Goal: Task Accomplishment & Management: Manage account settings

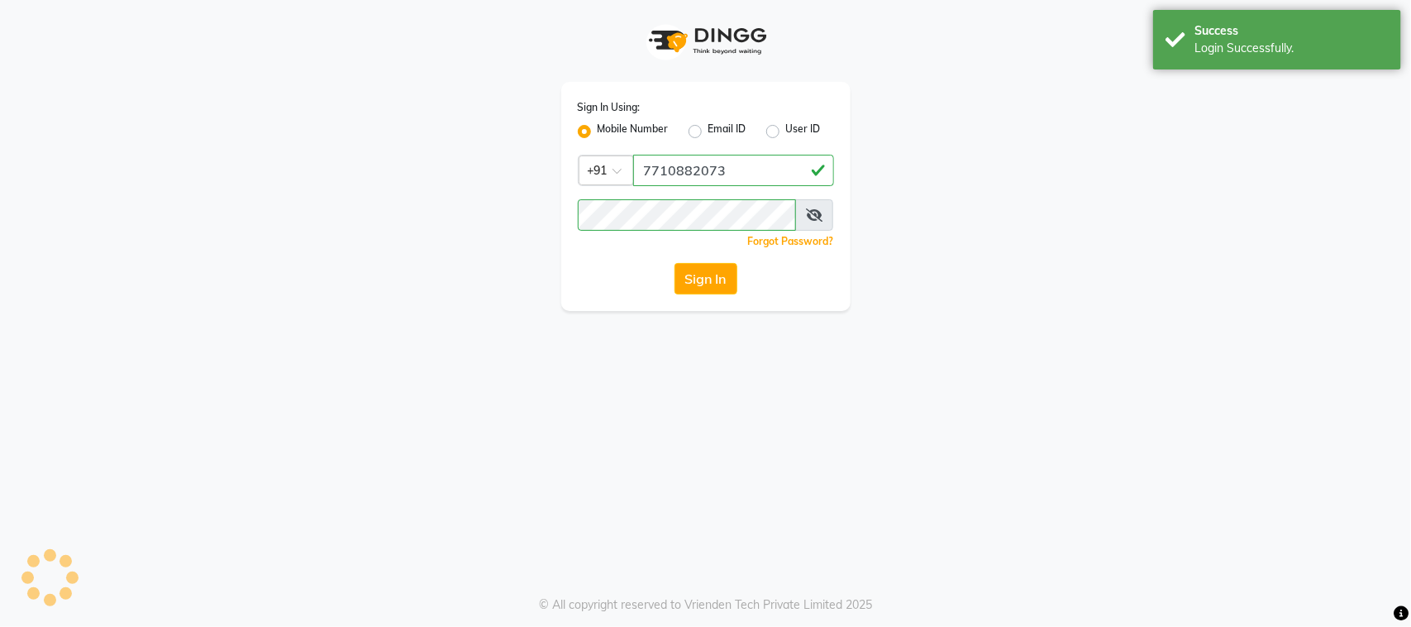
click at [613, 283] on div "Sign In" at bounding box center [706, 278] width 256 height 31
click at [701, 270] on button "Sign In" at bounding box center [706, 278] width 63 height 31
click at [715, 273] on button "Sign In" at bounding box center [706, 278] width 63 height 31
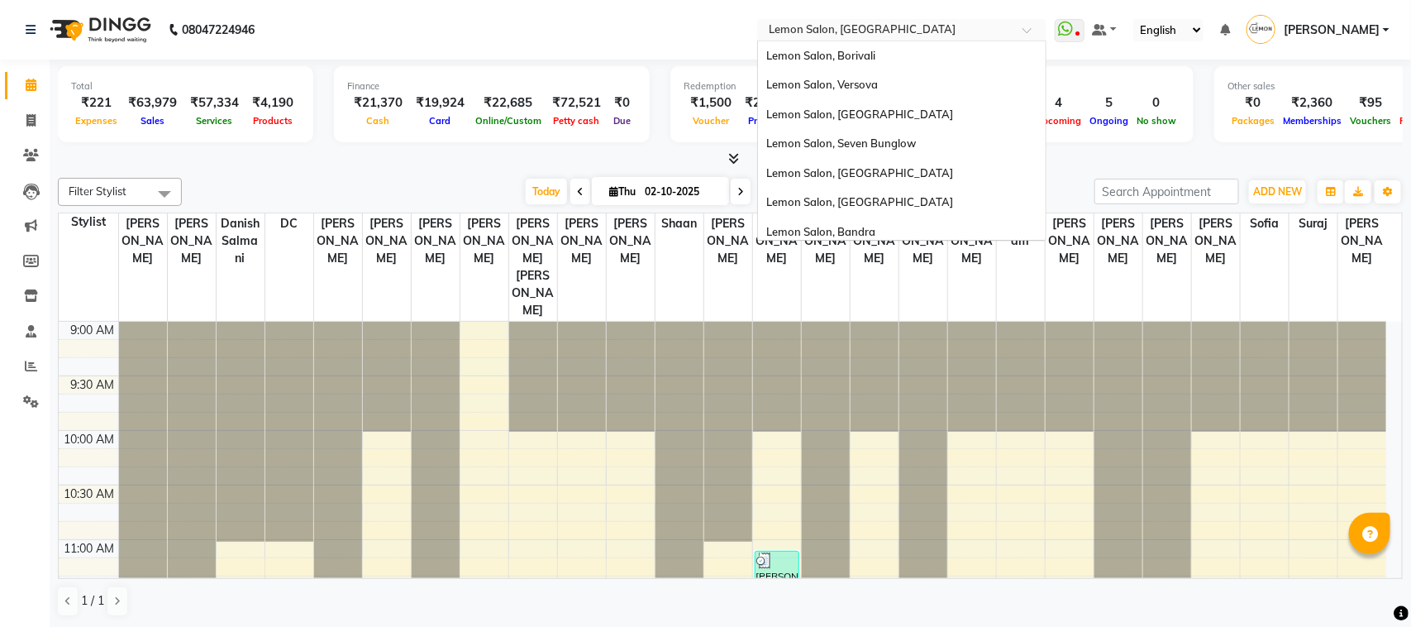
click at [914, 31] on input "text" at bounding box center [886, 31] width 240 height 17
click at [878, 83] on span "Lemon Salon, Versova" at bounding box center [822, 84] width 112 height 13
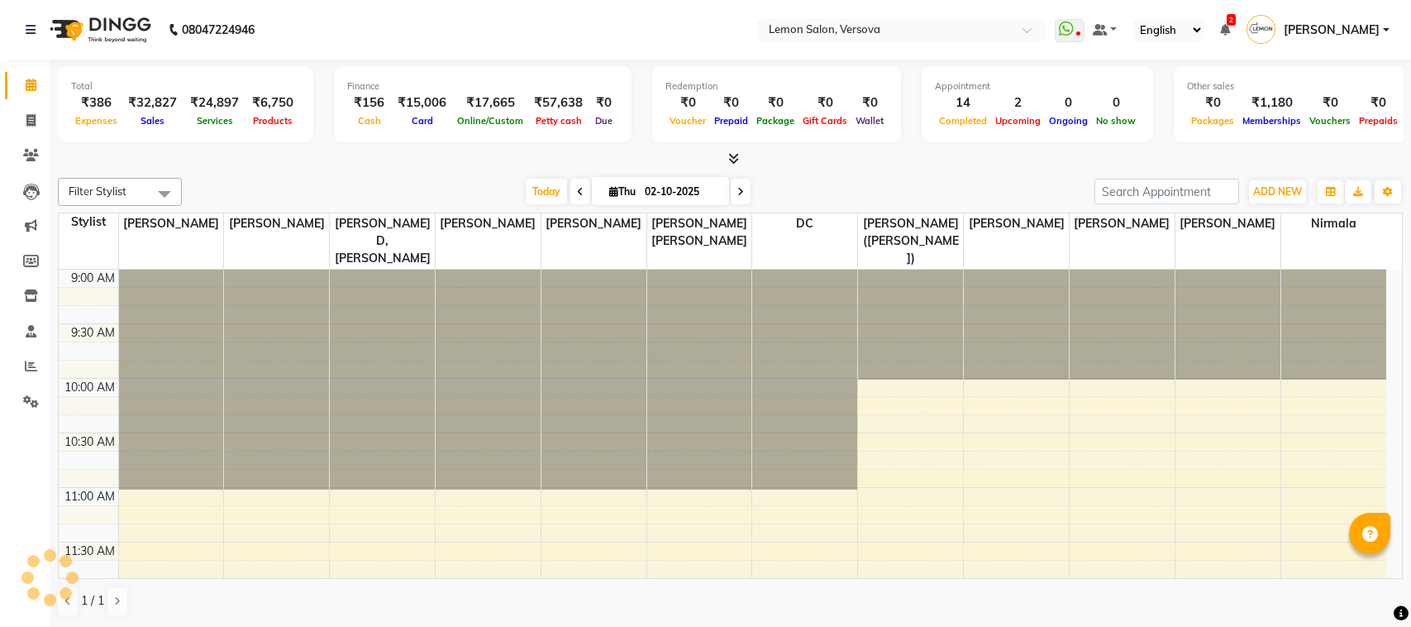
click at [31, 130] on link "Invoice" at bounding box center [25, 120] width 40 height 27
select select "564"
select select "service"
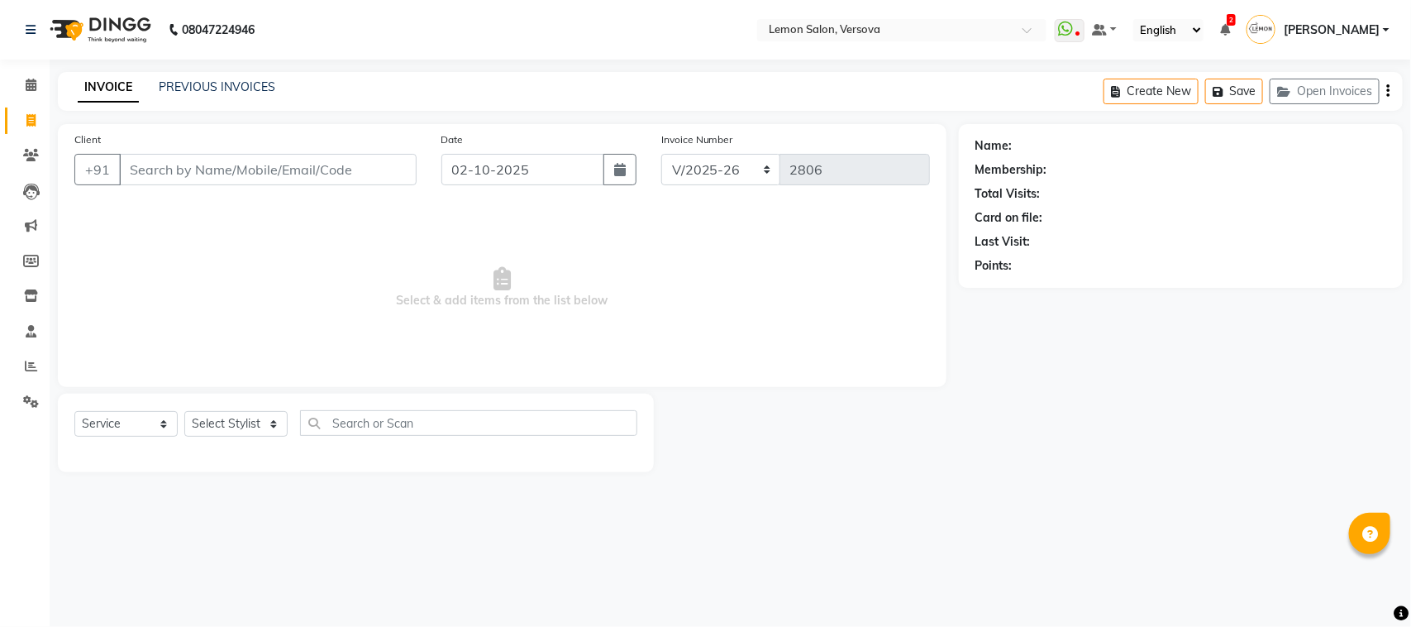
click at [166, 165] on input "Client" at bounding box center [268, 169] width 298 height 31
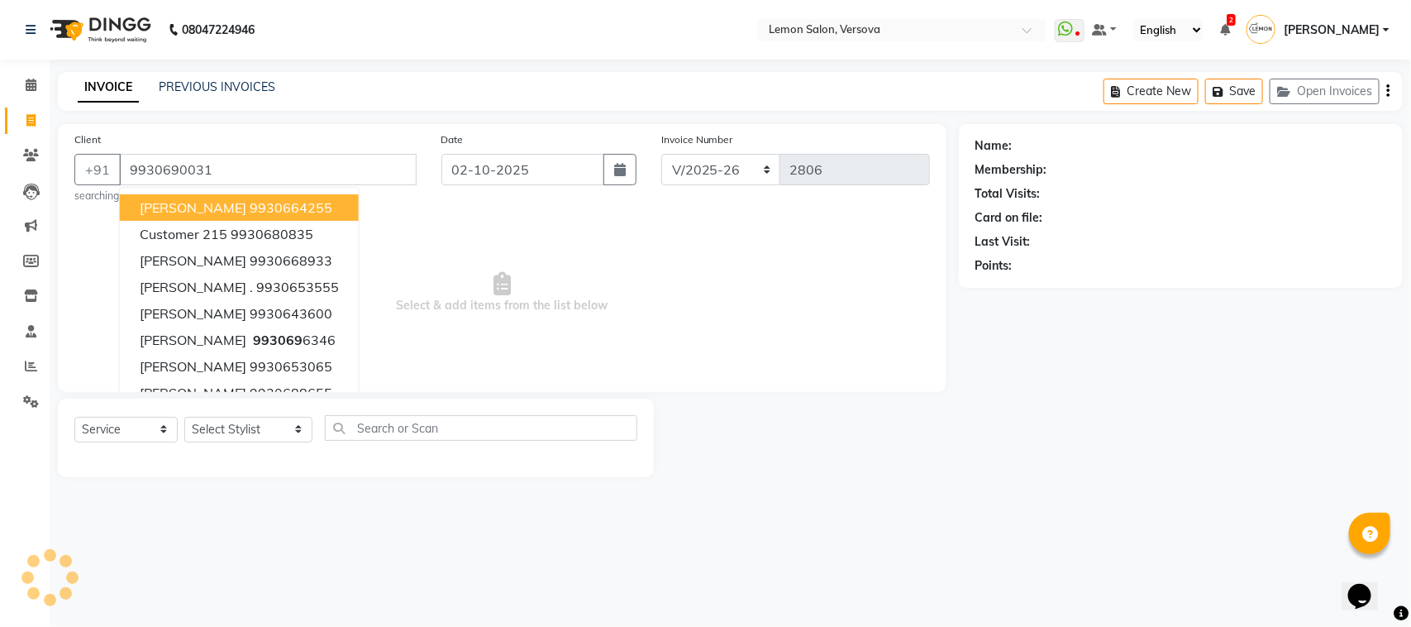
type input "9930690031"
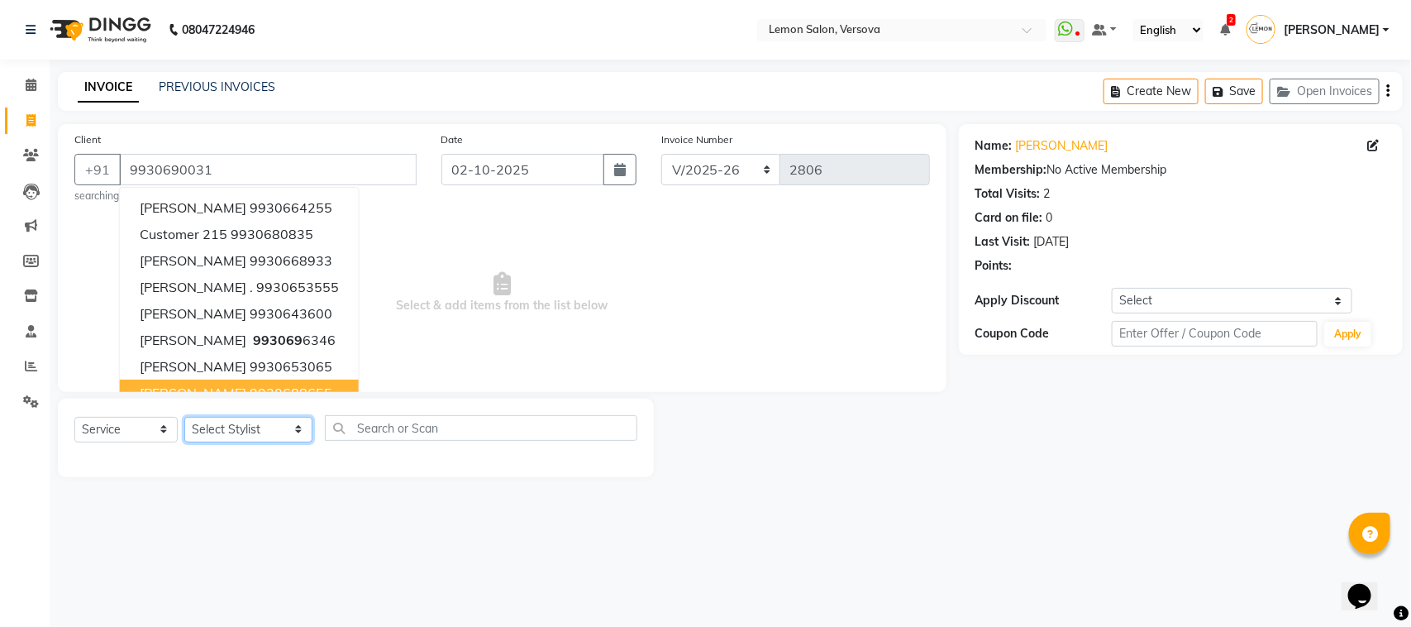
click at [246, 419] on select "Select Stylist Alim Shah Asif Salmani DC Kassar Sahil Margaret Marshak D,souza …" at bounding box center [248, 430] width 128 height 26
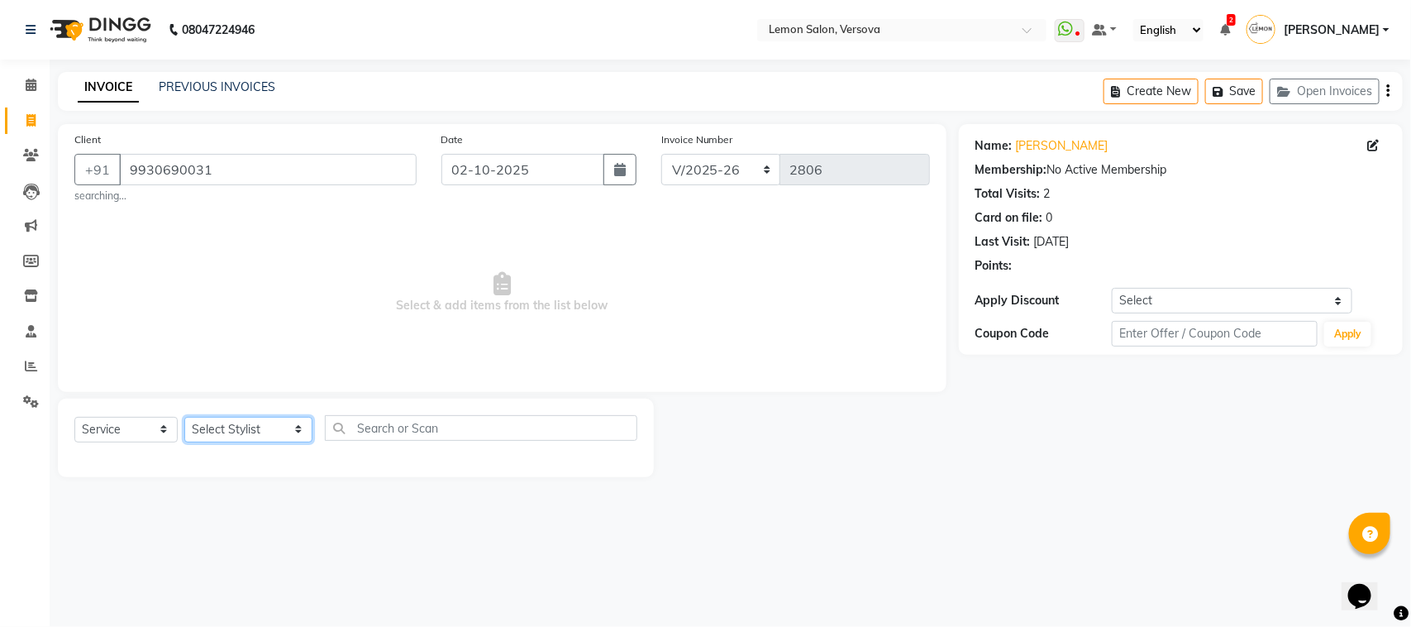
select select "82368"
click at [184, 417] on select "Select Stylist Alim Shah Asif Salmani DC Kassar Sahil Margaret Marshak D,souza …" at bounding box center [248, 430] width 128 height 26
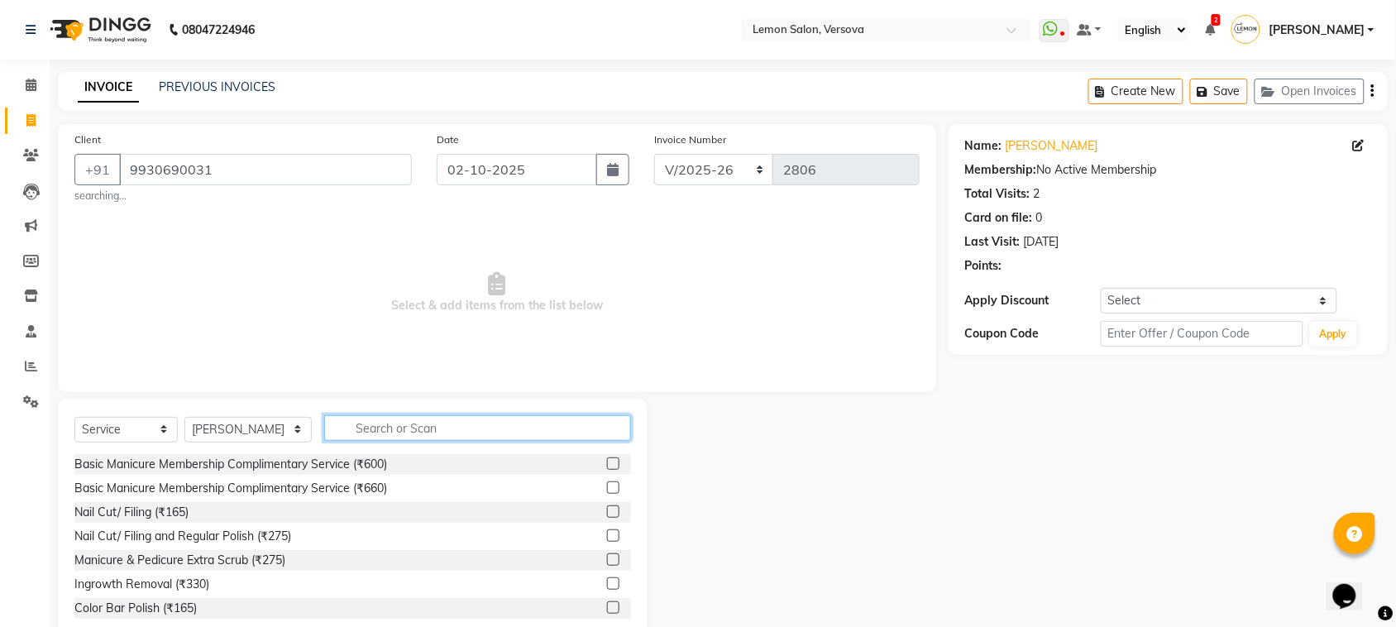
click at [360, 420] on input "text" at bounding box center [477, 428] width 307 height 26
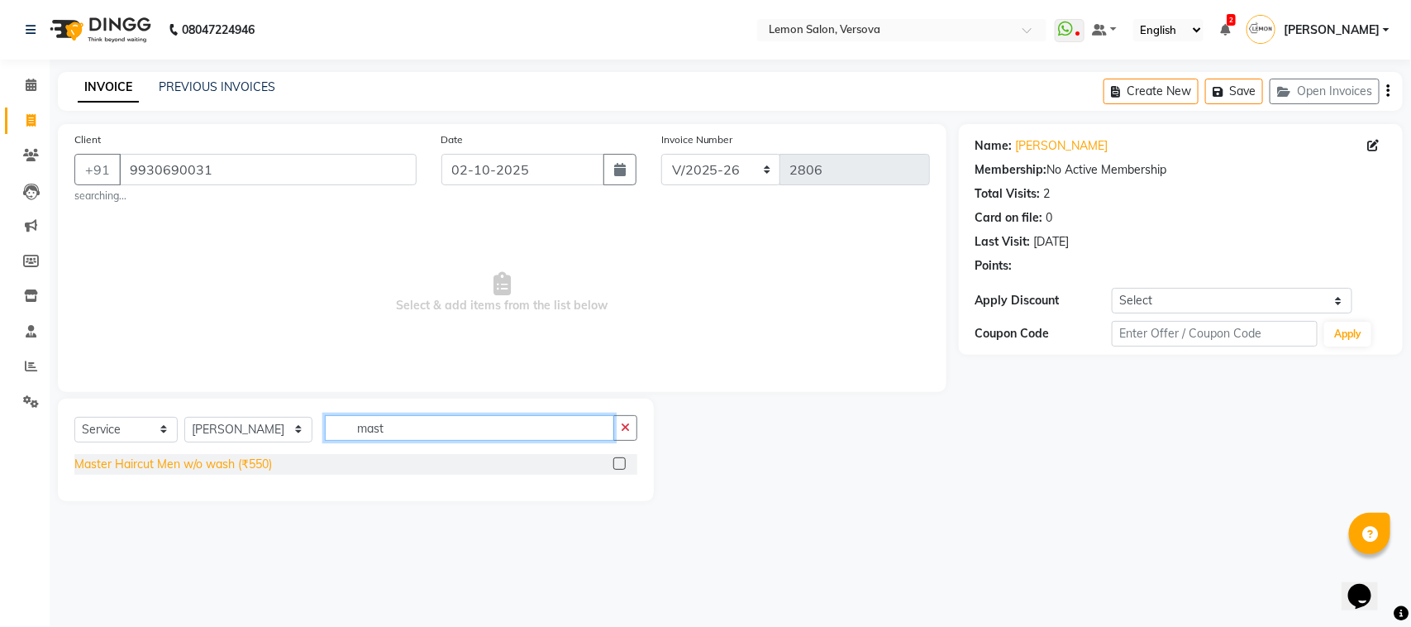
type input "mast"
click at [265, 457] on div "Master Haircut Men w/o wash (₹550)" at bounding box center [173, 464] width 198 height 17
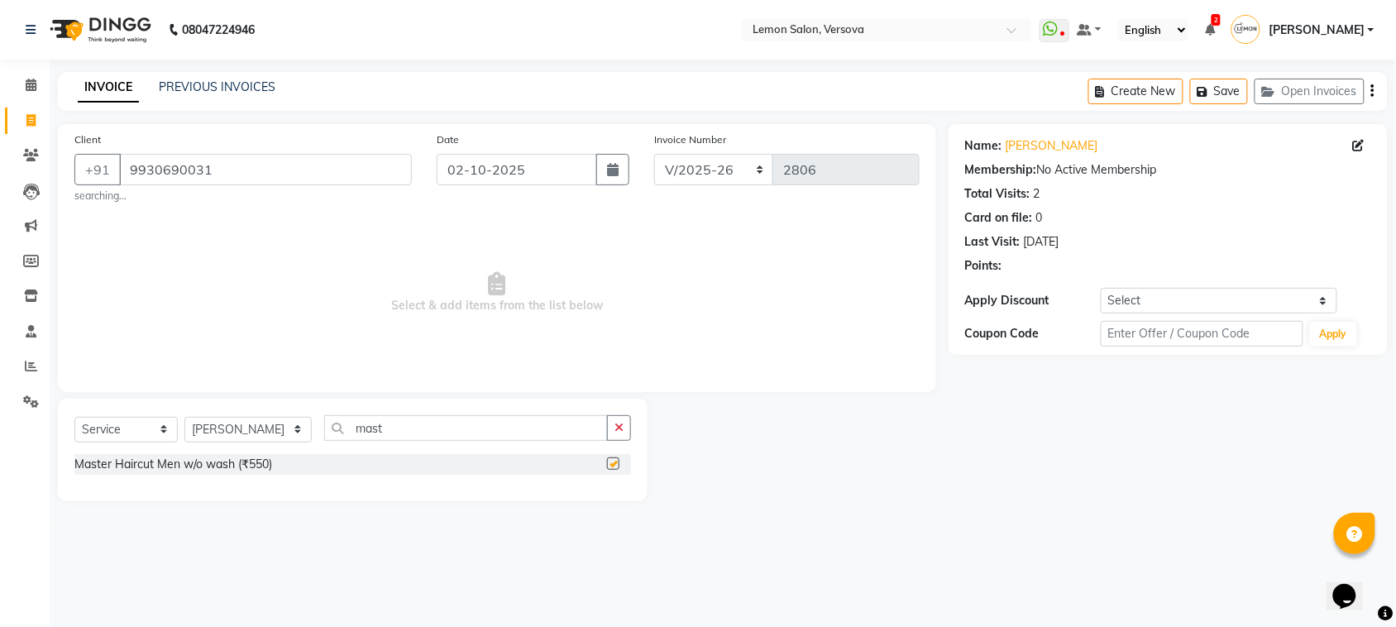
checkbox input "false"
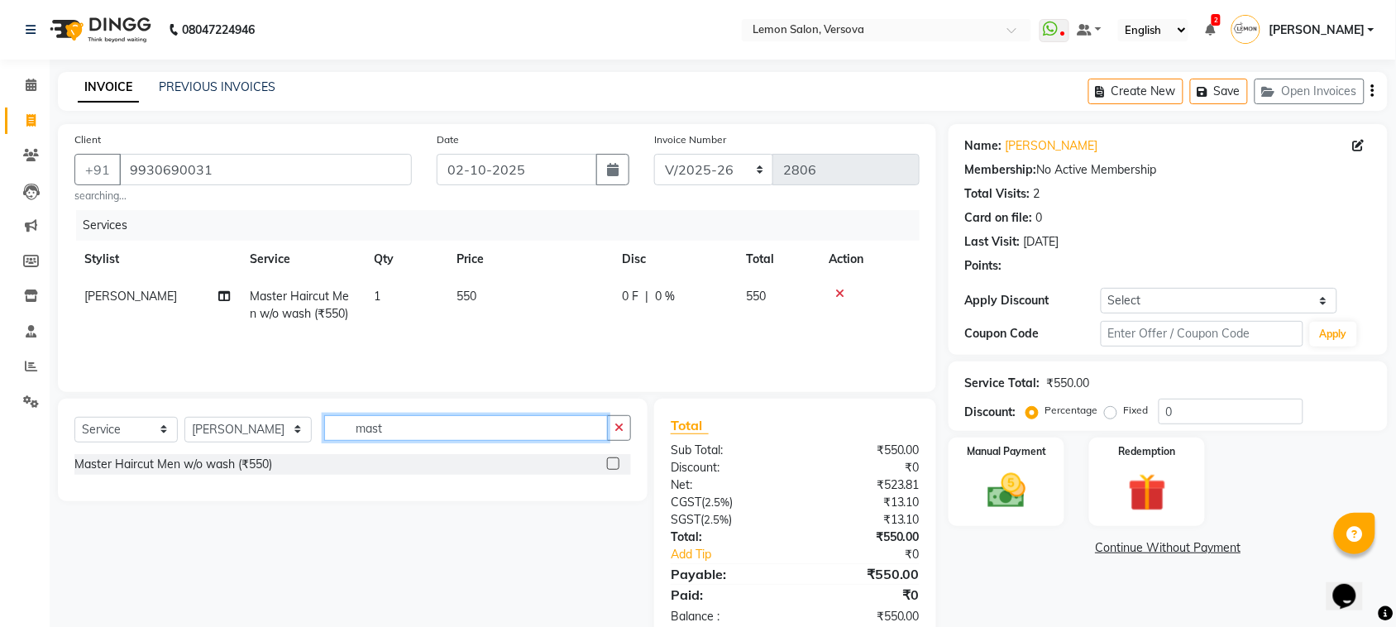
click at [364, 431] on input "mast" at bounding box center [466, 428] width 284 height 26
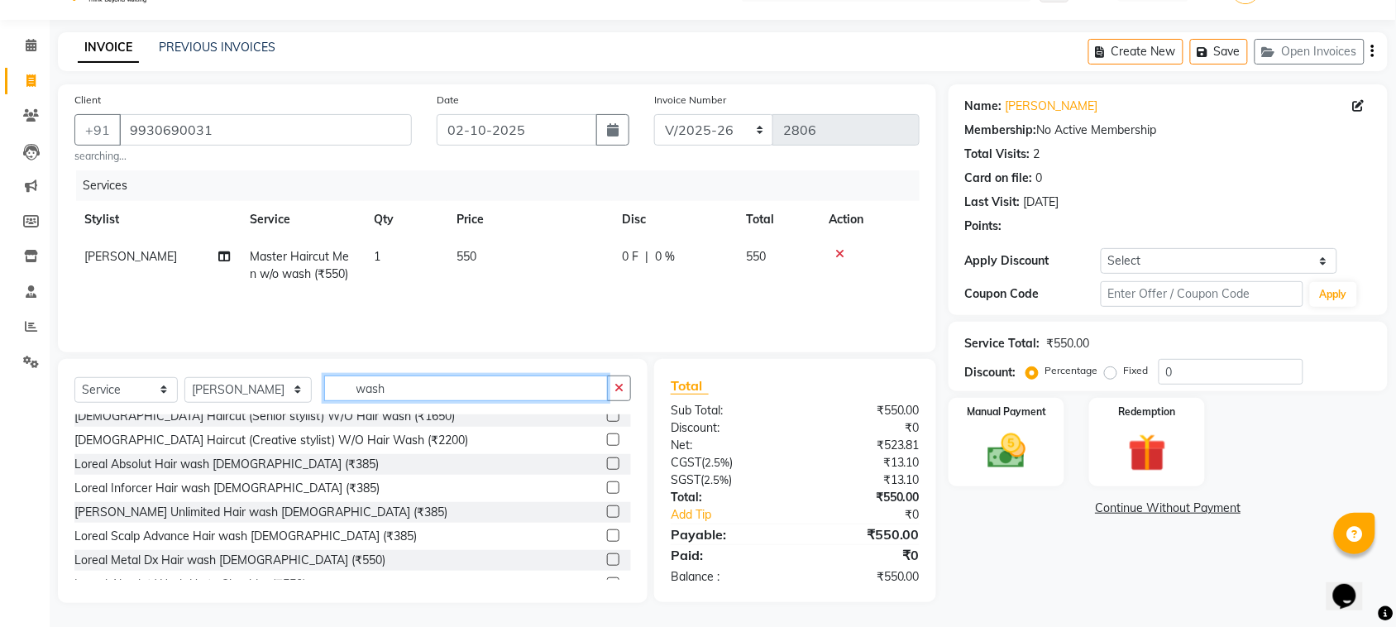
scroll to position [413, 0]
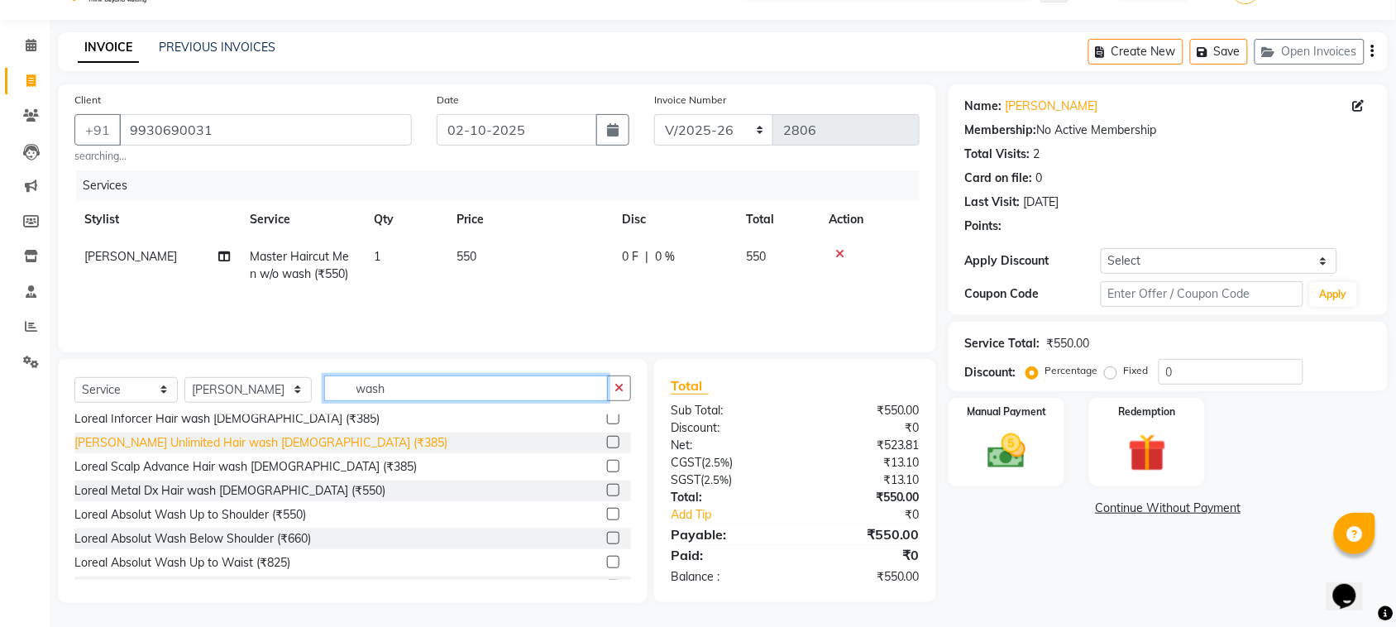
type input "wash"
click at [282, 448] on div "Loreal Liss Unlimited Hair wash Male (₹385)" at bounding box center [260, 442] width 373 height 17
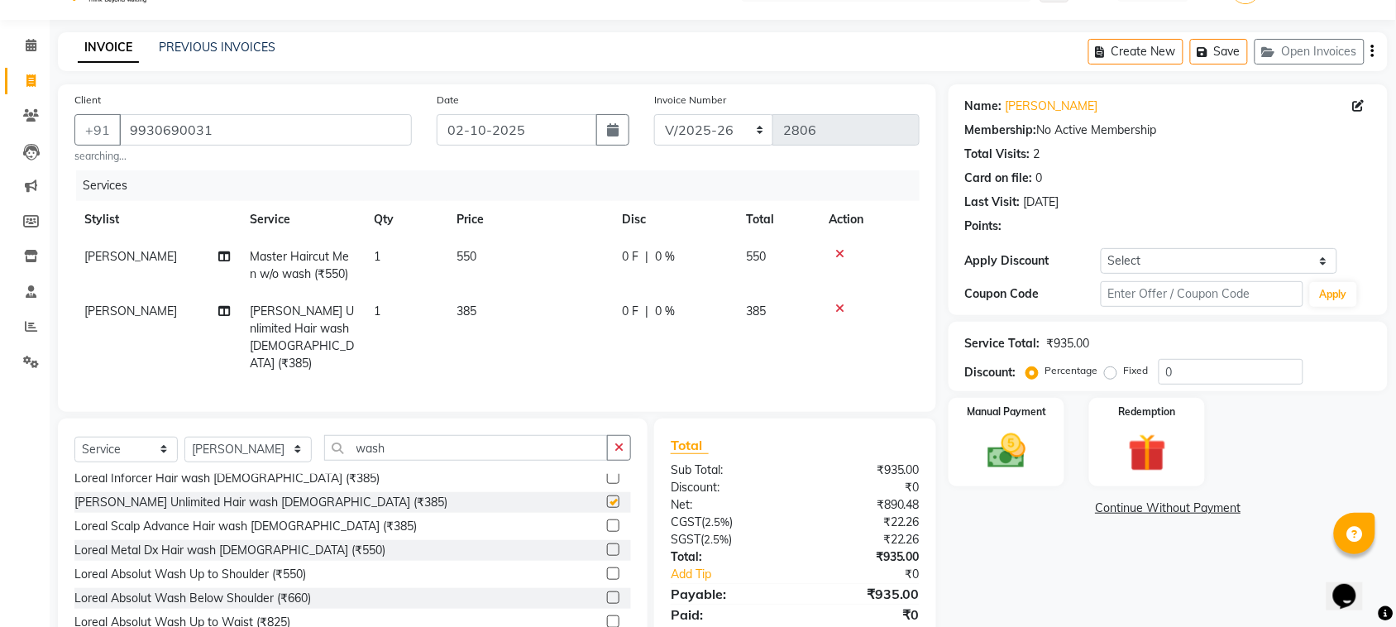
checkbox input "false"
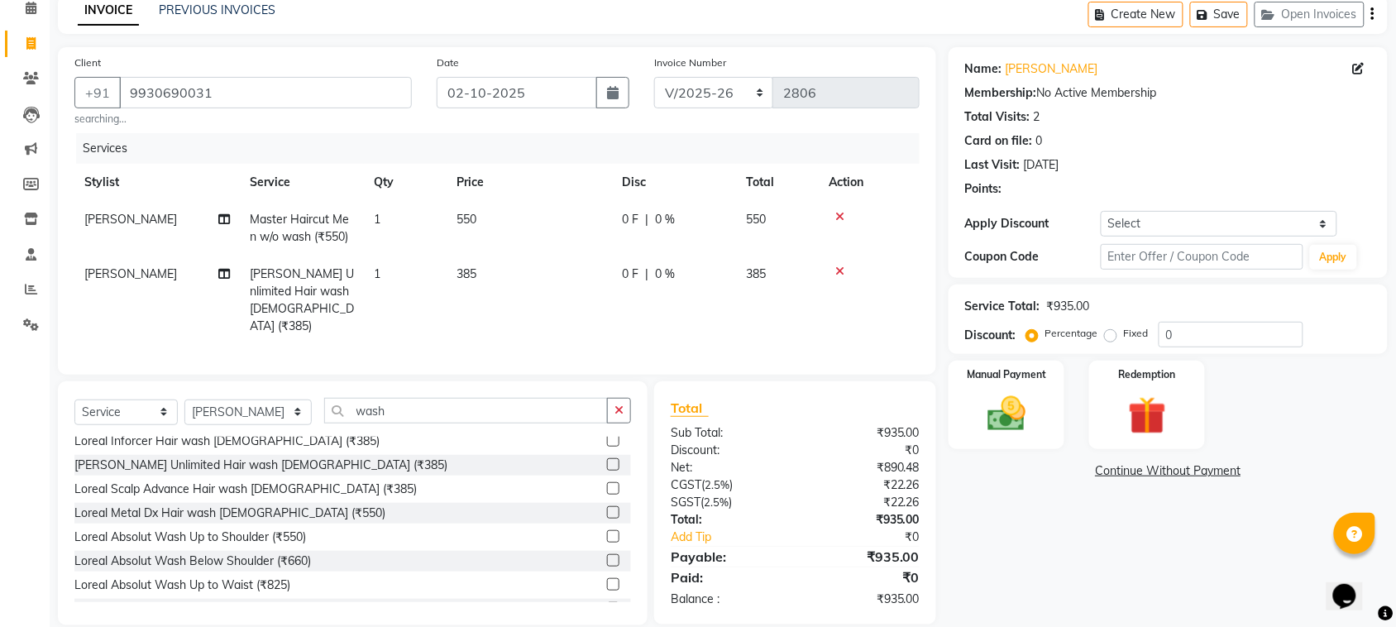
scroll to position [98, 0]
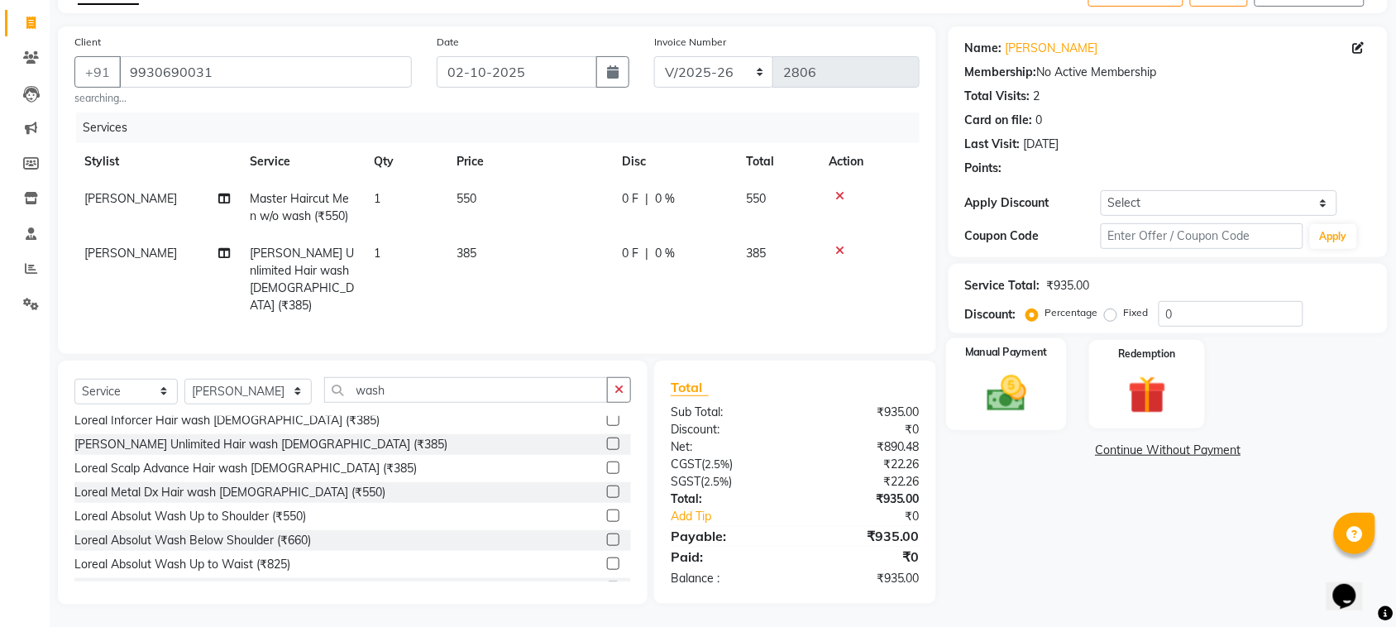
click at [1014, 370] on img at bounding box center [1006, 392] width 64 height 45
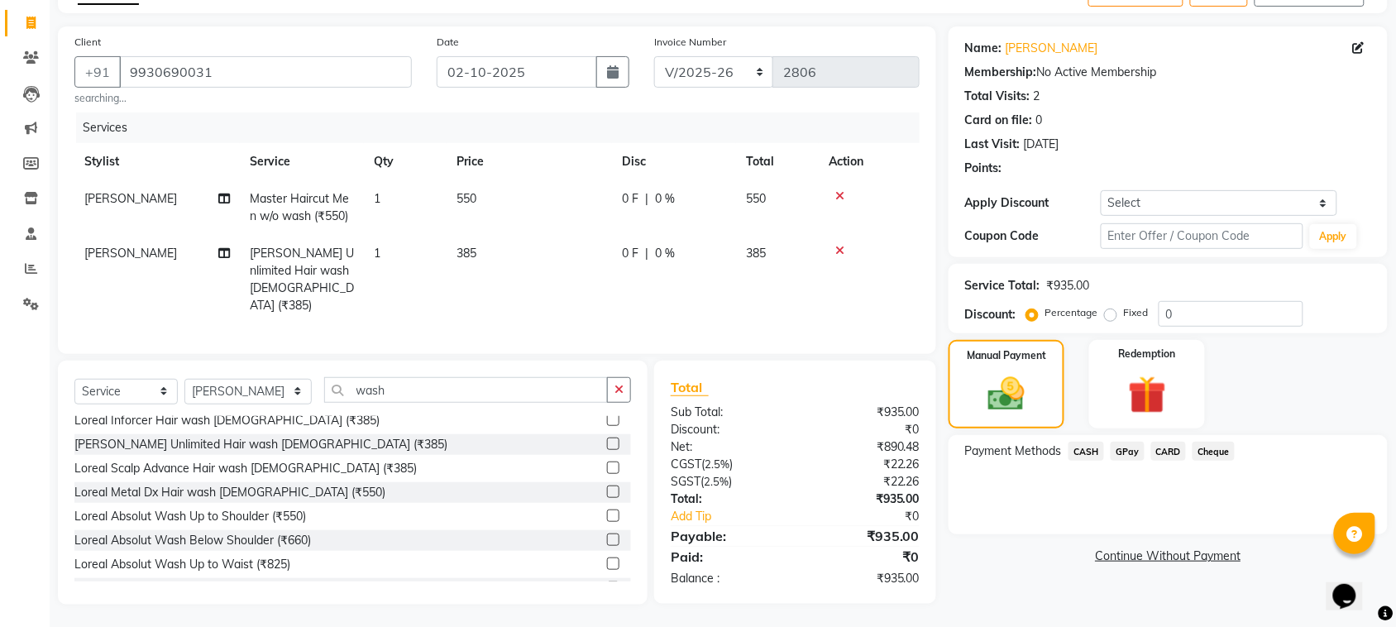
click at [1129, 443] on span "GPay" at bounding box center [1127, 451] width 34 height 19
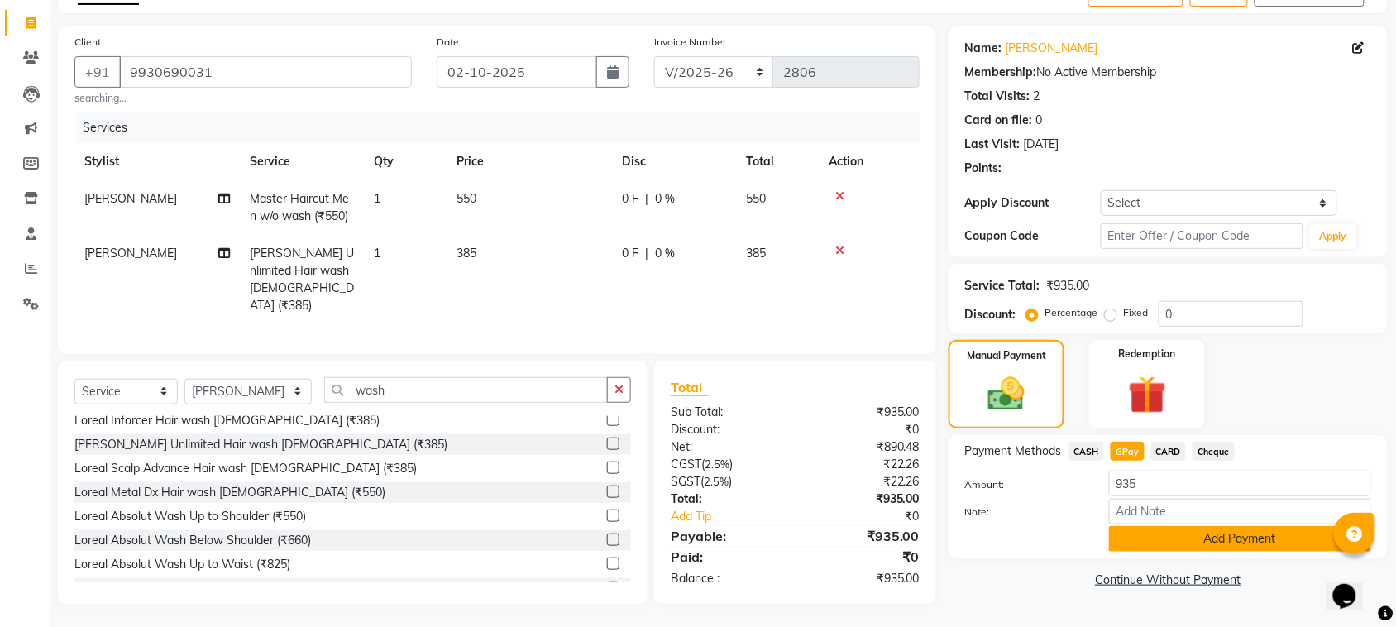
click at [1167, 534] on button "Add Payment" at bounding box center [1240, 539] width 262 height 26
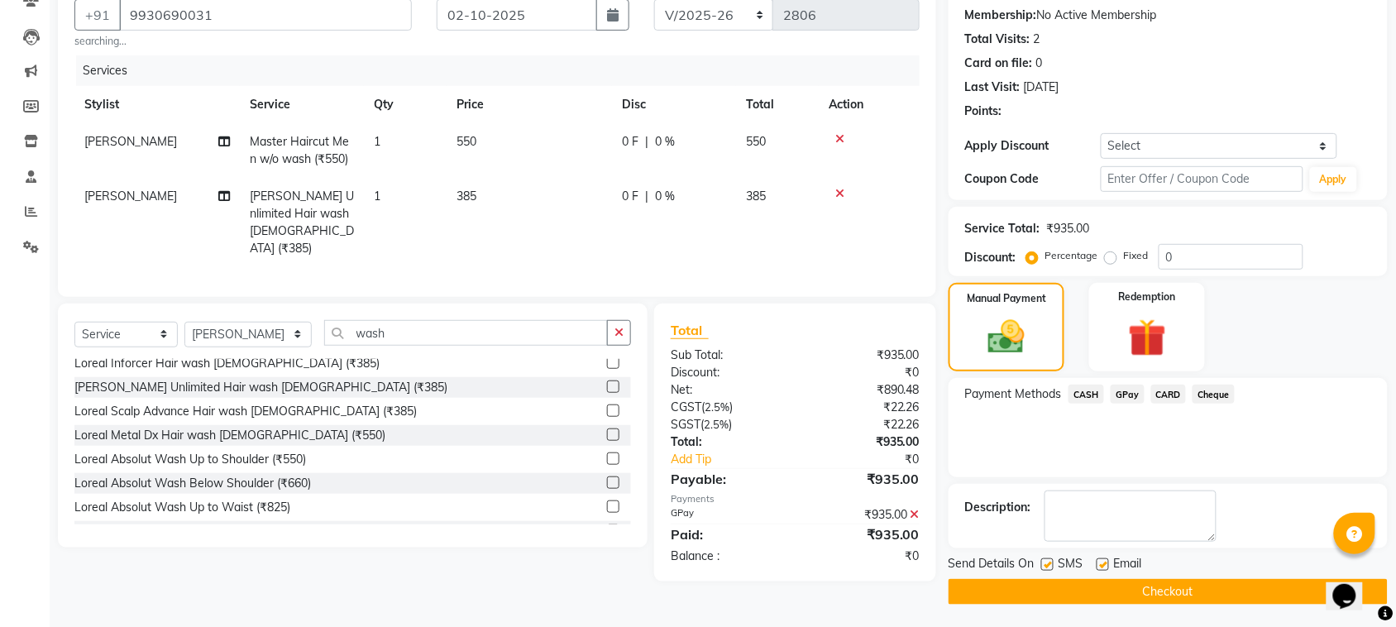
scroll to position [158, 0]
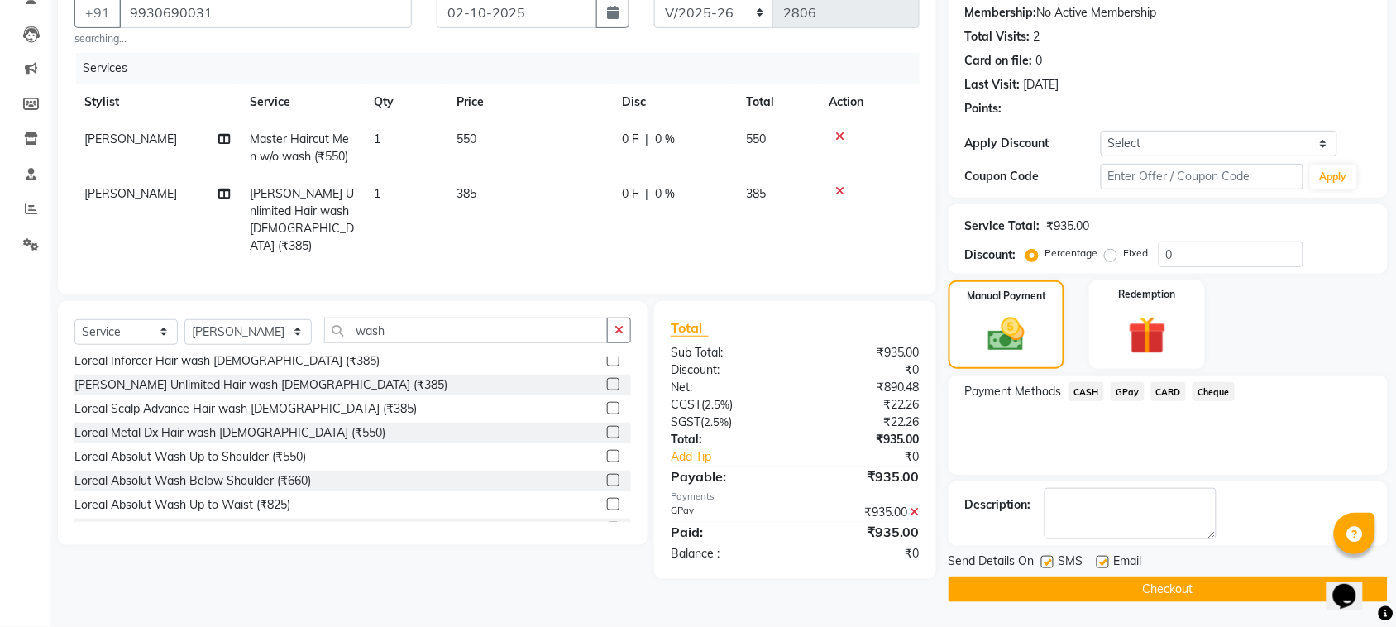
click at [1172, 580] on button "Checkout" at bounding box center [1167, 589] width 439 height 26
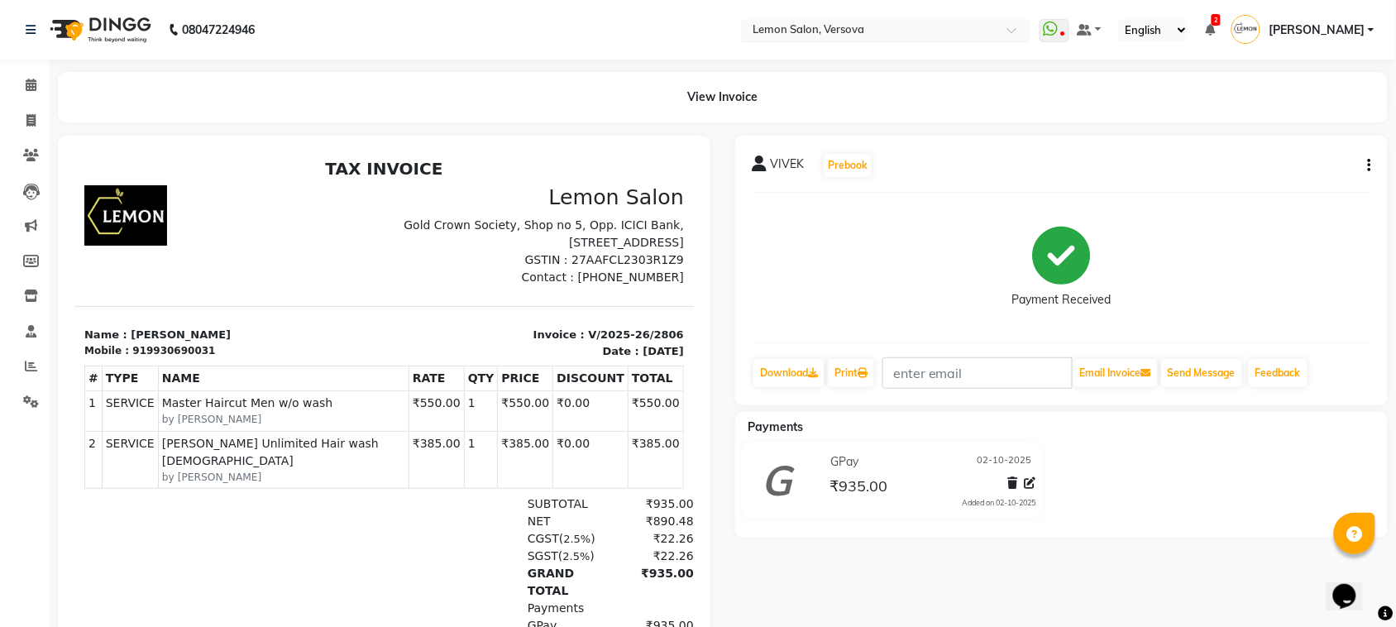
click at [860, 30] on input "text" at bounding box center [870, 31] width 240 height 17
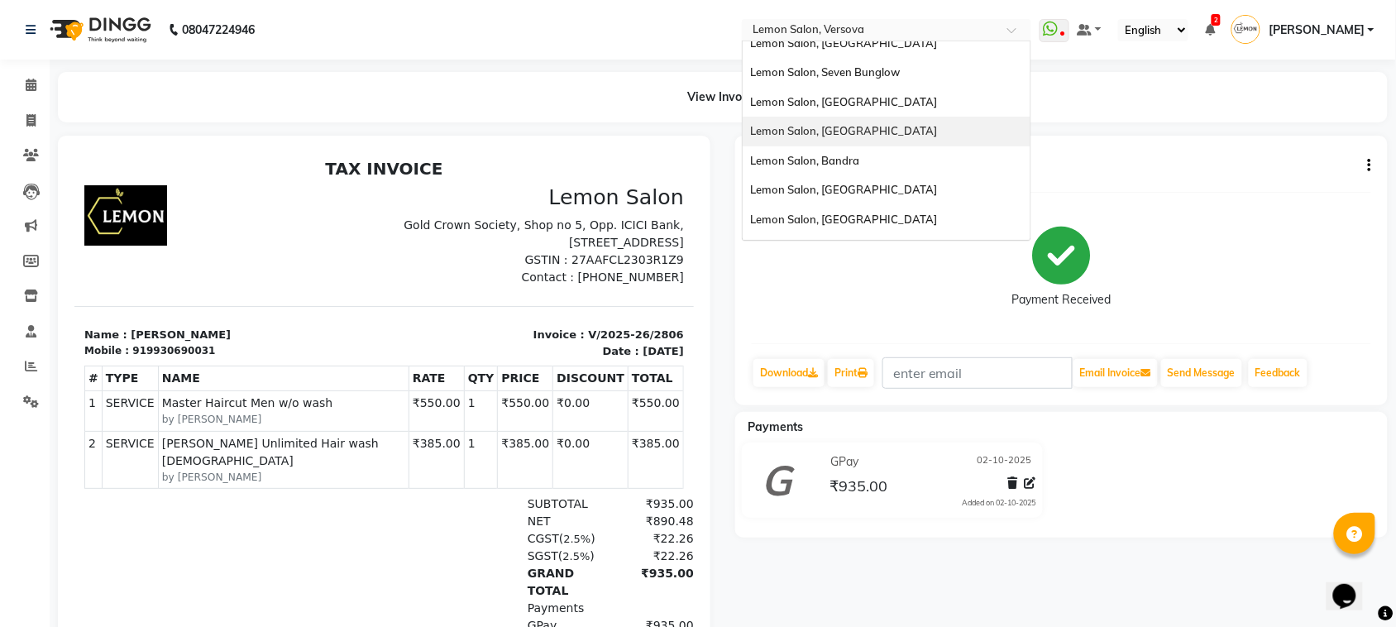
scroll to position [153, 0]
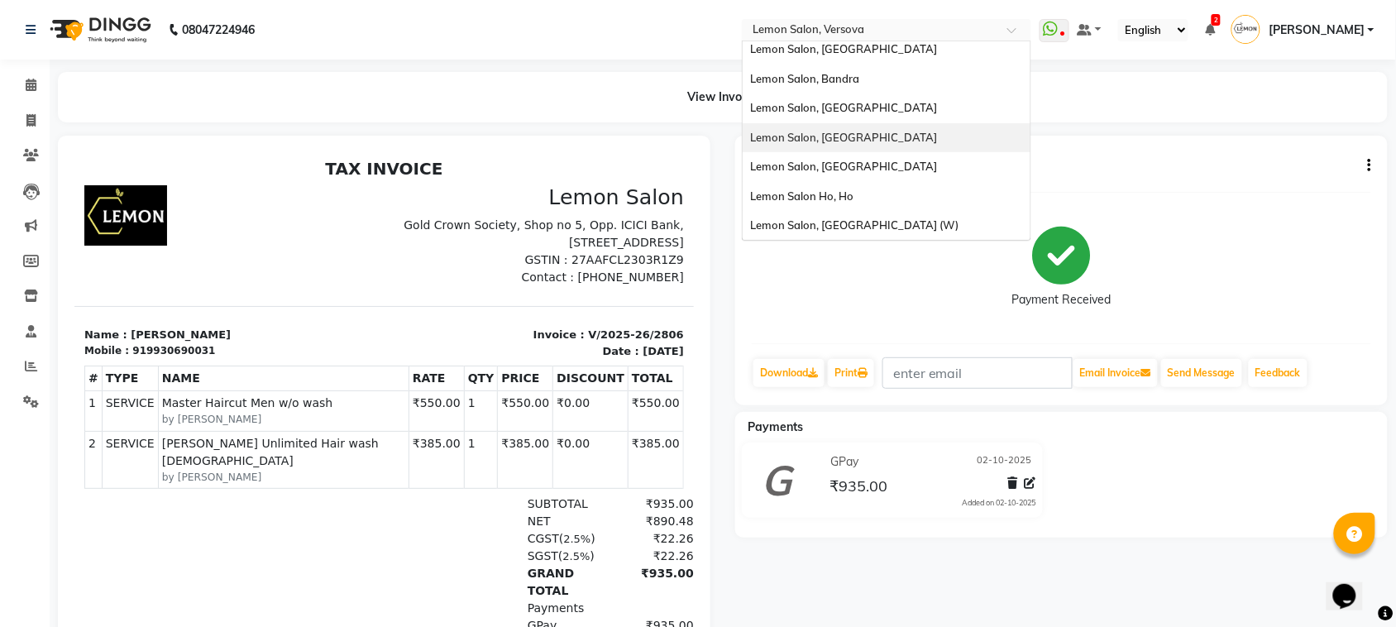
click at [873, 139] on span "Lemon Salon, [GEOGRAPHIC_DATA]" at bounding box center [844, 137] width 187 height 13
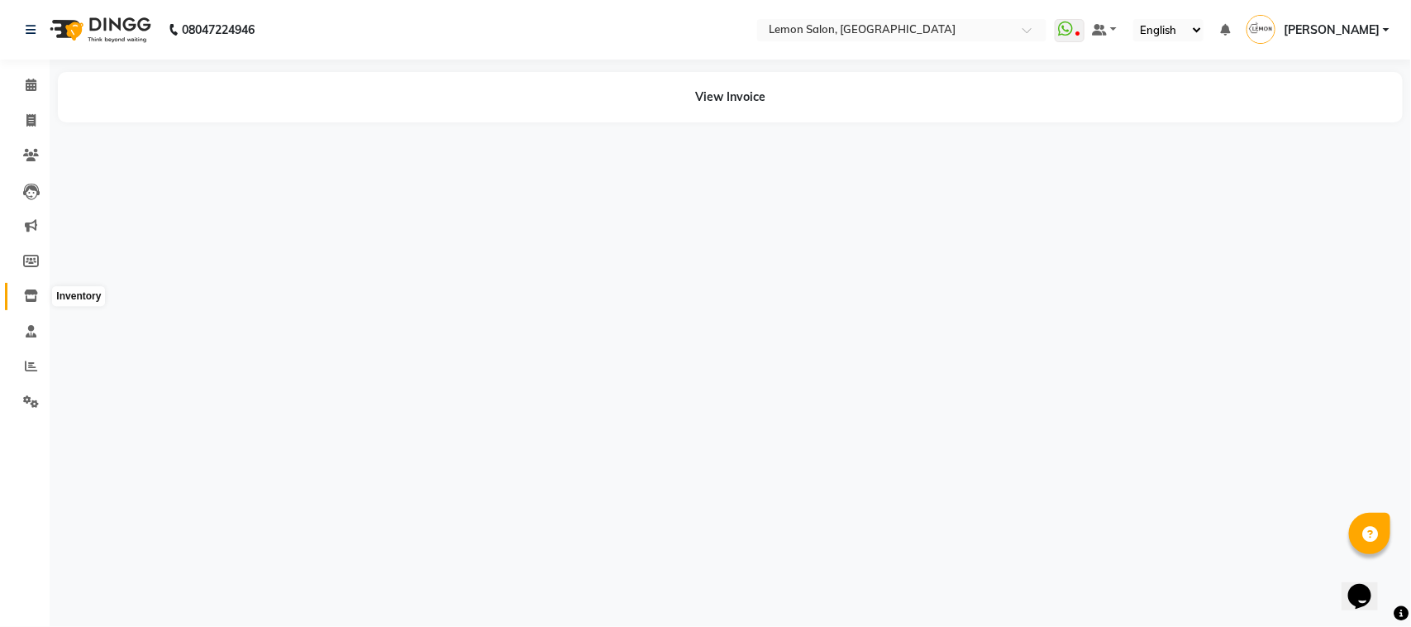
click at [34, 292] on icon at bounding box center [31, 295] width 14 height 12
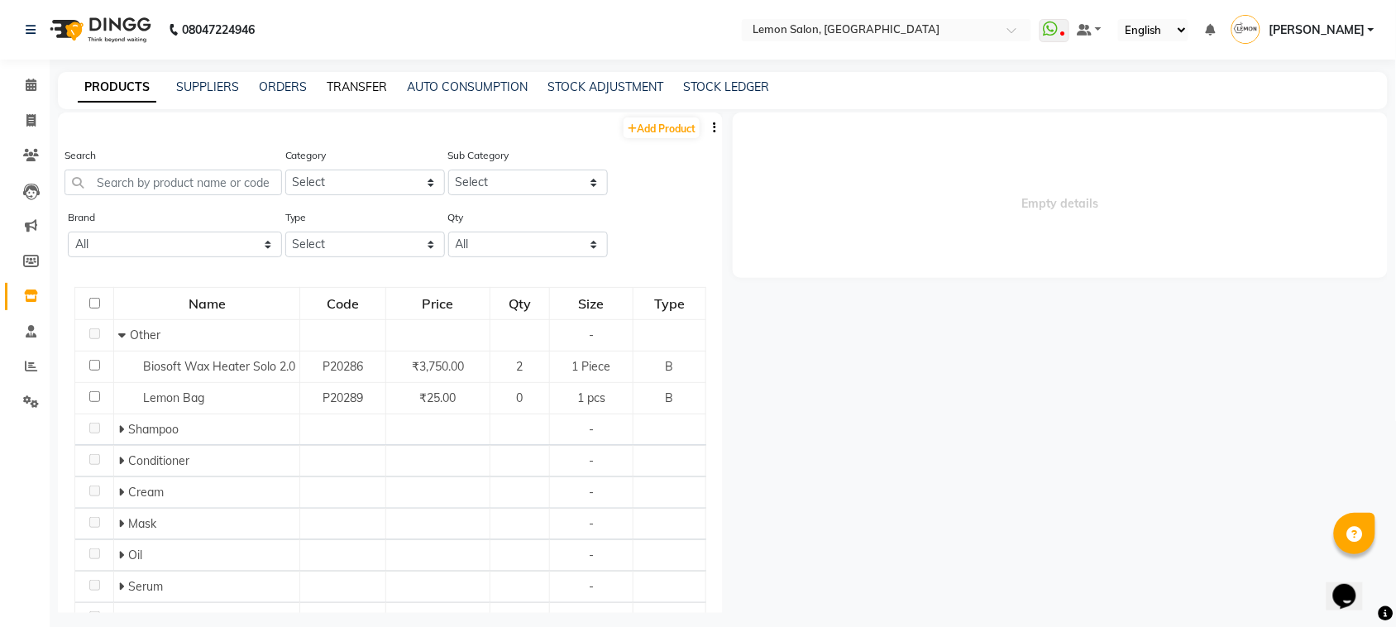
click at [348, 91] on link "TRANSFER" at bounding box center [357, 86] width 60 height 15
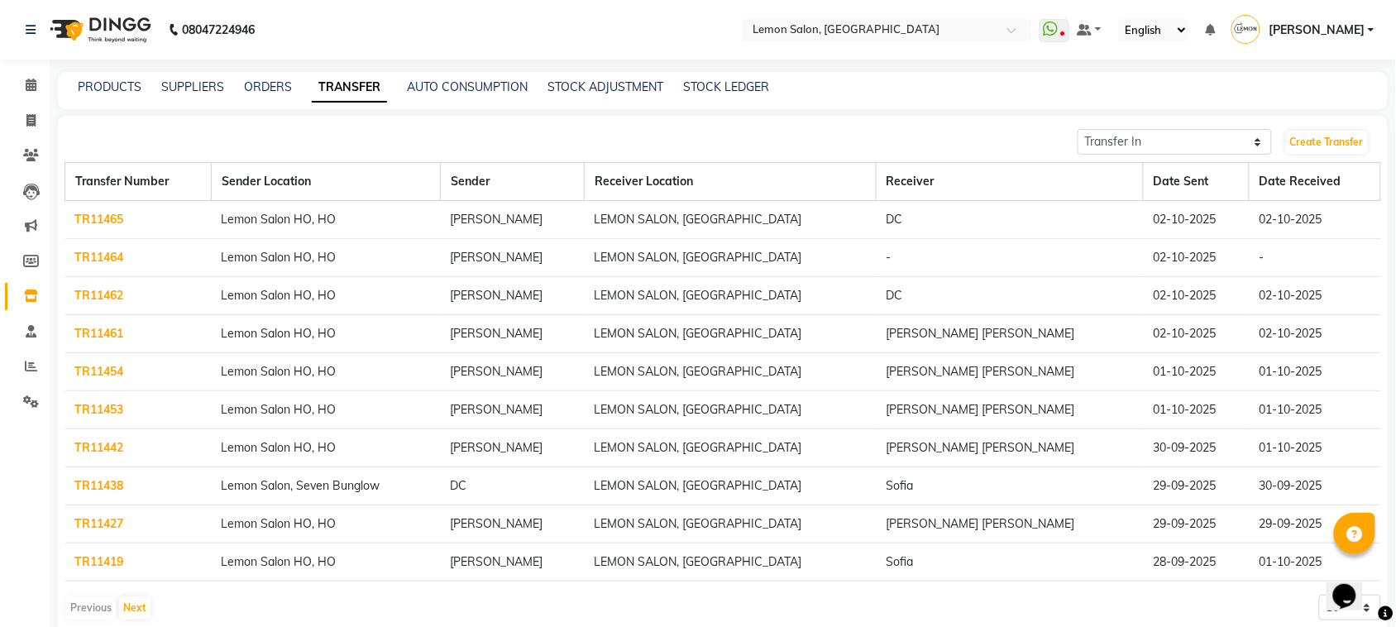
click at [120, 252] on link "TR11464" at bounding box center [99, 257] width 49 height 15
click at [116, 215] on link "TR11465" at bounding box center [99, 219] width 49 height 15
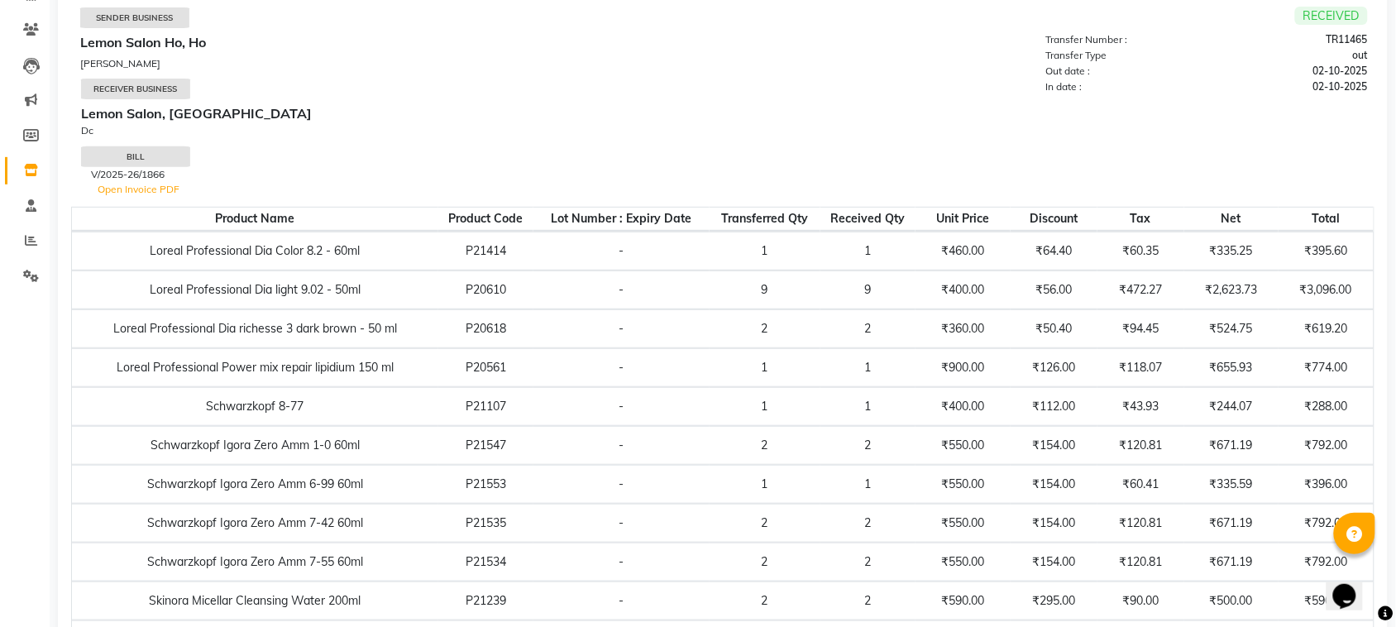
scroll to position [310, 0]
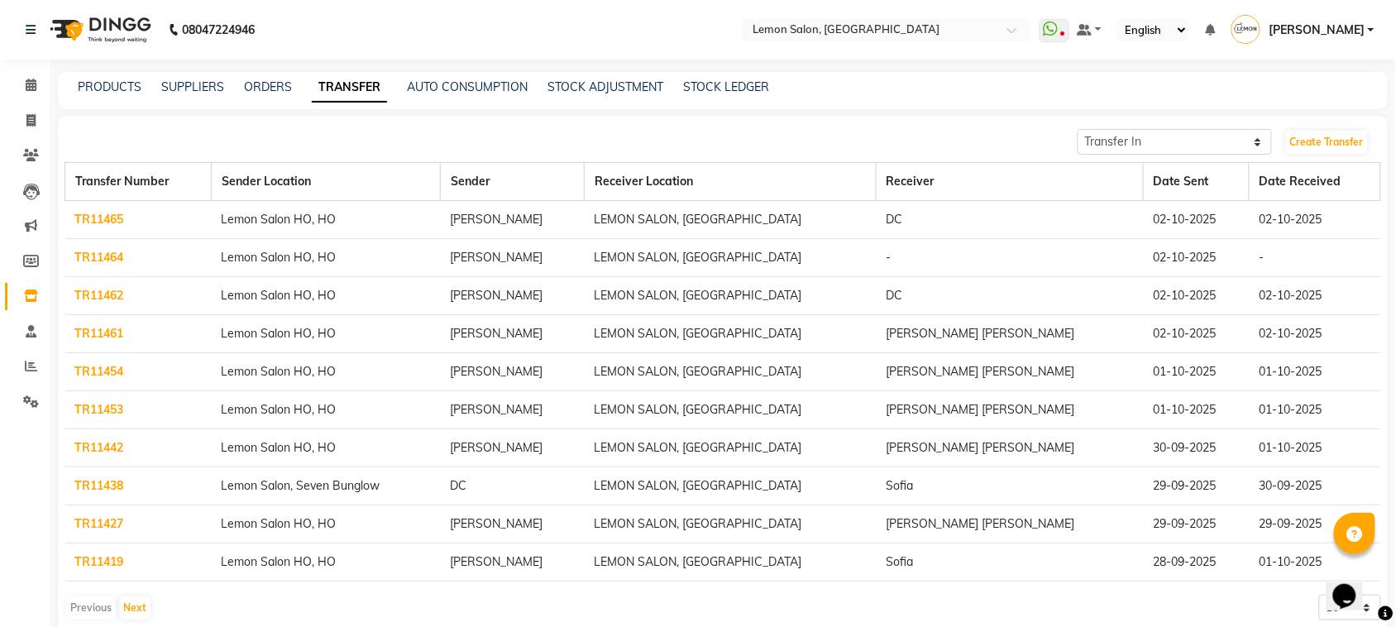
click at [122, 291] on link "TR11462" at bounding box center [99, 295] width 49 height 15
click at [120, 295] on link "TR11462" at bounding box center [99, 295] width 49 height 15
click at [92, 332] on link "TR11461" at bounding box center [99, 333] width 49 height 15
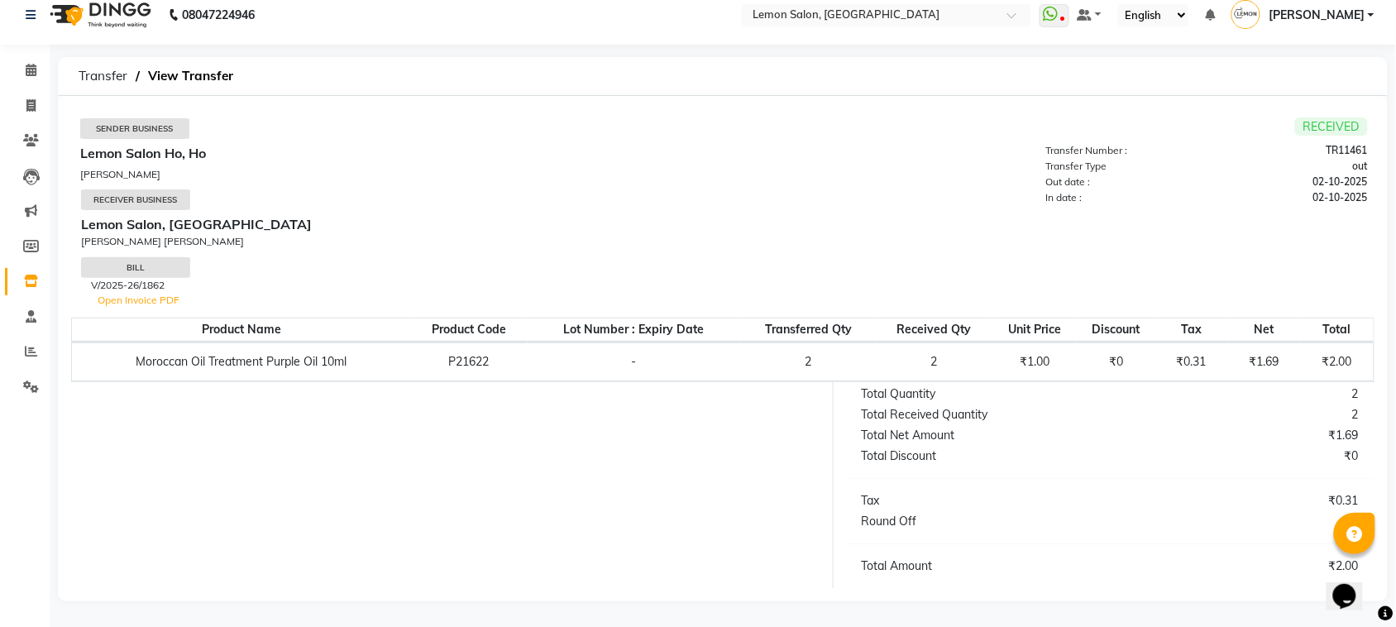
scroll to position [17, 0]
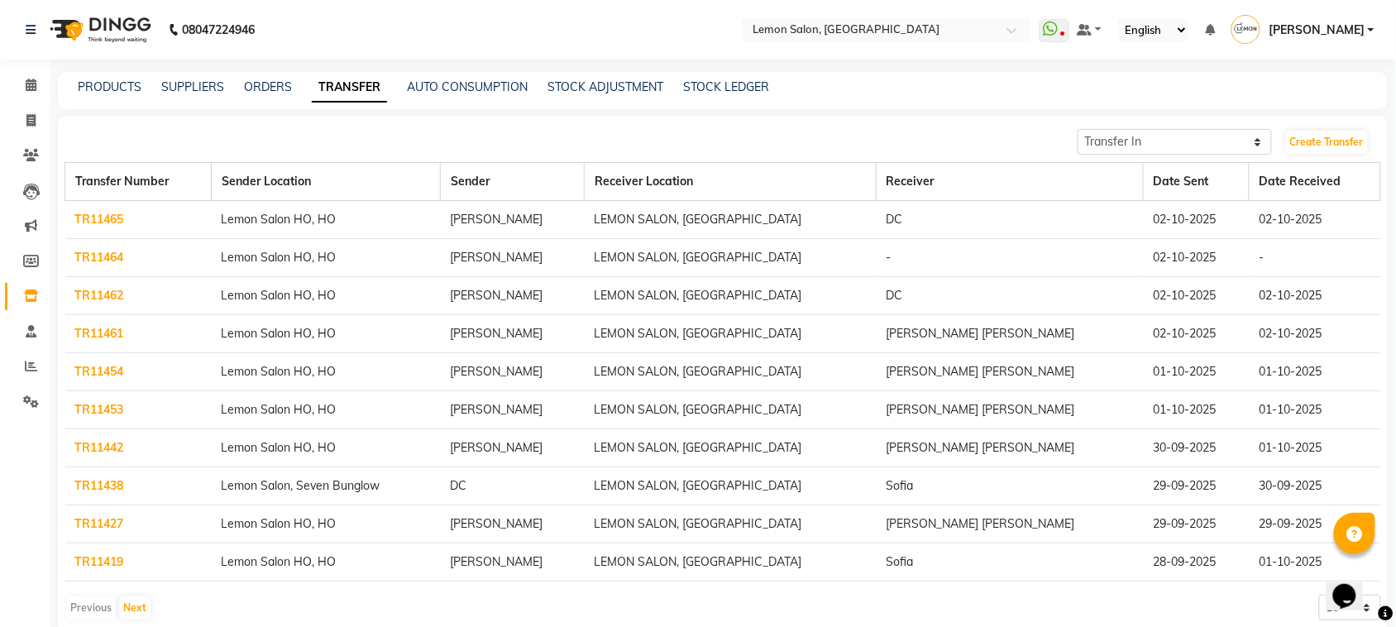
click at [107, 370] on link "TR11454" at bounding box center [99, 371] width 49 height 15
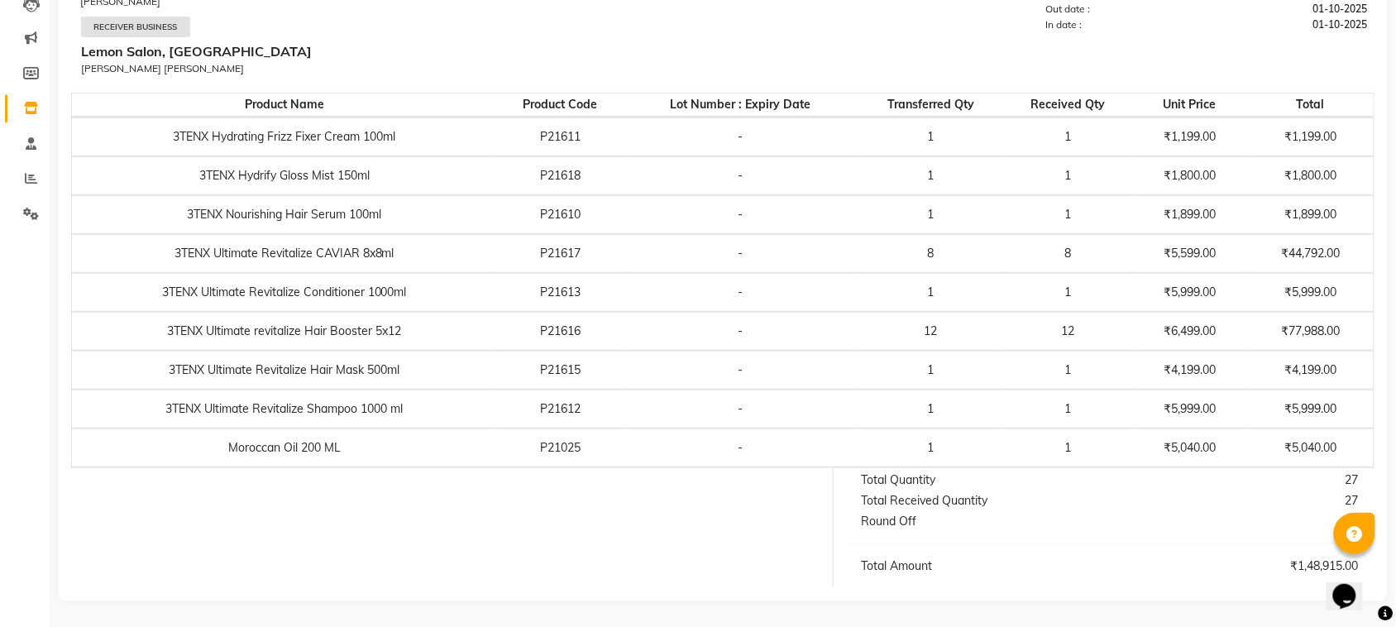
scroll to position [193, 0]
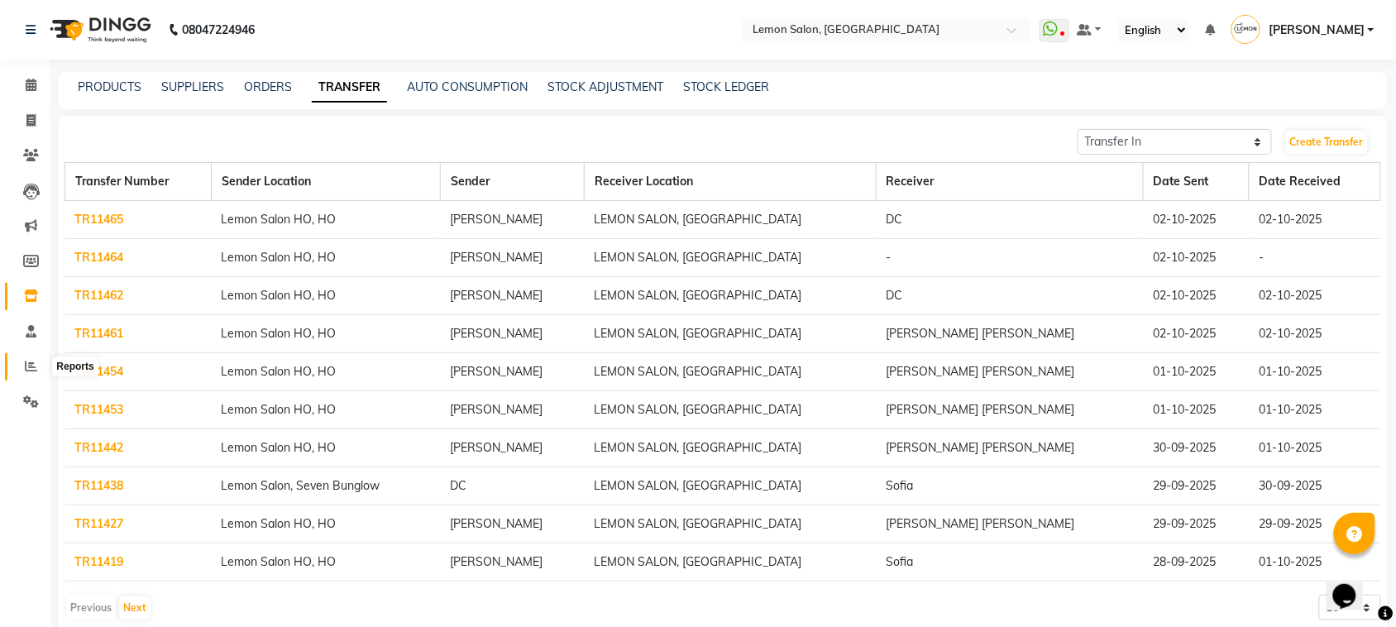
click at [26, 370] on icon at bounding box center [31, 366] width 12 height 12
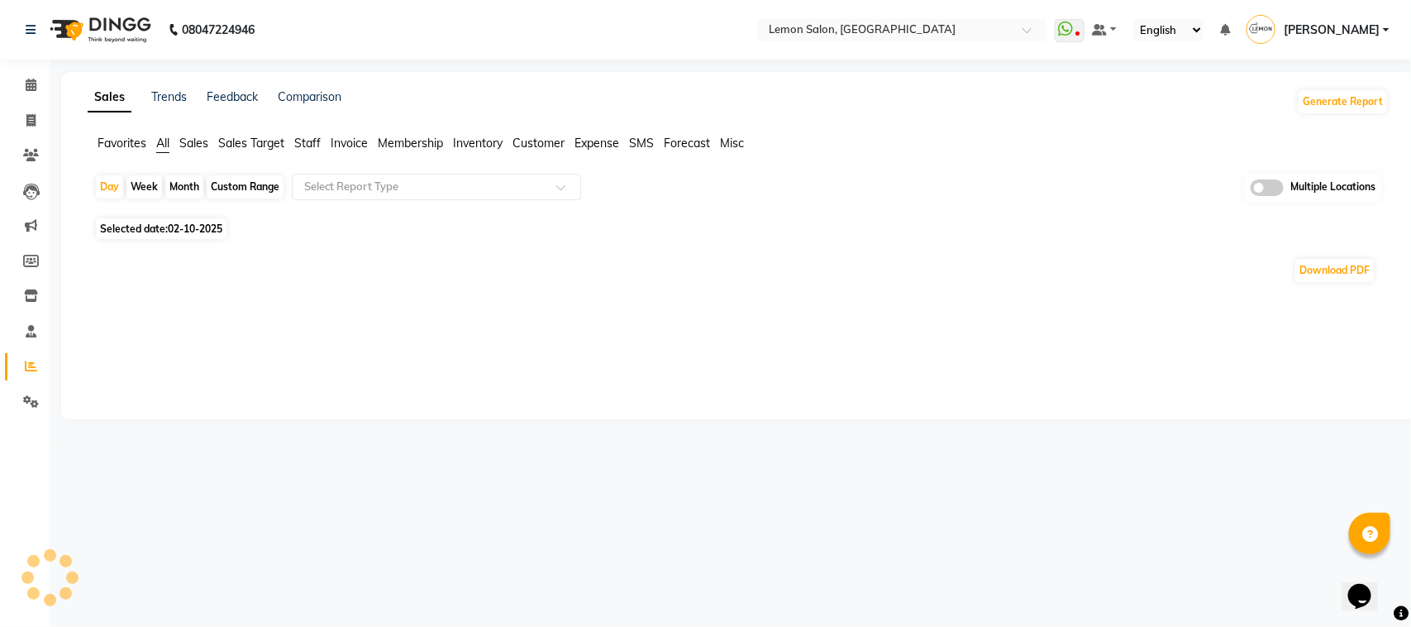
click at [785, 15] on nav "08047224946 Select Location × Lemon Salon, Lokhandwala WhatsApp Status ✕ Status…" at bounding box center [705, 30] width 1411 height 60
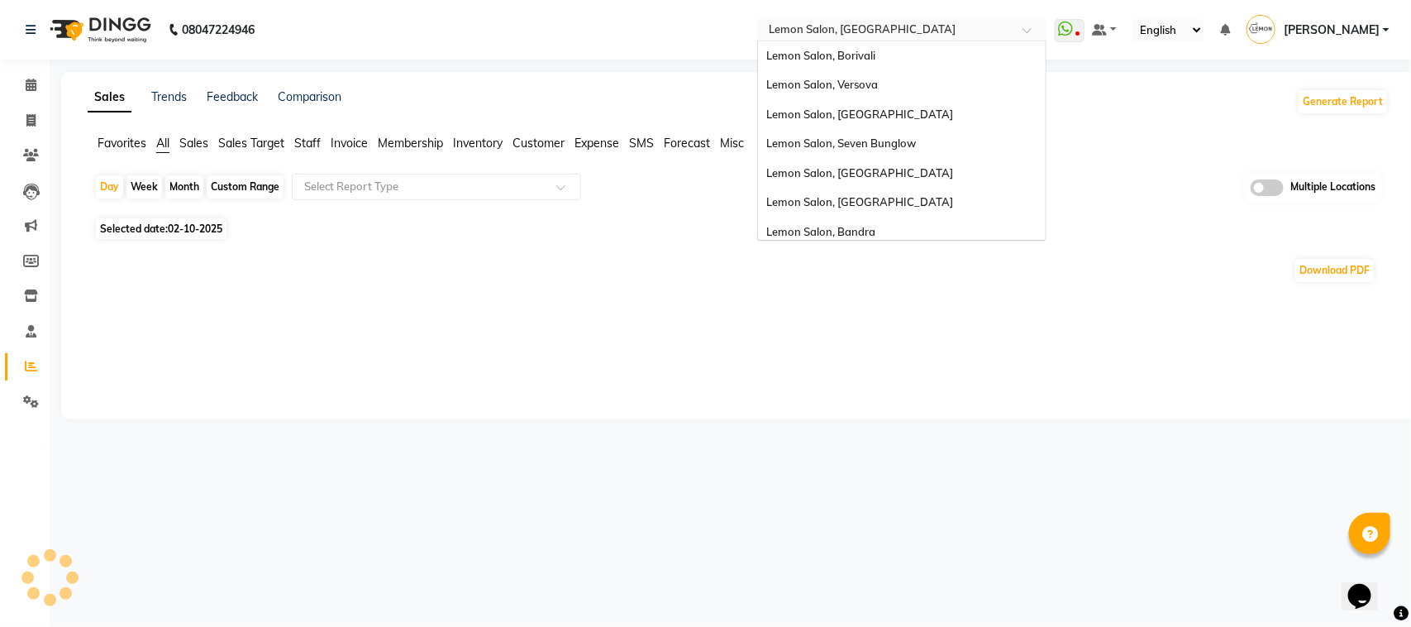
click at [856, 36] on input "text" at bounding box center [886, 31] width 240 height 17
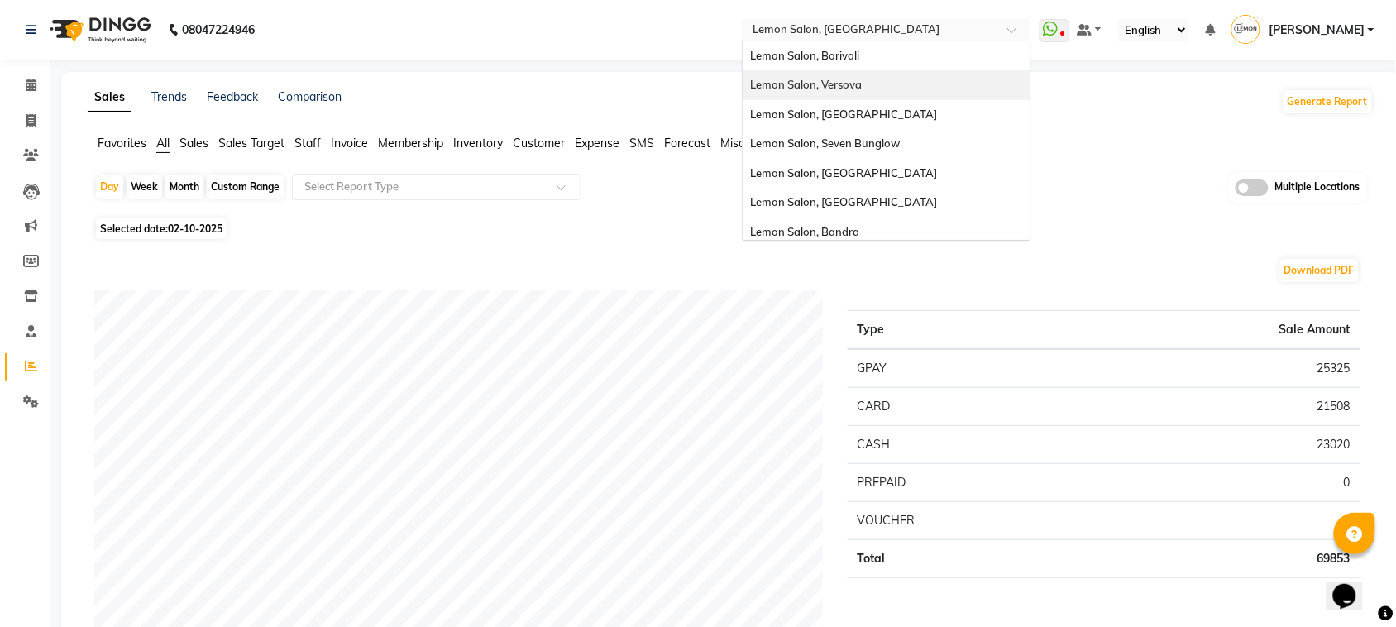
click at [862, 88] on span "Lemon Salon, Versova" at bounding box center [807, 84] width 112 height 13
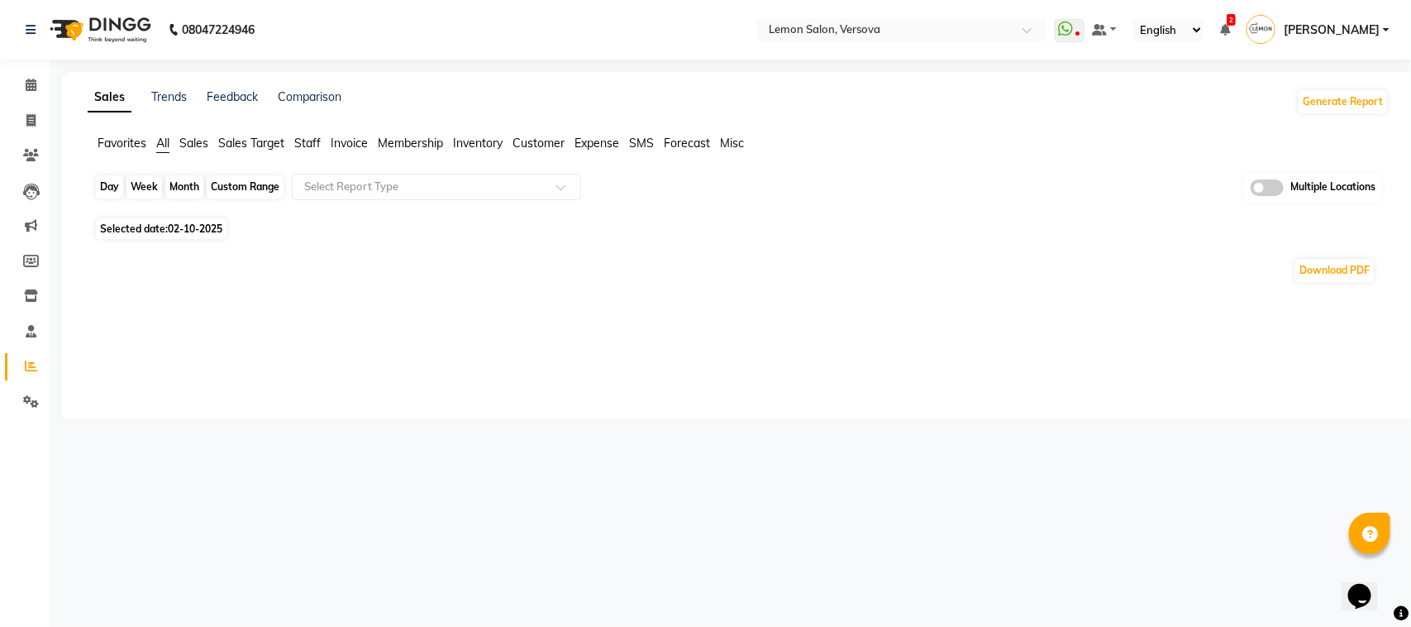
click at [102, 182] on div "Day" at bounding box center [109, 186] width 27 height 23
select select "10"
select select "2025"
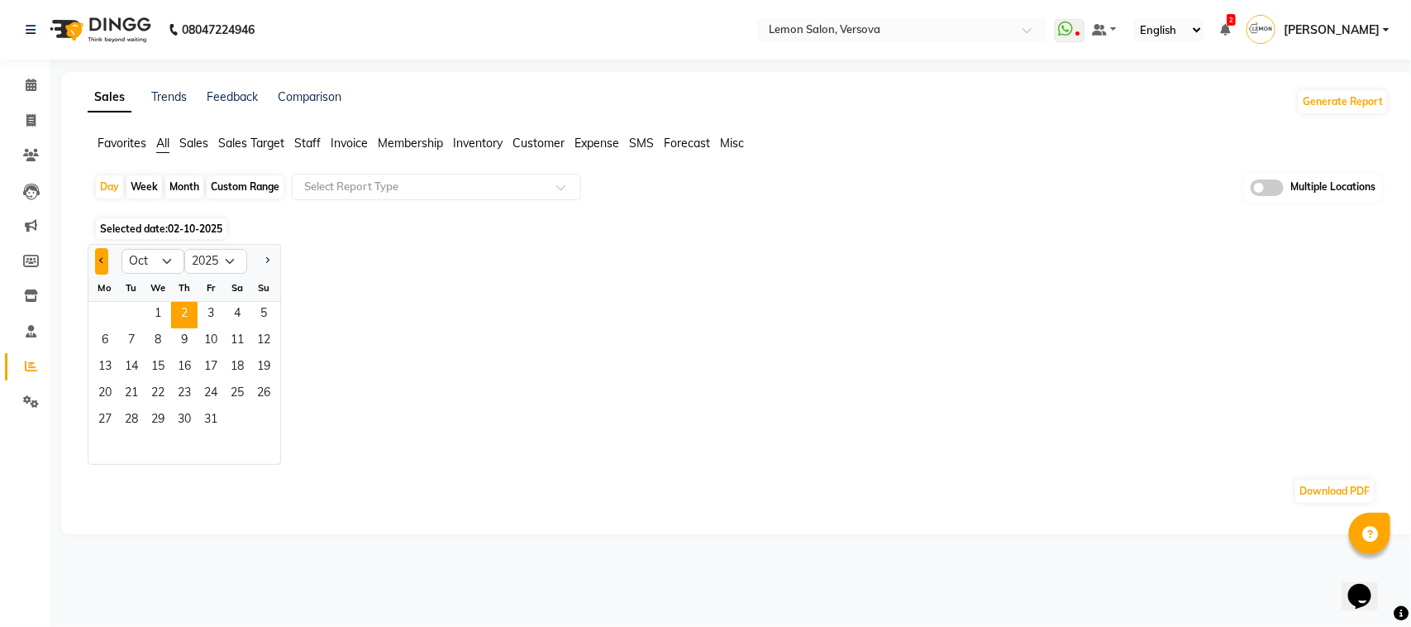
click at [99, 259] on button "Previous month" at bounding box center [101, 261] width 13 height 26
select select "9"
click at [130, 422] on span "30" at bounding box center [131, 421] width 26 height 26
click at [315, 141] on span "Staff" at bounding box center [307, 143] width 26 height 15
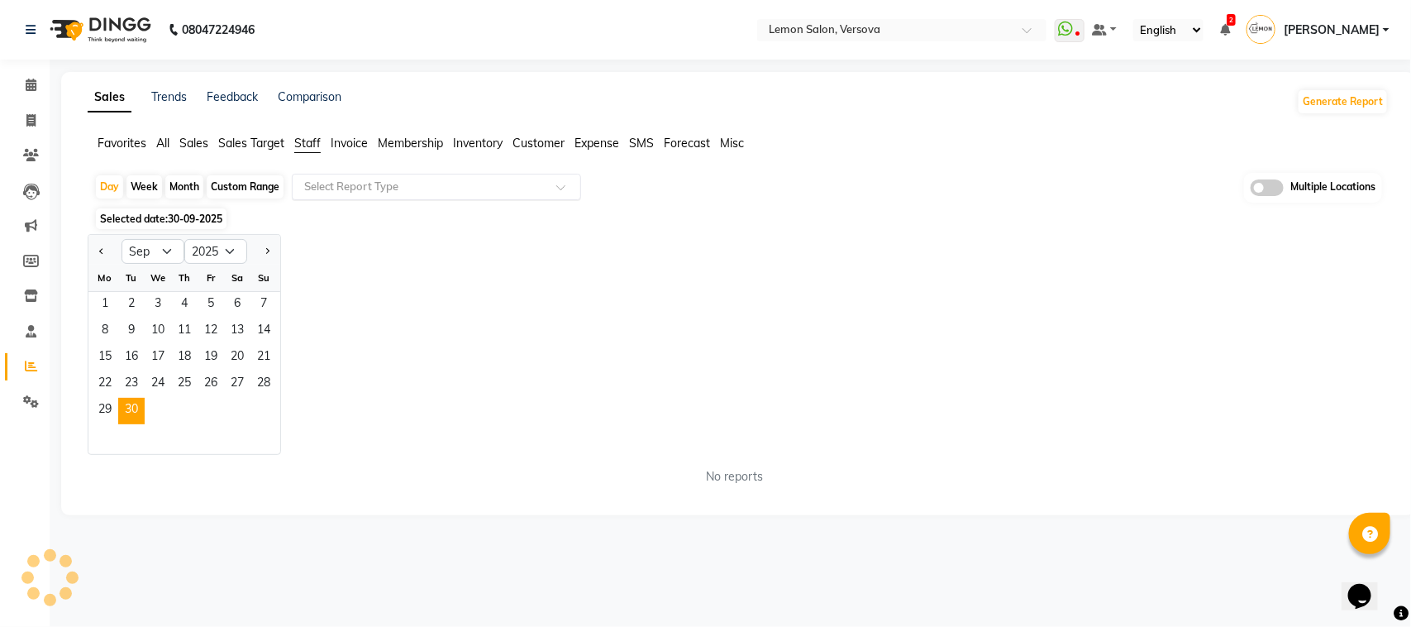
click at [356, 194] on input "text" at bounding box center [420, 187] width 238 height 17
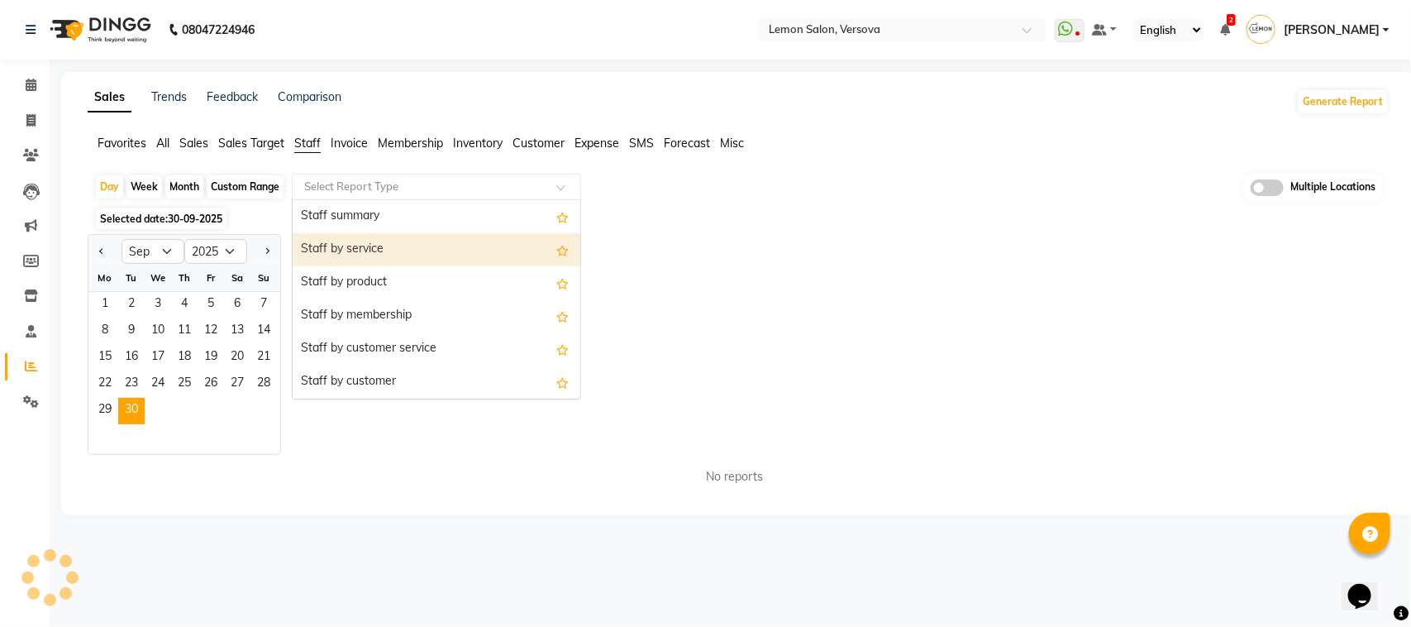
click at [377, 249] on div "Staff by service" at bounding box center [437, 249] width 288 height 33
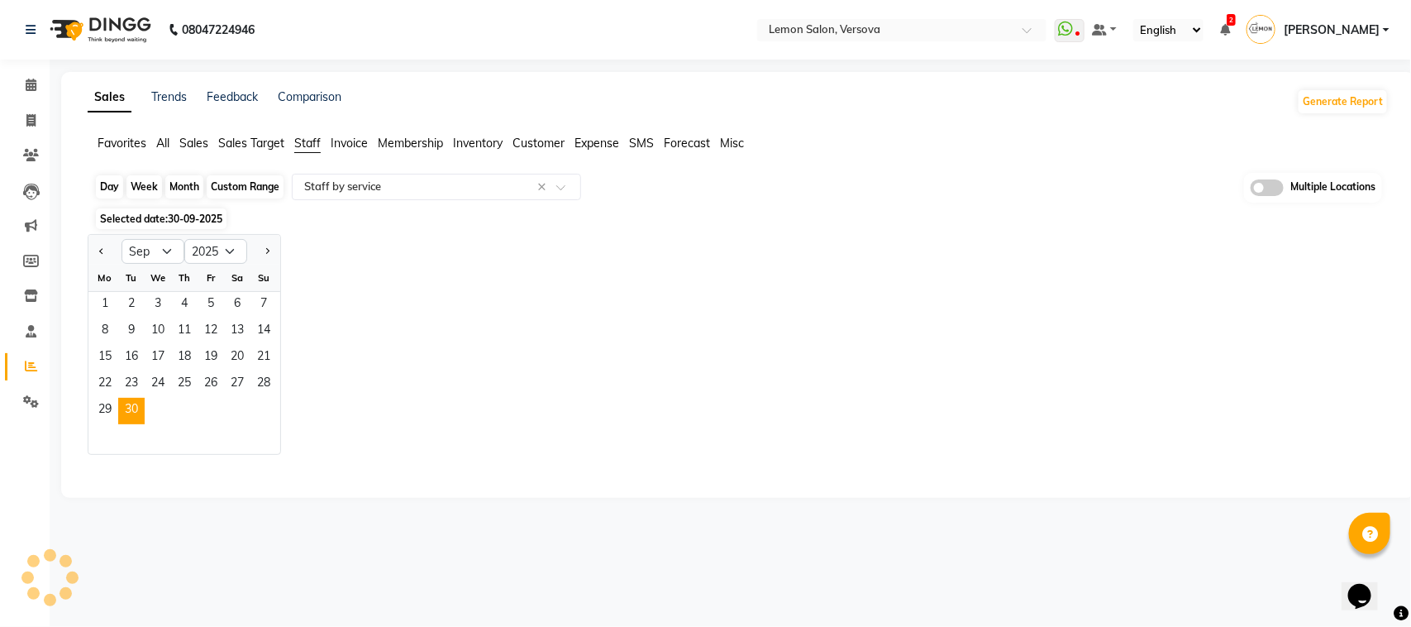
click at [112, 180] on div "Day" at bounding box center [109, 186] width 27 height 23
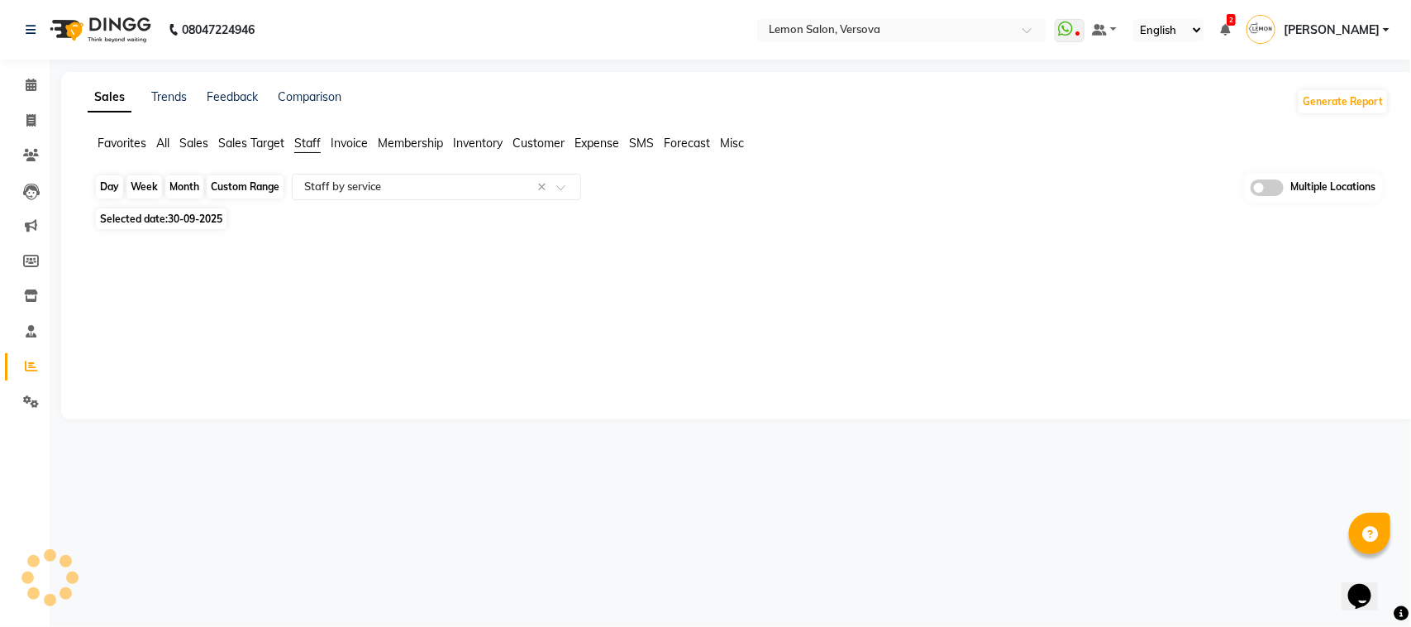
click at [110, 191] on div "Day" at bounding box center [109, 186] width 27 height 23
select select "9"
select select "2025"
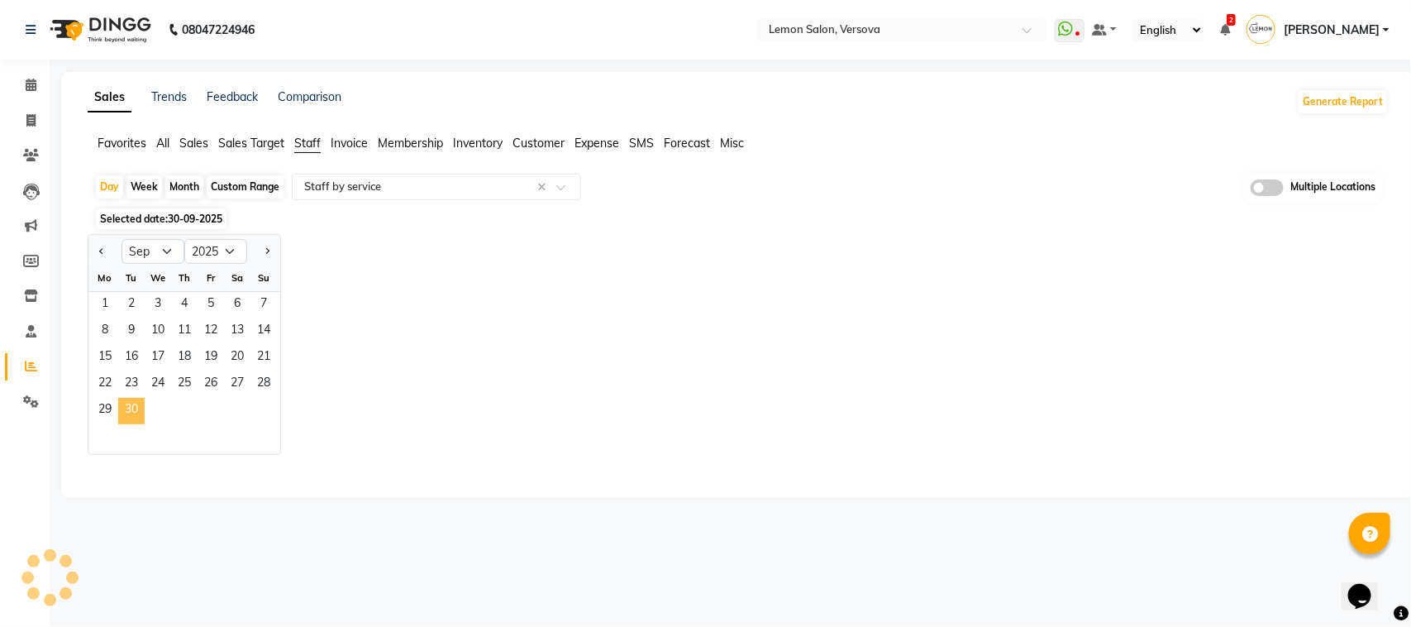
click at [136, 412] on span "30" at bounding box center [131, 411] width 26 height 26
click at [352, 184] on input "text" at bounding box center [420, 187] width 238 height 17
select select "full_report"
select select "csv"
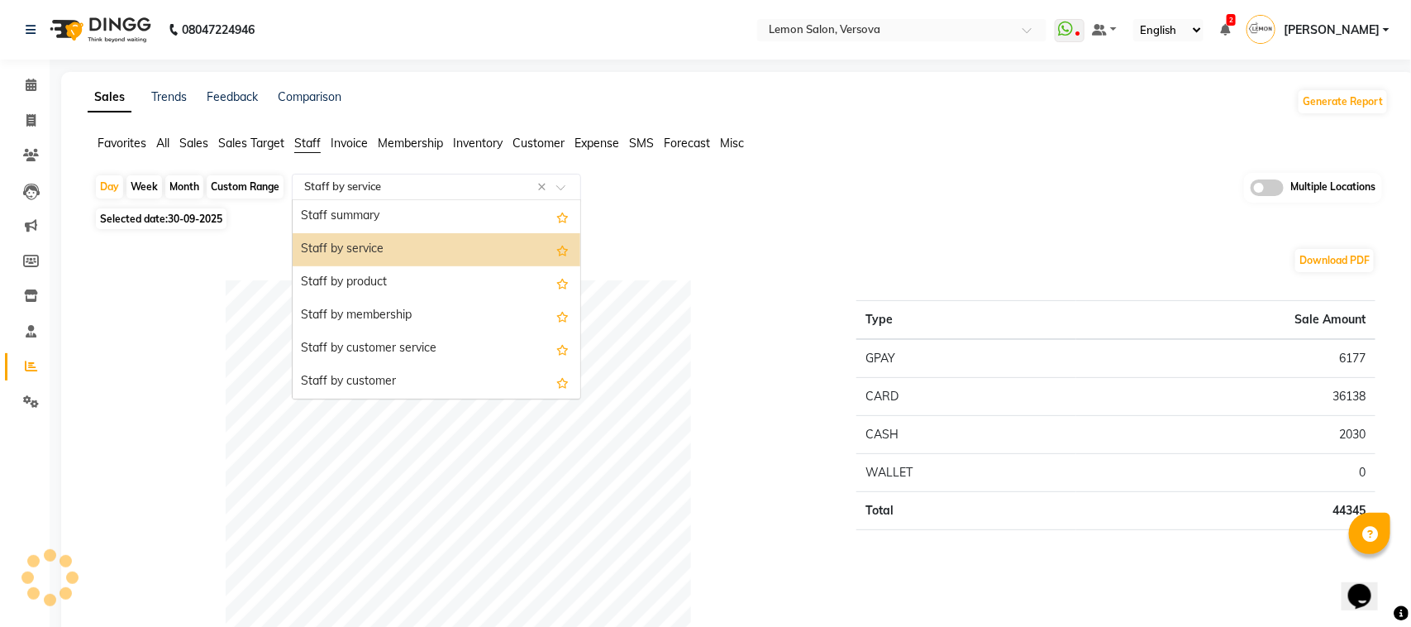
click at [370, 252] on div "Staff by service" at bounding box center [437, 249] width 288 height 33
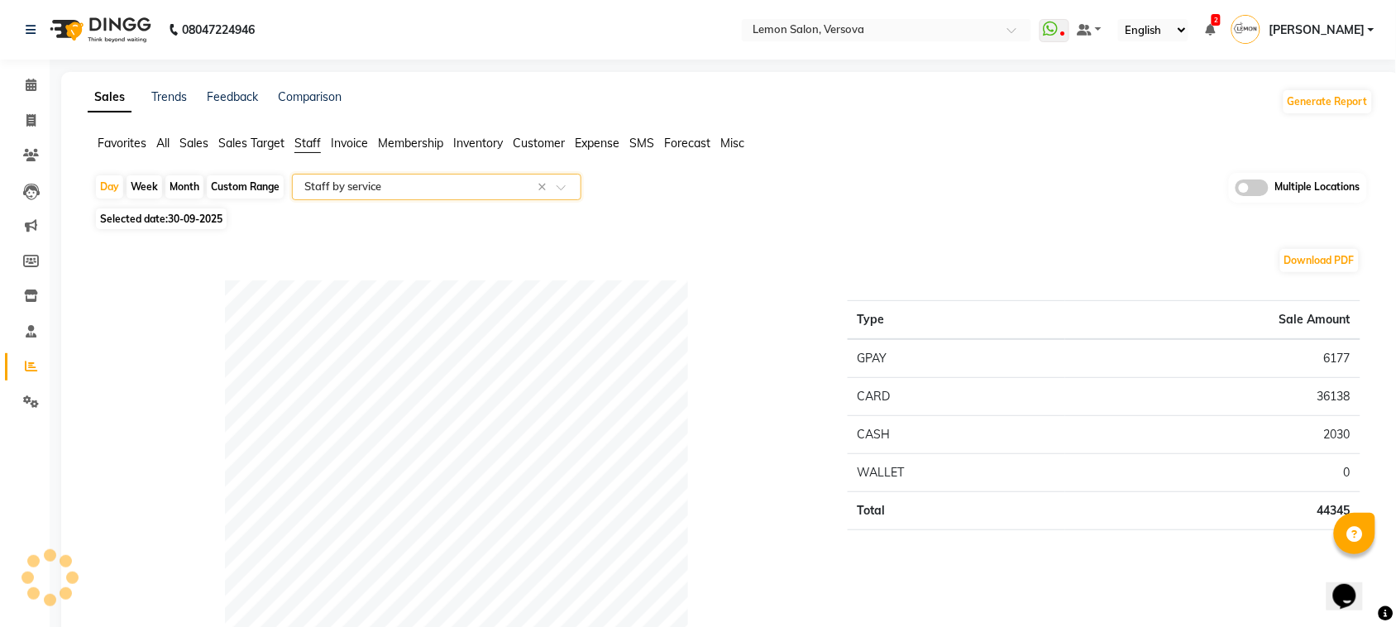
click at [426, 184] on input "text" at bounding box center [420, 187] width 238 height 17
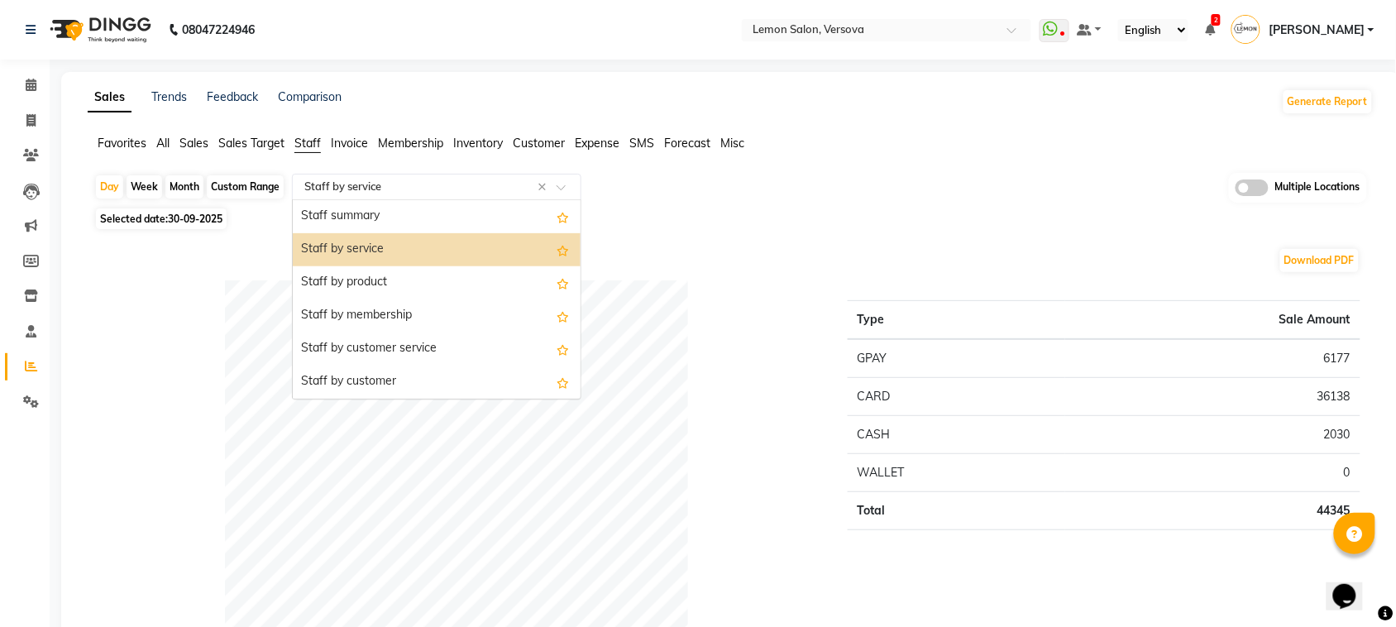
click at [373, 251] on div "Staff by service" at bounding box center [437, 249] width 288 height 33
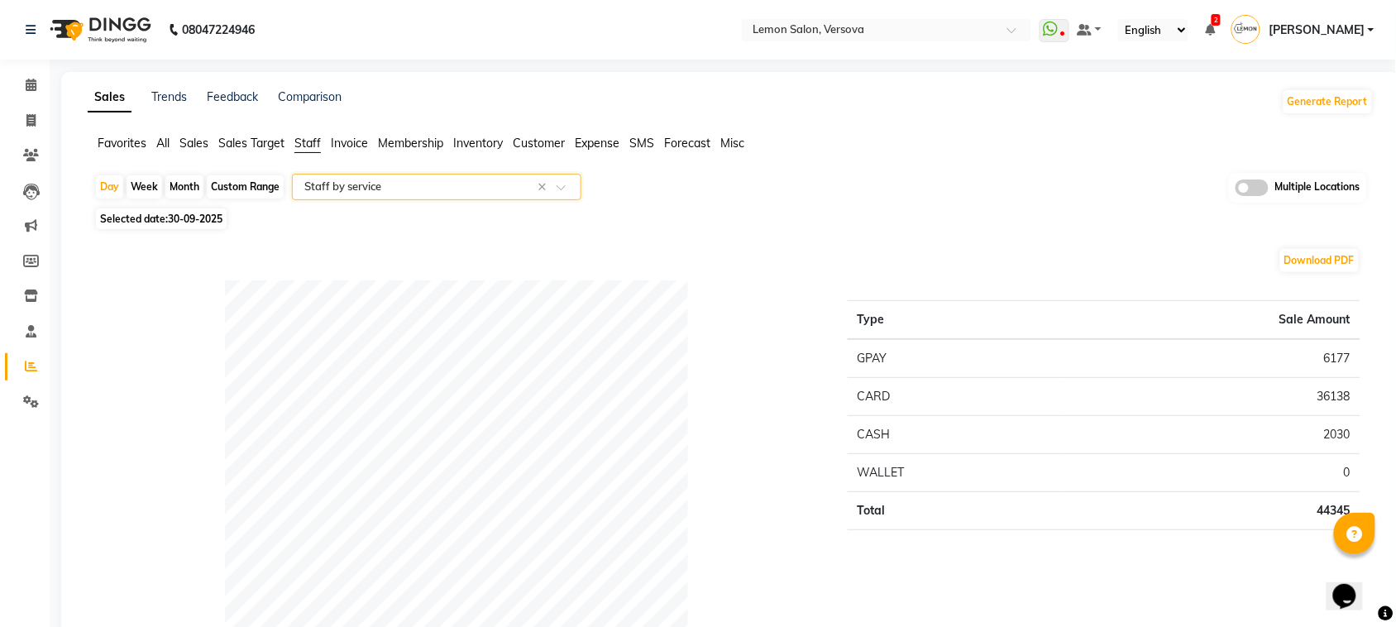
click at [375, 192] on input "text" at bounding box center [420, 187] width 238 height 17
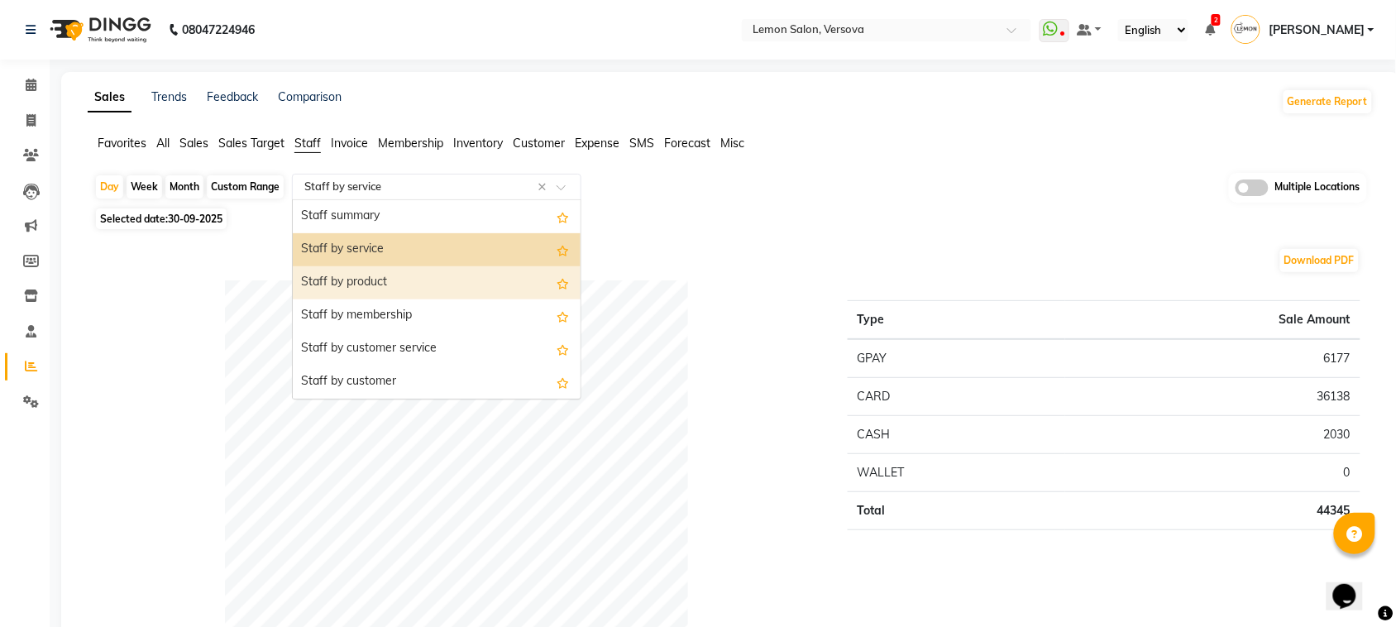
click at [370, 281] on div "Staff by product" at bounding box center [437, 282] width 288 height 33
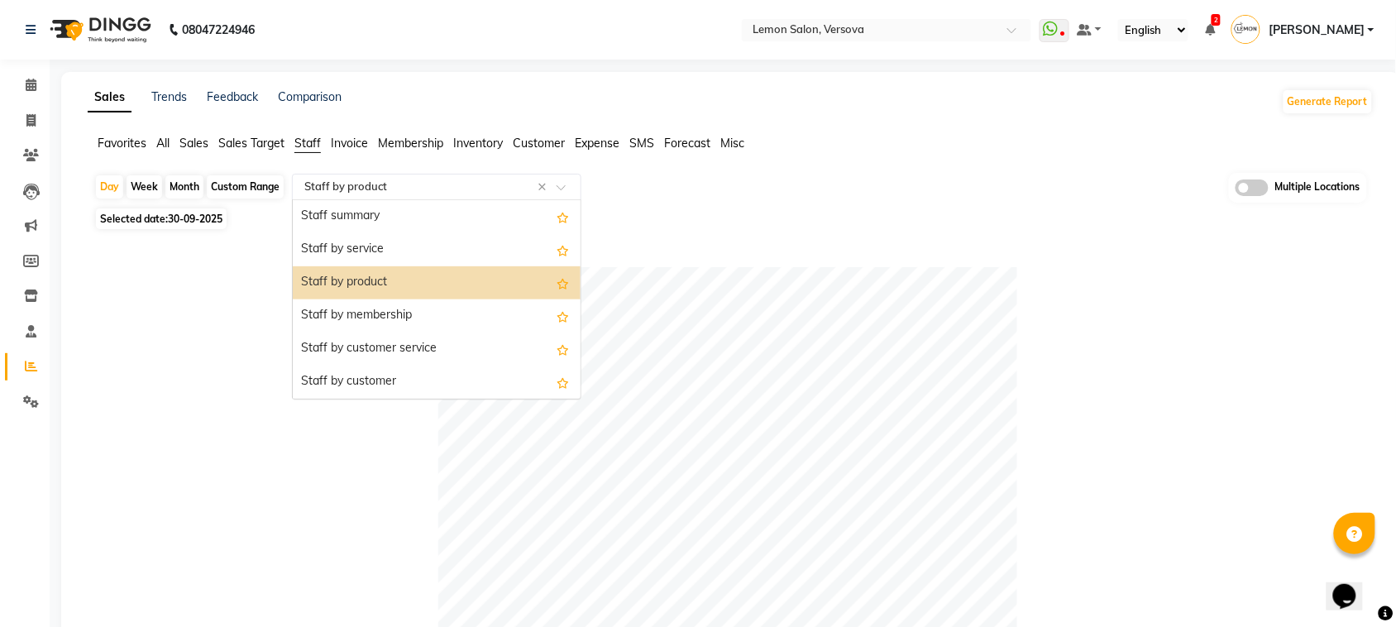
click at [382, 191] on input "text" at bounding box center [420, 187] width 238 height 17
click at [382, 250] on div "Staff by service" at bounding box center [437, 249] width 288 height 33
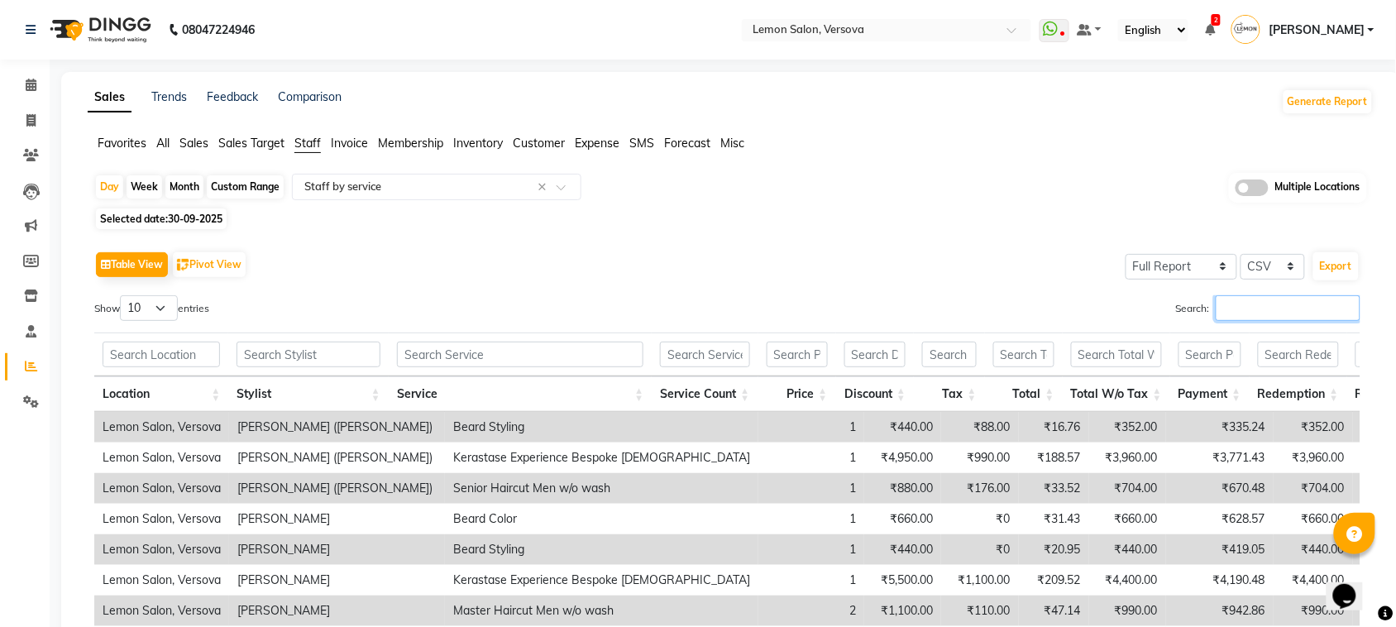
click at [1290, 315] on input "Search:" at bounding box center [1287, 308] width 145 height 26
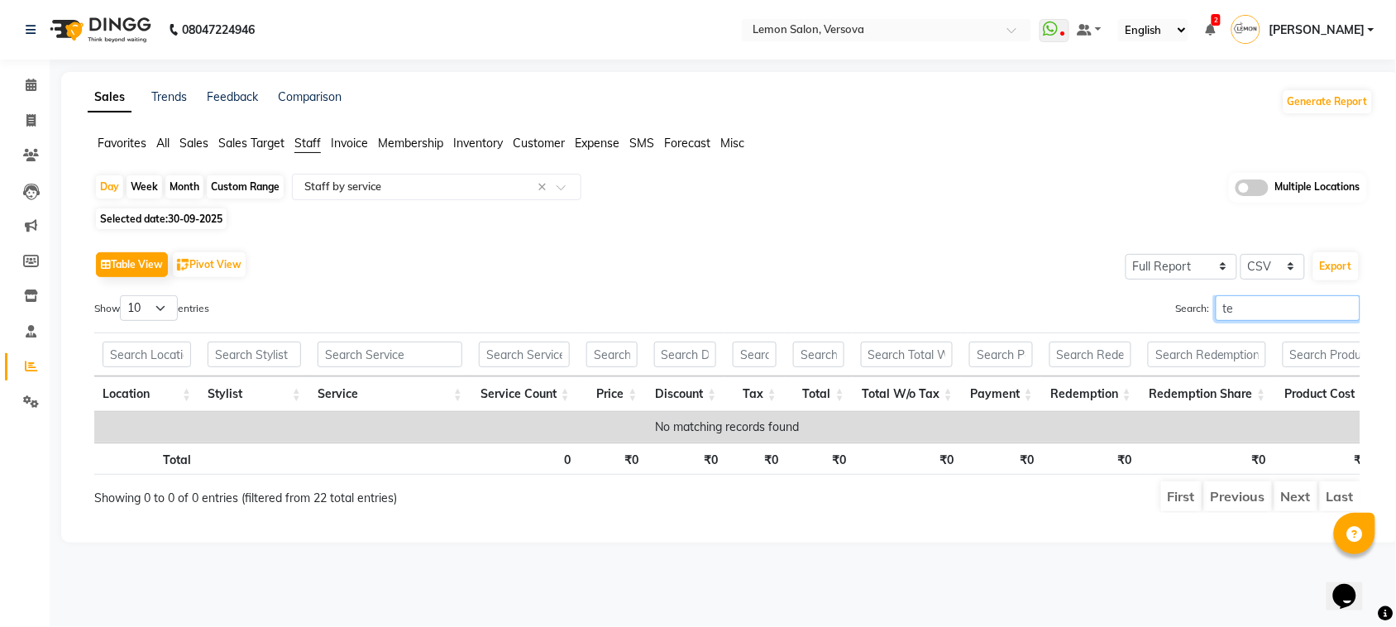
type input "t"
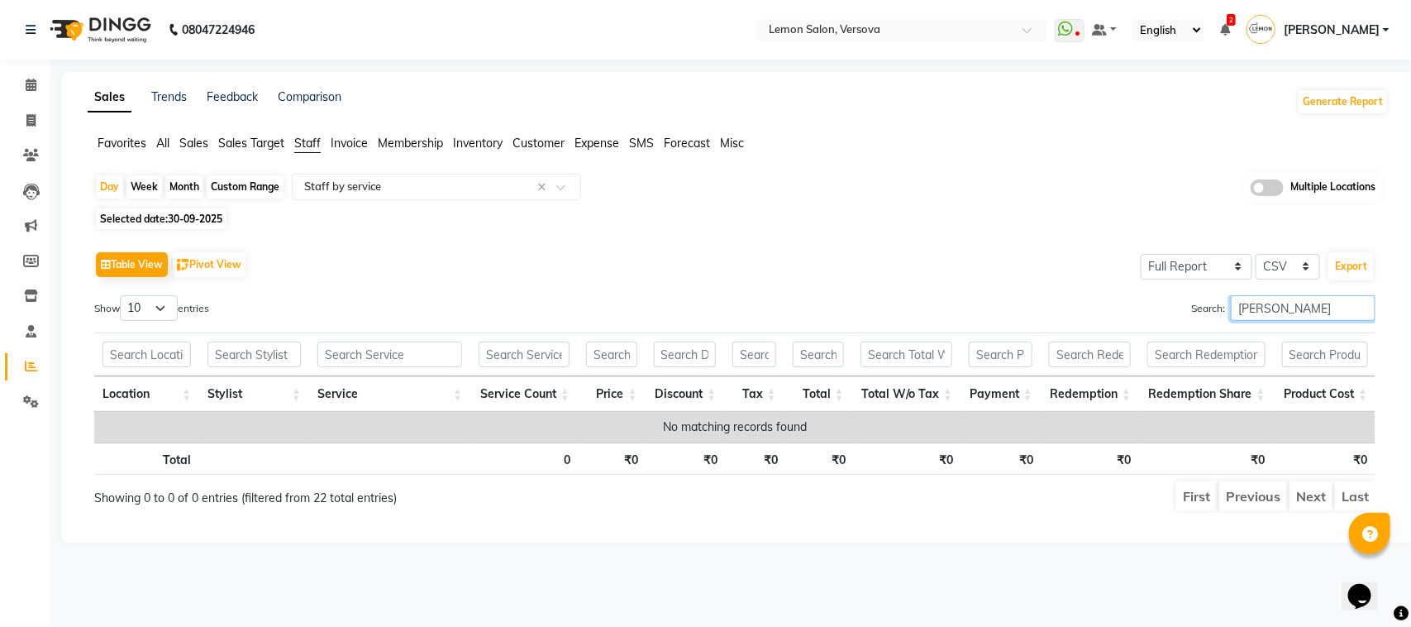
type input "tejal"
click at [179, 184] on div "Month" at bounding box center [184, 186] width 38 height 23
select select "9"
select select "2025"
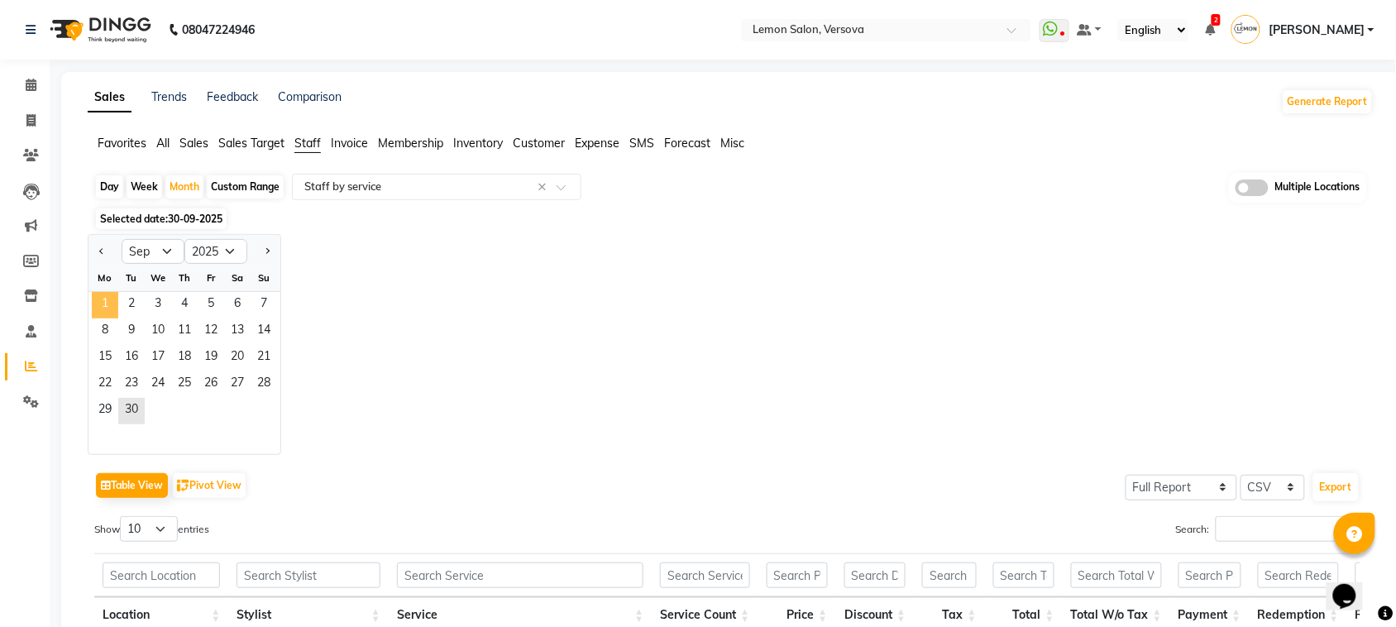
click at [107, 312] on span "1" at bounding box center [105, 305] width 26 height 26
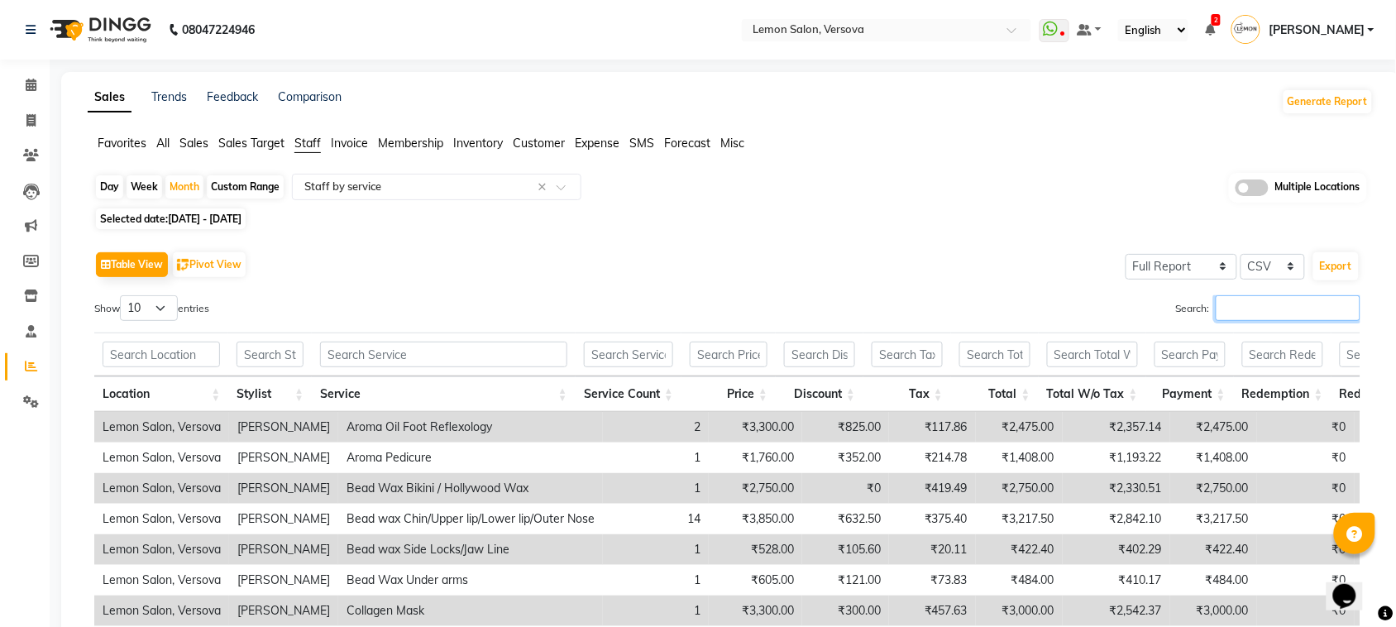
click at [1248, 314] on input "Search:" at bounding box center [1287, 308] width 145 height 26
click at [34, 77] on span at bounding box center [31, 85] width 29 height 19
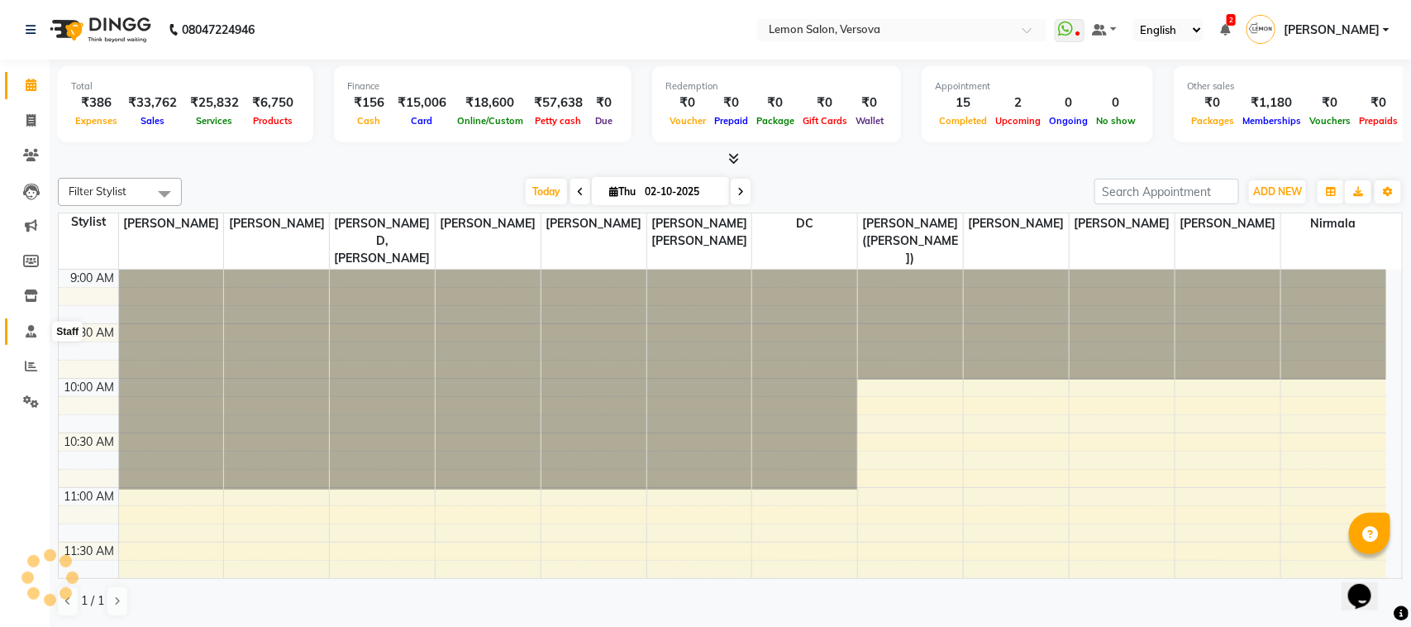
click at [26, 329] on icon at bounding box center [31, 331] width 11 height 12
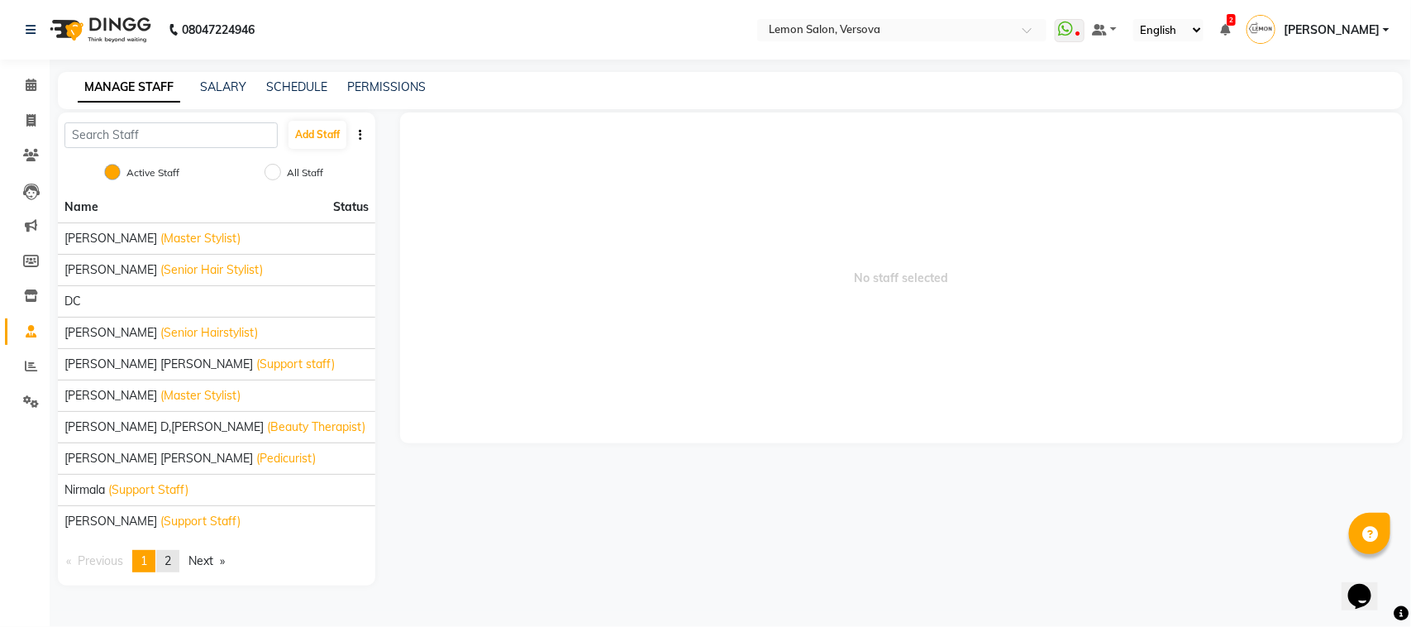
click at [169, 564] on span "2" at bounding box center [168, 560] width 7 height 15
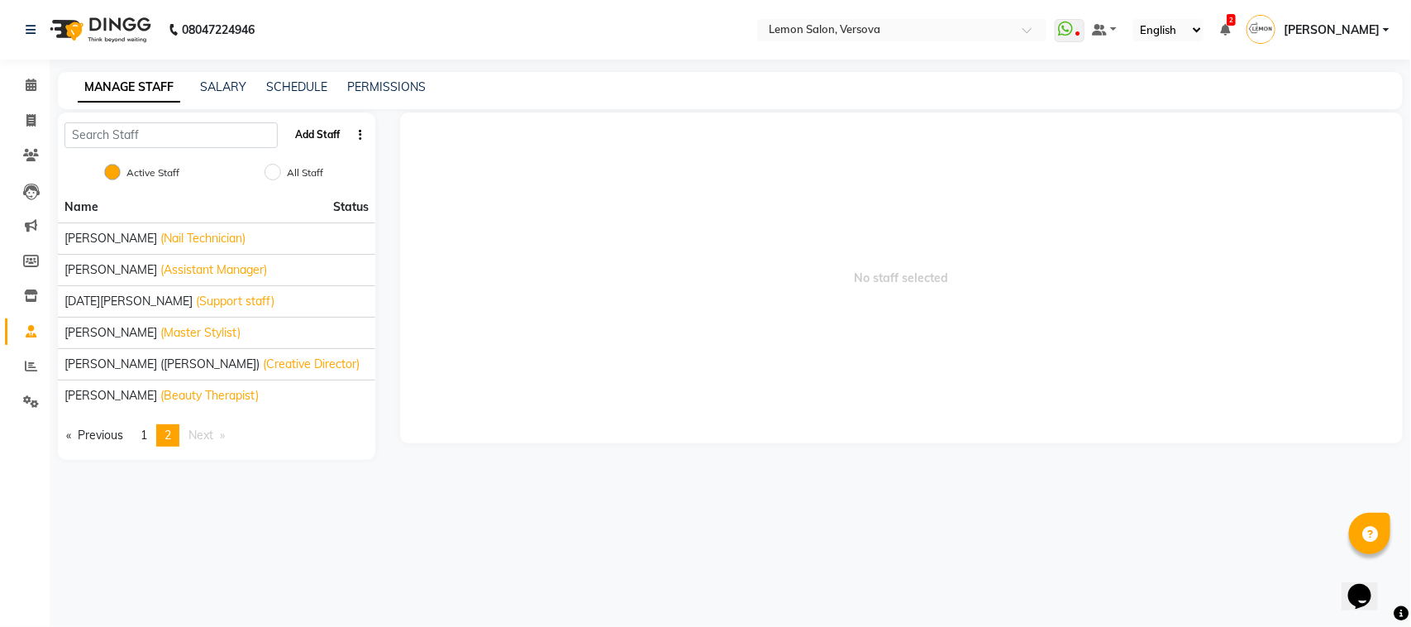
click at [331, 128] on button "Add Staff" at bounding box center [318, 135] width 58 height 28
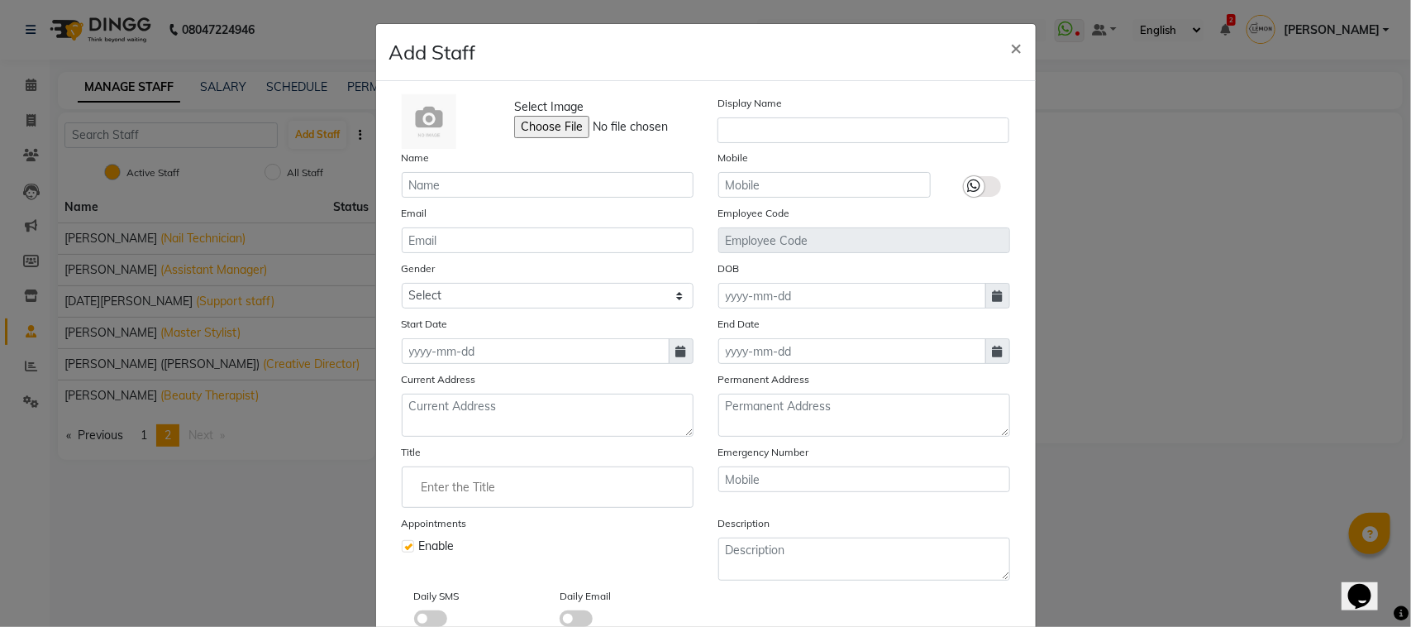
click at [551, 205] on div "Email" at bounding box center [547, 228] width 317 height 49
click at [538, 174] on input "text" at bounding box center [548, 185] width 292 height 26
type input "Lucy Sarate"
type input "8108910788"
click at [976, 187] on label at bounding box center [982, 186] width 37 height 21
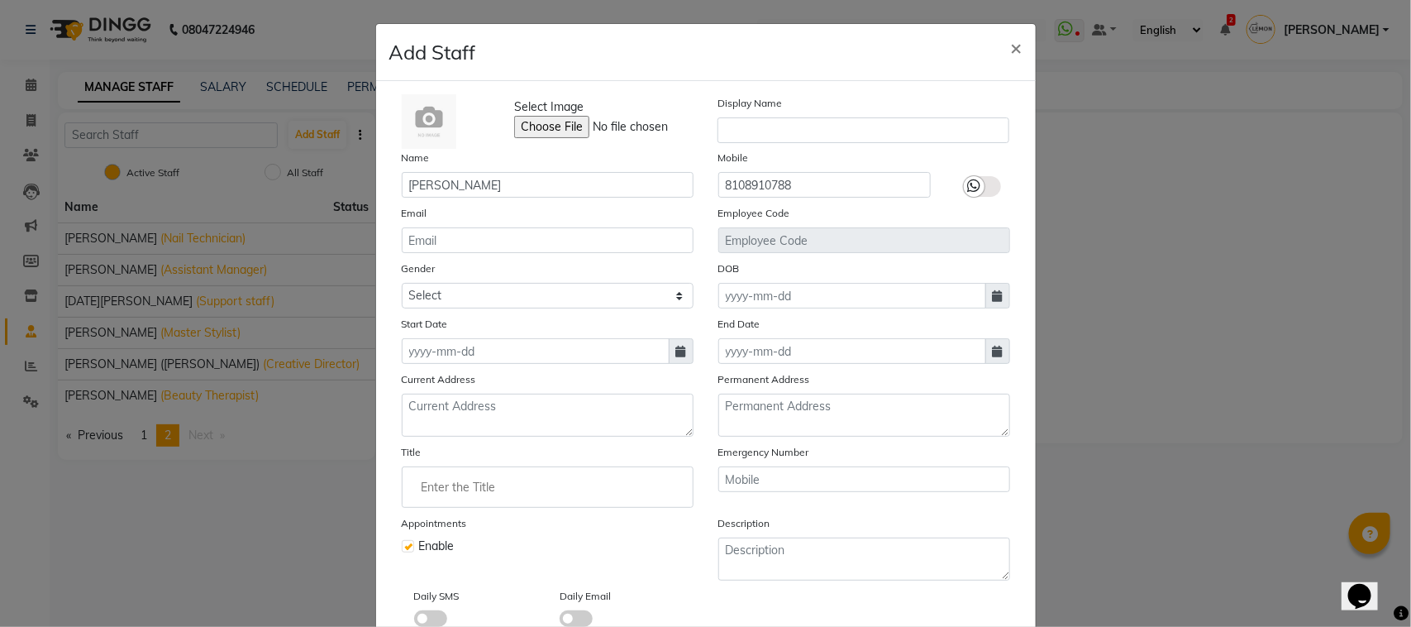
click at [0, 0] on input "checkbox" at bounding box center [0, 0] width 0 height 0
click at [563, 240] on input "email" at bounding box center [548, 240] width 292 height 26
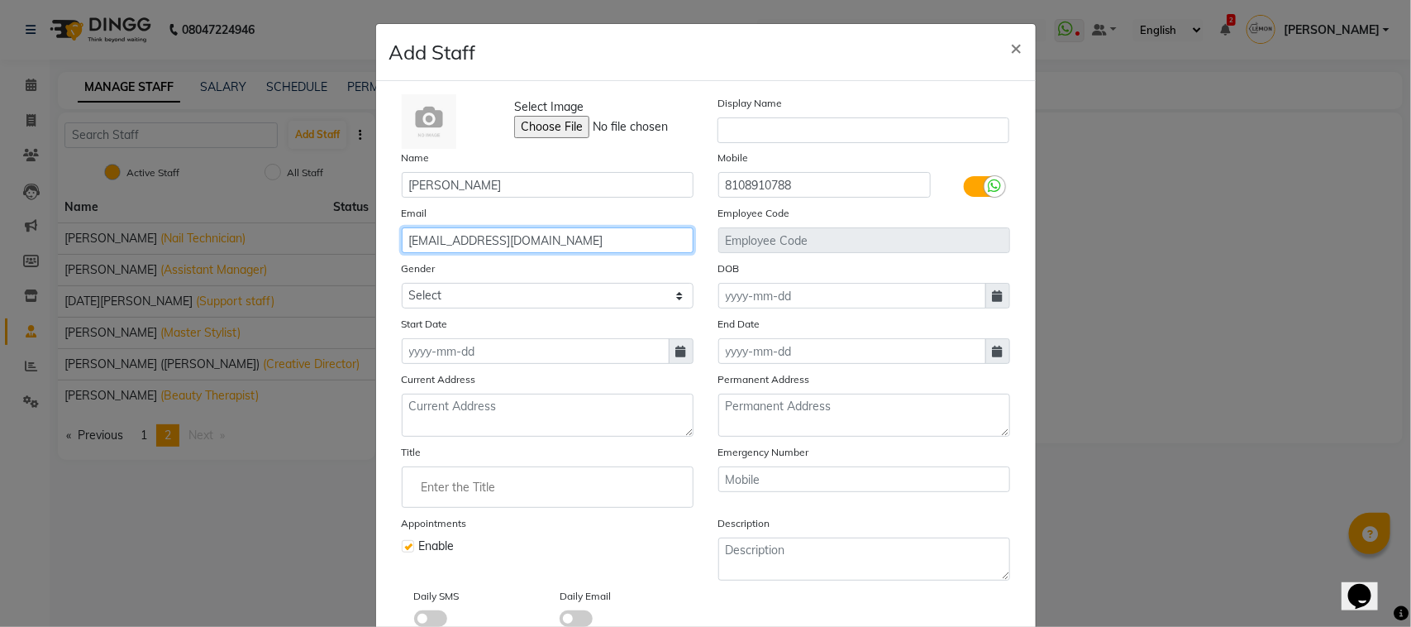
type input "lucybawdekar@gmail.com"
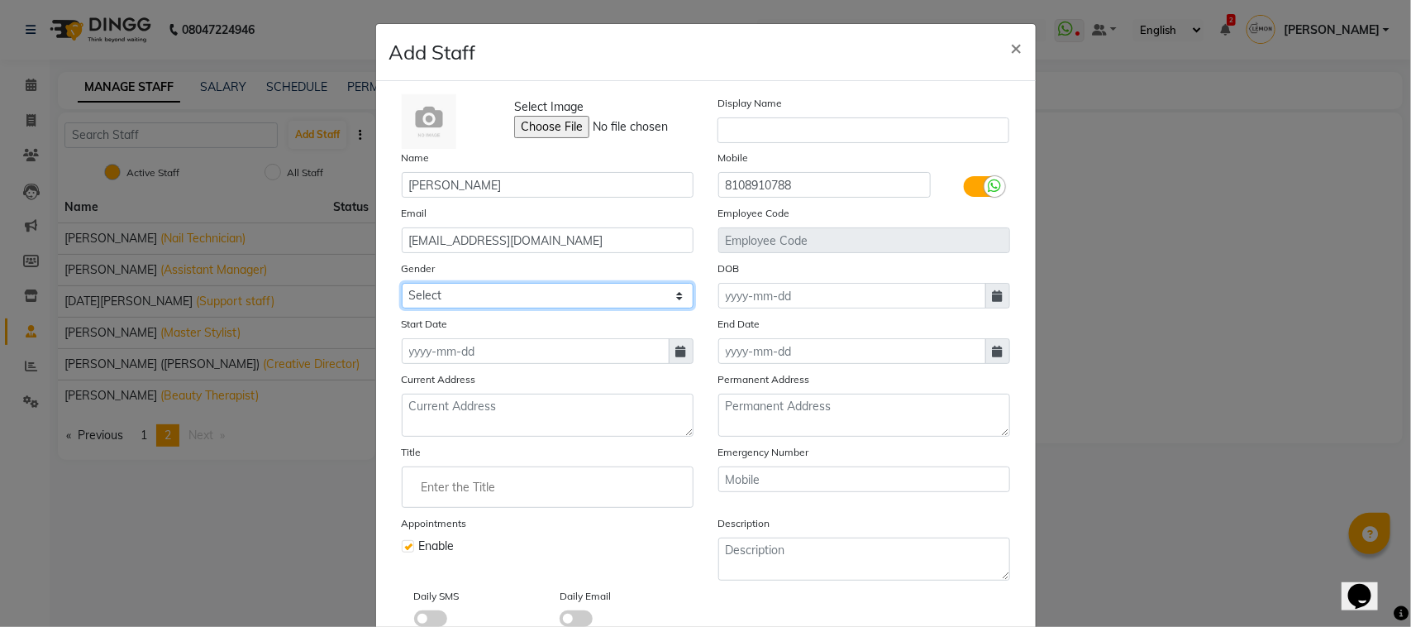
click at [511, 290] on select "Select Male Female Other Prefer Not To Say" at bounding box center [548, 296] width 292 height 26
select select "[DEMOGRAPHIC_DATA]"
click at [402, 283] on select "Select Male Female Other Prefer Not To Say" at bounding box center [548, 296] width 292 height 26
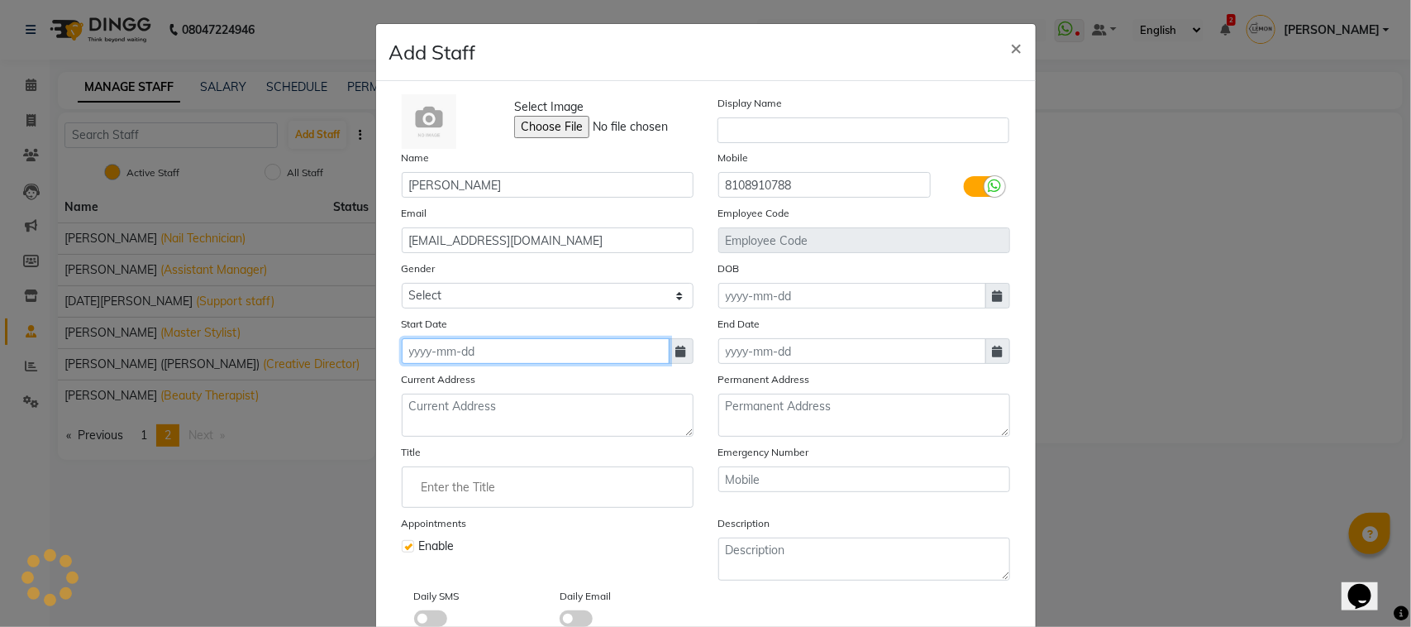
click at [481, 348] on input at bounding box center [536, 351] width 268 height 26
select select "10"
select select "2025"
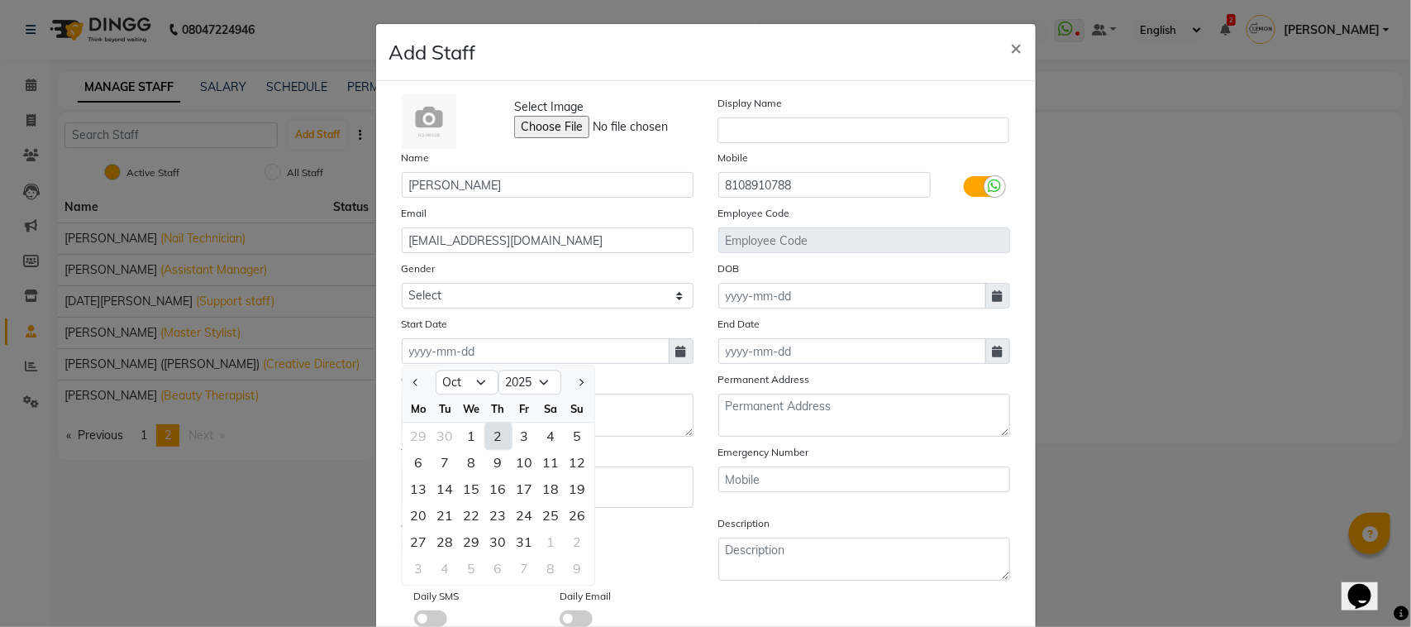
click at [494, 428] on div "2" at bounding box center [498, 436] width 26 height 26
type input "02-10-2025"
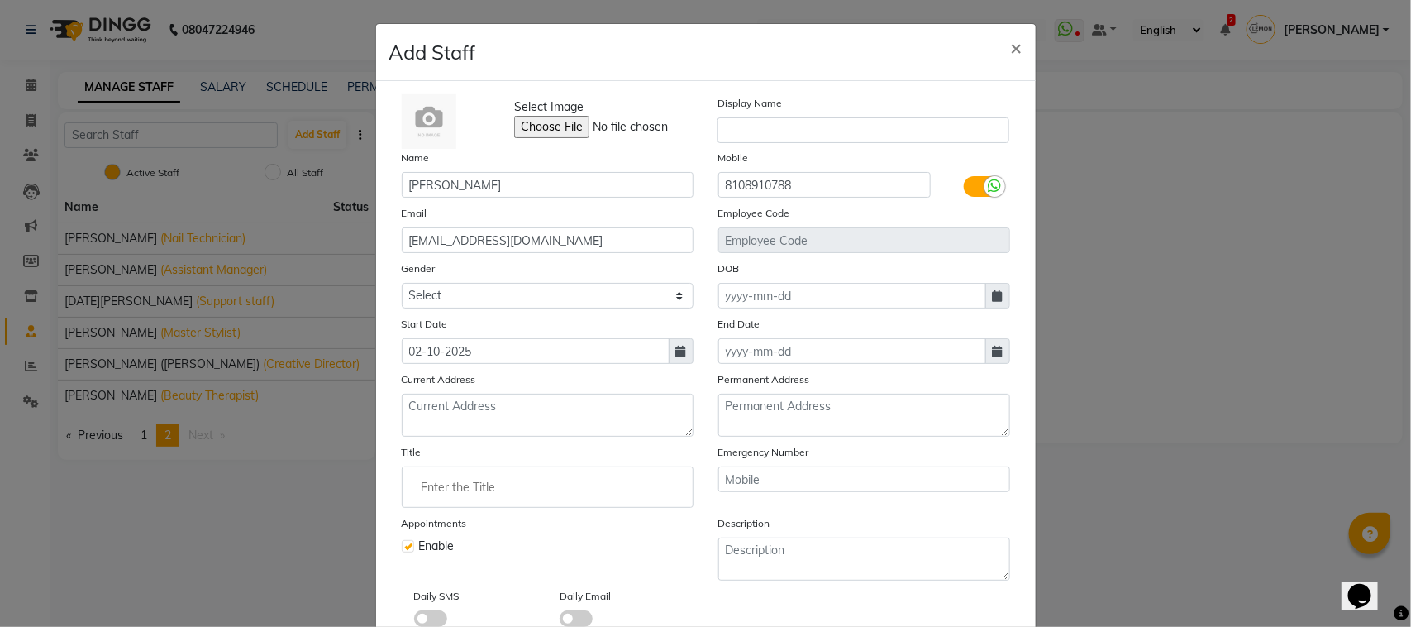
click at [461, 485] on input "Enter the Title" at bounding box center [547, 486] width 277 height 33
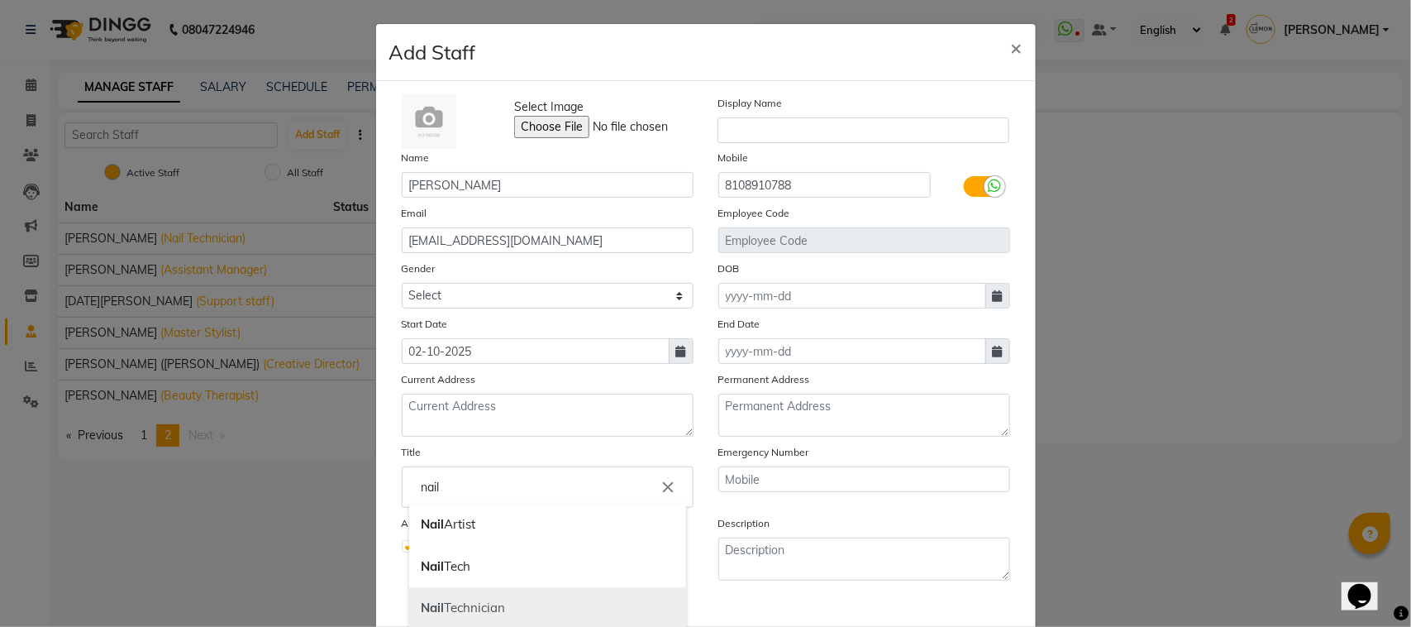
click at [481, 604] on link "Nail Technician" at bounding box center [547, 608] width 277 height 42
type input "Nail Technician"
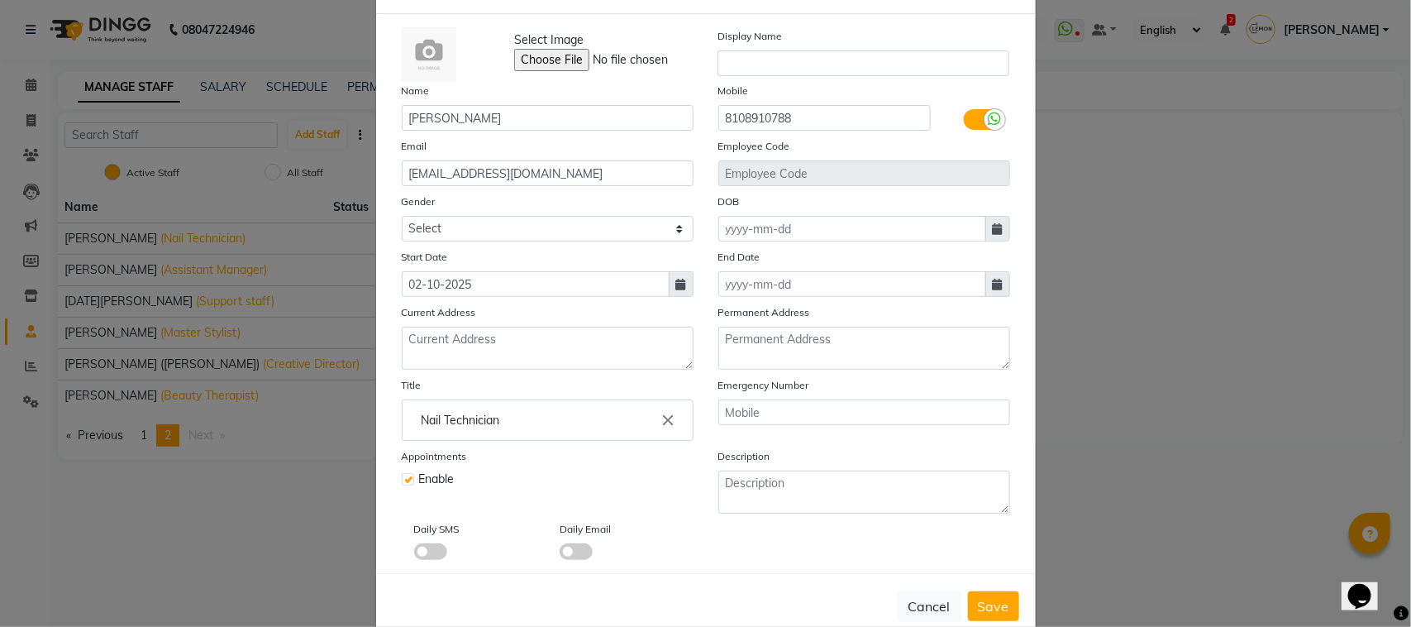
scroll to position [99, 0]
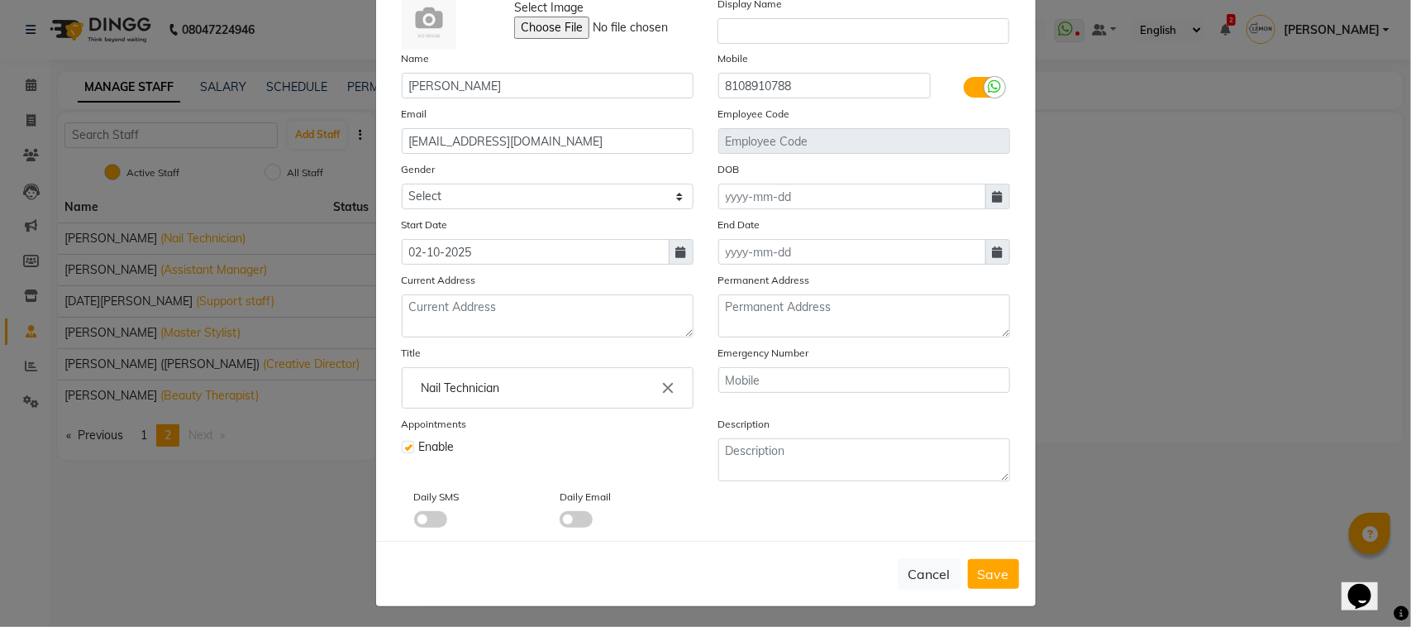
click at [426, 511] on span at bounding box center [430, 519] width 33 height 17
click at [414, 522] on input "checkbox" at bounding box center [414, 522] width 0 height 0
click at [565, 511] on span at bounding box center [576, 519] width 33 height 17
click at [560, 522] on input "checkbox" at bounding box center [560, 522] width 0 height 0
click at [998, 575] on span "Save" at bounding box center [993, 574] width 31 height 17
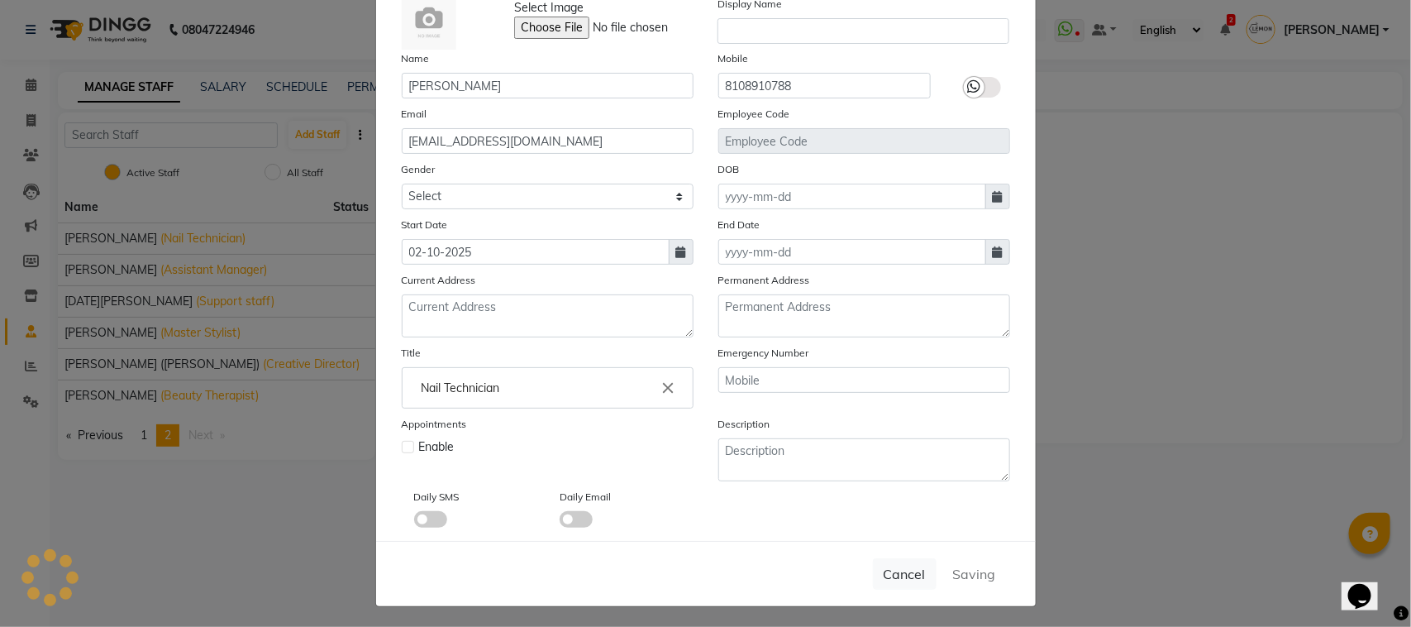
select select
checkbox input "false"
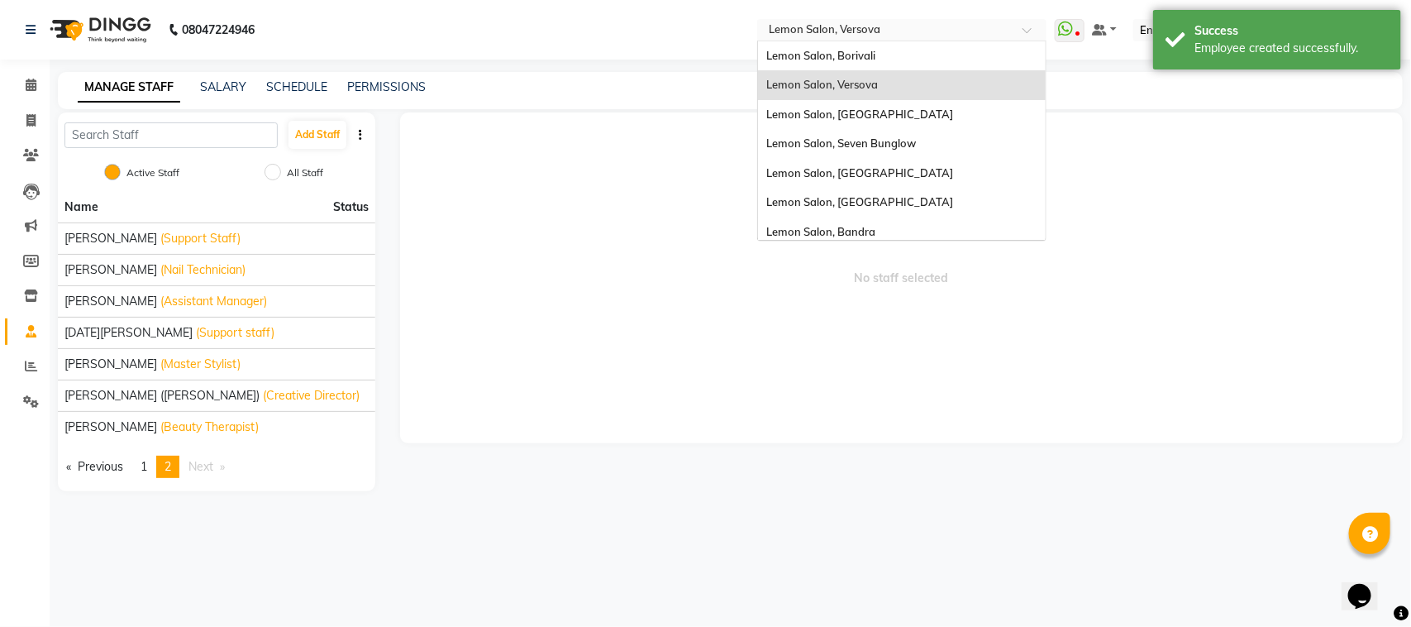
click at [910, 26] on input "text" at bounding box center [886, 31] width 240 height 17
click at [909, 109] on div "Lemon Salon, Goregaon" at bounding box center [902, 115] width 288 height 30
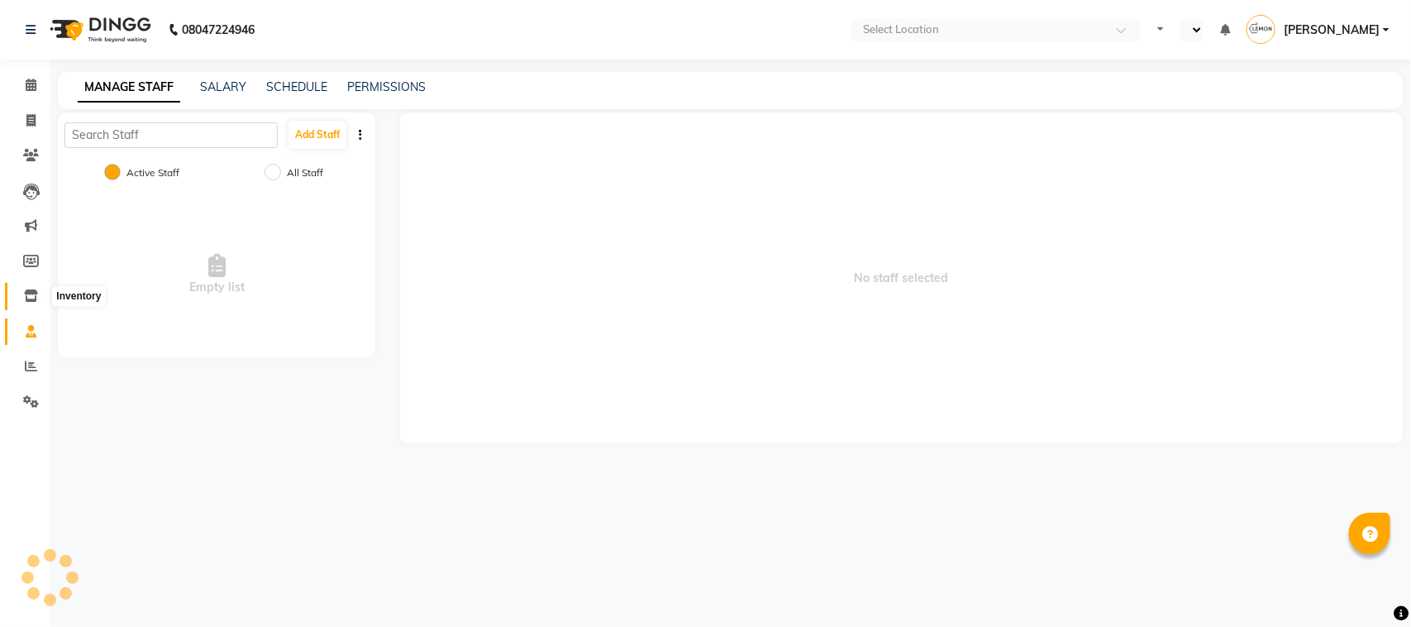
click at [31, 291] on icon at bounding box center [31, 295] width 14 height 12
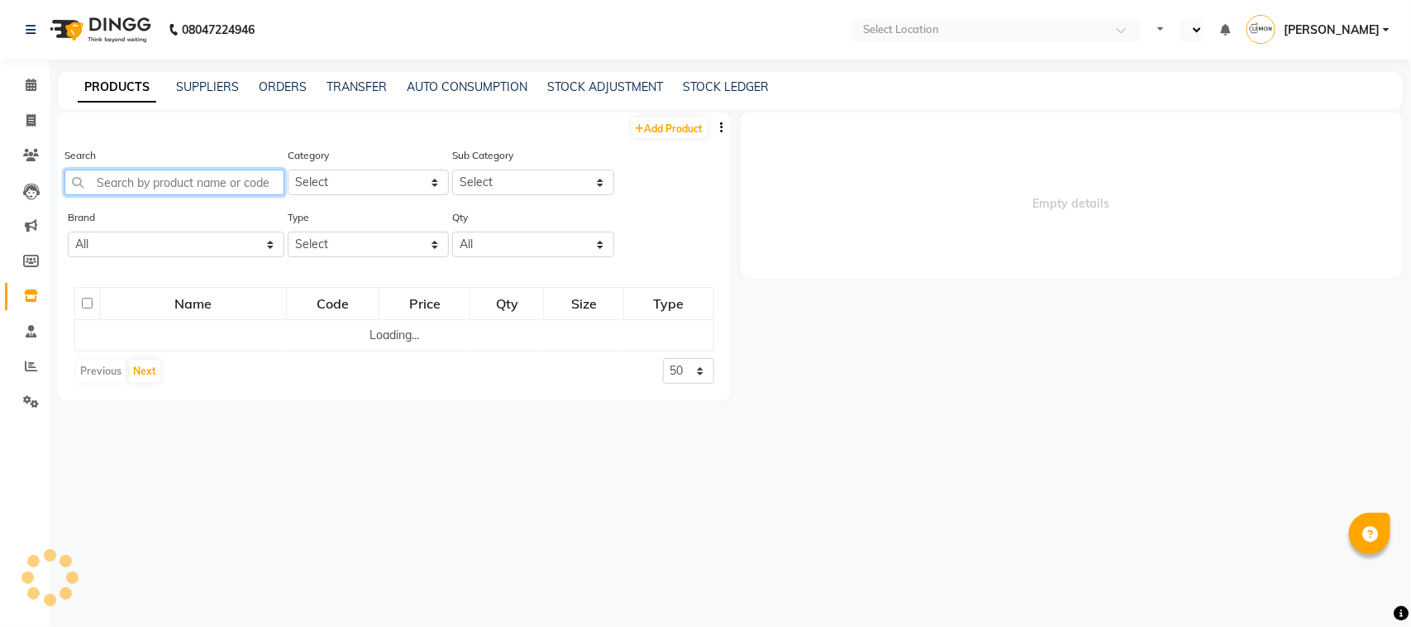
click at [146, 187] on input "text" at bounding box center [174, 182] width 220 height 26
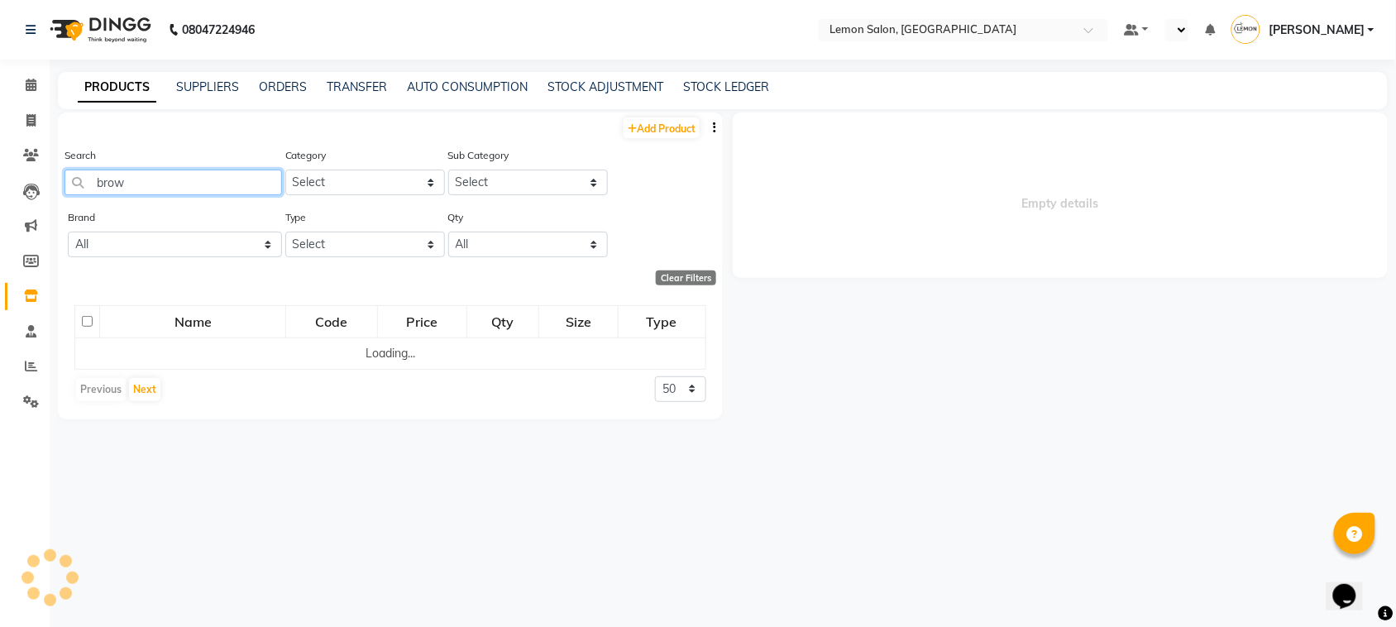
type input "brown"
select select "en"
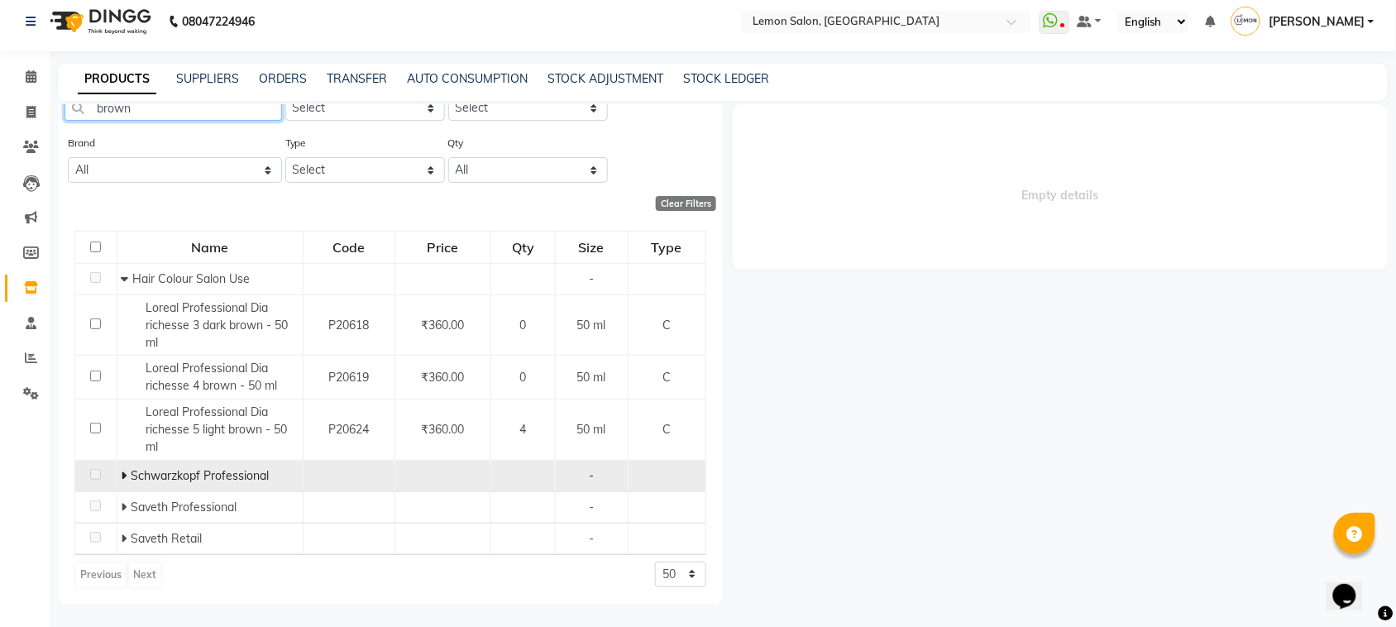
scroll to position [10, 0]
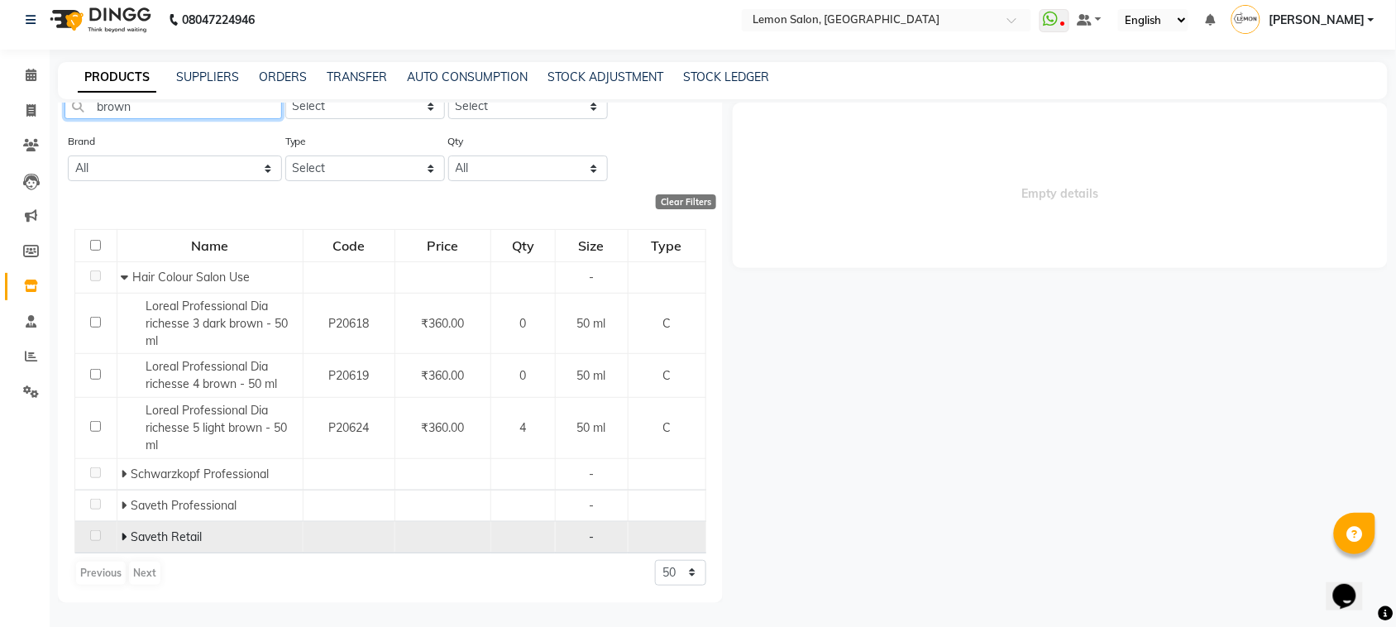
type input "brown"
click at [124, 535] on icon at bounding box center [124, 537] width 6 height 12
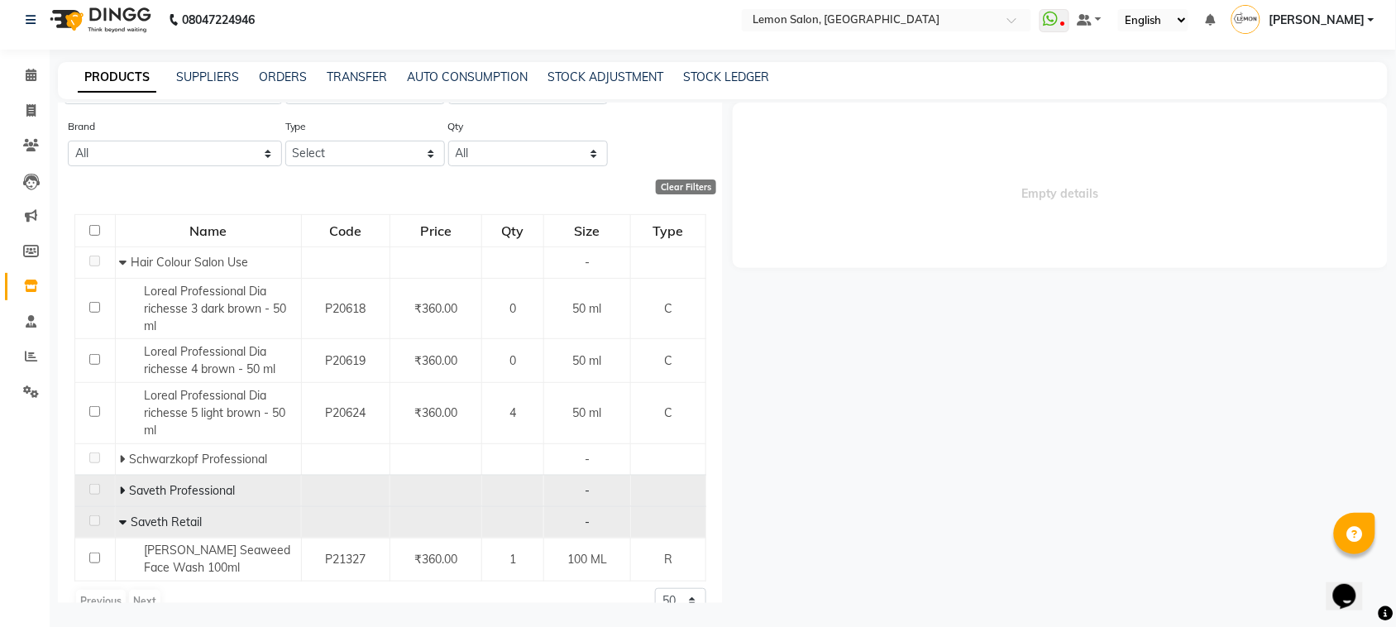
scroll to position [109, 0]
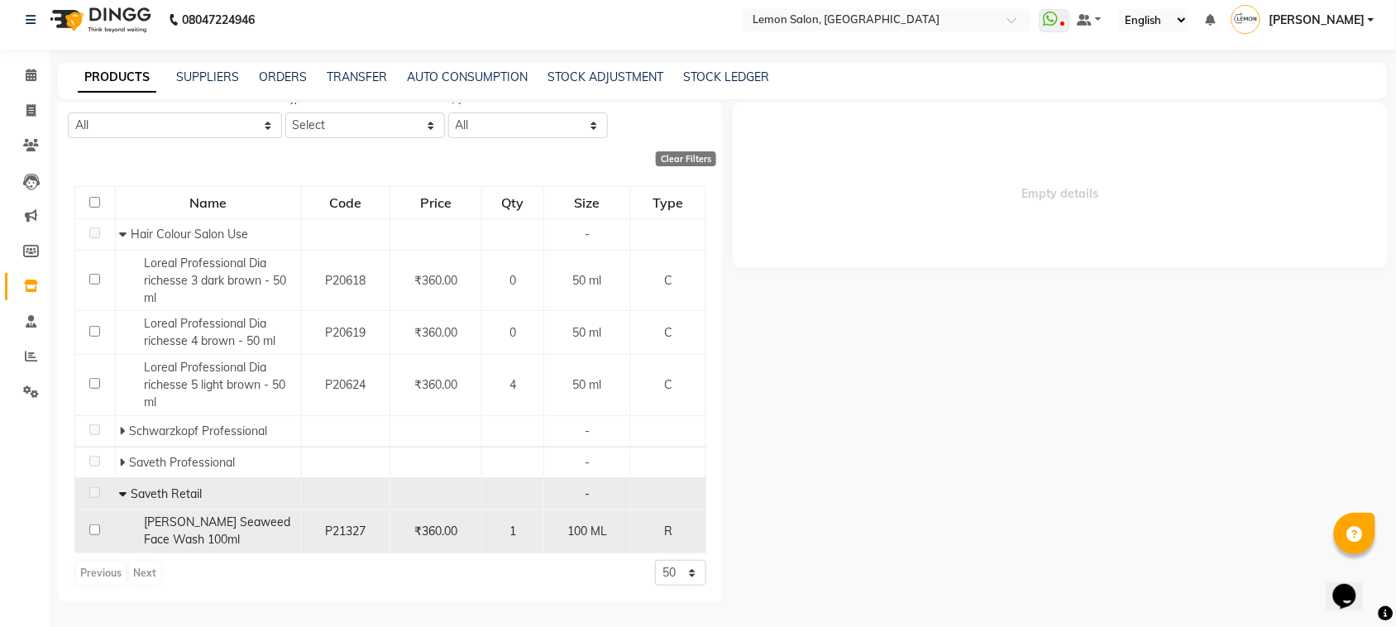
click at [211, 521] on span "[PERSON_NAME] Seaweed Face Wash 100ml" at bounding box center [217, 530] width 146 height 32
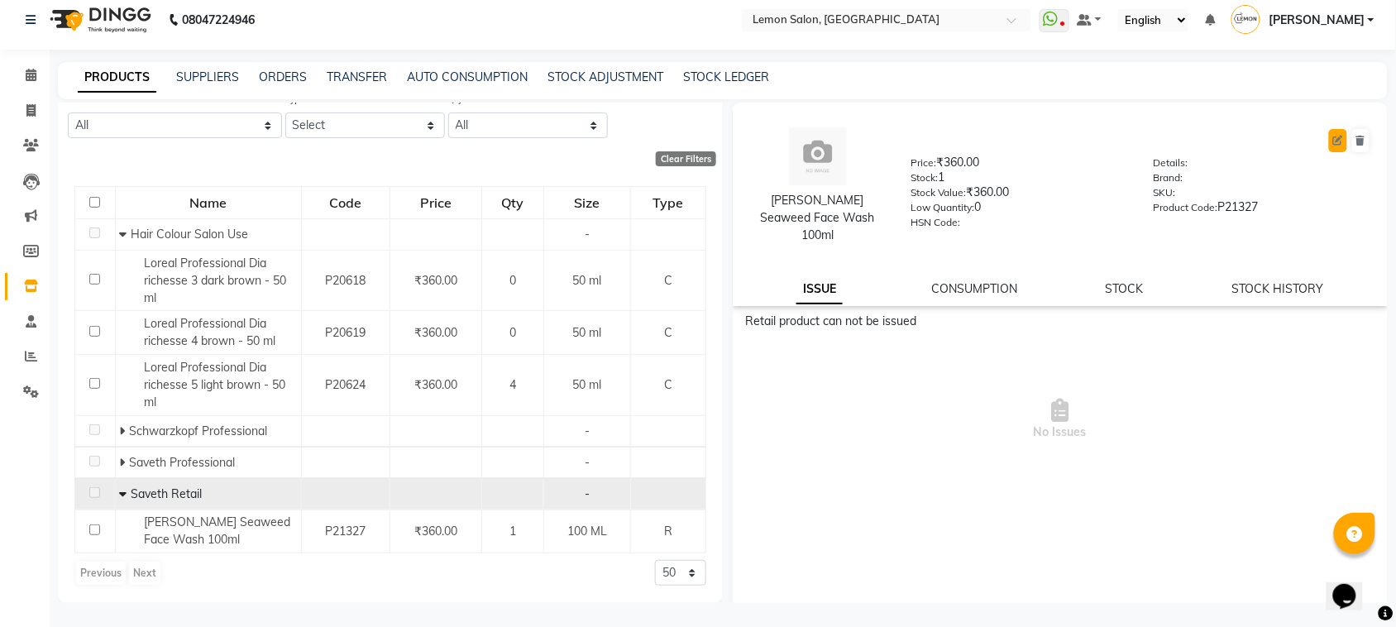
click at [1333, 143] on icon at bounding box center [1338, 141] width 10 height 10
select select "R"
select select "213703350"
select select "true"
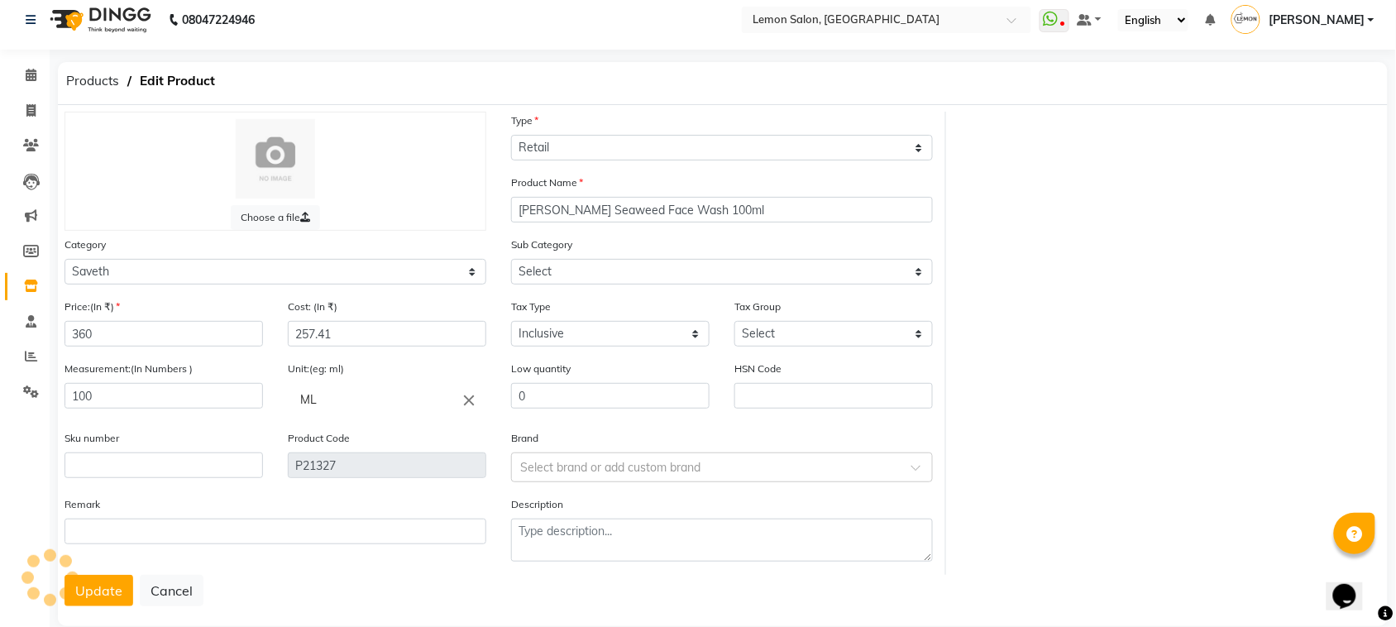
select select "2137033502"
click at [184, 332] on input "360" at bounding box center [163, 334] width 198 height 26
type input "396"
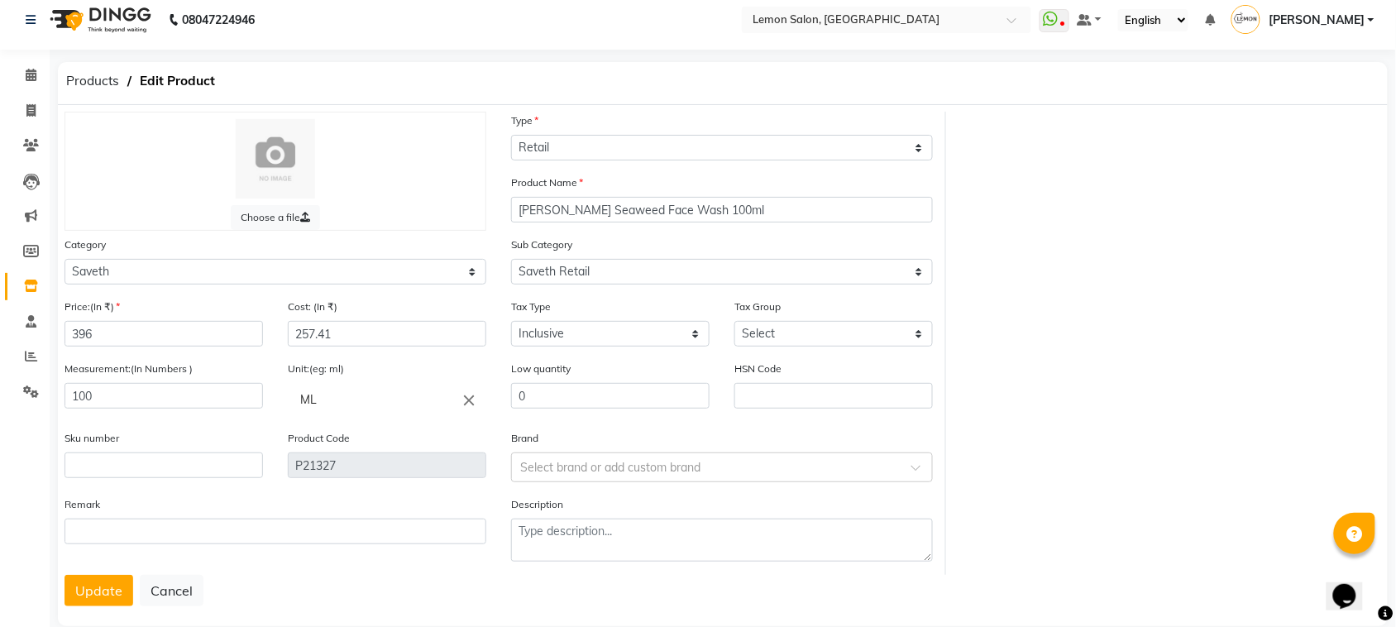
click at [74, 575] on button "Update" at bounding box center [98, 590] width 69 height 31
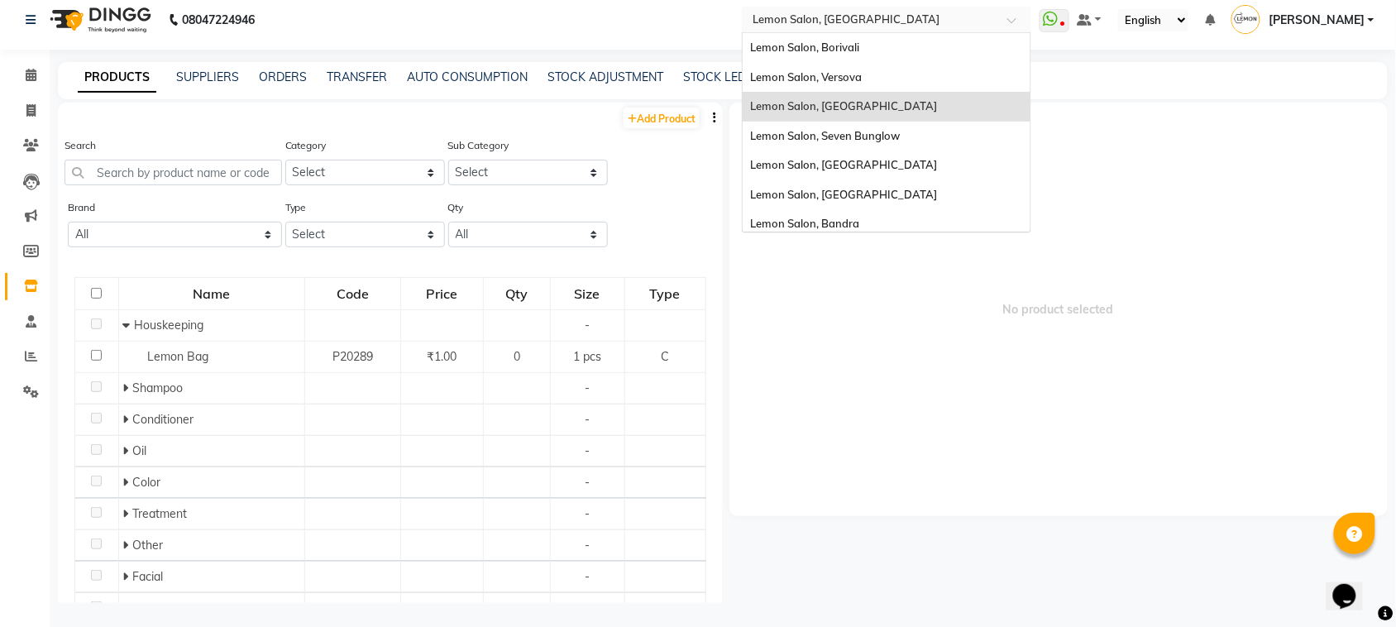
click at [894, 13] on input "text" at bounding box center [870, 19] width 240 height 17
click at [883, 44] on div "Lemon Salon, Borivali" at bounding box center [886, 48] width 288 height 30
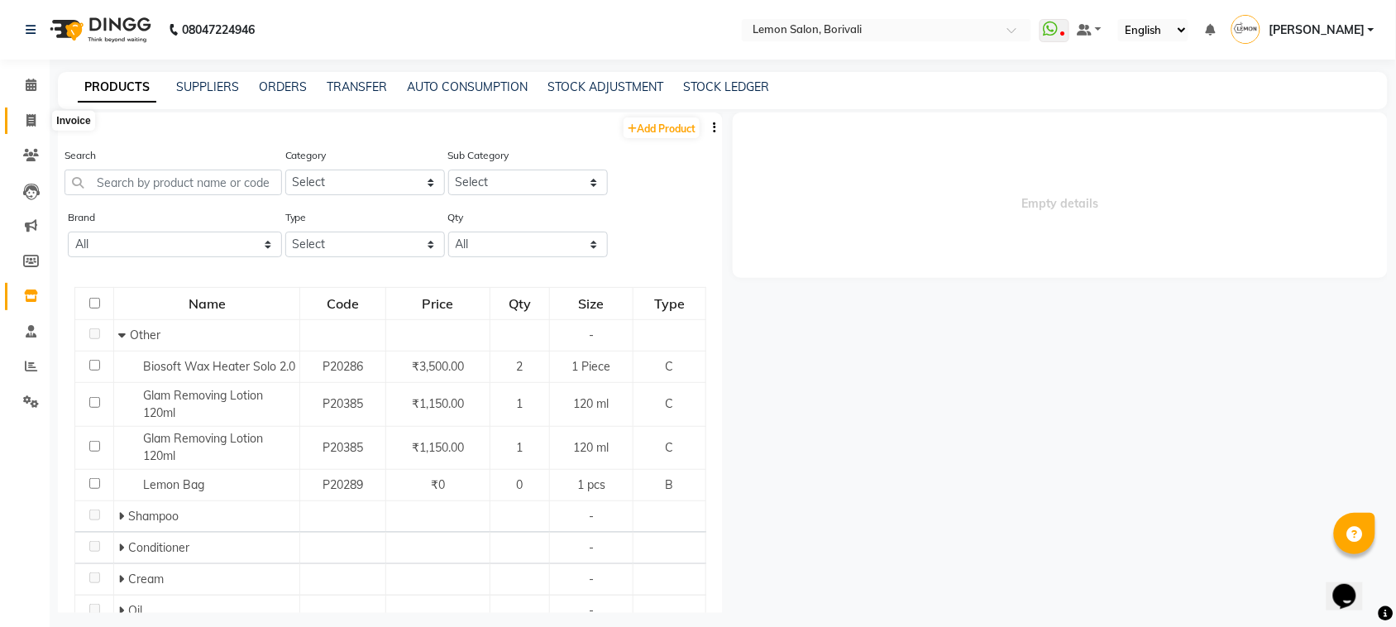
click at [38, 117] on span at bounding box center [31, 121] width 29 height 19
select select "service"
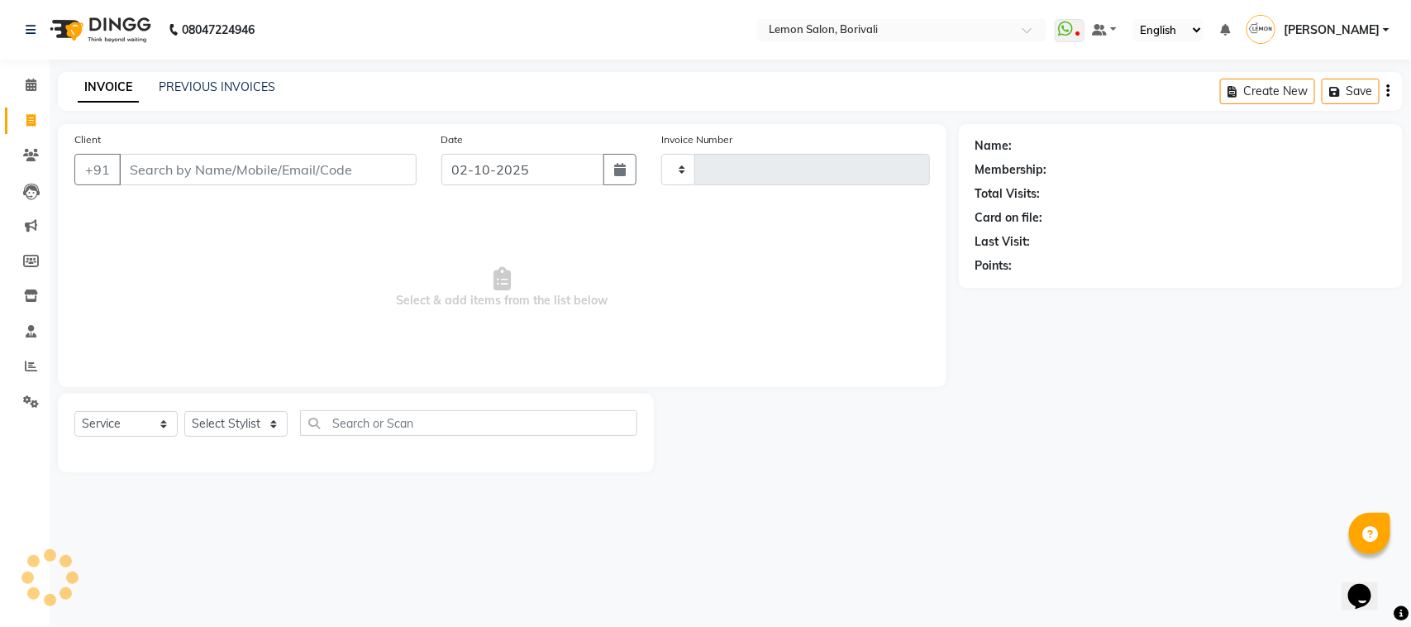
type input "2894"
select select "567"
click at [236, 84] on link "PREVIOUS INVOICES" at bounding box center [217, 86] width 117 height 15
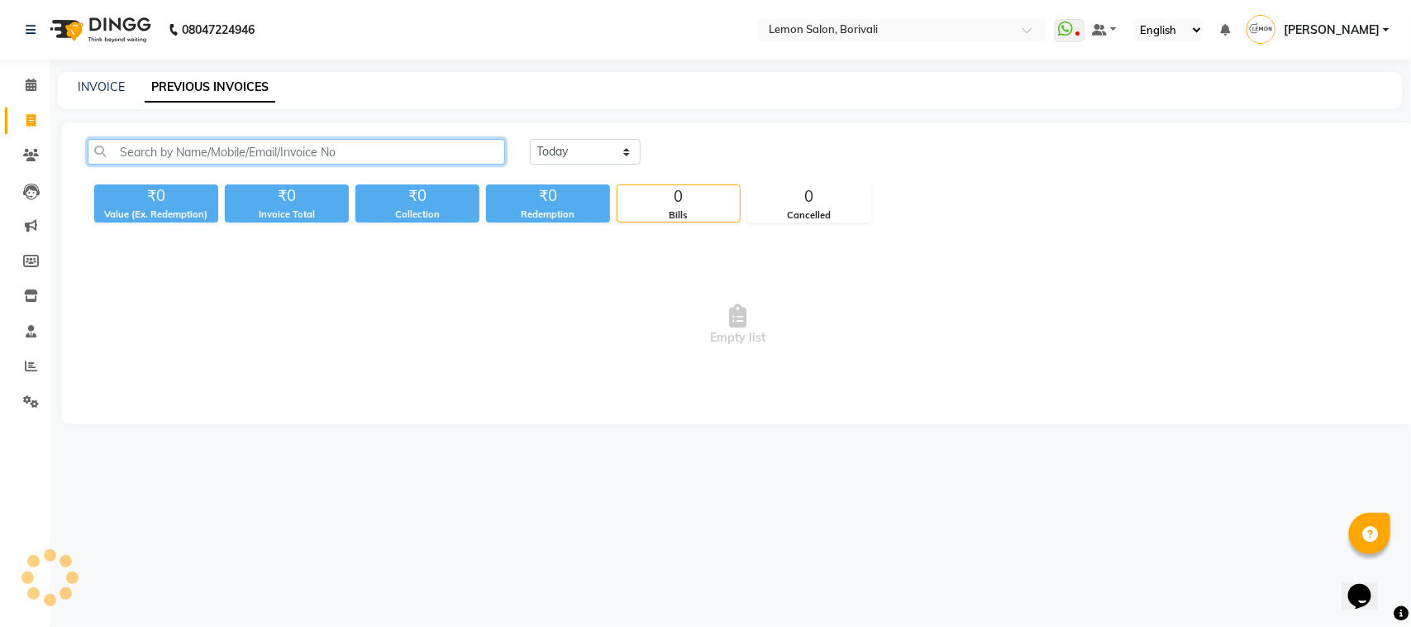
click at [283, 142] on input "text" at bounding box center [297, 152] width 418 height 26
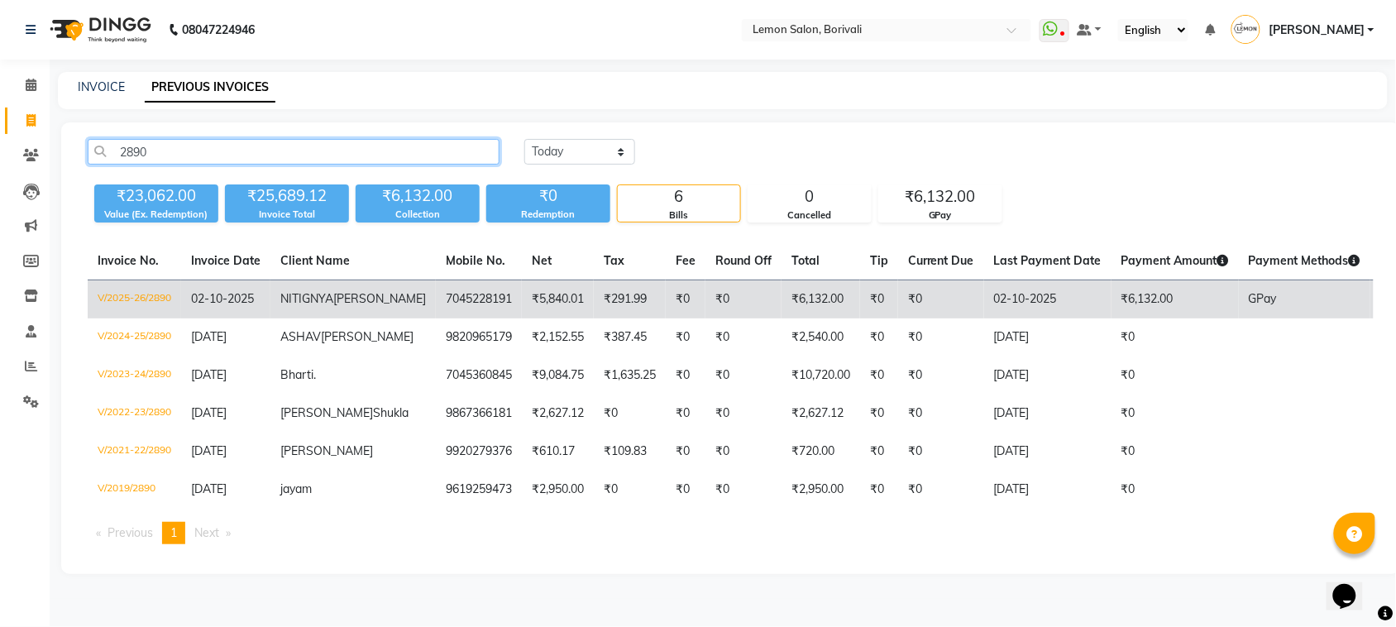
type input "2890"
click at [279, 300] on td "NITIGNYA WAGHELA" at bounding box center [352, 299] width 165 height 39
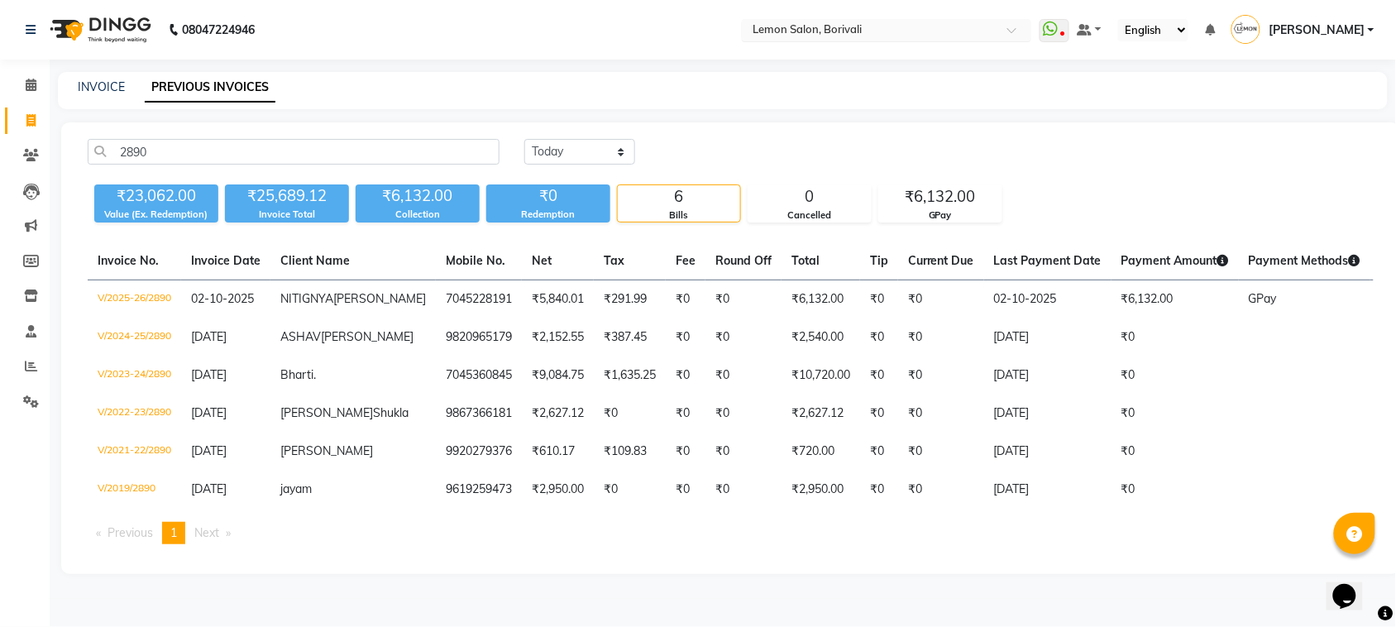
click at [918, 26] on input "text" at bounding box center [870, 31] width 240 height 17
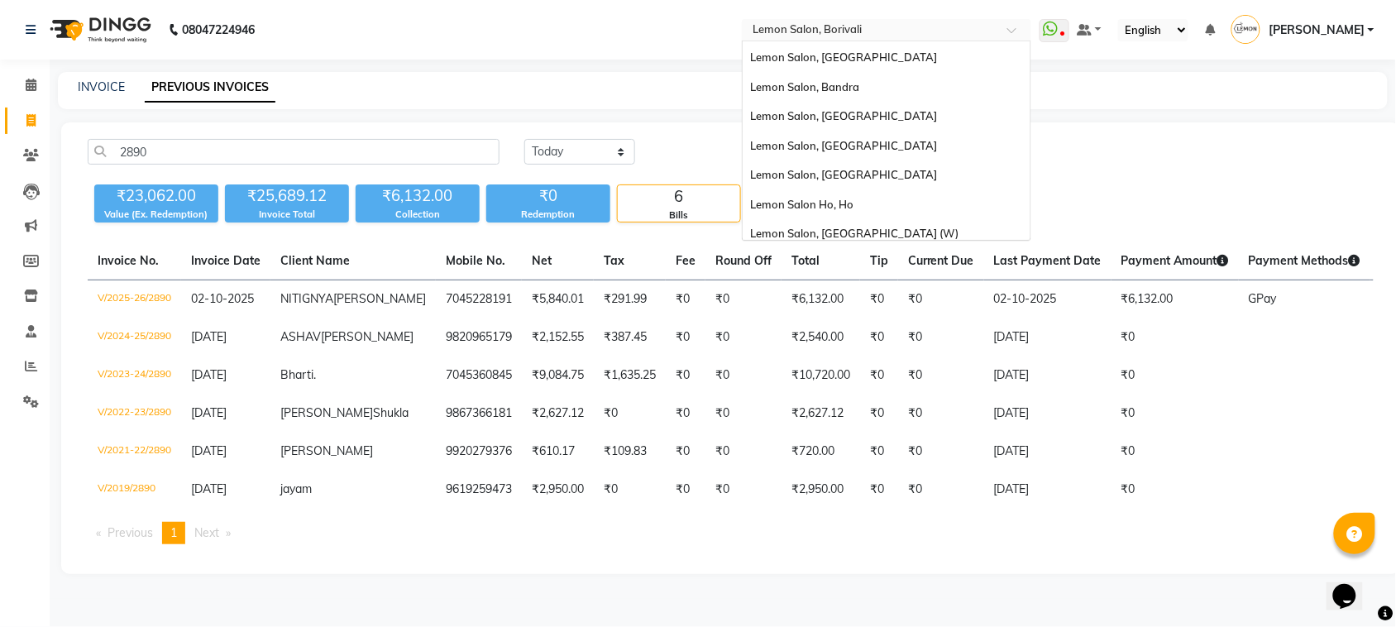
scroll to position [153, 0]
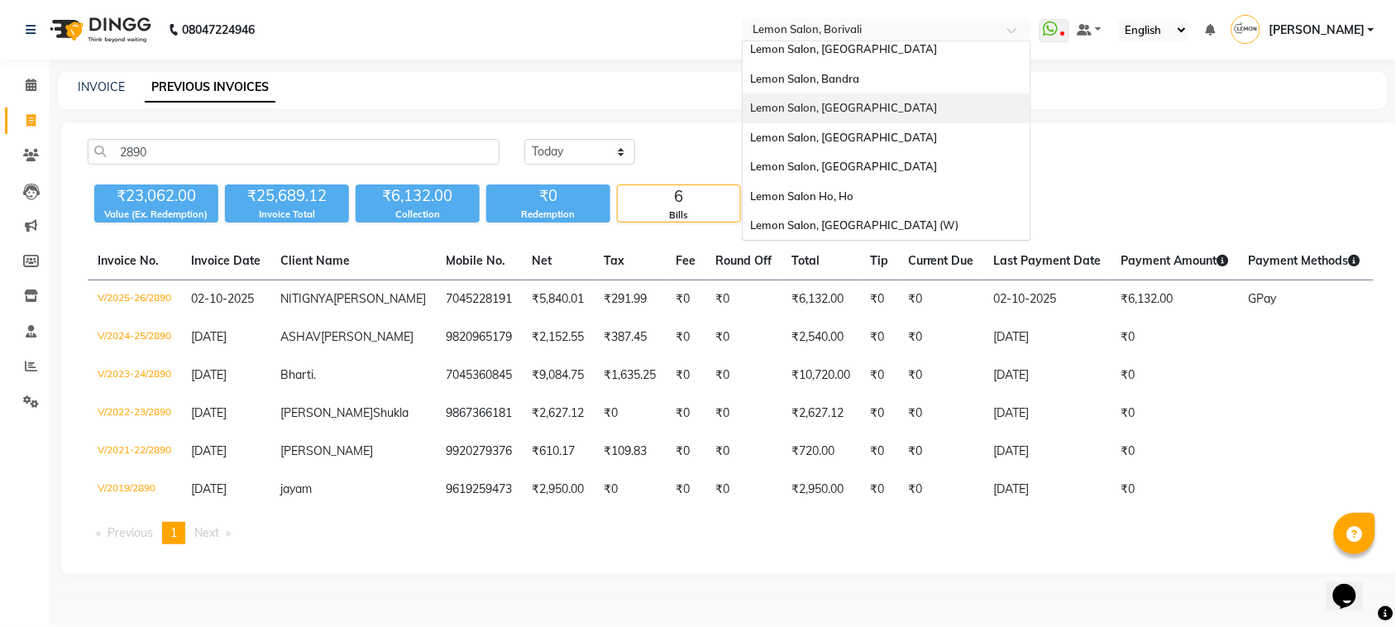
click at [891, 109] on div "Lemon Salon, [GEOGRAPHIC_DATA]" at bounding box center [886, 108] width 288 height 30
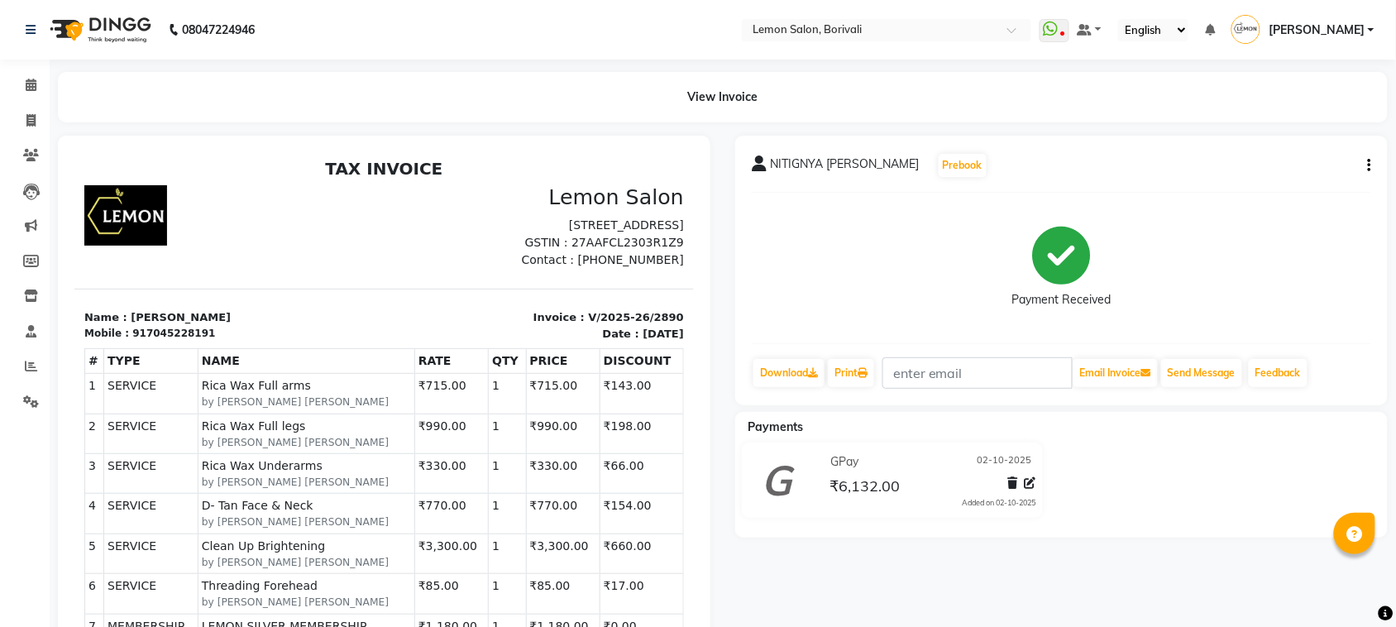
click at [1362, 166] on button "button" at bounding box center [1366, 165] width 10 height 17
click at [1275, 159] on div "Edit Item Staff" at bounding box center [1286, 165] width 113 height 21
select select
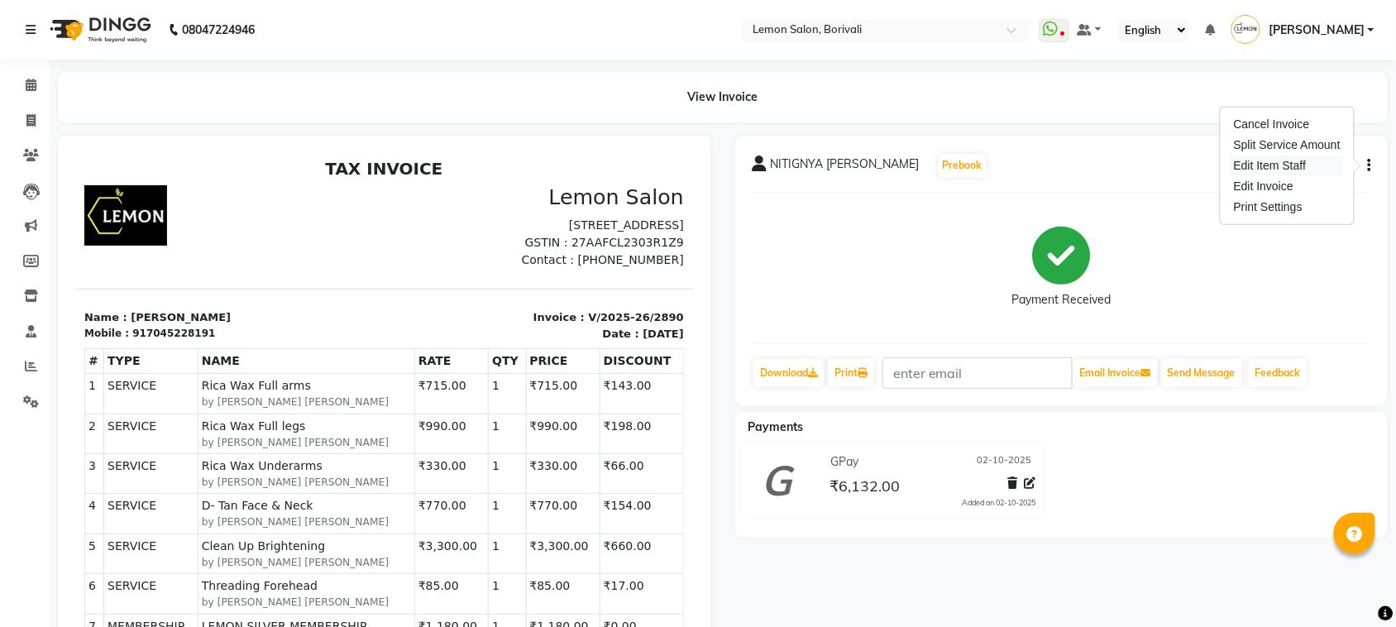
select select
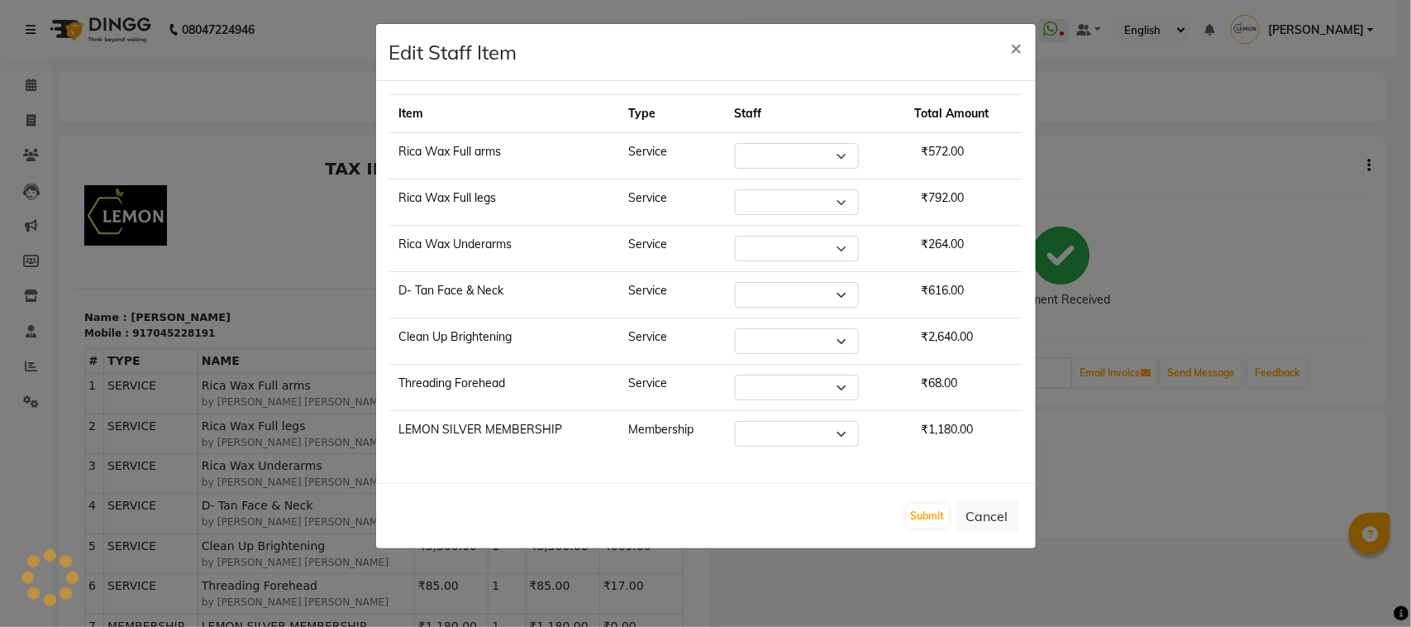
select select "7565"
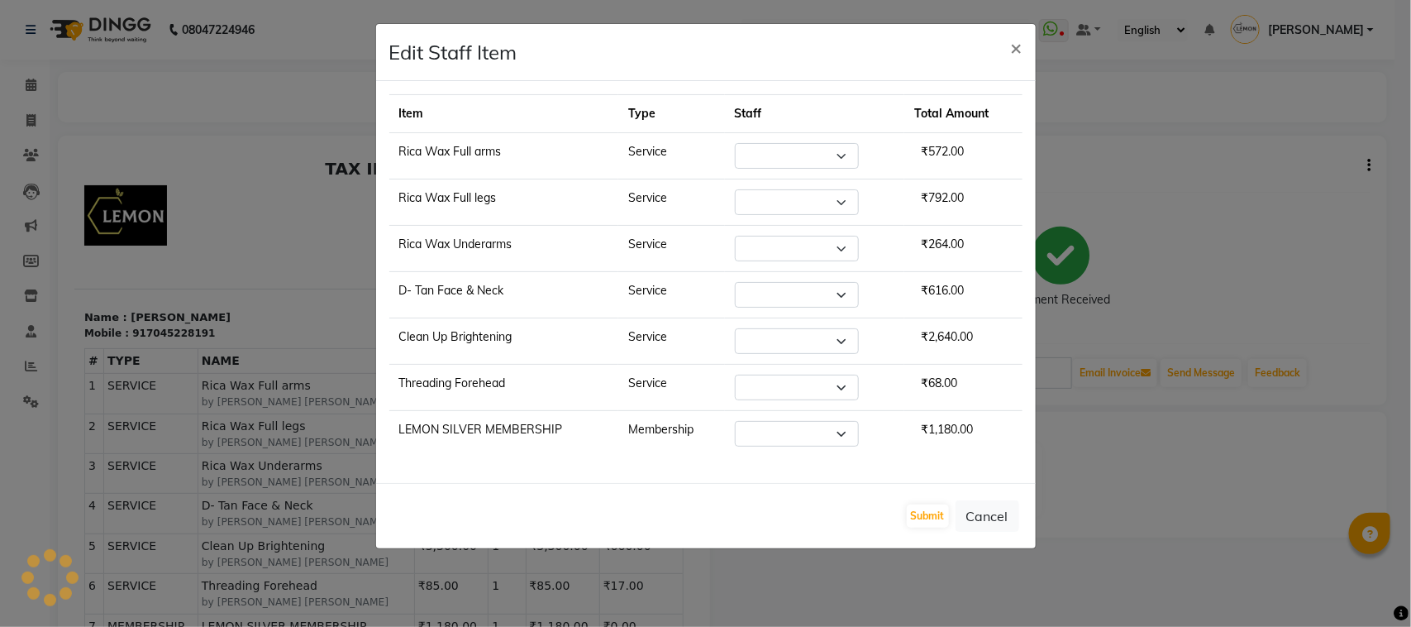
select select "7565"
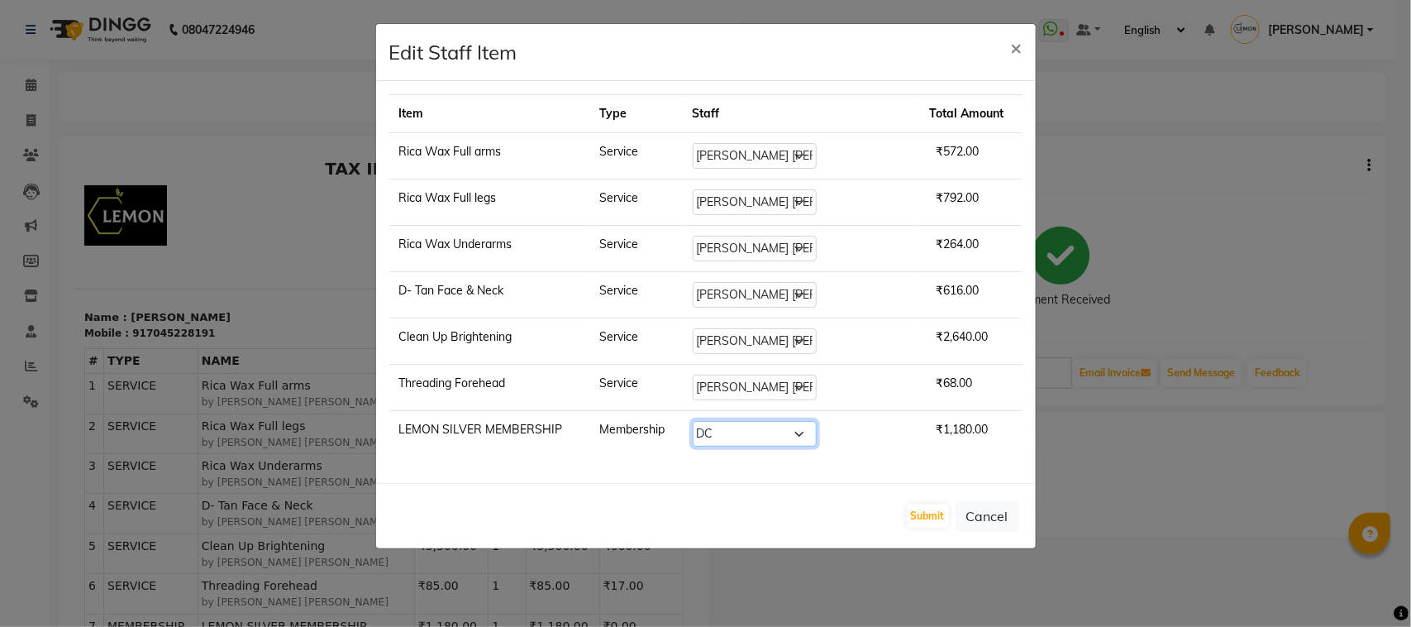
click at [765, 432] on select "Select DC Faiz Khan Fardin Shaikh Harishchandra Paswn Huzaifa Jyoti Vyas Lubna …" at bounding box center [755, 434] width 124 height 26
click at [718, 425] on select "Select DC Faiz Khan Fardin Shaikh Harishchandra Paswn Huzaifa Jyoti Vyas Lubna …" at bounding box center [755, 434] width 124 height 26
click at [787, 437] on select "Select DC Faiz Khan Fardin Shaikh Harishchandra Paswn Huzaifa Jyoti Vyas Lubna …" at bounding box center [755, 434] width 124 height 26
select select "7885"
click at [718, 425] on select "Select DC Faiz Khan Fardin Shaikh Harishchandra Paswn Huzaifa Jyoti Vyas Lubna …" at bounding box center [755, 434] width 124 height 26
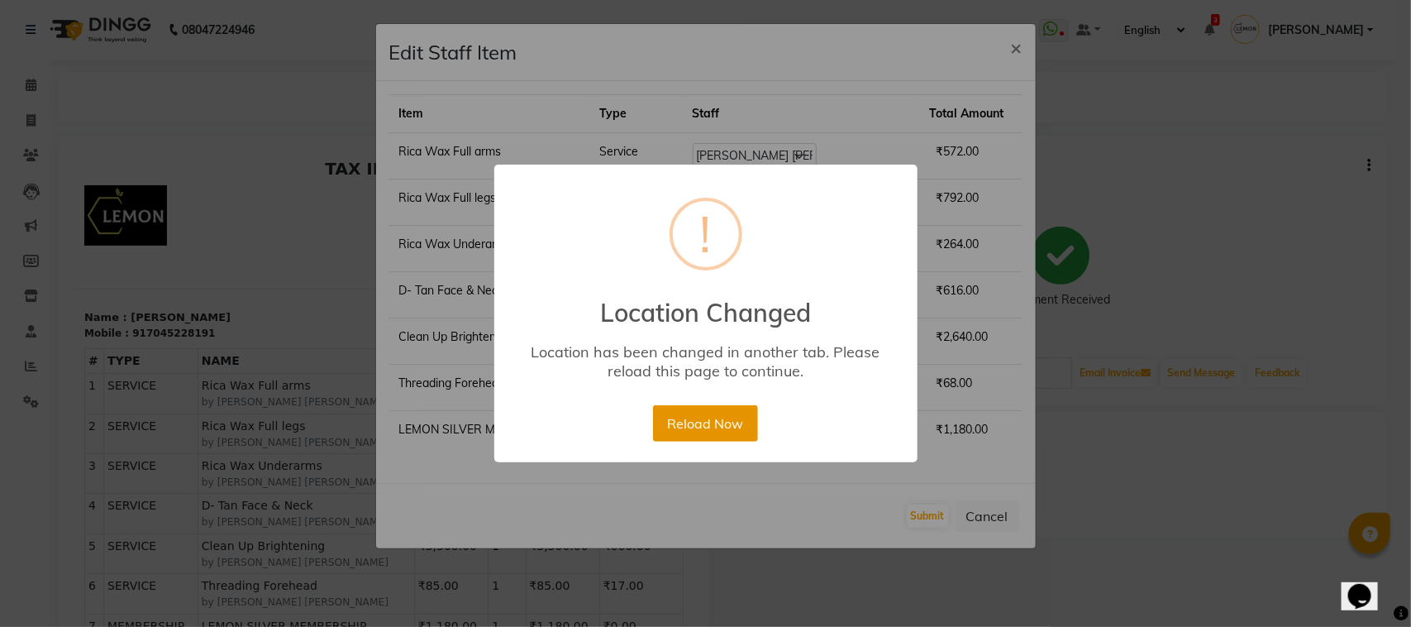
click at [700, 422] on button "Reload Now" at bounding box center [705, 423] width 105 height 36
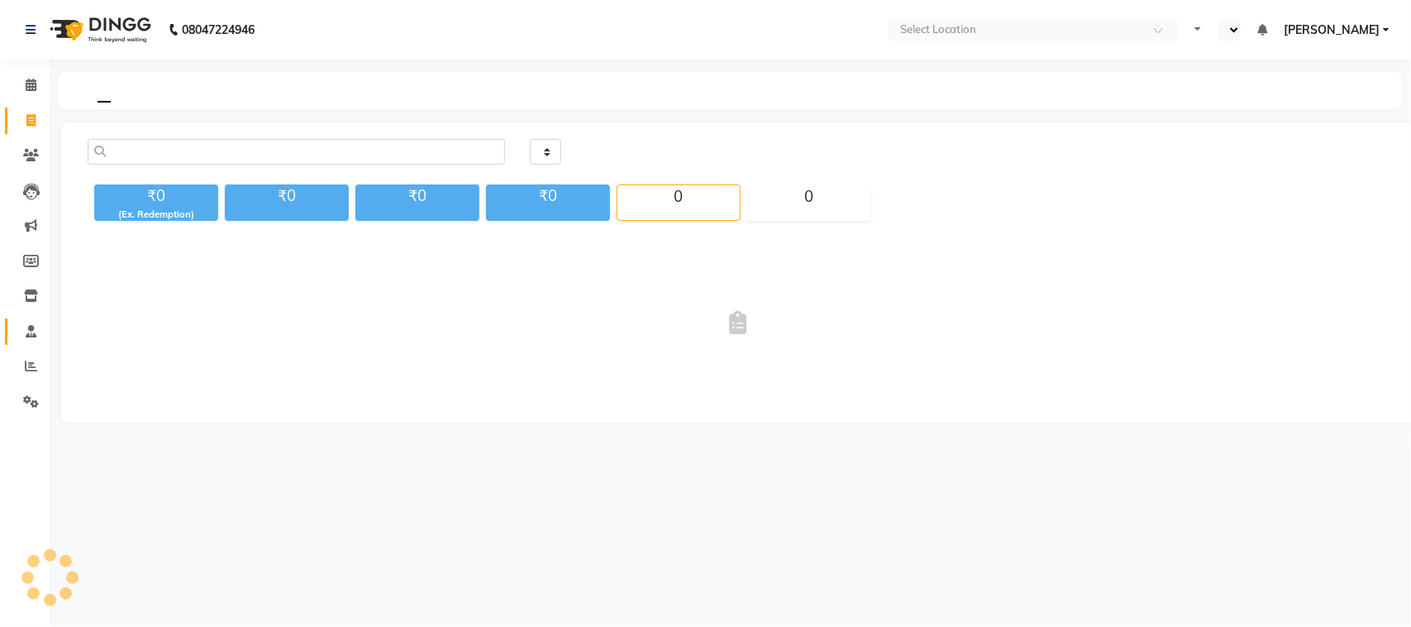
click at [26, 327] on icon at bounding box center [31, 331] width 11 height 12
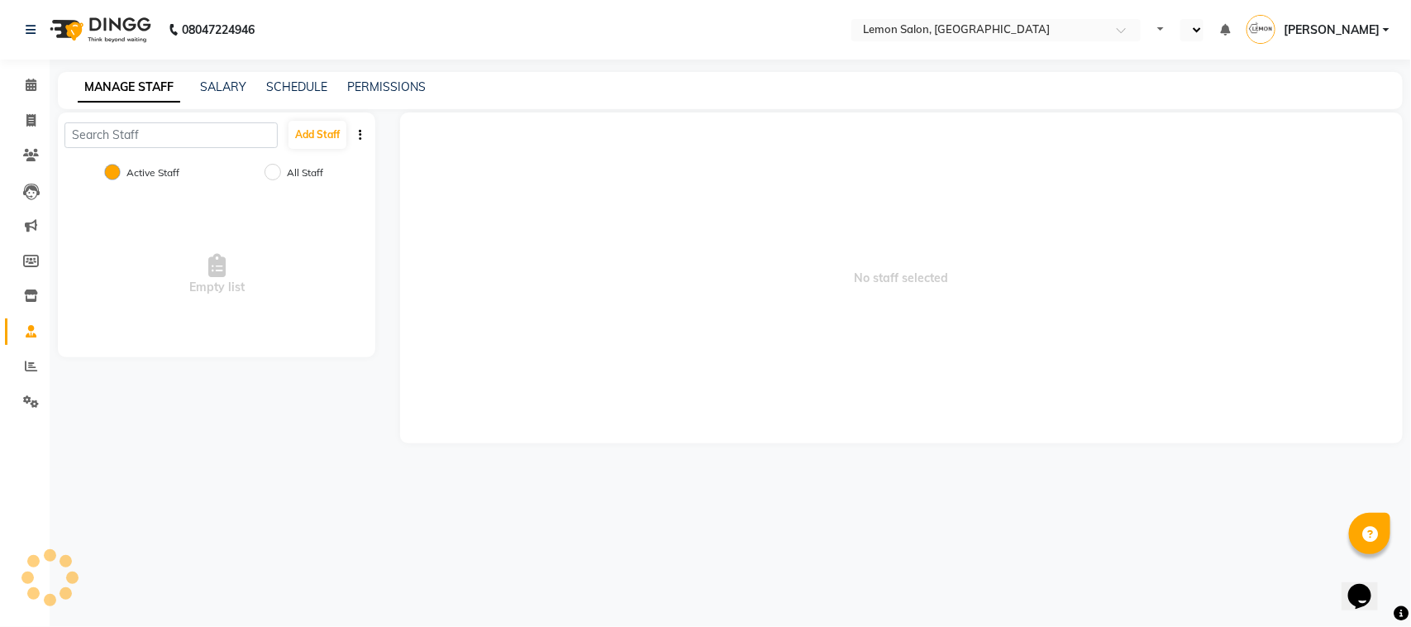
select select "en"
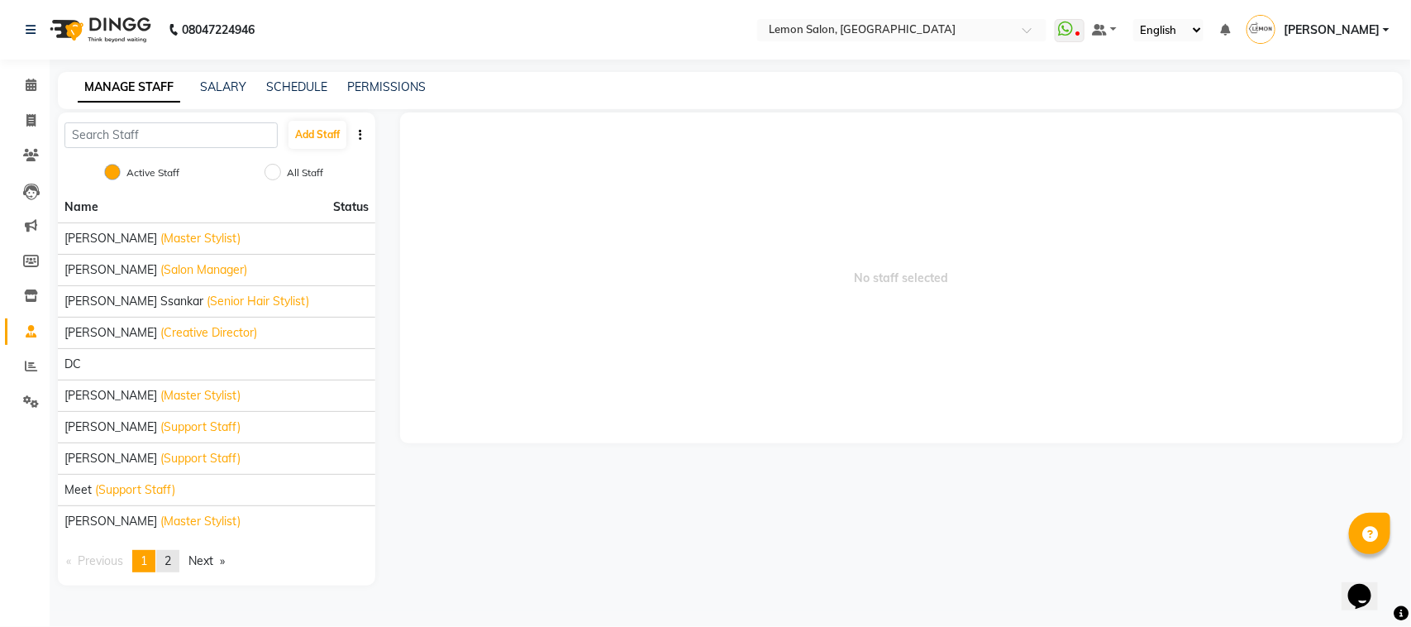
click at [167, 563] on span "2" at bounding box center [168, 560] width 7 height 15
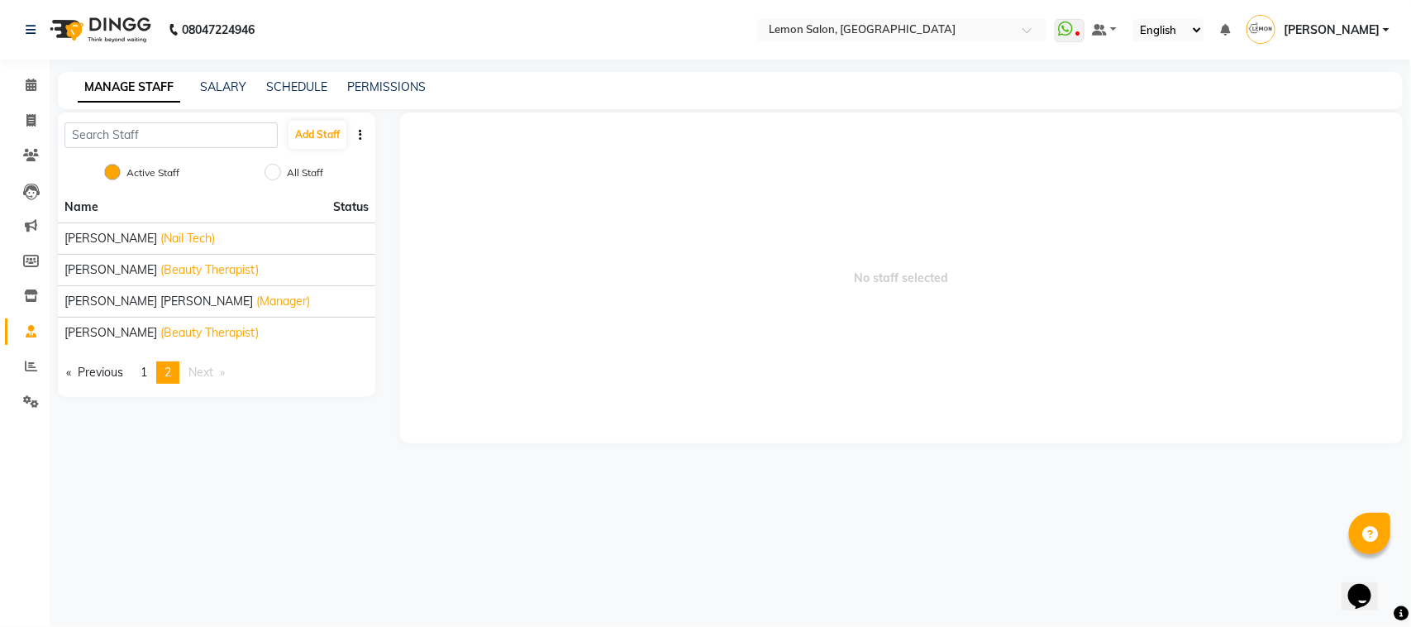
click at [865, 41] on nav "08047224946 Select Location × [GEOGRAPHIC_DATA] WhatsApp Status ✕ Status: Disco…" at bounding box center [705, 30] width 1411 height 60
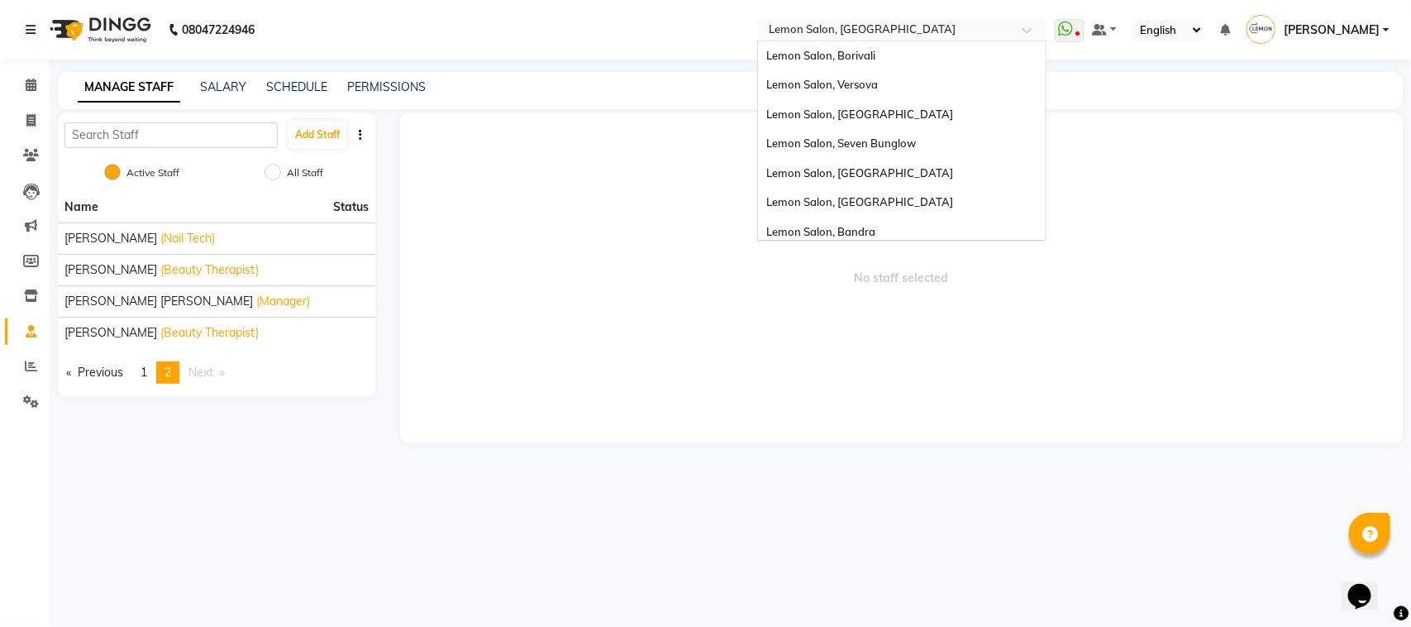
click at [905, 33] on input "text" at bounding box center [886, 31] width 240 height 17
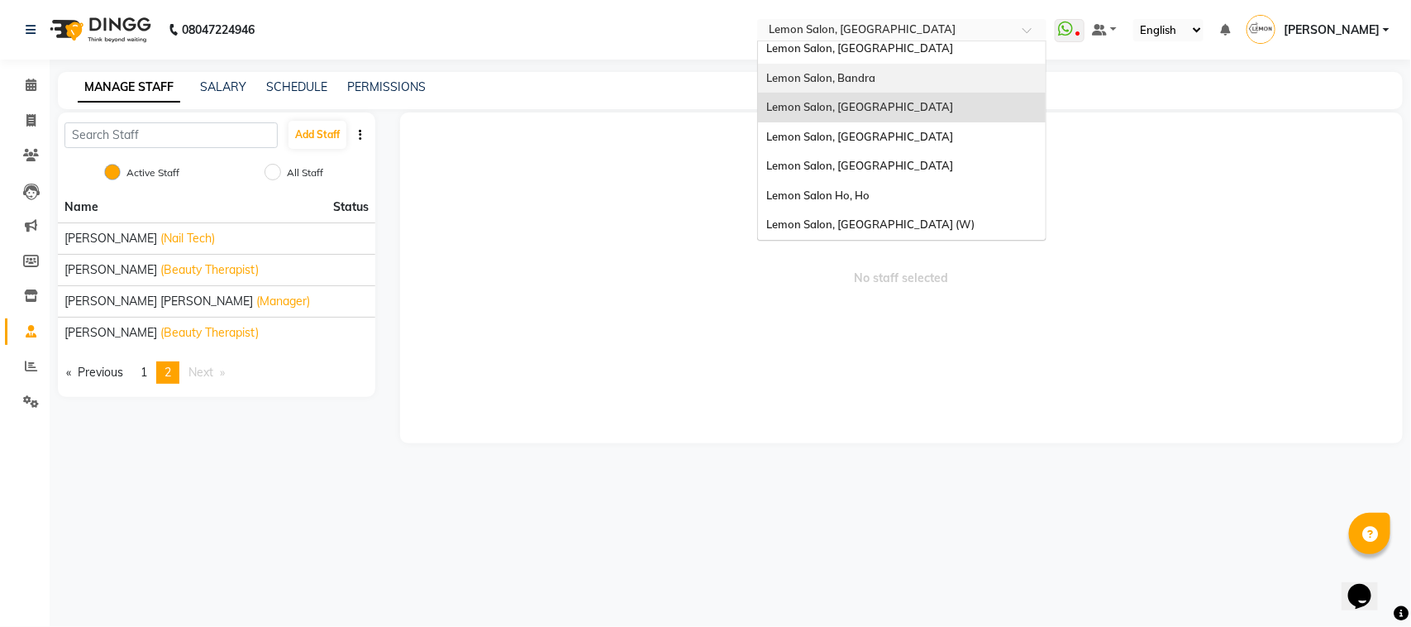
click at [919, 76] on div "Lemon Salon, Bandra" at bounding box center [902, 79] width 288 height 30
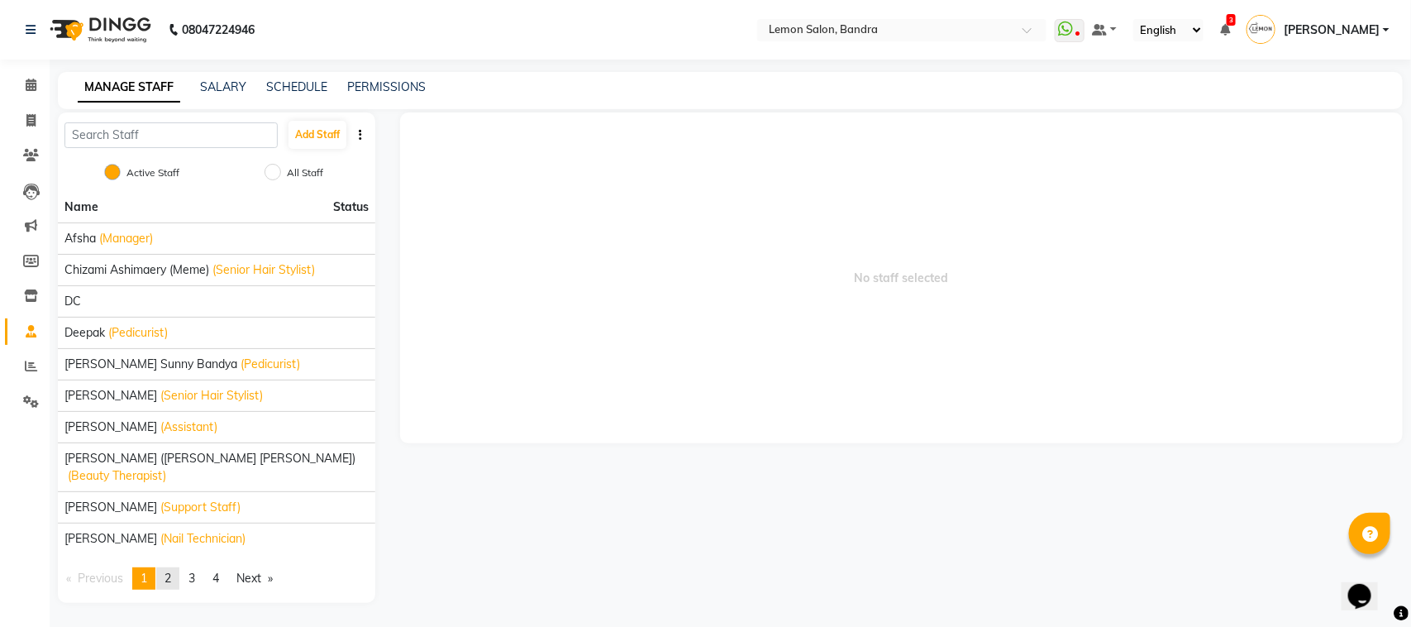
click at [175, 572] on link "page 2" at bounding box center [167, 578] width 23 height 22
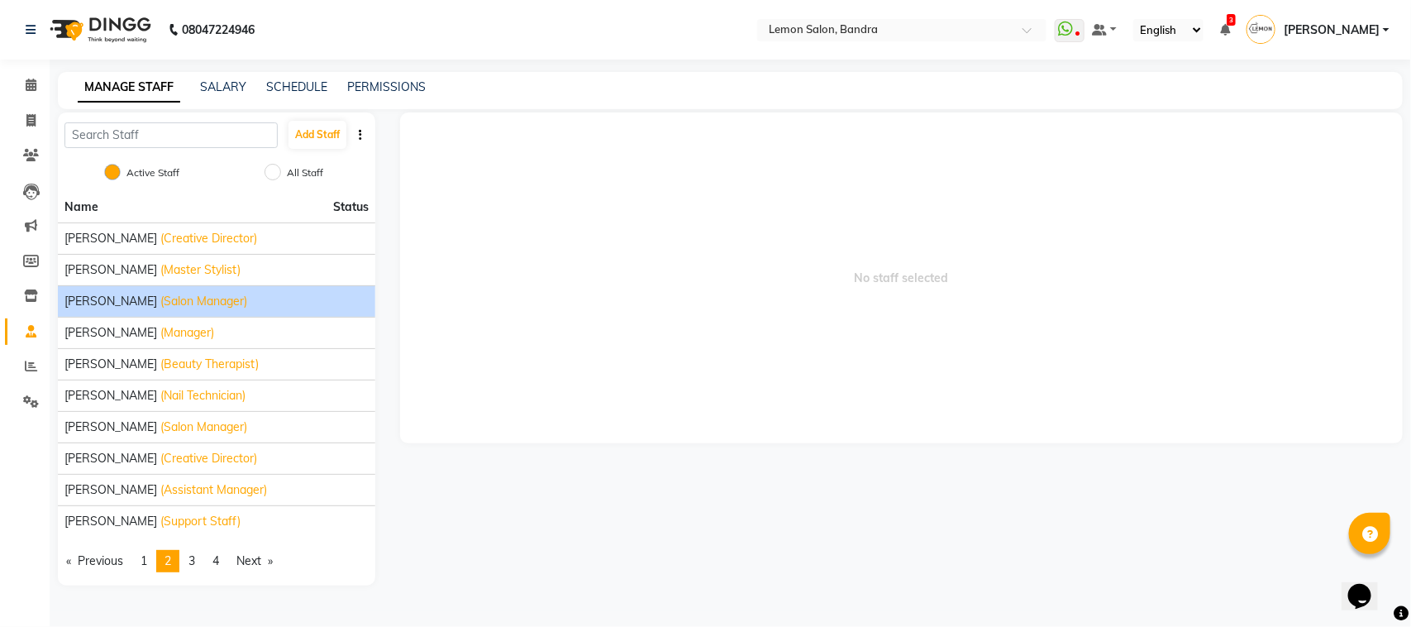
click at [160, 302] on span "(Salon Manager)" at bounding box center [203, 301] width 87 height 17
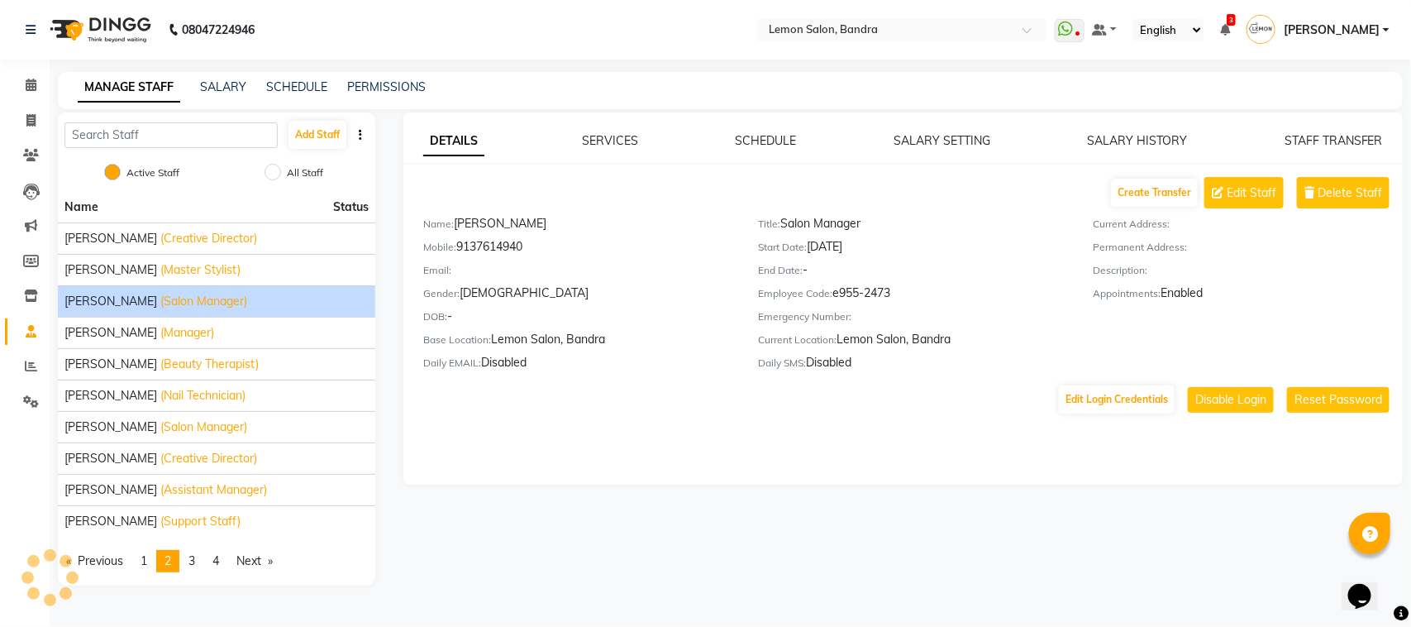
click at [1342, 147] on div "STAFF TRANSFER" at bounding box center [1334, 140] width 98 height 17
click at [1363, 134] on link "STAFF TRANSFER" at bounding box center [1334, 140] width 98 height 15
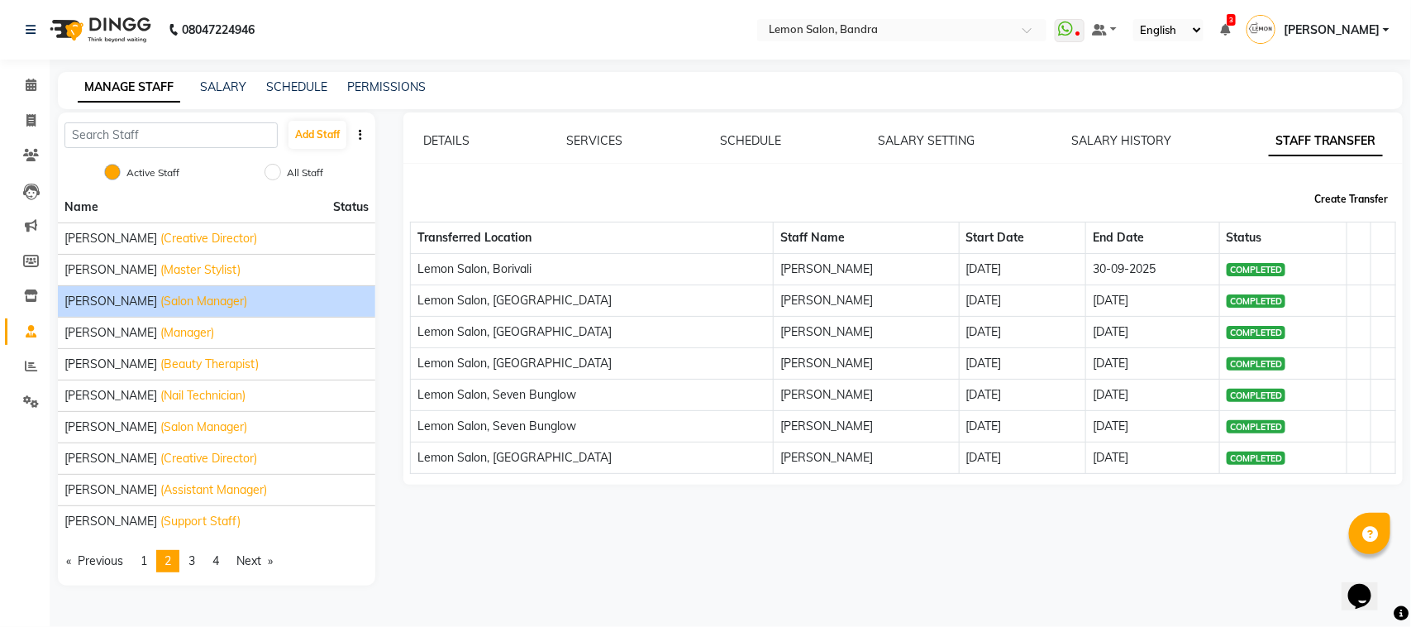
click at [1362, 205] on button "Create Transfer" at bounding box center [1351, 199] width 87 height 28
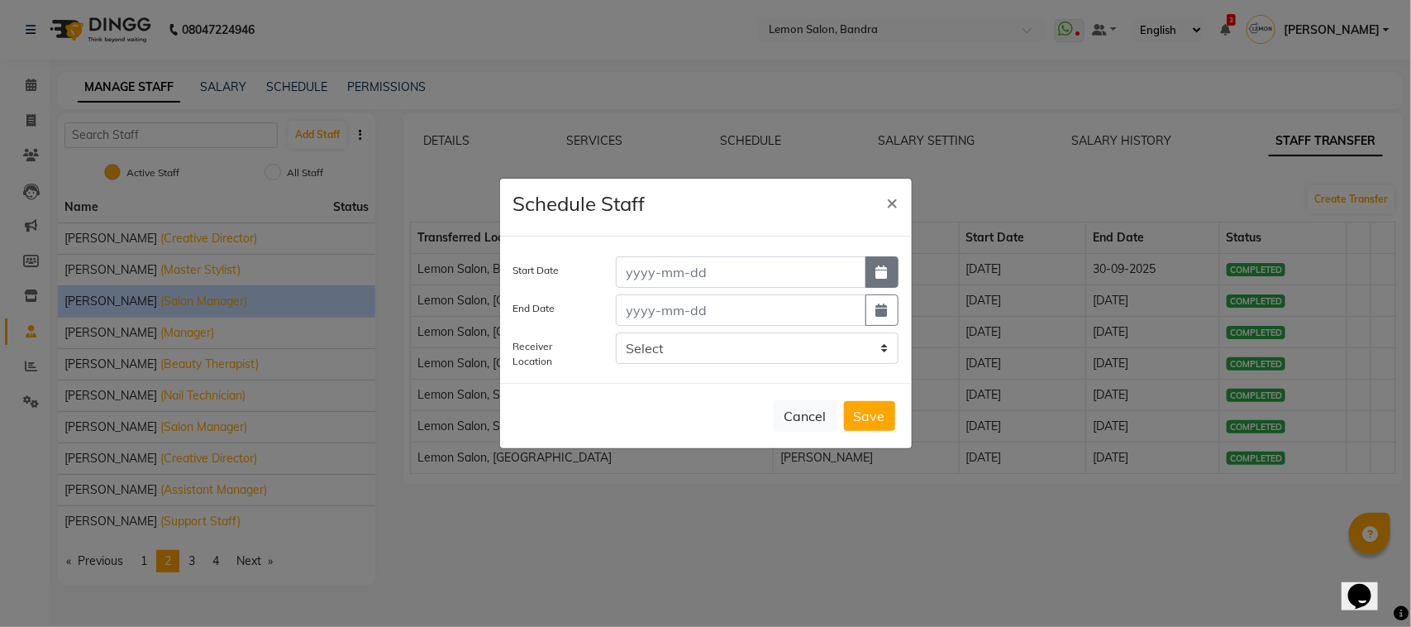
click at [876, 274] on icon "button" at bounding box center [882, 271] width 12 height 13
select select "10"
select select "2025"
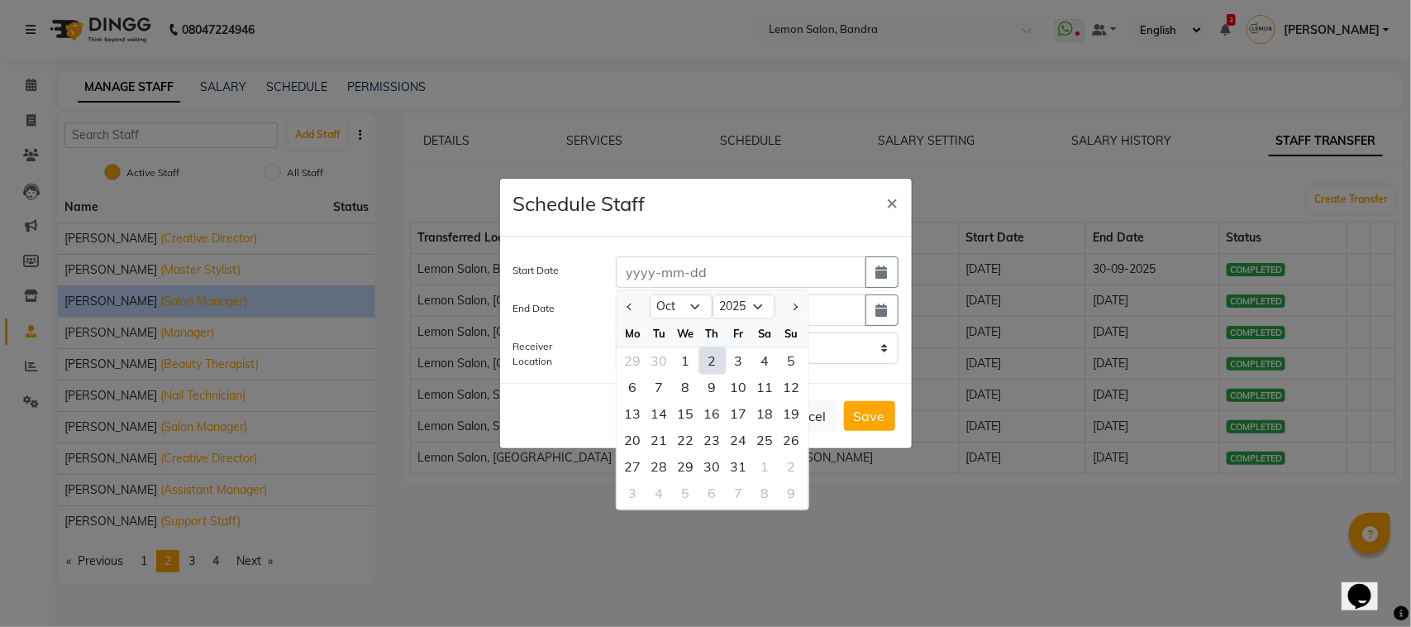
click at [709, 360] on div "2" at bounding box center [712, 360] width 26 height 26
type input "02-10-2025"
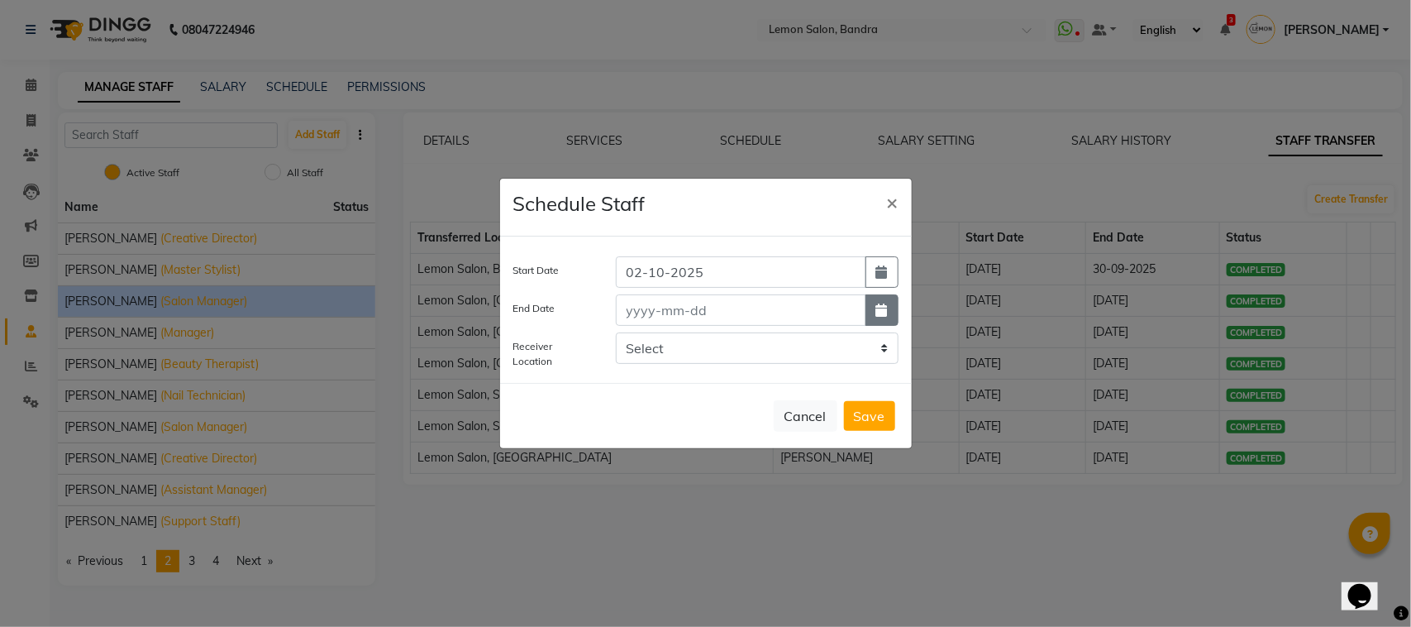
click at [889, 303] on button "button" at bounding box center [882, 309] width 33 height 31
select select "10"
select select "2025"
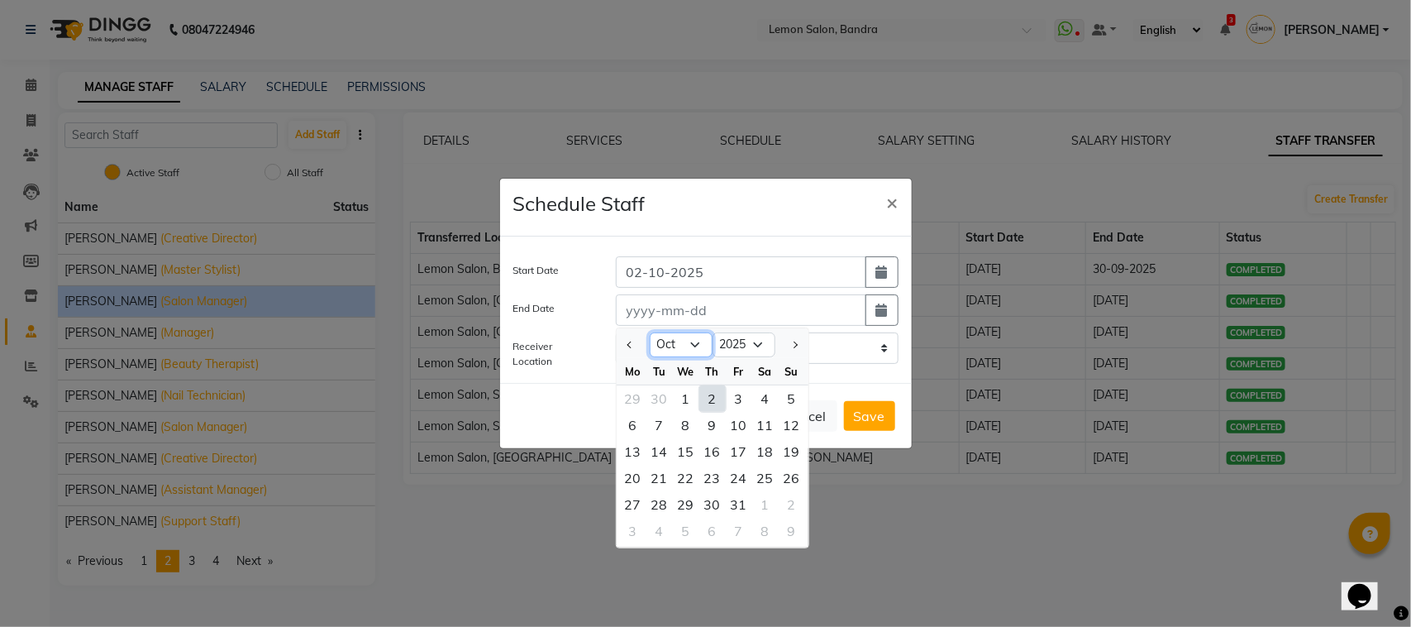
click at [709, 348] on select "Jan Feb Mar Apr May Jun [DATE] Aug Sep Oct Nov Dec" at bounding box center [681, 344] width 63 height 25
select select "12"
click at [650, 332] on select "Jan Feb Mar Apr May Jun [DATE] Aug Sep Oct Nov Dec" at bounding box center [681, 344] width 63 height 25
click at [682, 499] on div "31" at bounding box center [686, 504] width 26 height 26
type input "[DATE]"
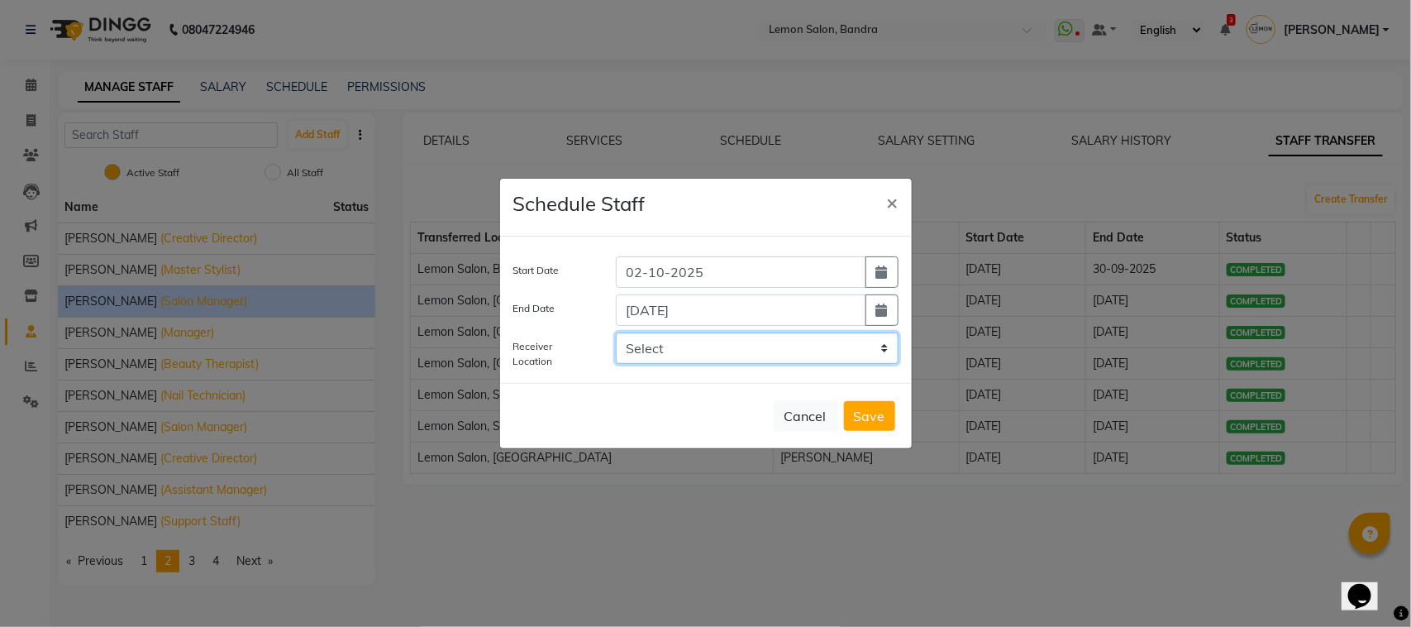
click at [709, 335] on select "Select LEMON SALON, Lokhandwala [GEOGRAPHIC_DATA], Malad Lemon Salon, [GEOGRAPH…" at bounding box center [757, 347] width 283 height 31
select select "959"
click at [616, 332] on select "Select LEMON SALON, Lokhandwala [GEOGRAPHIC_DATA], Malad Lemon Salon, [GEOGRAPH…" at bounding box center [757, 347] width 283 height 31
click at [852, 414] on button "Save" at bounding box center [869, 416] width 51 height 30
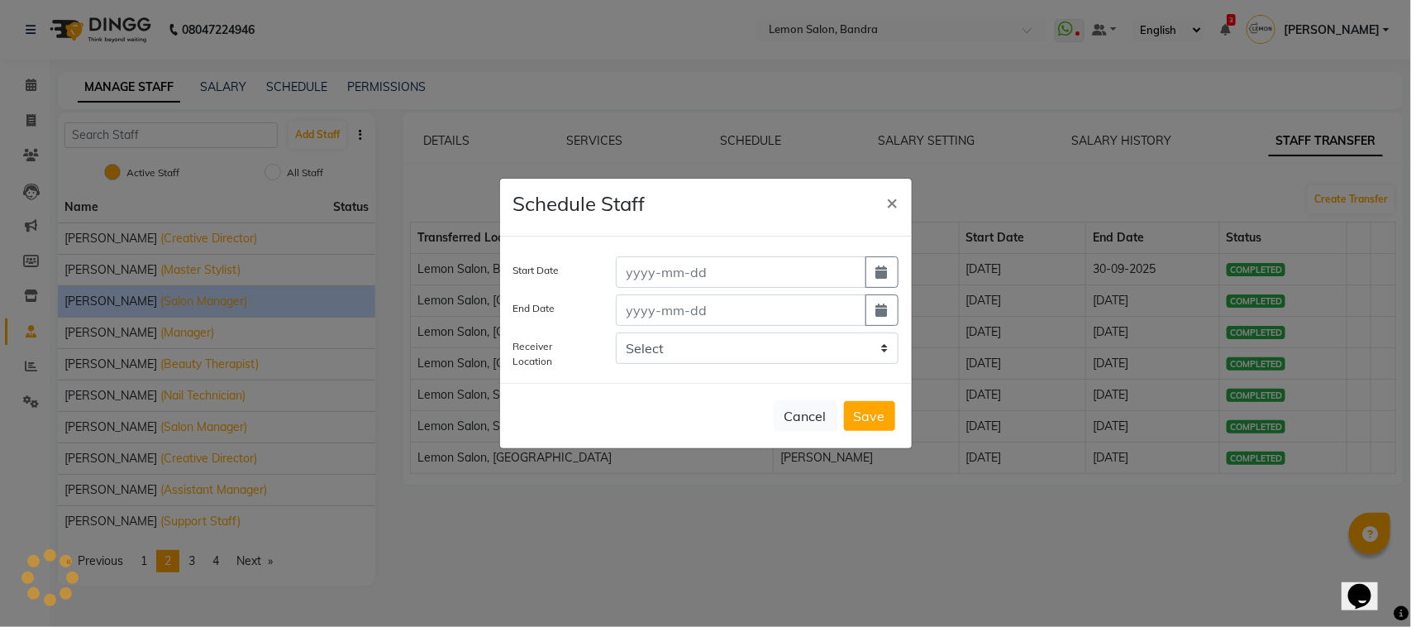
select select
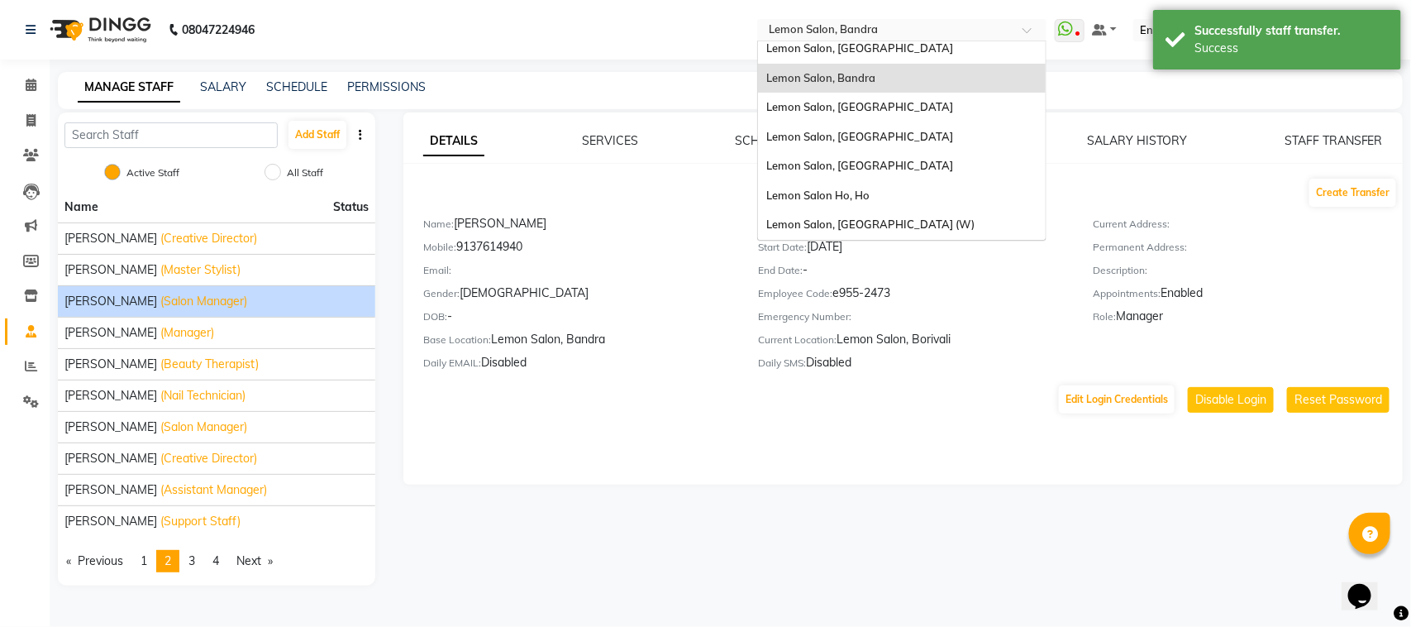
click at [919, 26] on input "text" at bounding box center [886, 31] width 240 height 17
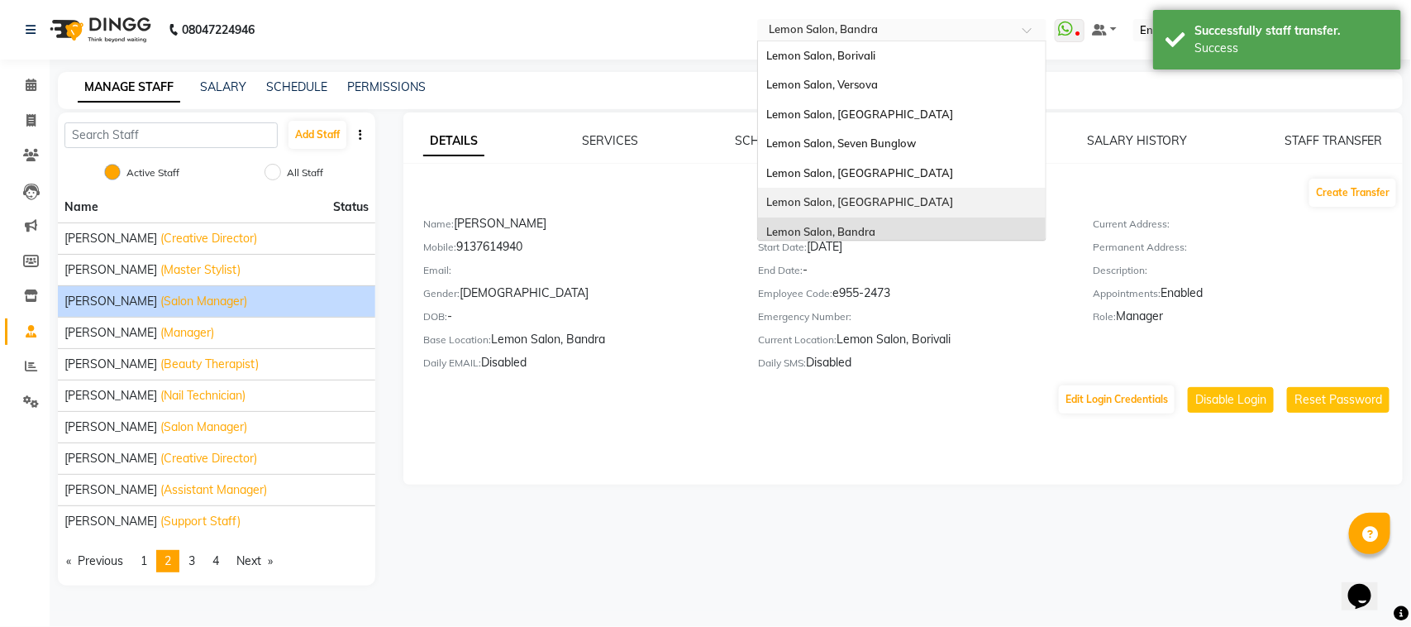
click at [905, 66] on div "Lemon Salon, Borivali" at bounding box center [902, 56] width 288 height 30
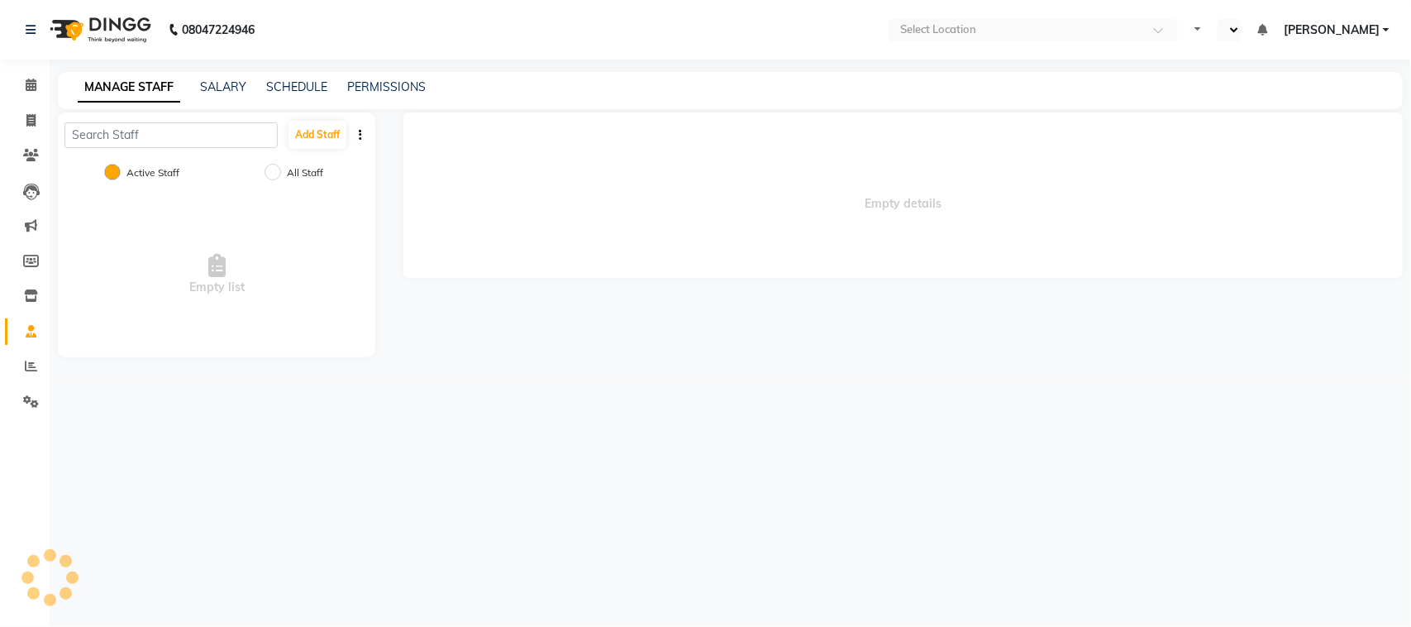
select select "en"
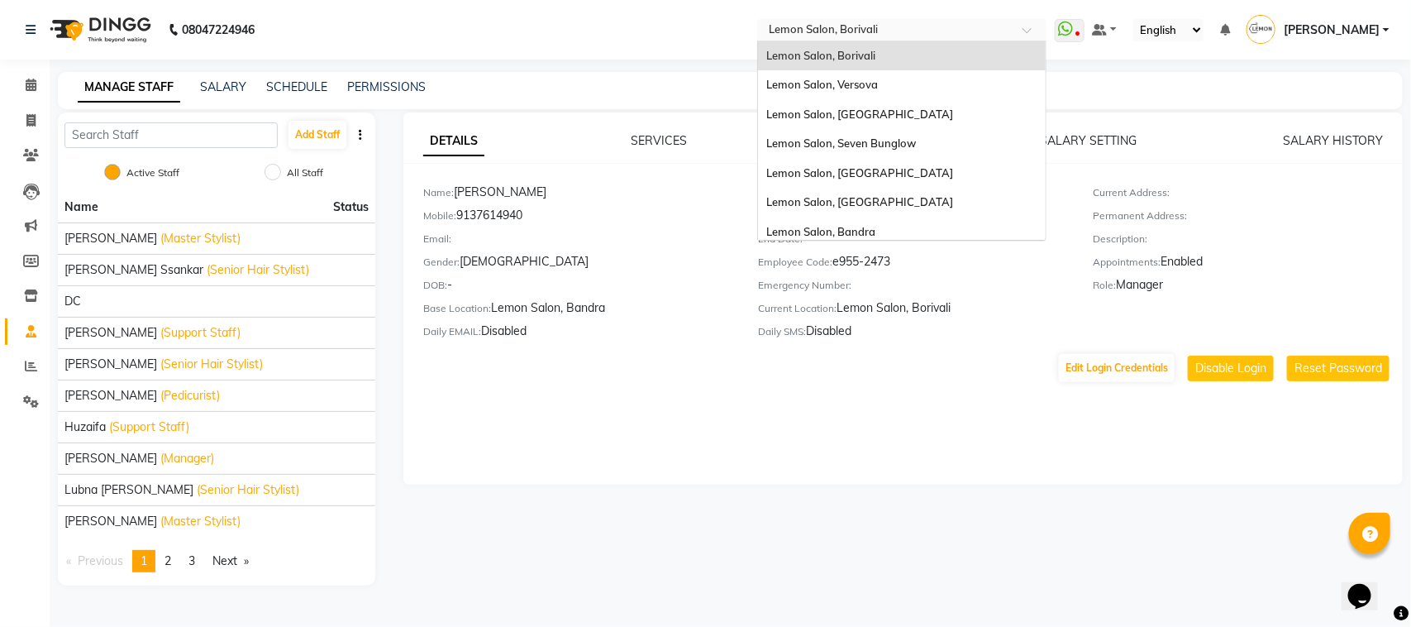
click at [865, 26] on input "text" at bounding box center [886, 31] width 240 height 17
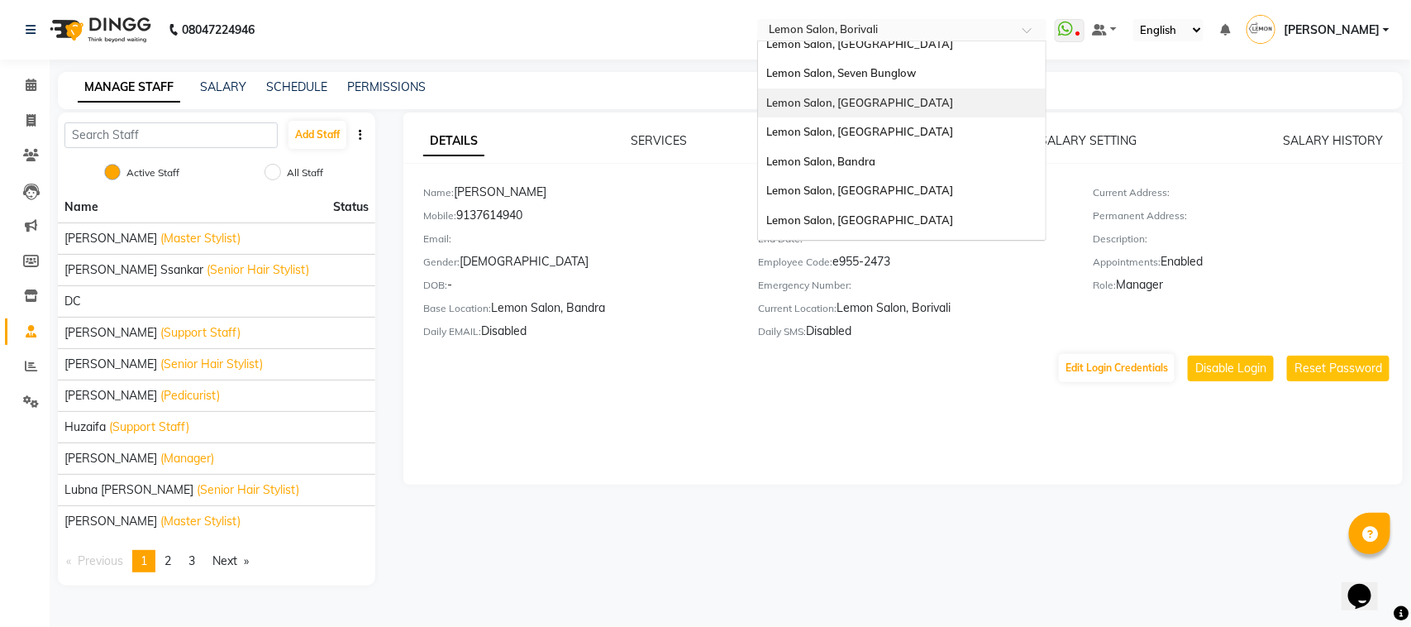
scroll to position [153, 0]
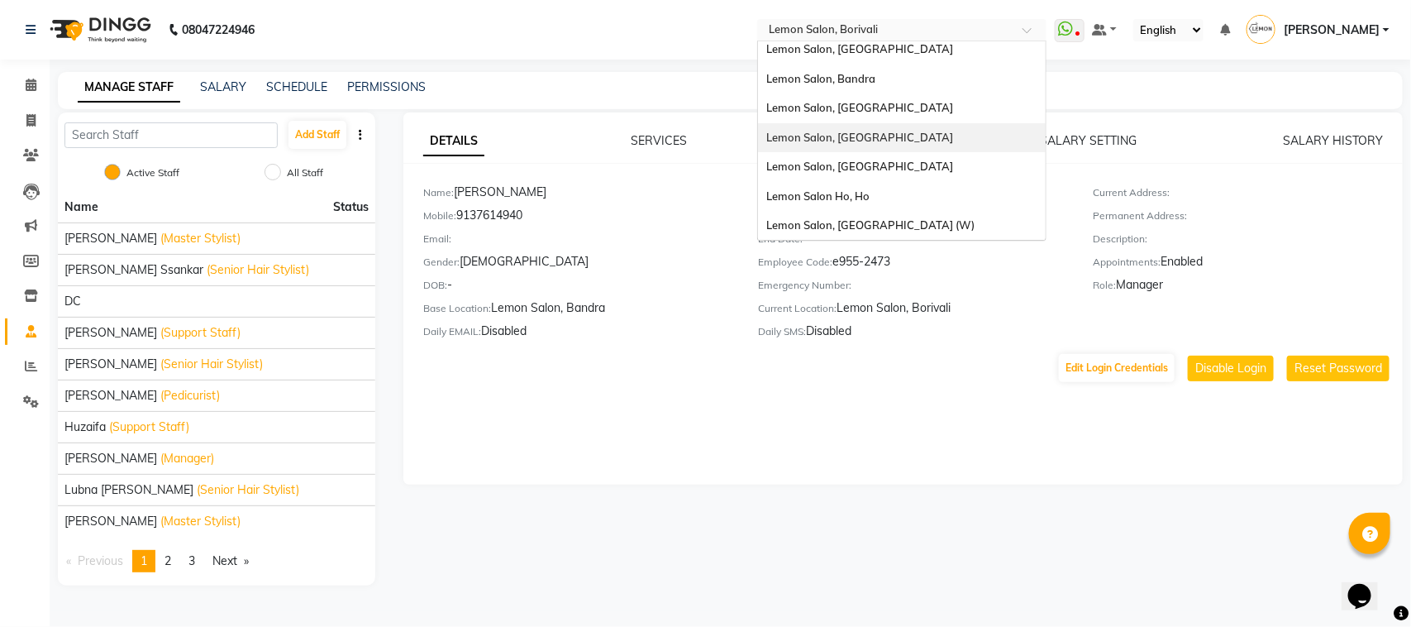
click at [895, 135] on span "Lemon Salon, [GEOGRAPHIC_DATA]" at bounding box center [859, 137] width 187 height 13
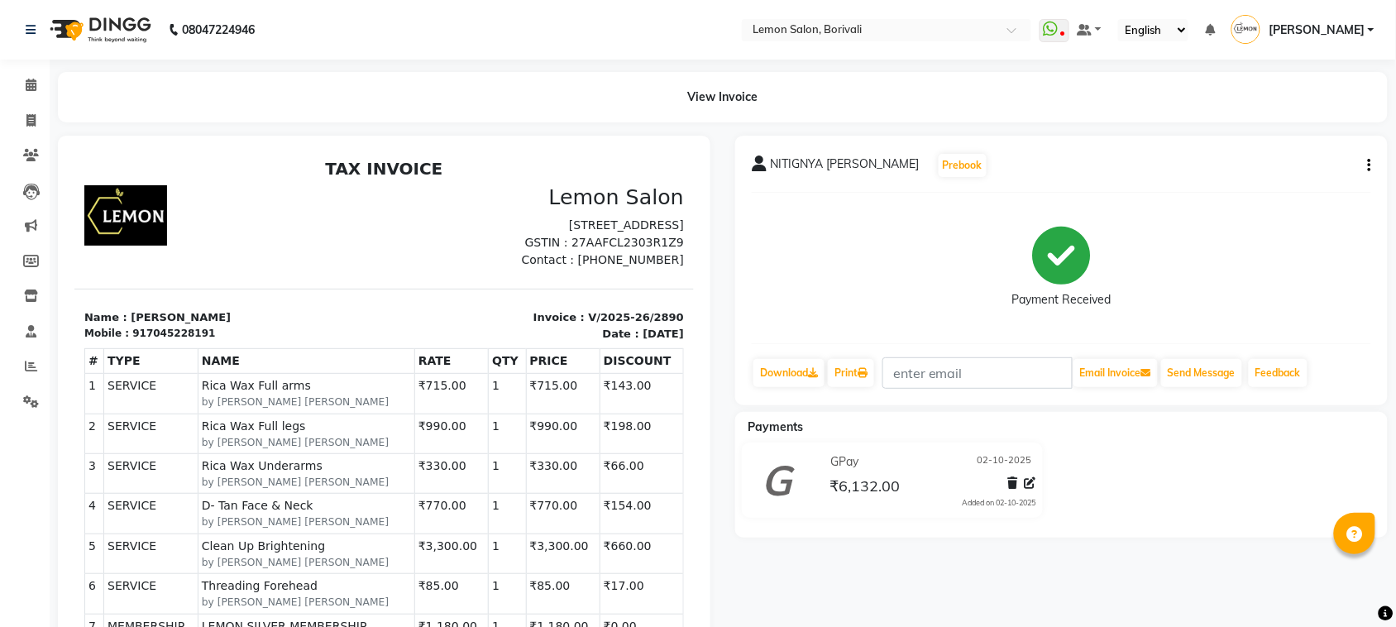
click at [1365, 166] on button "button" at bounding box center [1366, 165] width 10 height 17
click at [1280, 160] on div "Edit Item Staff" at bounding box center [1286, 165] width 113 height 21
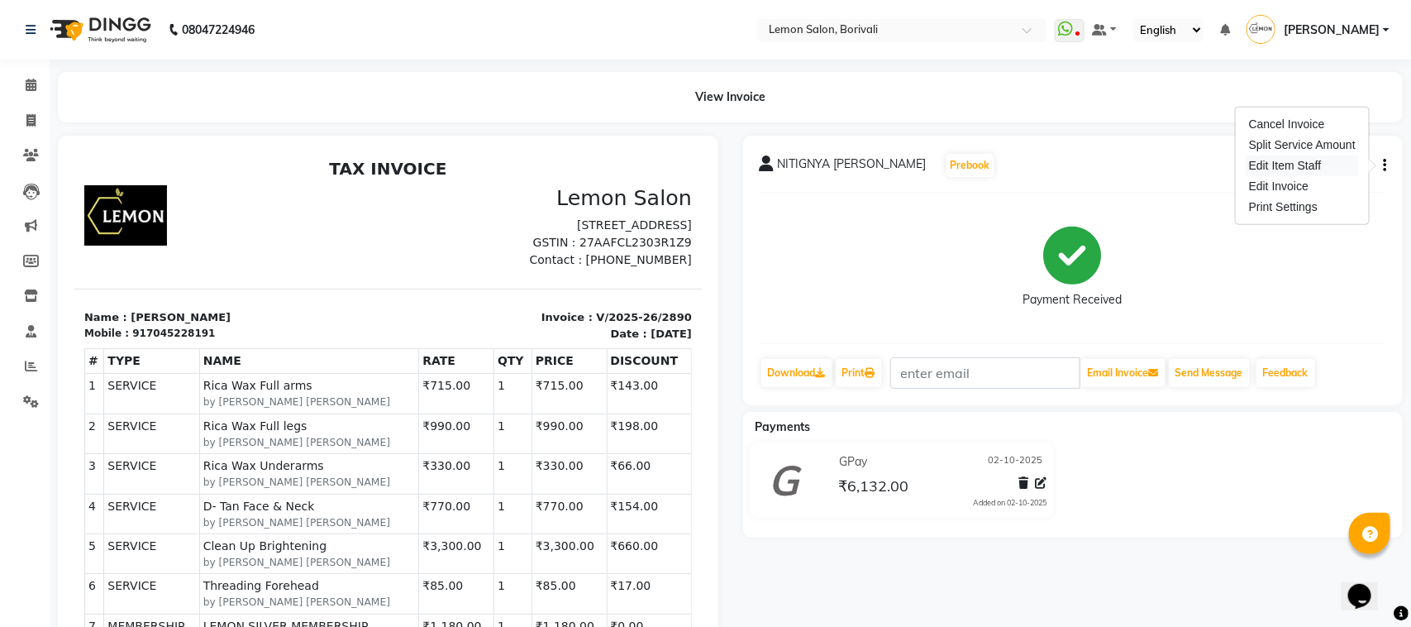
select select
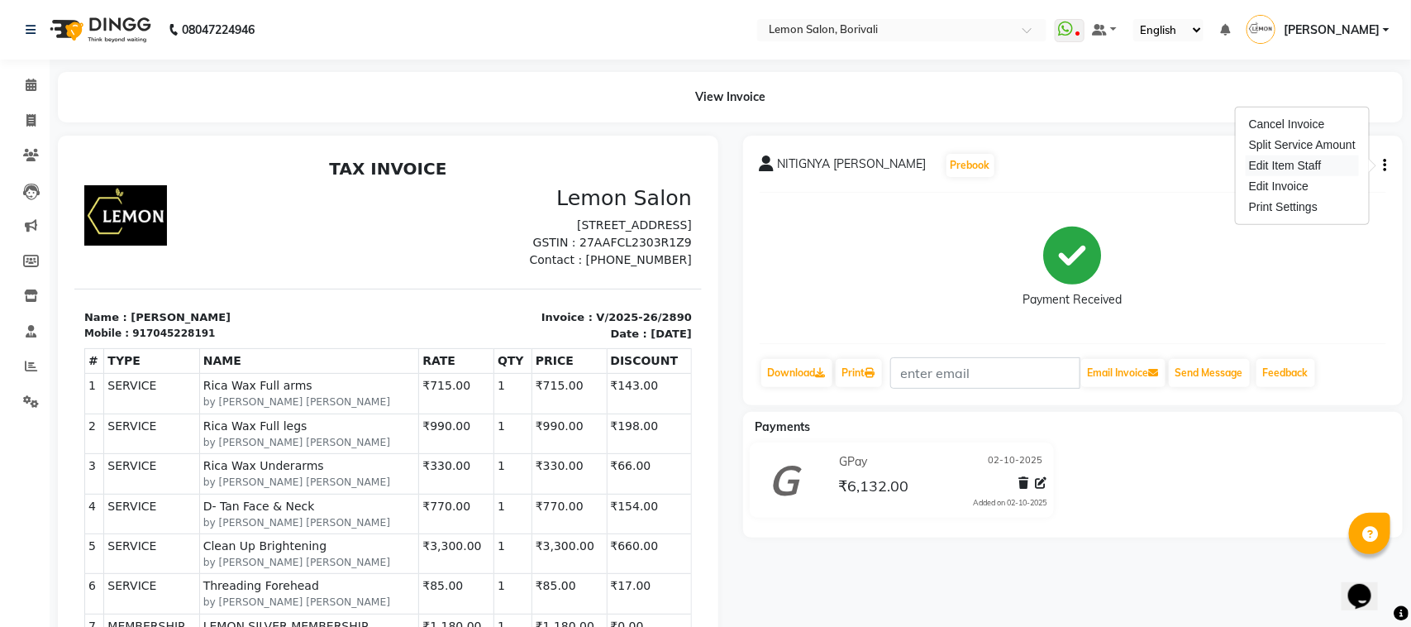
select select
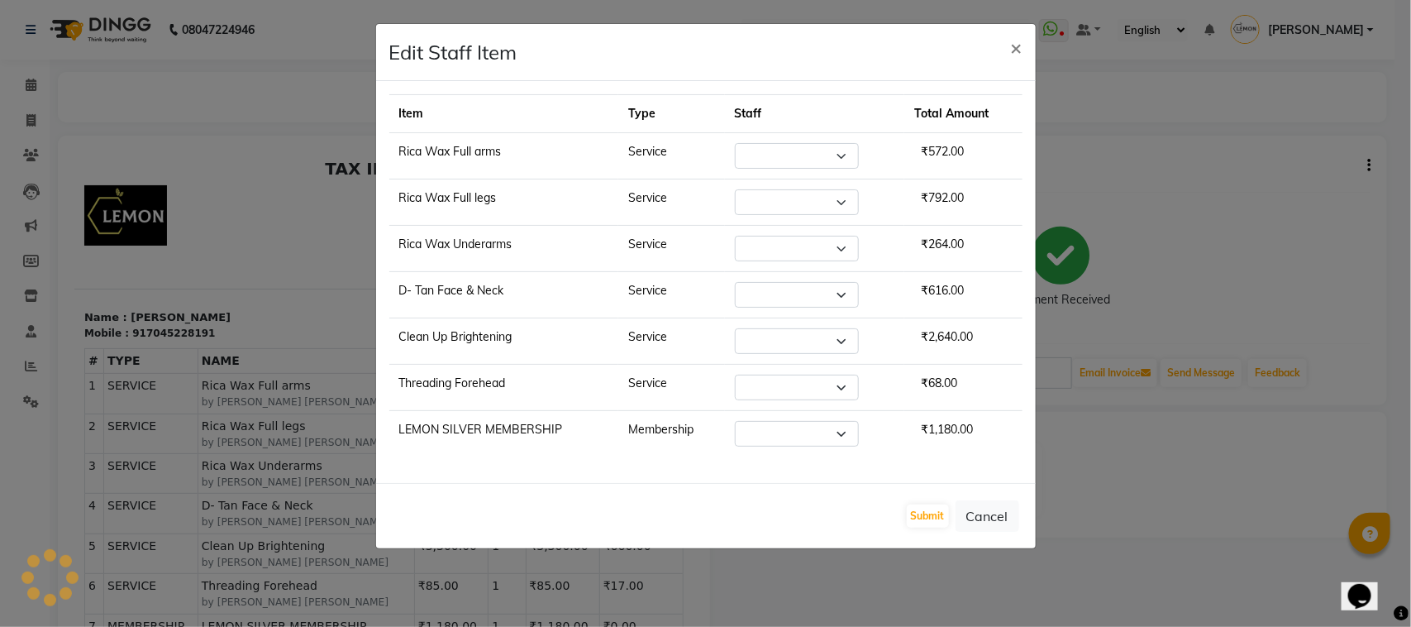
select select "7565"
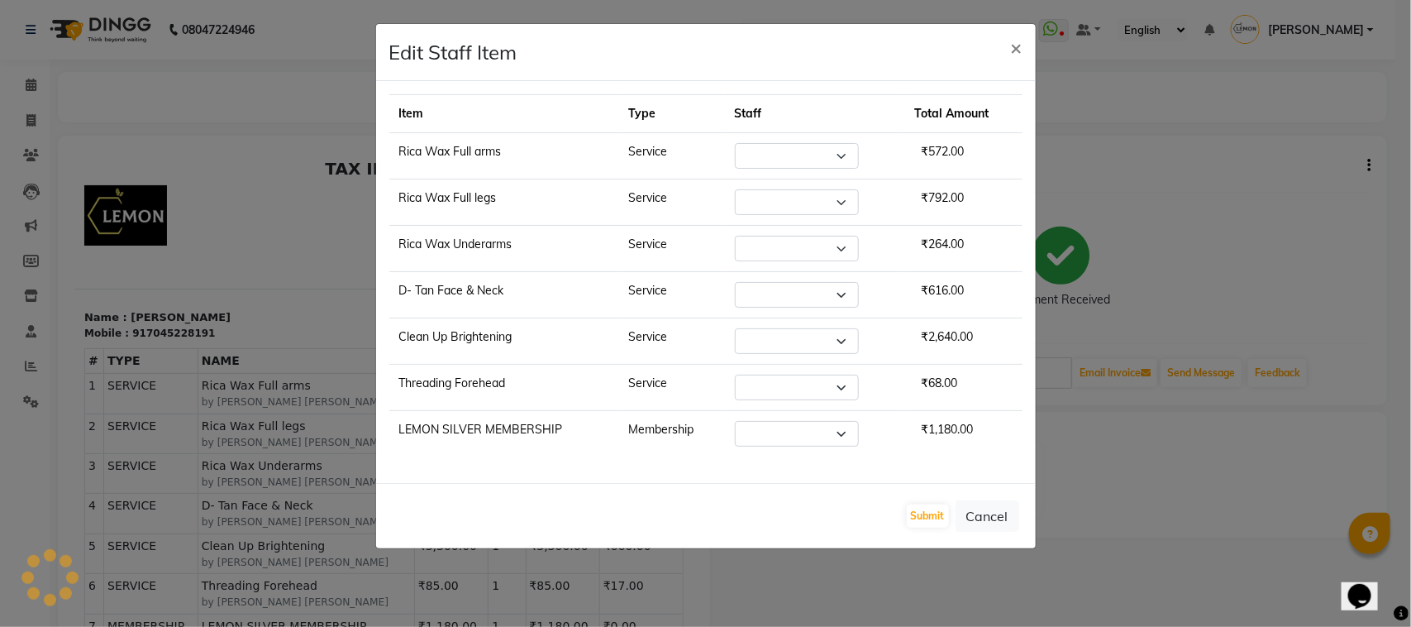
select select "7565"
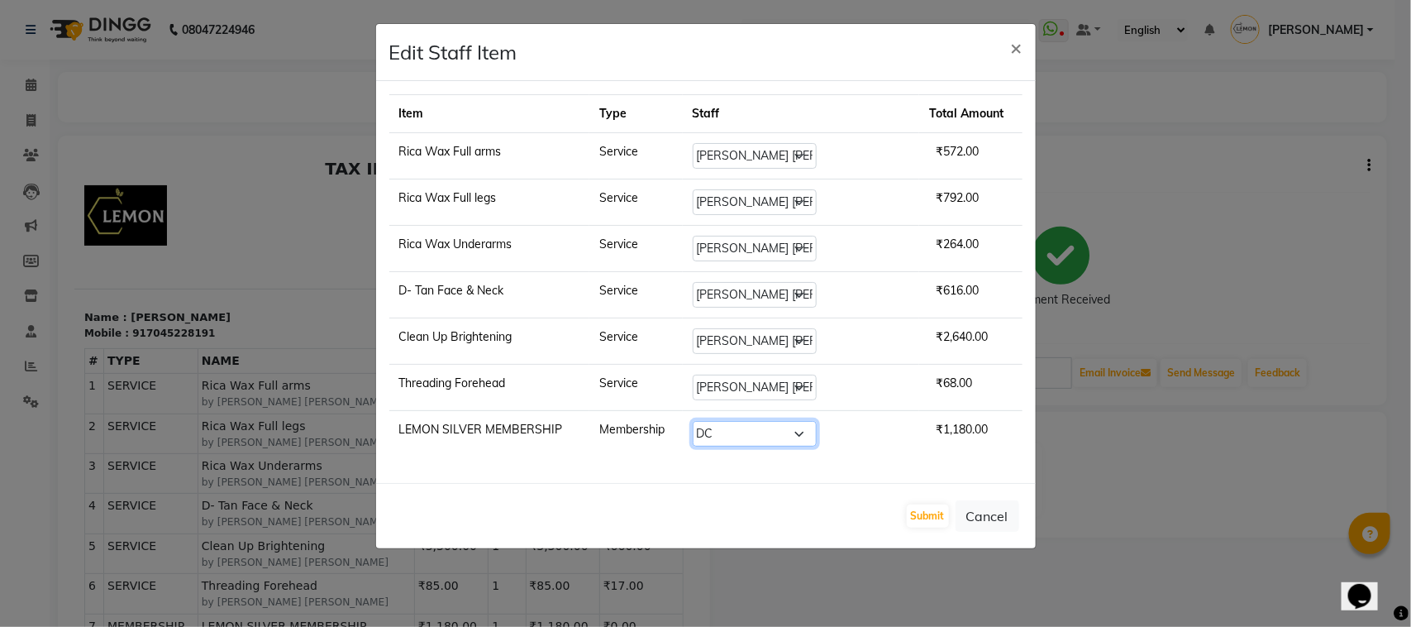
click at [802, 434] on select "Select DC Faiz Khan Fardin Shaikh Harishchandra Paswn Huzaifa Jyoti Vyas Lubna …" at bounding box center [755, 434] width 124 height 26
select select "66607"
click at [718, 425] on select "Select DC Faiz Khan Fardin Shaikh Harishchandra Paswn Huzaifa Jyoti Vyas Lubna …" at bounding box center [755, 434] width 124 height 26
click at [932, 510] on button "Submit" at bounding box center [928, 515] width 42 height 23
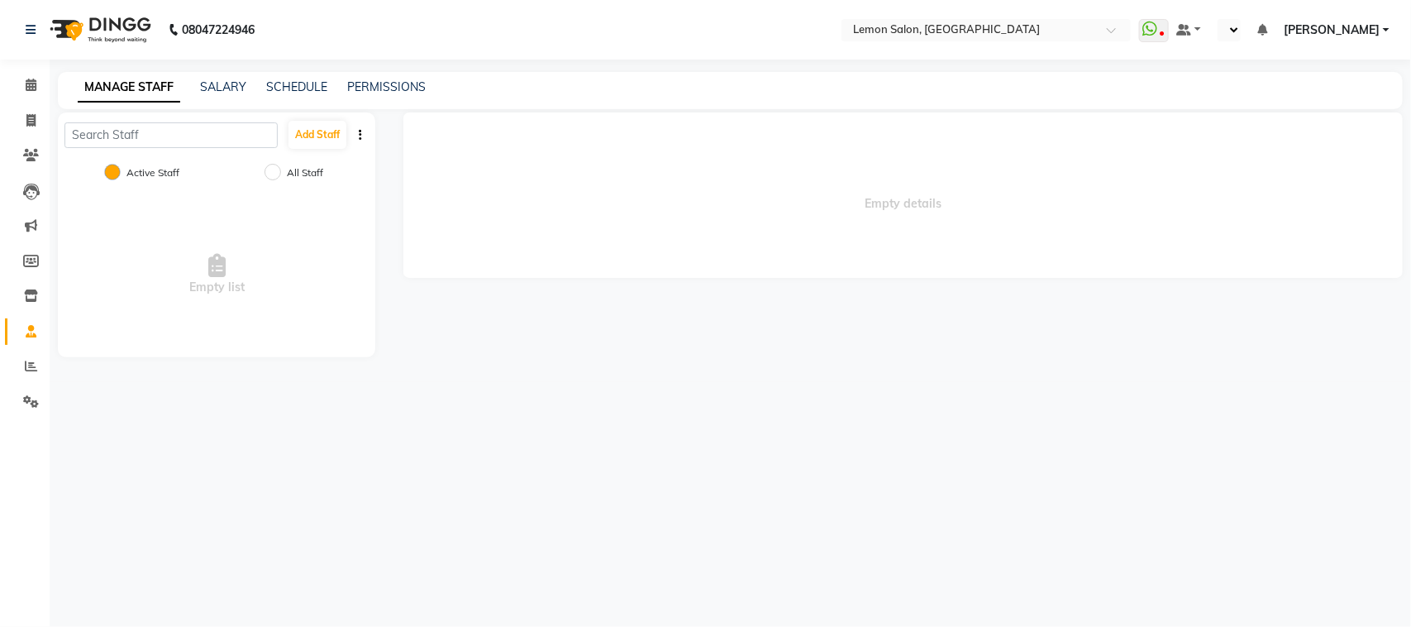
select select "en"
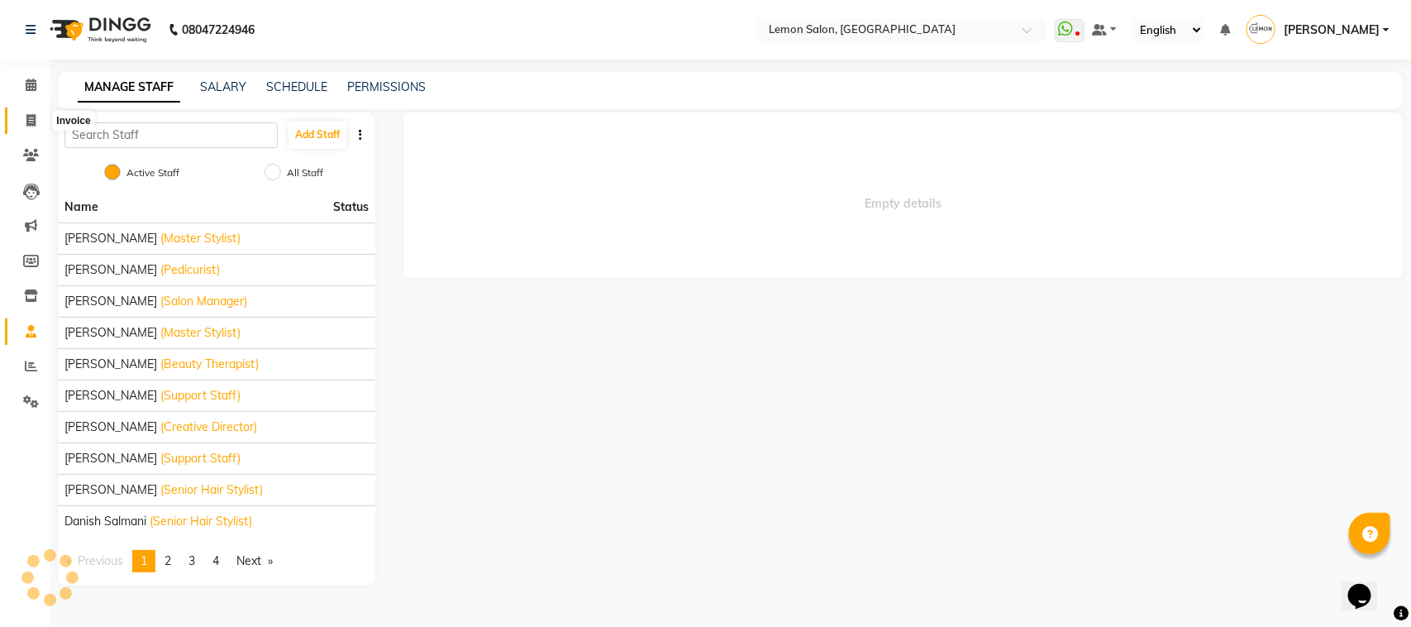
click at [35, 112] on span at bounding box center [31, 121] width 29 height 19
select select "service"
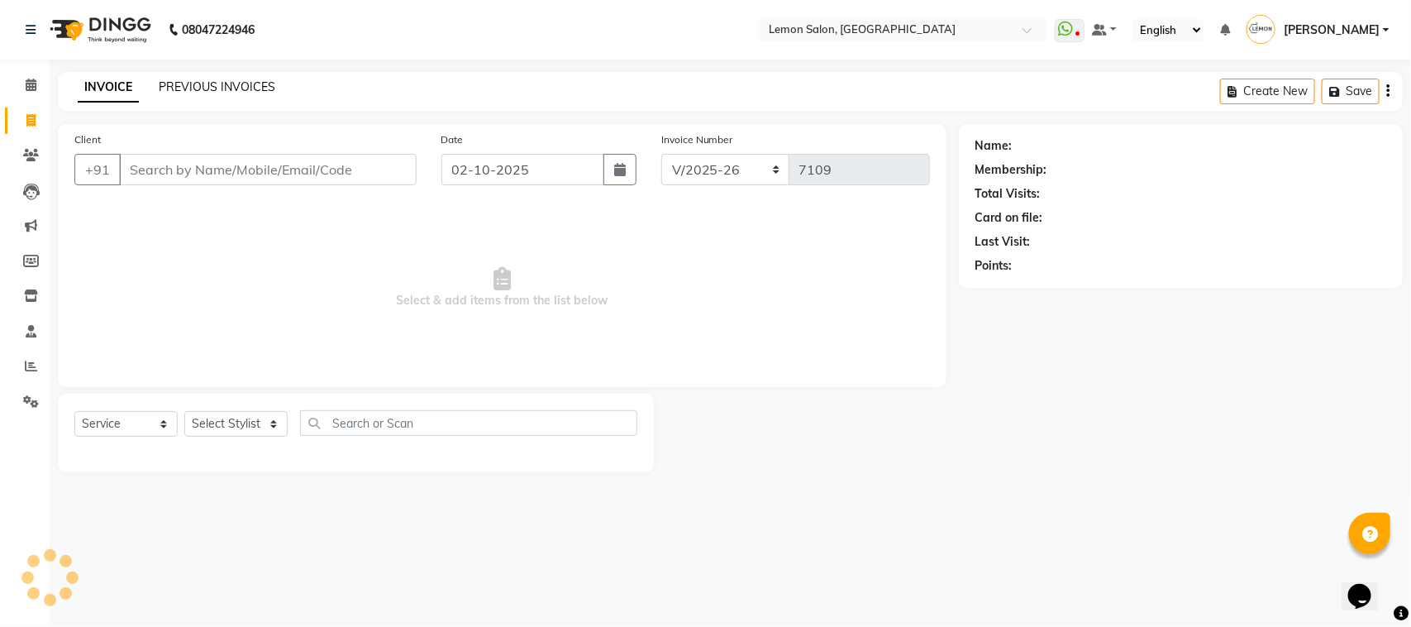
click at [226, 87] on link "PREVIOUS INVOICES" at bounding box center [217, 86] width 117 height 15
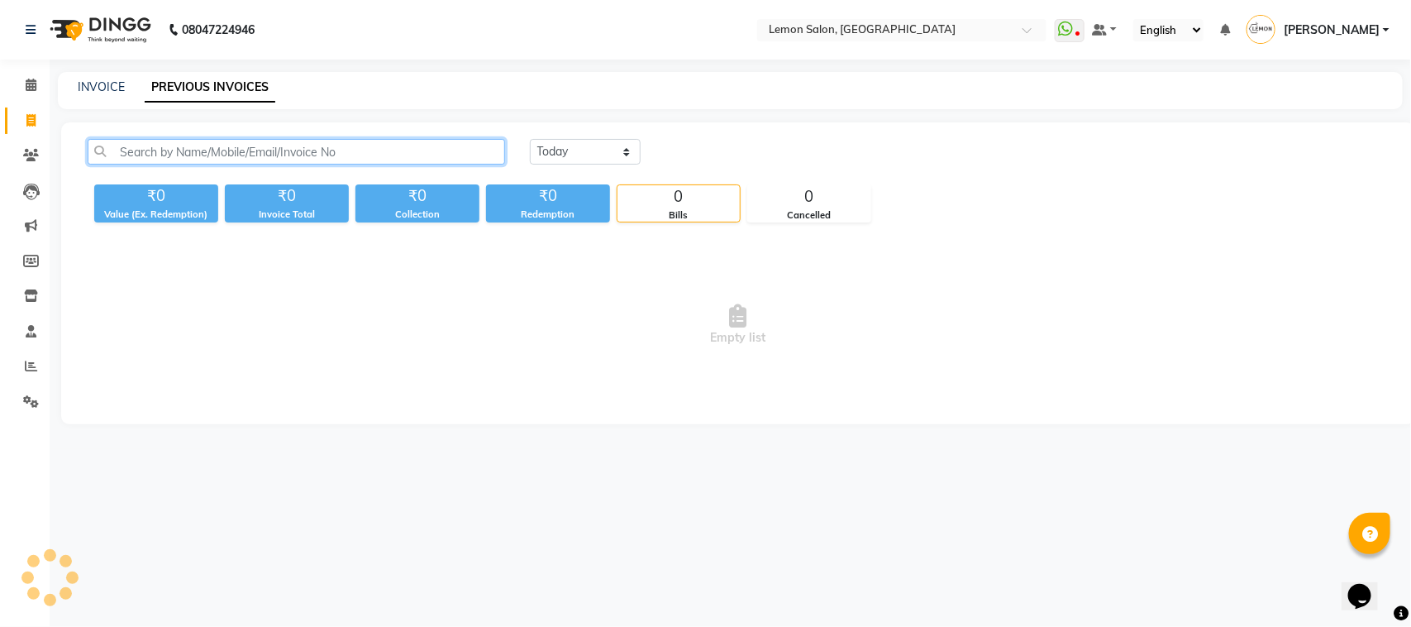
click at [273, 159] on input "text" at bounding box center [297, 152] width 418 height 26
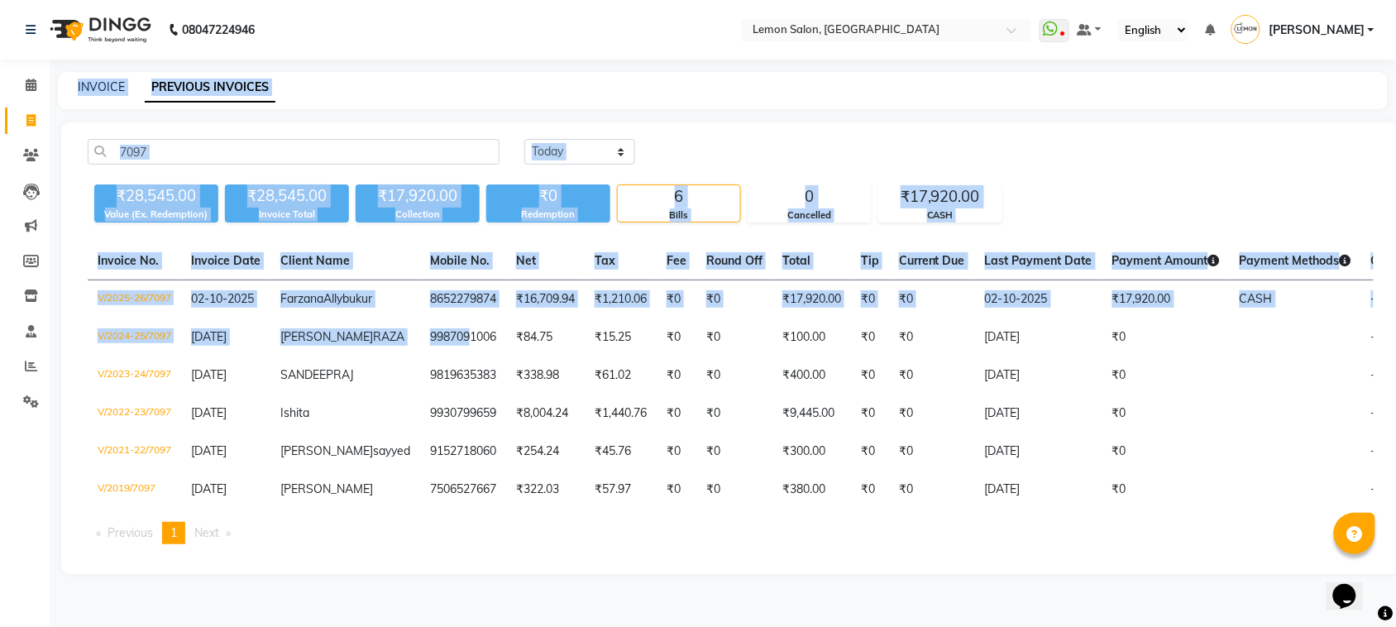
drag, startPoint x: 408, startPoint y: 340, endPoint x: 0, endPoint y: 403, distance: 412.6
click at [0, 403] on app-home "08047224946 Select Location × Lemon Salon, Lokhandwala WhatsApp Status ✕ Status…" at bounding box center [698, 299] width 1396 height 599
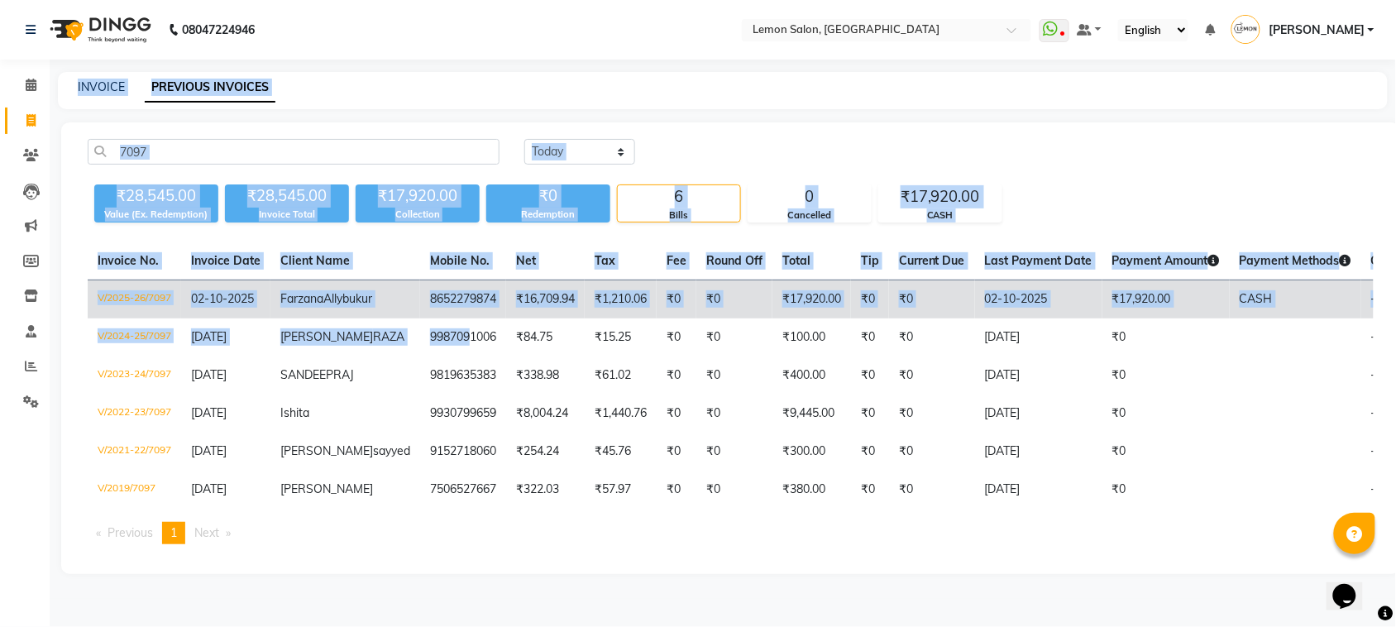
click at [252, 306] on span "02-10-2025" at bounding box center [222, 298] width 63 height 15
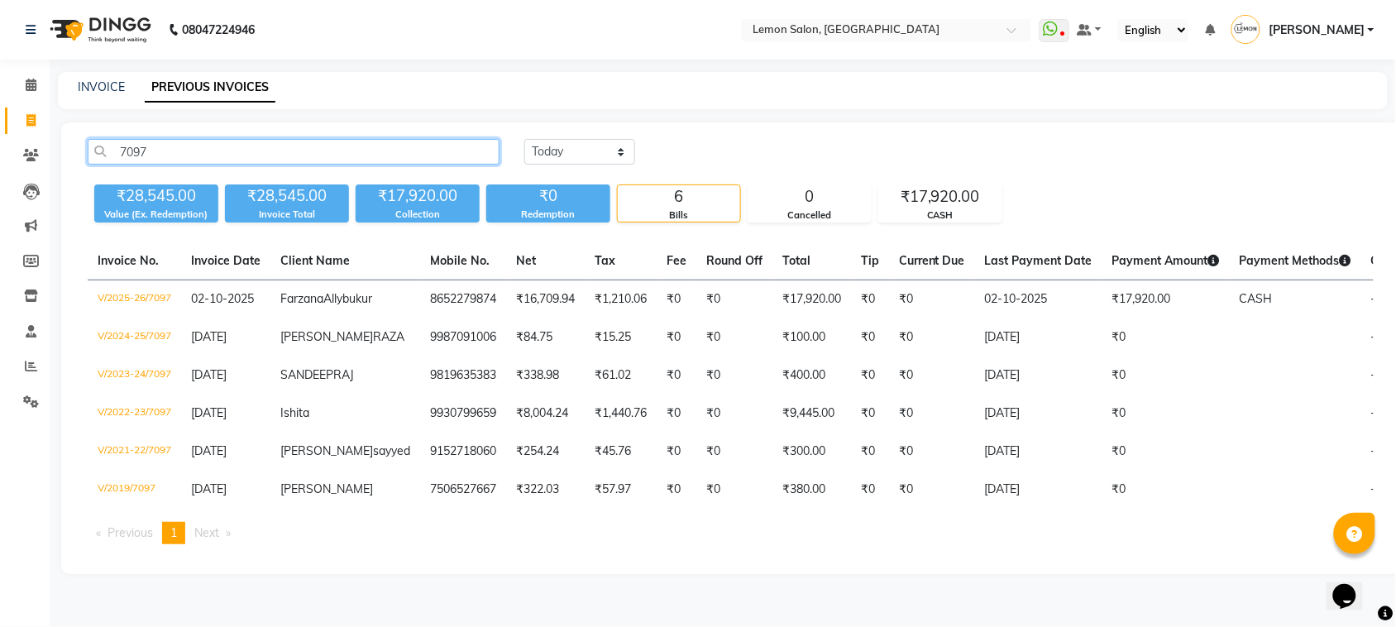
click at [426, 139] on input "7097" at bounding box center [294, 152] width 412 height 26
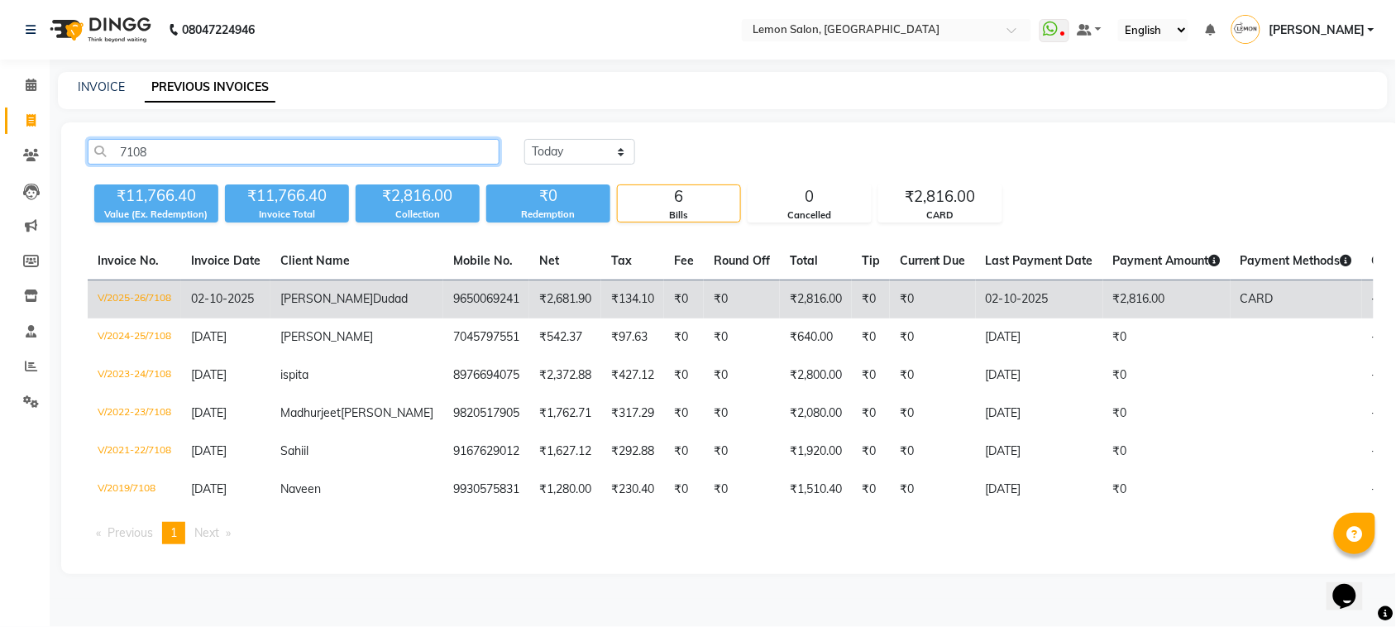
type input "7108"
click at [294, 294] on span "Shivale" at bounding box center [326, 298] width 93 height 15
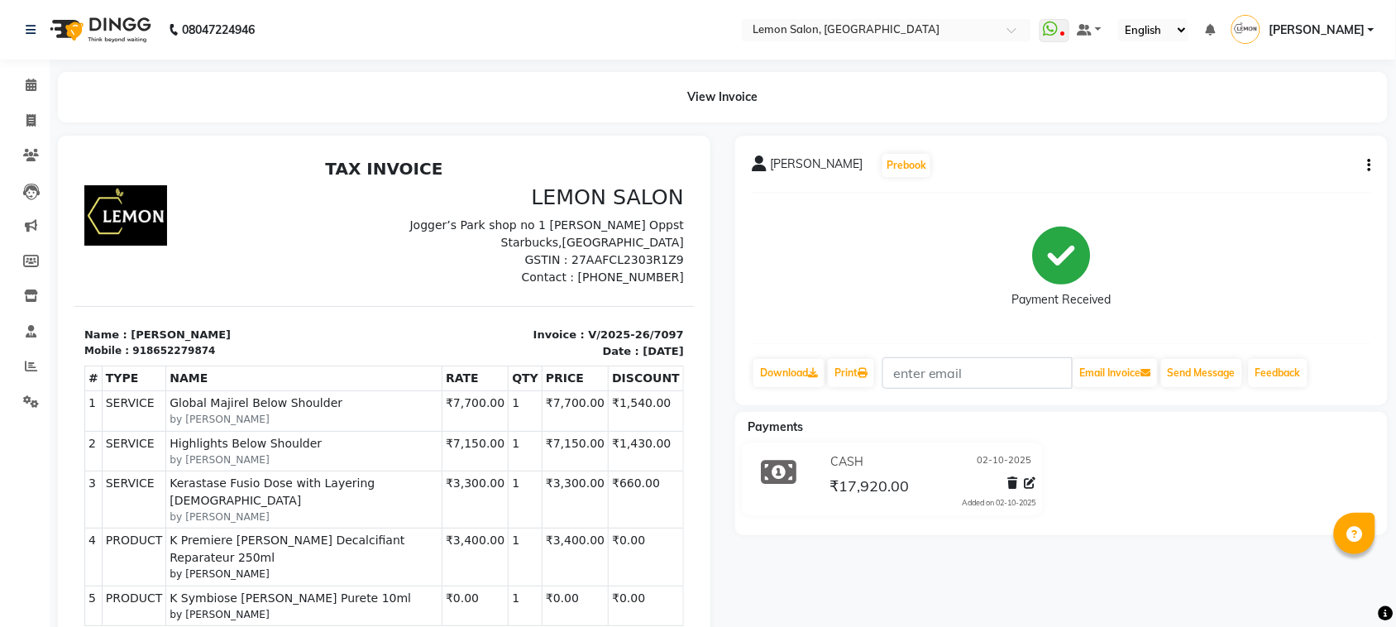
click at [1364, 170] on button "button" at bounding box center [1366, 165] width 10 height 17
click at [1278, 190] on div "Edit Invoice" at bounding box center [1286, 186] width 113 height 21
select select "service"
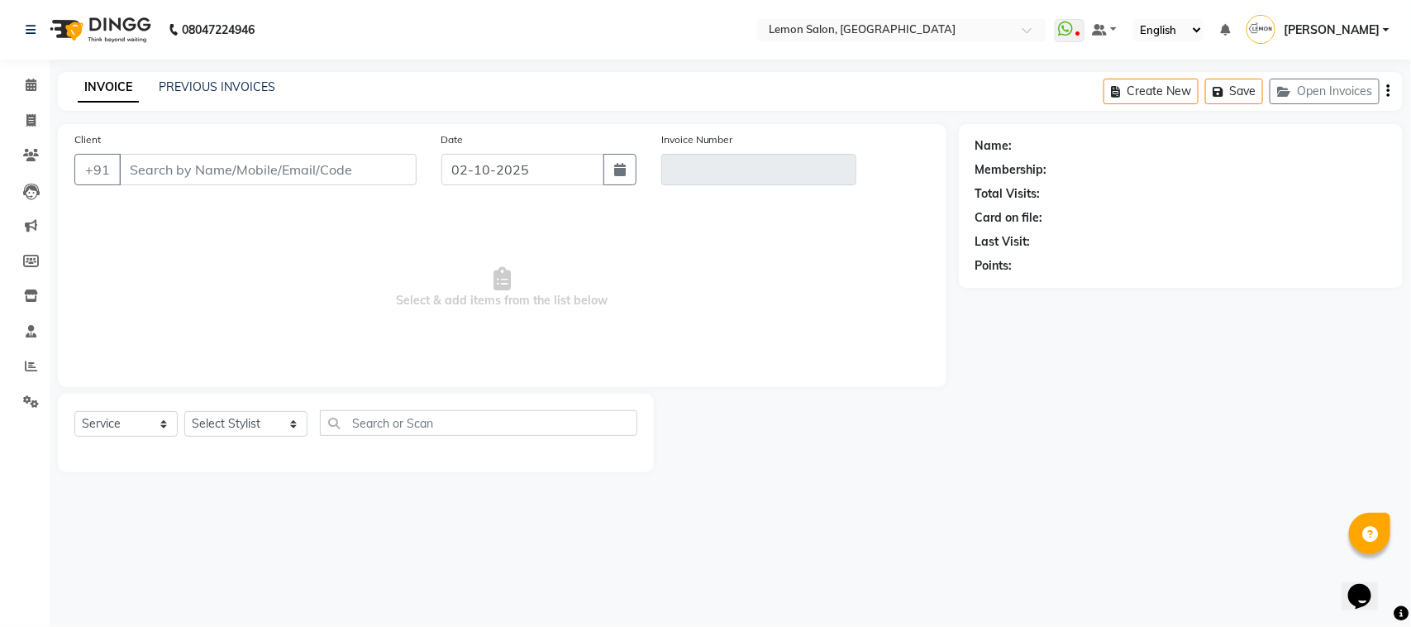
type input "8652279874"
type input "V/2025-26/7097"
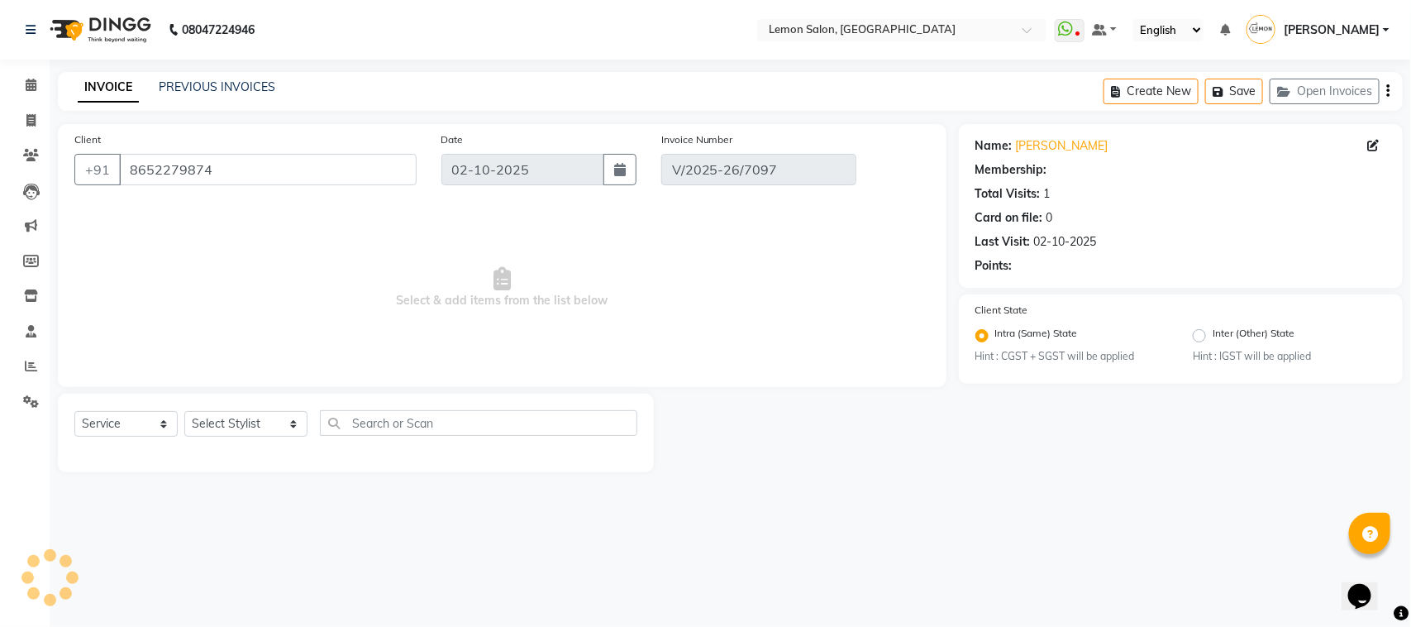
select select "select"
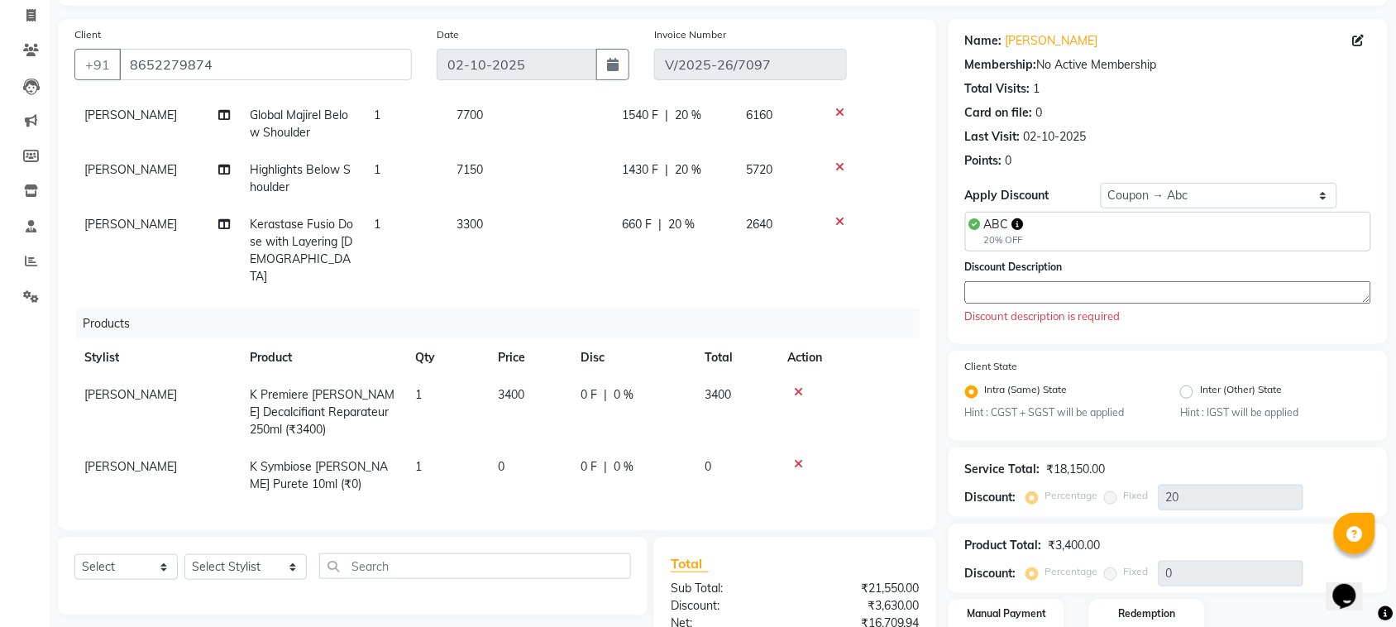
scroll to position [103, 0]
click at [1146, 200] on select "Select Coupon → Abc" at bounding box center [1218, 197] width 236 height 26
select select "0:"
click at [1100, 184] on select "Select Coupon → Abc" at bounding box center [1218, 197] width 236 height 26
type input "0"
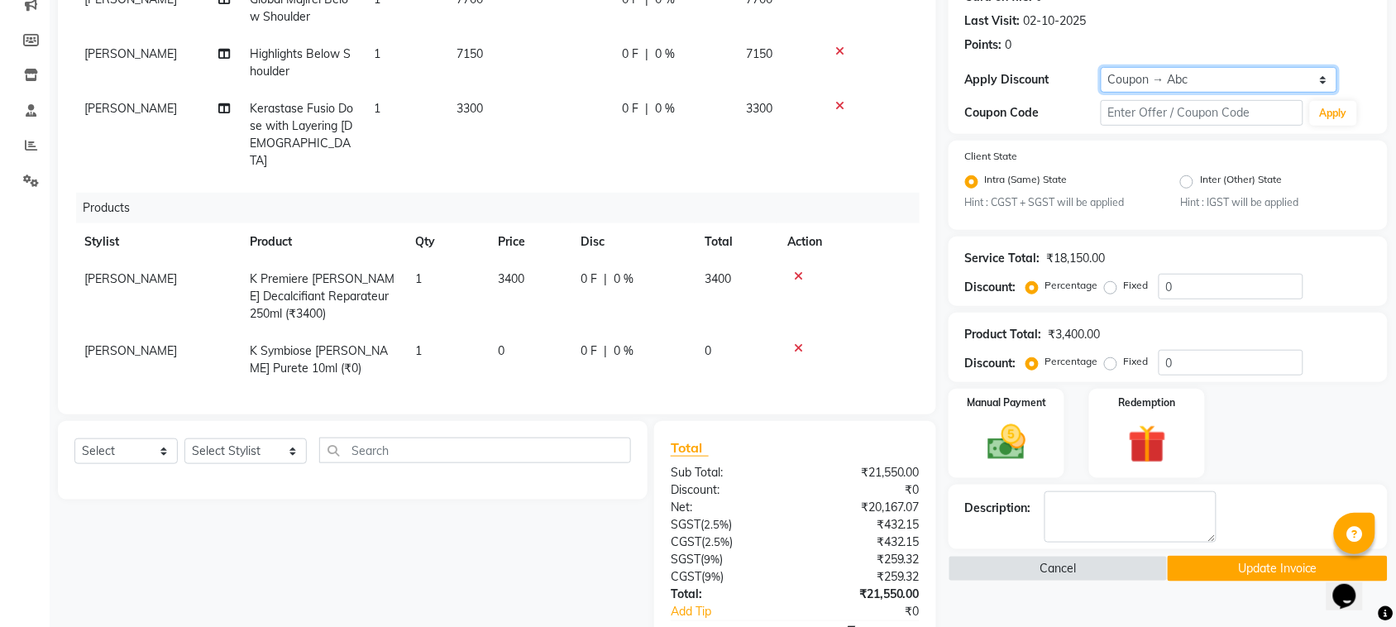
scroll to position [375, 0]
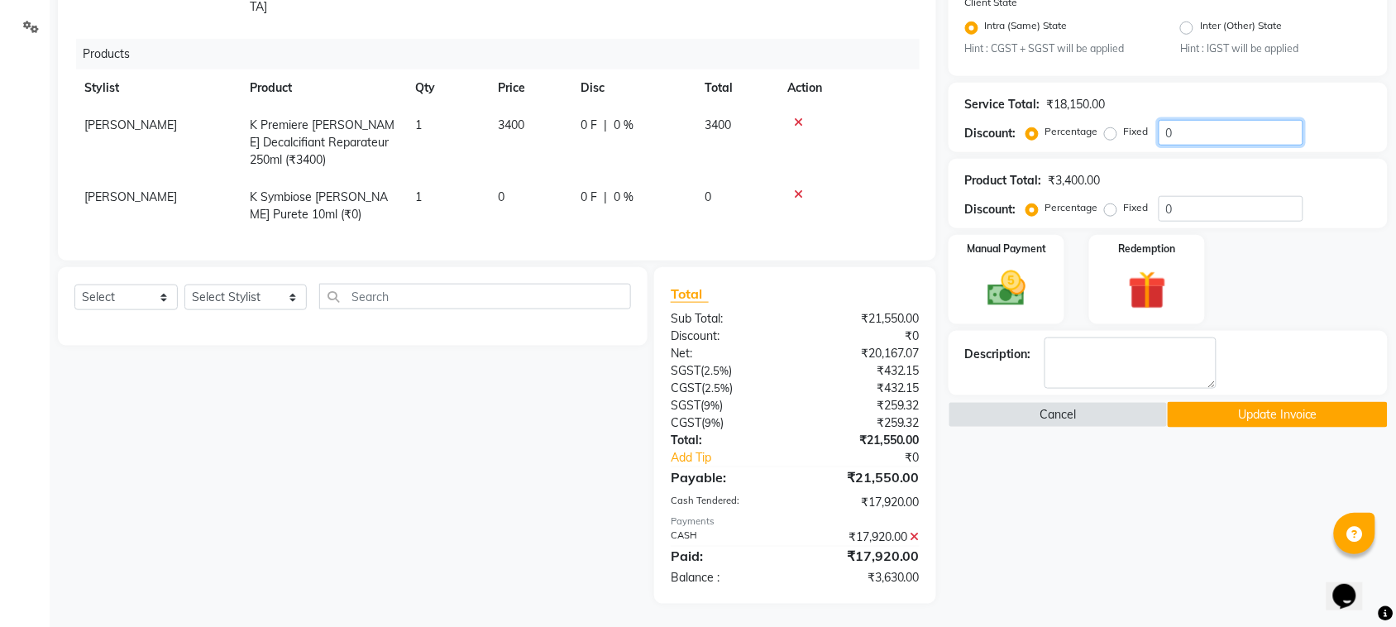
click at [1166, 134] on input "0" at bounding box center [1230, 133] width 145 height 26
click at [1124, 134] on label "Fixed" at bounding box center [1136, 131] width 25 height 15
click at [1112, 134] on input "Fixed" at bounding box center [1114, 132] width 12 height 12
radio input "true"
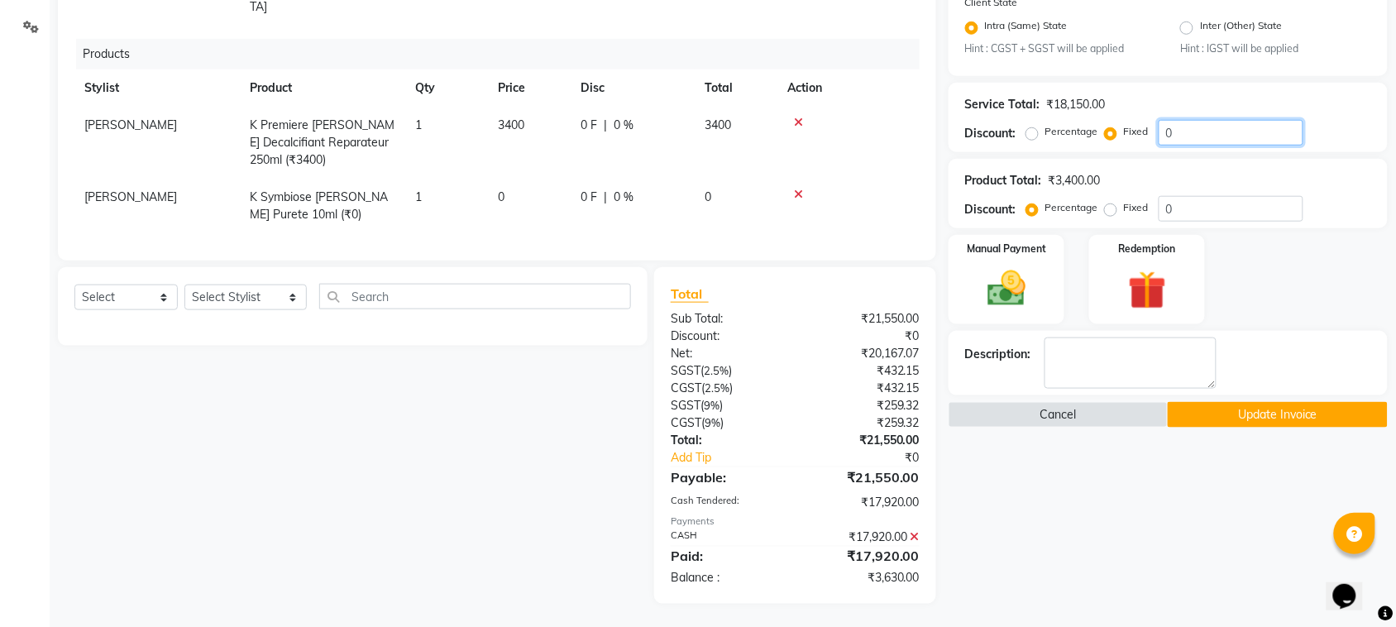
click at [1167, 131] on input "0" at bounding box center [1230, 133] width 145 height 26
click at [1167, 130] on input "0" at bounding box center [1230, 133] width 145 height 26
type input "3150"
click at [916, 533] on icon at bounding box center [914, 537] width 9 height 12
click at [916, 487] on div "₹18,400.00" at bounding box center [863, 477] width 137 height 20
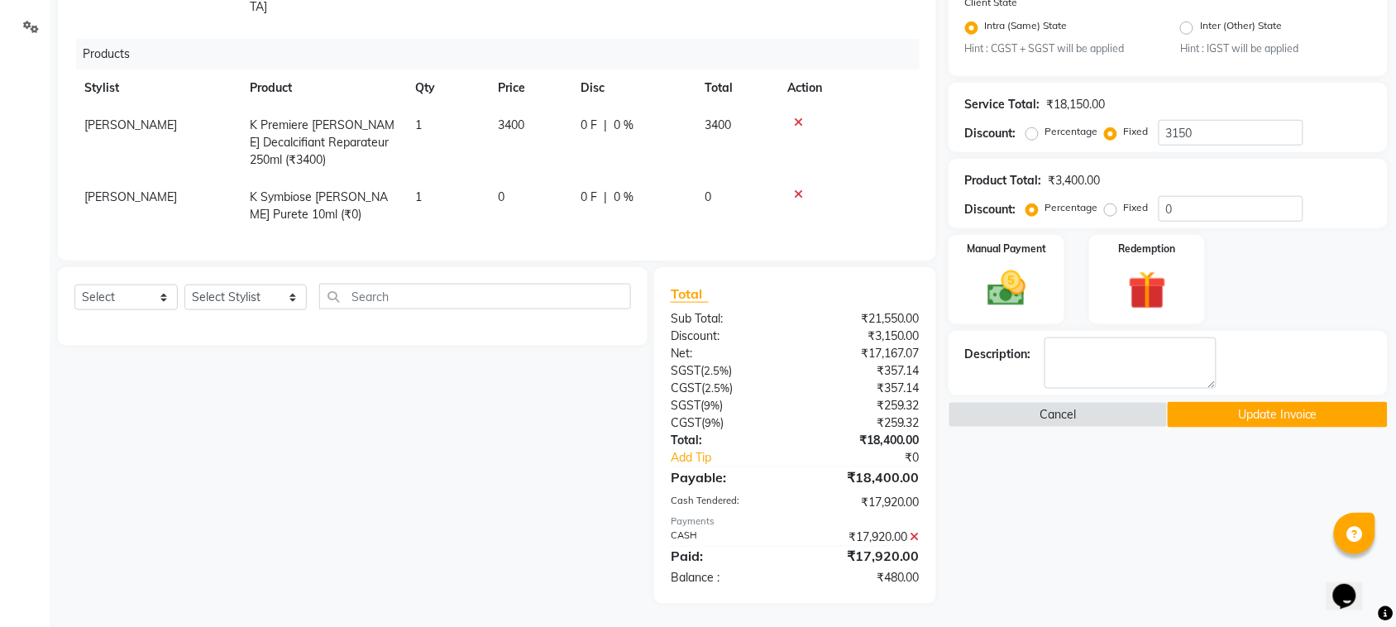
scroll to position [317, 0]
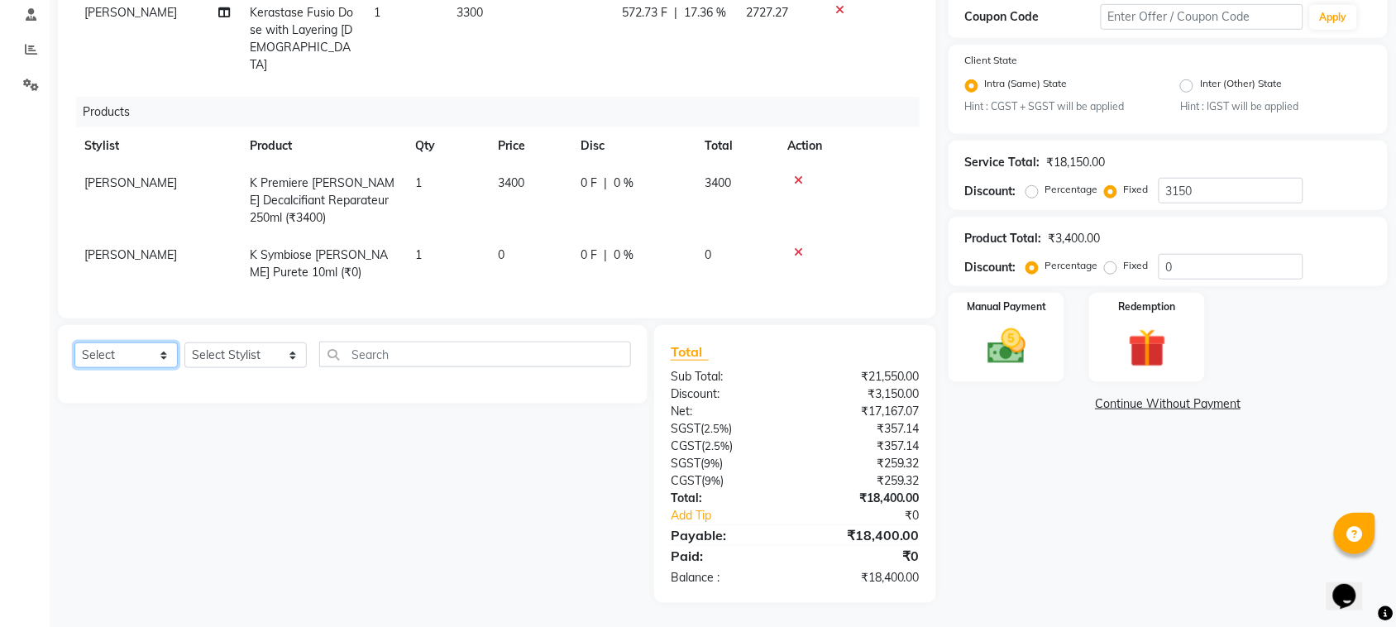
click at [105, 357] on select "Select Service Product Membership Package Voucher Prepaid Gift Card" at bounding box center [125, 355] width 103 height 26
select select "product"
click at [74, 342] on select "Select Service Product Membership Package Voucher Prepaid Gift Card" at bounding box center [125, 355] width 103 height 26
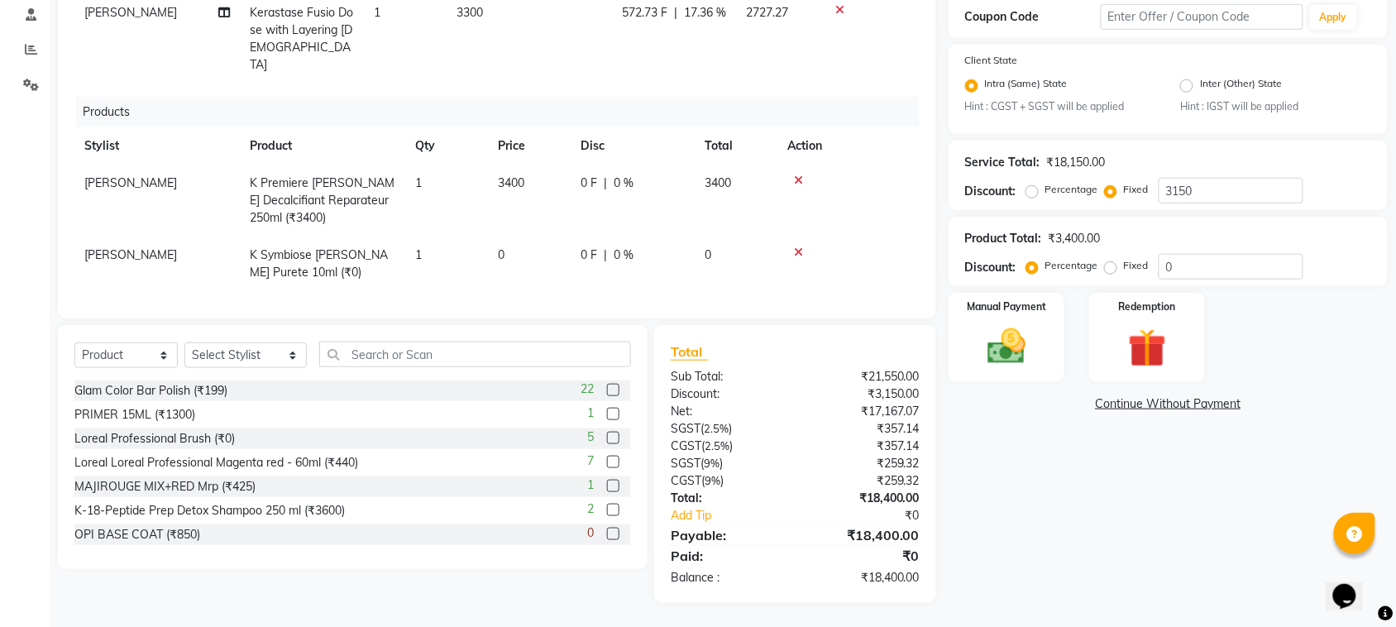
click at [180, 364] on div "Select Service Product Membership Package Voucher Prepaid Gift Card Select Styl…" at bounding box center [352, 360] width 556 height 39
click at [216, 356] on select "Select Stylist Aalam Saifi Abhishek Shelar Aditi Nigam Ansar Ahmed Archana Muke…" at bounding box center [245, 355] width 122 height 26
select select "7889"
click at [184, 342] on select "Select Stylist Aalam Saifi Abhishek Shelar Aditi Nigam Ansar Ahmed Archana Muke…" at bounding box center [245, 355] width 122 height 26
click at [353, 356] on input "text" at bounding box center [475, 354] width 312 height 26
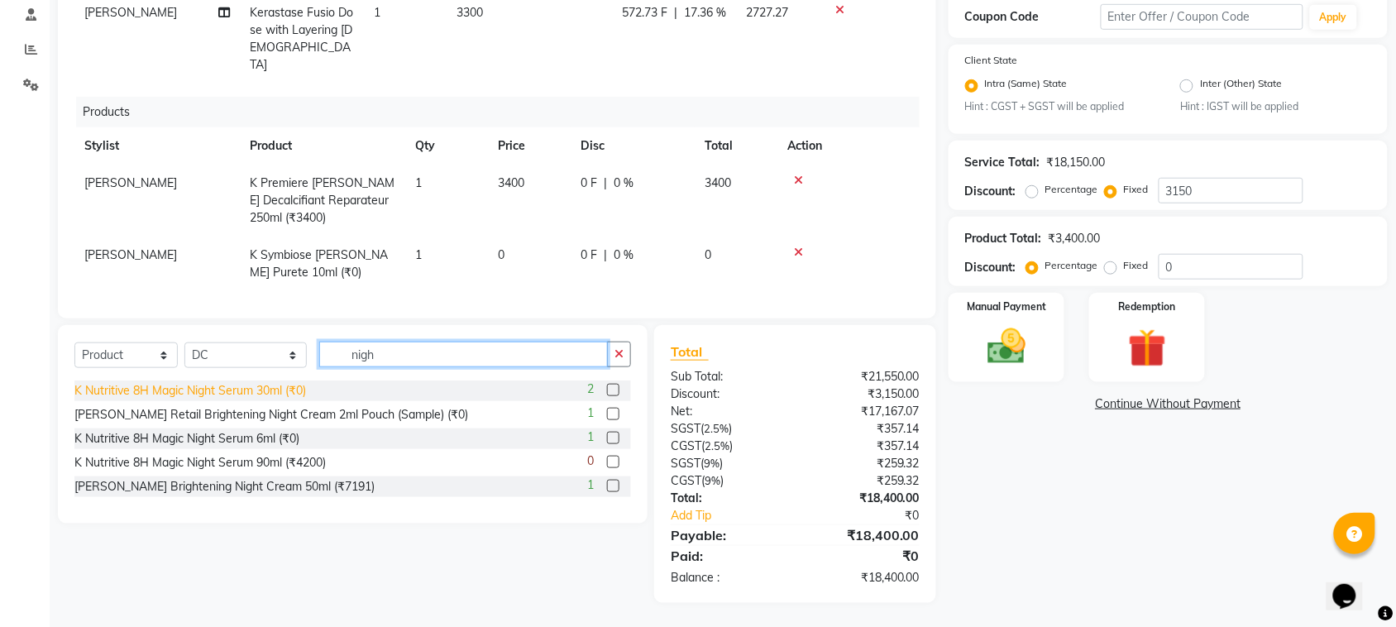
type input "nigh"
click at [281, 386] on div "K Nutritive 8H Magic Night Serum 30ml (₹0)" at bounding box center [190, 390] width 232 height 17
checkbox input "false"
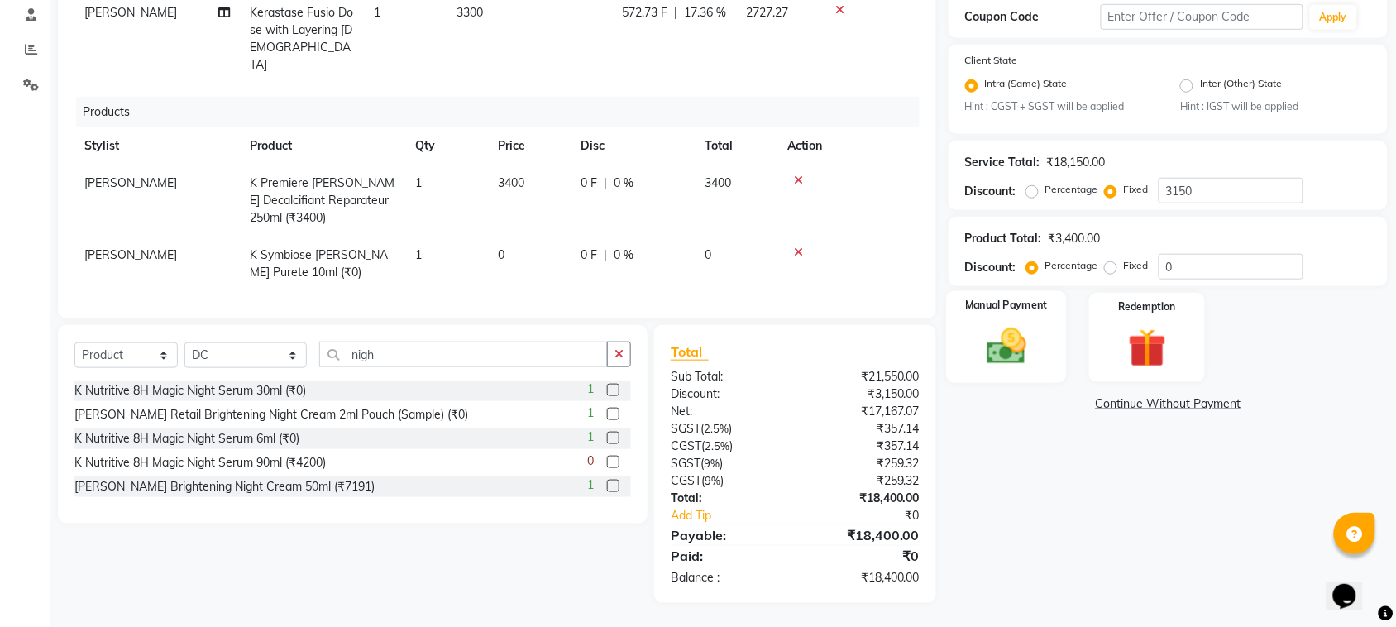
click at [1009, 347] on img at bounding box center [1006, 346] width 64 height 45
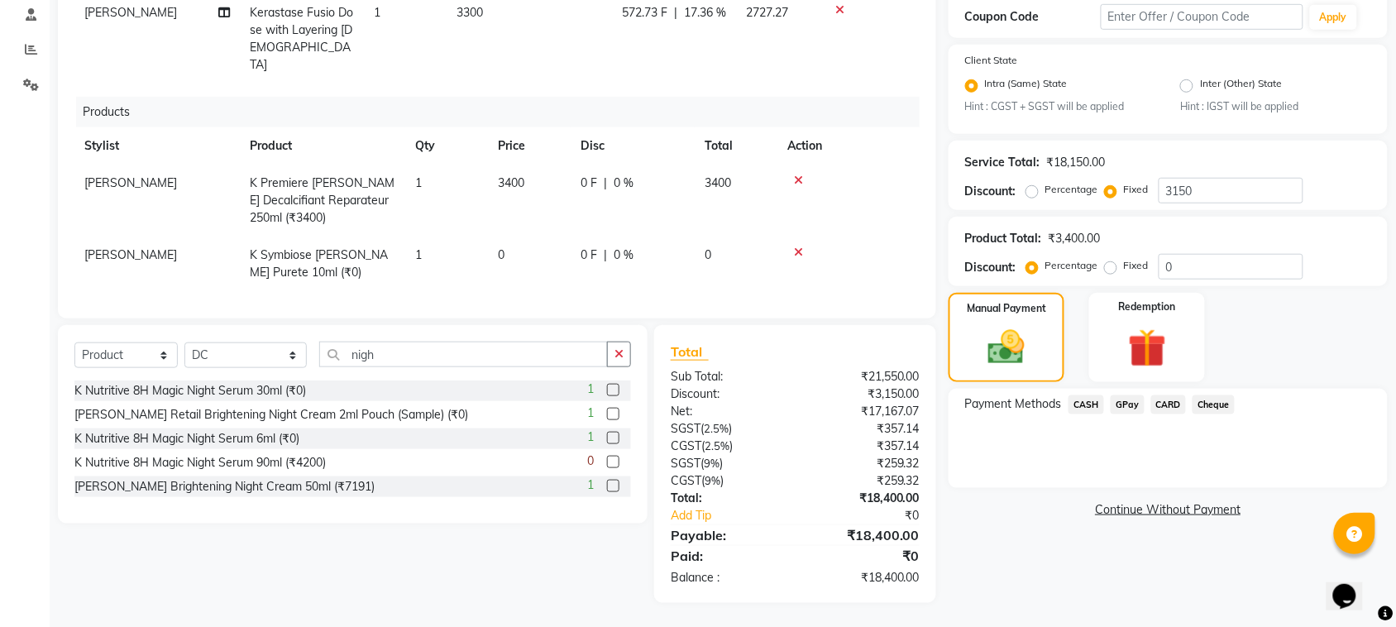
click at [1091, 402] on span "CASH" at bounding box center [1086, 404] width 36 height 19
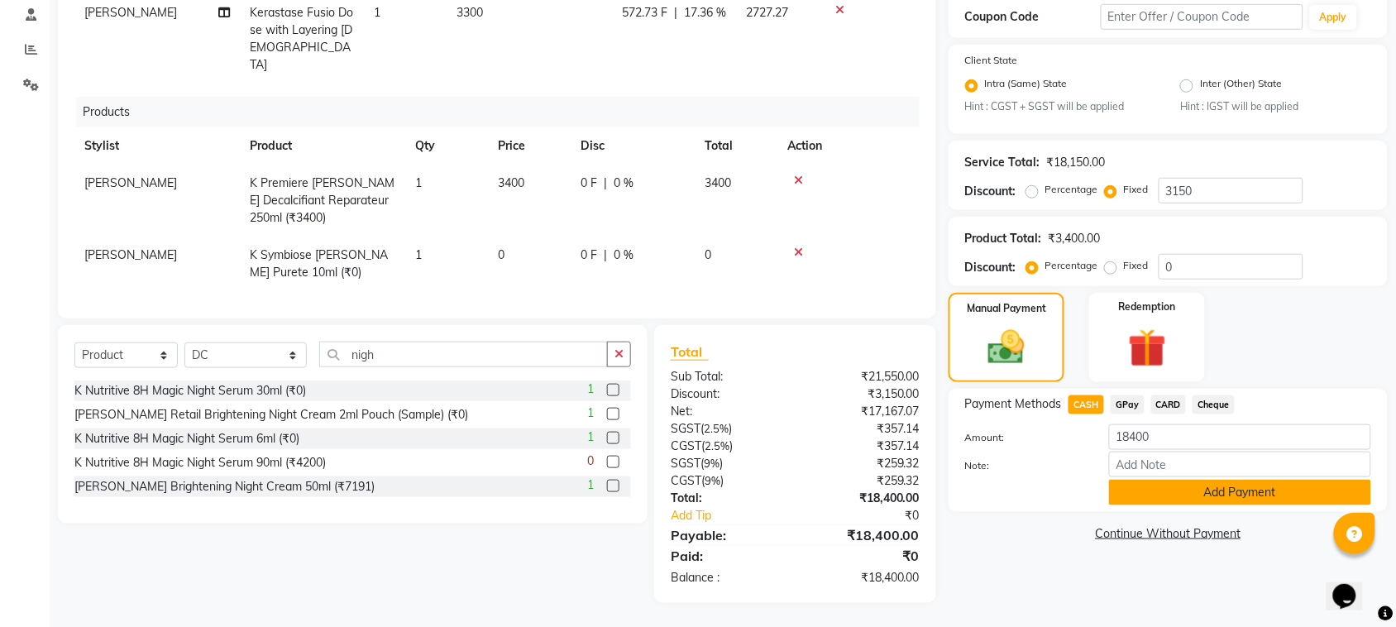
click at [1142, 493] on button "Add Payment" at bounding box center [1240, 493] width 262 height 26
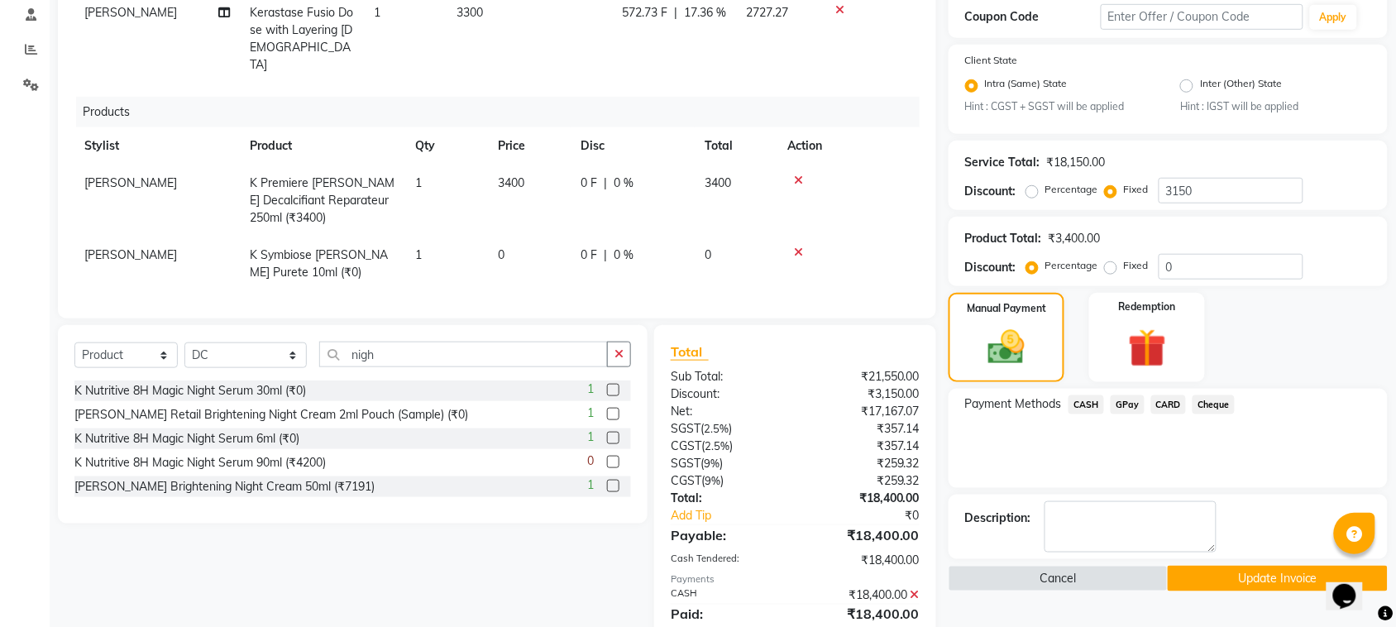
click at [1205, 568] on button "Update Invoice" at bounding box center [1276, 579] width 219 height 26
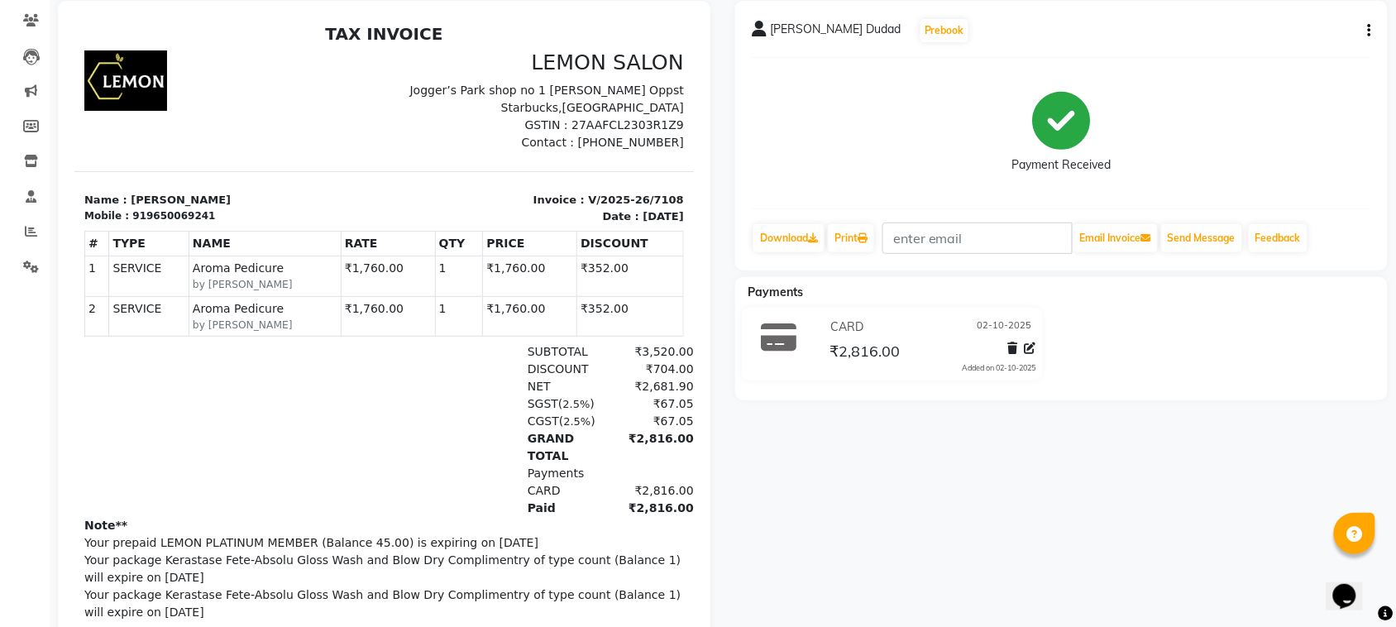
scroll to position [35, 0]
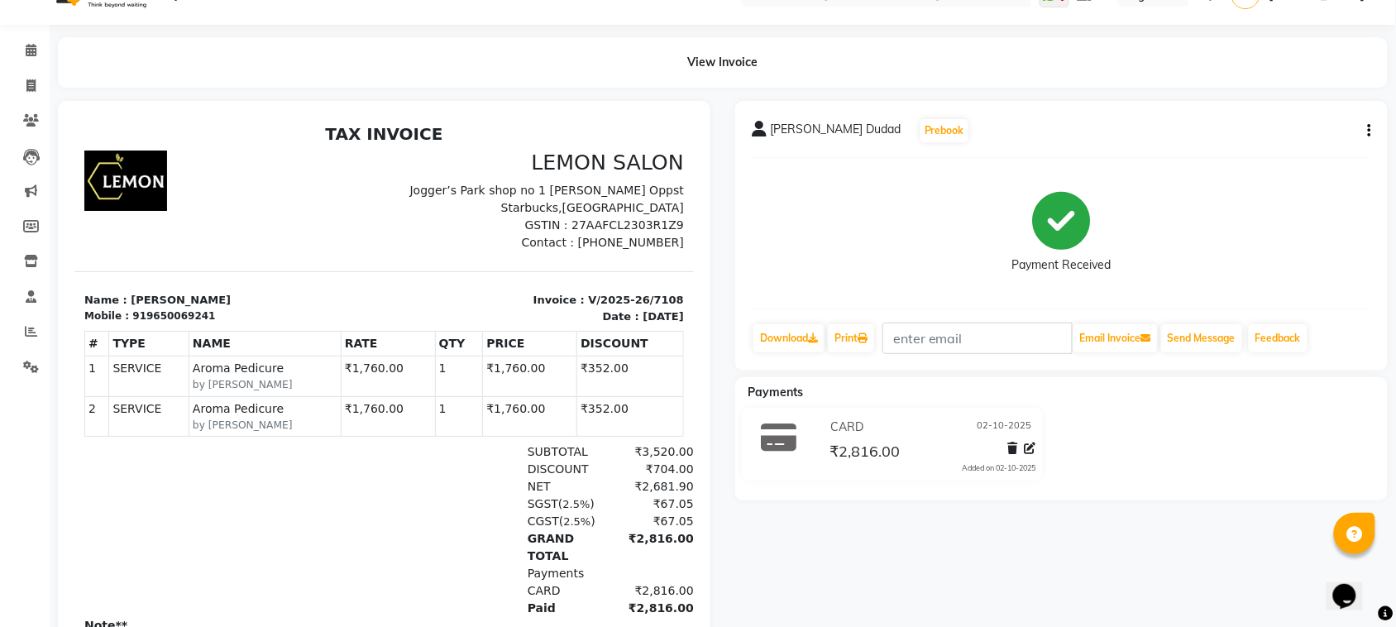
click at [1370, 131] on icon "button" at bounding box center [1369, 131] width 3 height 1
click at [1275, 151] on div "Edit Invoice" at bounding box center [1286, 151] width 113 height 21
select select "service"
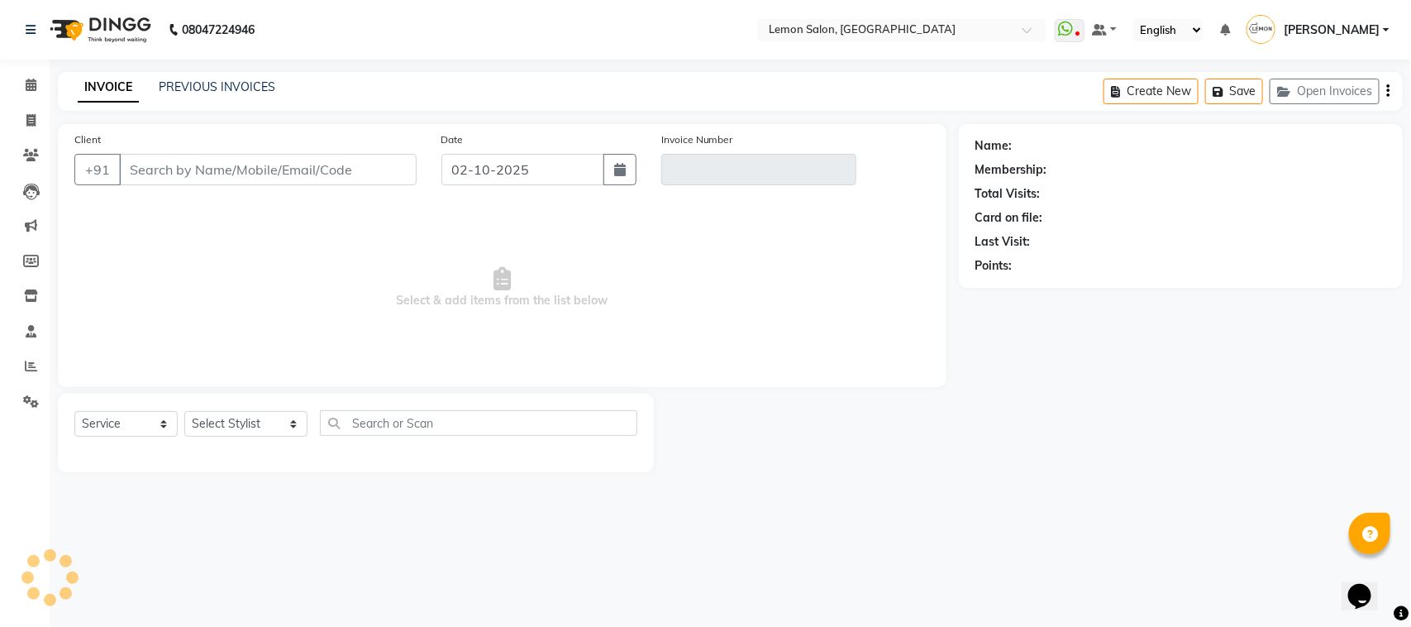
type input "9650069241"
type input "V/2025-26/7108"
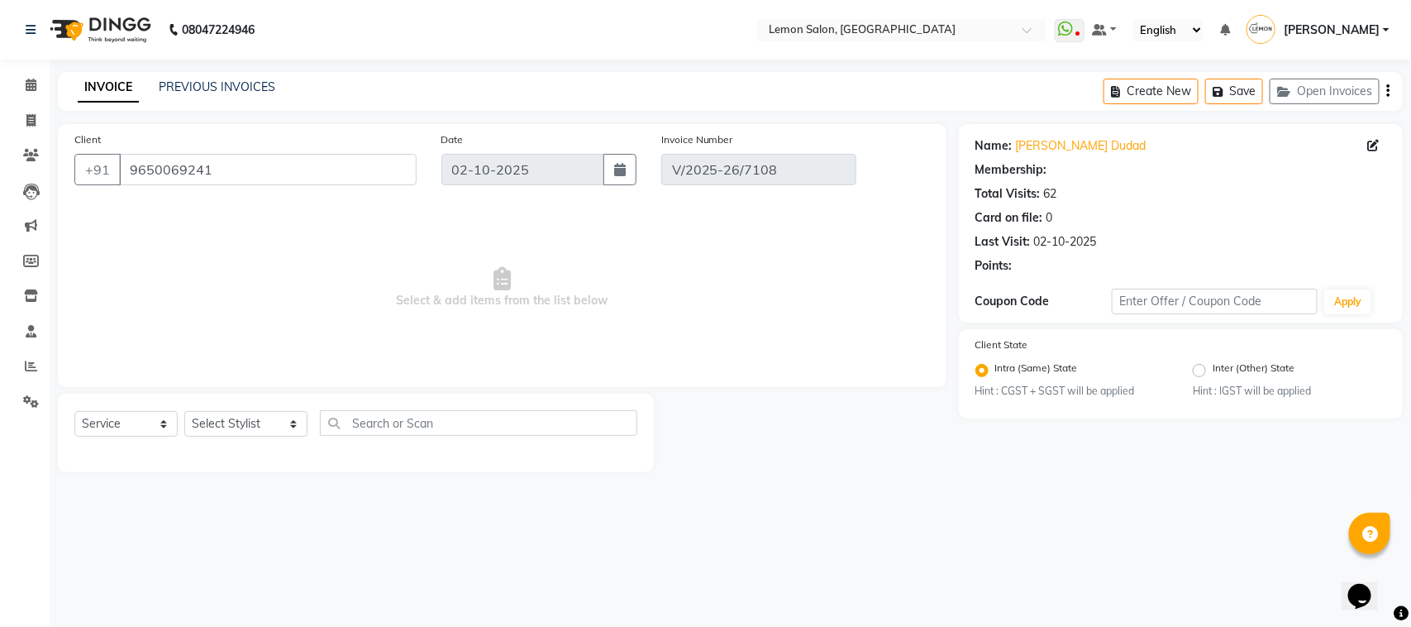
select select "1: Object"
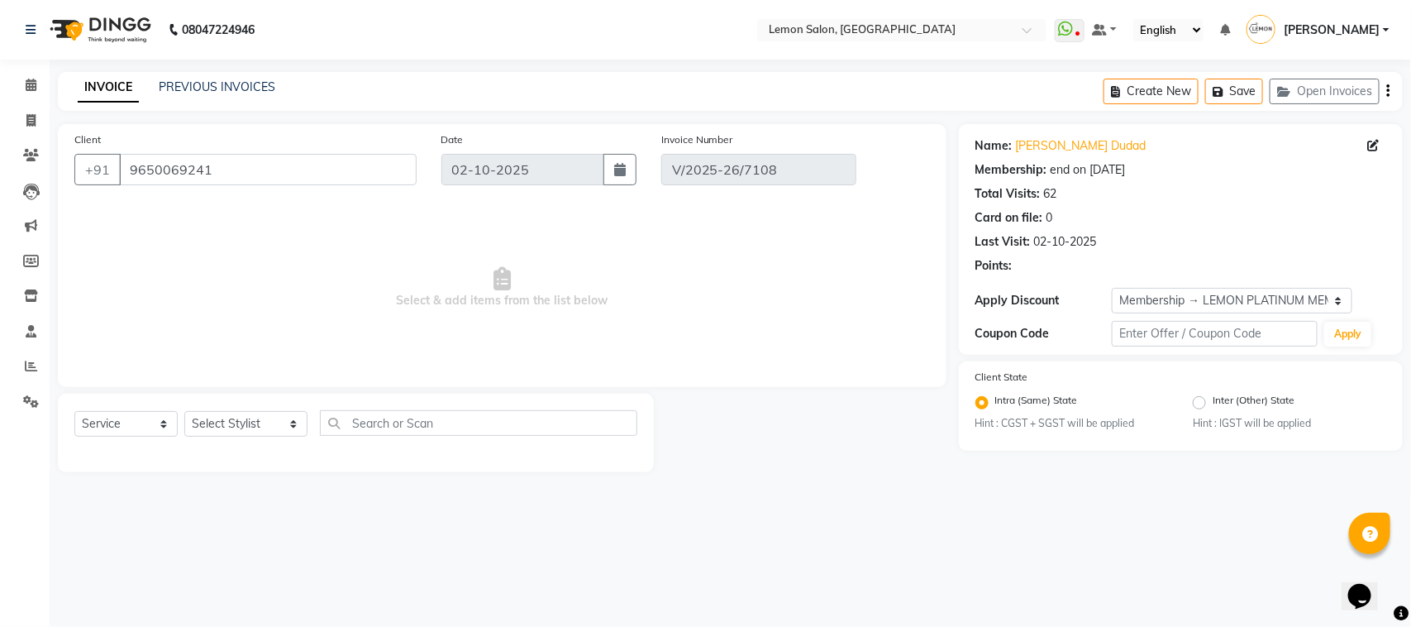
select select "select"
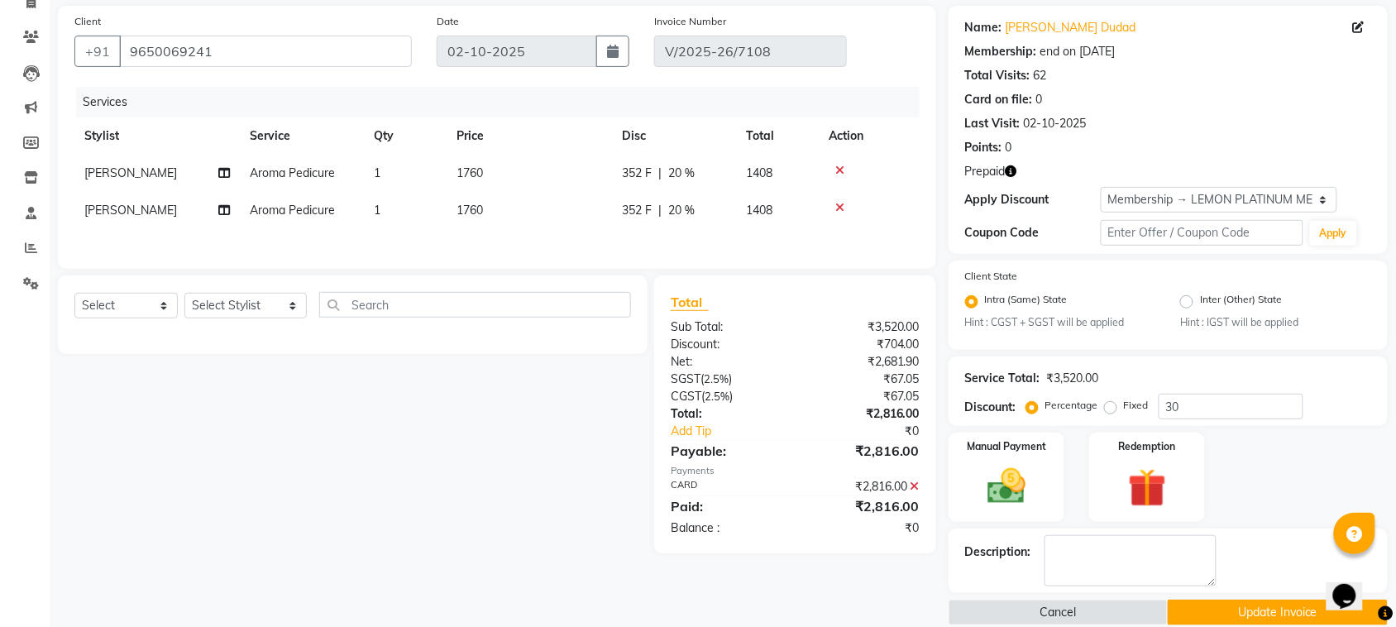
scroll to position [141, 0]
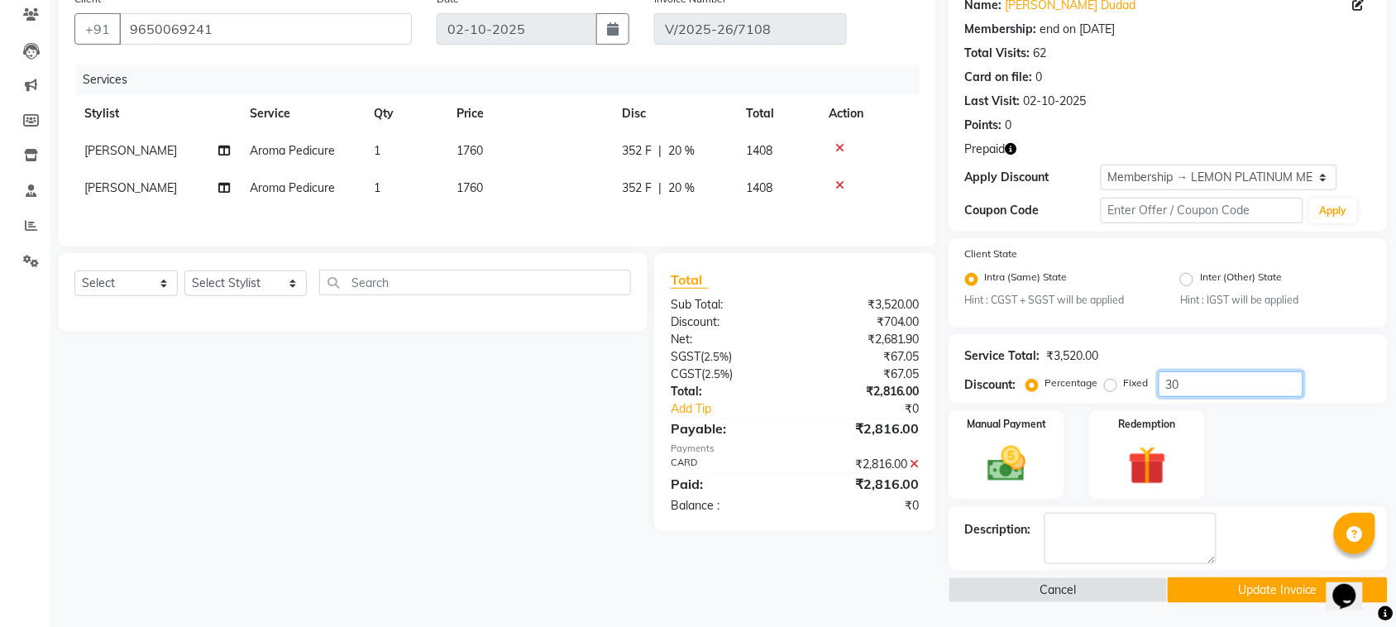
click at [1174, 383] on input "30" at bounding box center [1230, 384] width 145 height 26
type input "30"
click at [915, 465] on icon at bounding box center [914, 464] width 9 height 12
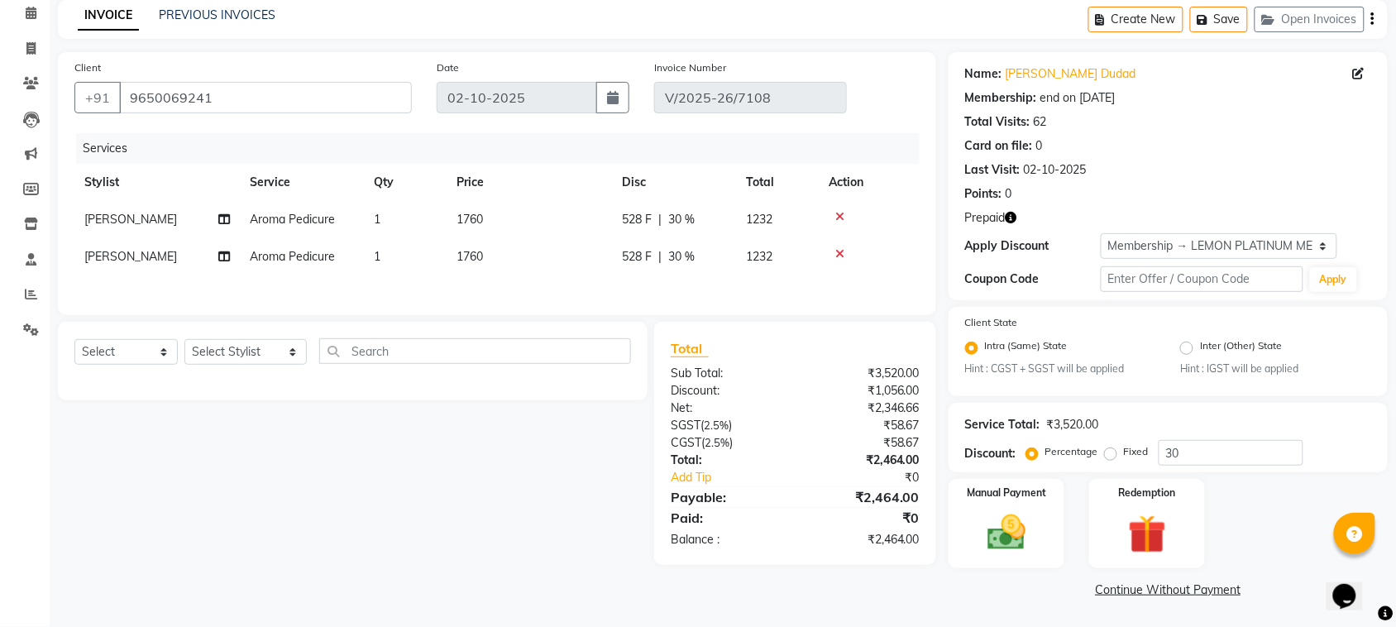
scroll to position [70, 0]
click at [130, 344] on div "Select Service Product Membership Package Voucher Prepaid Gift Card Select Styl…" at bounding box center [352, 359] width 556 height 39
click at [130, 348] on select "Select Service Product Membership Package Voucher Prepaid Gift Card" at bounding box center [125, 354] width 103 height 26
select select "V"
click at [74, 346] on select "Select Service Product Membership Package Voucher Prepaid Gift Card" at bounding box center [125, 354] width 103 height 26
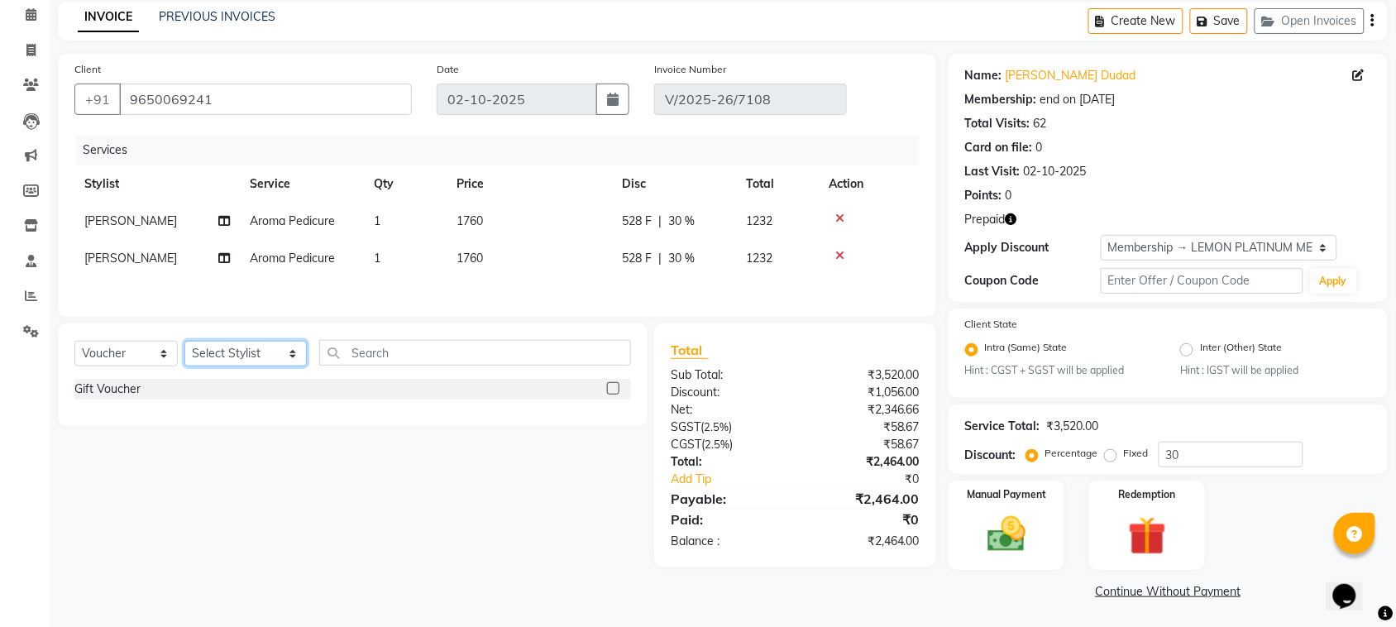
click at [228, 360] on select "Select Stylist Aalam [PERSON_NAME] [PERSON_NAME] [PERSON_NAME] [PERSON_NAME] [P…" at bounding box center [245, 354] width 122 height 26
select select "7889"
click at [184, 346] on select "Select Stylist Aalam [PERSON_NAME] [PERSON_NAME] [PERSON_NAME] [PERSON_NAME] [P…" at bounding box center [245, 354] width 122 height 26
click at [118, 394] on div "Gift Voucher" at bounding box center [107, 388] width 66 height 17
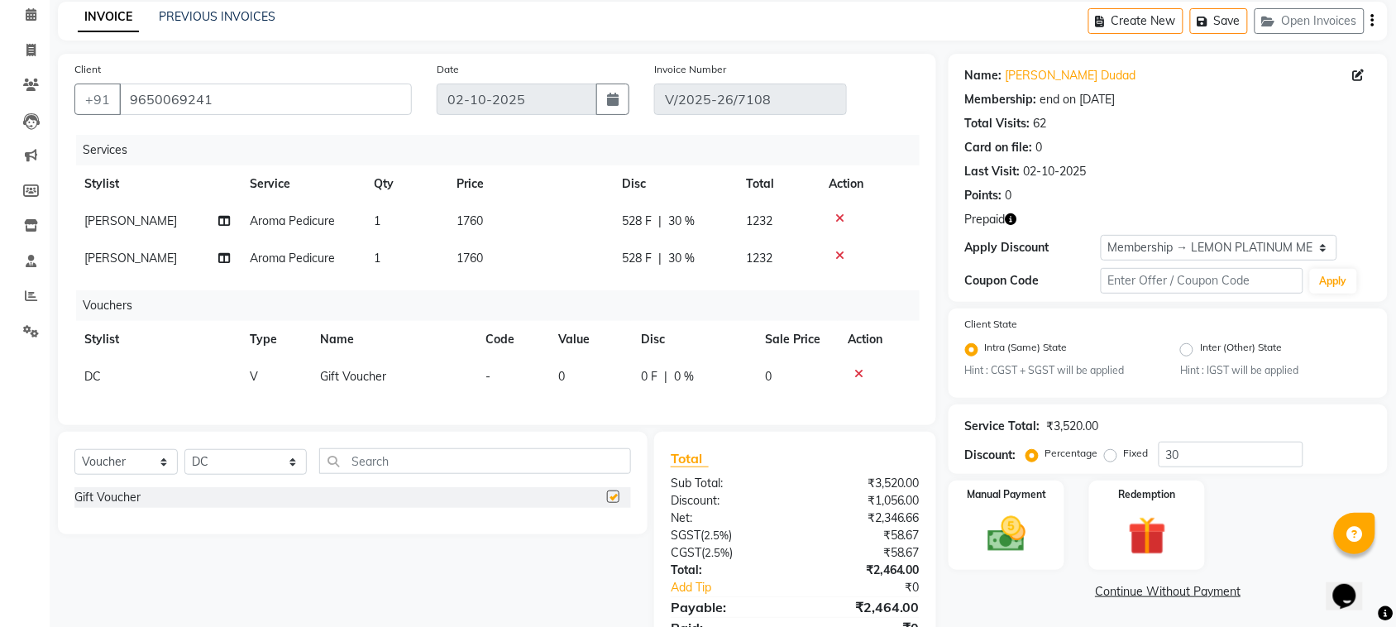
checkbox input "false"
click at [563, 366] on td "0" at bounding box center [589, 376] width 83 height 37
select select "7889"
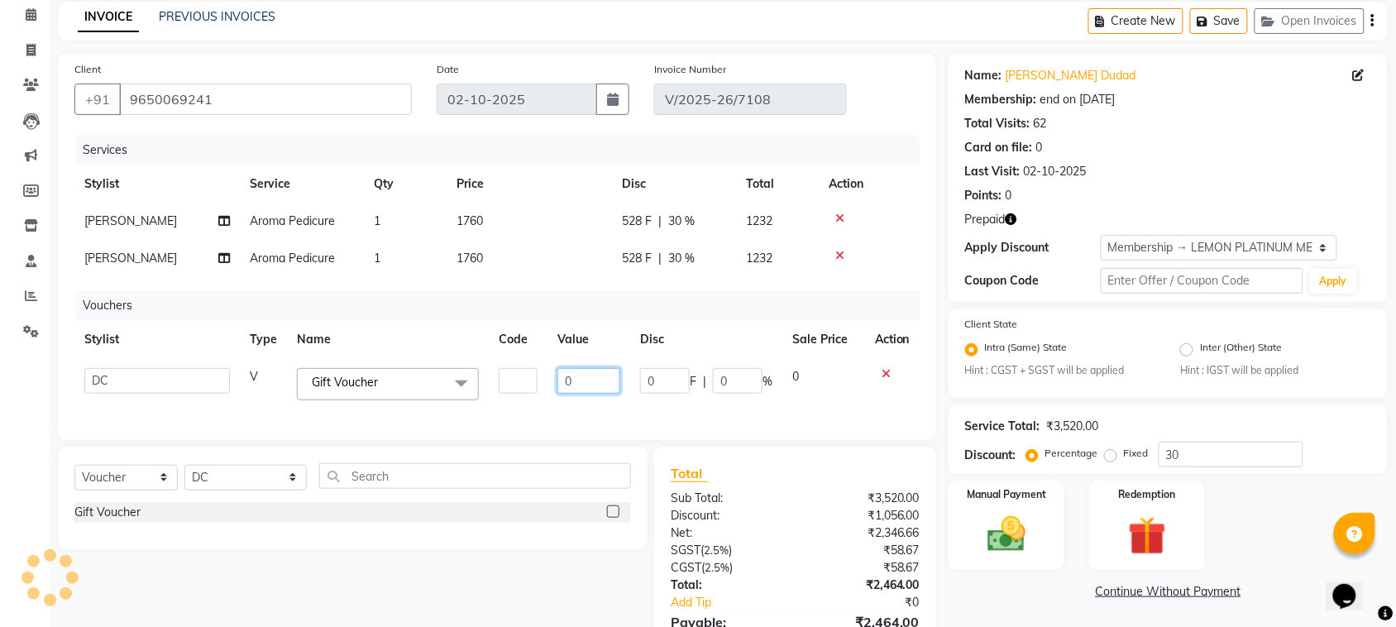
click at [568, 381] on input "0" at bounding box center [588, 381] width 63 height 26
click at [569, 381] on input "0" at bounding box center [588, 381] width 63 height 26
type input "352"
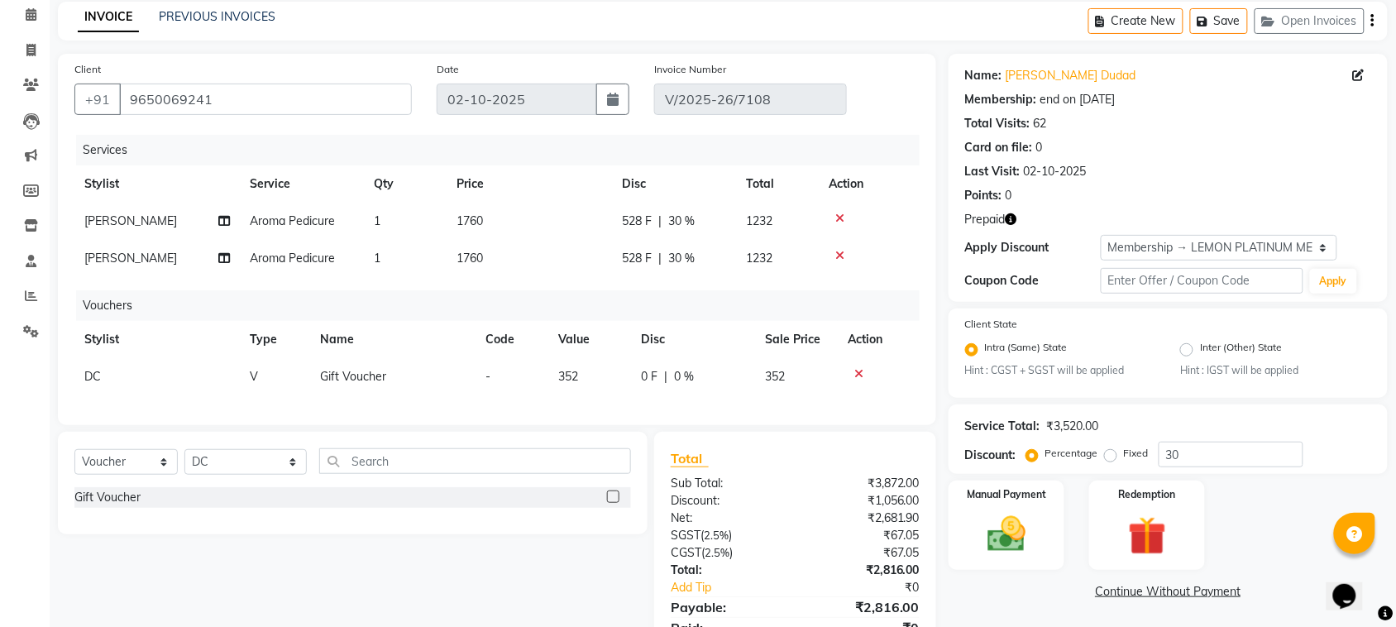
click at [515, 566] on div "Select Service Product Membership Package Voucher Prepaid Gift Card Select Styl…" at bounding box center [346, 553] width 602 height 243
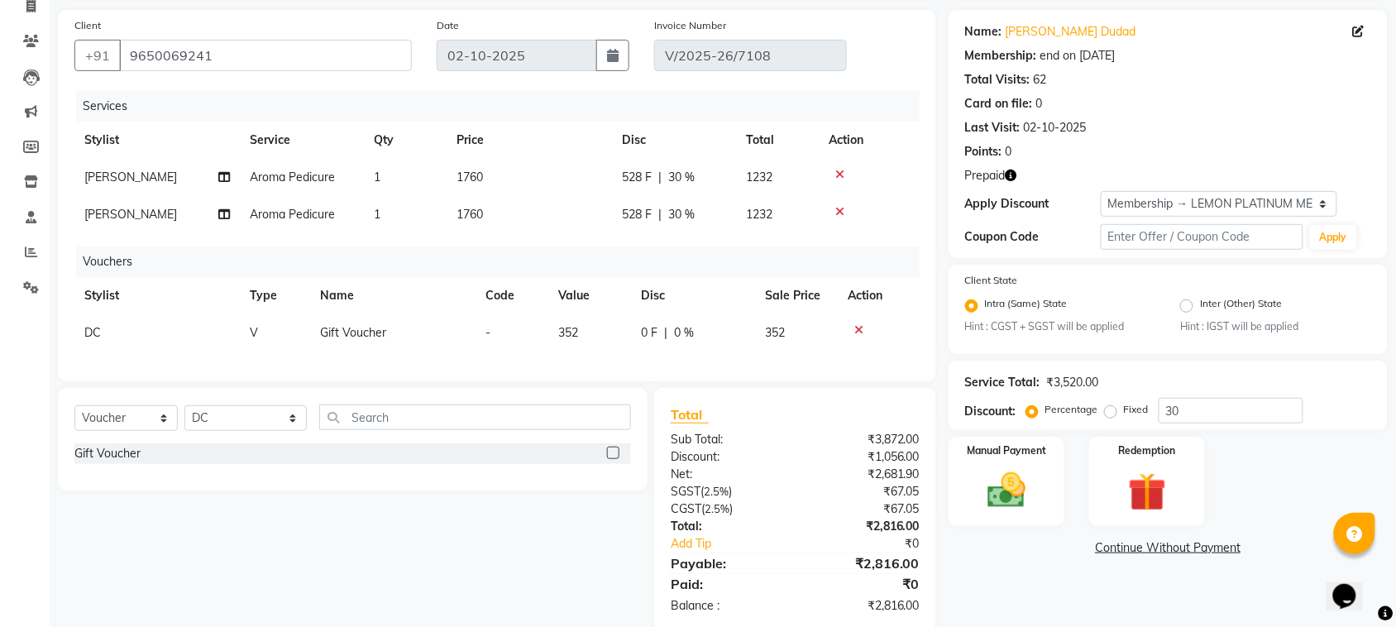
scroll to position [158, 0]
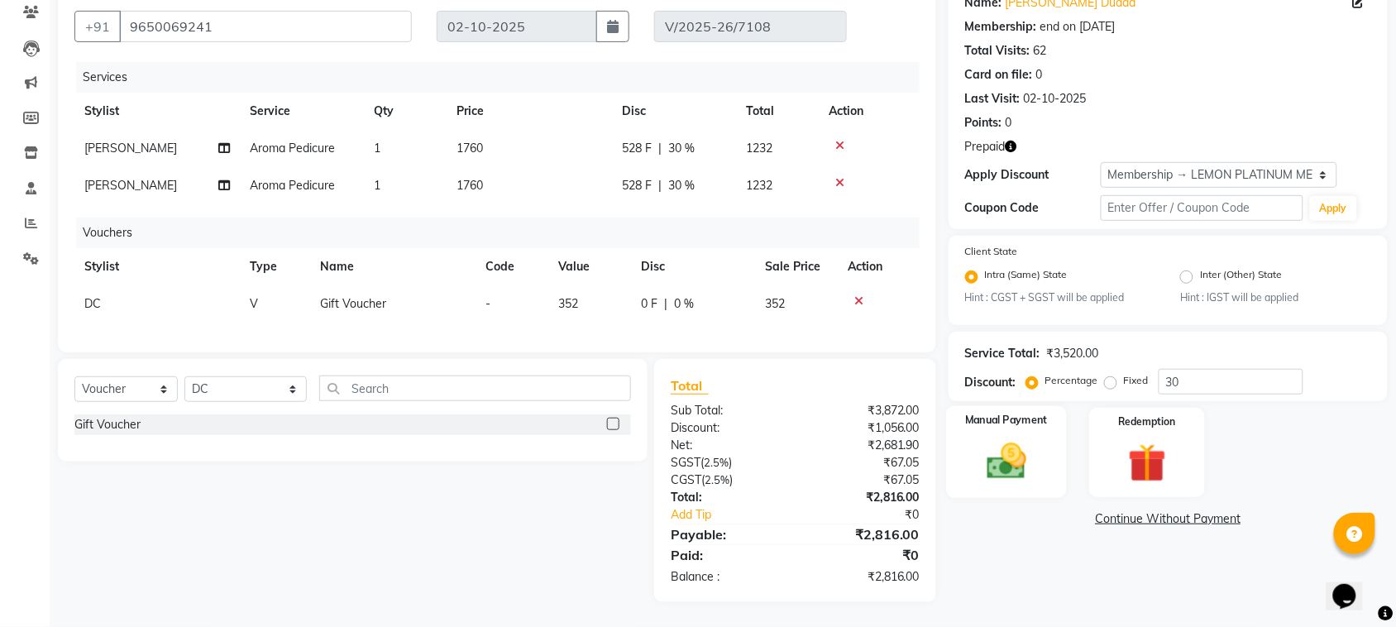
click at [1019, 413] on label "Manual Payment" at bounding box center [1006, 421] width 83 height 16
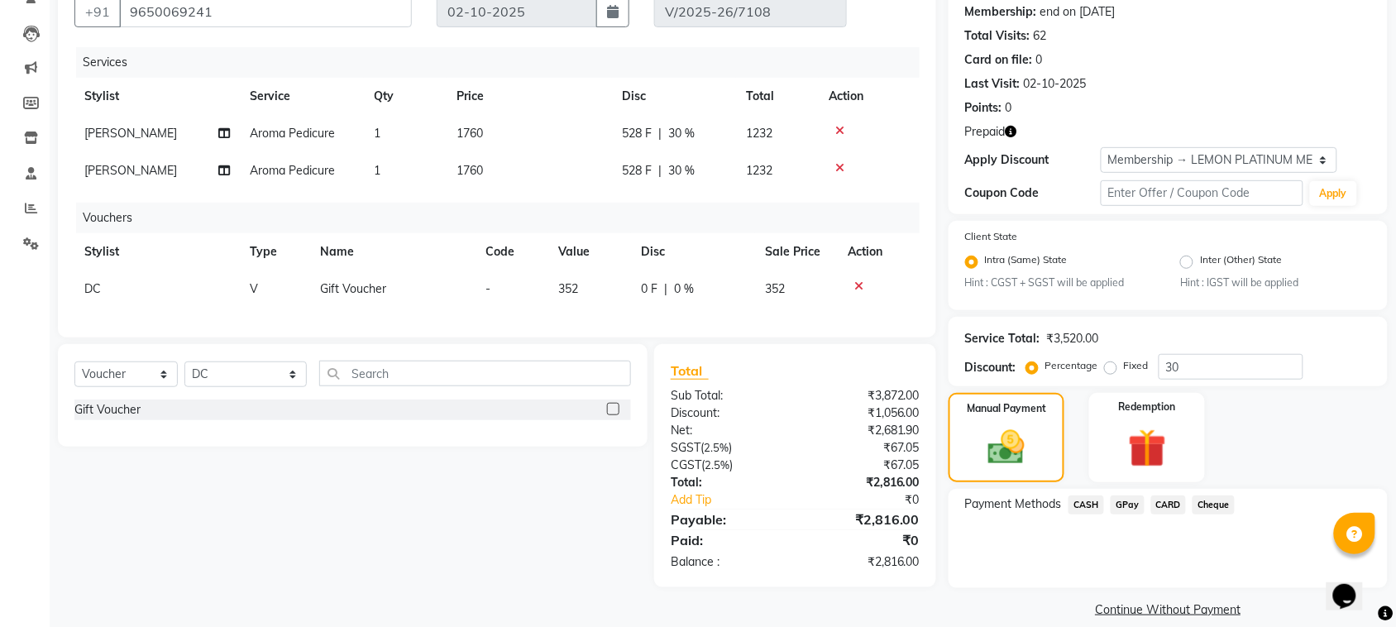
click at [1168, 496] on span "CARD" at bounding box center [1169, 504] width 36 height 19
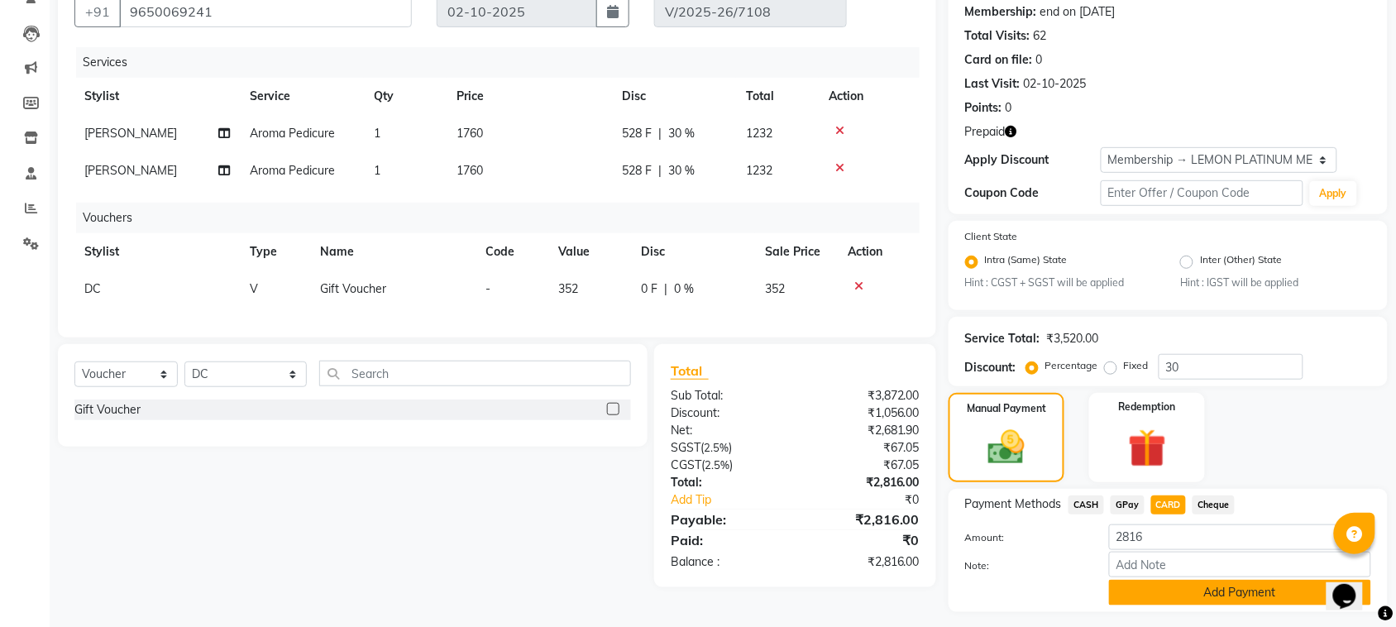
click at [1164, 589] on button "Add Payment" at bounding box center [1240, 593] width 262 height 26
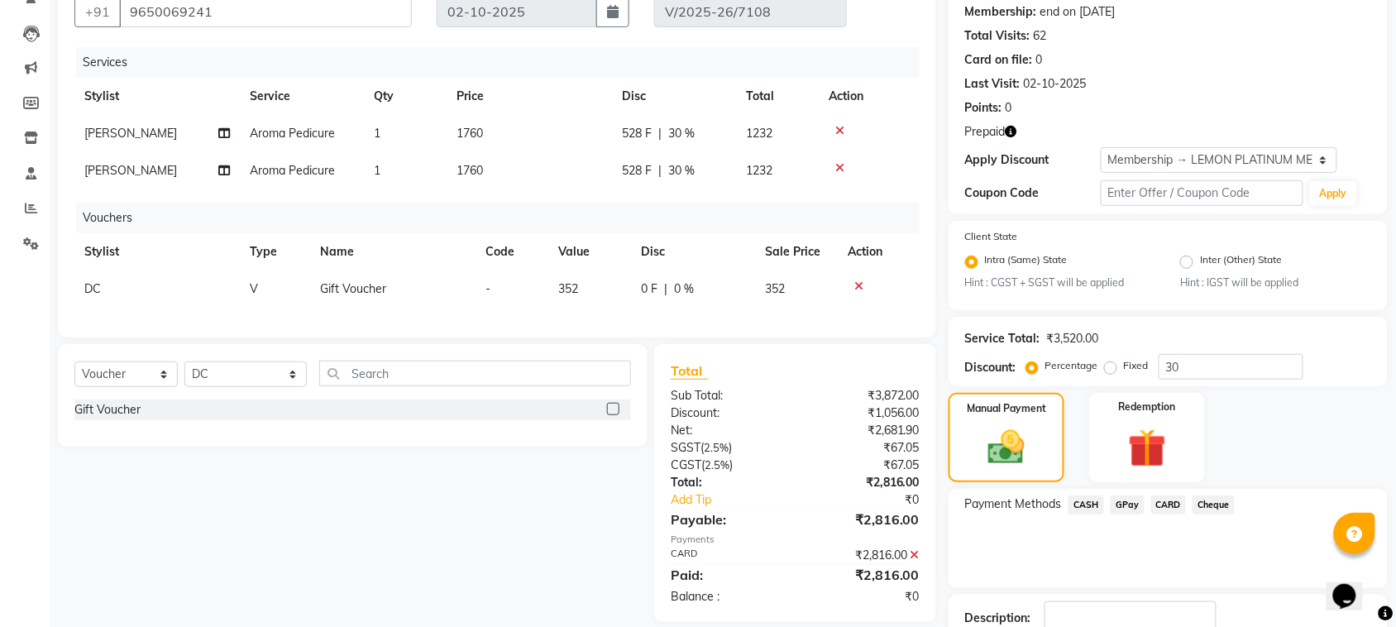
scroll to position [246, 0]
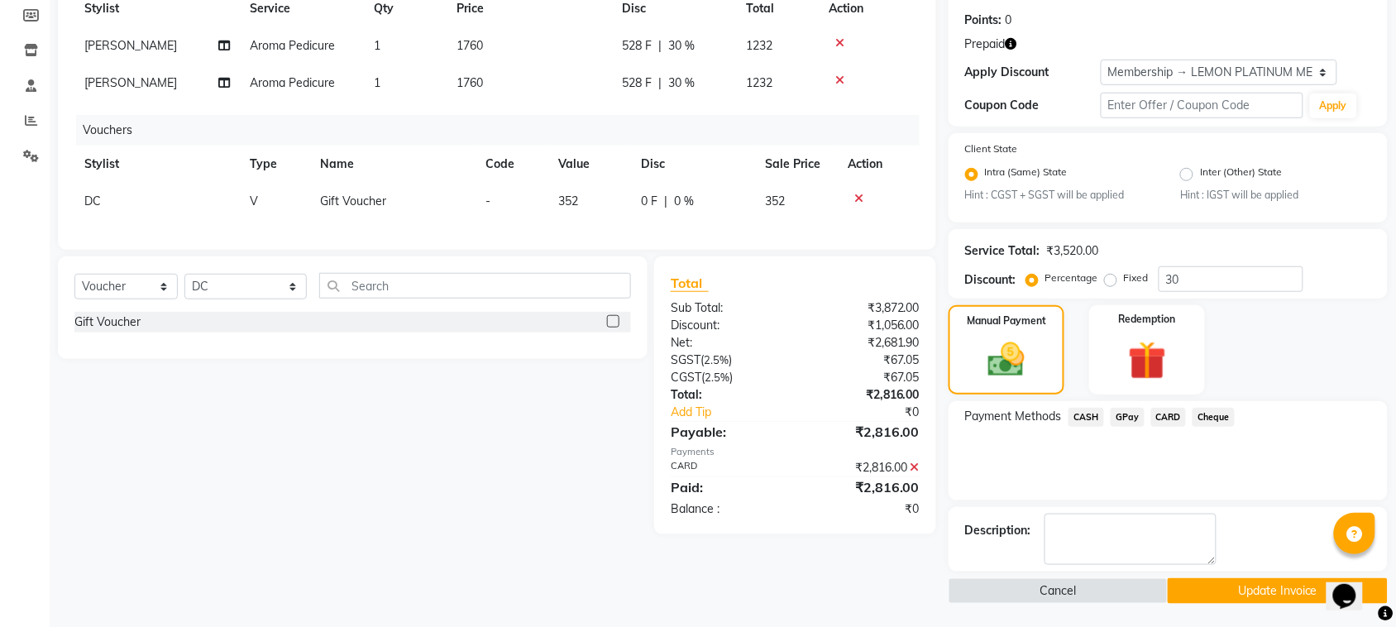
click at [1183, 584] on button "Update Invoice" at bounding box center [1276, 591] width 219 height 26
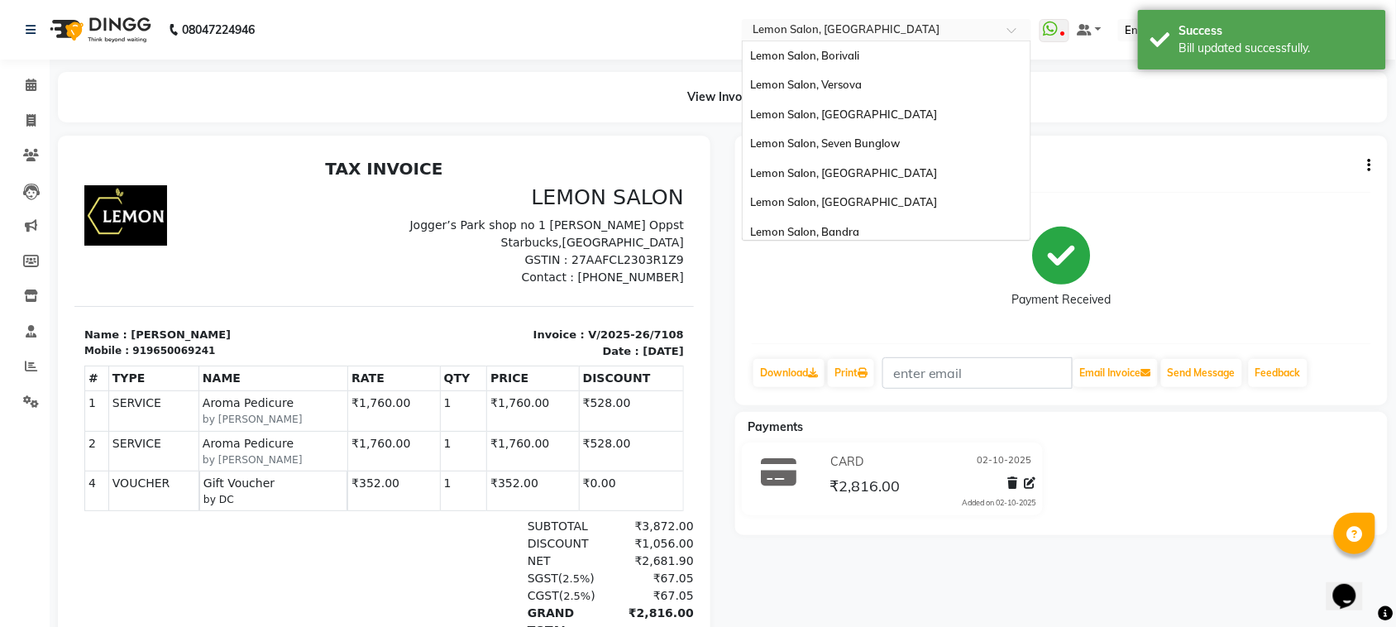
click at [881, 26] on input "text" at bounding box center [870, 31] width 240 height 17
click at [900, 141] on span "Lemon Salon, Seven Bunglow" at bounding box center [826, 142] width 150 height 13
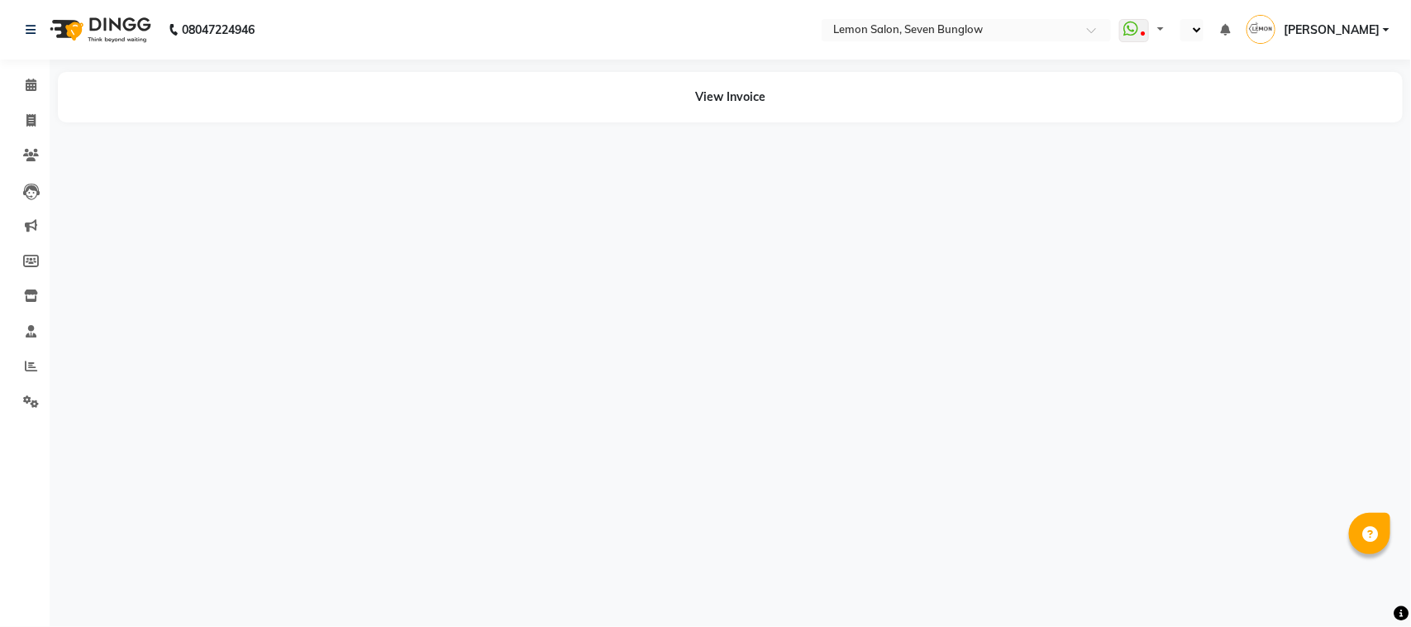
select select "en"
click at [900, 30] on input "text" at bounding box center [886, 31] width 240 height 17
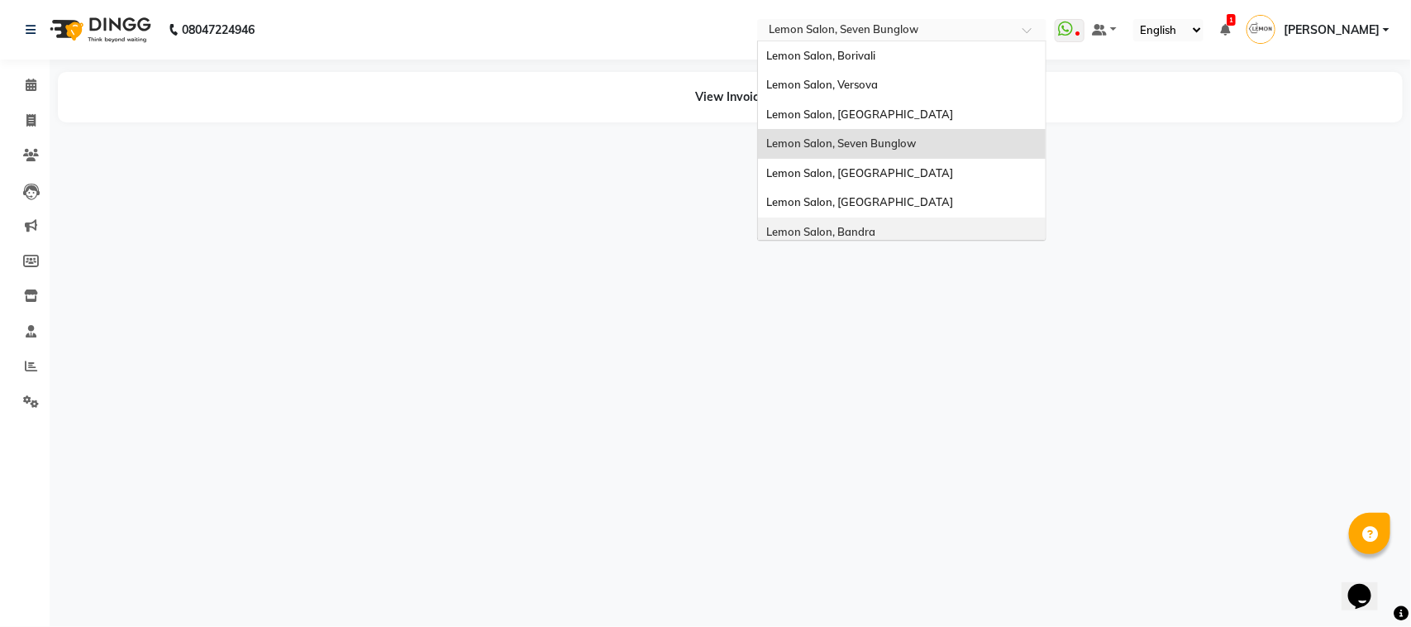
click at [843, 236] on span "Lemon Salon, Bandra" at bounding box center [820, 231] width 109 height 13
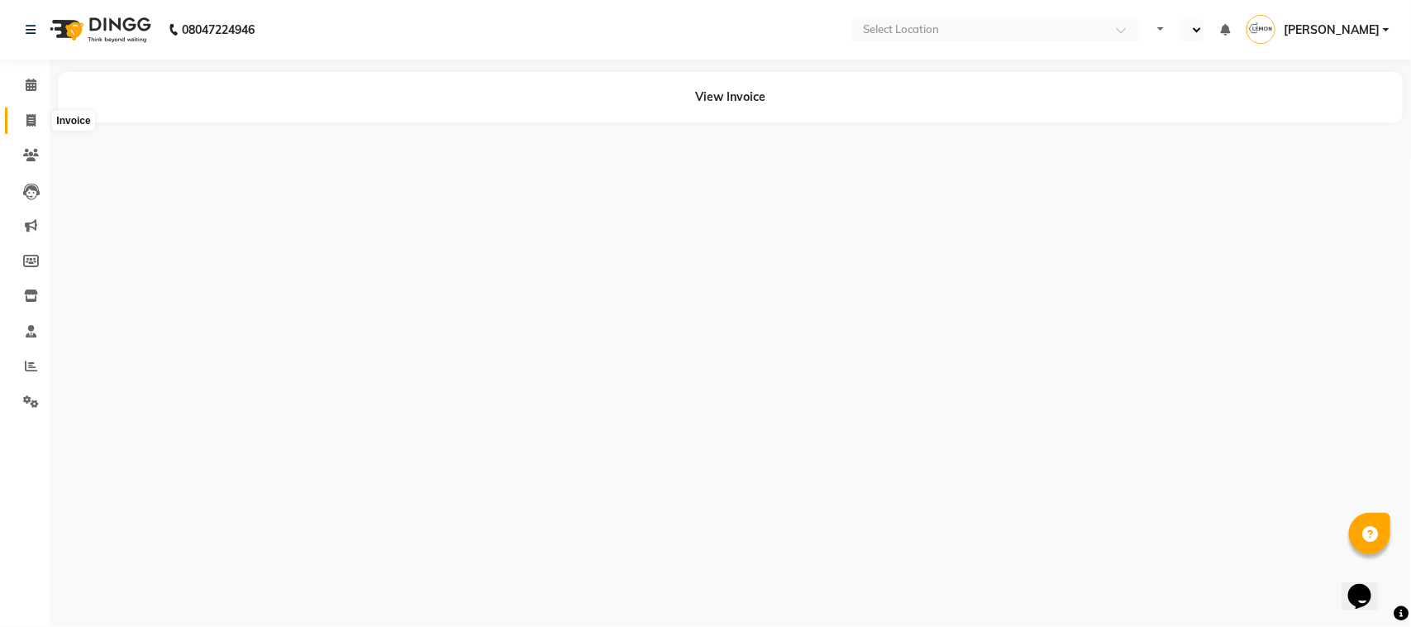
click at [37, 113] on span at bounding box center [31, 121] width 29 height 19
select select "service"
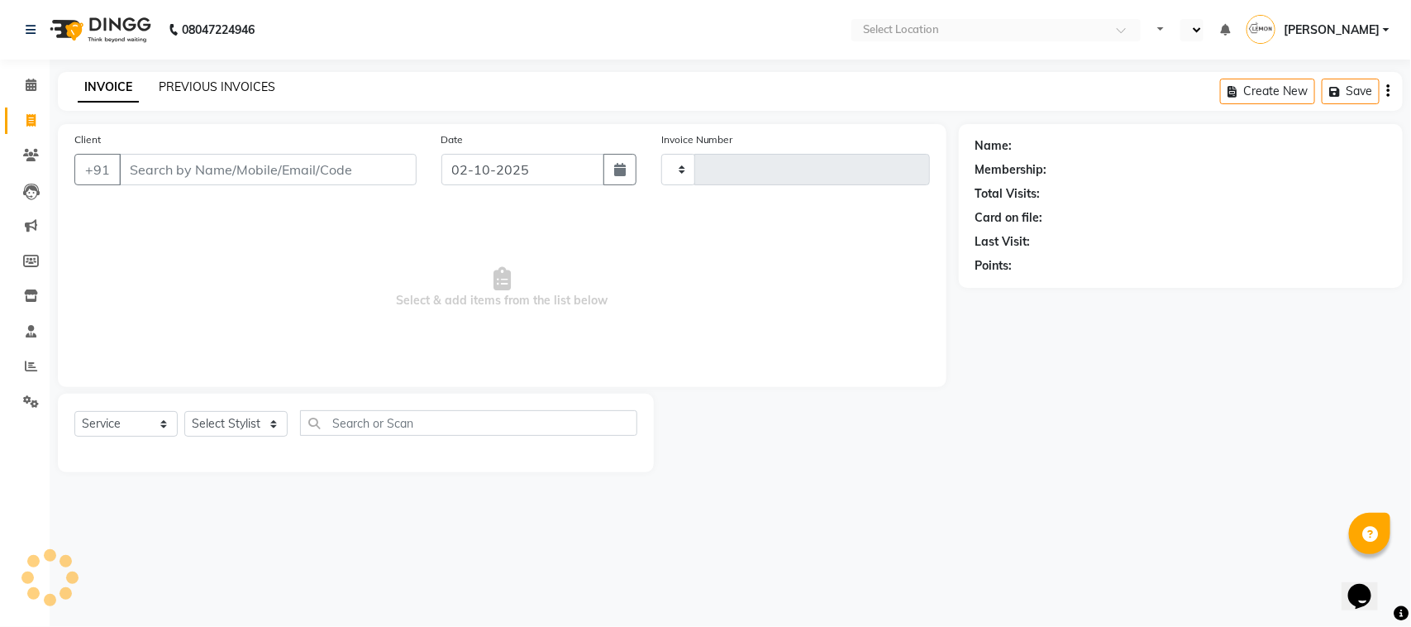
click at [183, 92] on link "PREVIOUS INVOICES" at bounding box center [217, 86] width 117 height 15
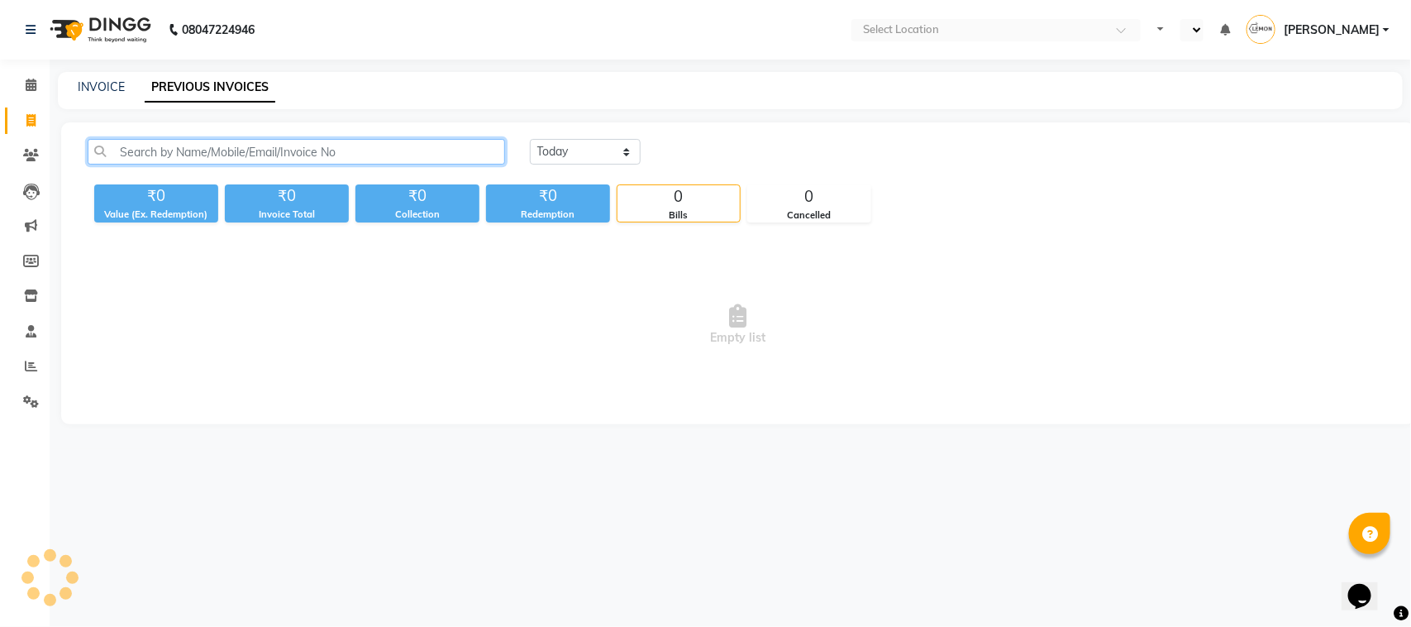
click at [337, 146] on input "text" at bounding box center [297, 152] width 418 height 26
select select "en"
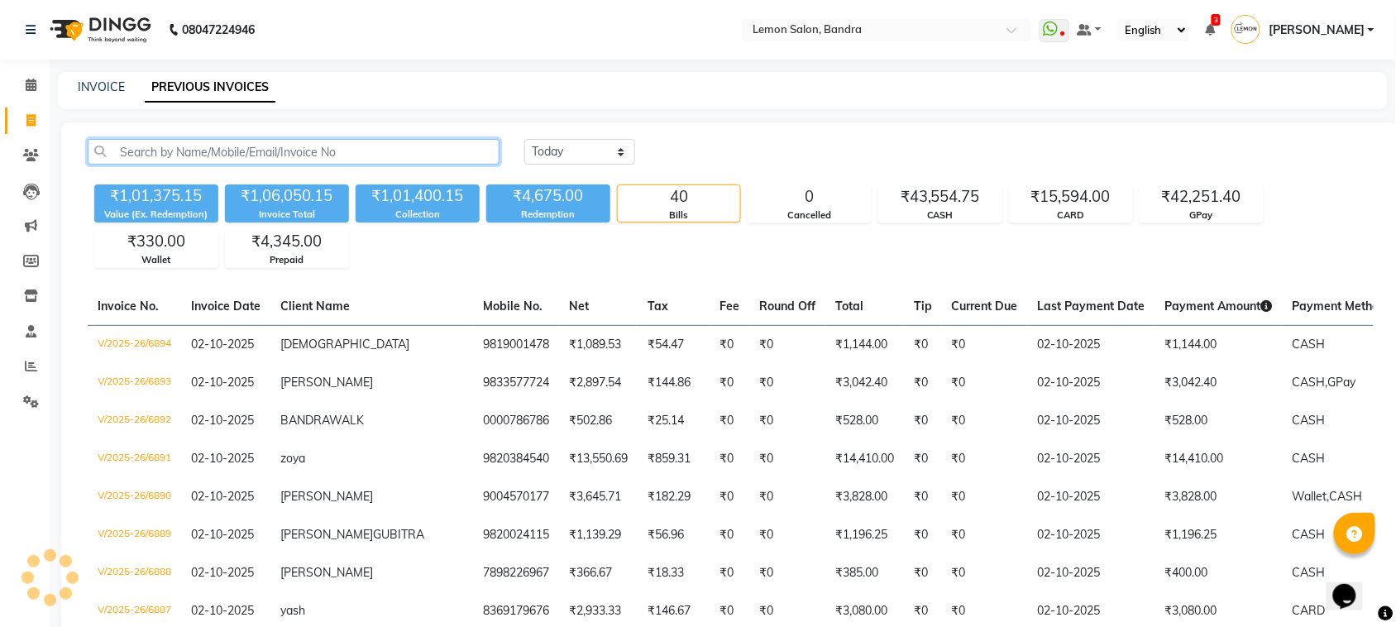
click at [366, 155] on input "text" at bounding box center [294, 152] width 412 height 26
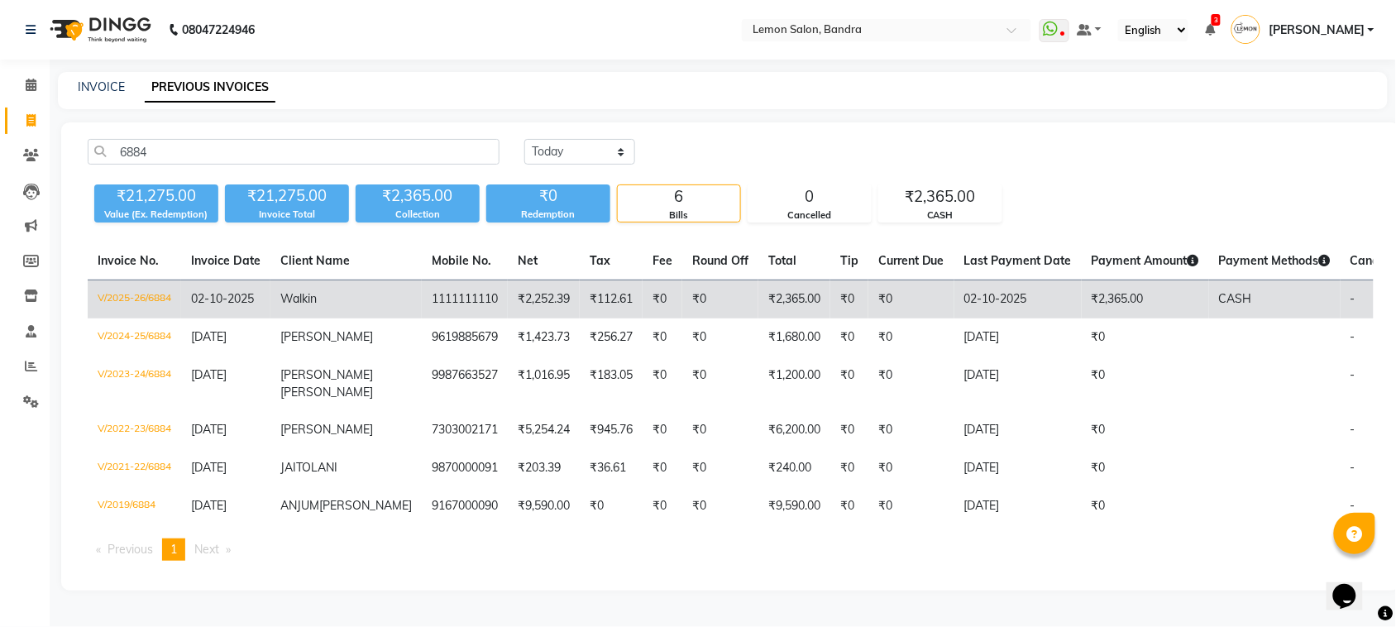
click at [443, 295] on td "1111111110" at bounding box center [465, 299] width 86 height 39
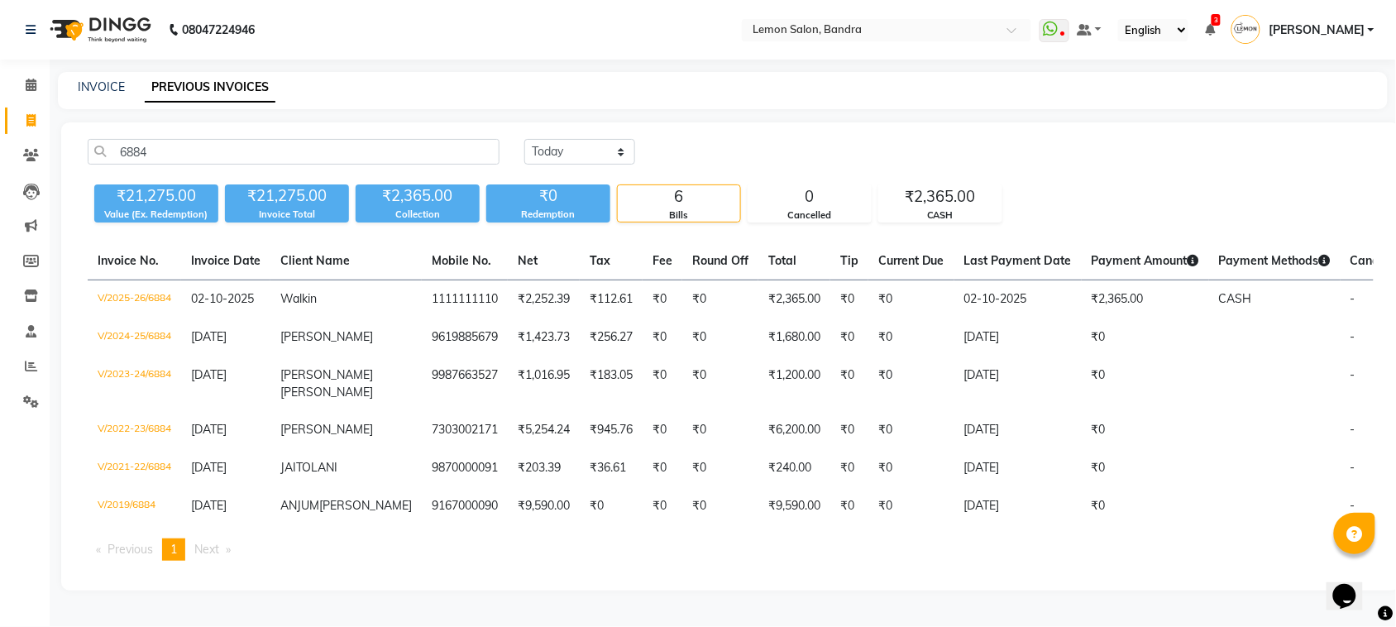
click at [472, 136] on div "6884 [DATE] [DATE] Custom Range ₹21,275.00 Value (Ex. Redemption) ₹21,275.00 In…" at bounding box center [730, 356] width 1339 height 468
click at [472, 139] on input "6884" at bounding box center [294, 152] width 412 height 26
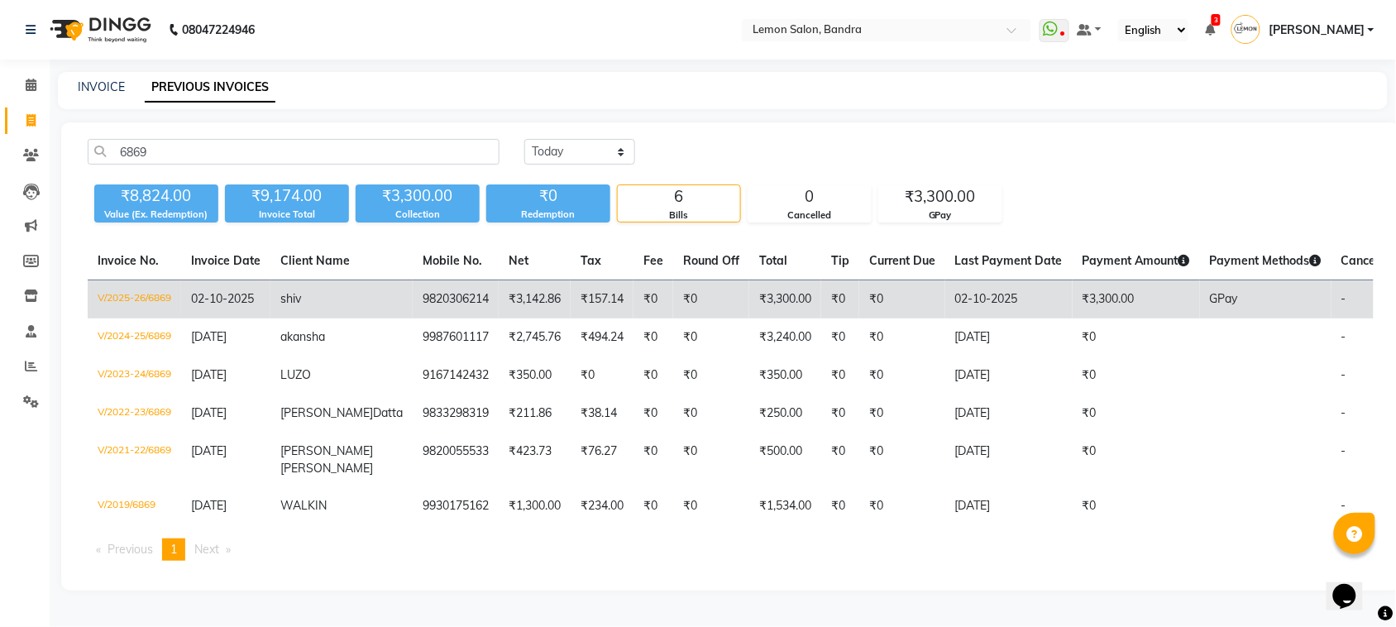
click at [431, 310] on td "9820306214" at bounding box center [456, 299] width 86 height 39
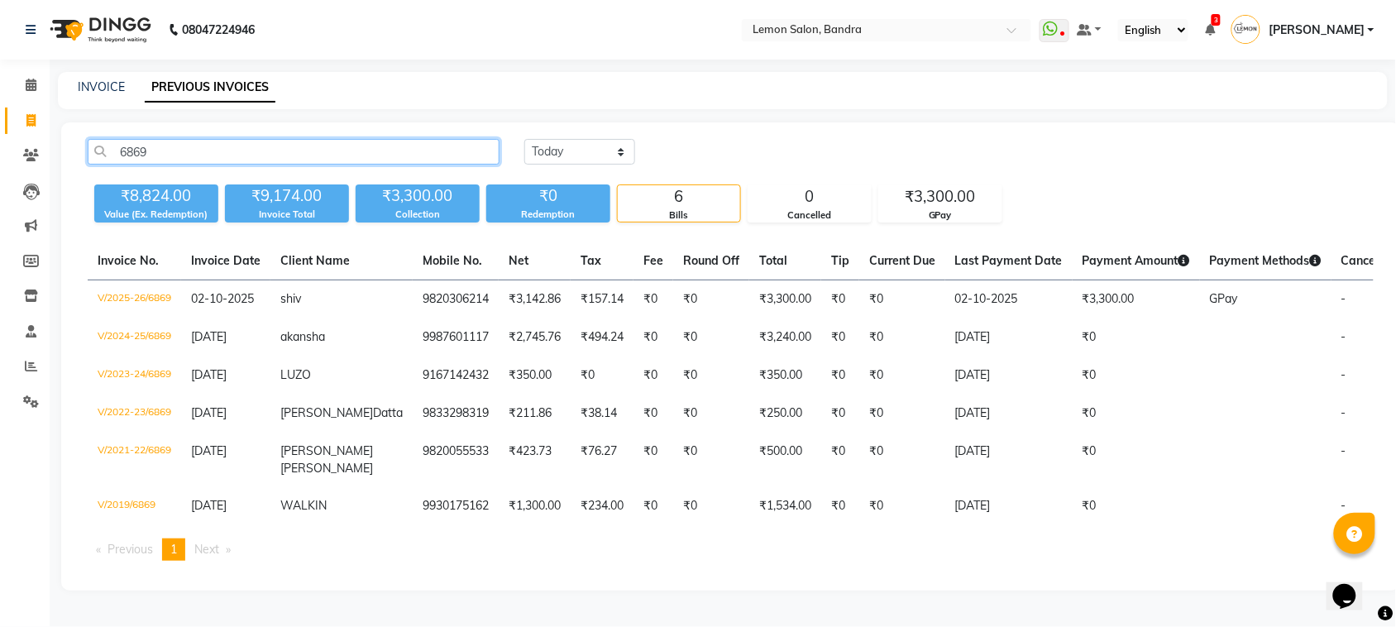
click at [472, 147] on input "6869" at bounding box center [294, 152] width 412 height 26
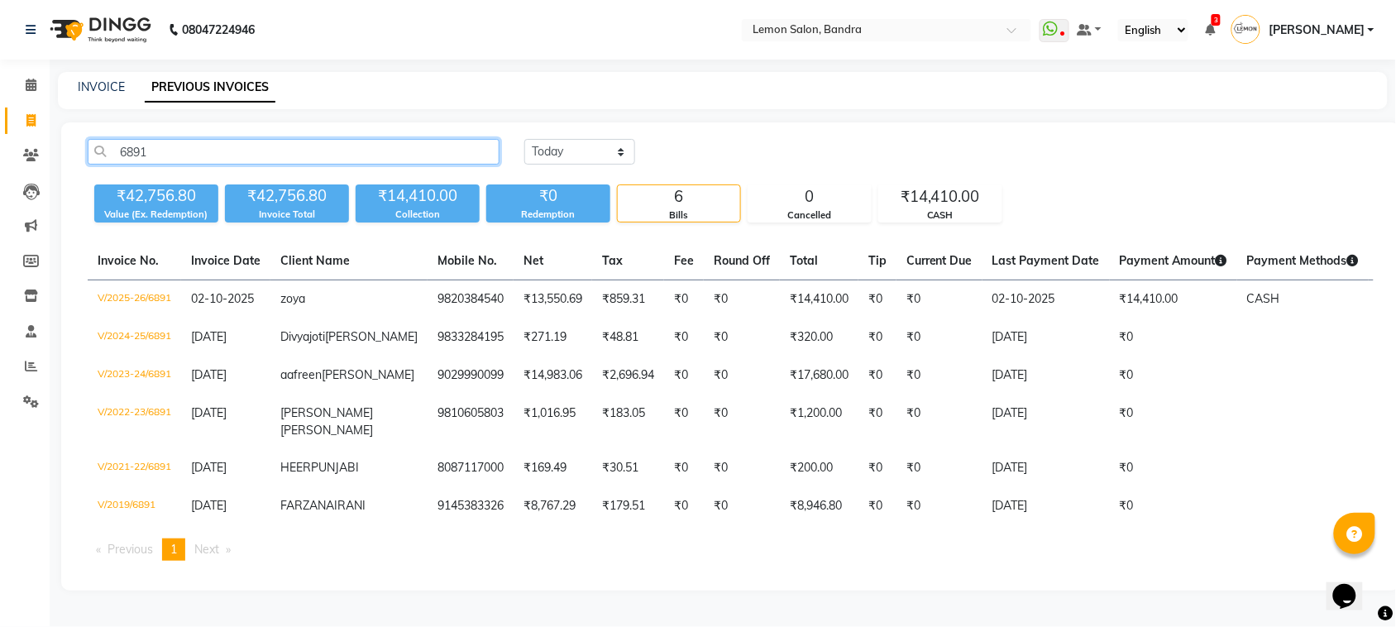
type input "6891"
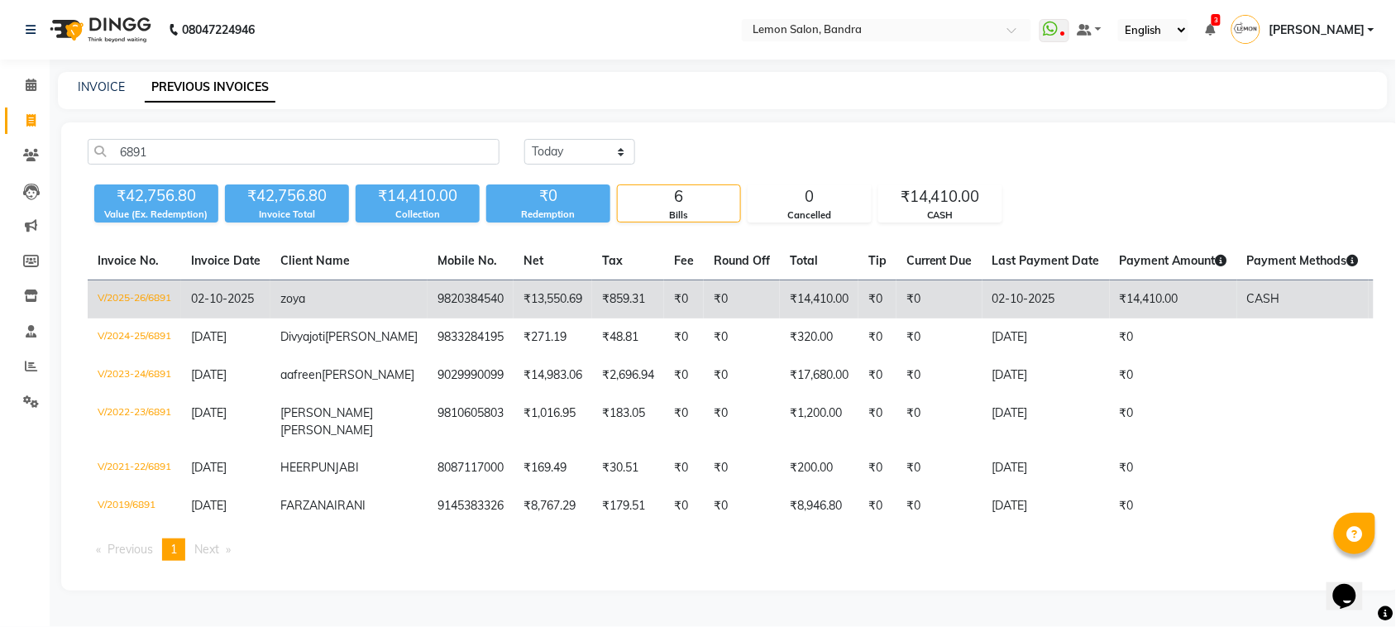
click at [339, 298] on td "zoya" at bounding box center [348, 299] width 157 height 39
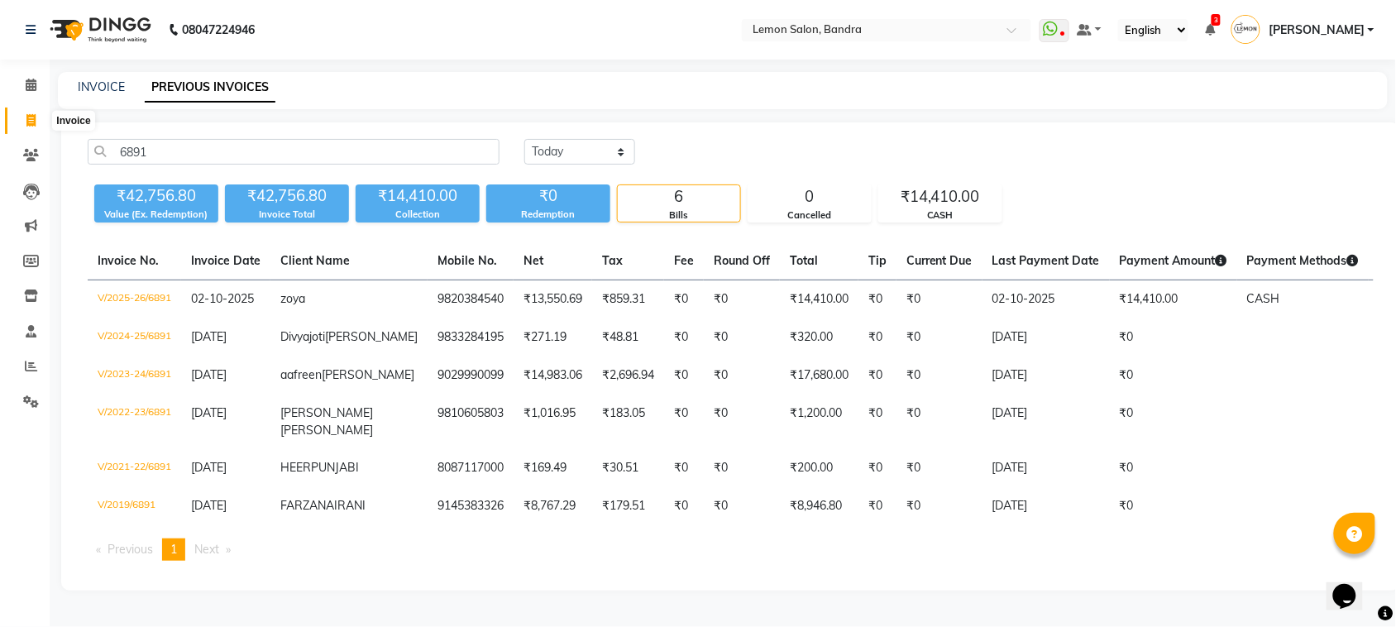
click at [37, 112] on span at bounding box center [31, 121] width 29 height 19
select select "563"
select select "service"
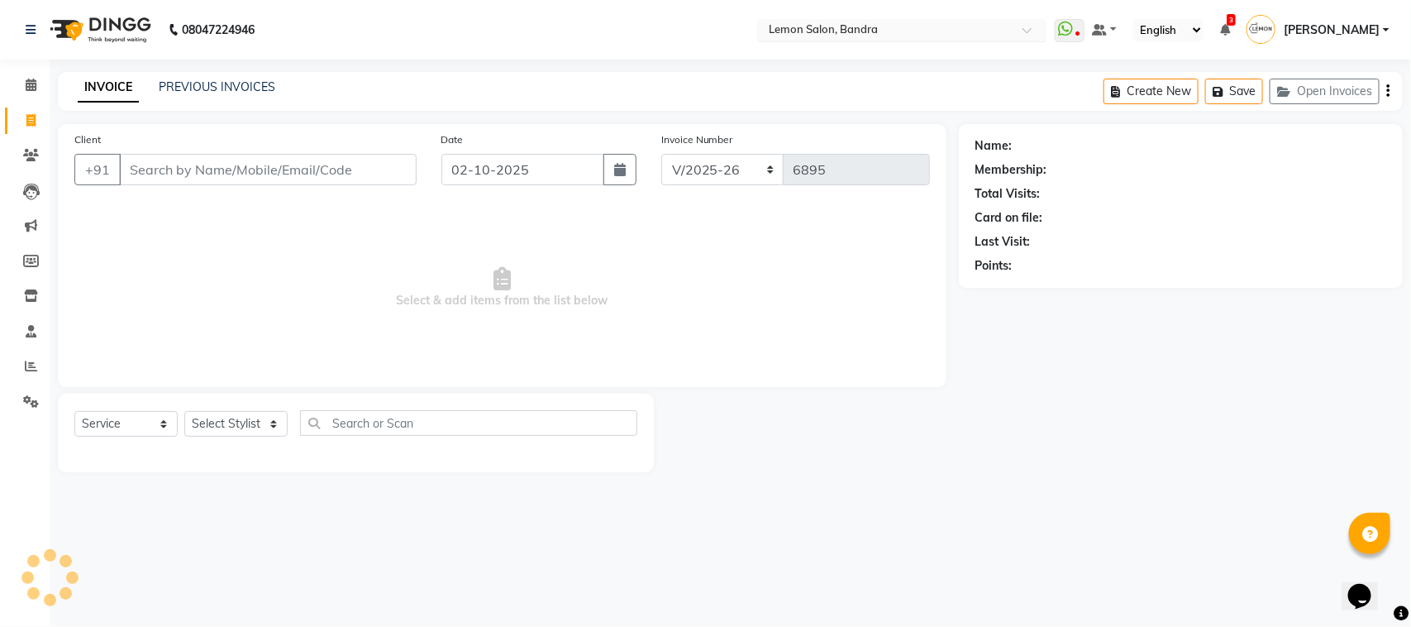
click at [838, 31] on input "text" at bounding box center [886, 31] width 240 height 17
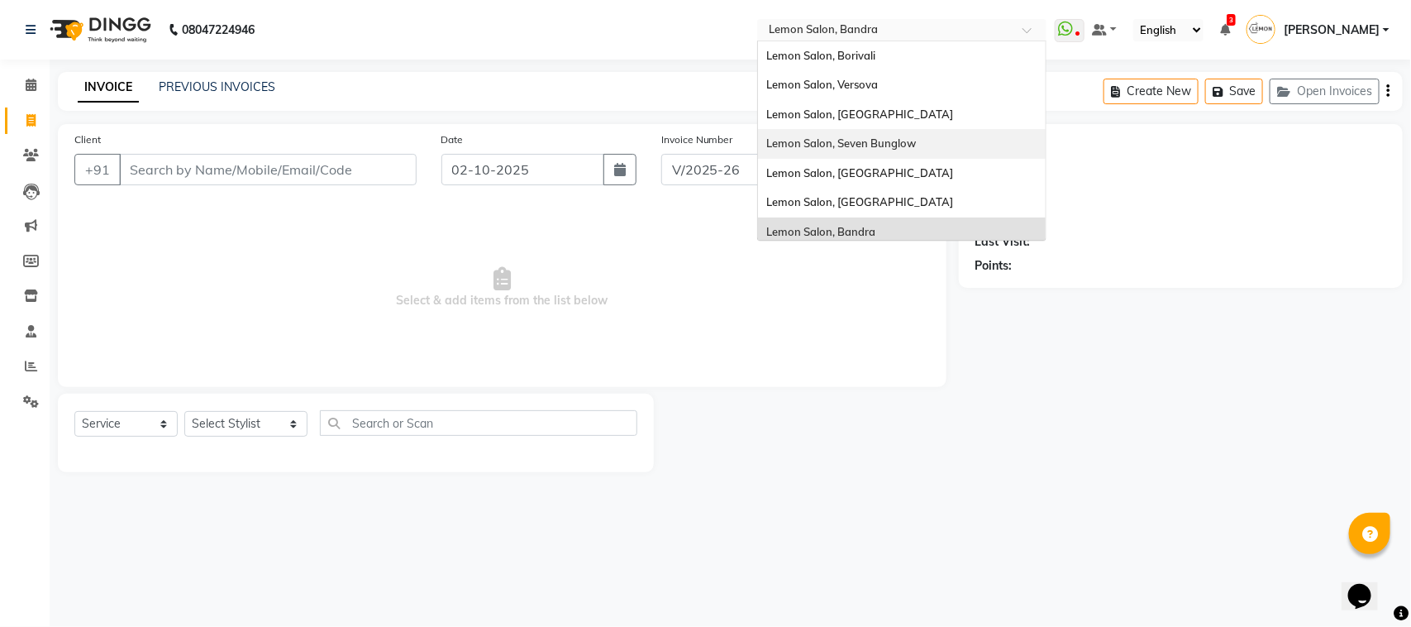
click at [883, 142] on span "Lemon Salon, Seven Bunglow" at bounding box center [841, 142] width 150 height 13
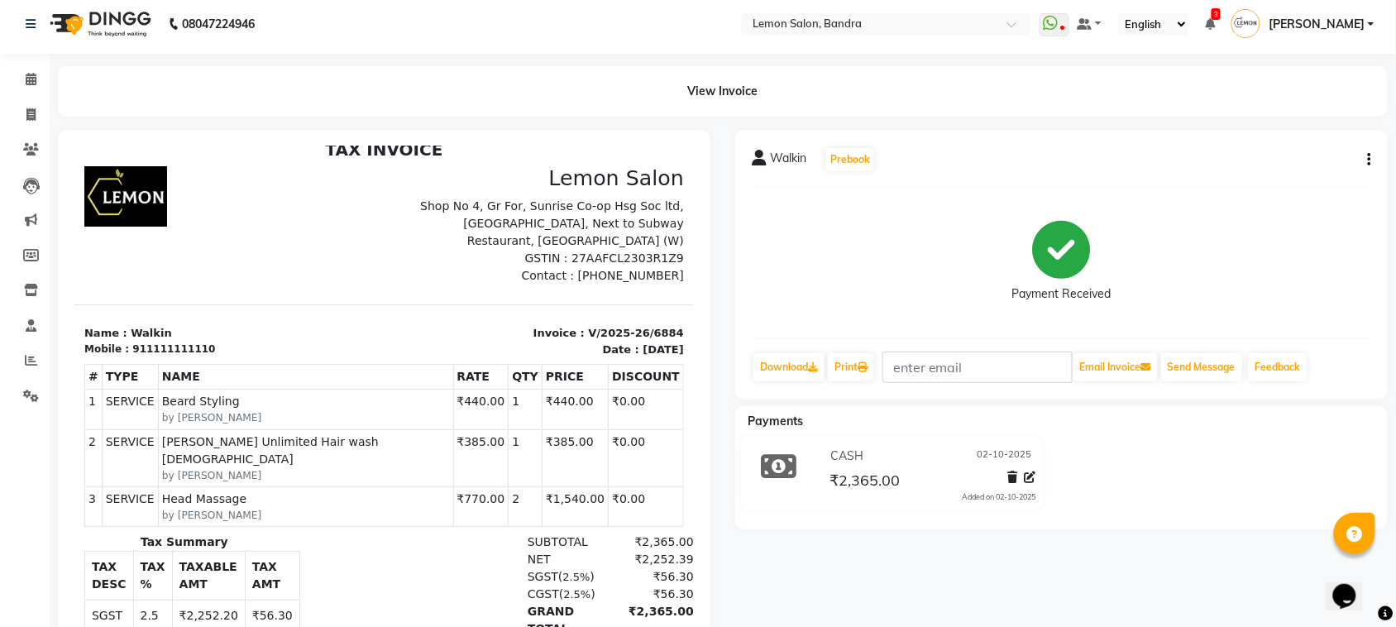
scroll to position [5, 0]
click at [1366, 155] on button "button" at bounding box center [1366, 160] width 10 height 17
click at [1290, 175] on div "Edit Invoice" at bounding box center [1286, 181] width 113 height 21
select select "service"
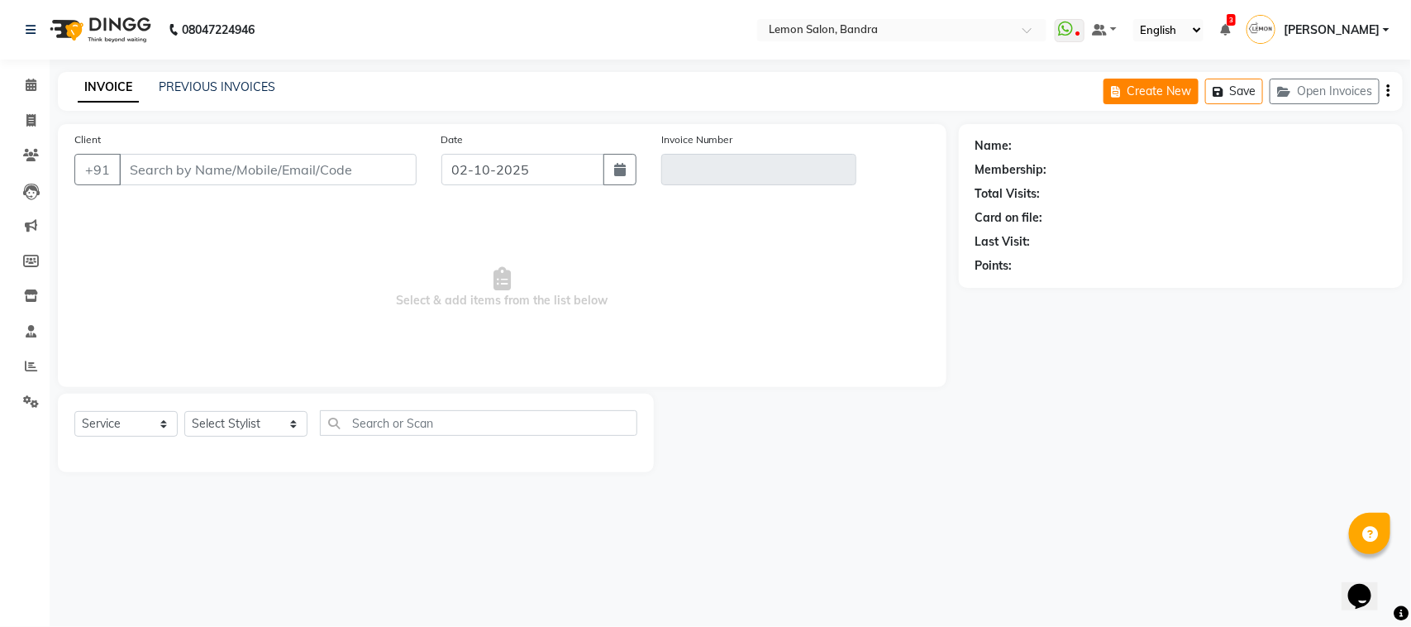
type input "1111111110"
type input "V/2025-26/6884"
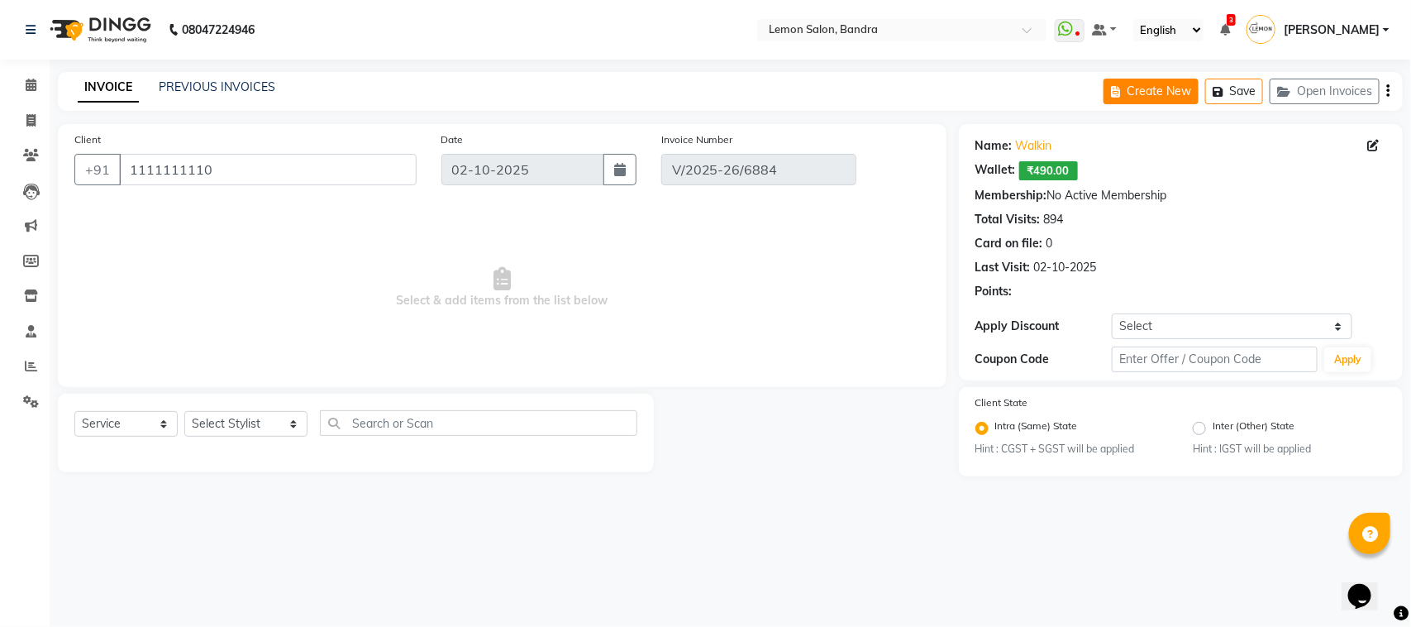
select select "select"
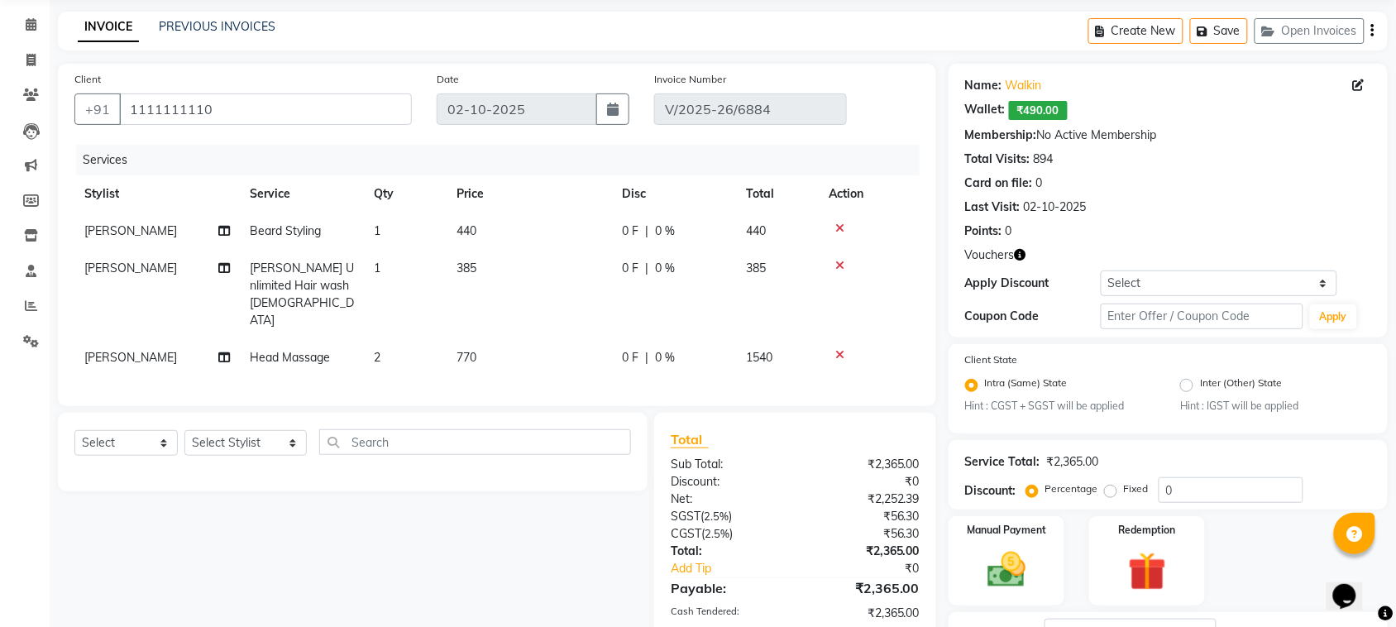
scroll to position [165, 0]
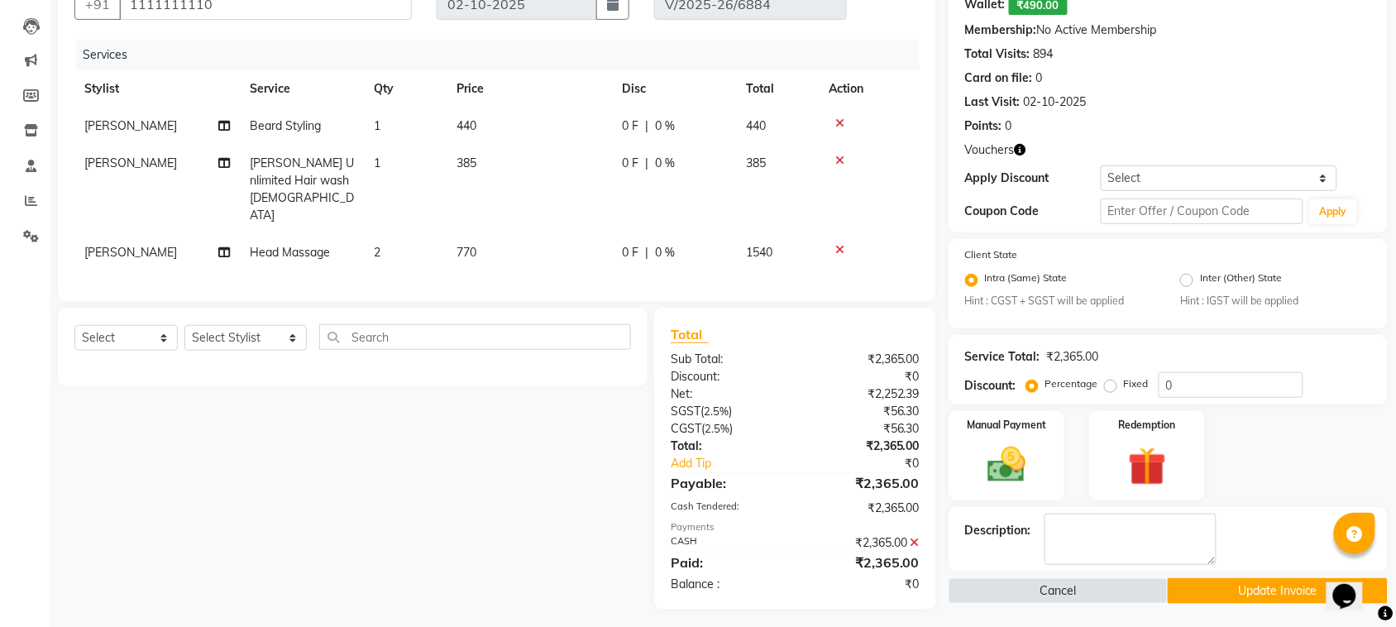
click at [485, 234] on td "770" at bounding box center [528, 252] width 165 height 37
select select "54000"
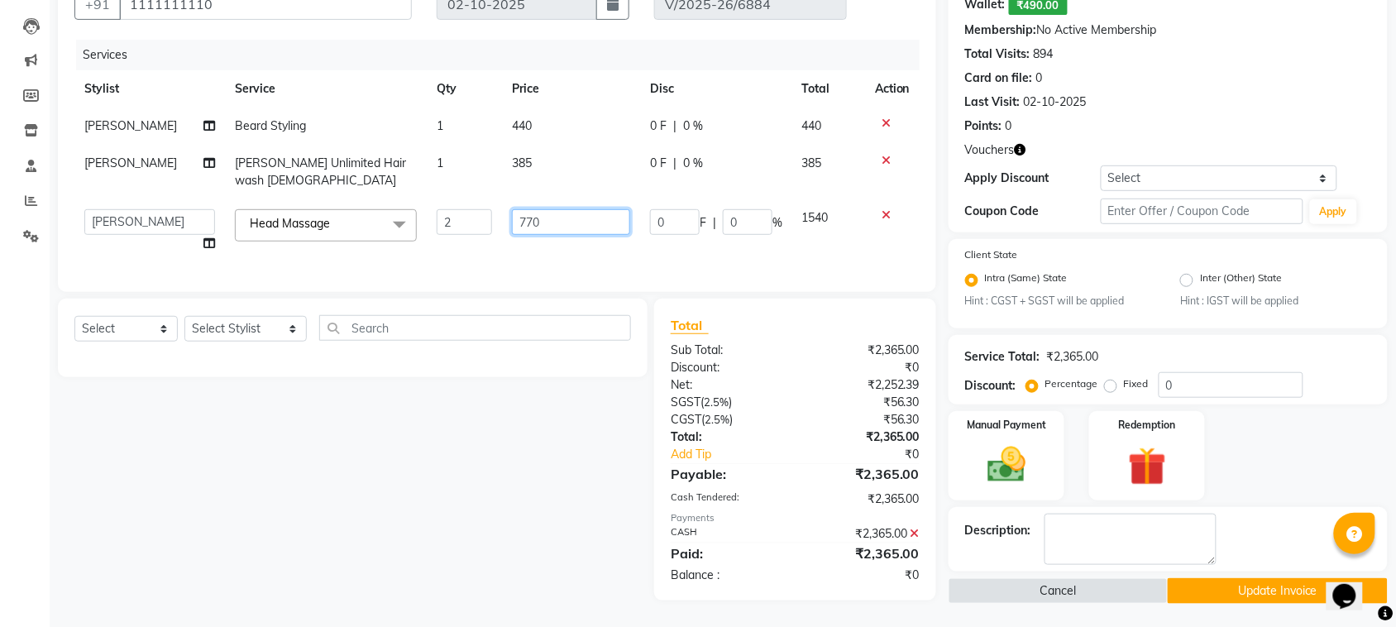
click at [518, 217] on input "770" at bounding box center [571, 222] width 118 height 26
type input "750"
click at [562, 418] on div "Select Service Product Membership Package Voucher Prepaid Gift Card Select Styl…" at bounding box center [346, 449] width 602 height 302
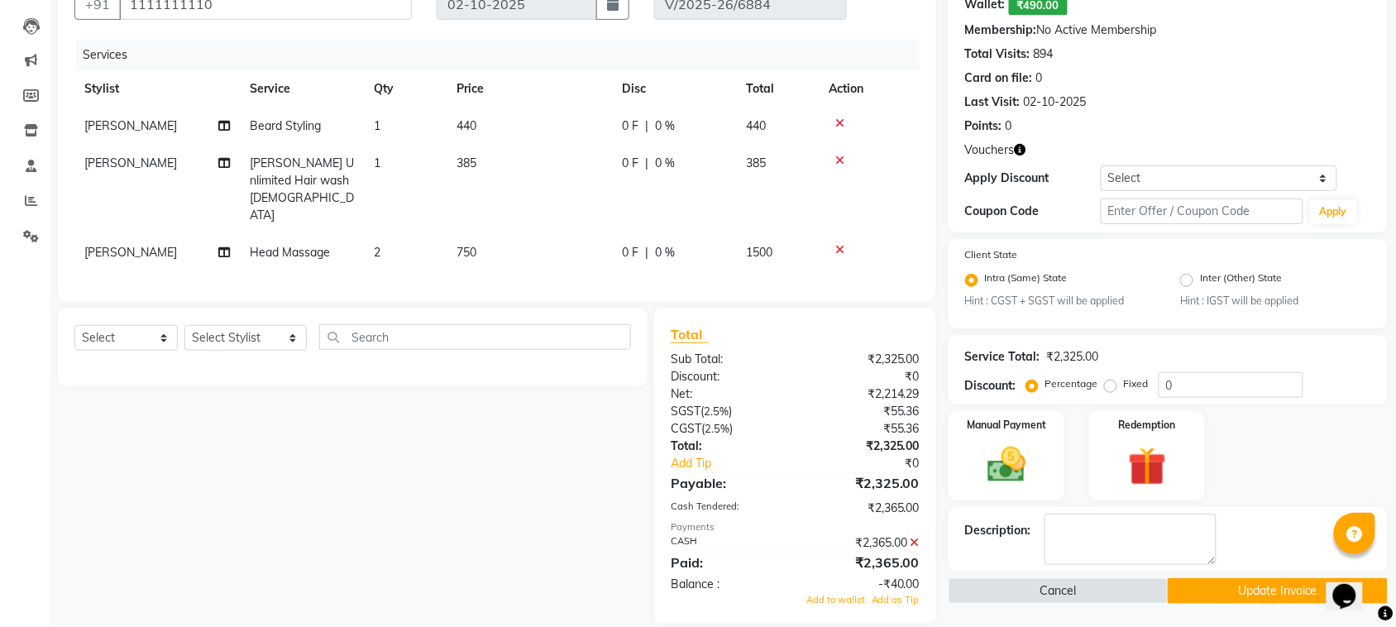
scroll to position [166, 0]
click at [914, 536] on icon at bounding box center [914, 542] width 9 height 12
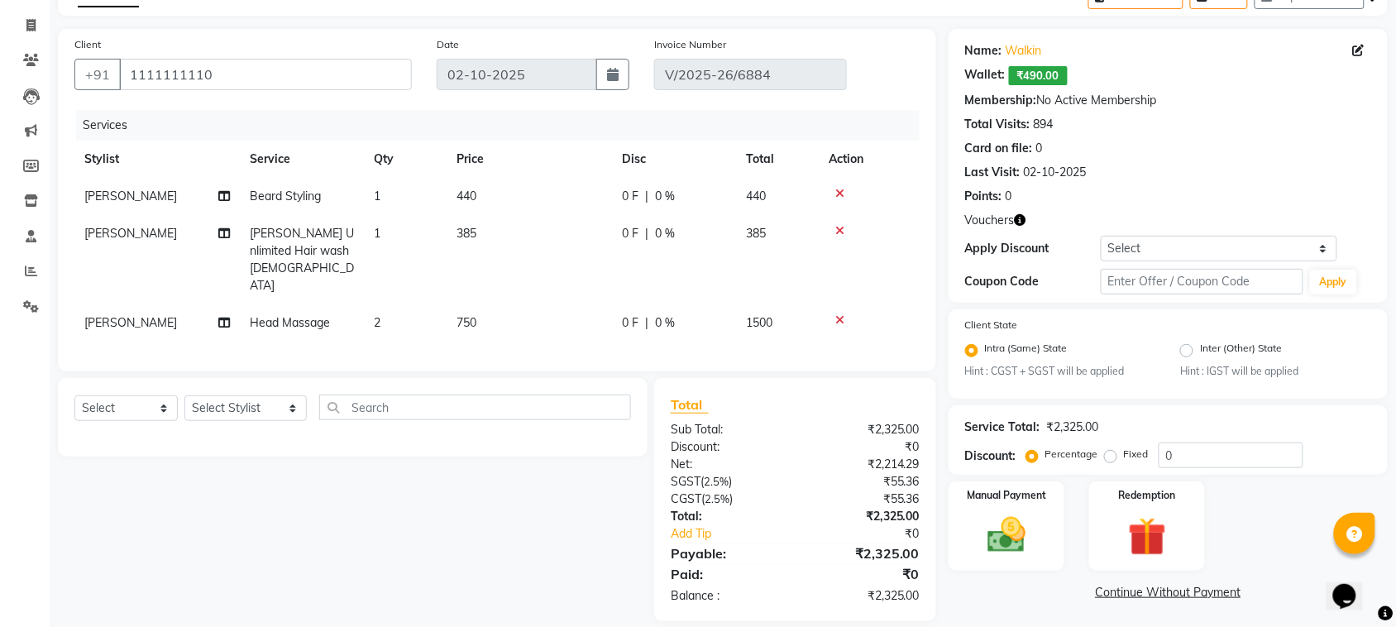
click at [994, 471] on div "Service Total: ₹2,325.00 Discount: Percentage Fixed 0" at bounding box center [1167, 439] width 439 height 69
click at [1007, 515] on img at bounding box center [1006, 535] width 64 height 45
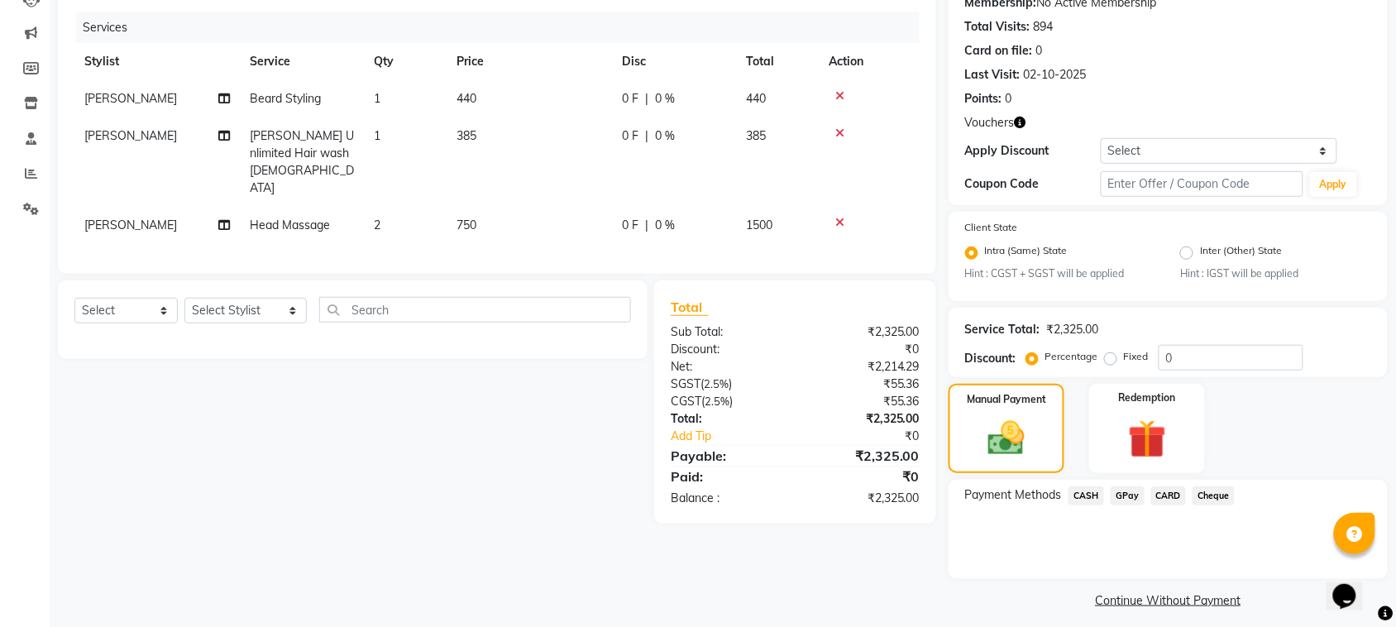
scroll to position [201, 0]
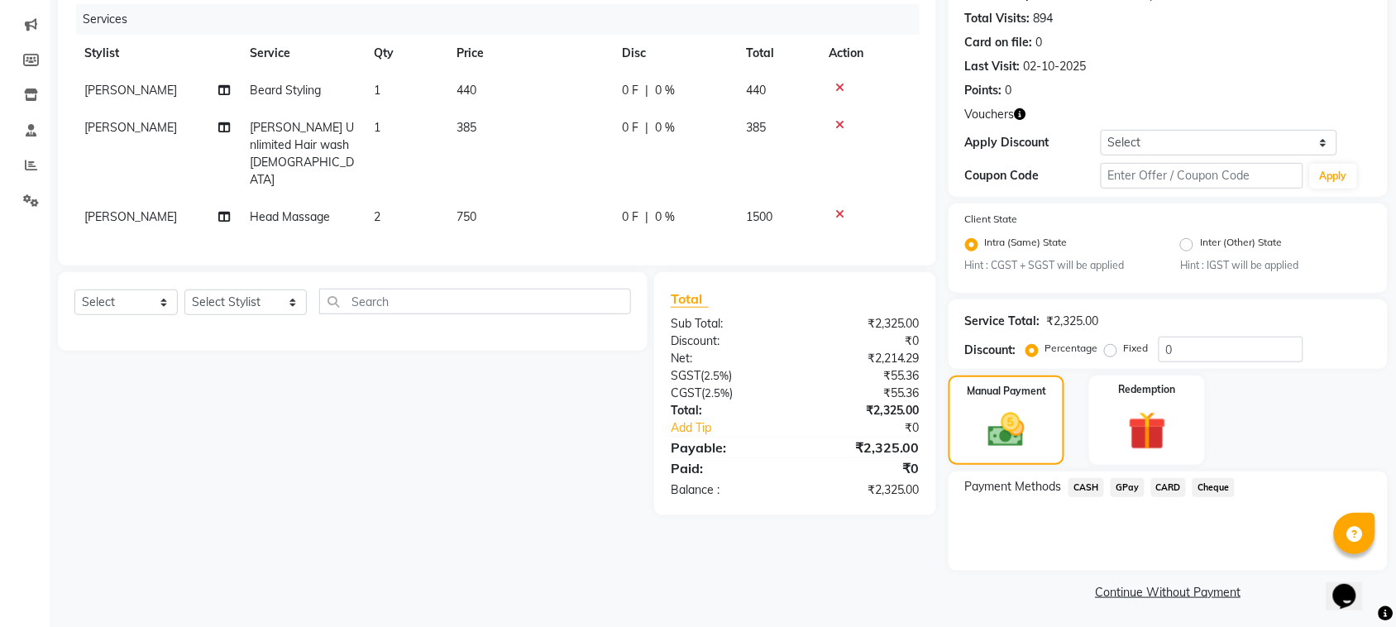
click at [1083, 486] on span "CASH" at bounding box center [1086, 487] width 36 height 19
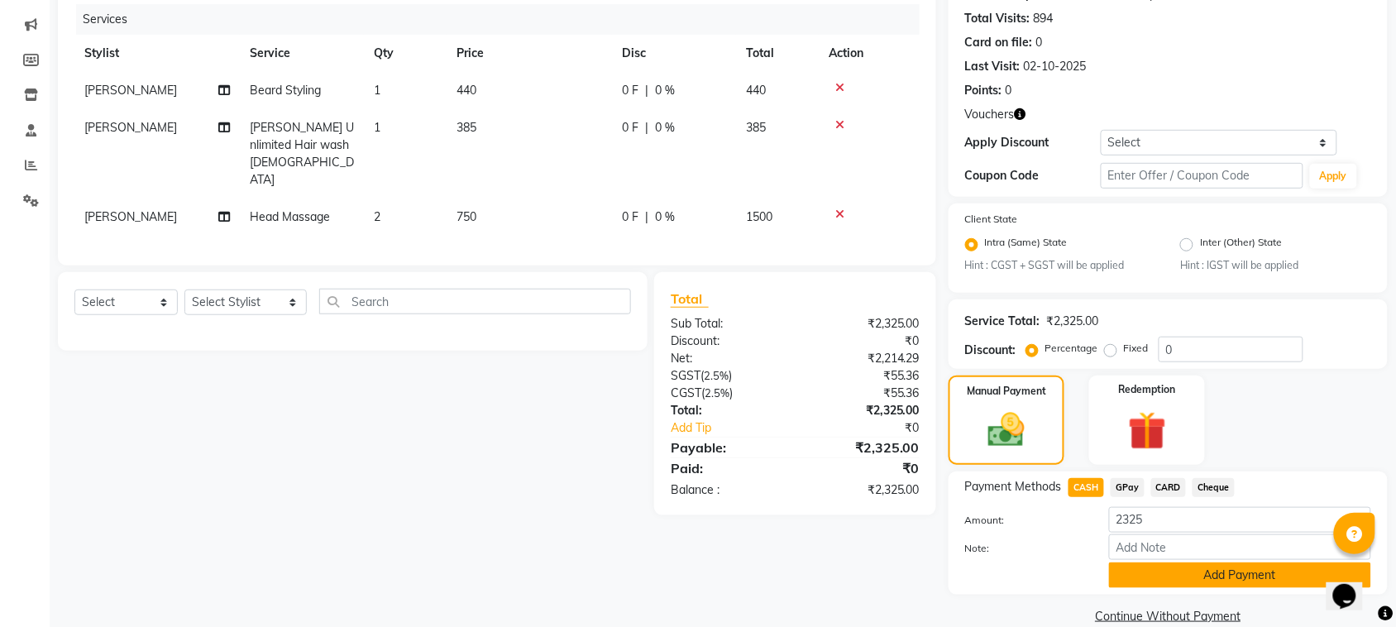
click at [1146, 566] on button "Add Payment" at bounding box center [1240, 575] width 262 height 26
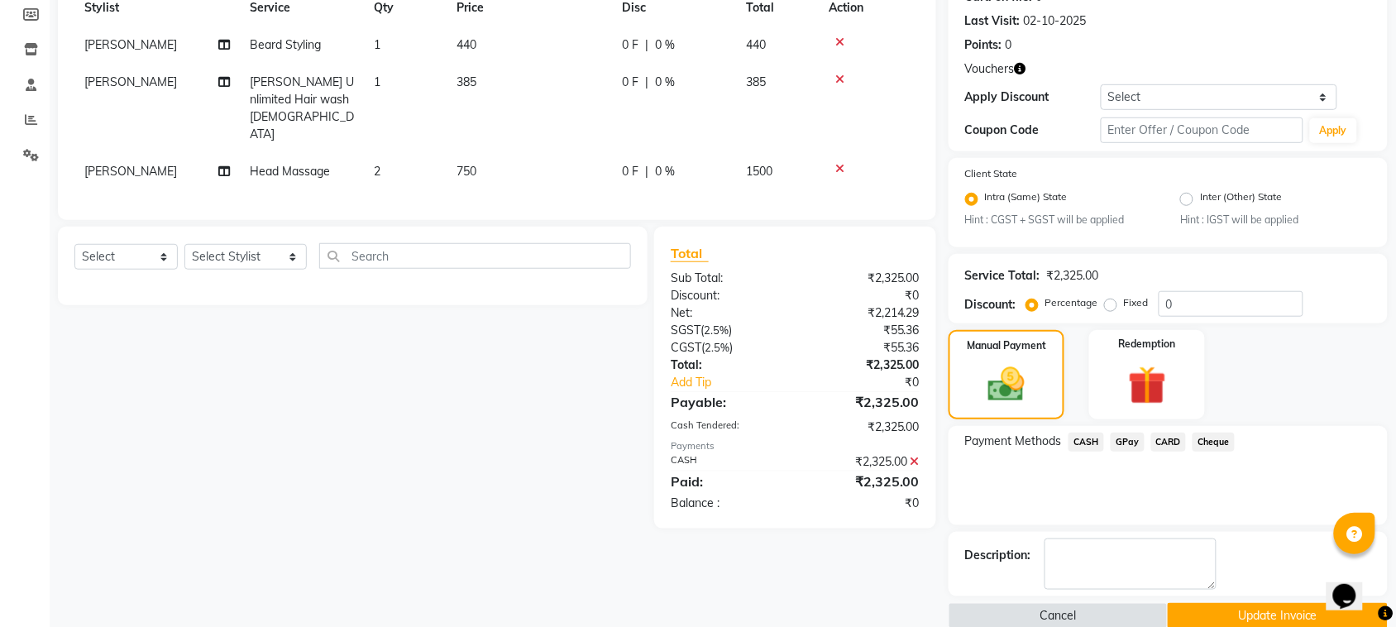
scroll to position [271, 0]
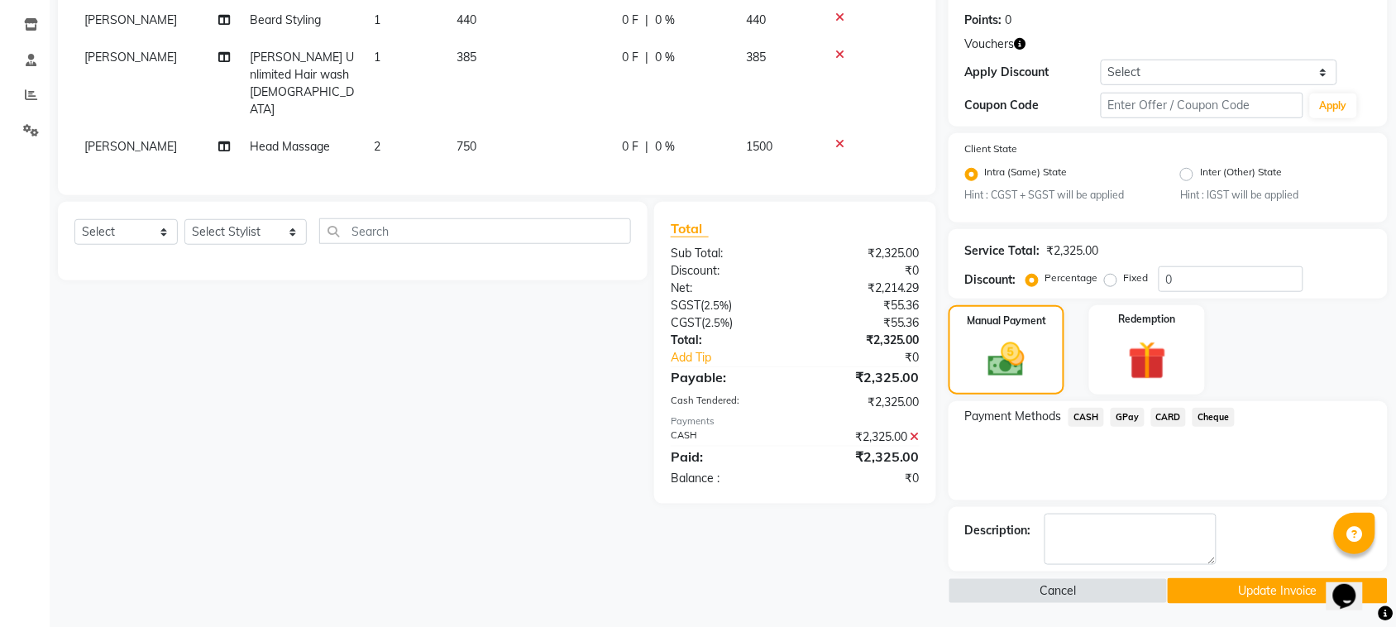
click at [1195, 584] on button "Update Invoice" at bounding box center [1276, 591] width 219 height 26
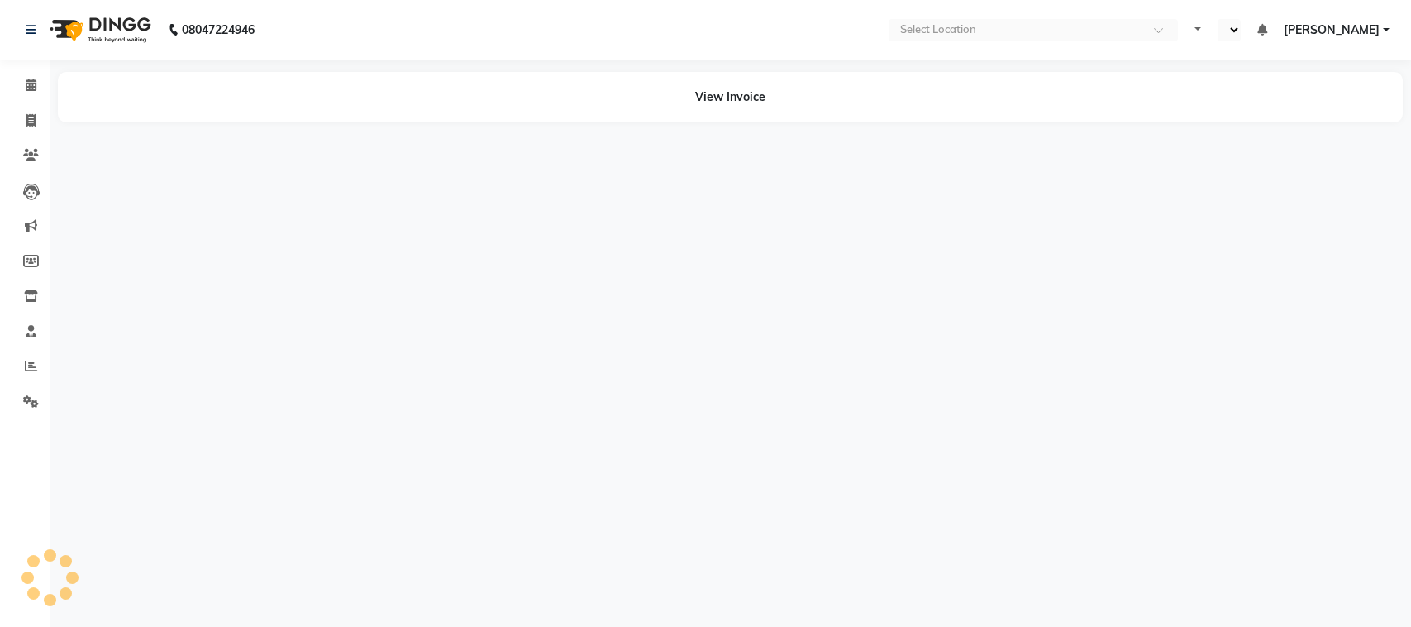
select select "en"
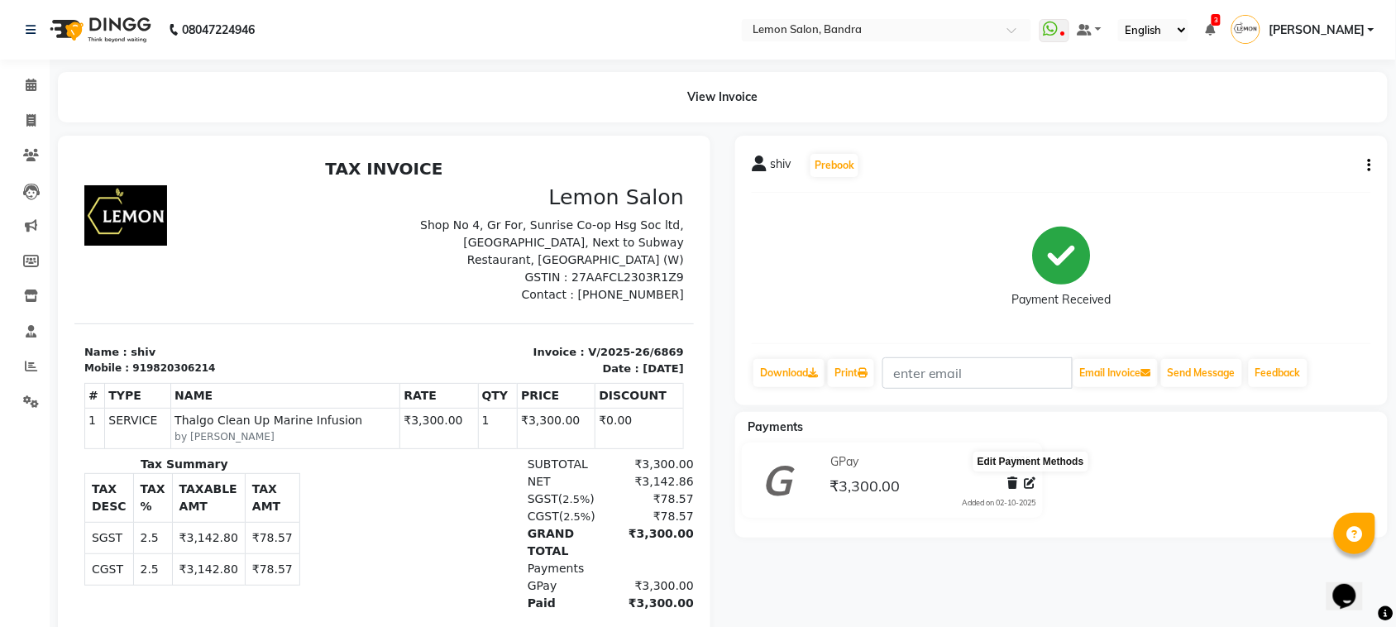
click at [1035, 480] on icon at bounding box center [1030, 483] width 12 height 12
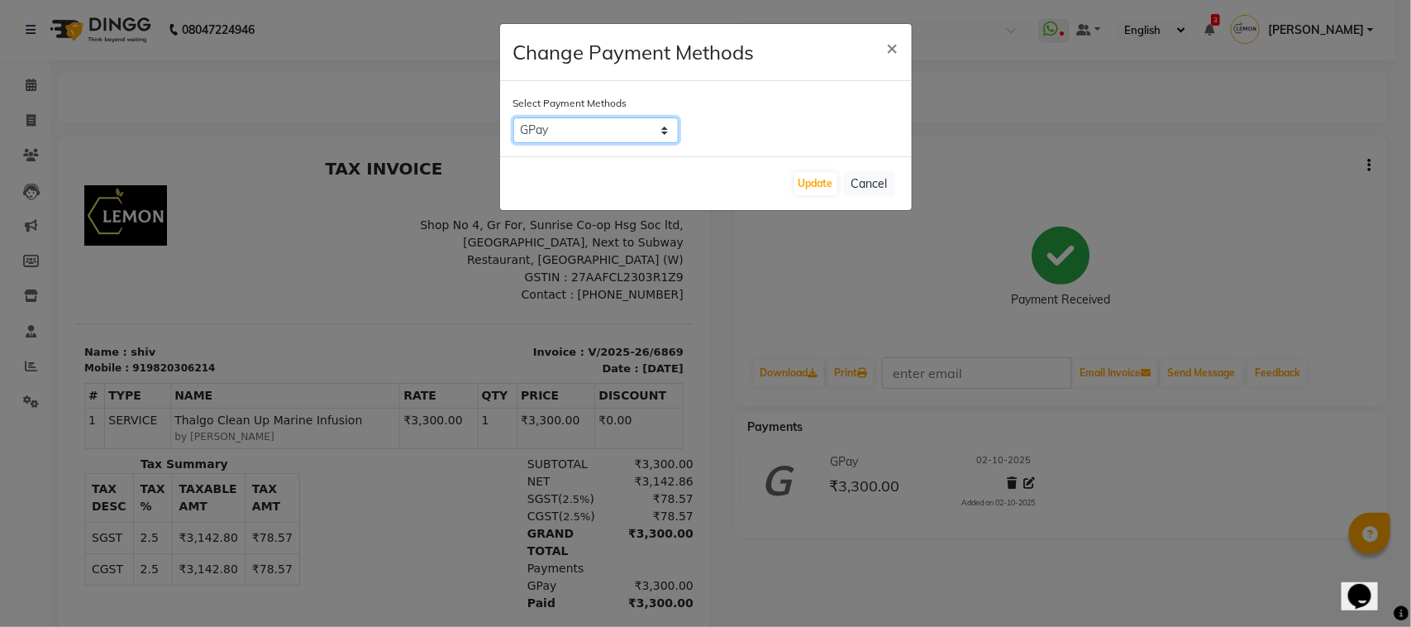
click at [604, 128] on select "CASH GPay CARD Cheque" at bounding box center [595, 130] width 165 height 26
select select "2"
click at [513, 117] on select "CASH GPay CARD Cheque" at bounding box center [595, 130] width 165 height 26
click at [819, 179] on button "Update" at bounding box center [816, 183] width 43 height 23
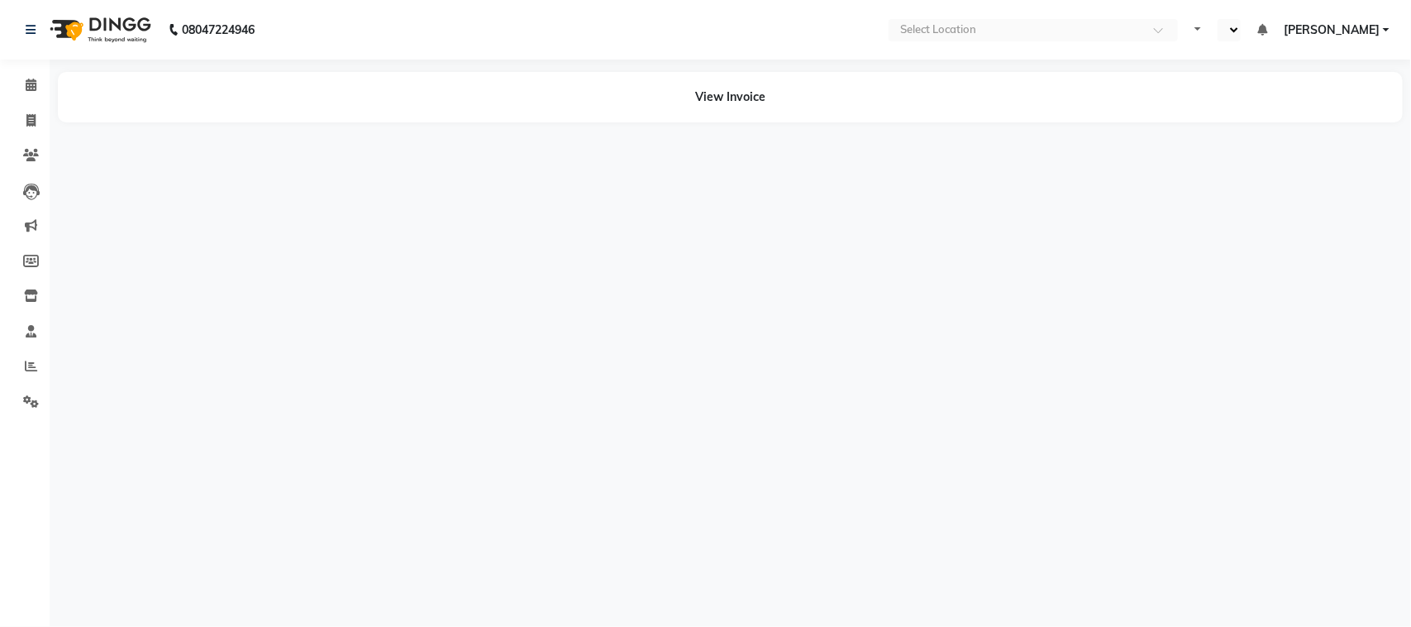
select select "en"
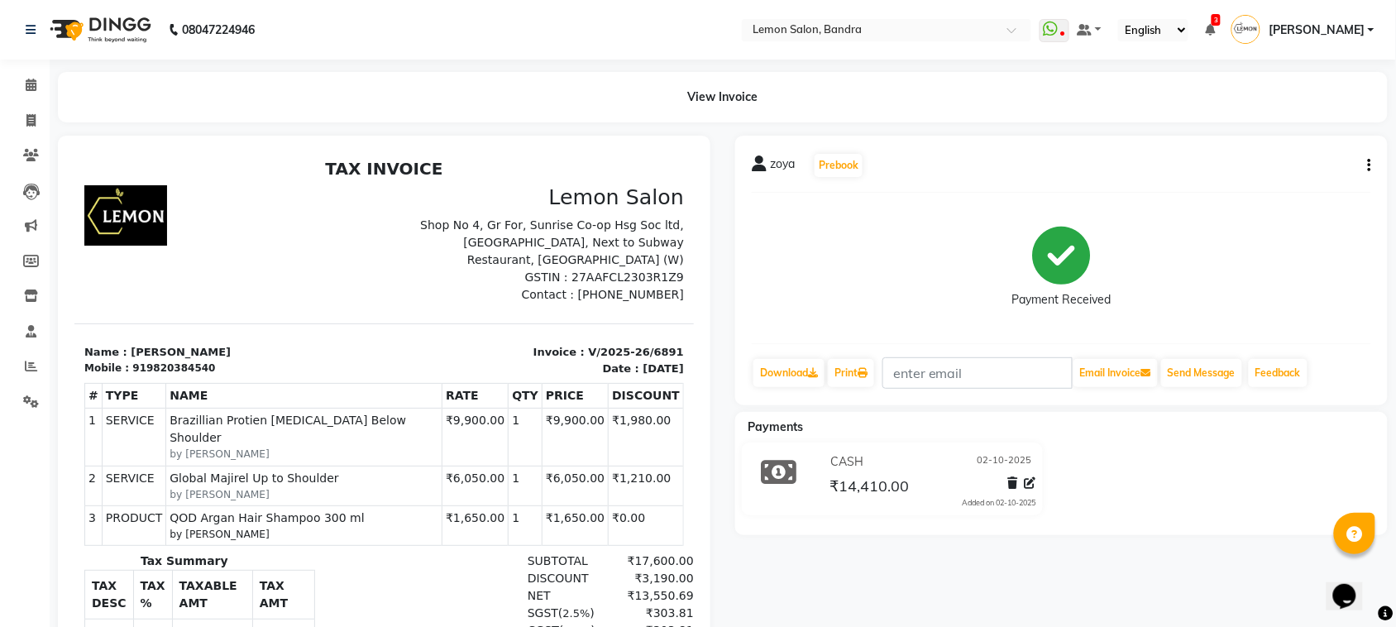
click at [1369, 165] on icon "button" at bounding box center [1369, 165] width 3 height 1
click at [1271, 189] on div "Edit Invoice" at bounding box center [1286, 186] width 113 height 21
select select "service"
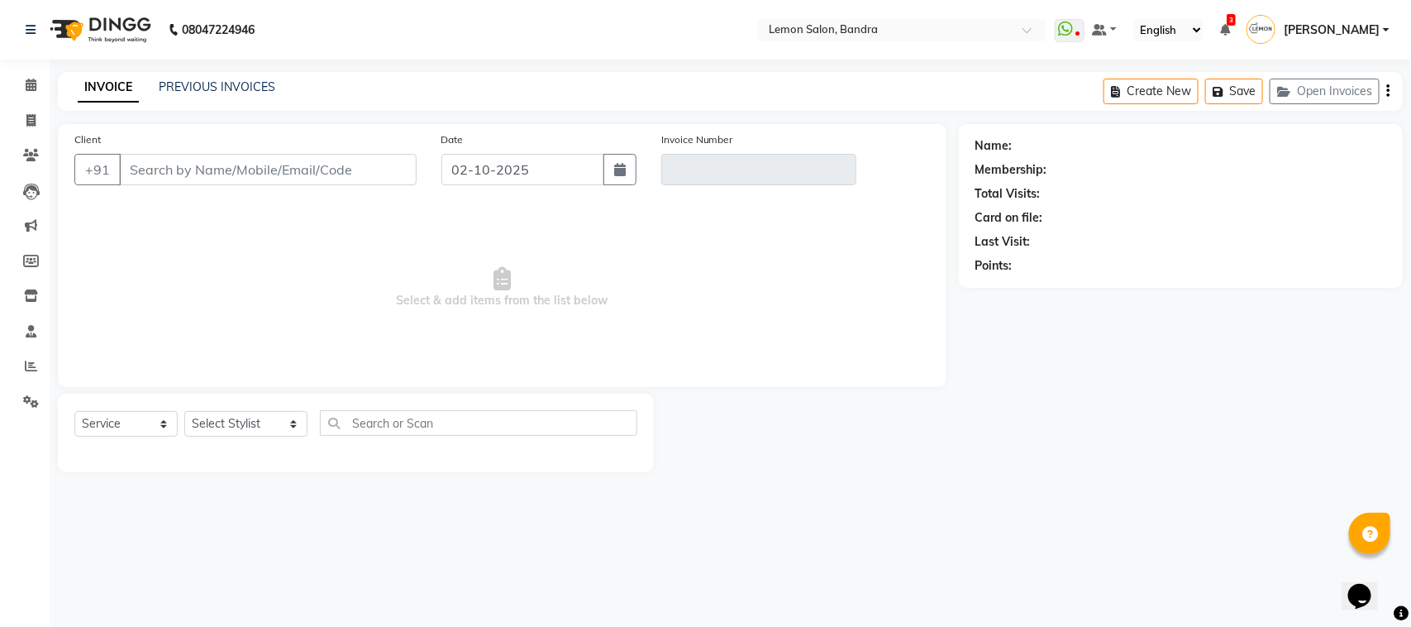
type input "9820384540"
type input "V/2025-26/6891"
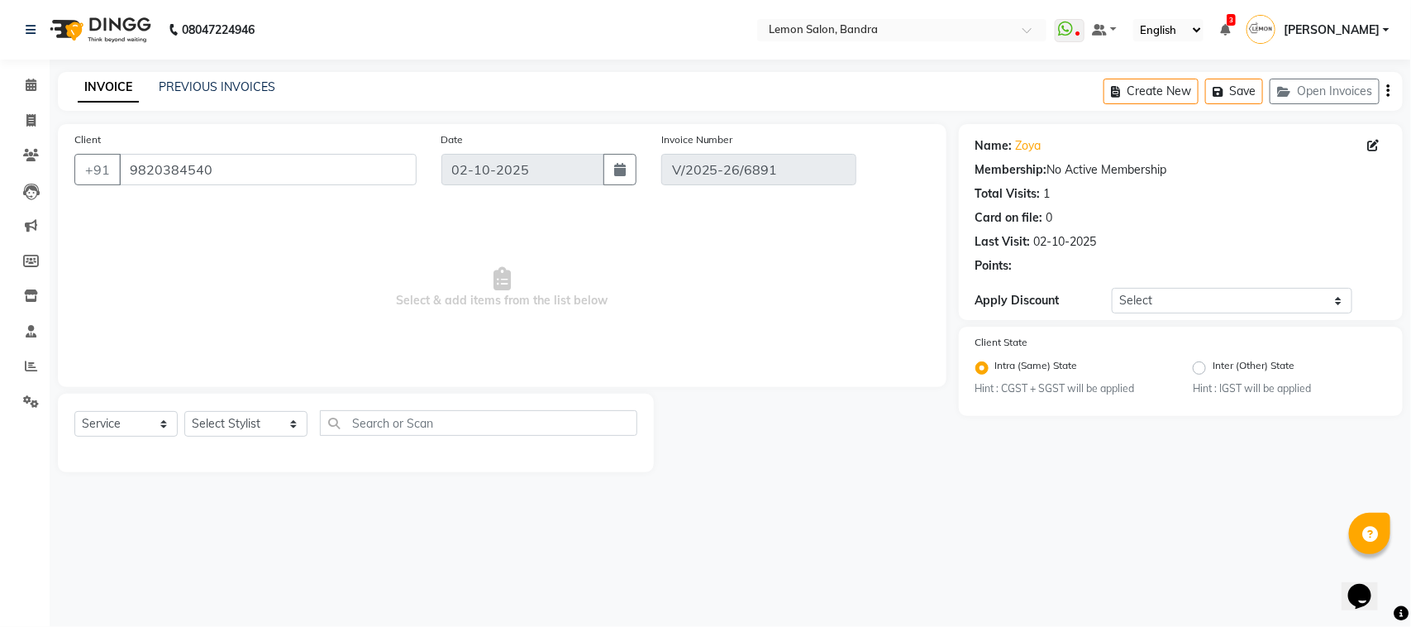
select select "select"
select select "1: Object"
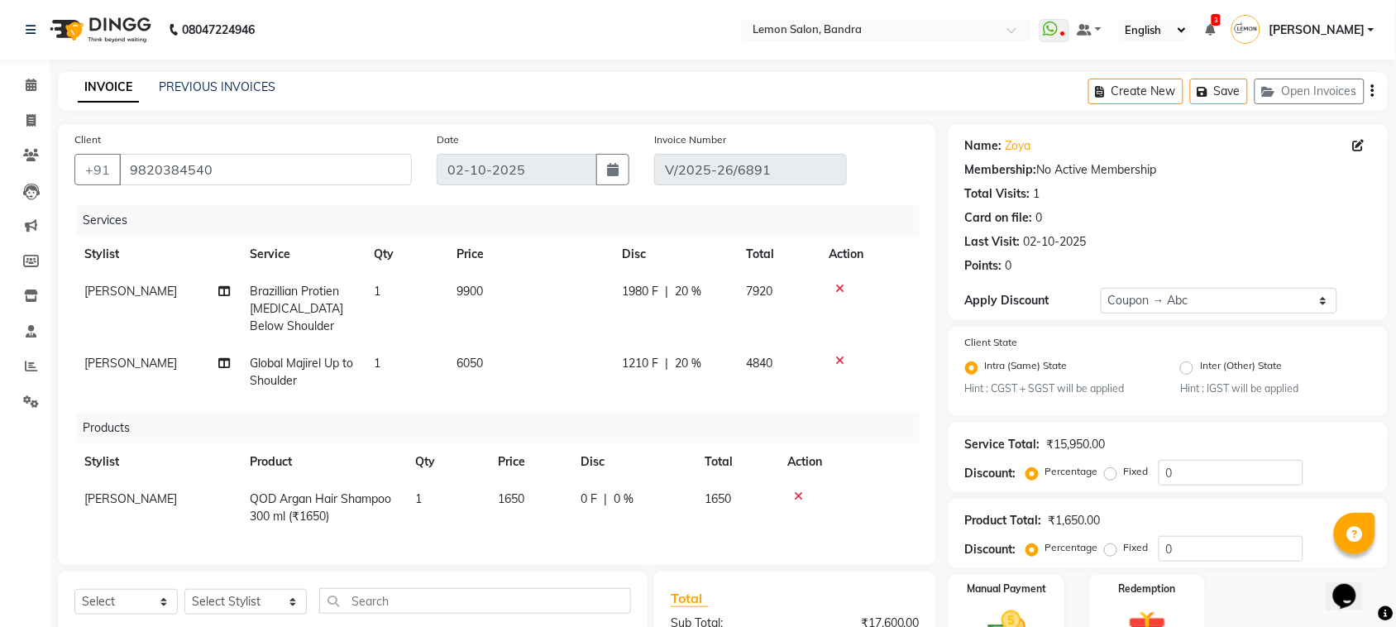
type input "20"
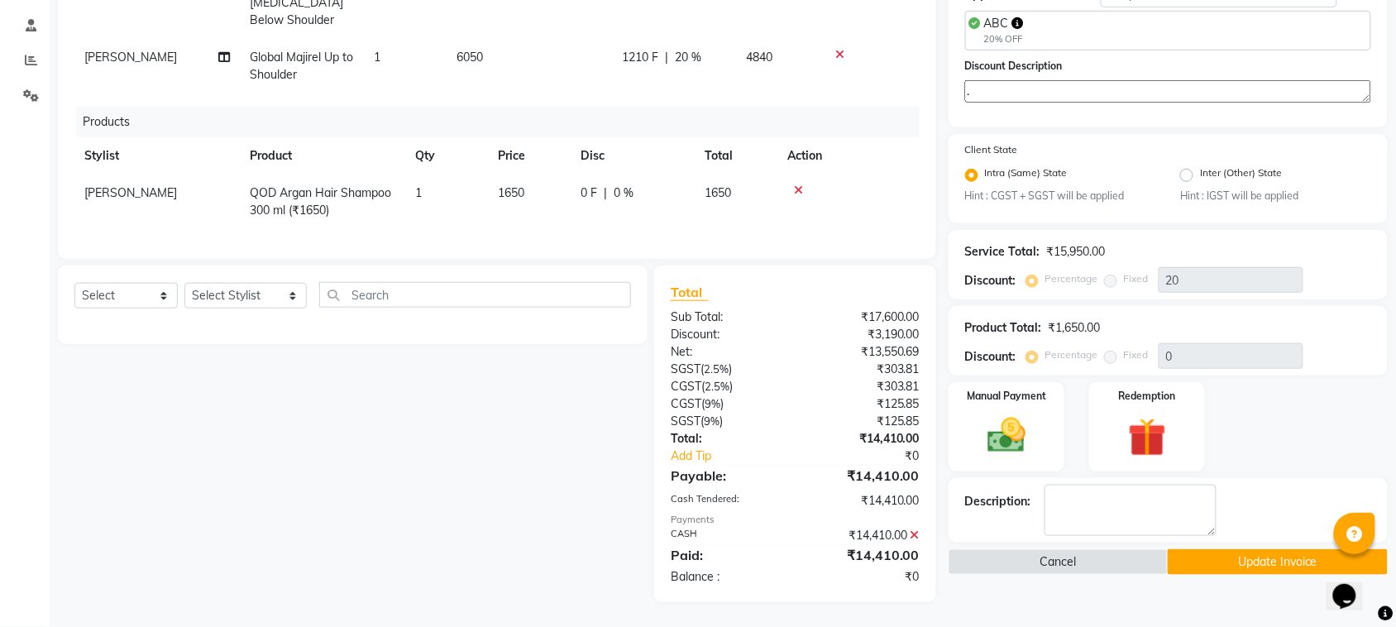
scroll to position [320, 0]
click at [912, 537] on icon at bounding box center [914, 535] width 9 height 12
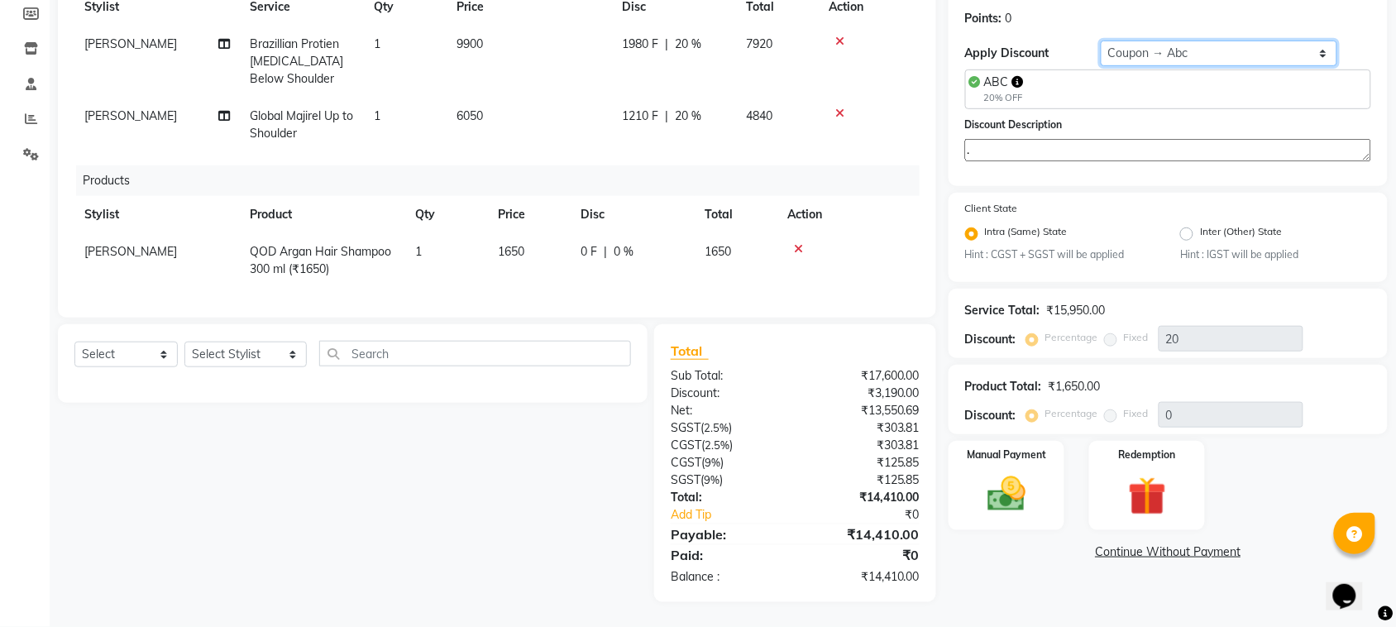
click at [1146, 41] on select "Select Coupon → Abc" at bounding box center [1218, 54] width 236 height 26
select select "0:"
click at [1100, 41] on select "Select Coupon → Abc" at bounding box center [1218, 54] width 236 height 26
type input "0"
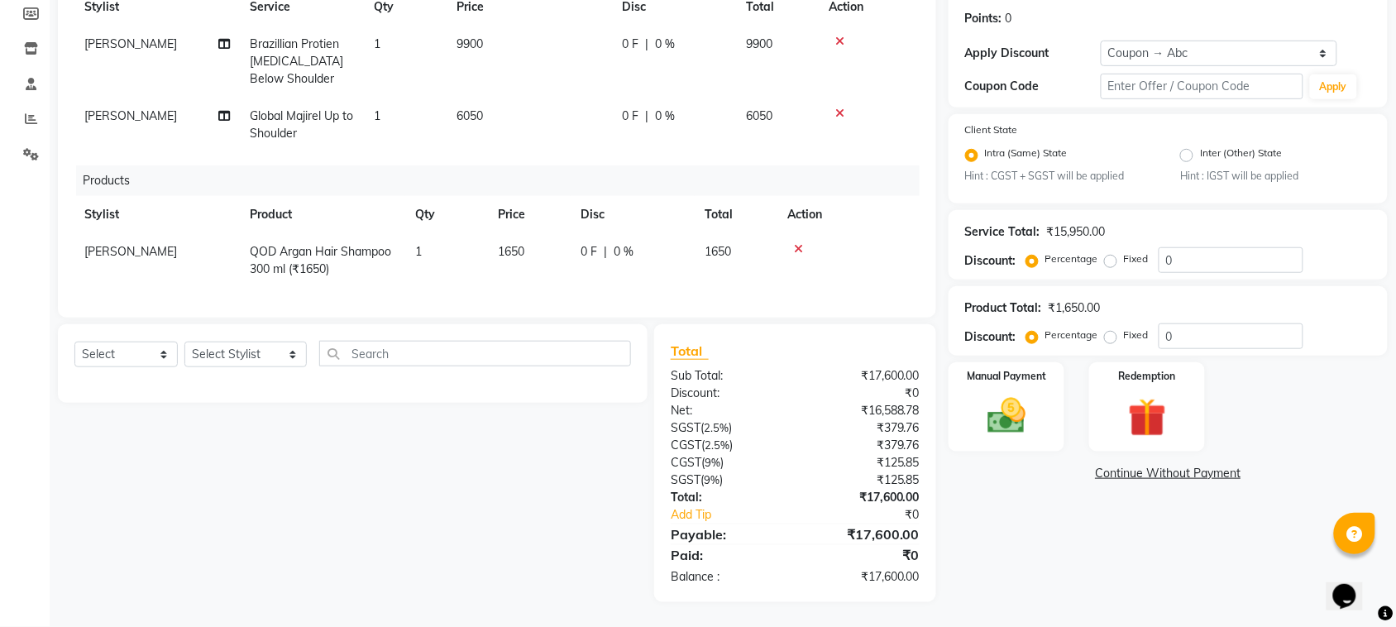
click at [1124, 251] on label "Fixed" at bounding box center [1136, 258] width 25 height 15
click at [1109, 253] on input "Fixed" at bounding box center [1114, 259] width 12 height 12
radio input "true"
click at [1166, 252] on input "0" at bounding box center [1230, 260] width 145 height 26
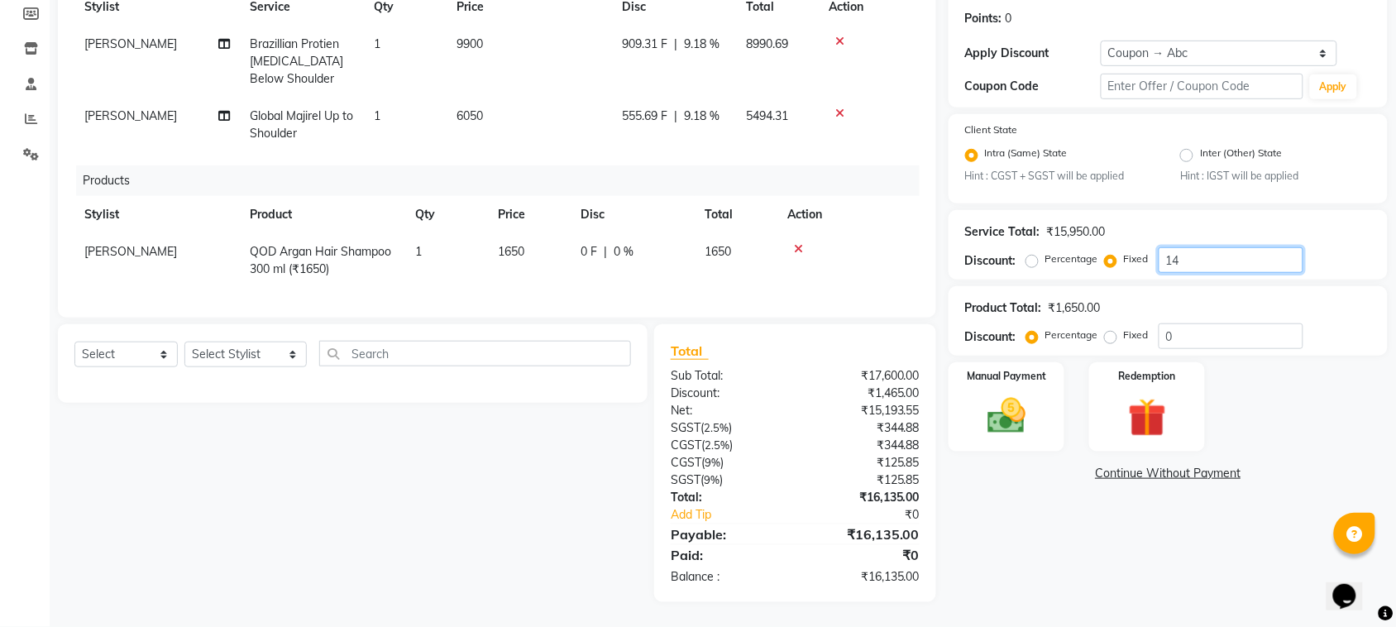
type input "1"
type input "2950"
click at [1011, 394] on img at bounding box center [1006, 416] width 64 height 45
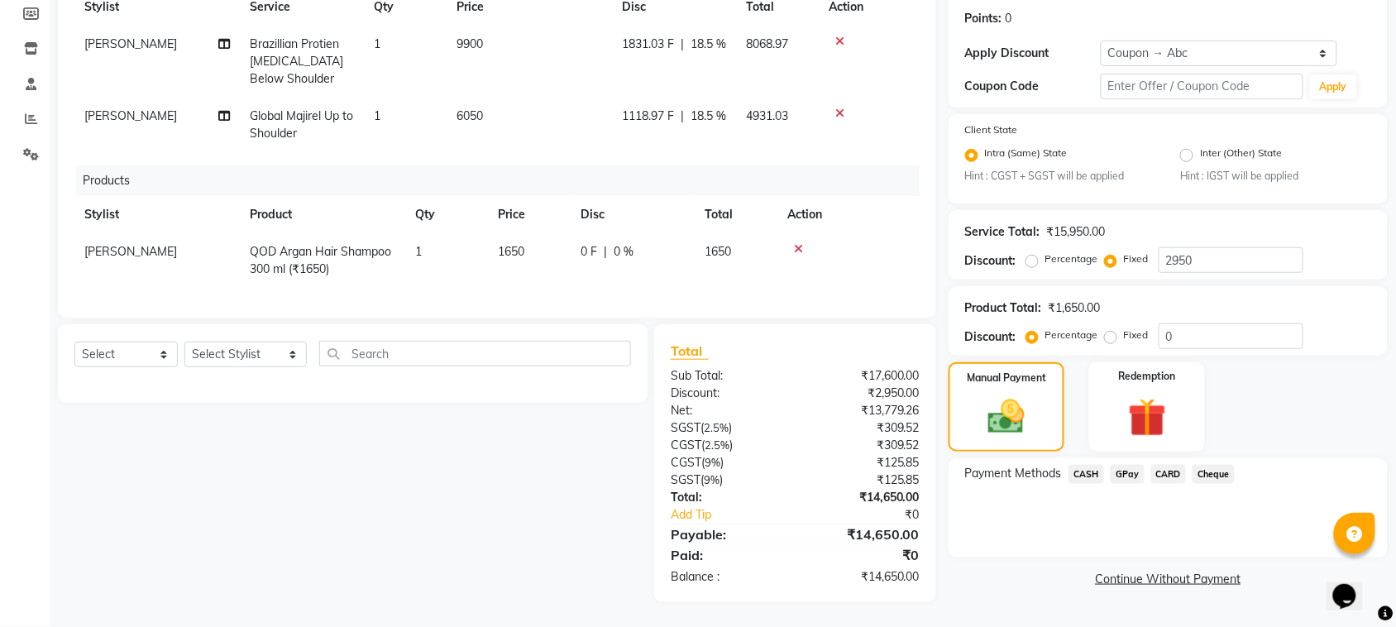
click at [1091, 465] on span "CASH" at bounding box center [1086, 474] width 36 height 19
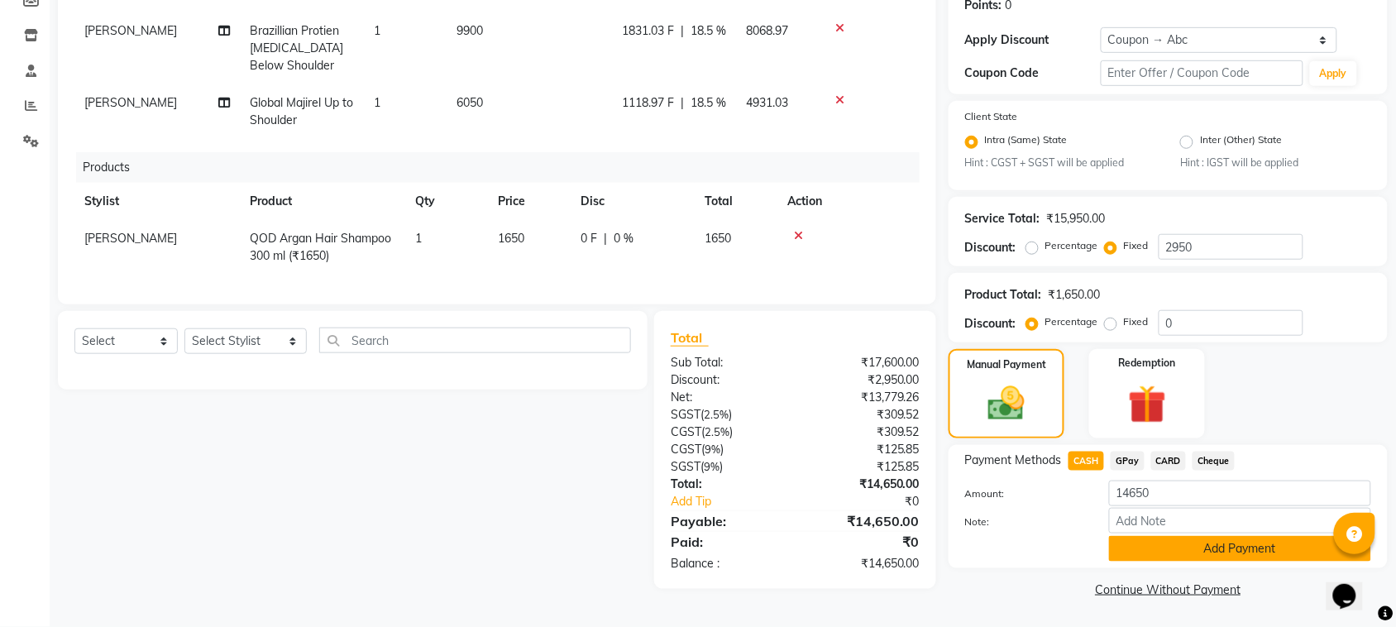
click at [1145, 544] on button "Add Payment" at bounding box center [1240, 549] width 262 height 26
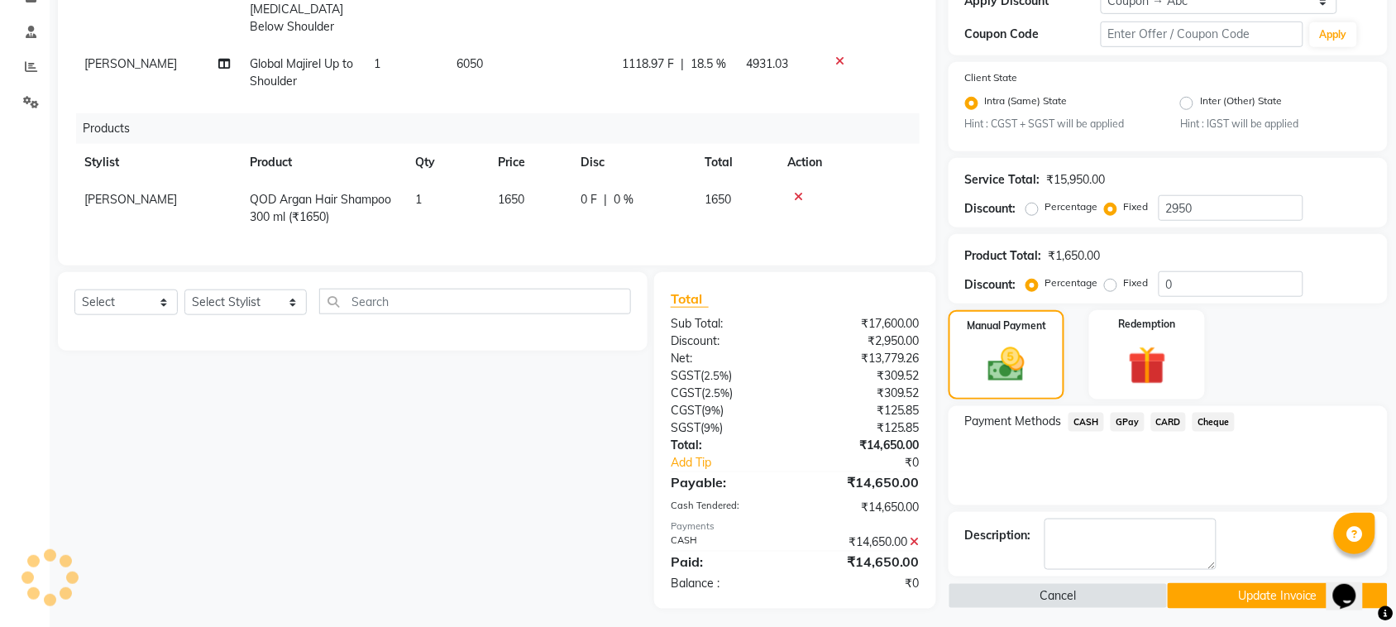
scroll to position [320, 0]
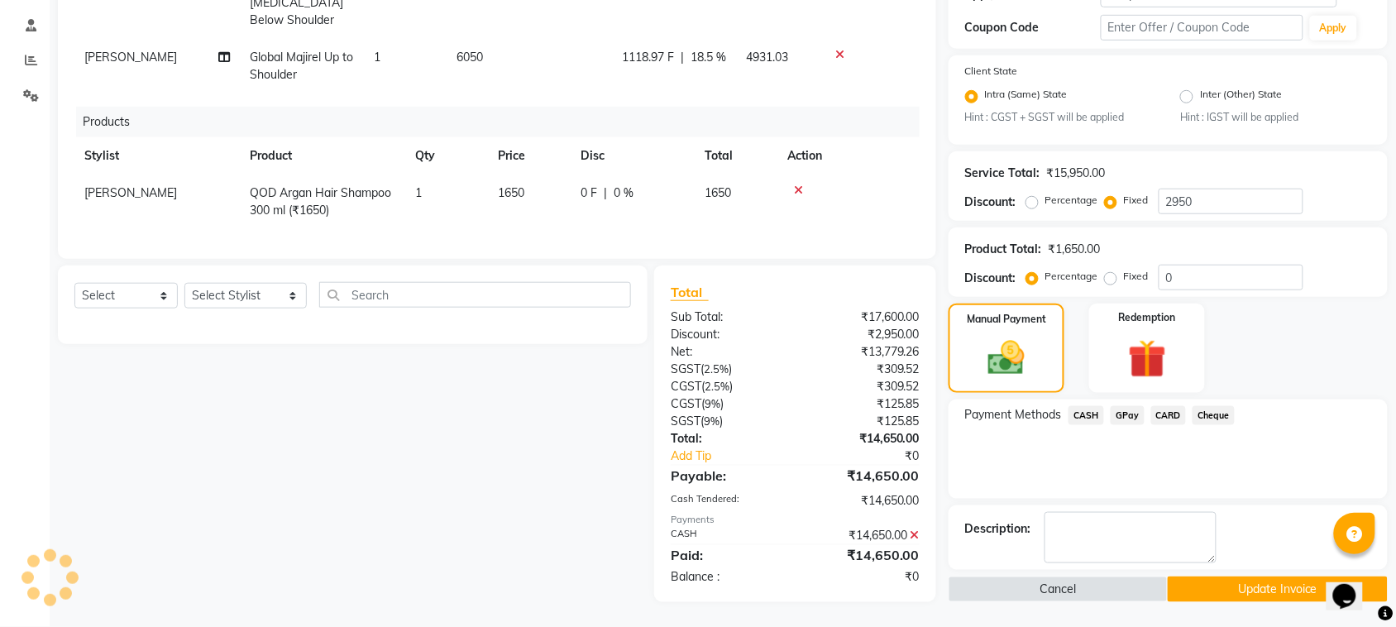
click at [1214, 576] on button "Update Invoice" at bounding box center [1276, 589] width 219 height 26
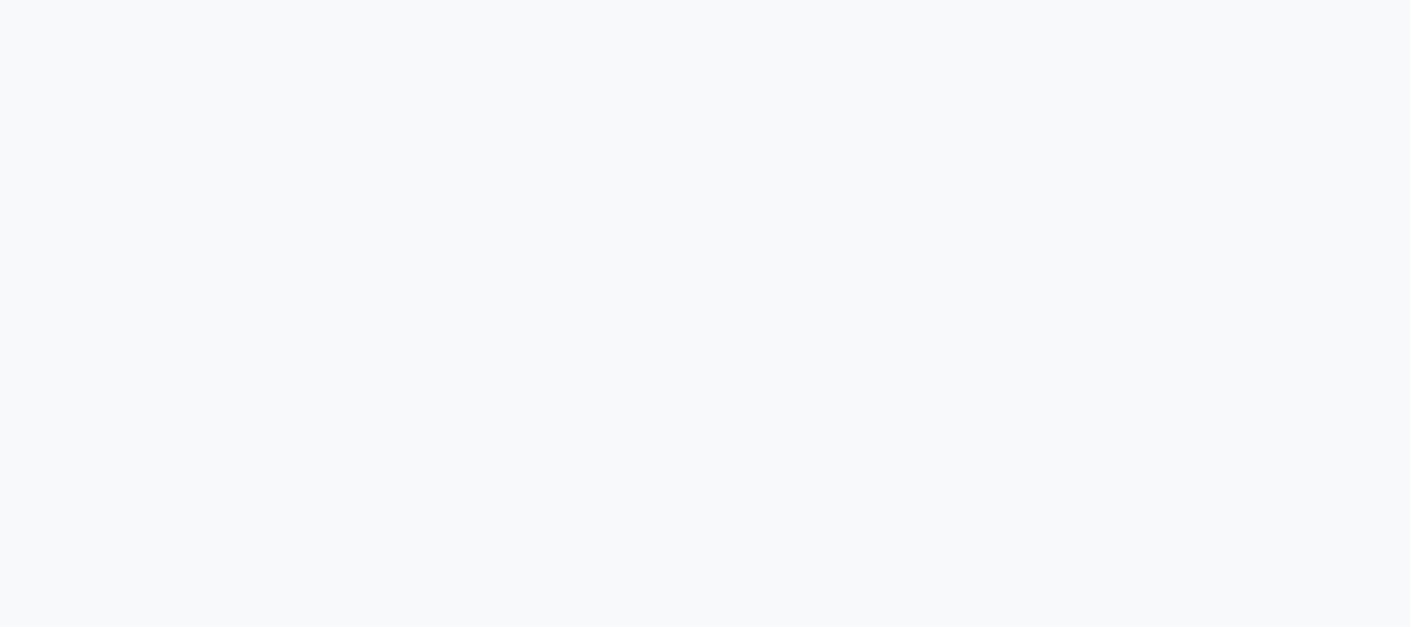
select select "service"
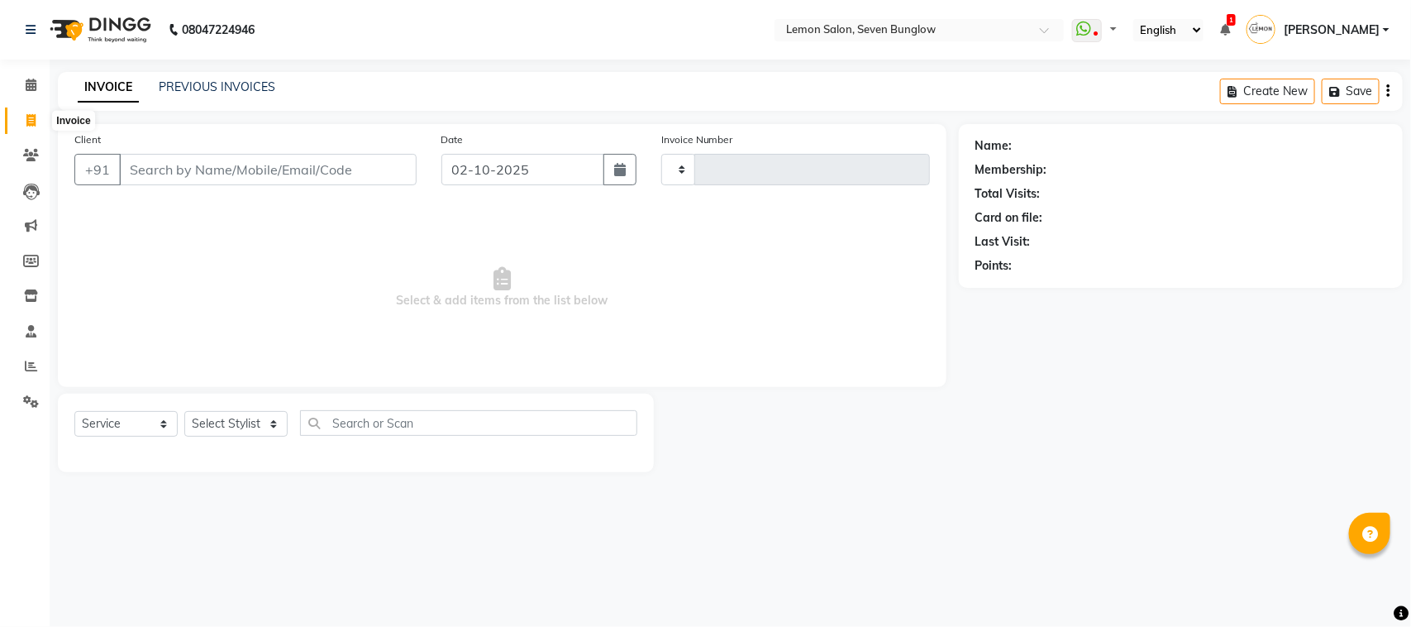
click at [38, 120] on span at bounding box center [31, 121] width 29 height 19
select select "service"
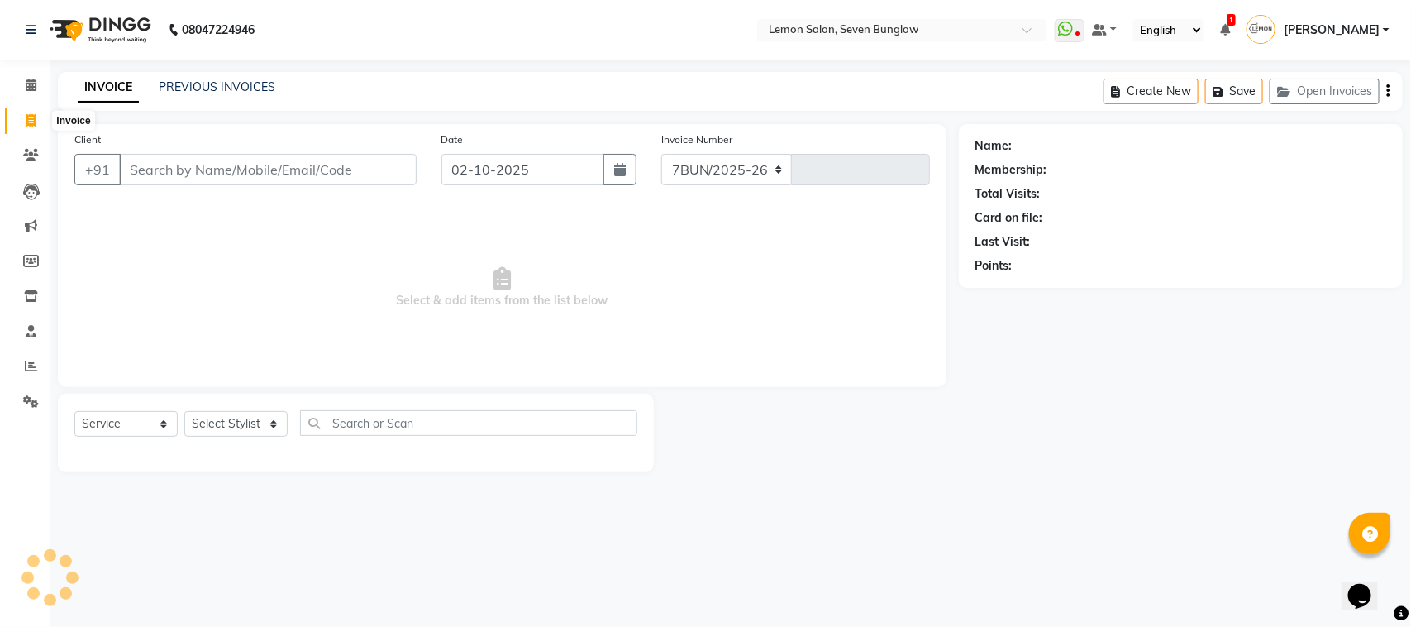
select select "562"
type input "8413"
click at [1299, 85] on button "Open Invoices" at bounding box center [1325, 92] width 110 height 26
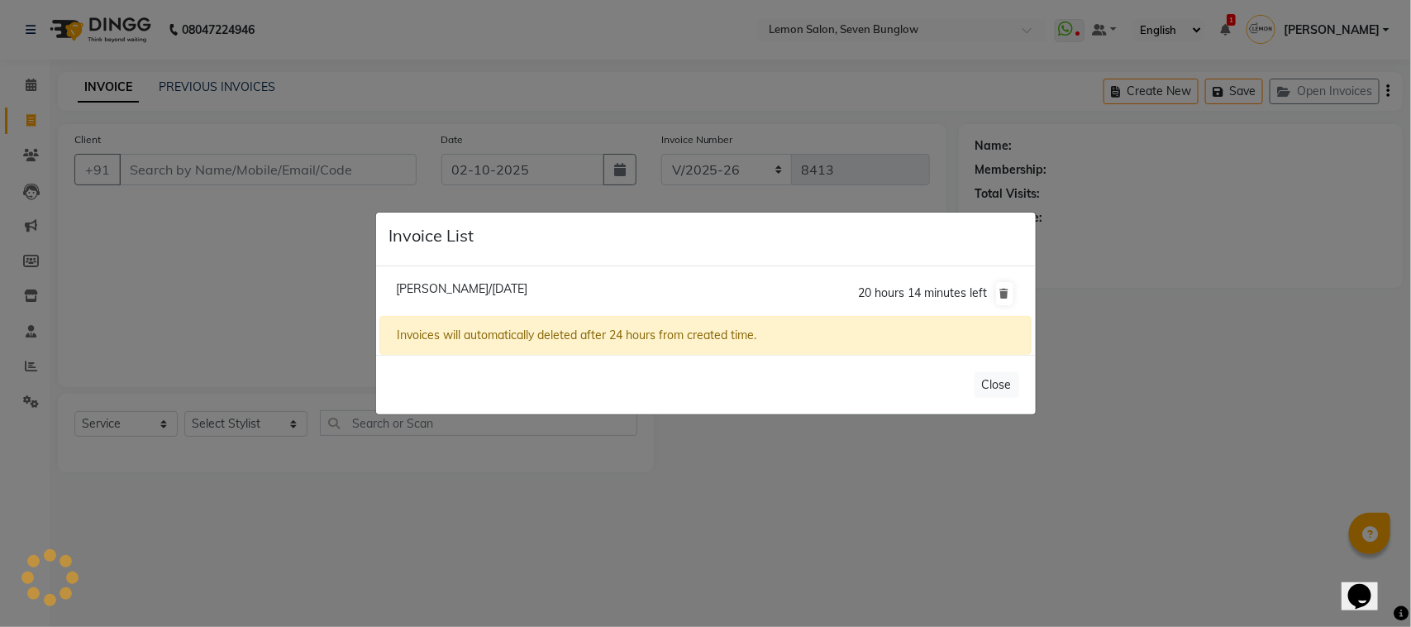
click at [500, 291] on span "[PERSON_NAME]/[DATE]" at bounding box center [461, 288] width 131 height 15
type input "9833811218"
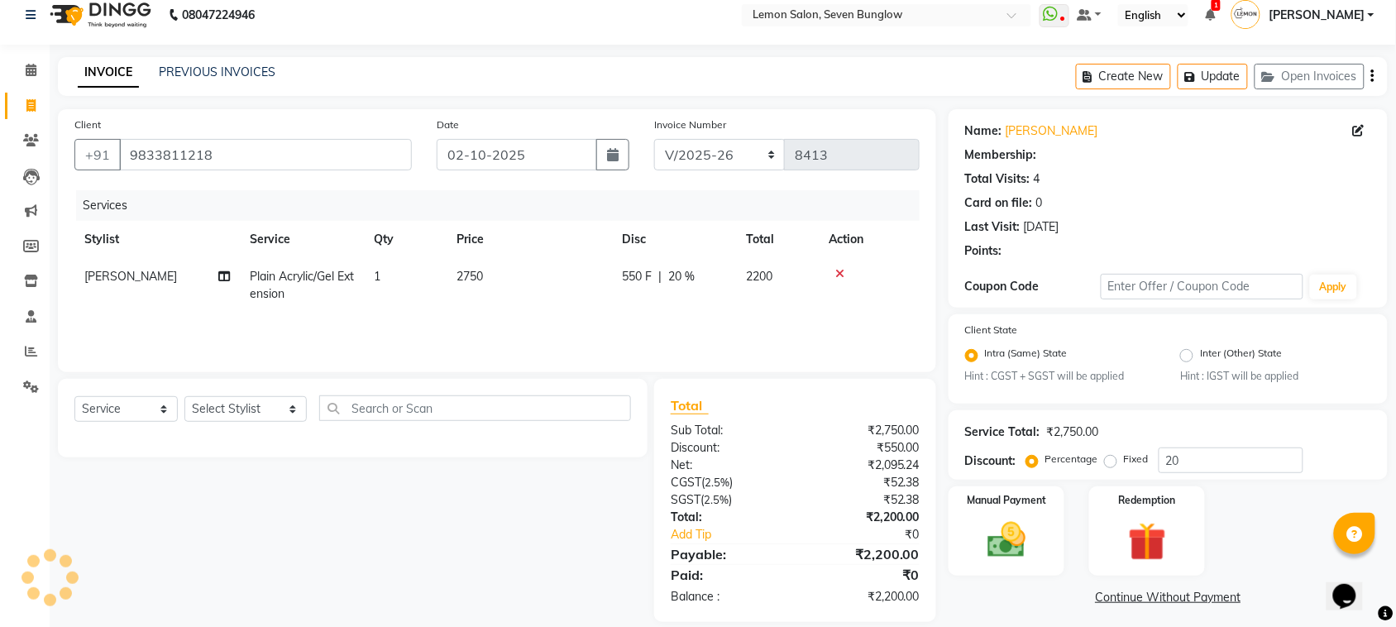
scroll to position [17, 0]
type input "20"
select select "1: Object"
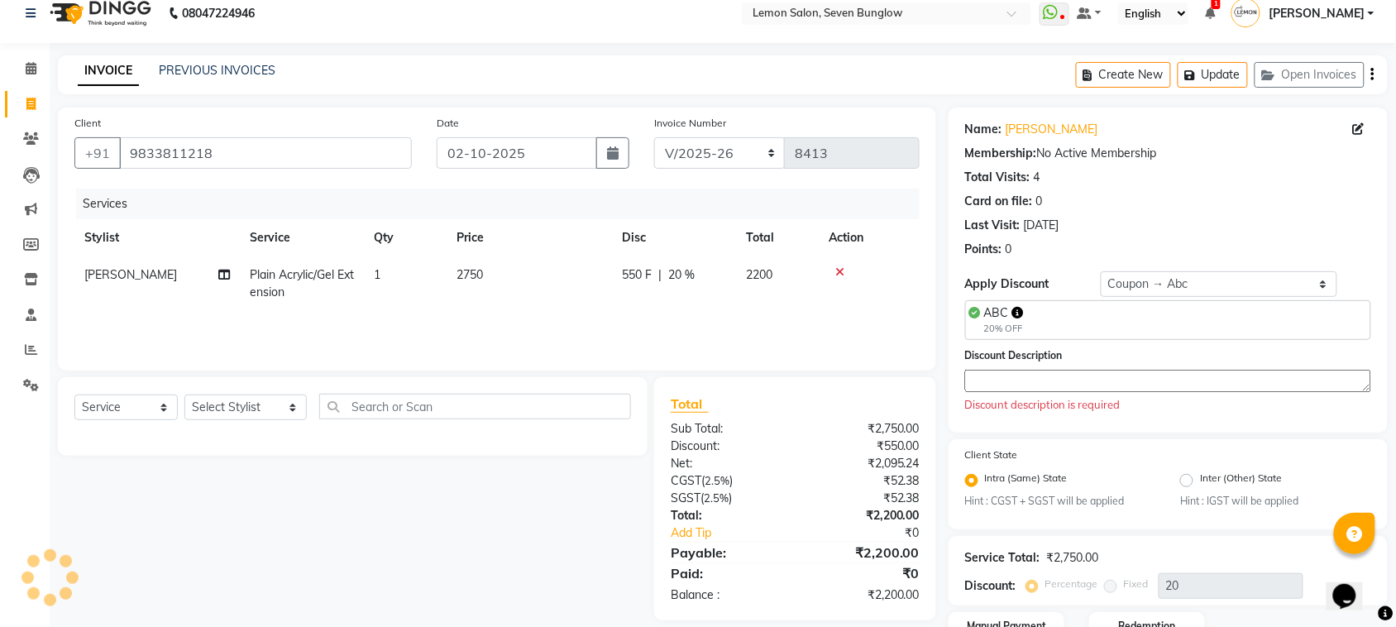
click at [707, 242] on th "Disc" at bounding box center [674, 237] width 124 height 37
click at [642, 279] on span "550 F" at bounding box center [637, 274] width 30 height 17
select select "92190"
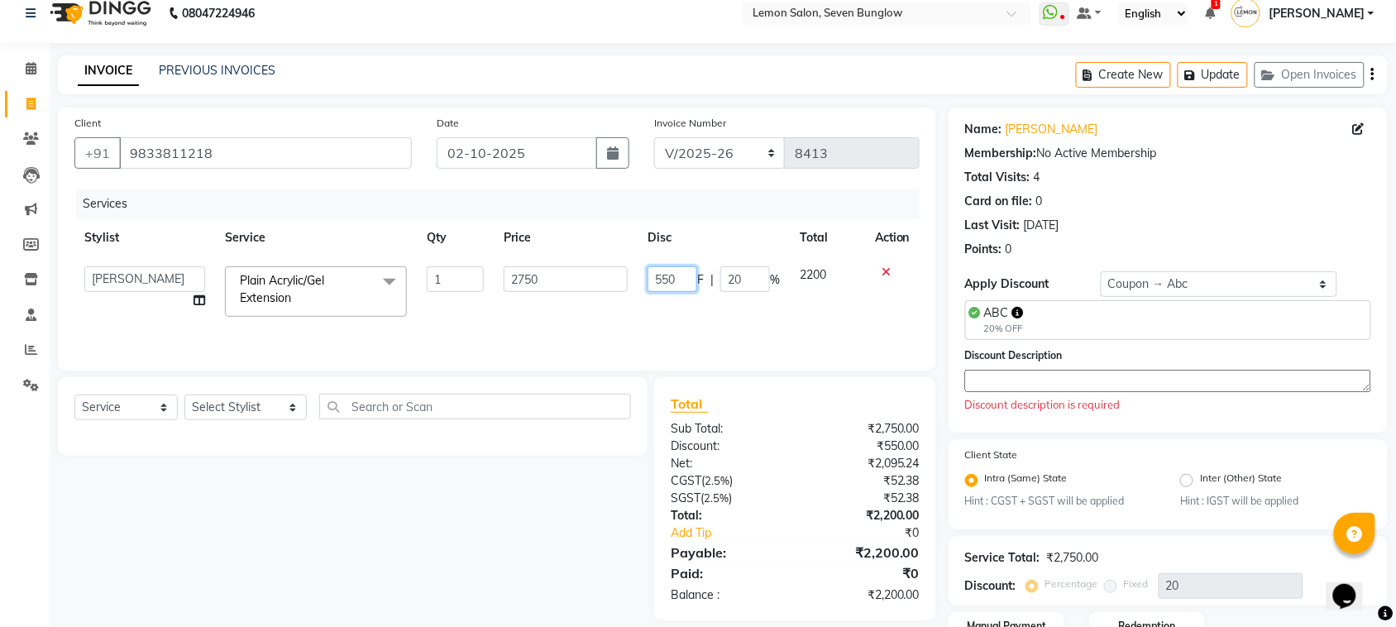
click at [667, 278] on input "550" at bounding box center [672, 279] width 50 height 26
click at [663, 270] on input "2751" at bounding box center [672, 279] width 50 height 26
type input "751"
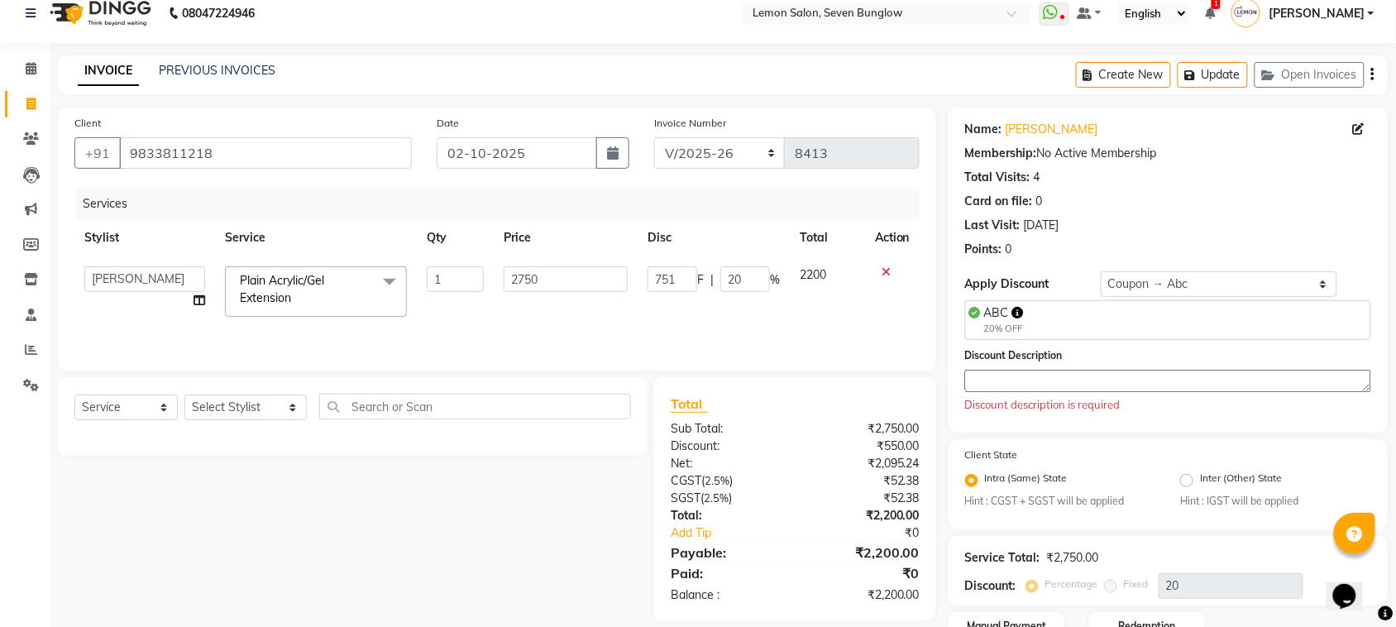
click at [755, 222] on tr "Stylist Service Qty Price Disc Total Action" at bounding box center [496, 237] width 845 height 37
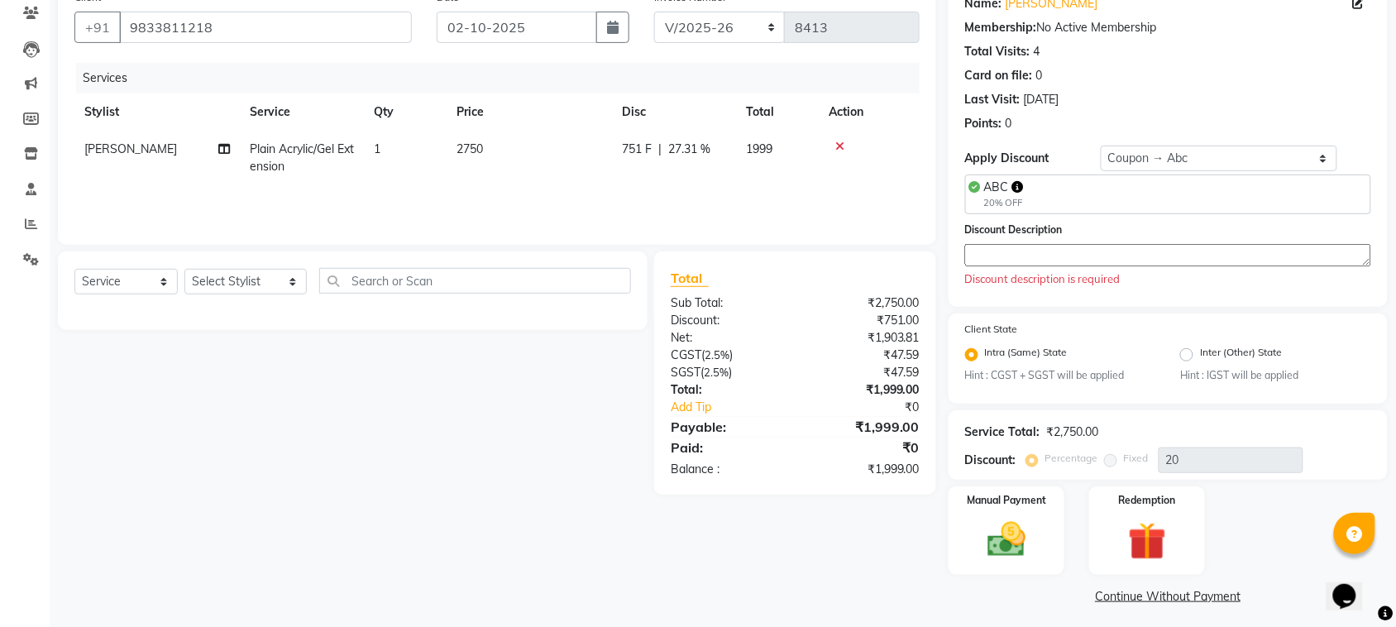
scroll to position [146, 0]
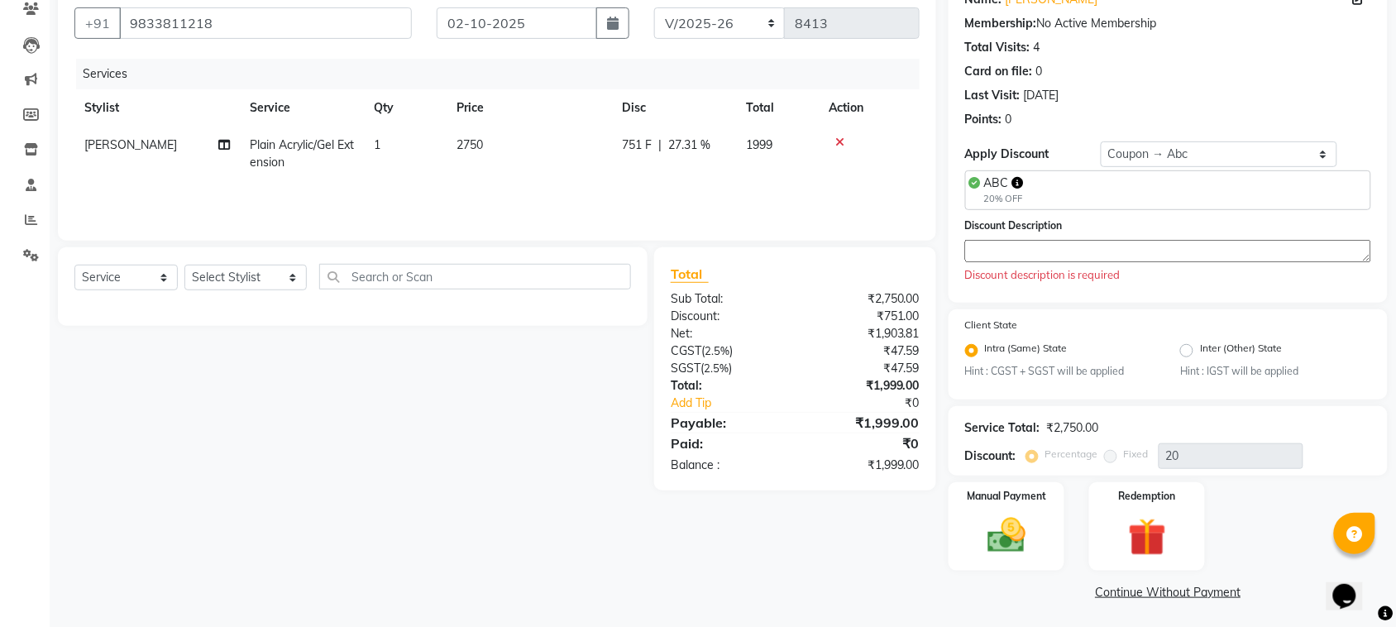
click at [1081, 253] on textarea at bounding box center [1168, 251] width 406 height 22
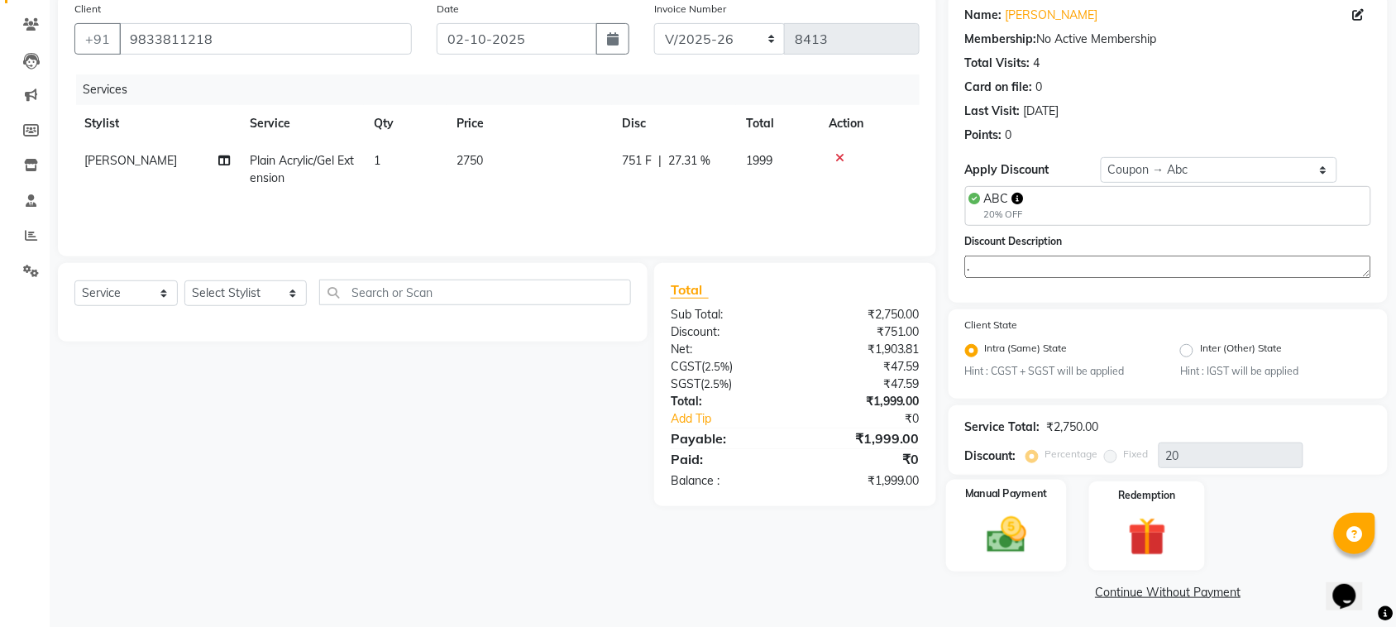
type textarea "."
click at [1011, 547] on img at bounding box center [1006, 535] width 64 height 45
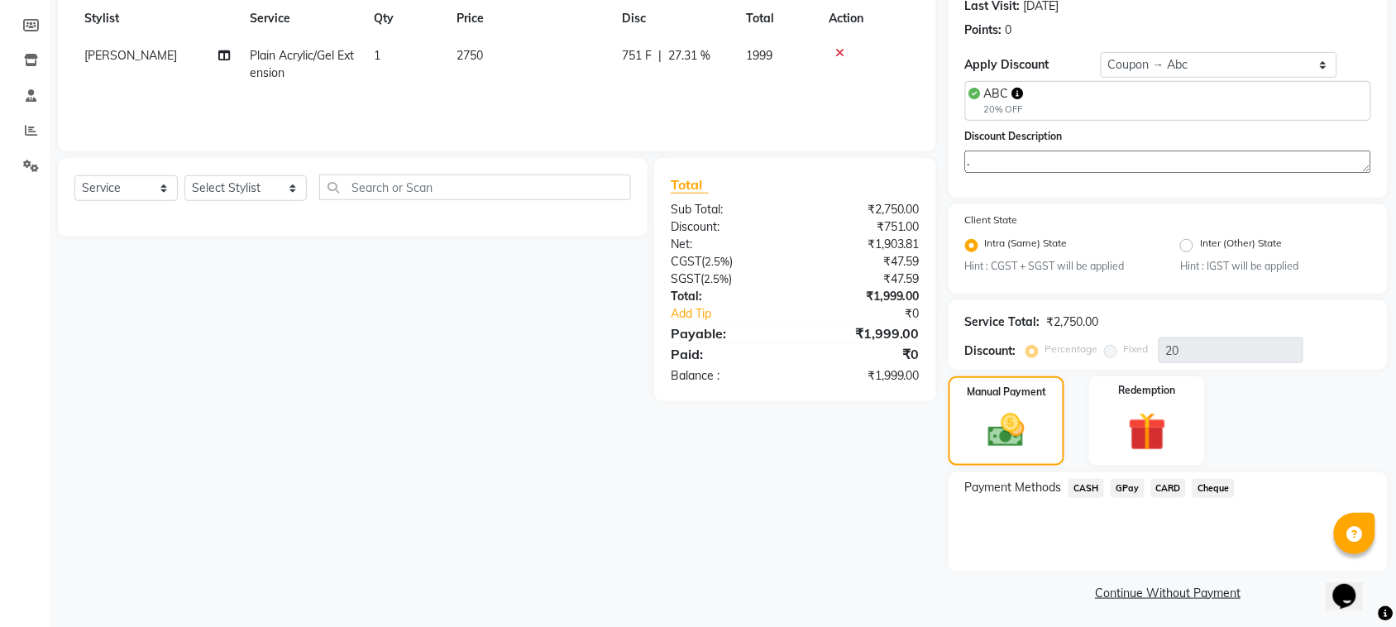
scroll to position [236, 0]
click at [1120, 484] on span "GPay" at bounding box center [1127, 487] width 34 height 19
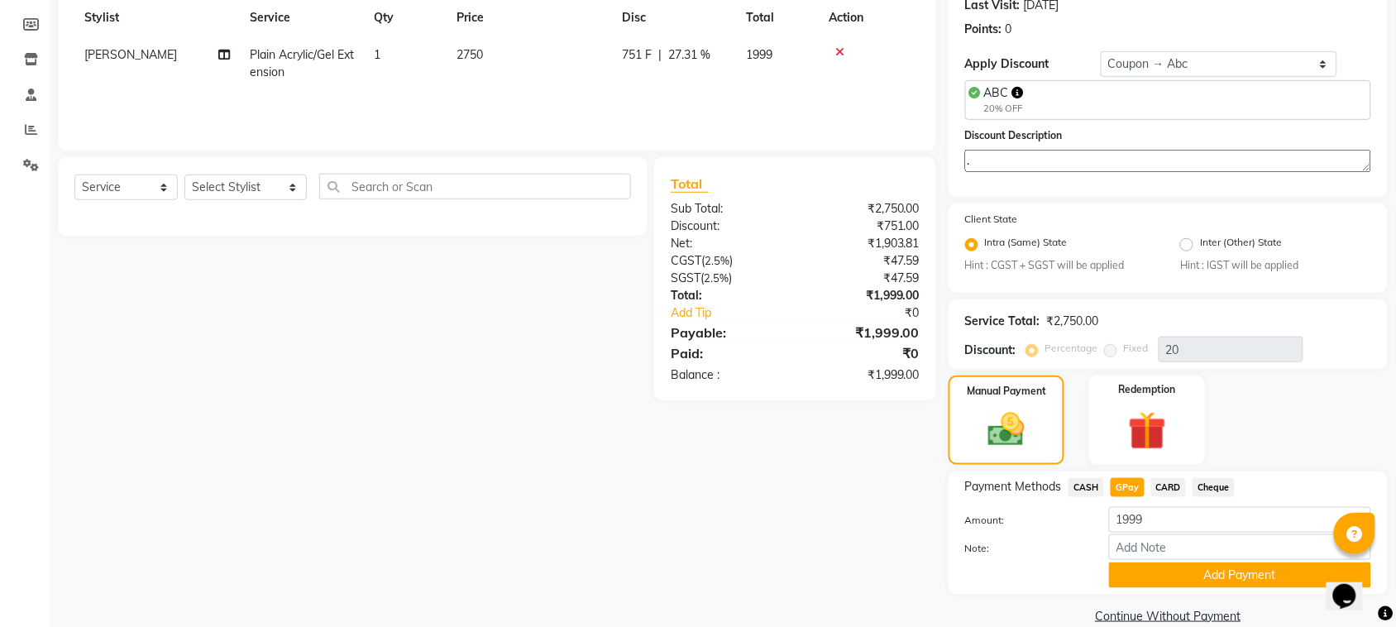
click at [1129, 563] on button "Add Payment" at bounding box center [1240, 575] width 262 height 26
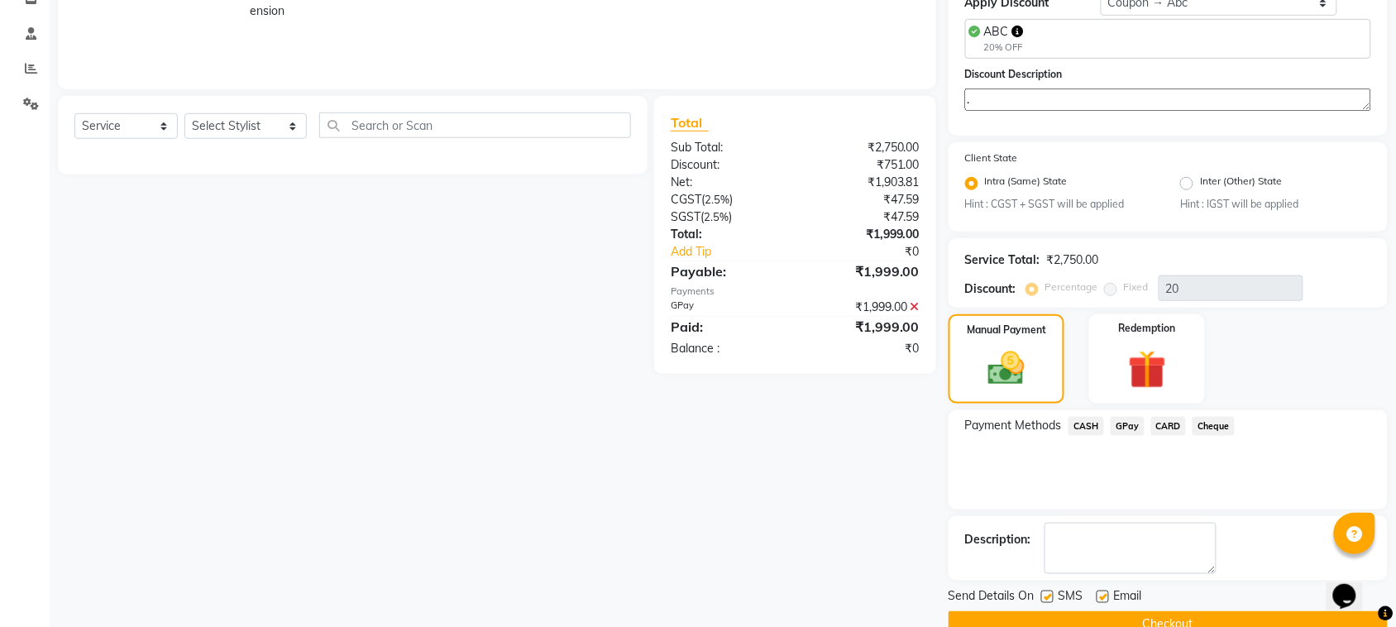
scroll to position [331, 0]
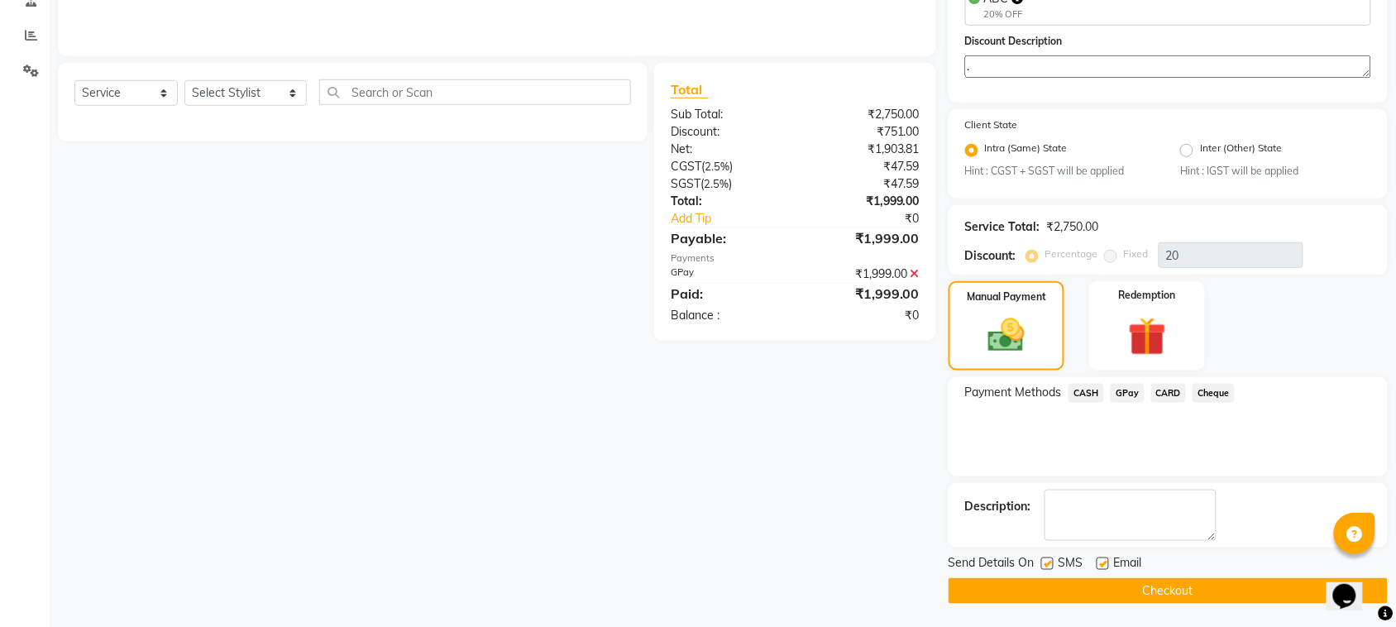
click at [1167, 585] on button "Checkout" at bounding box center [1167, 591] width 439 height 26
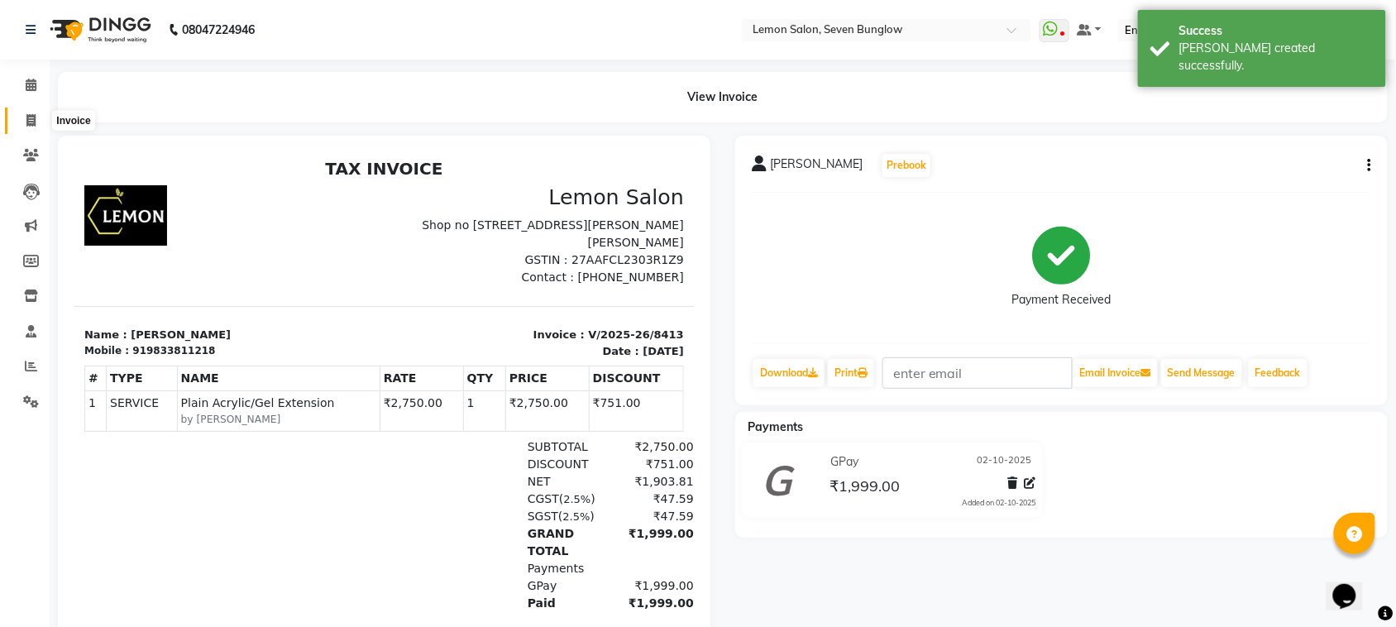
click at [26, 112] on span at bounding box center [31, 121] width 29 height 19
select select "562"
select select "service"
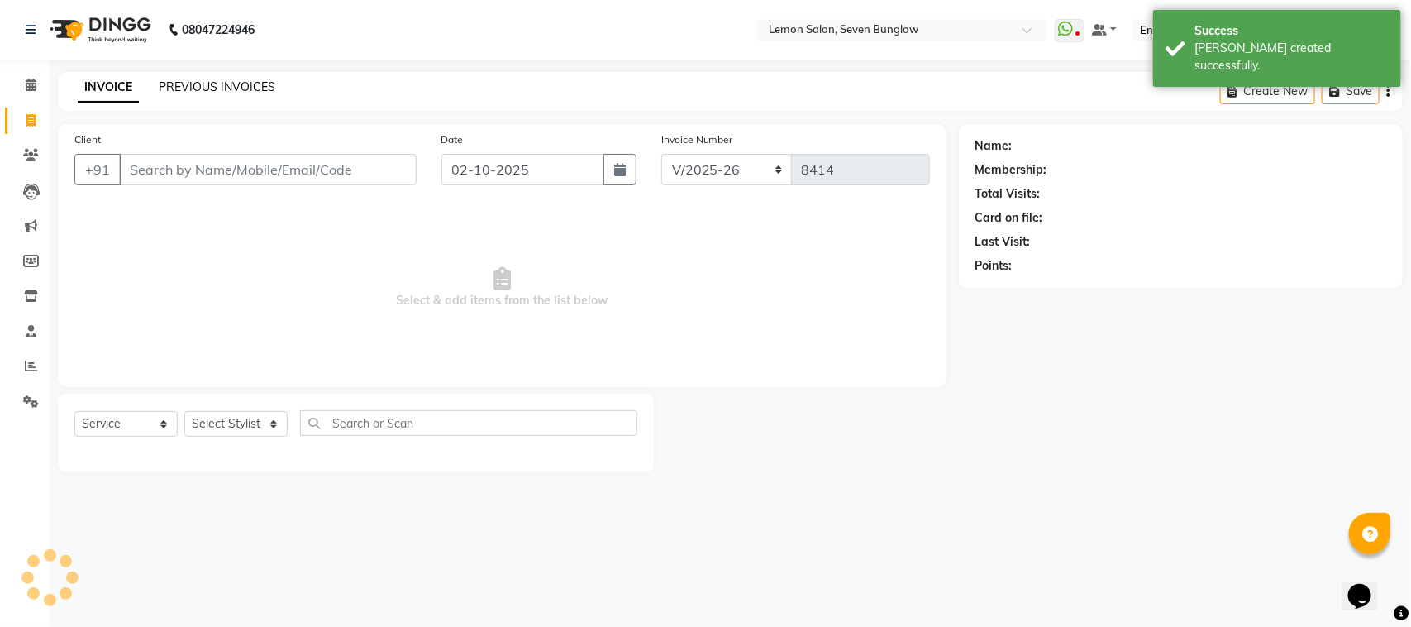
click at [179, 88] on link "PREVIOUS INVOICES" at bounding box center [217, 86] width 117 height 15
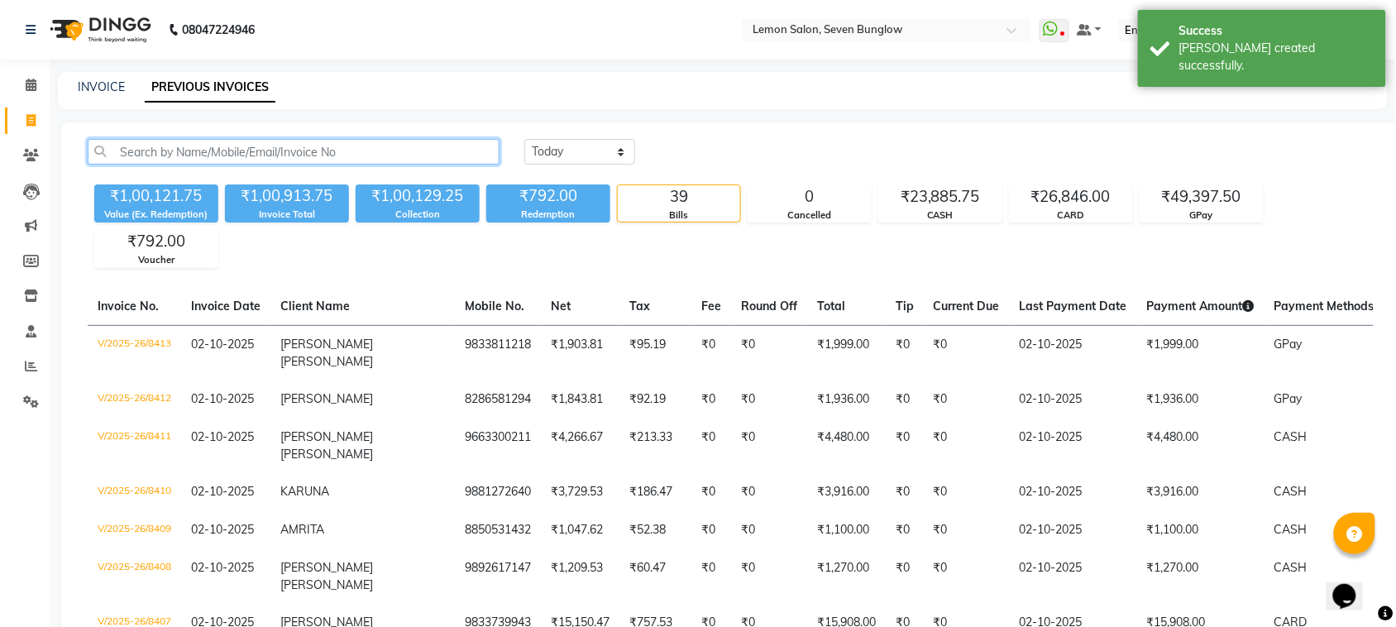
click at [228, 146] on input "text" at bounding box center [294, 152] width 412 height 26
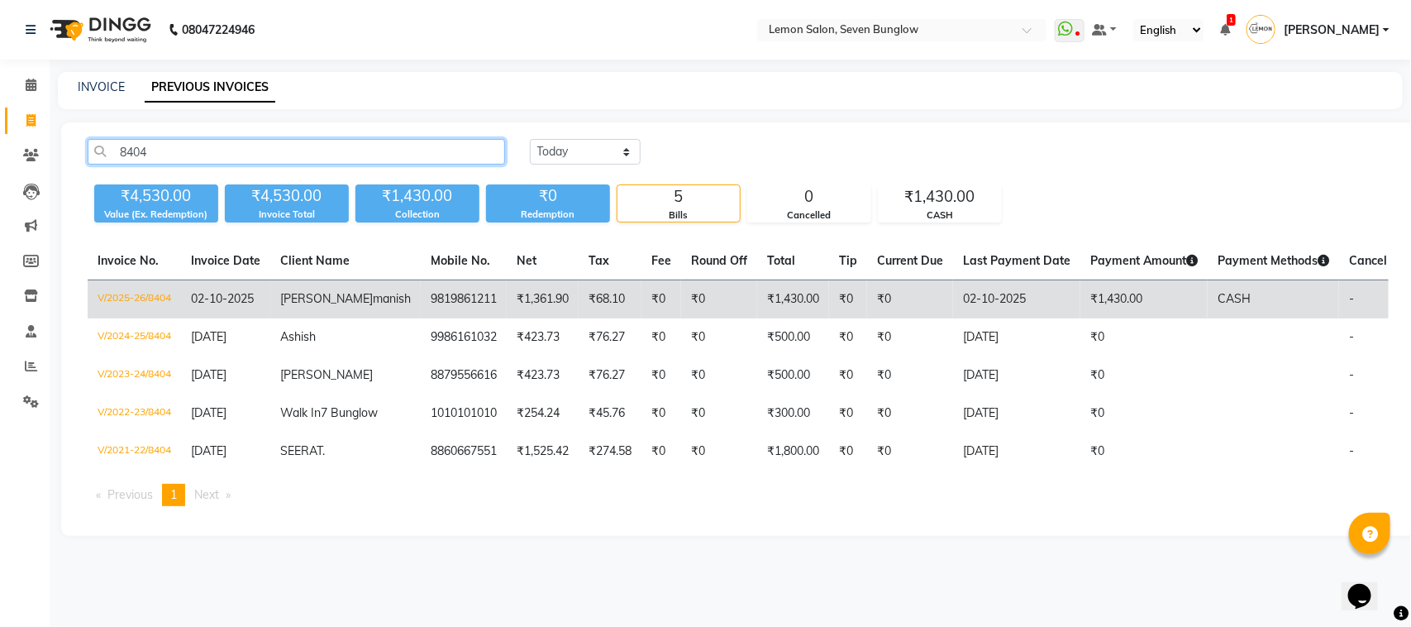
type input "8404"
click at [510, 299] on td "₹1,361.90" at bounding box center [543, 299] width 72 height 39
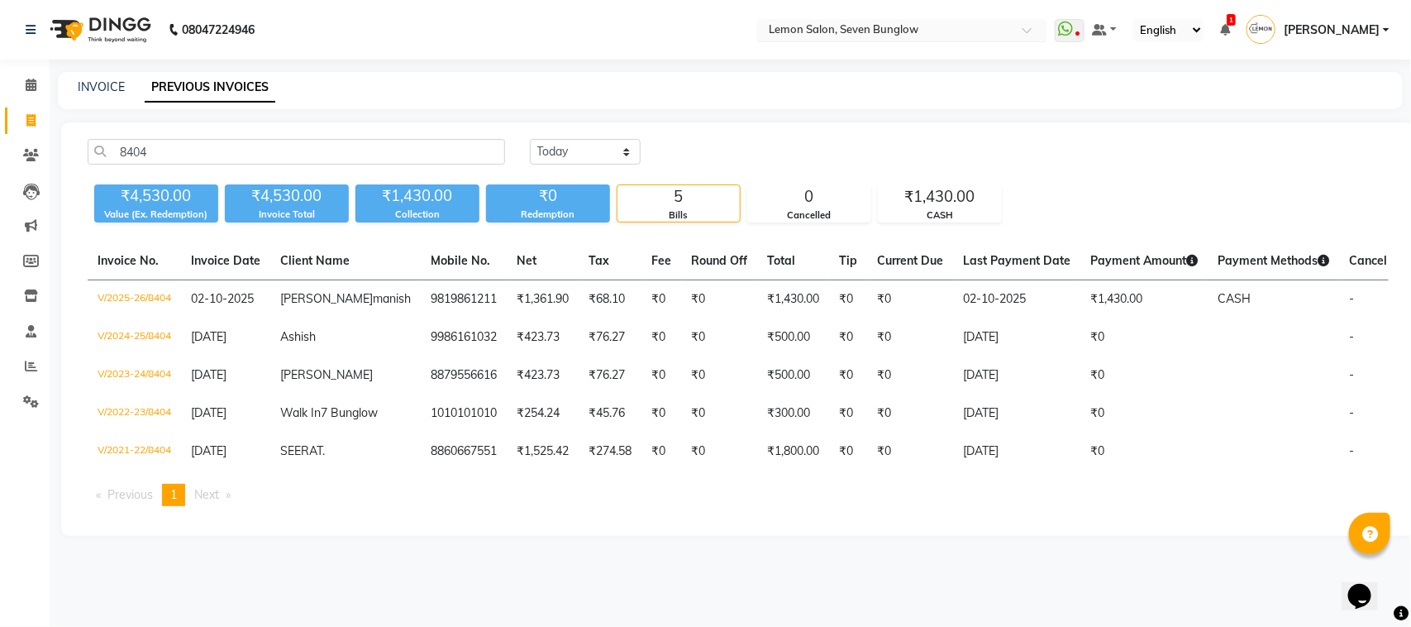
click at [886, 23] on input "text" at bounding box center [886, 31] width 240 height 17
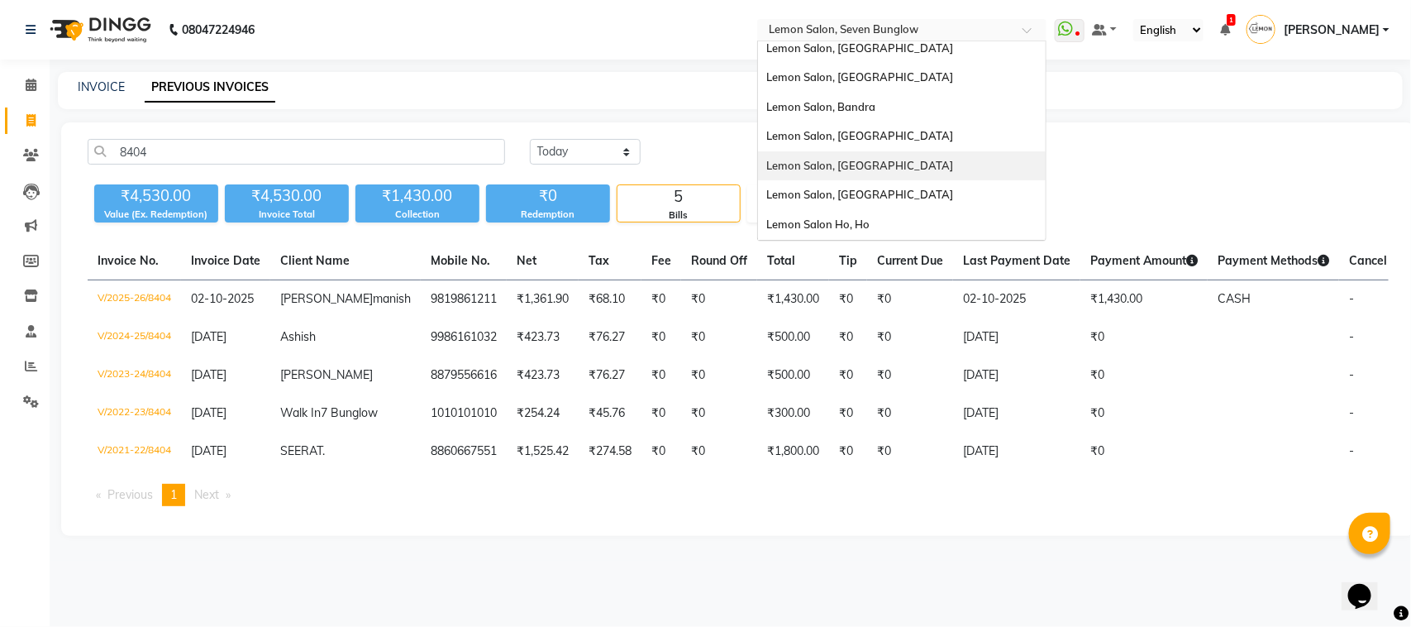
scroll to position [153, 0]
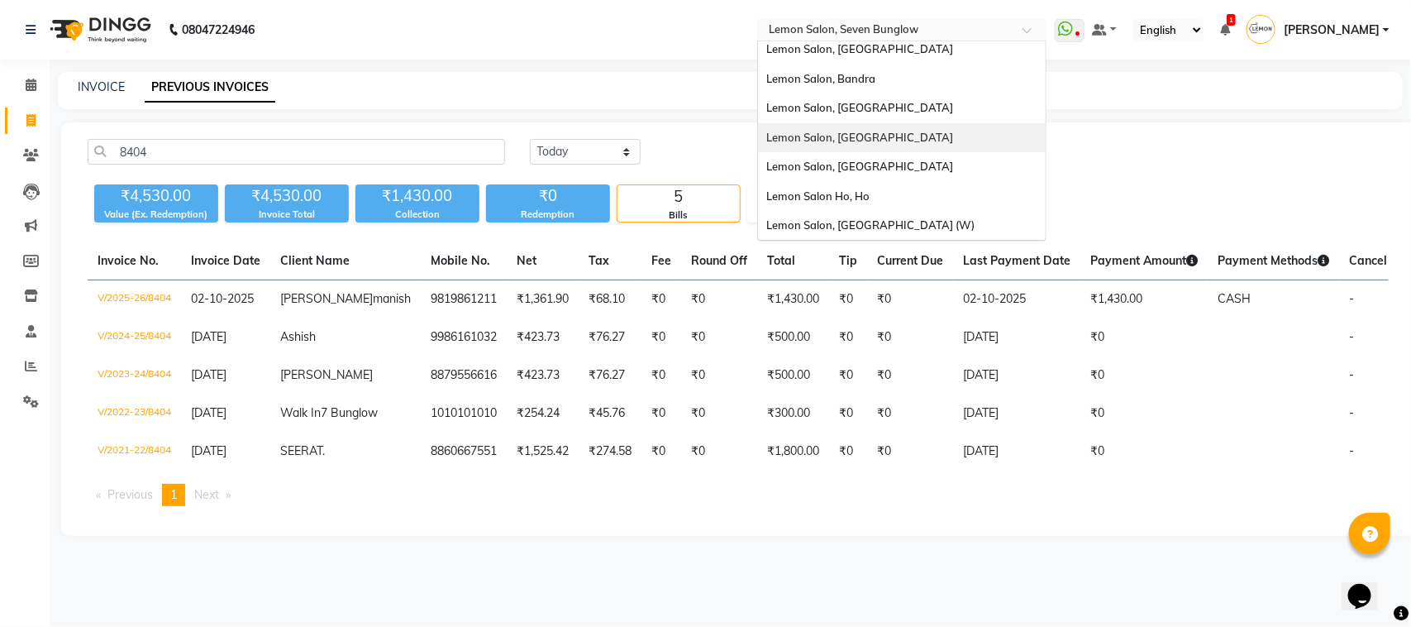
click at [890, 139] on span "Lemon Salon, [GEOGRAPHIC_DATA]" at bounding box center [859, 137] width 187 height 13
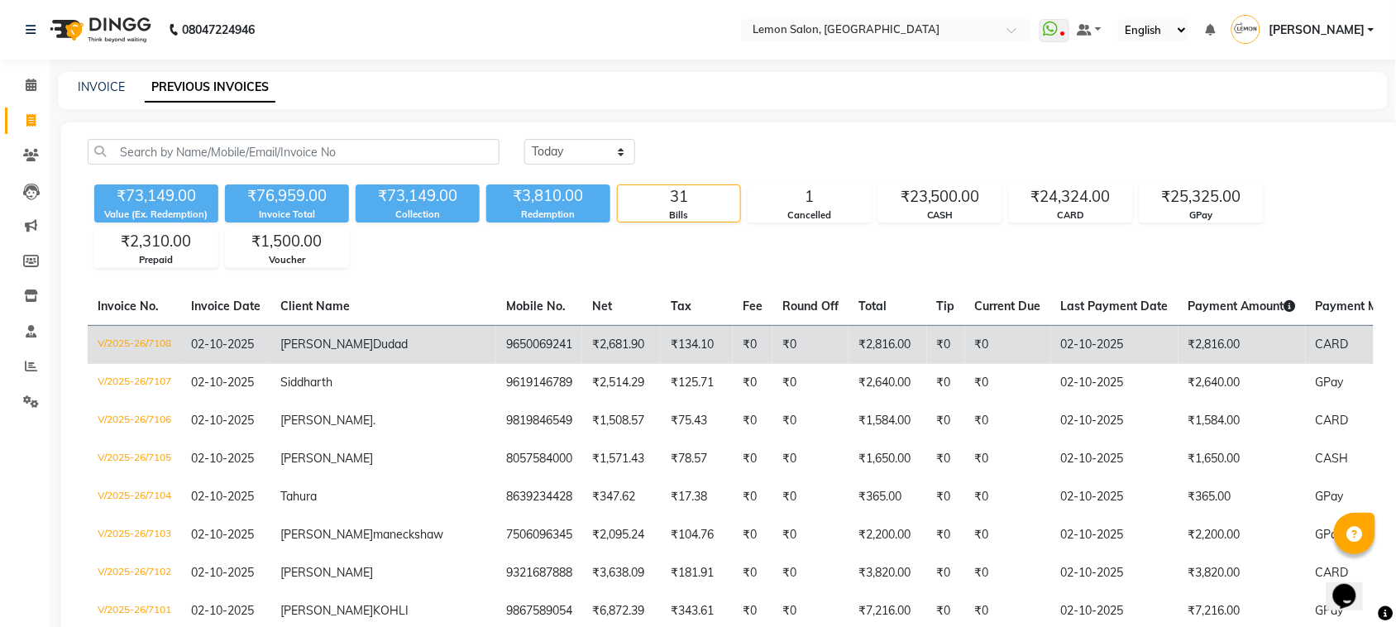
click at [329, 354] on td "Shivale Dudad" at bounding box center [383, 344] width 226 height 39
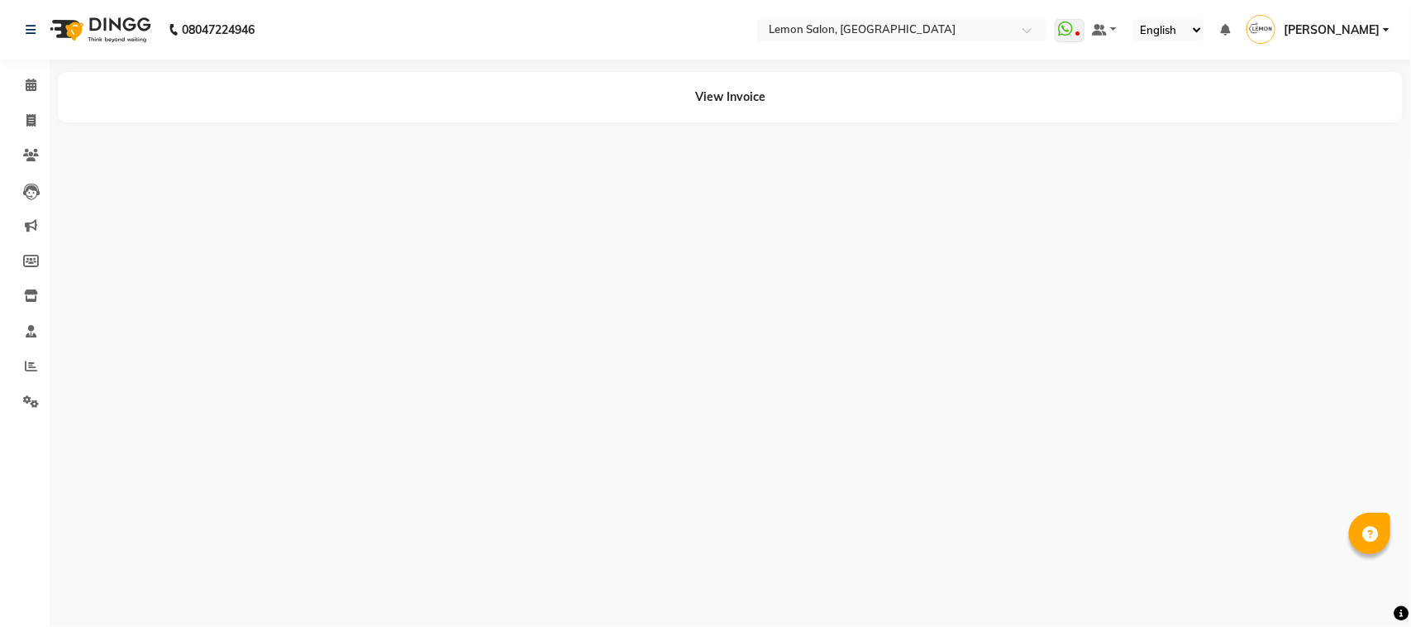
select select "en"
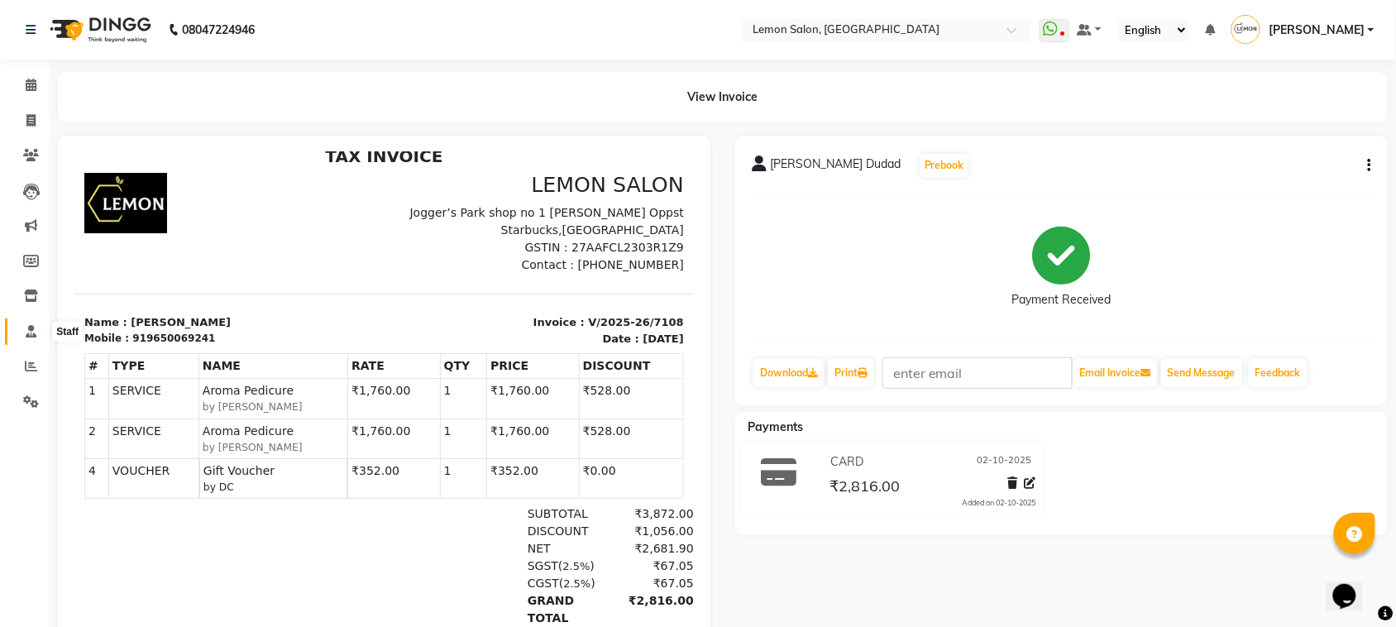
click at [27, 339] on span at bounding box center [31, 331] width 29 height 19
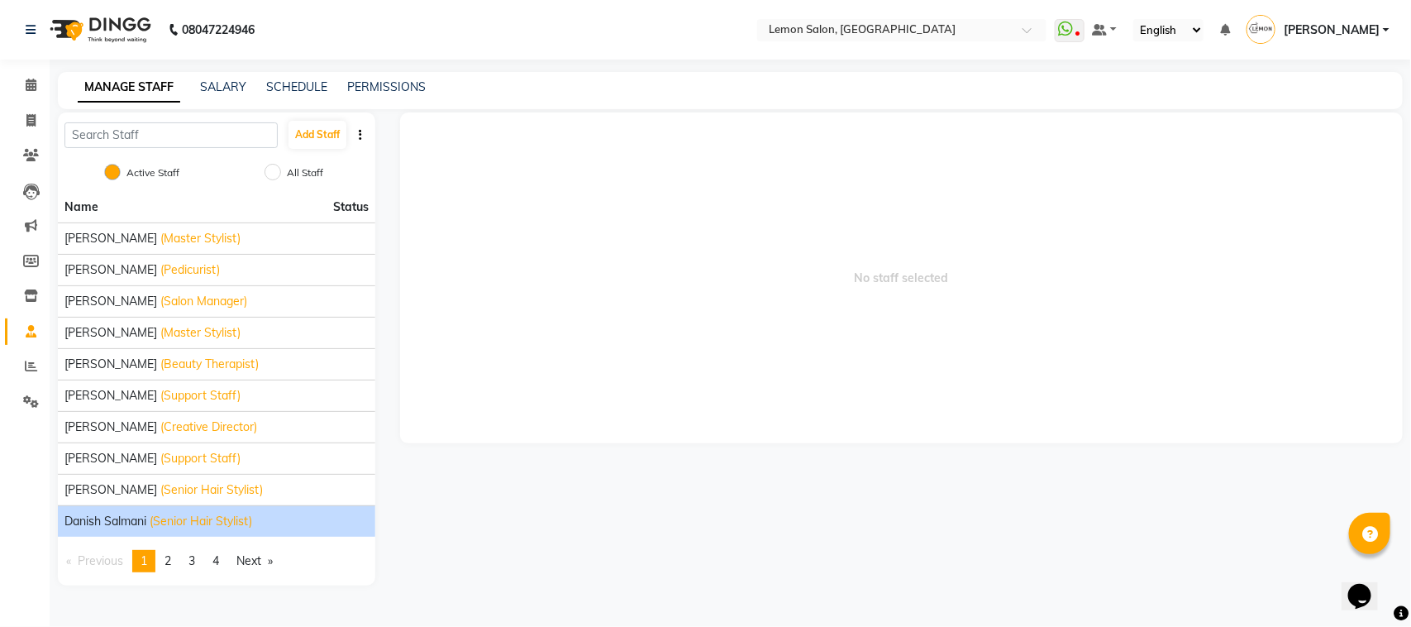
click at [137, 518] on span "Danish Salmani" at bounding box center [105, 521] width 82 height 17
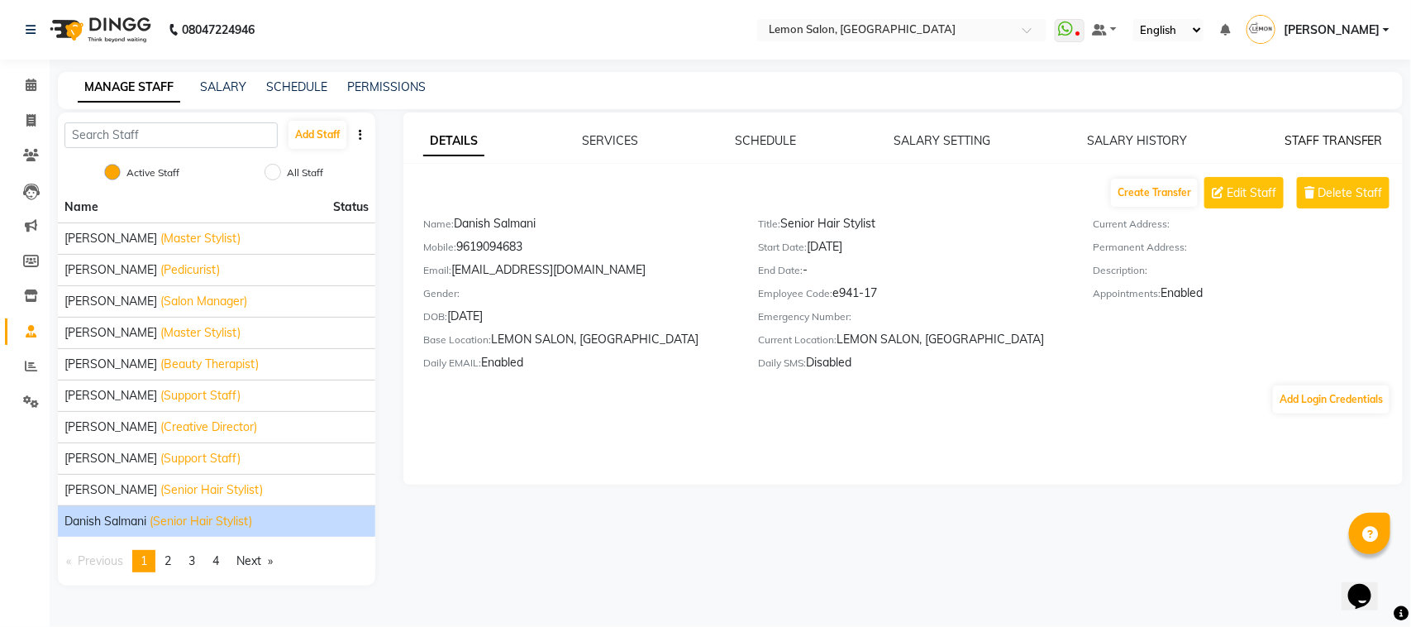
click at [1320, 141] on link "STAFF TRANSFER" at bounding box center [1334, 140] width 98 height 15
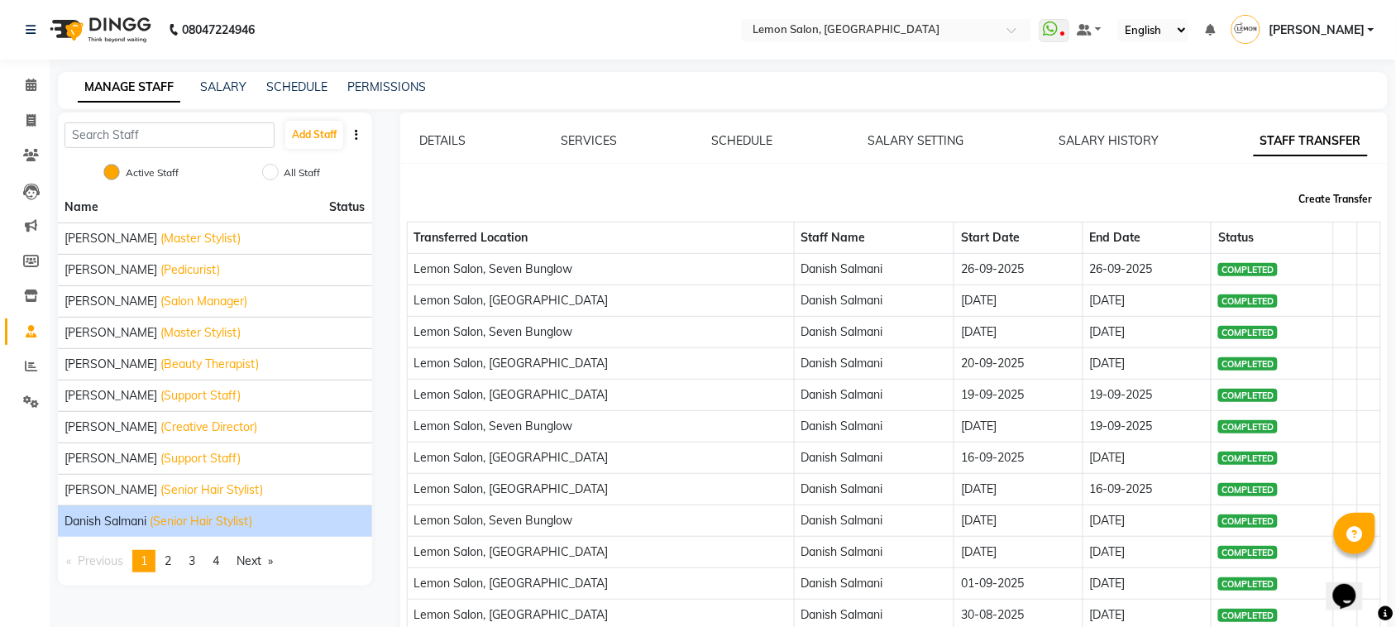
click at [1358, 200] on button "Create Transfer" at bounding box center [1335, 199] width 87 height 28
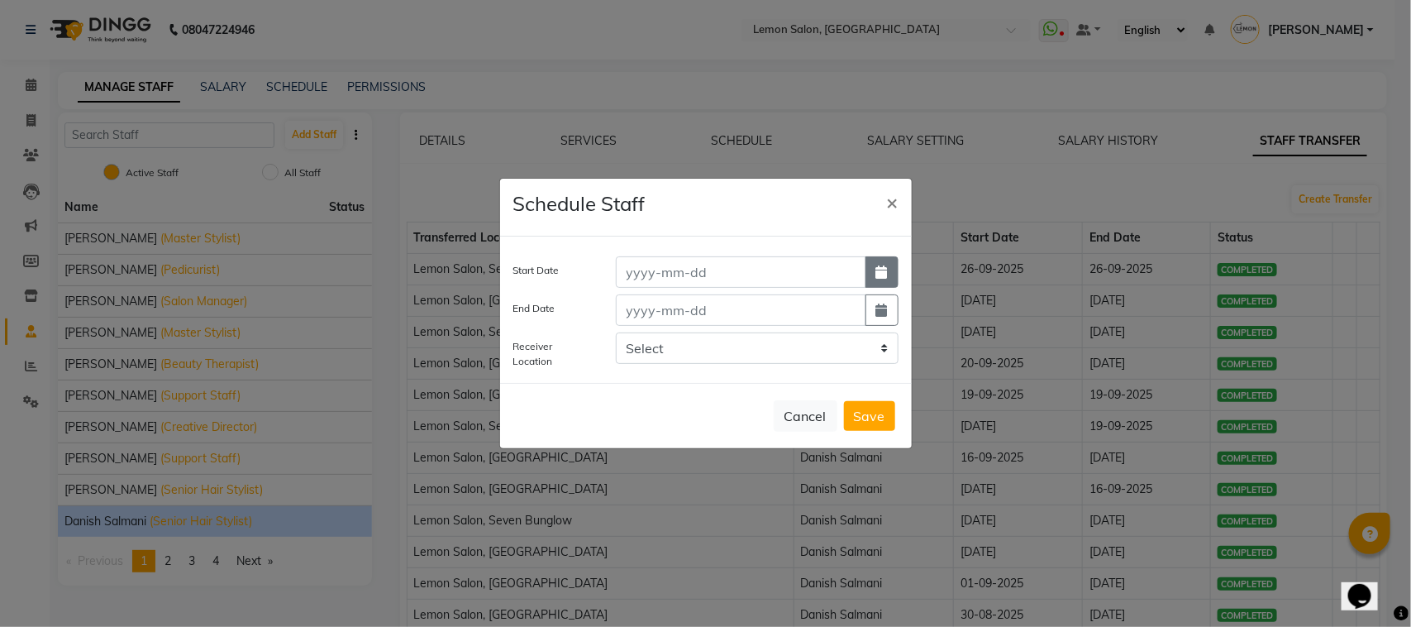
click at [886, 269] on icon "button" at bounding box center [882, 271] width 12 height 13
select select "10"
select select "2025"
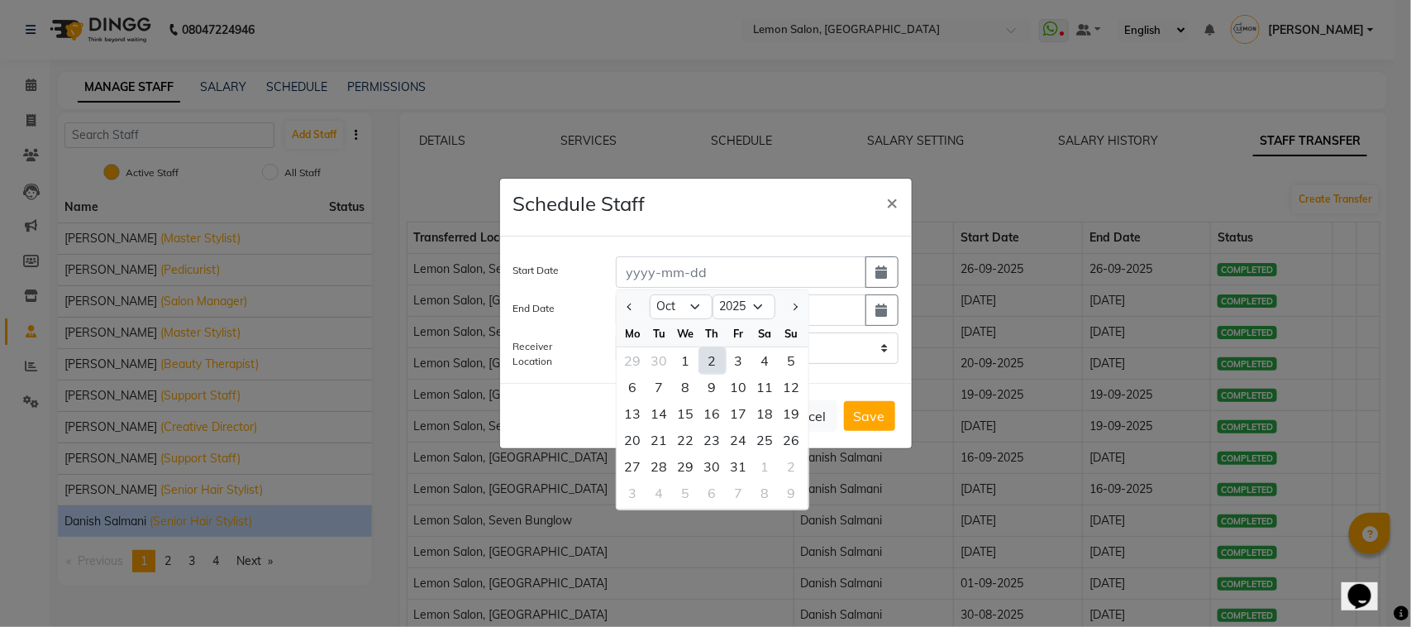
click at [704, 357] on div "2" at bounding box center [712, 360] width 26 height 26
type input "02-10-2025"
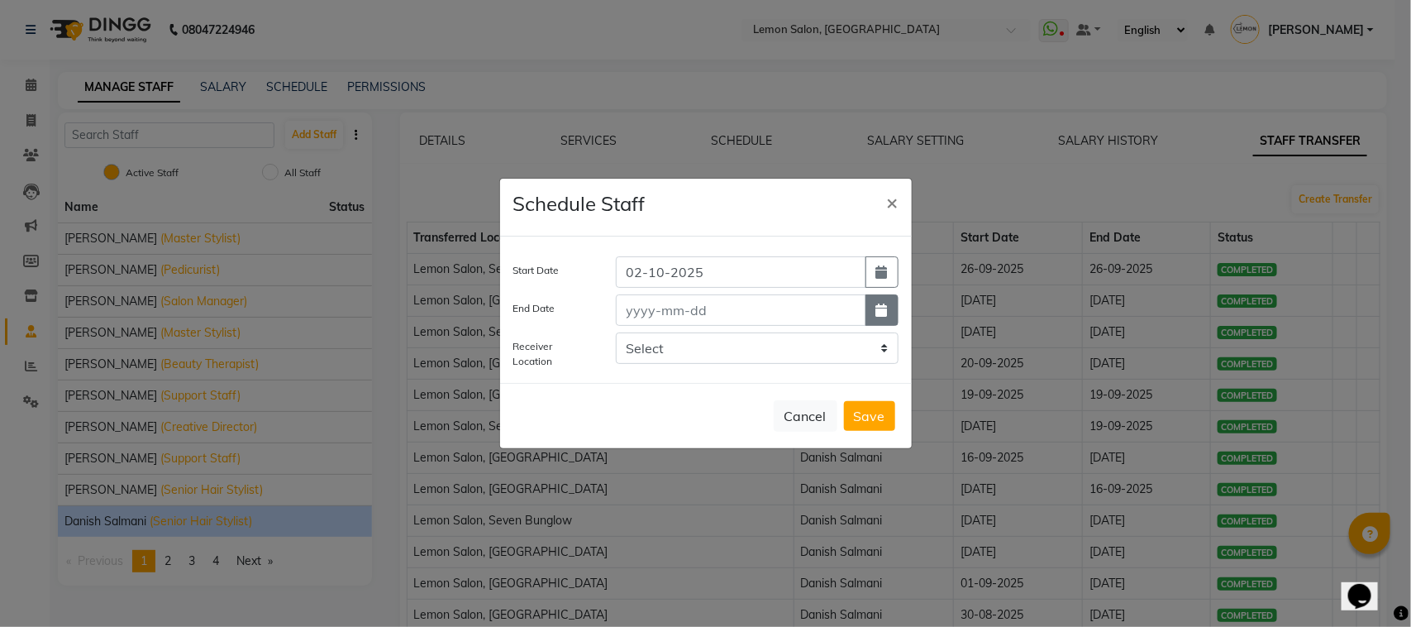
click at [872, 303] on button "button" at bounding box center [882, 309] width 33 height 31
select select "10"
select select "2025"
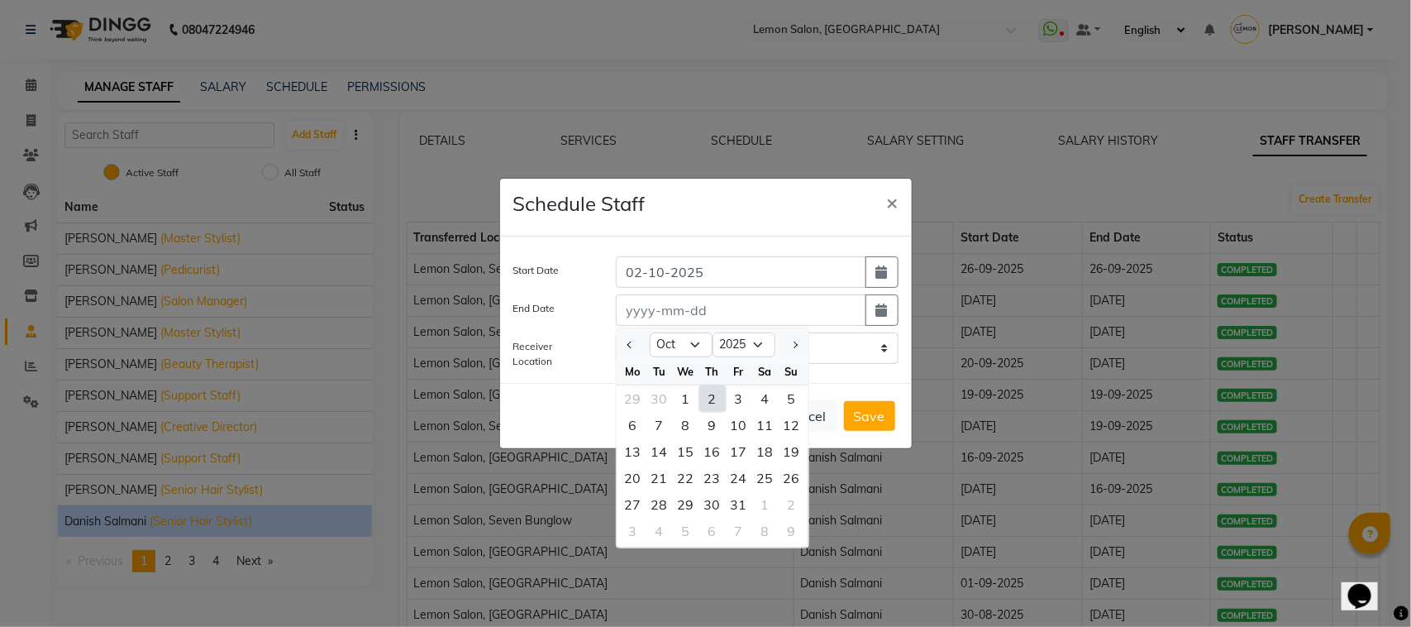
click at [717, 398] on div "2" at bounding box center [712, 398] width 26 height 26
type input "02-10-2025"
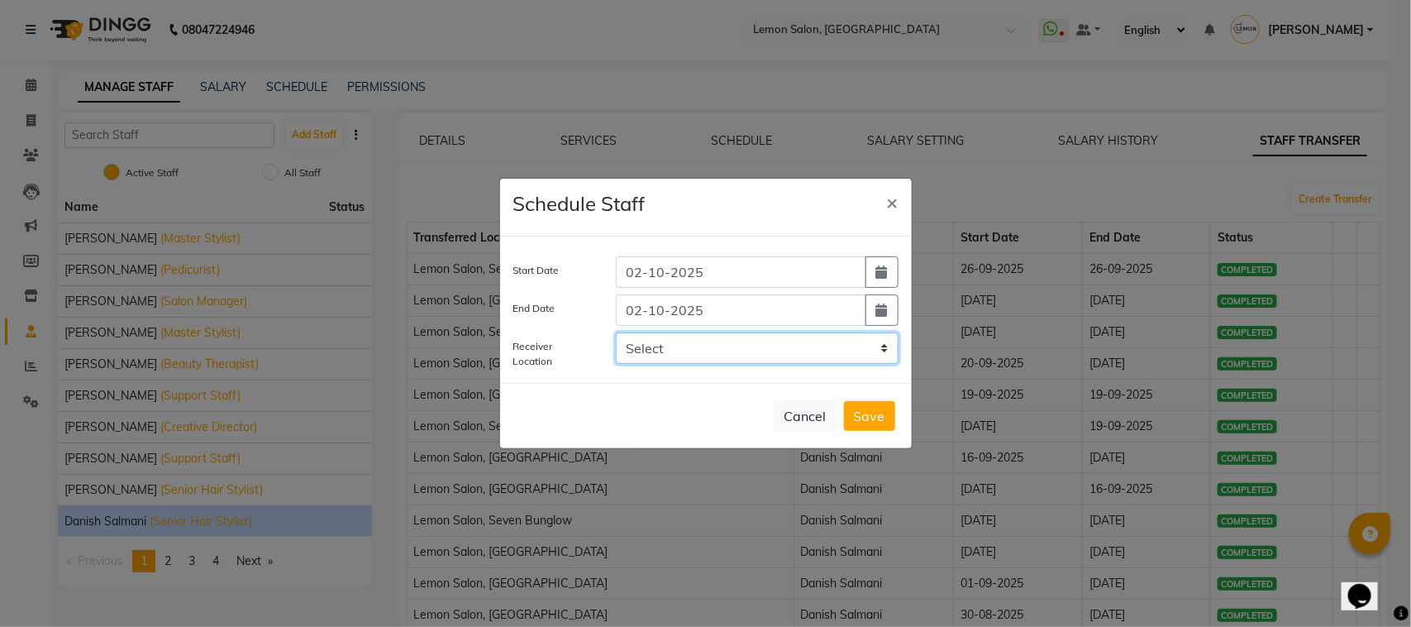
click at [728, 337] on select "Select Lemon Salon, Malad Lemon Salon, Seven Bunglow Lemon Salon, Bandra Lemon …" at bounding box center [757, 347] width 283 height 31
select select "954"
click at [616, 332] on select "Select Lemon Salon, Malad Lemon Salon, Seven Bunglow Lemon Salon, Bandra Lemon …" at bounding box center [757, 347] width 283 height 31
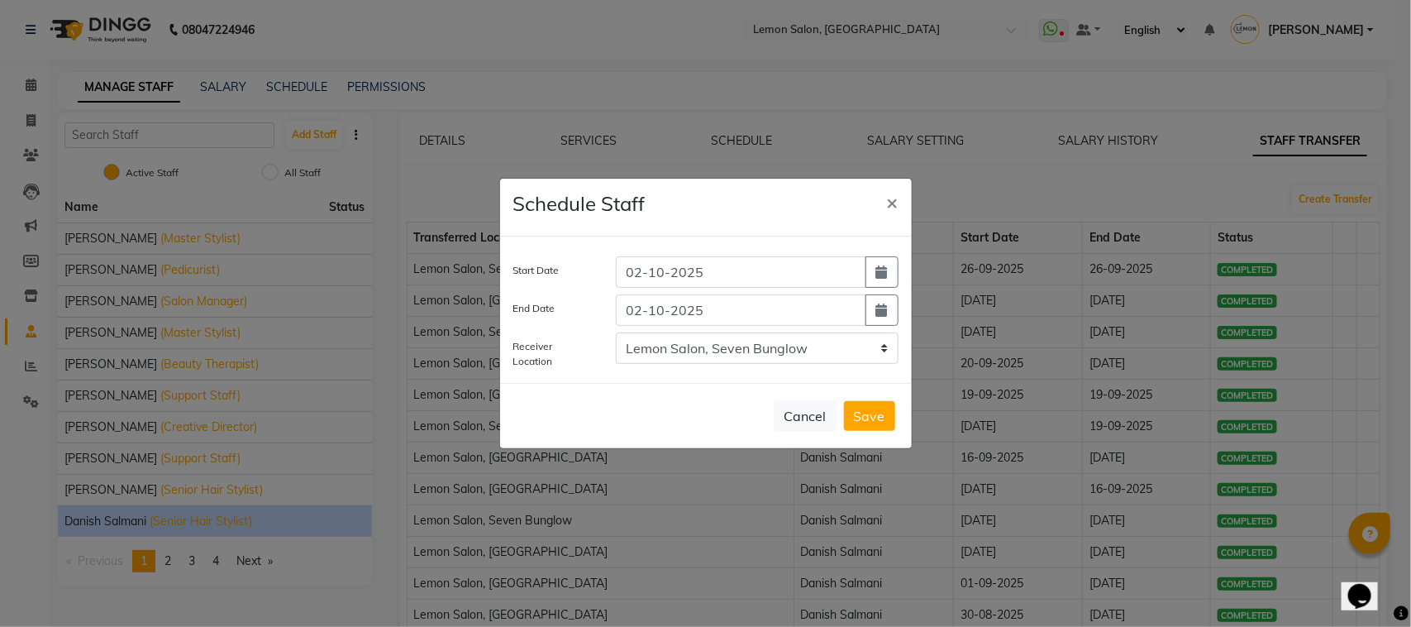
click at [881, 413] on button "Save" at bounding box center [869, 416] width 51 height 30
select select
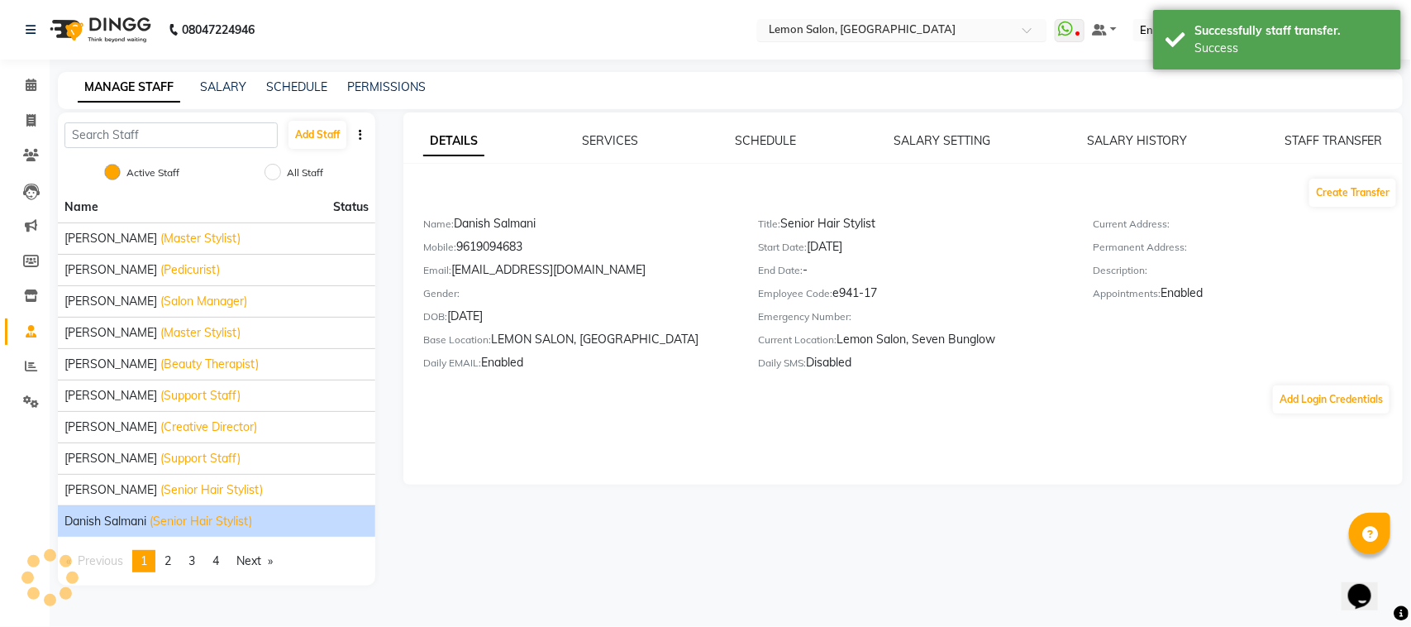
click at [966, 19] on div "Select Location × Lemon Salon, Lokhandwala" at bounding box center [901, 30] width 289 height 22
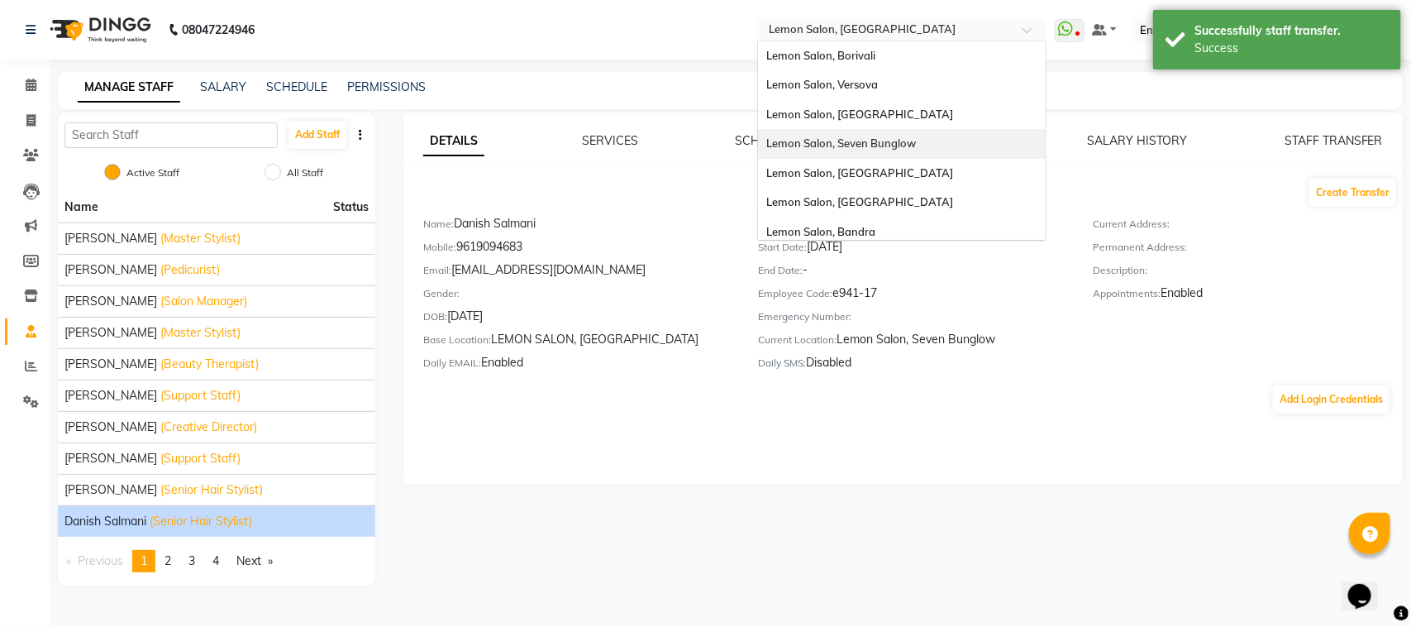
click at [948, 137] on div "Lemon Salon, Seven Bunglow" at bounding box center [902, 144] width 288 height 30
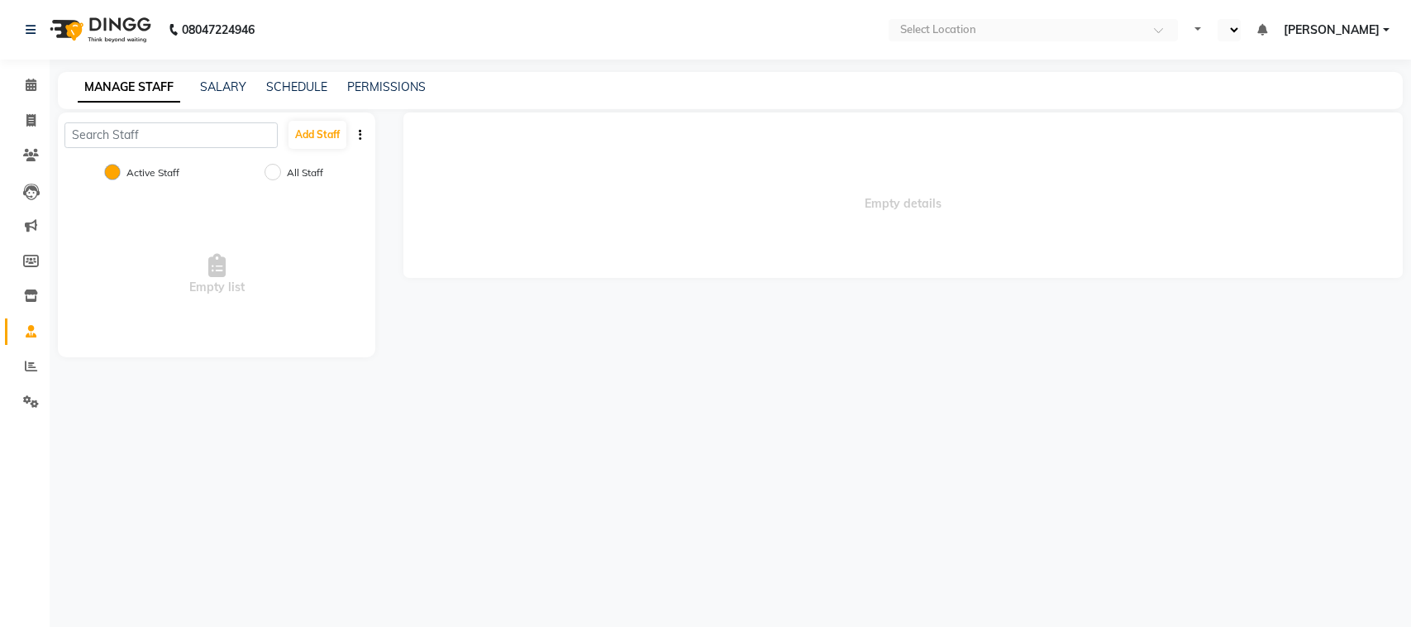
select select "en"
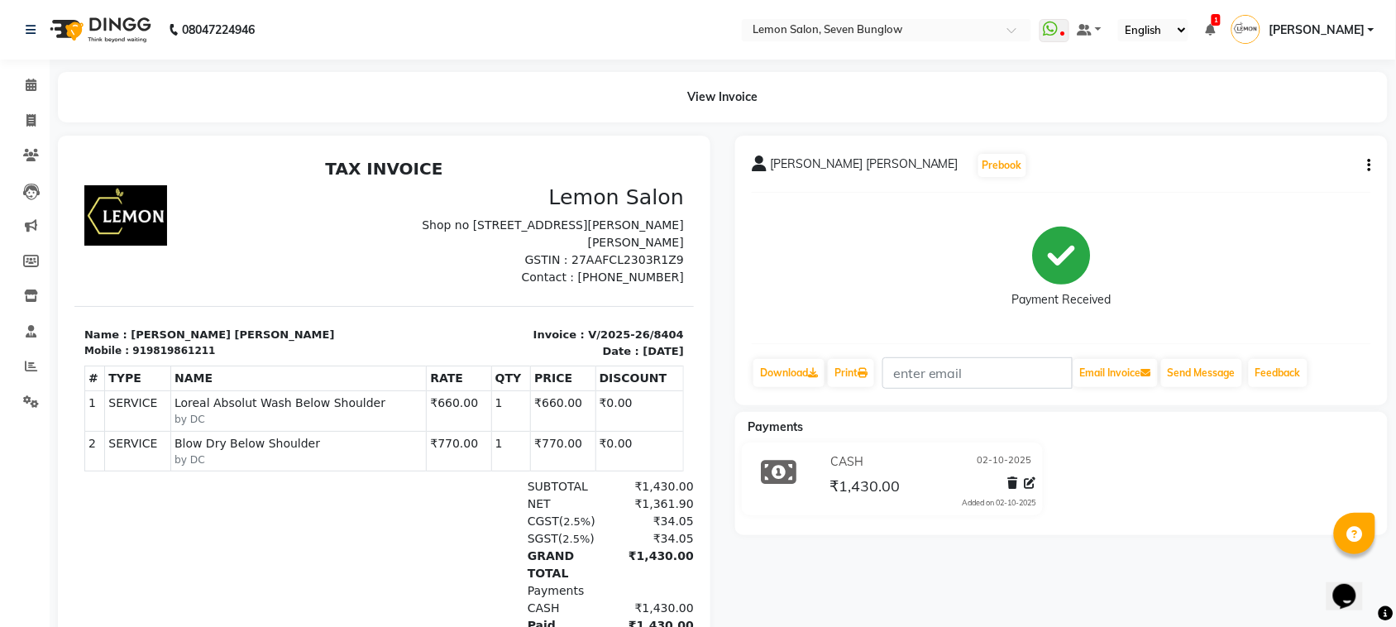
click at [1368, 165] on icon "button" at bounding box center [1369, 165] width 3 height 1
click at [1273, 164] on div "Edit Item Staff" at bounding box center [1286, 165] width 113 height 21
select select
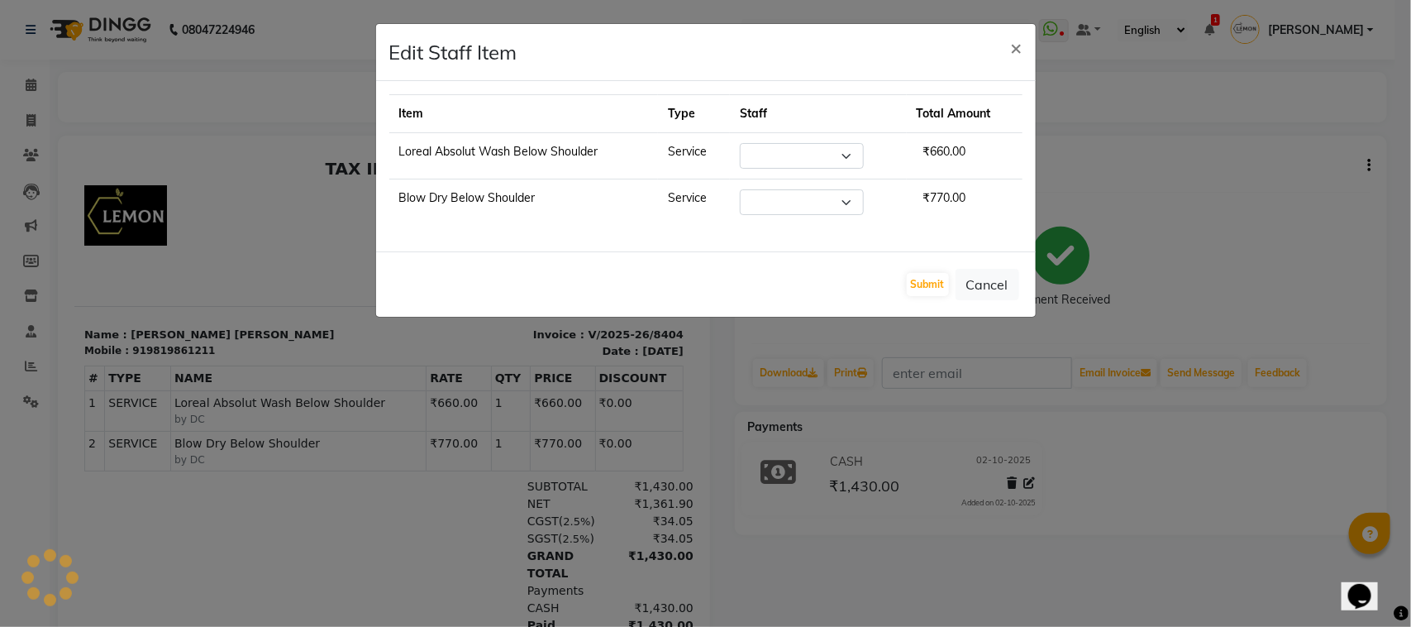
select select "7887"
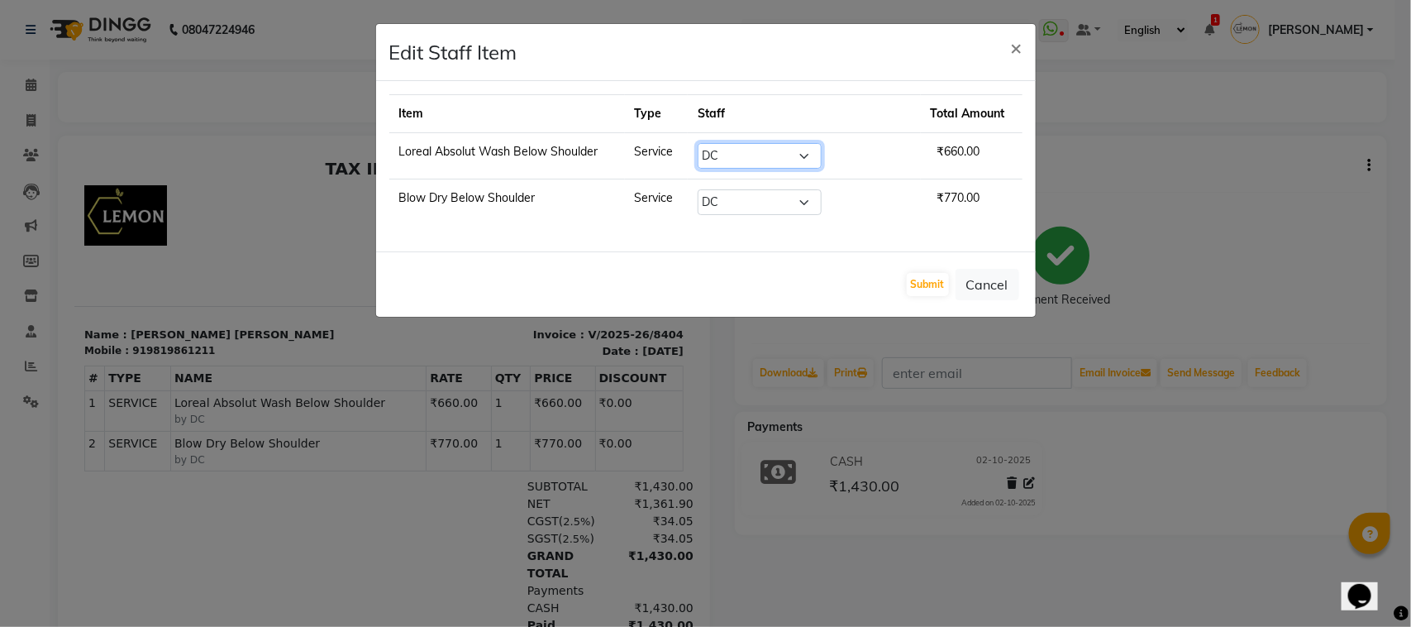
click at [781, 155] on select "Select Ajit Thakur Akansha Subba Aniket (Nail) Danish Salmani DC Gufran Salmani…" at bounding box center [760, 156] width 124 height 26
click at [1005, 361] on ngb-modal-window "Edit Staff Item × Item Type Staff Total Amount Loreal Absolut Wash Below Should…" at bounding box center [705, 313] width 1411 height 627
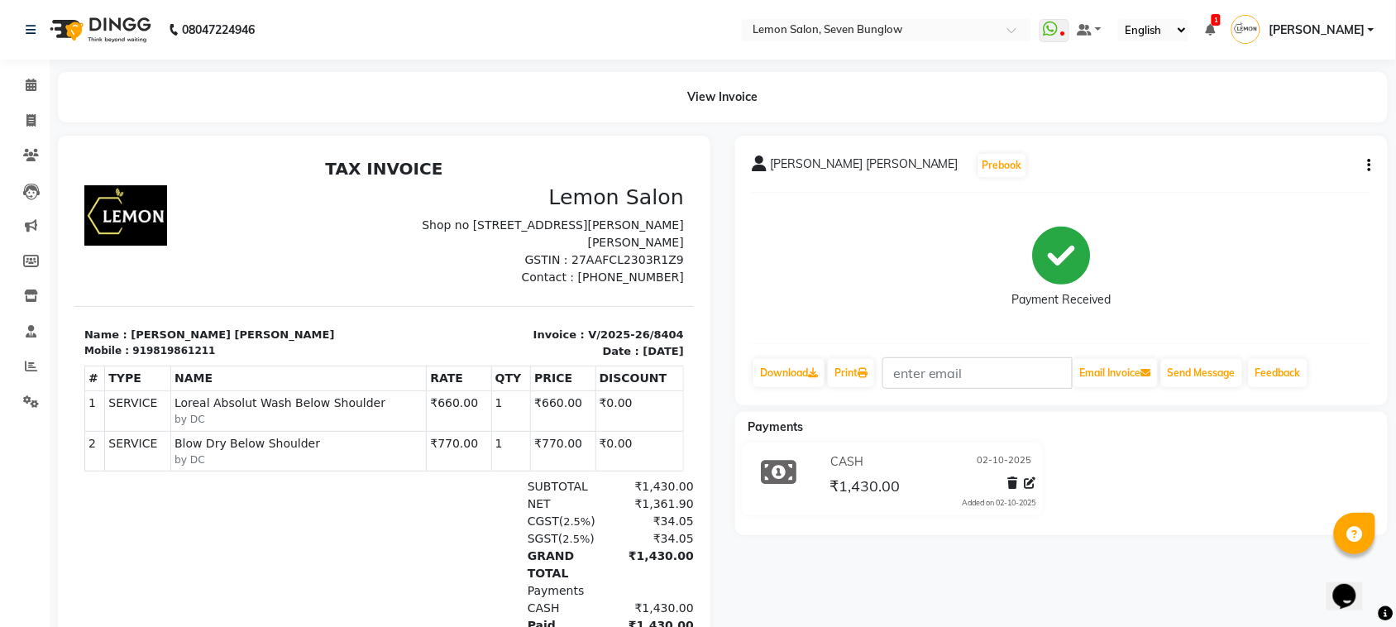
click at [1369, 165] on icon "button" at bounding box center [1369, 165] width 3 height 1
click at [1282, 184] on div "Edit Invoice" at bounding box center [1286, 186] width 113 height 21
select select "service"
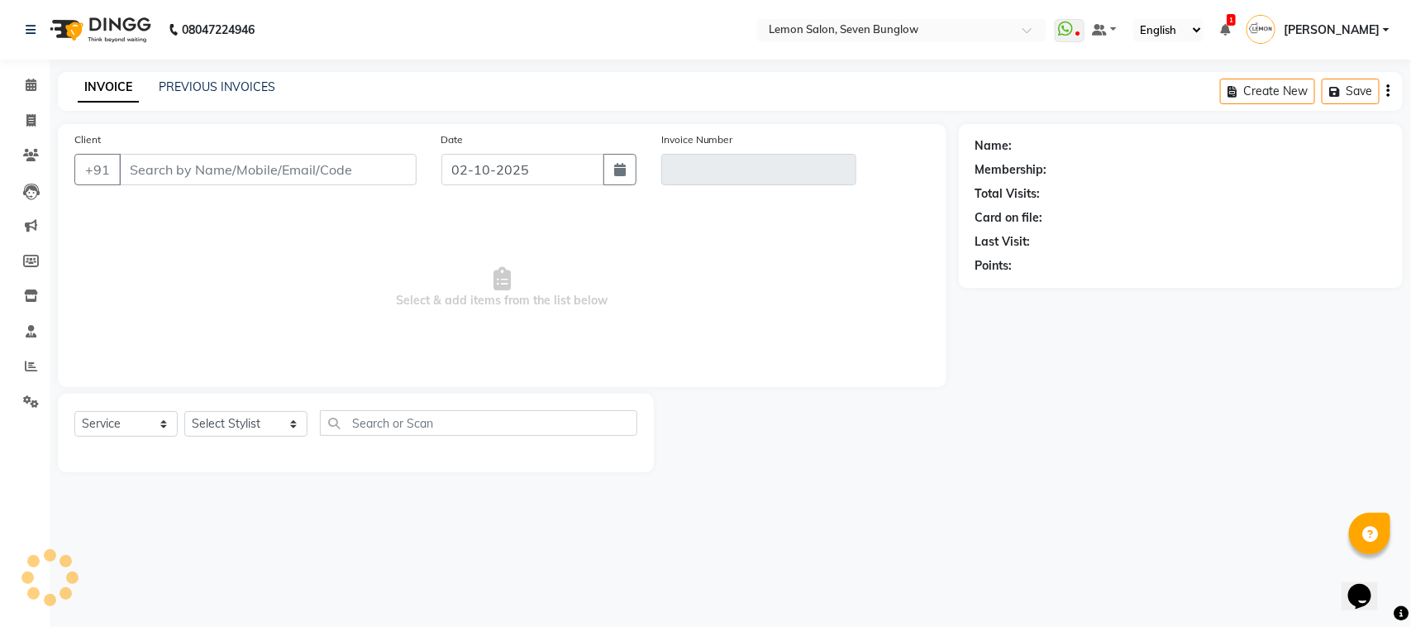
type input "9819861211"
type input "V/2025-26/8404"
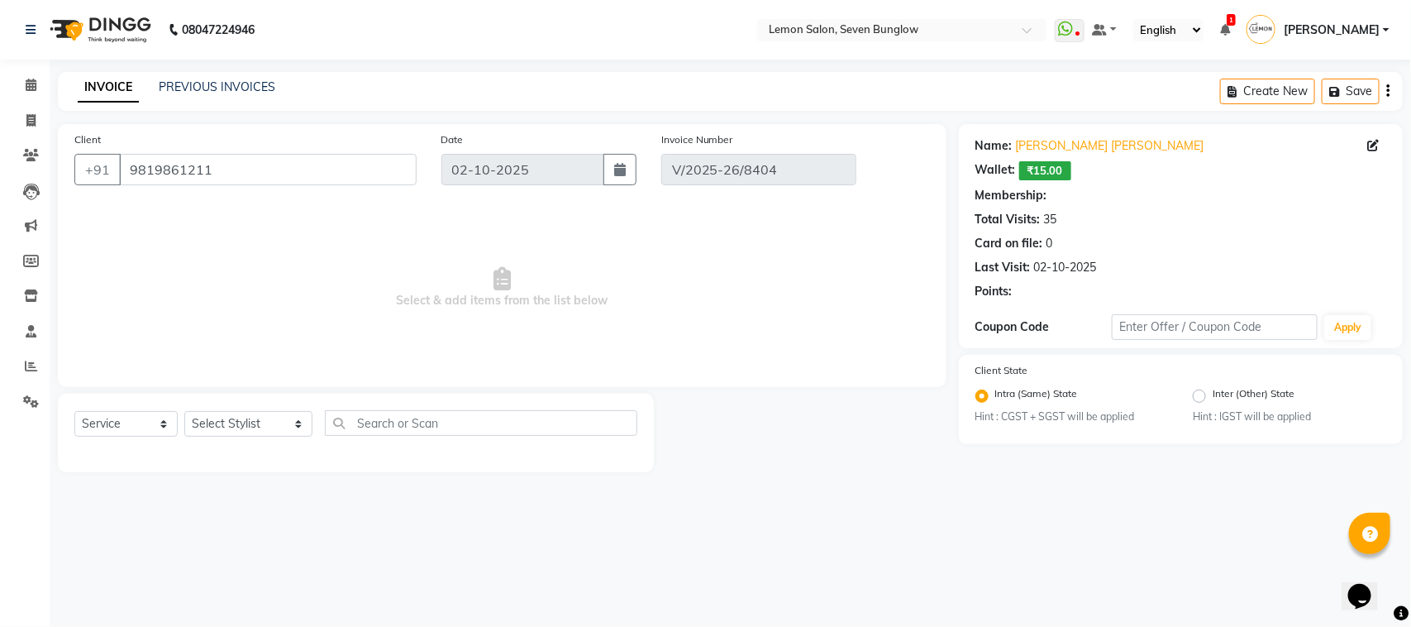
select select "select"
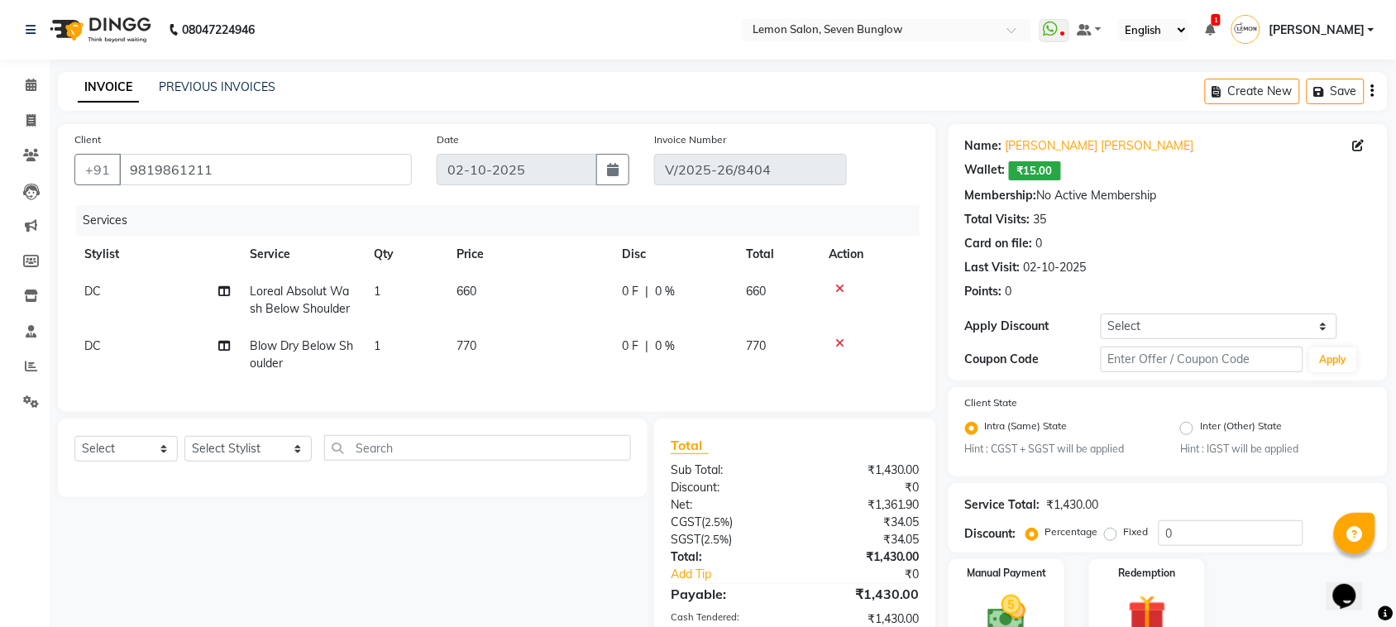
click at [117, 288] on td "DC" at bounding box center [156, 300] width 165 height 55
select select "7887"
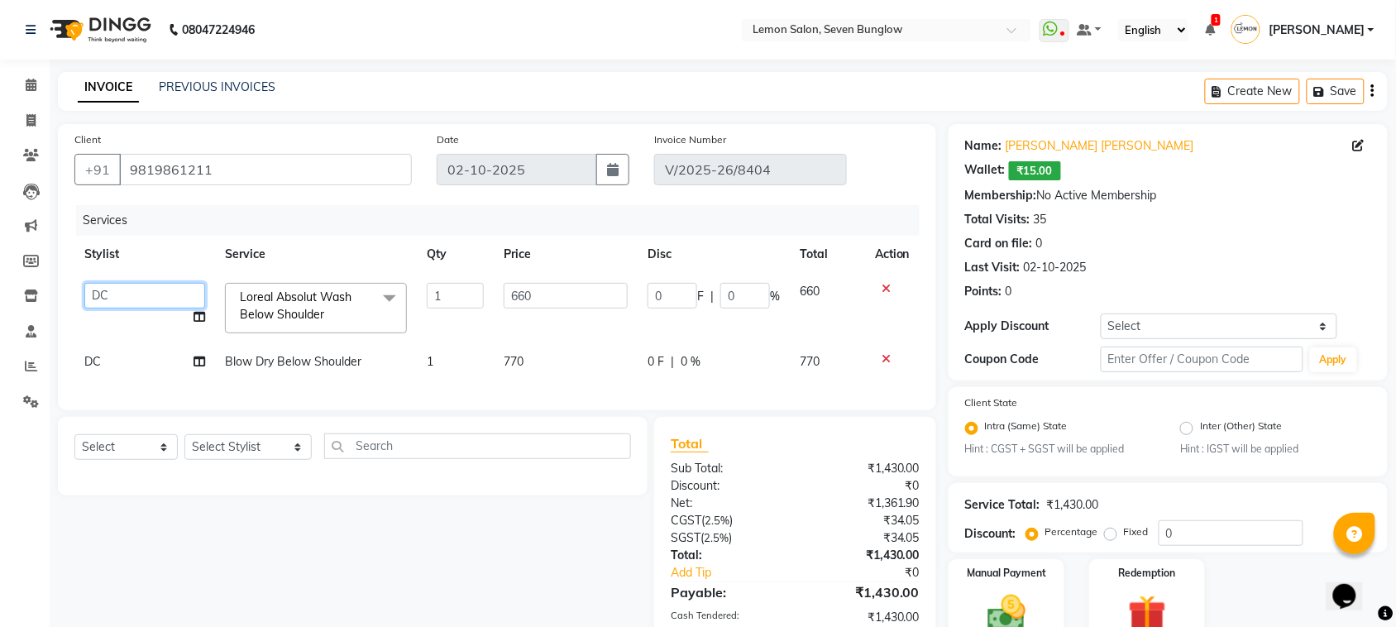
click at [117, 288] on select "Ajit Thakur Akansha Subba Amreen Shaikh Aniket (Nail) Danish Salmani DC Gufran …" at bounding box center [144, 296] width 121 height 26
select select "7473"
click at [147, 350] on td "DC" at bounding box center [144, 361] width 141 height 37
select select "7887"
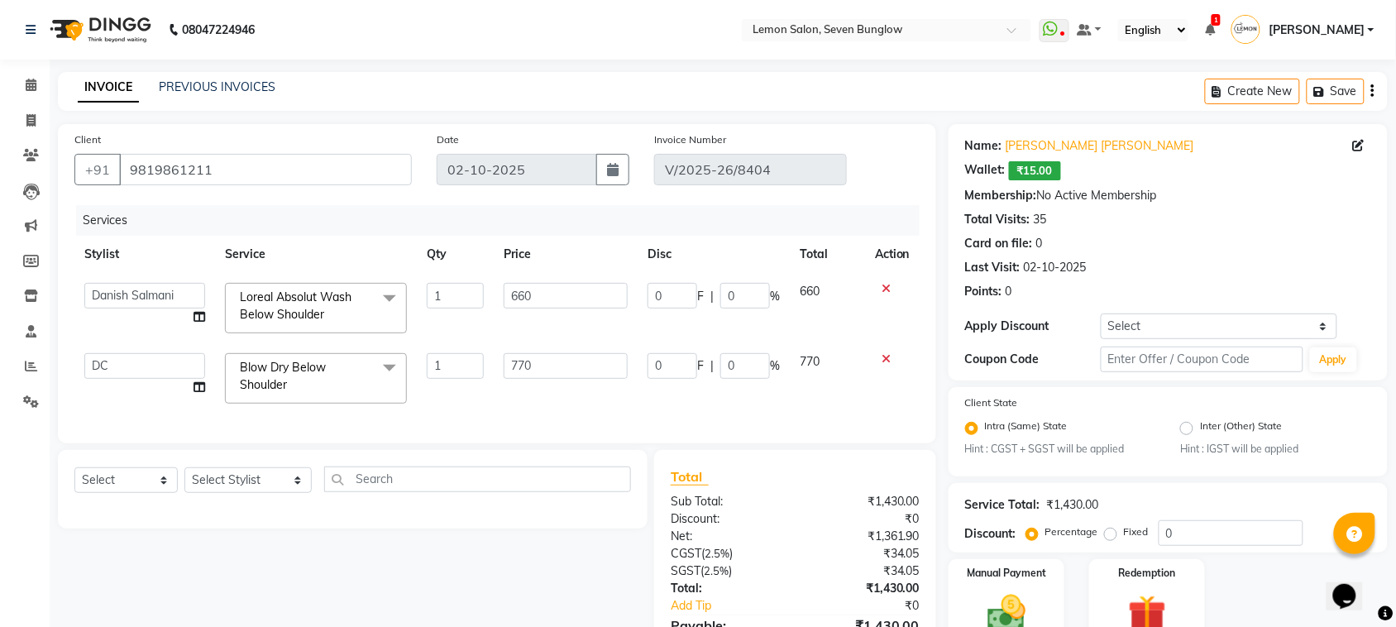
click at [147, 350] on td "Ajit Thakur Akansha Subba Amreen Shaikh Aniket (Nail) Danish Salmani DC Gufran …" at bounding box center [144, 378] width 141 height 70
drag, startPoint x: 165, startPoint y: 370, endPoint x: 165, endPoint y: 360, distance: 10.7
click at [165, 370] on select "Ajit Thakur Akansha Subba Amreen Shaikh Aniket (Nail) Danish Salmani DC Gufran …" at bounding box center [144, 366] width 121 height 26
select select "7473"
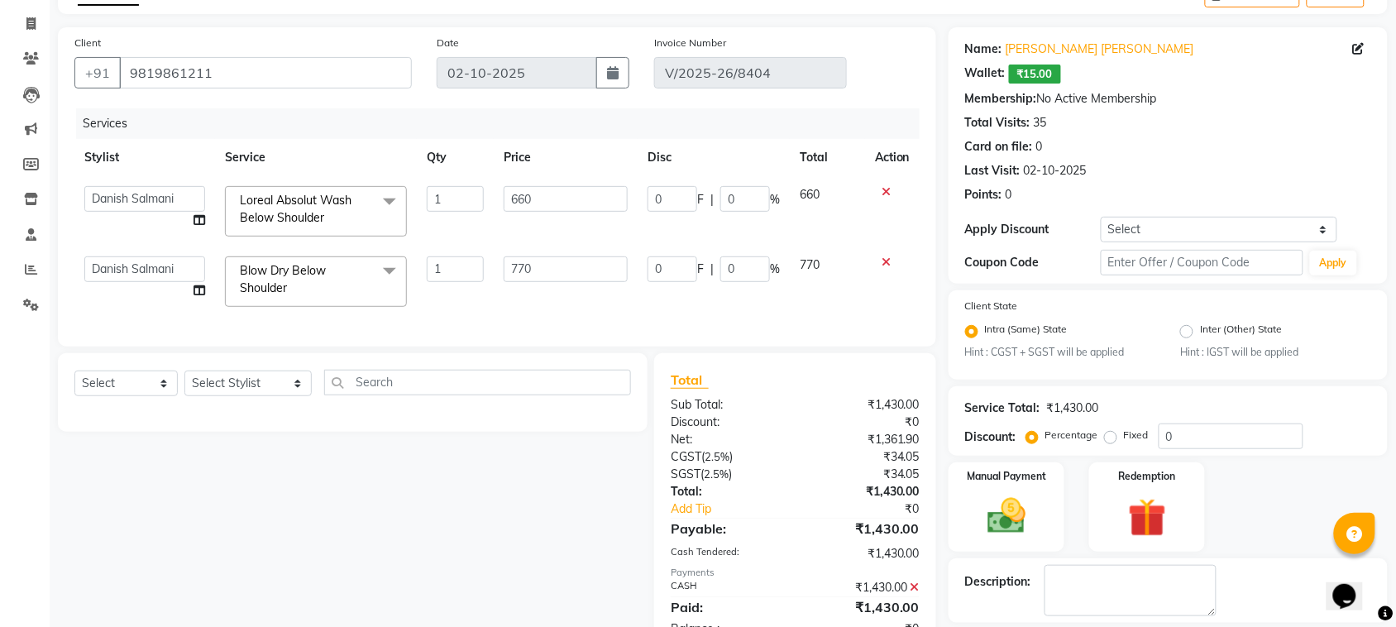
scroll to position [164, 0]
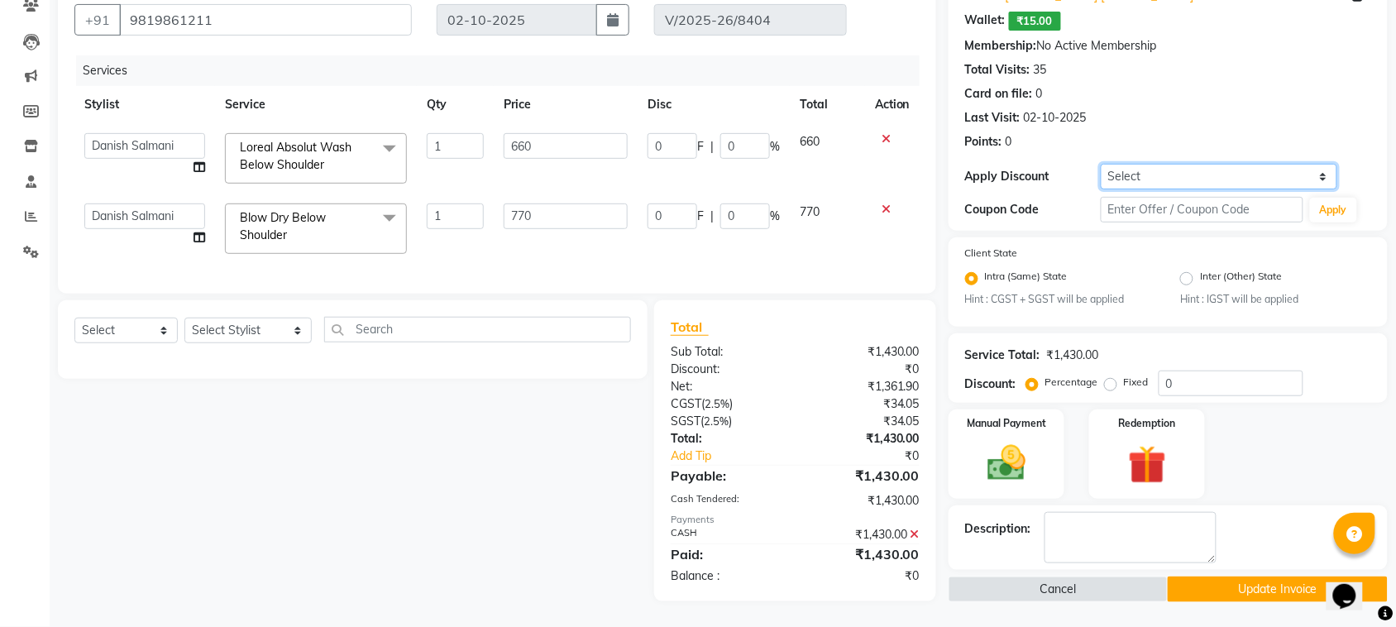
click at [1146, 164] on select "Select Coupon → Abc" at bounding box center [1218, 177] width 236 height 26
click at [1100, 164] on select "Select Coupon → Abc" at bounding box center [1218, 177] width 236 height 26
click at [1124, 375] on label "Fixed" at bounding box center [1136, 382] width 25 height 15
click at [1108, 376] on input "Fixed" at bounding box center [1114, 382] width 12 height 12
radio input "true"
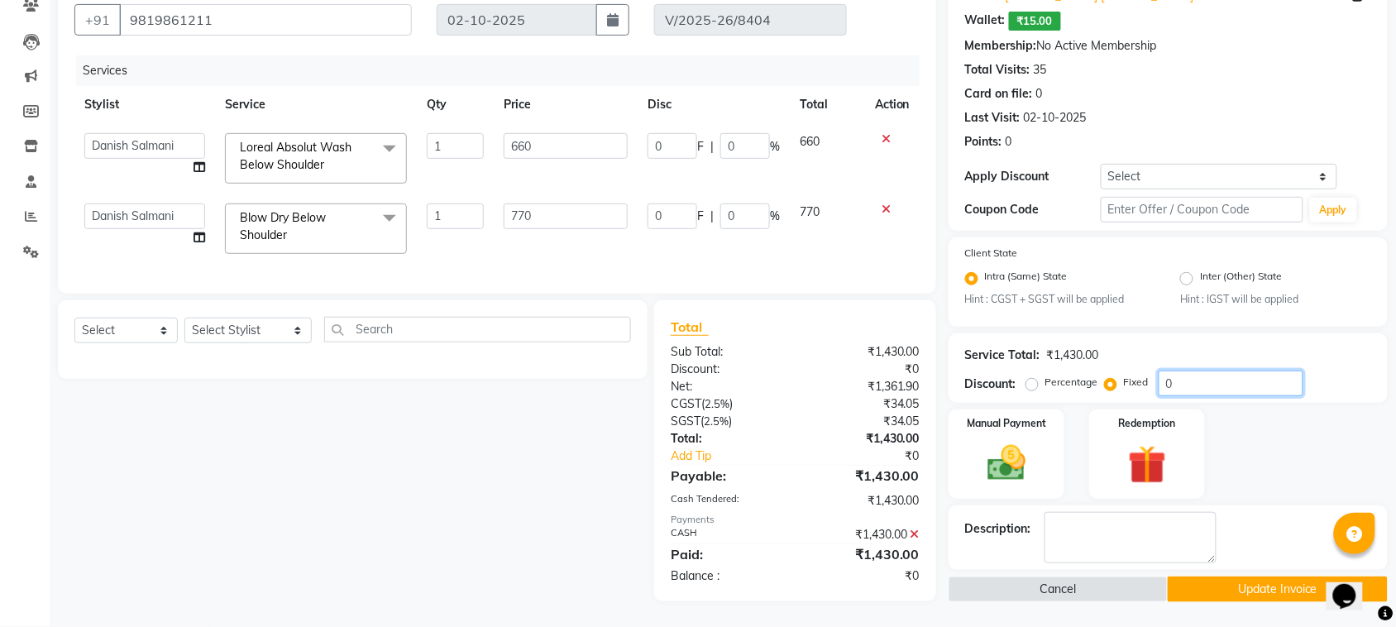
click at [1162, 370] on input "0" at bounding box center [1230, 383] width 145 height 26
type input "4"
type input "1.85"
type input "0.28"
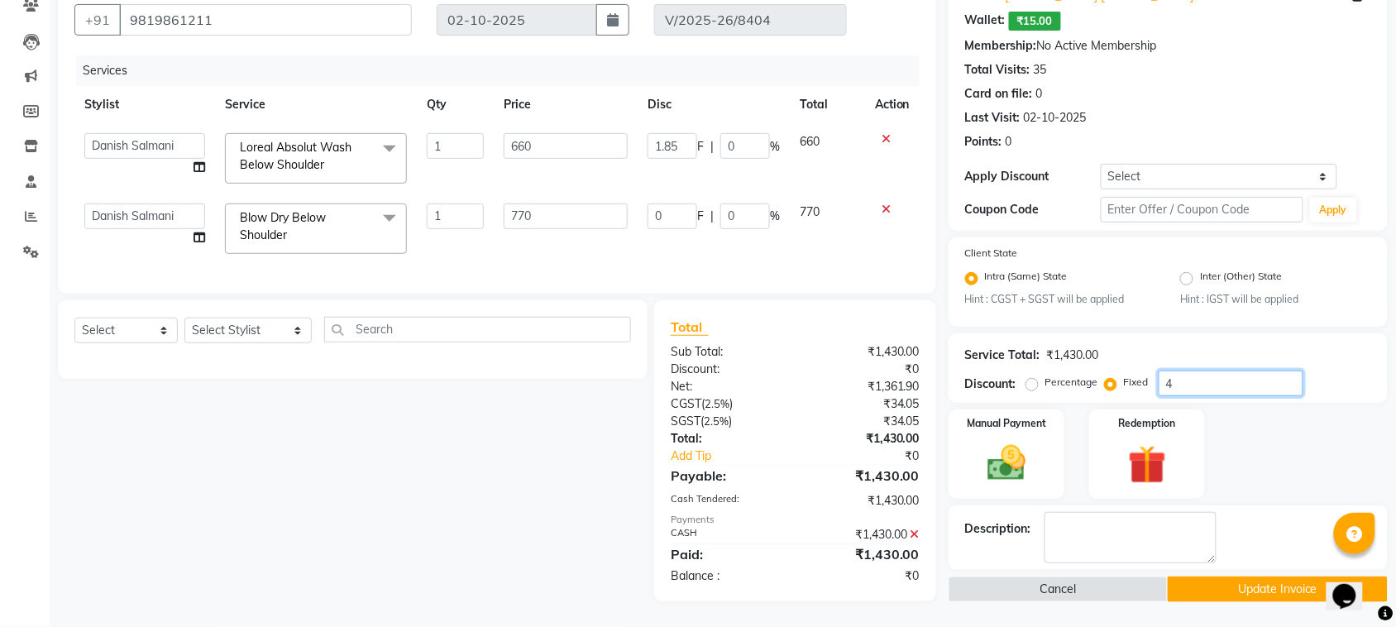
type input "2.15"
type input "0.28"
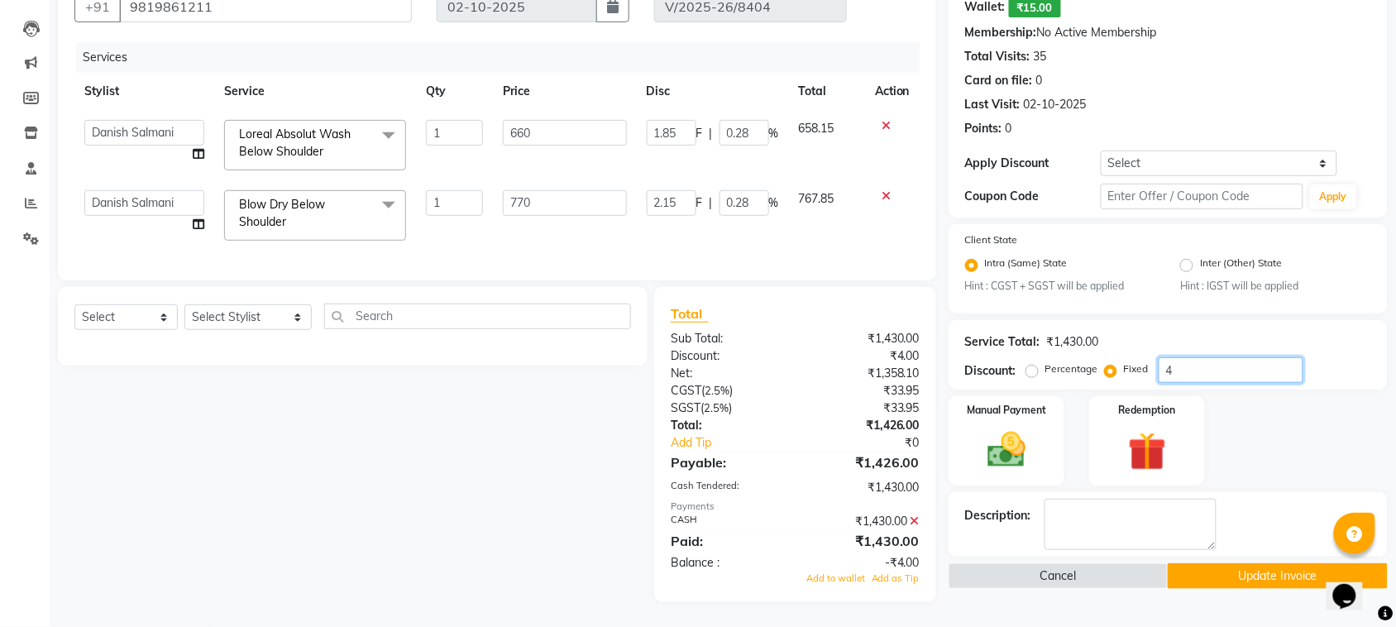
type input "43"
type input "19.85"
type input "3.01"
type input "23.15"
type input "3.01"
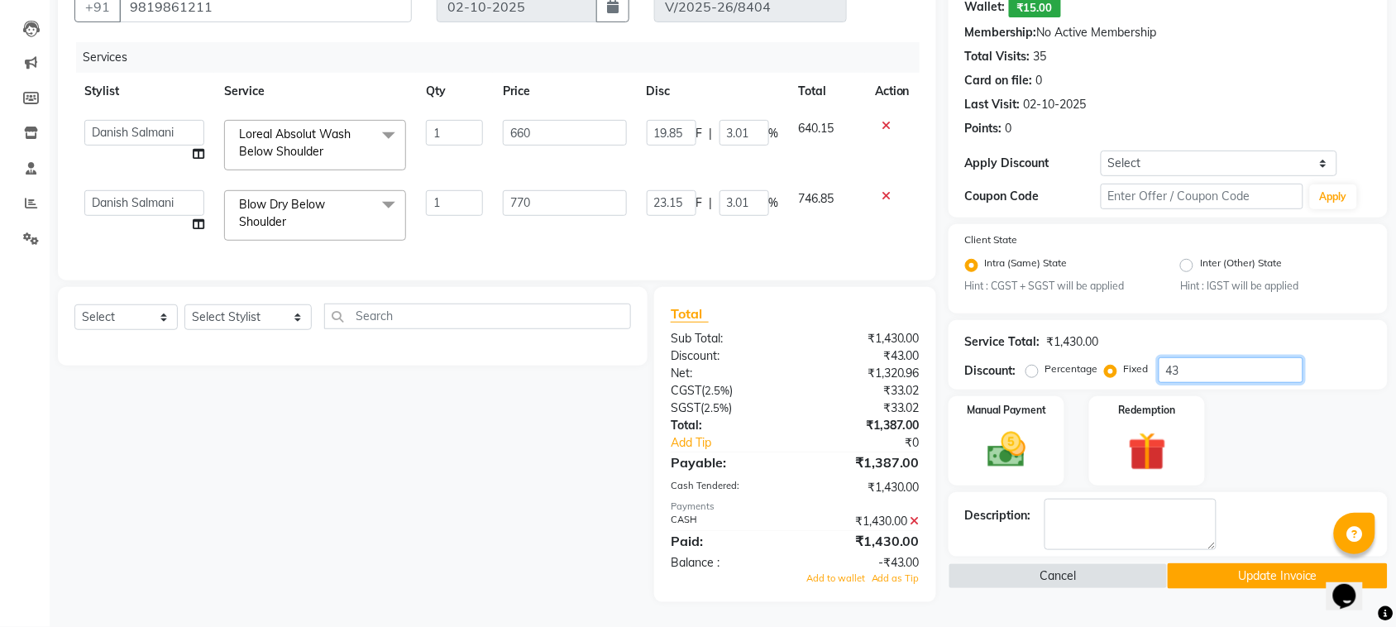
type input "430"
type input "198.46"
type input "30.07"
type input "231.54"
type input "30.07"
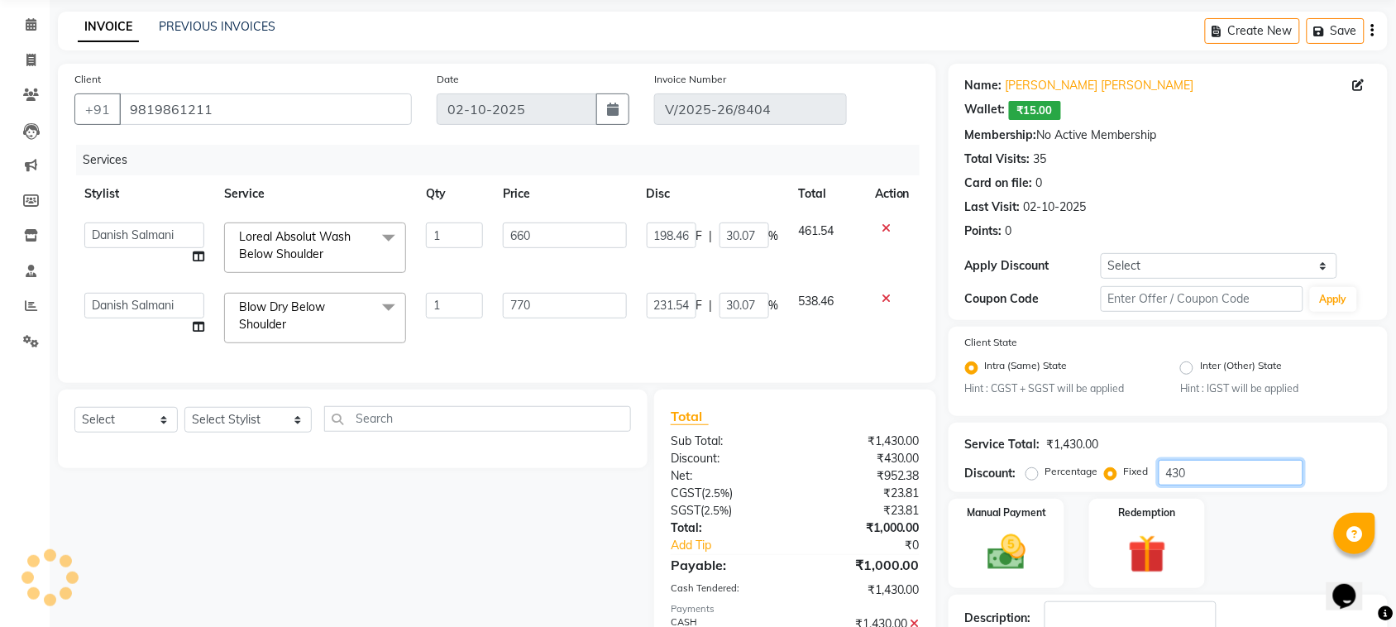
scroll to position [179, 0]
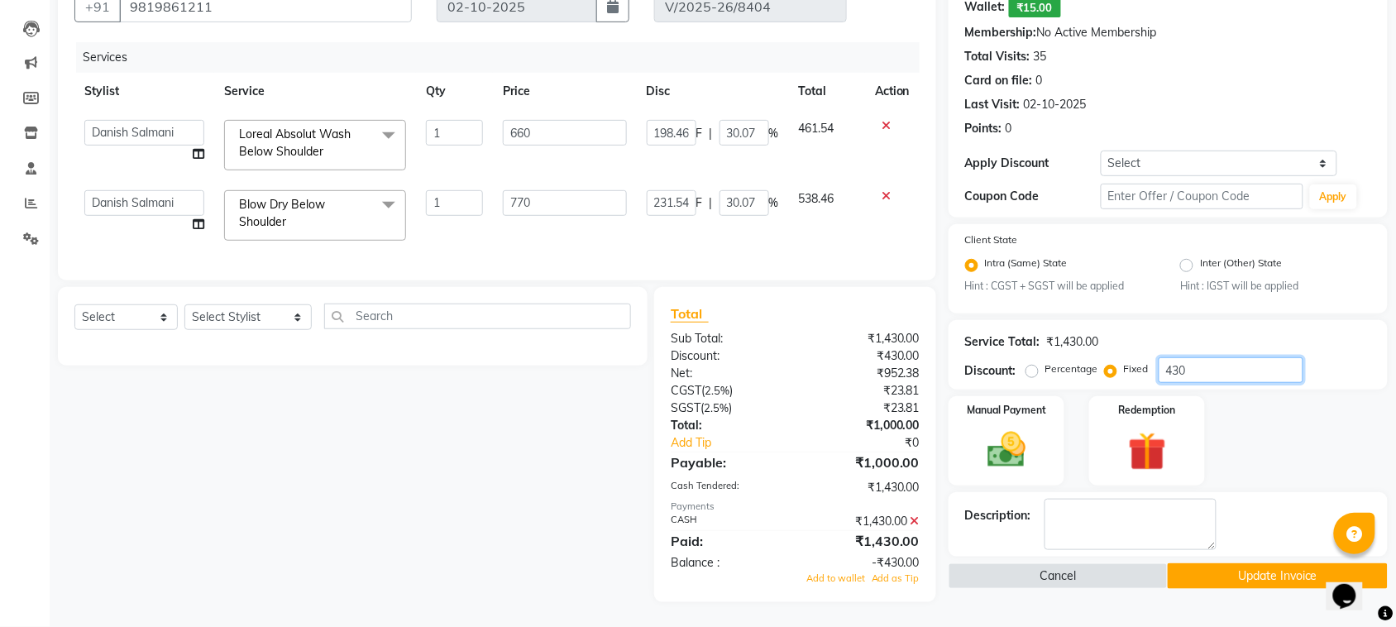
click at [1167, 357] on input "430" at bounding box center [1230, 370] width 145 height 26
type input "430"
click at [916, 518] on icon at bounding box center [914, 521] width 9 height 12
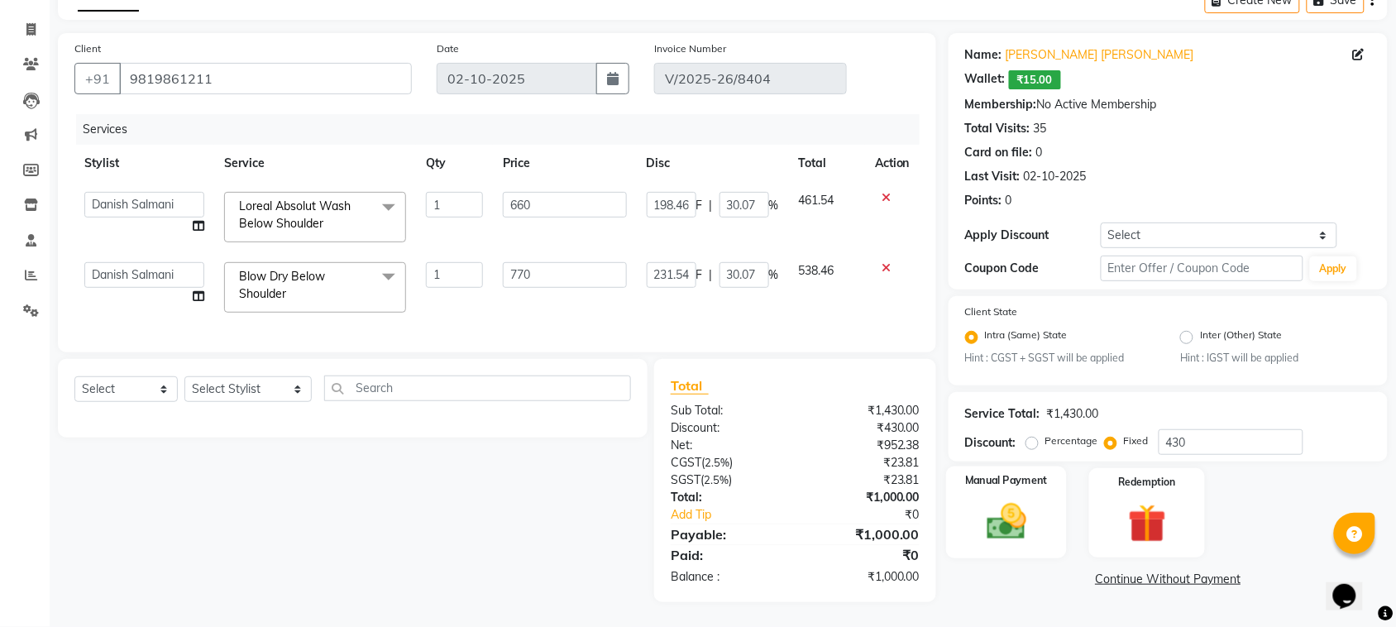
click at [1019, 505] on img at bounding box center [1006, 521] width 64 height 45
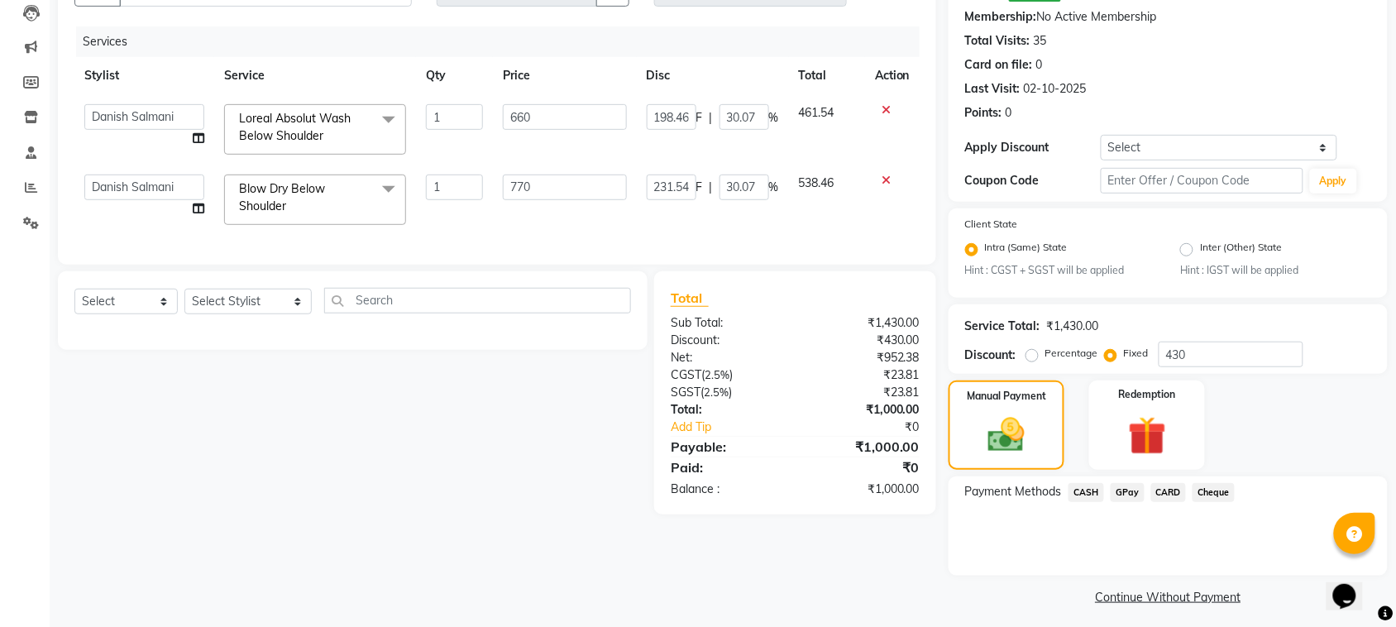
click at [1094, 492] on span "CASH" at bounding box center [1086, 492] width 36 height 19
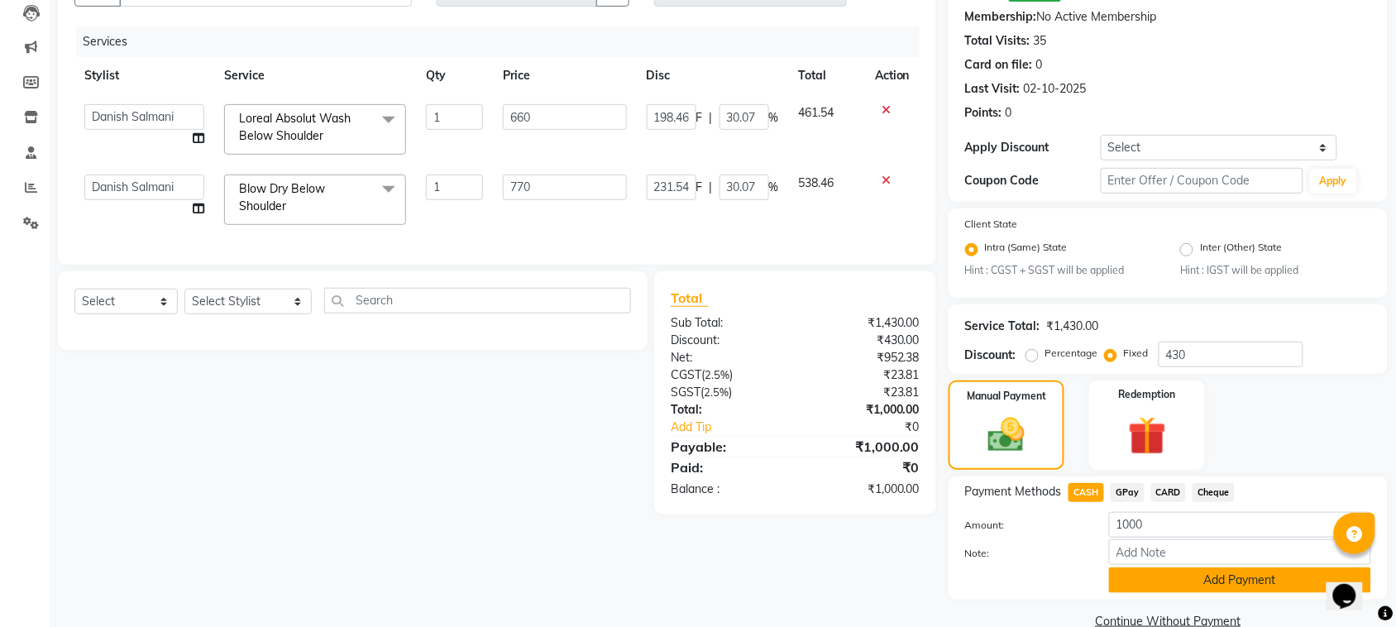
click at [1151, 584] on button "Add Payment" at bounding box center [1240, 580] width 262 height 26
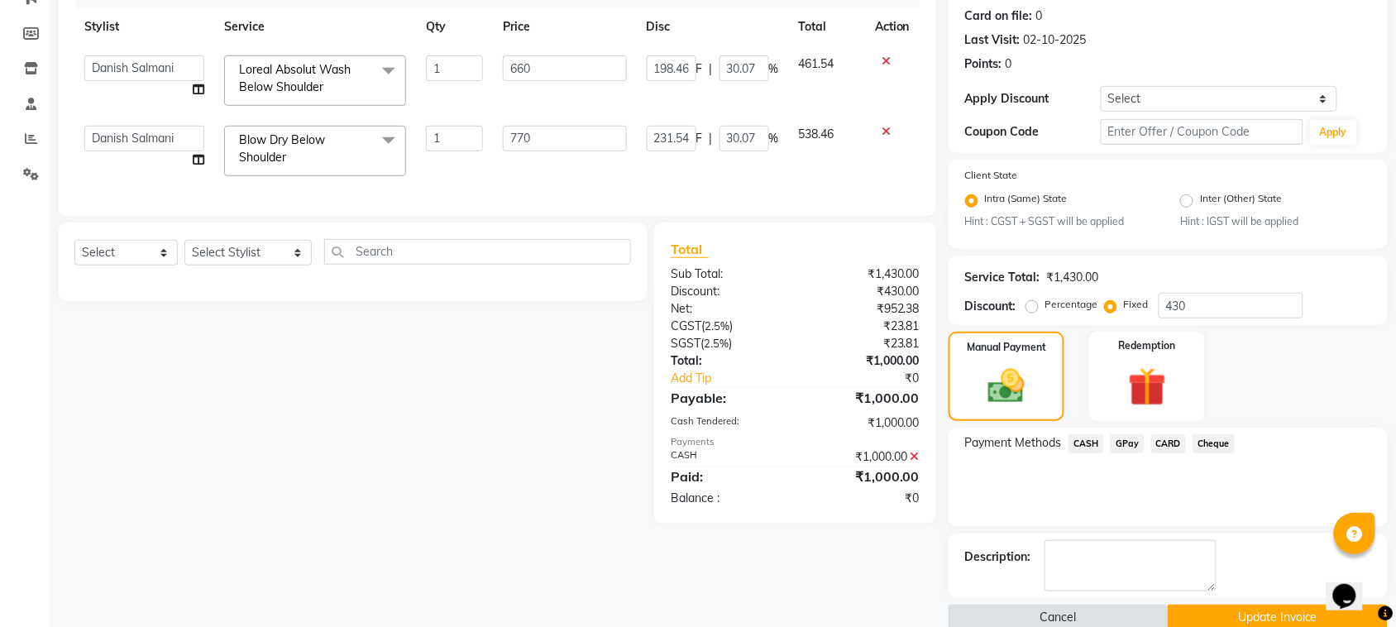
scroll to position [254, 0]
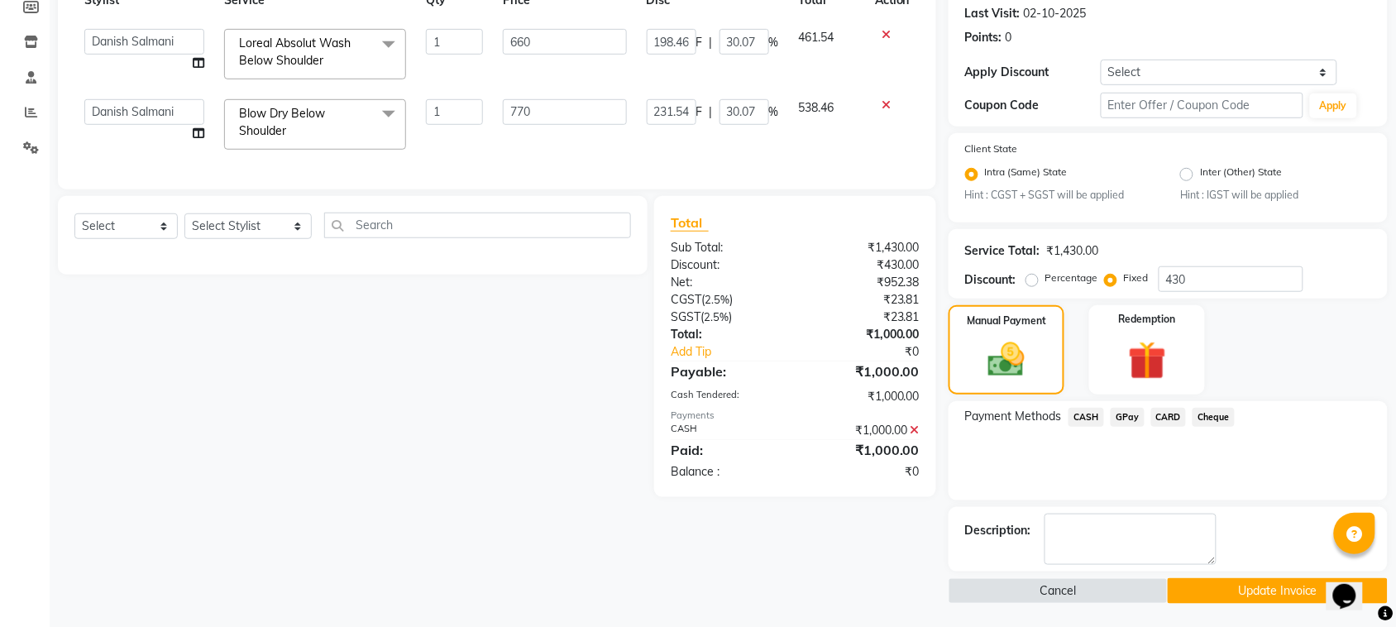
click at [1200, 593] on button "Update Invoice" at bounding box center [1276, 591] width 219 height 26
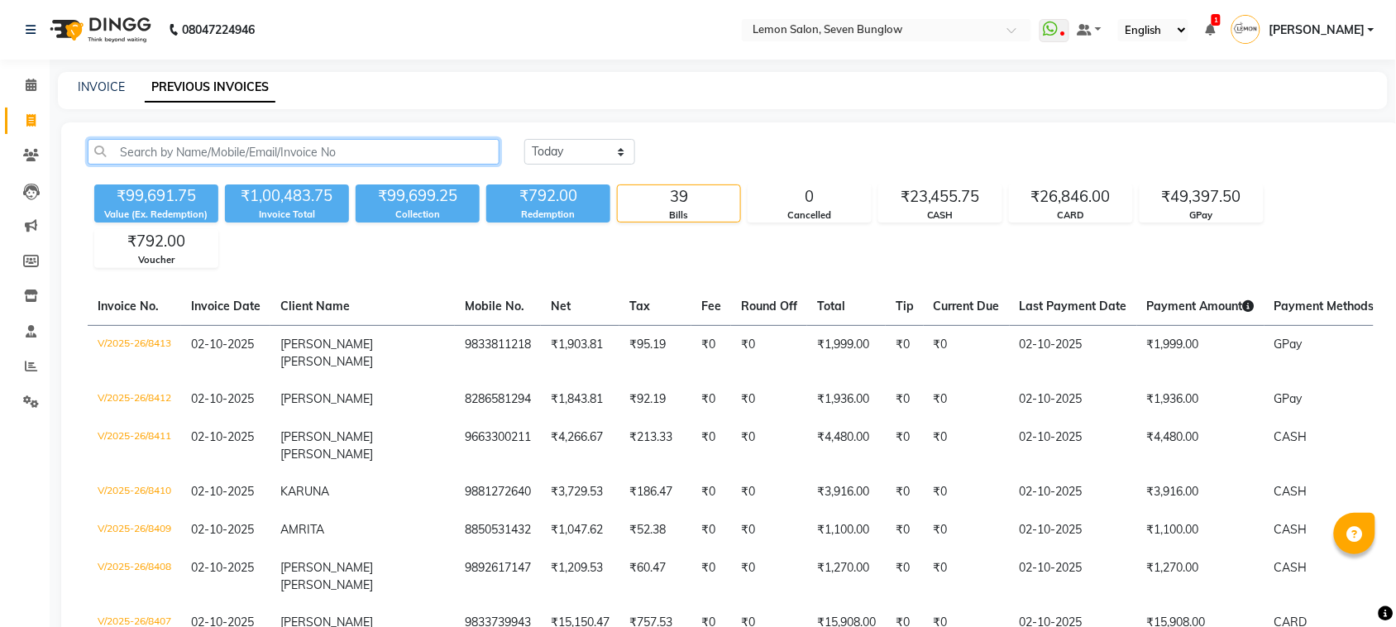
click at [194, 147] on input "text" at bounding box center [294, 152] width 412 height 26
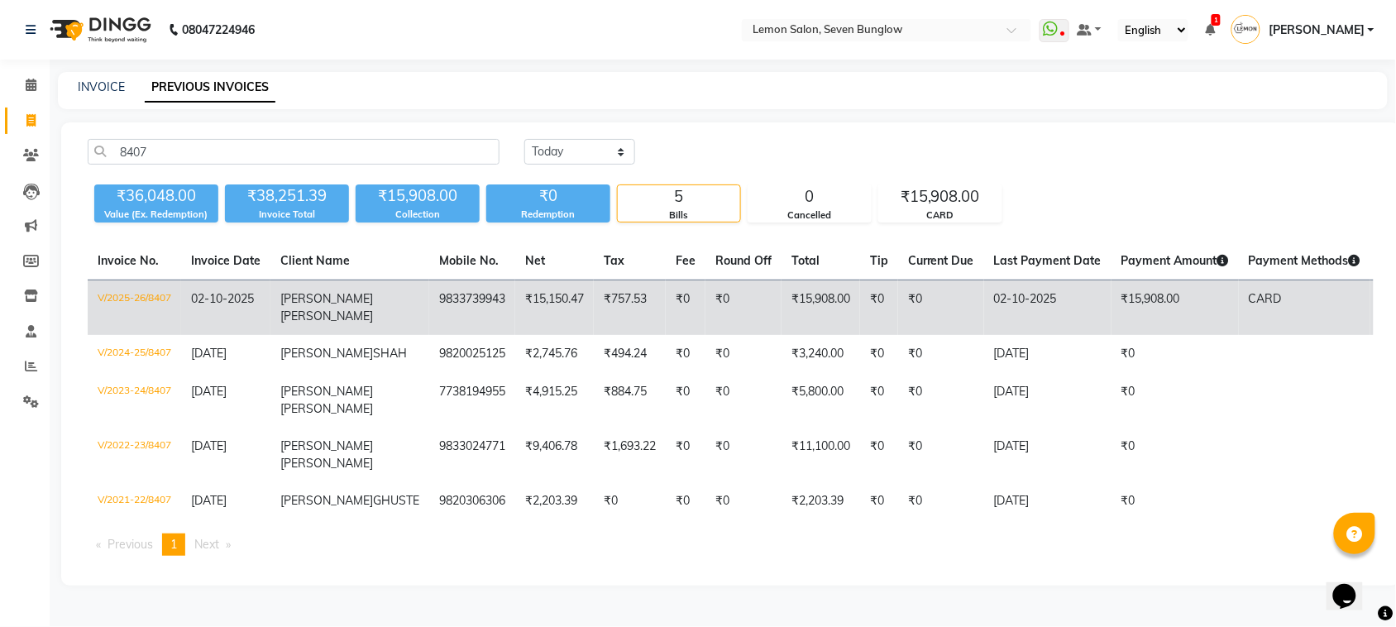
click at [429, 303] on td "9833739943" at bounding box center [472, 307] width 86 height 55
click at [292, 303] on span "NICOLE" at bounding box center [326, 298] width 93 height 15
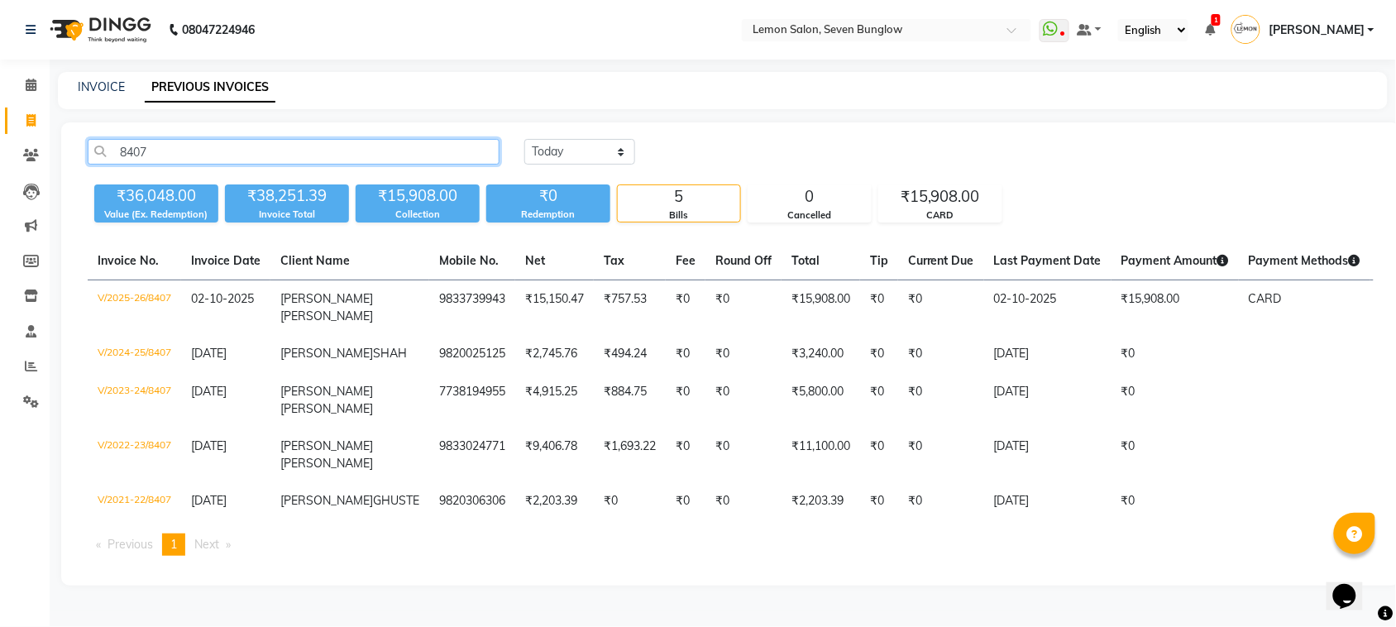
click at [468, 151] on input "8407" at bounding box center [294, 152] width 412 height 26
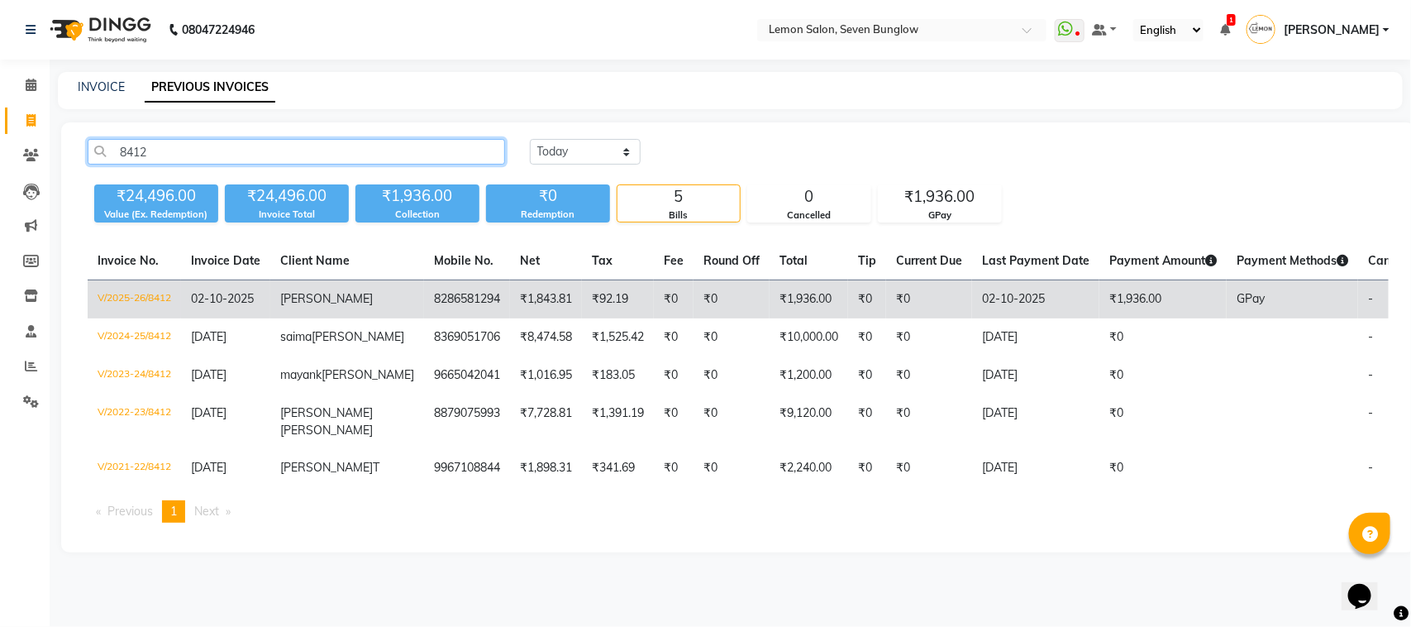
type input "8412"
click at [424, 294] on td "8286581294" at bounding box center [467, 299] width 86 height 39
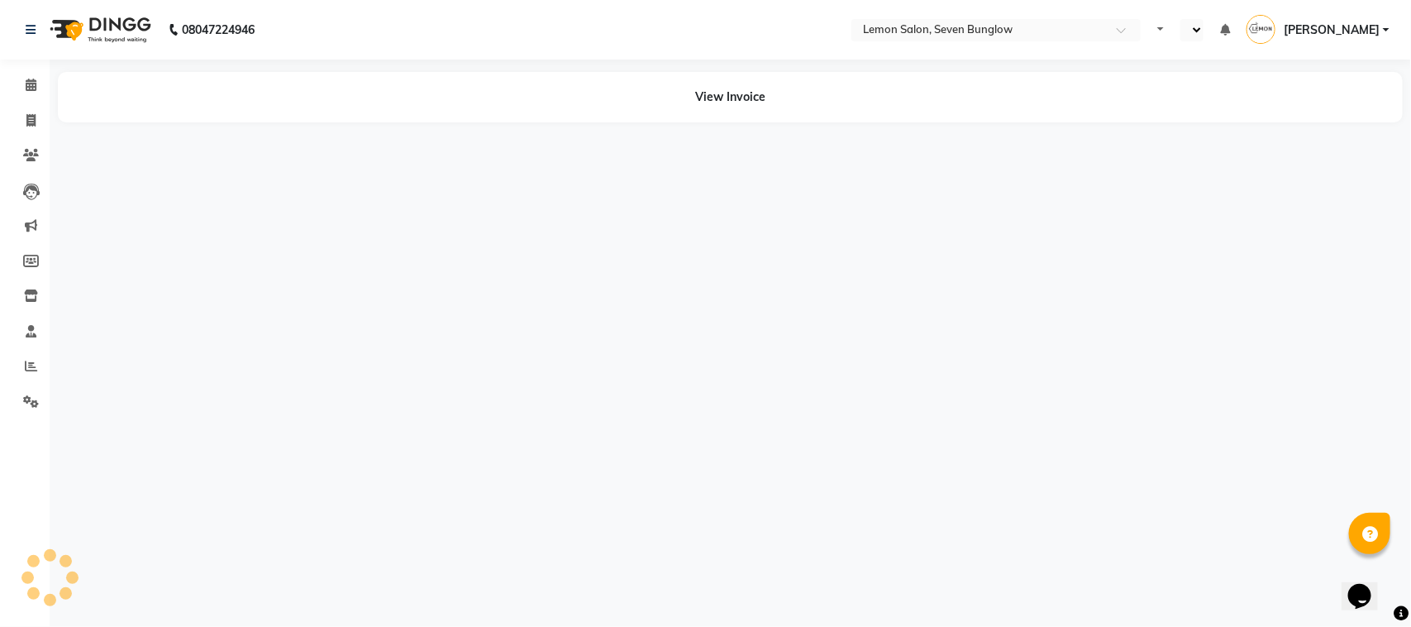
select select "en"
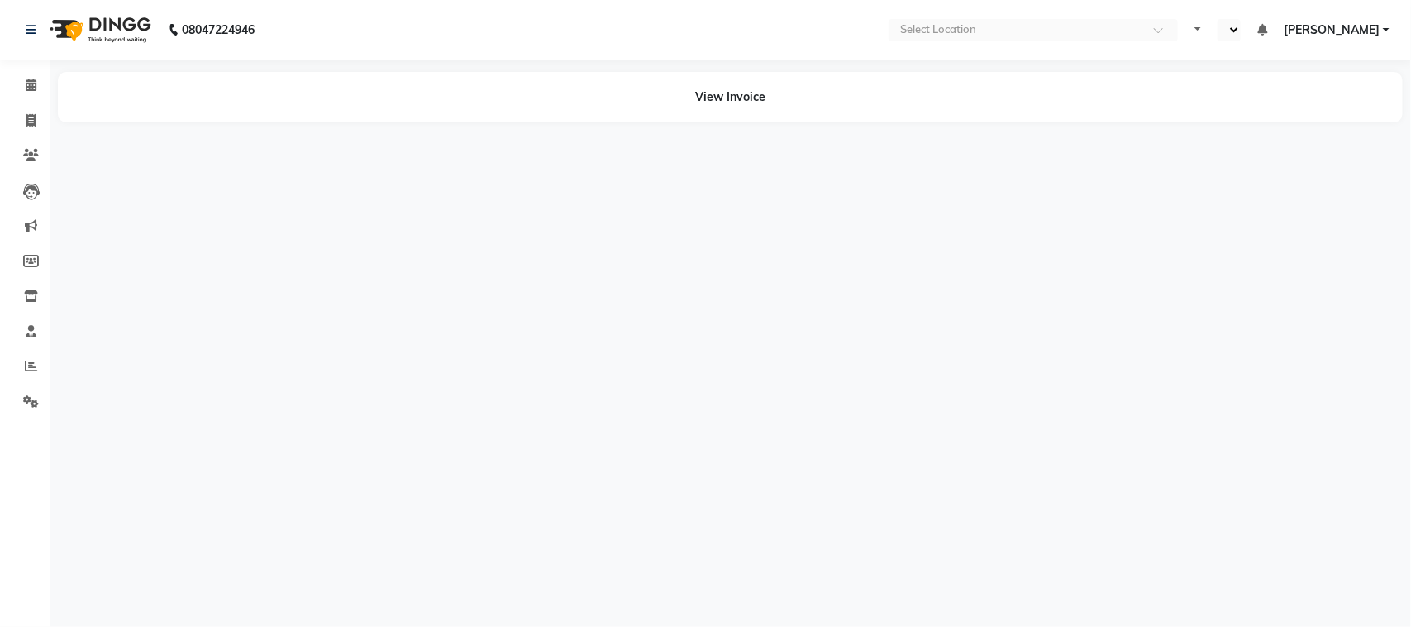
select select "en"
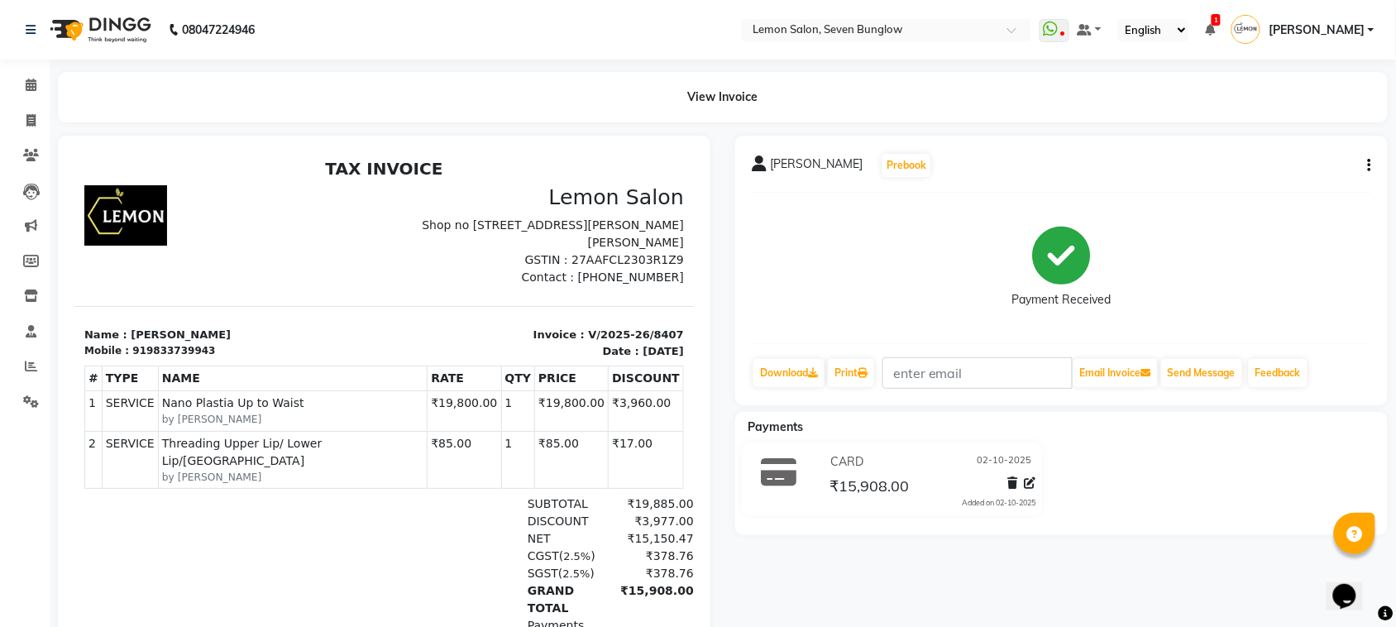
click at [1370, 165] on icon "button" at bounding box center [1369, 165] width 3 height 1
click at [1254, 183] on div "Edit Invoice" at bounding box center [1286, 186] width 113 height 21
select select "service"
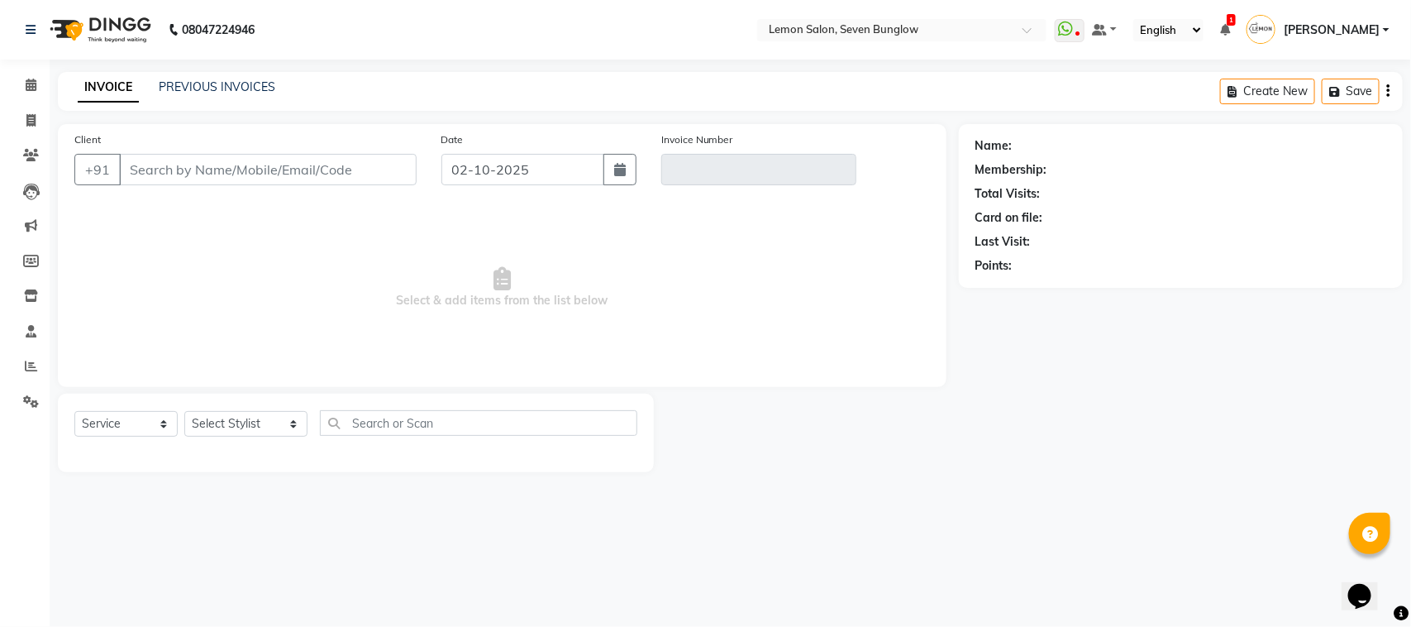
type input "9833739943"
type input "V/2025-26/8407"
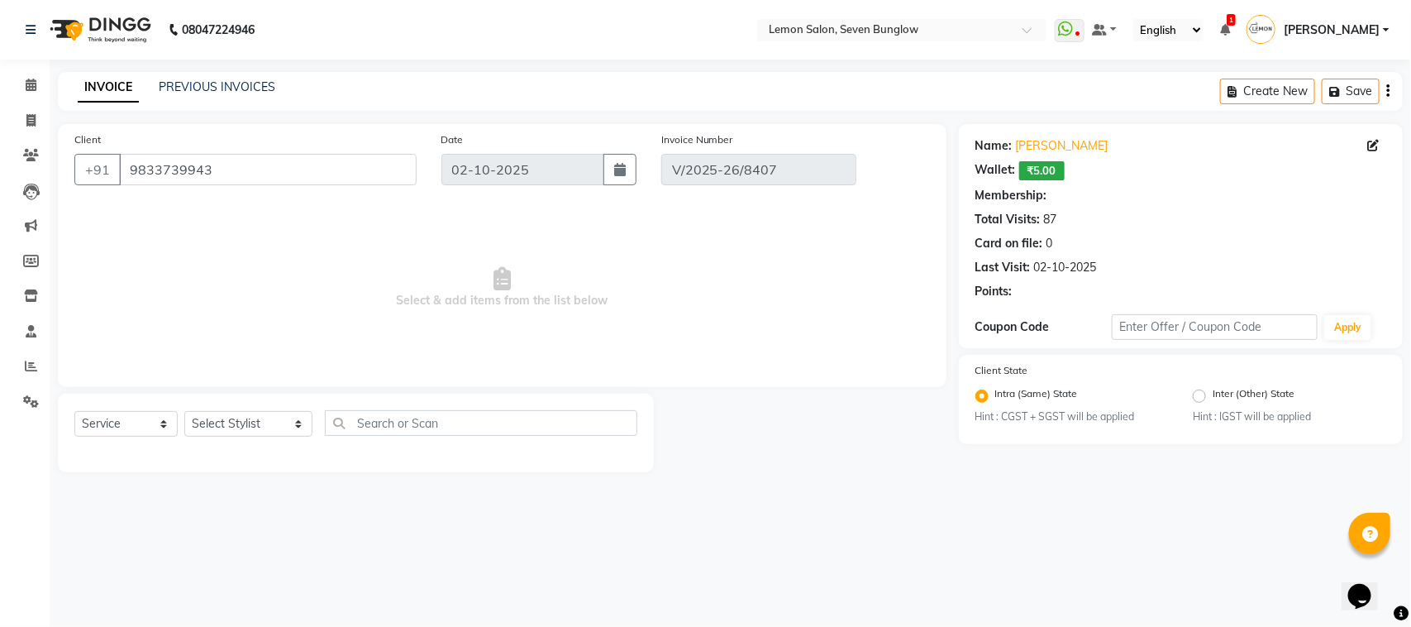
select select "select"
select select "1: Object"
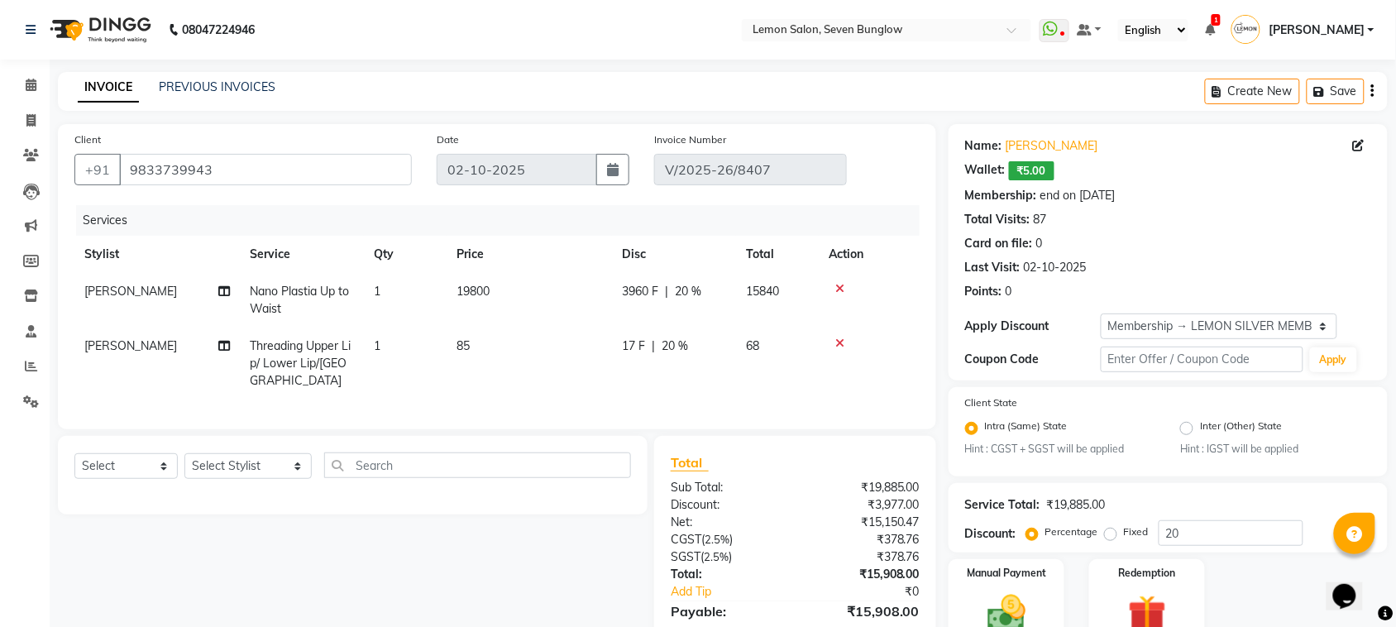
click at [651, 291] on span "3960 F" at bounding box center [640, 291] width 36 height 17
select select "7454"
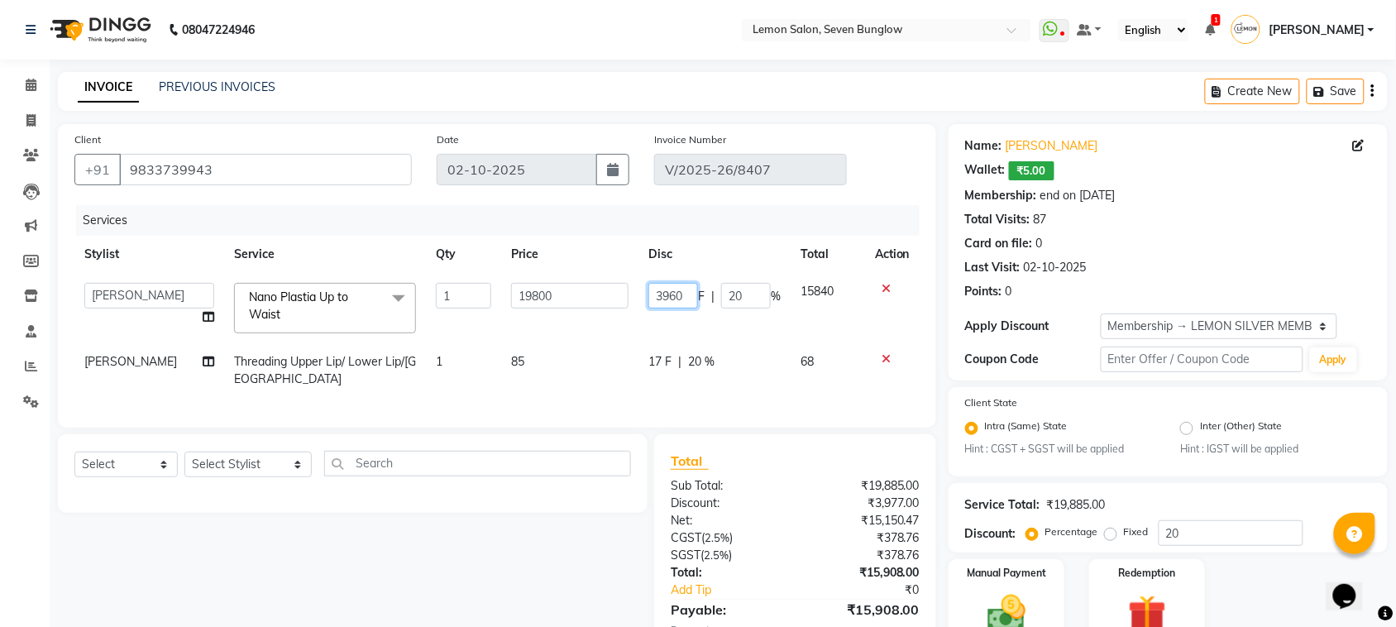
click at [676, 291] on input "3960" at bounding box center [673, 296] width 50 height 26
type input "8800"
click at [755, 217] on div "Services" at bounding box center [504, 220] width 856 height 31
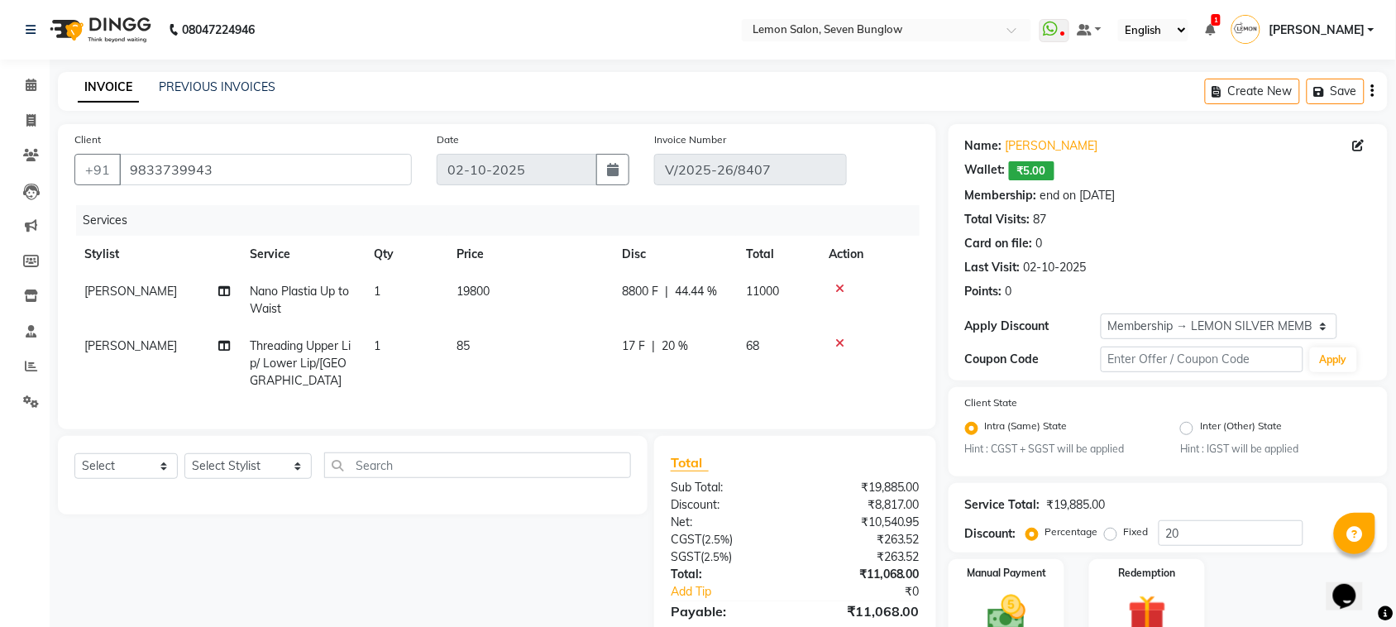
click at [664, 302] on td "8800 F | 44.44 %" at bounding box center [674, 300] width 124 height 55
select select "7454"
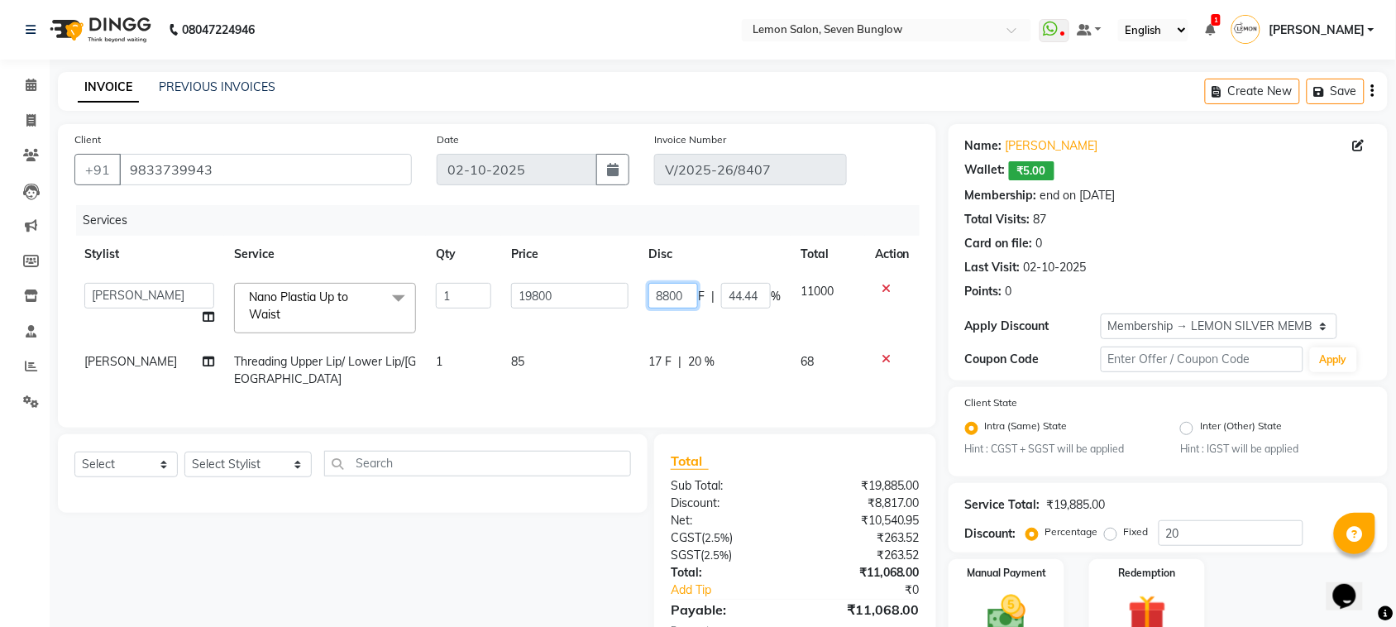
click at [678, 298] on input "8800" at bounding box center [673, 296] width 50 height 26
type input "7300"
click at [712, 211] on div "Services" at bounding box center [504, 220] width 856 height 31
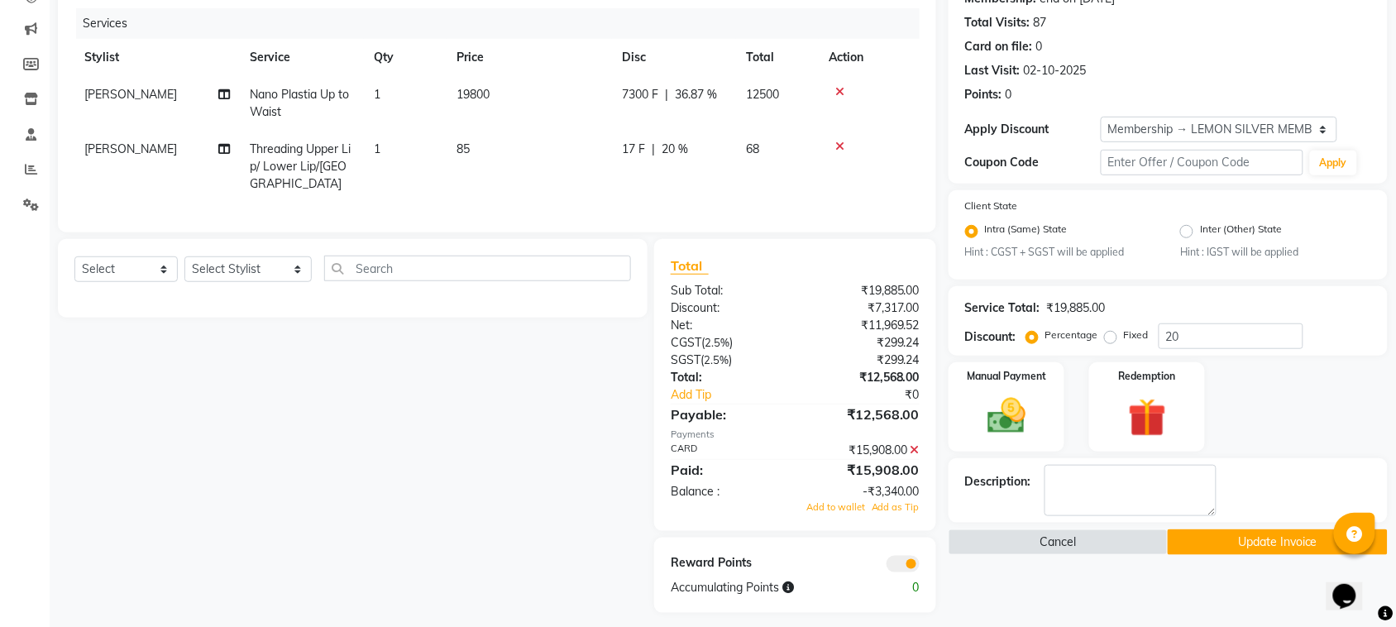
scroll to position [203, 0]
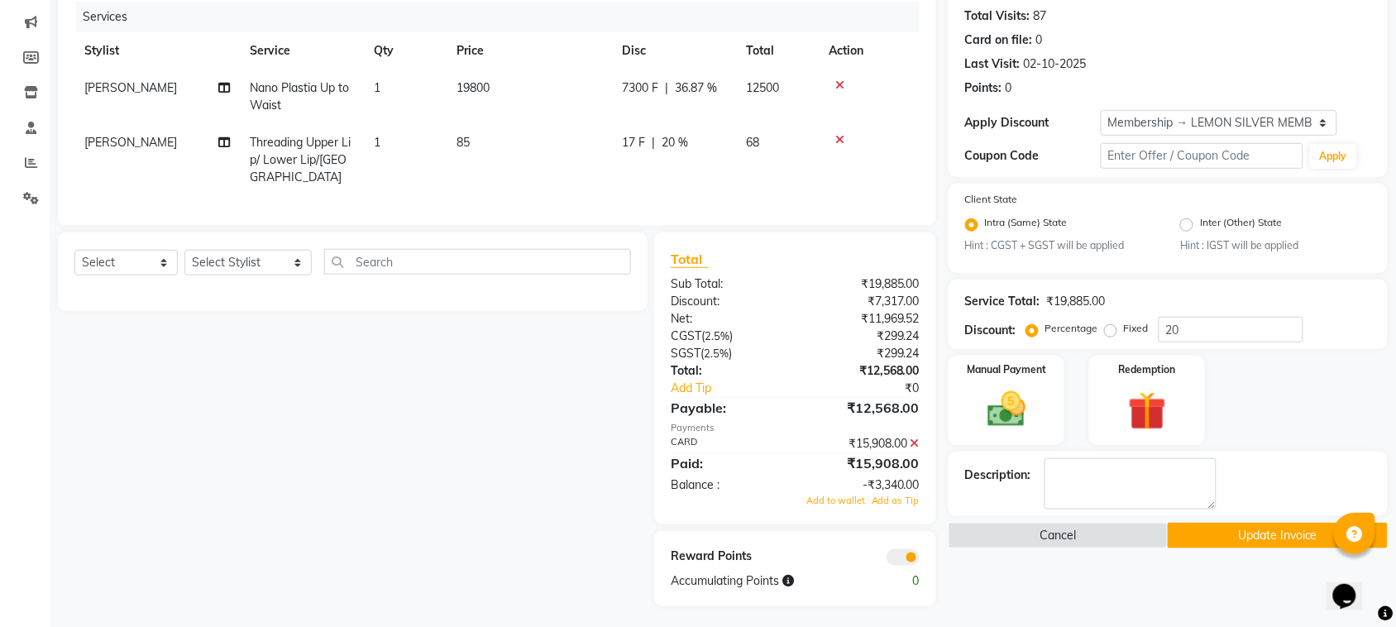
click at [916, 444] on icon at bounding box center [914, 443] width 9 height 12
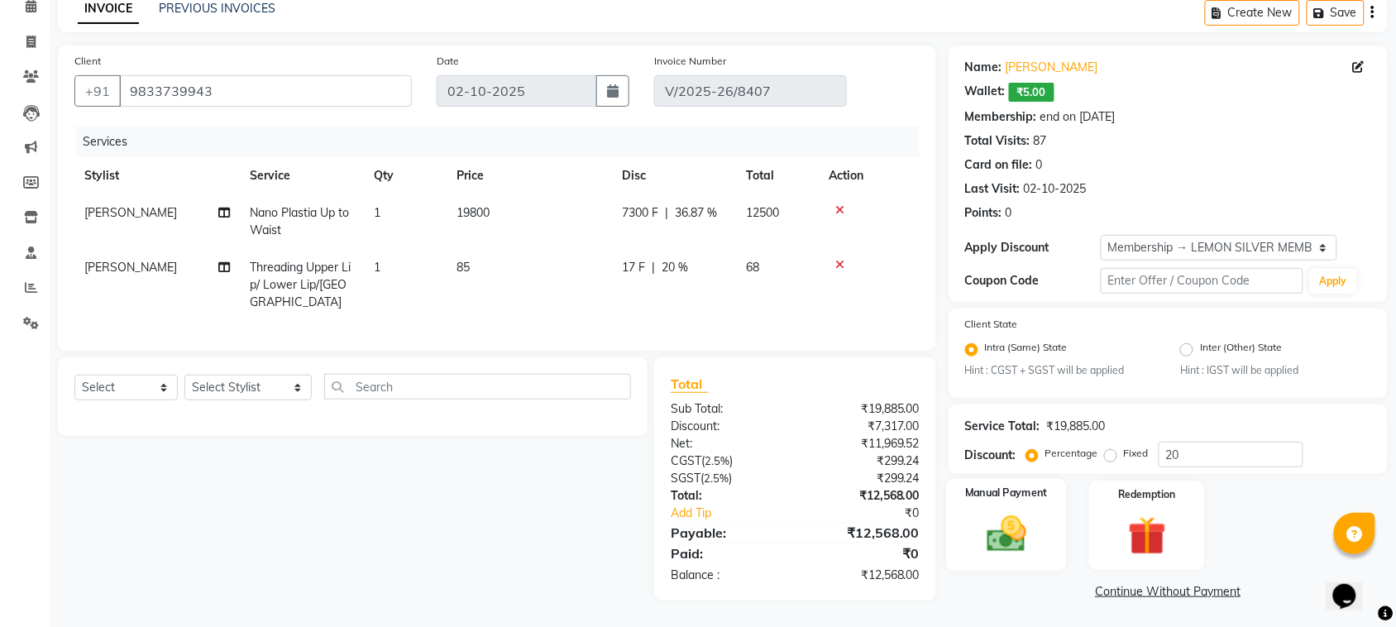
click at [1014, 525] on img at bounding box center [1006, 534] width 64 height 45
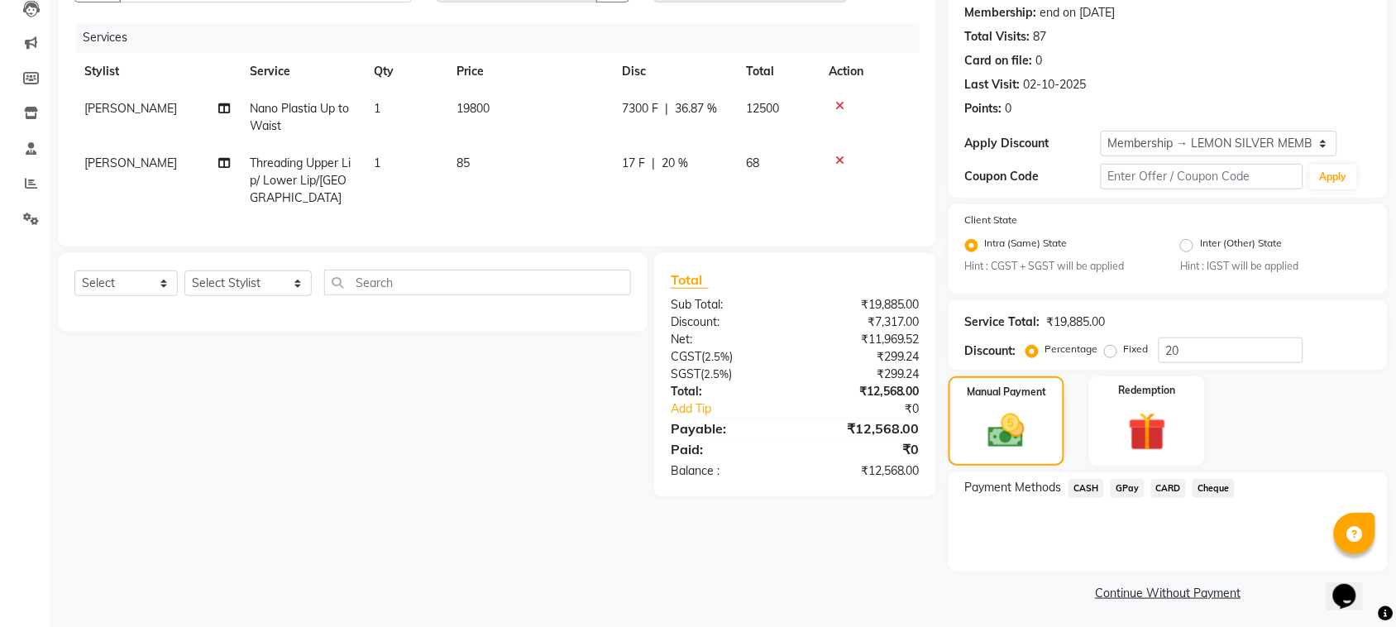
scroll to position [184, 0]
click at [1166, 488] on span "CARD" at bounding box center [1169, 487] width 36 height 19
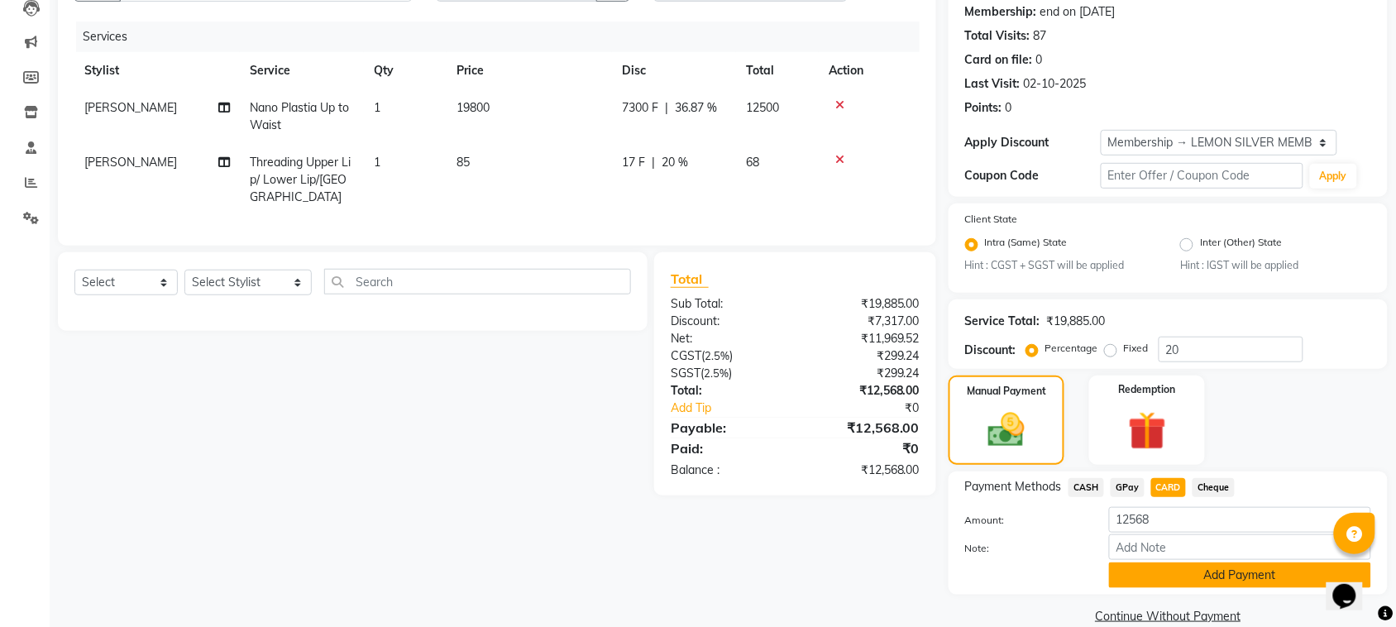
click at [1170, 566] on button "Add Payment" at bounding box center [1240, 575] width 262 height 26
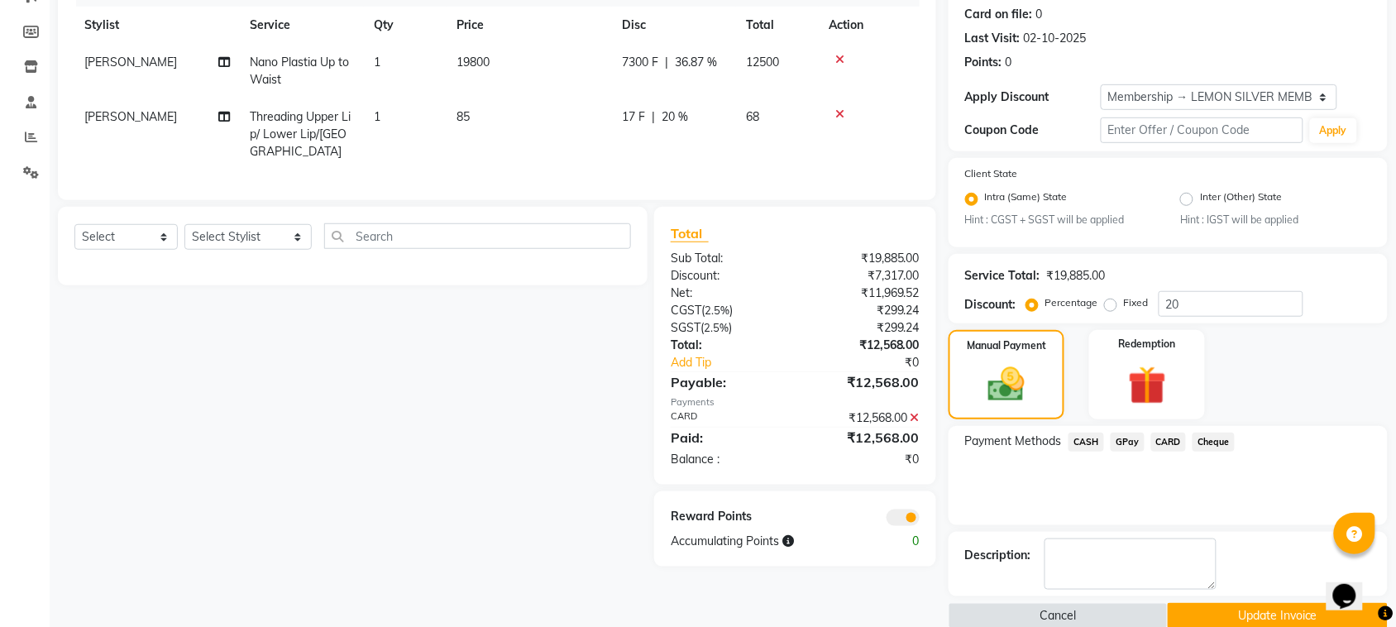
scroll to position [254, 0]
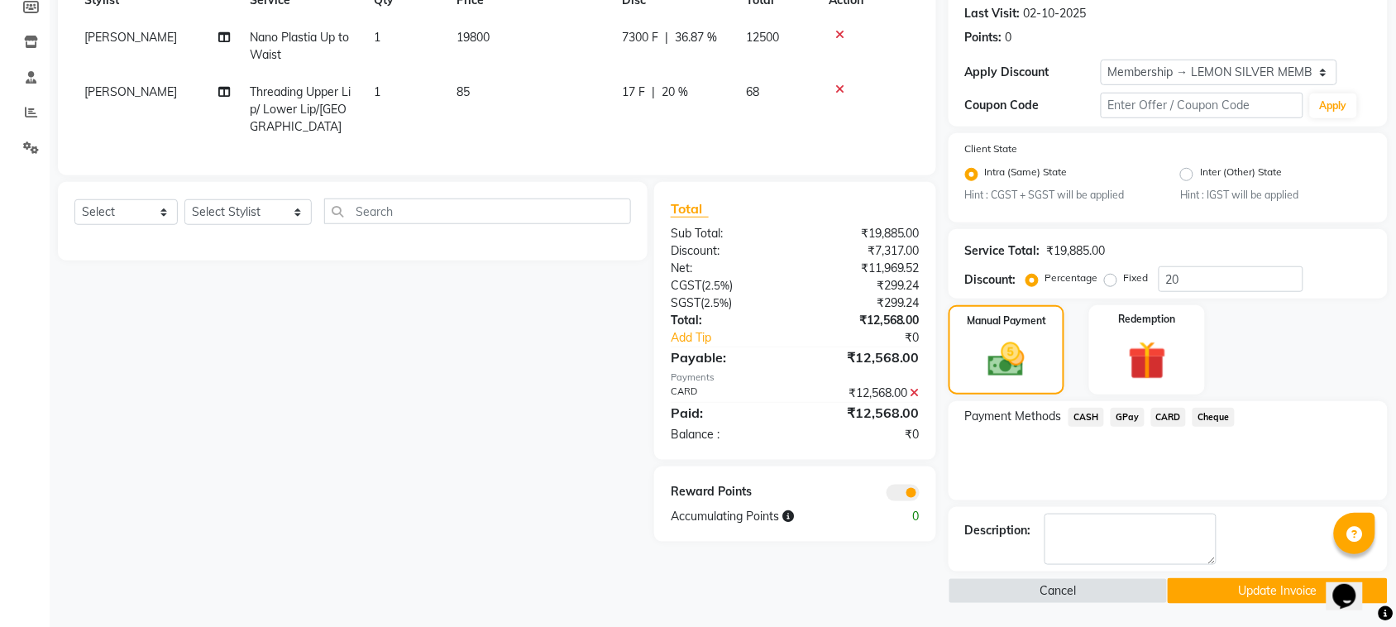
click at [1185, 579] on button "Update Invoice" at bounding box center [1276, 591] width 219 height 26
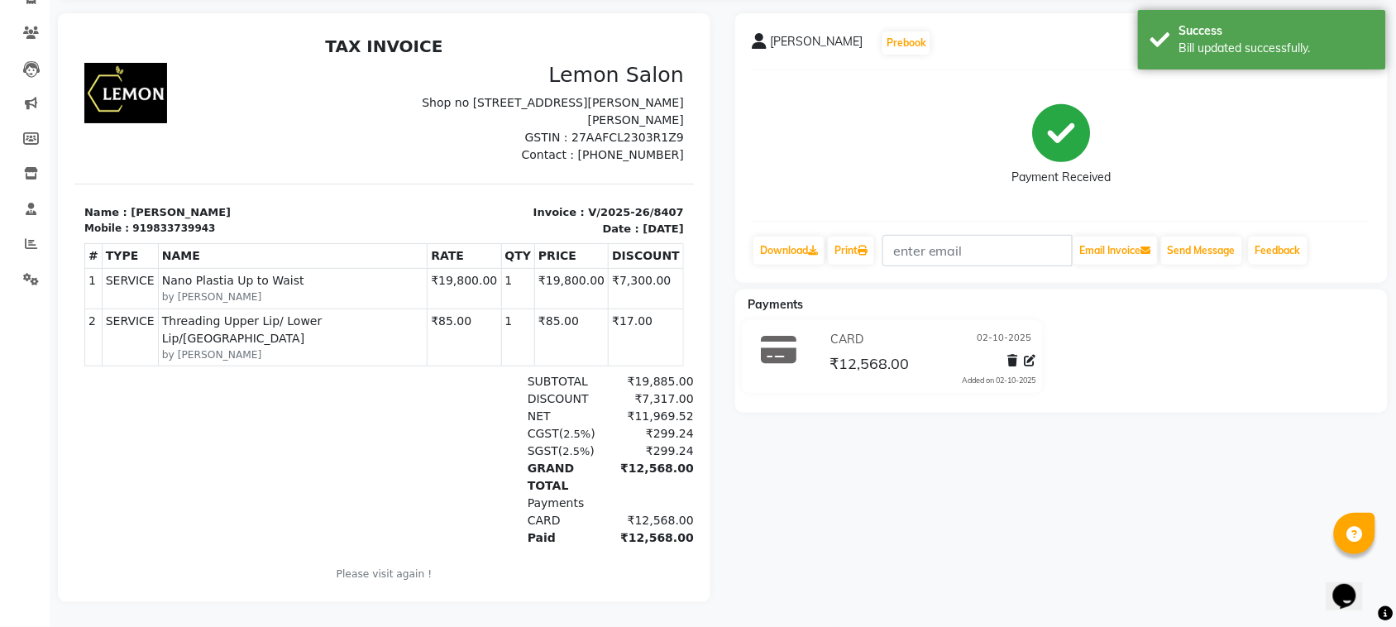
scroll to position [137, 0]
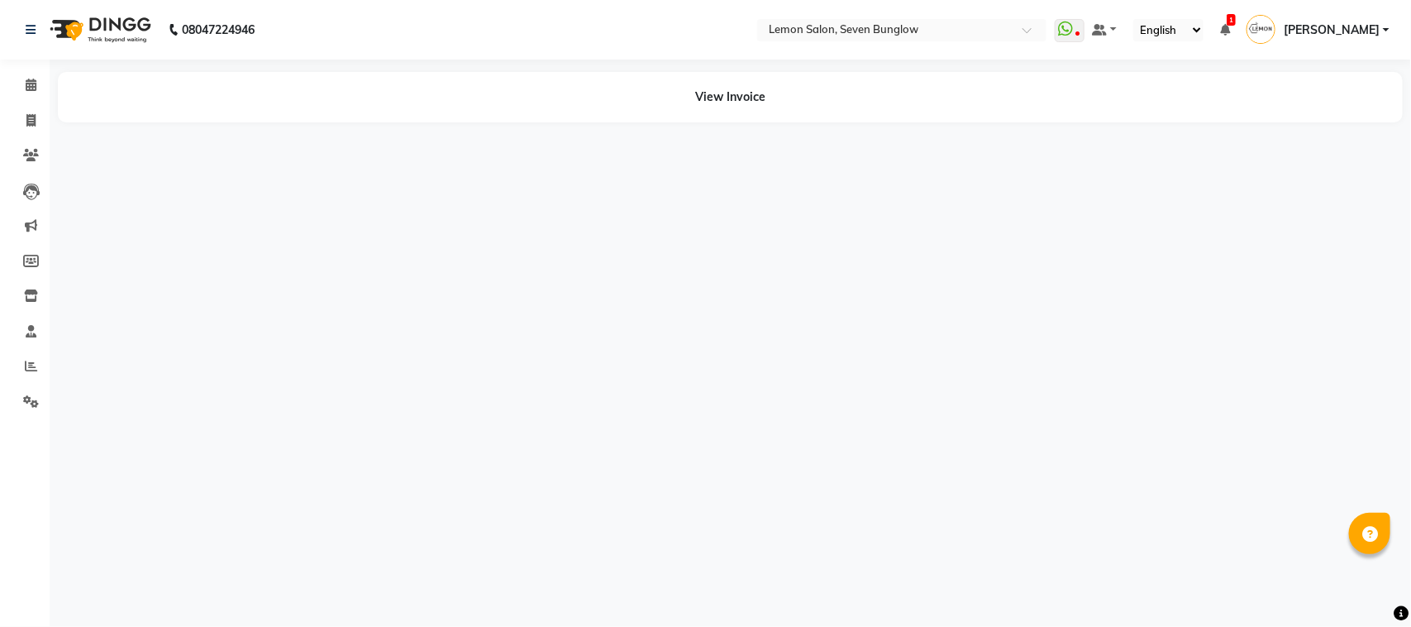
select select "en"
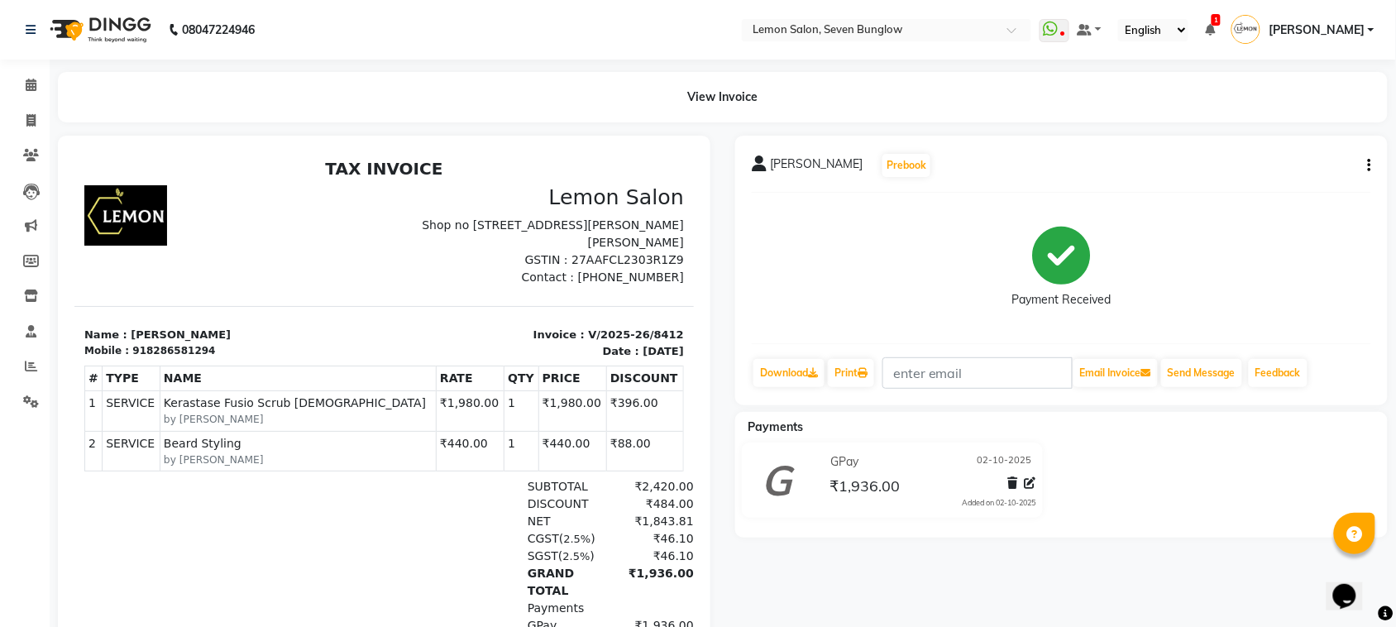
click at [1366, 165] on button "button" at bounding box center [1366, 165] width 10 height 17
click at [1291, 176] on div "Edit Invoice" at bounding box center [1286, 186] width 113 height 21
select select "service"
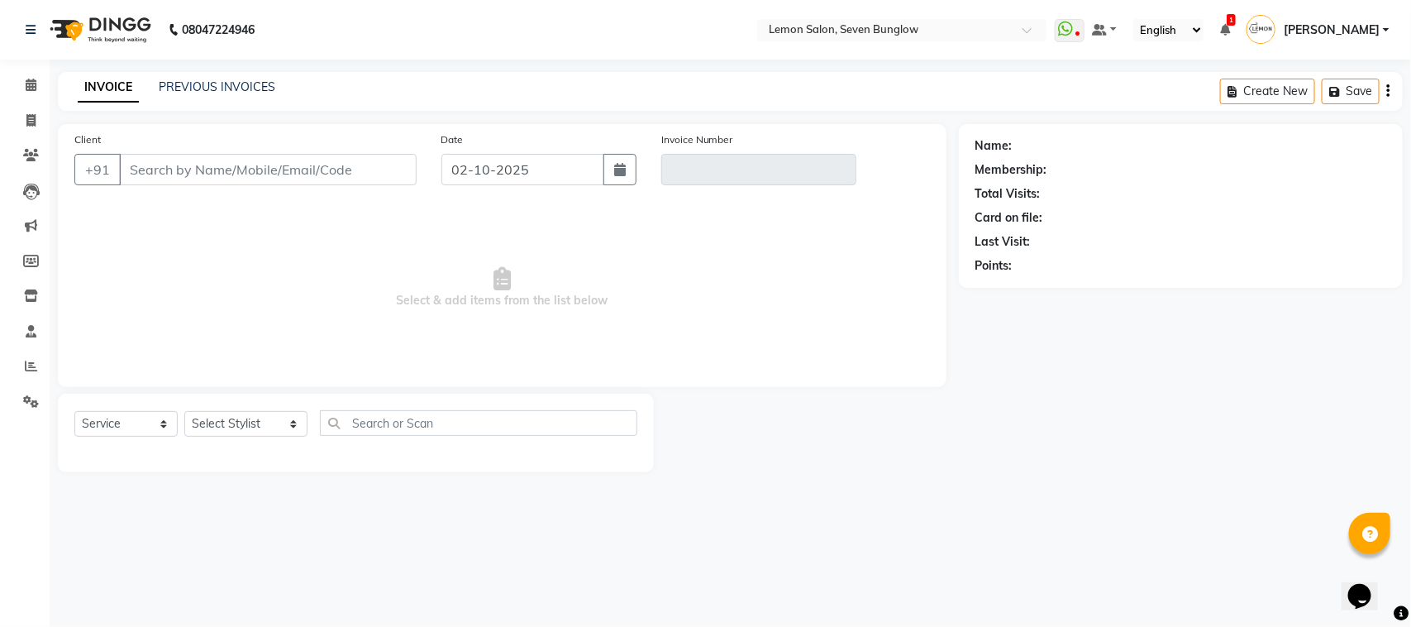
type input "8286581294"
type input "V/2025-26/8412"
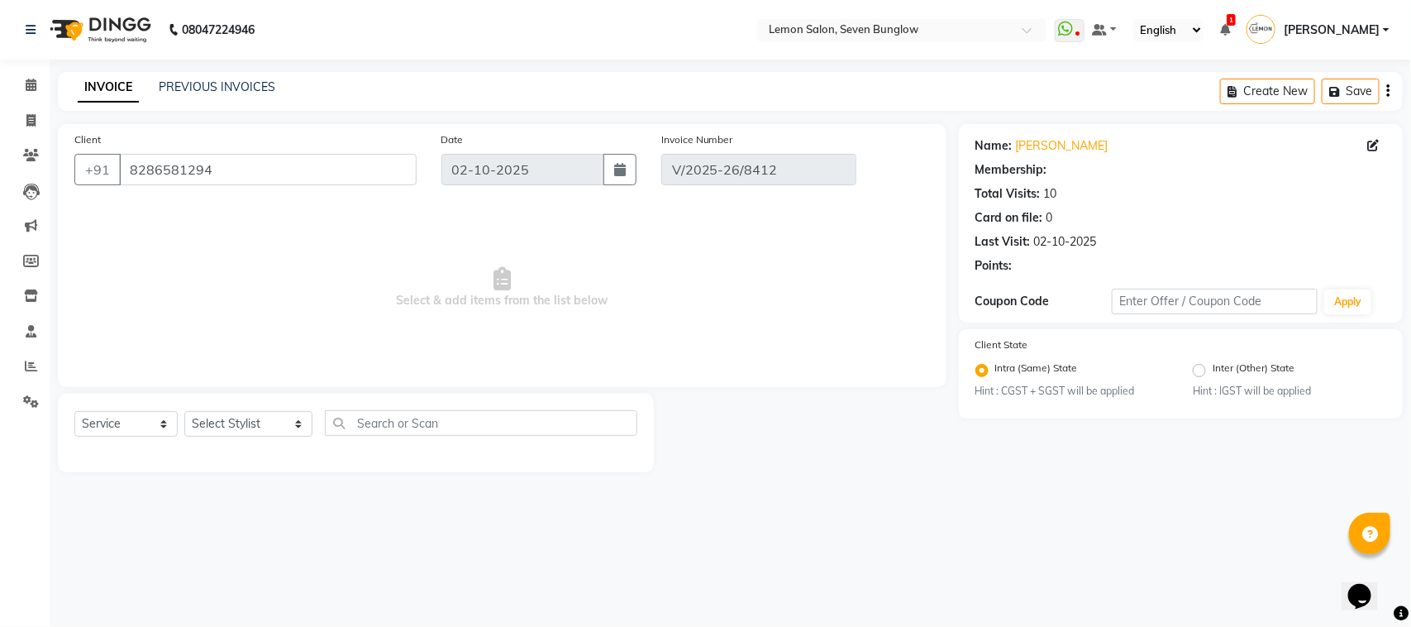
select select "select"
select select "1: Object"
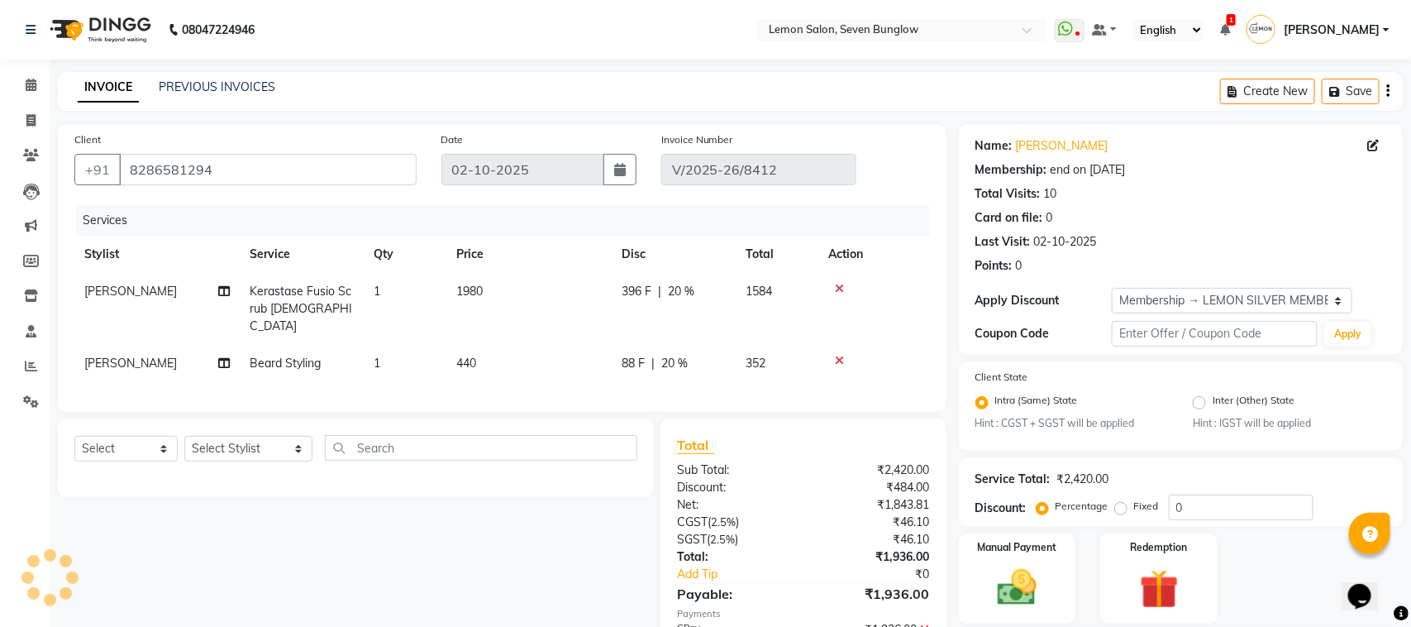
type input "20"
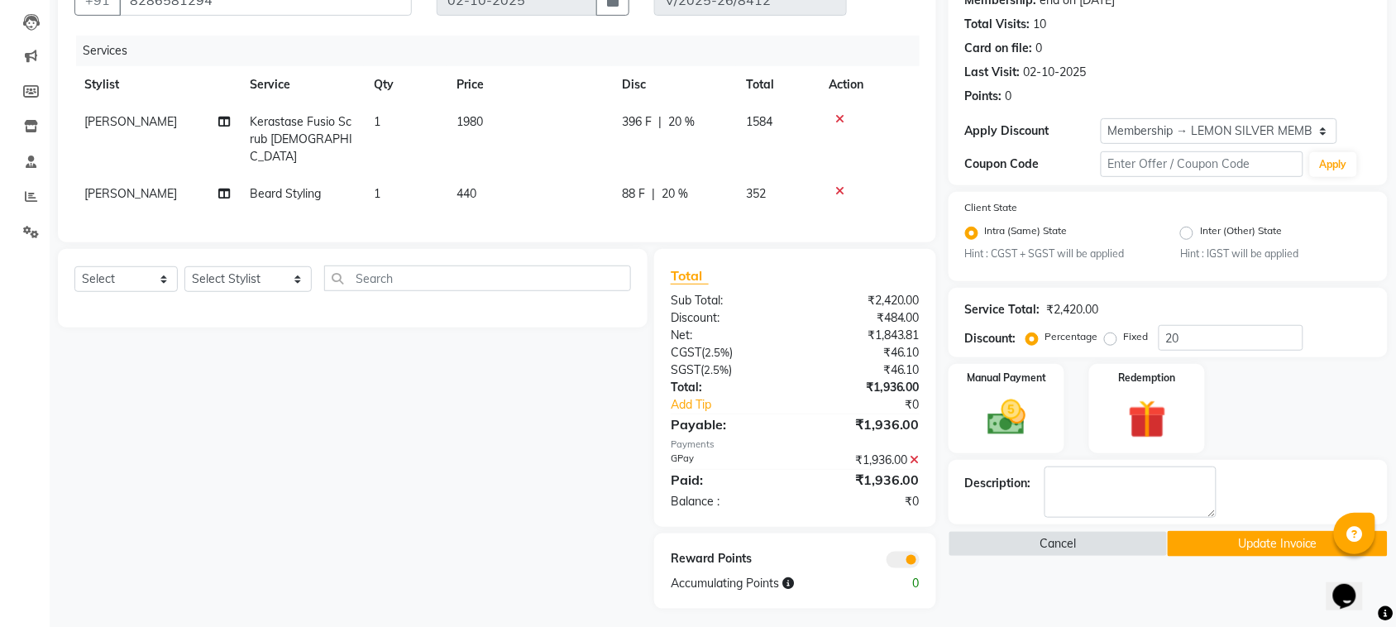
scroll to position [172, 0]
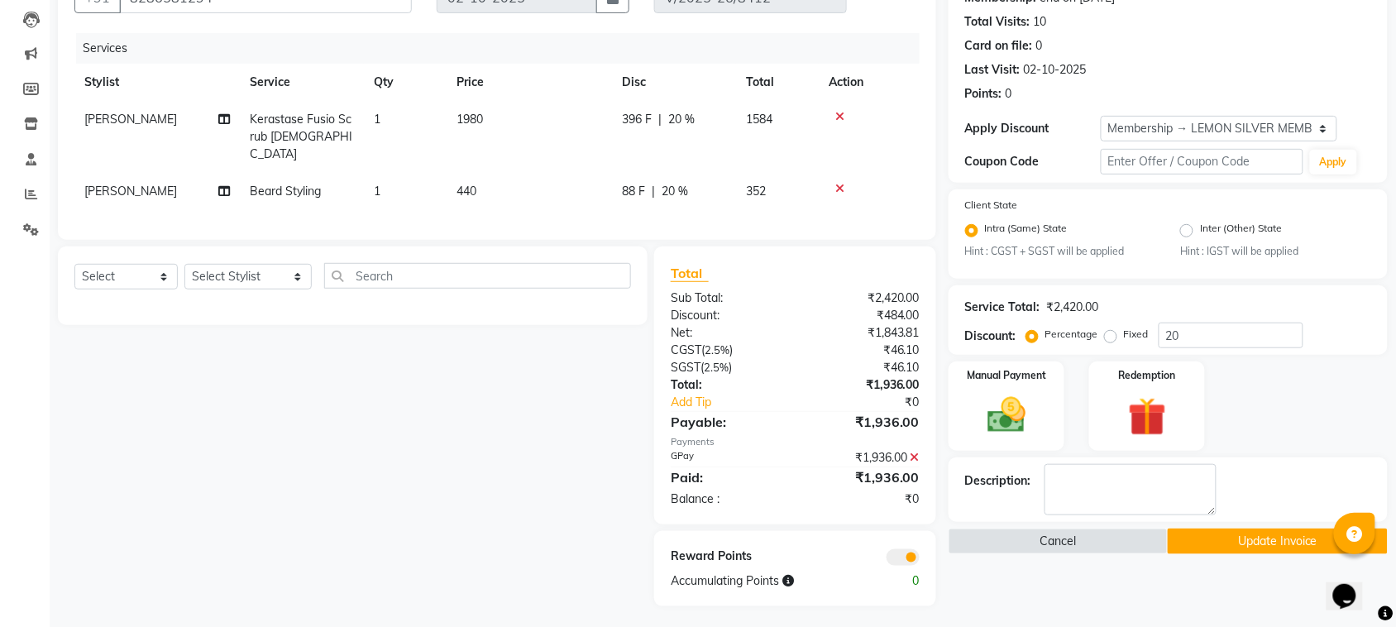
click at [494, 112] on td "1980" at bounding box center [528, 137] width 165 height 72
select select "93368"
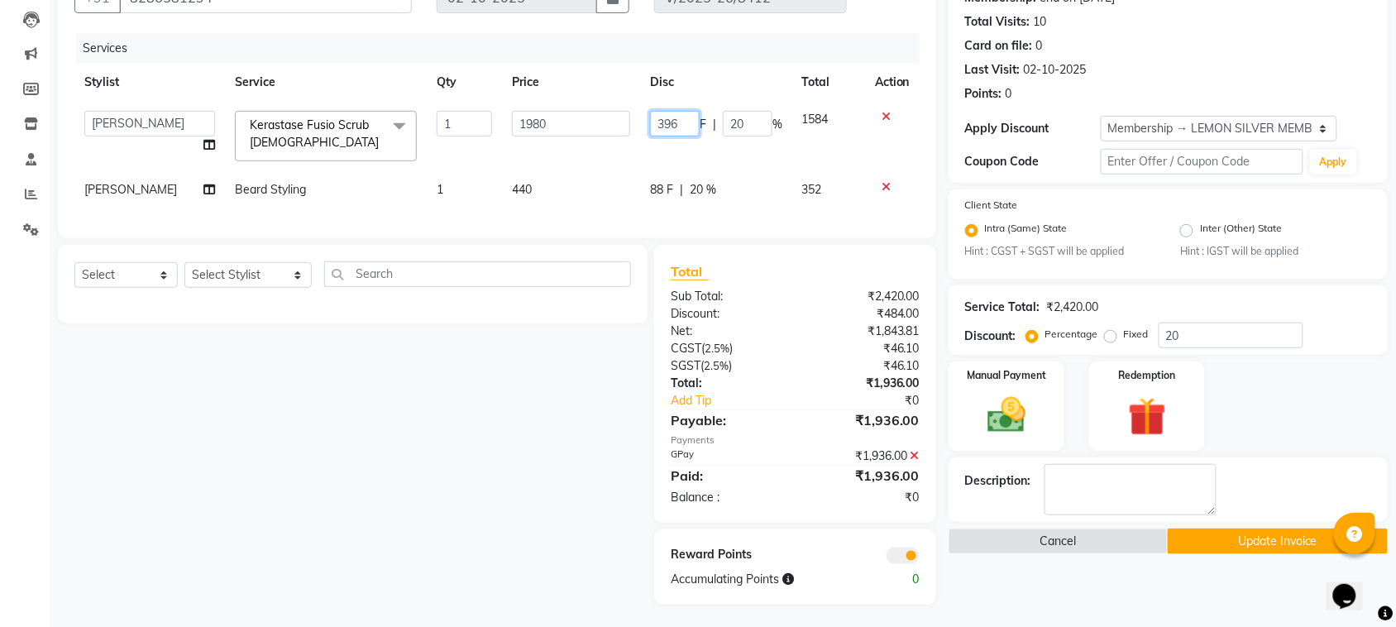
click at [660, 124] on input "396" at bounding box center [675, 124] width 50 height 26
click at [486, 364] on div "Select Service Product Membership Package Voucher Prepaid Gift Card Select Styl…" at bounding box center [346, 425] width 602 height 360
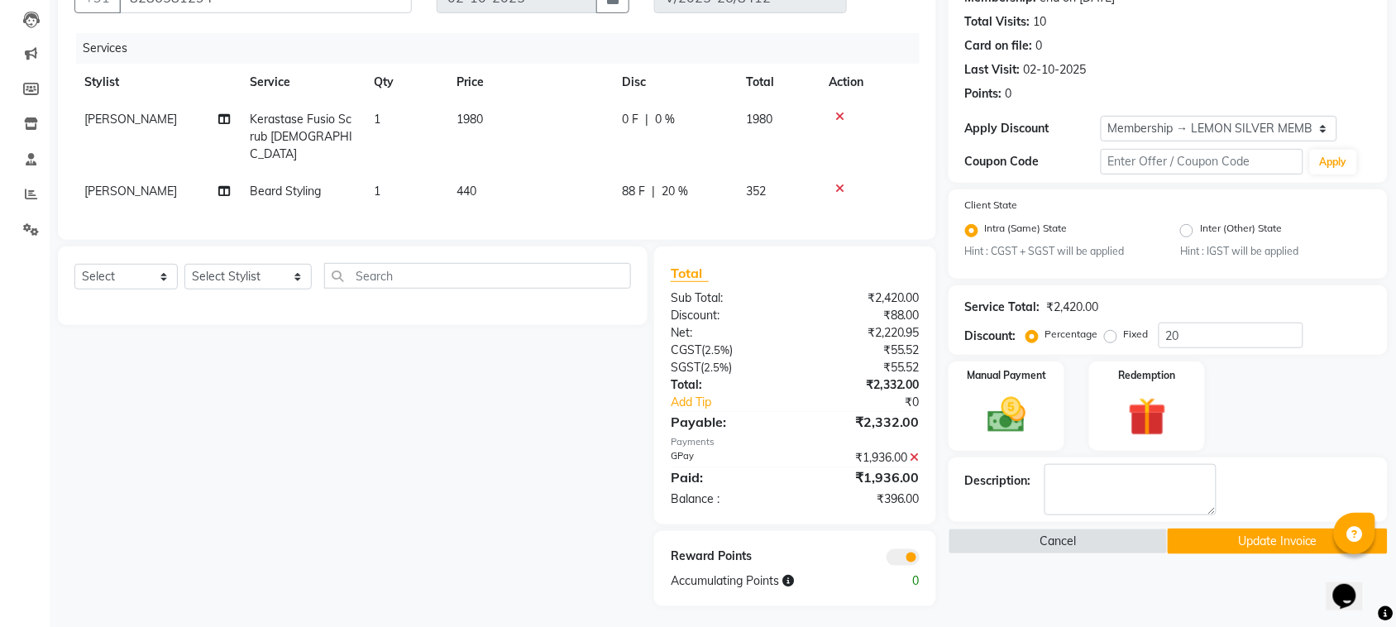
click at [914, 451] on icon at bounding box center [914, 457] width 9 height 12
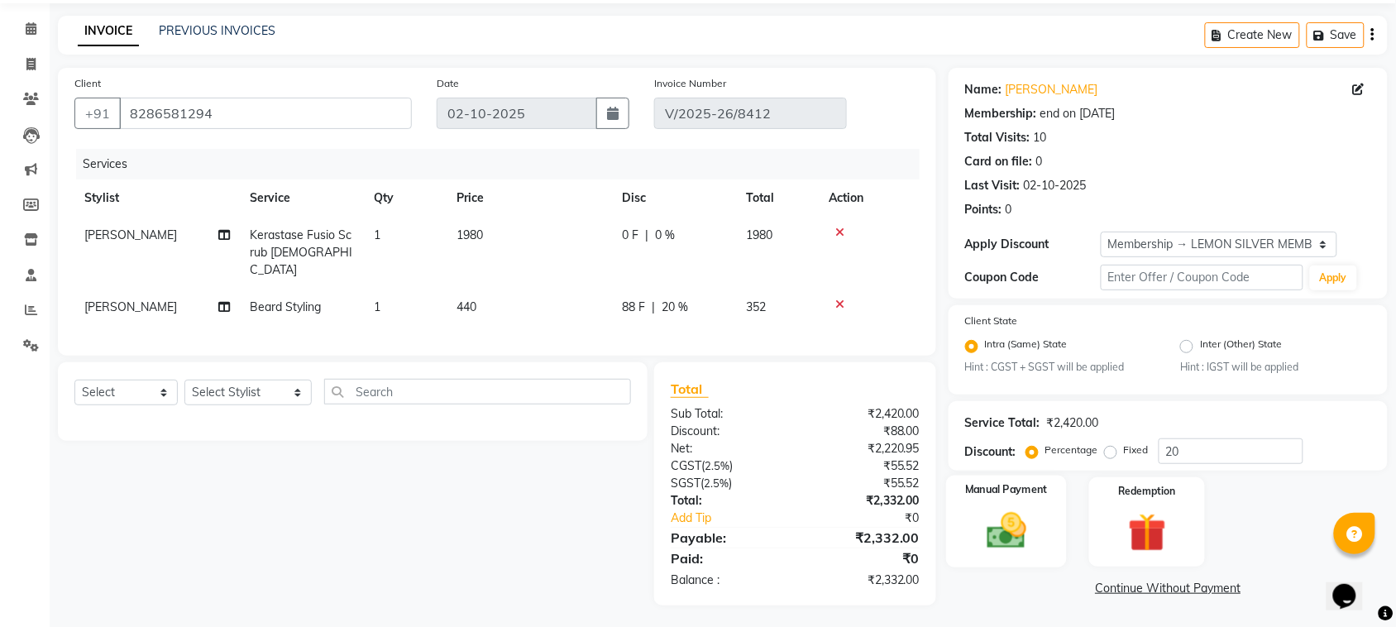
click at [996, 499] on div "Manual Payment" at bounding box center [1006, 521] width 121 height 93
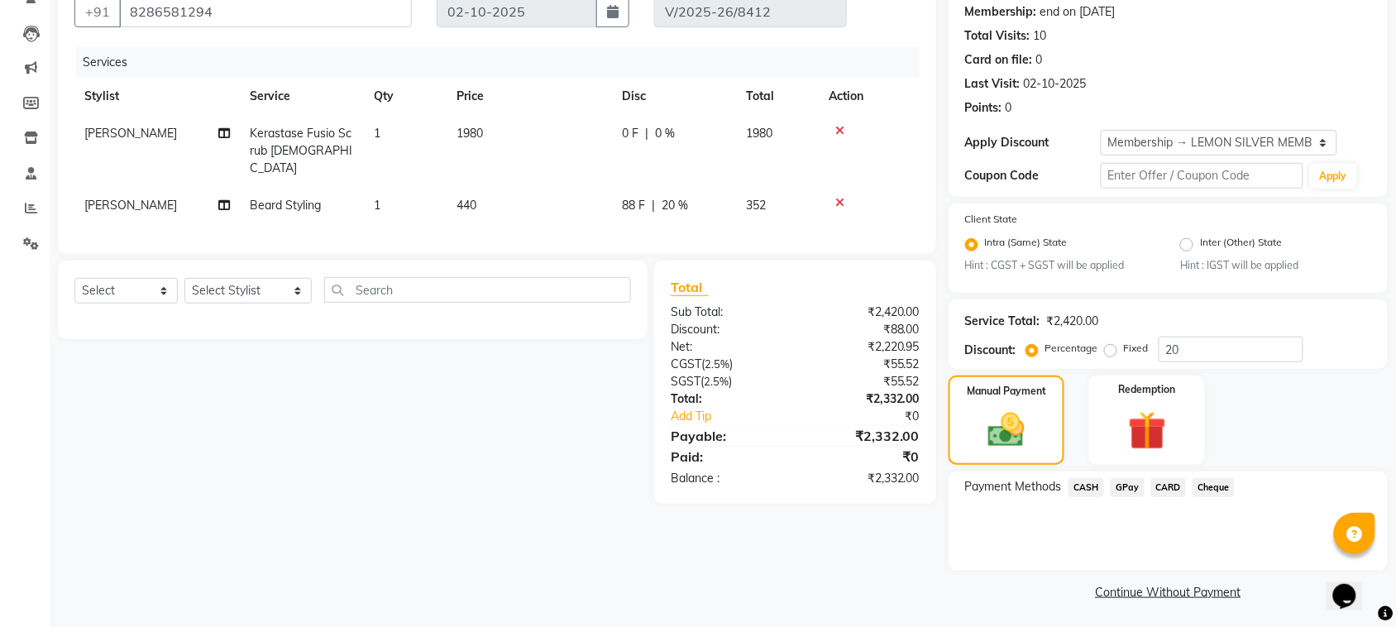
click at [1121, 478] on span "GPay" at bounding box center [1127, 487] width 34 height 19
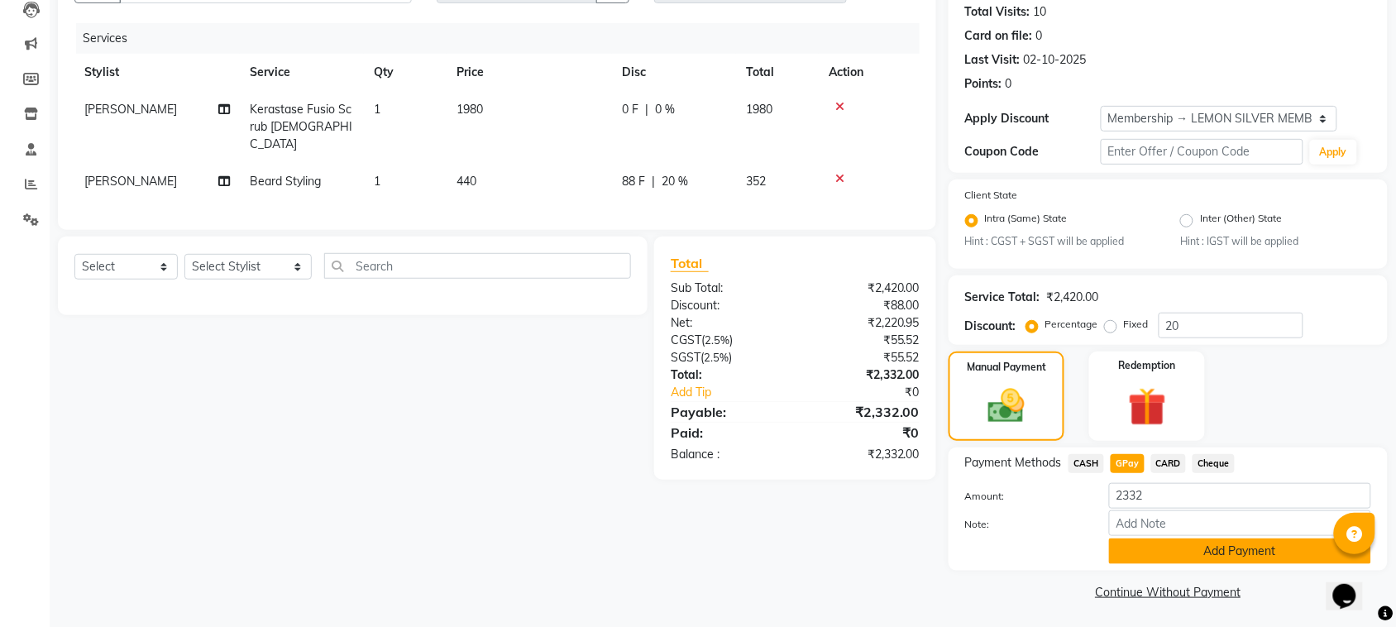
click at [1167, 548] on button "Add Payment" at bounding box center [1240, 551] width 262 height 26
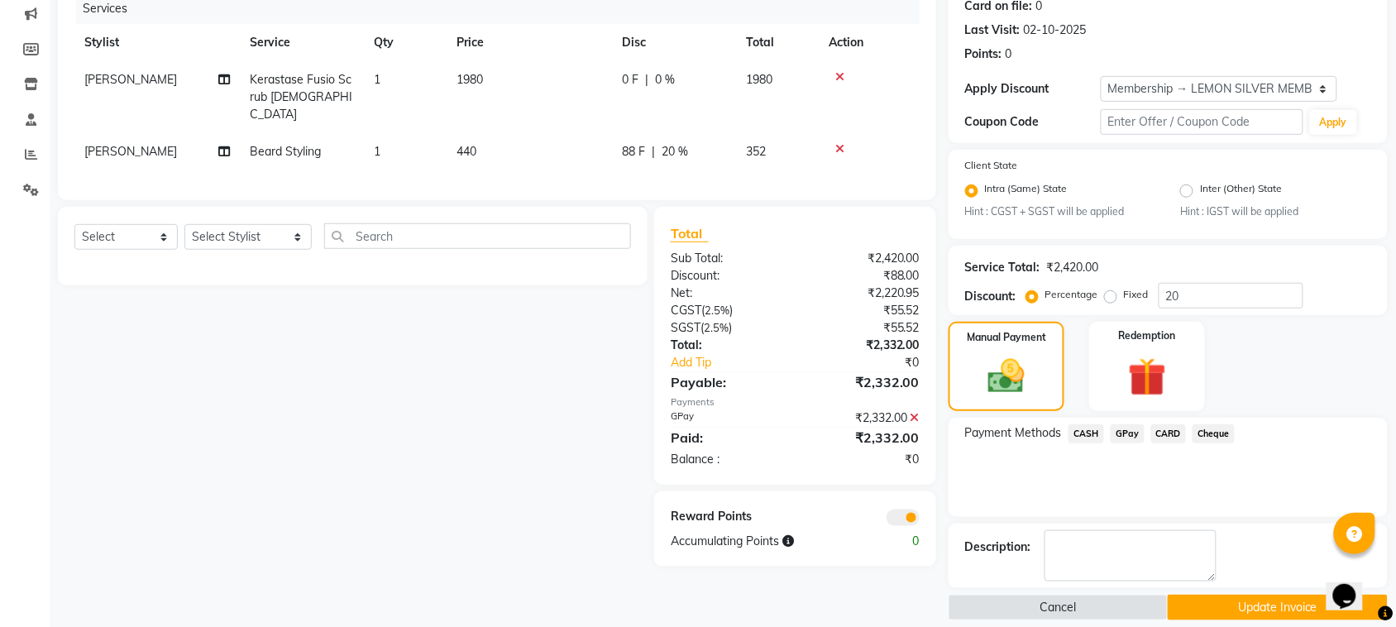
scroll to position [228, 0]
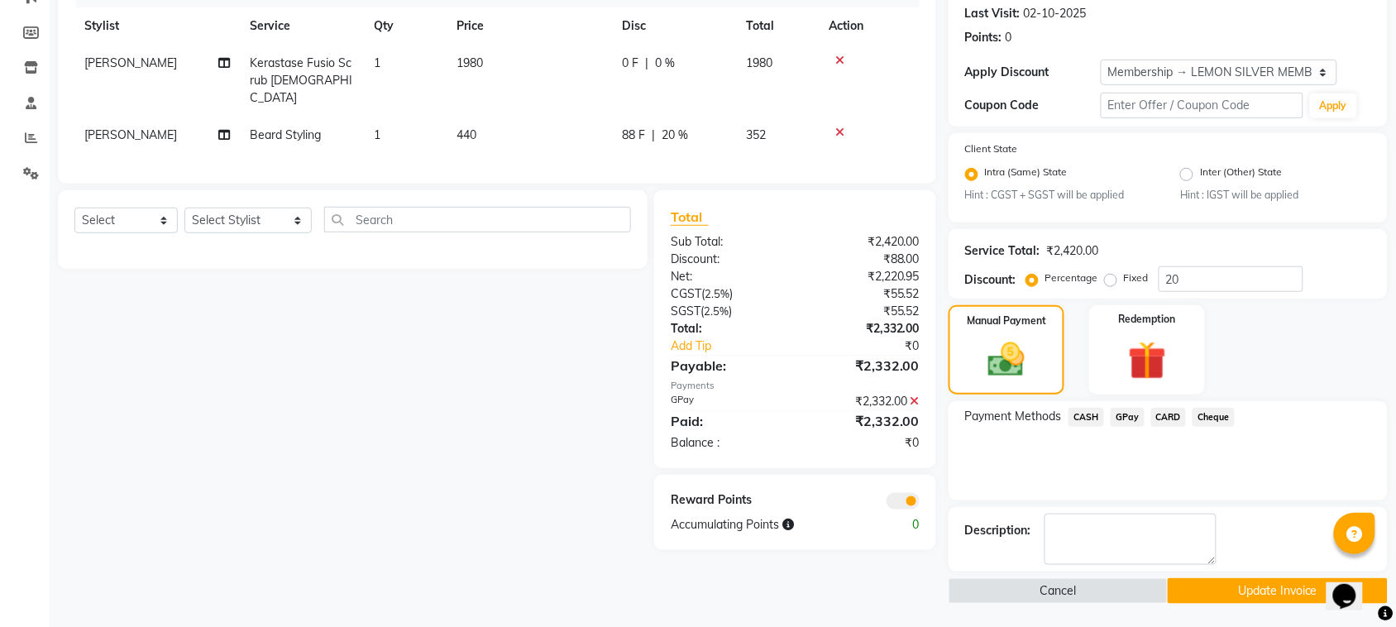
click at [1193, 585] on button "Update Invoice" at bounding box center [1276, 591] width 219 height 26
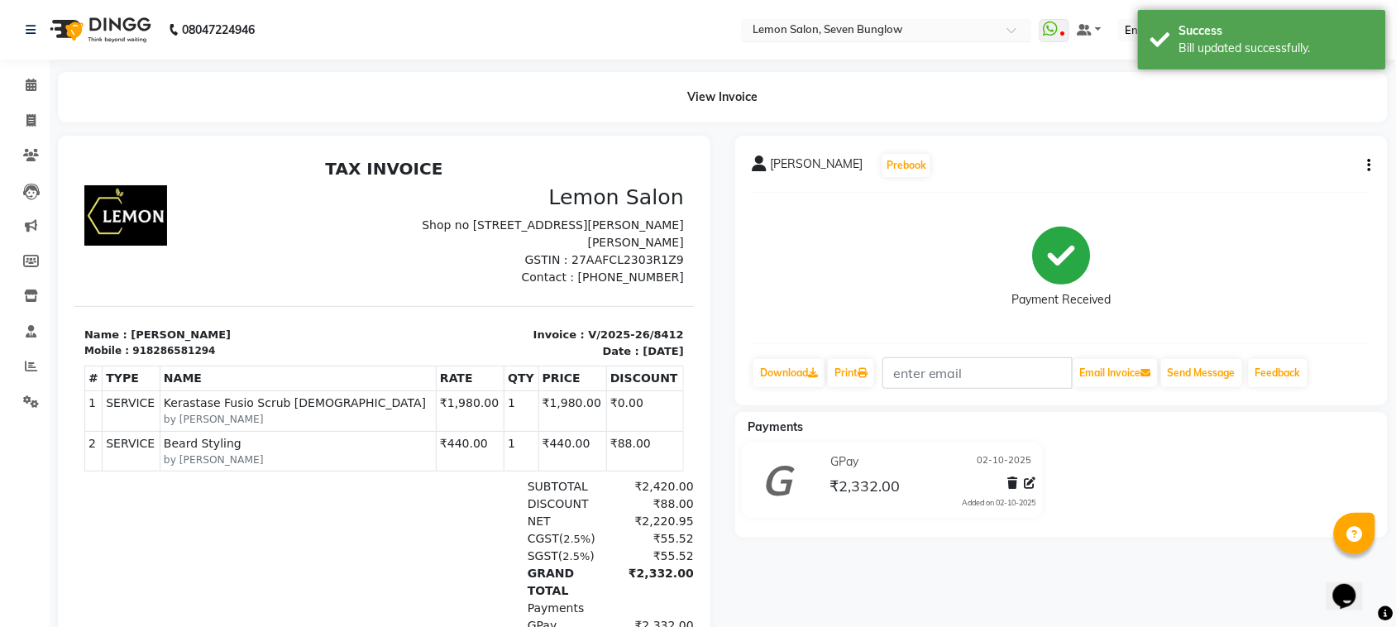
click at [839, 29] on input "text" at bounding box center [870, 31] width 240 height 17
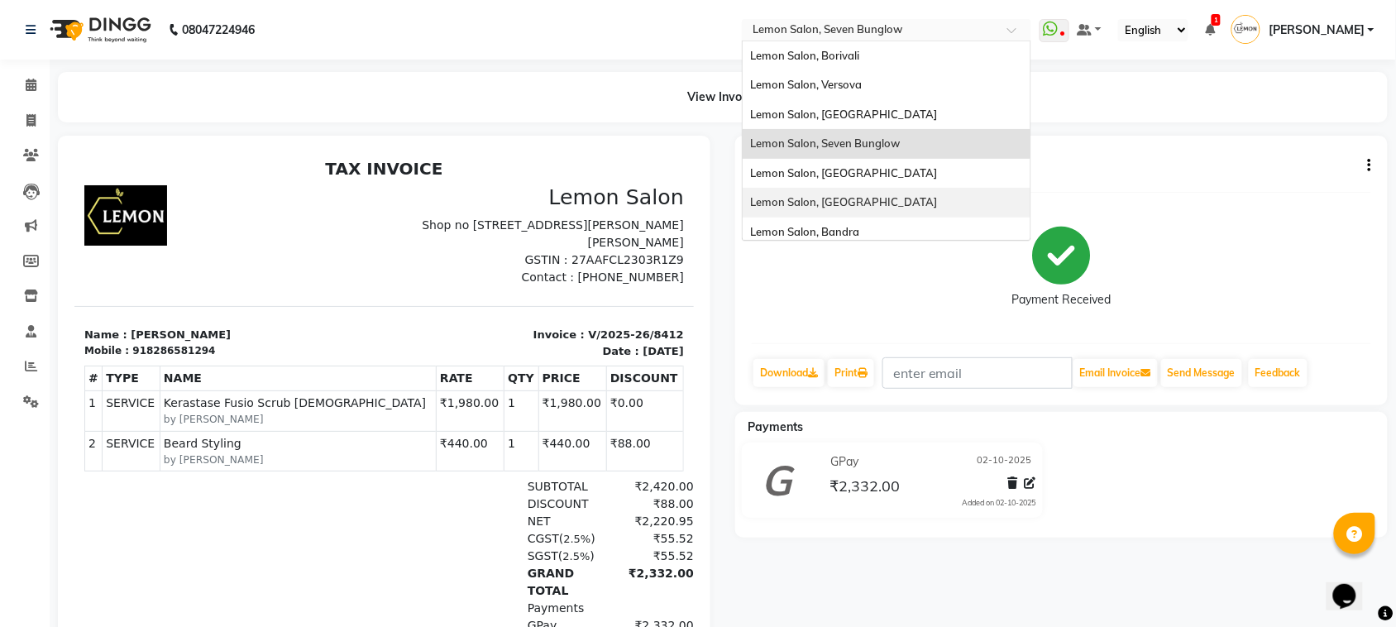
click at [870, 208] on span "Lemon Salon, Kandivali" at bounding box center [844, 201] width 187 height 13
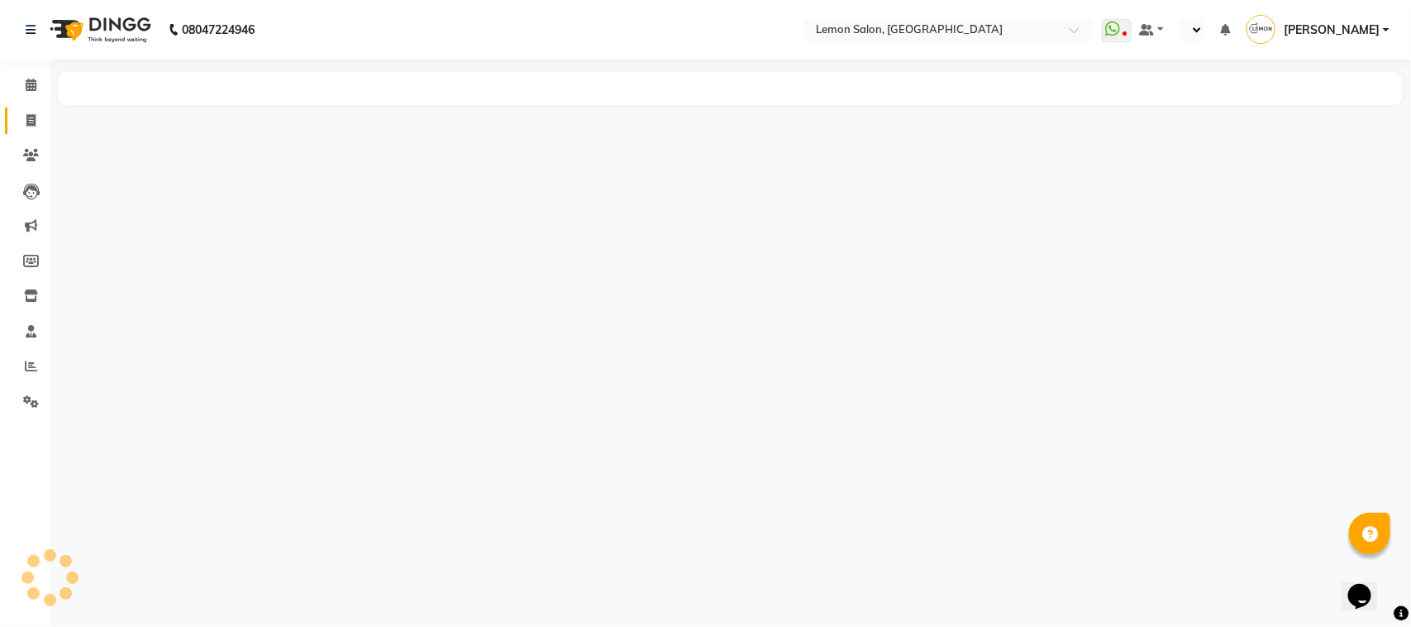
click at [31, 117] on icon at bounding box center [30, 120] width 9 height 12
select select "569"
select select "service"
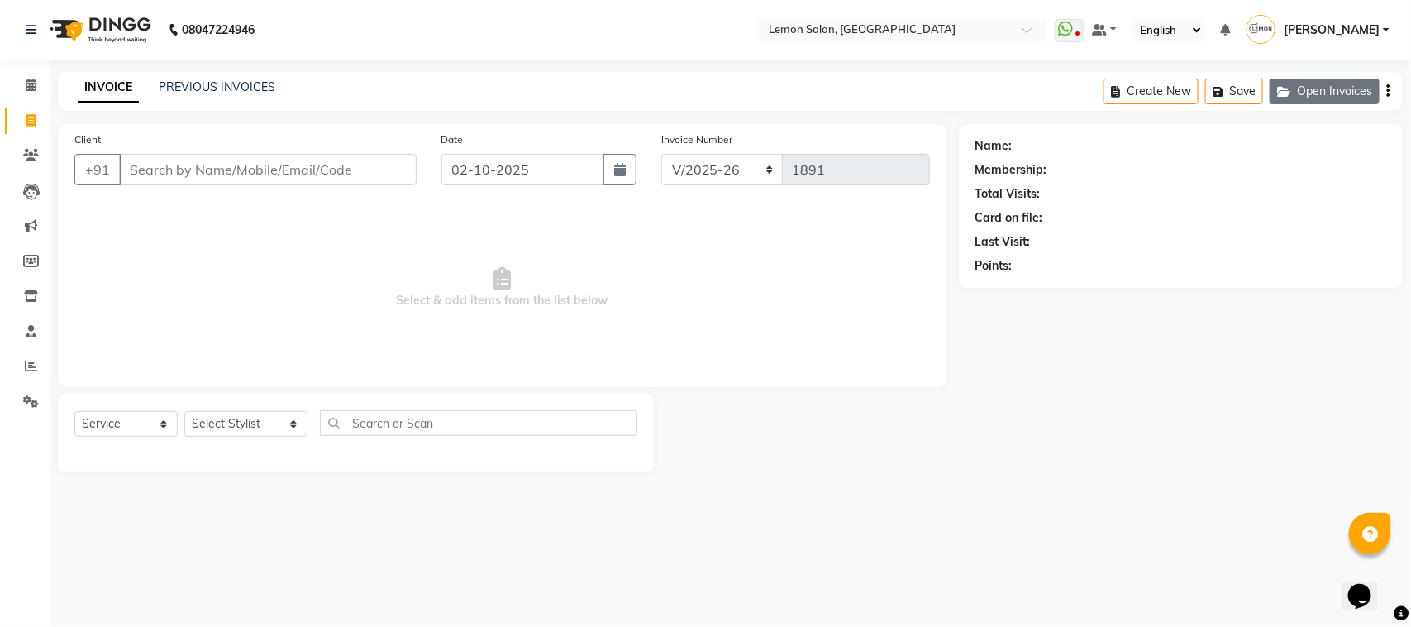
click at [1331, 81] on button "Open Invoices" at bounding box center [1325, 92] width 110 height 26
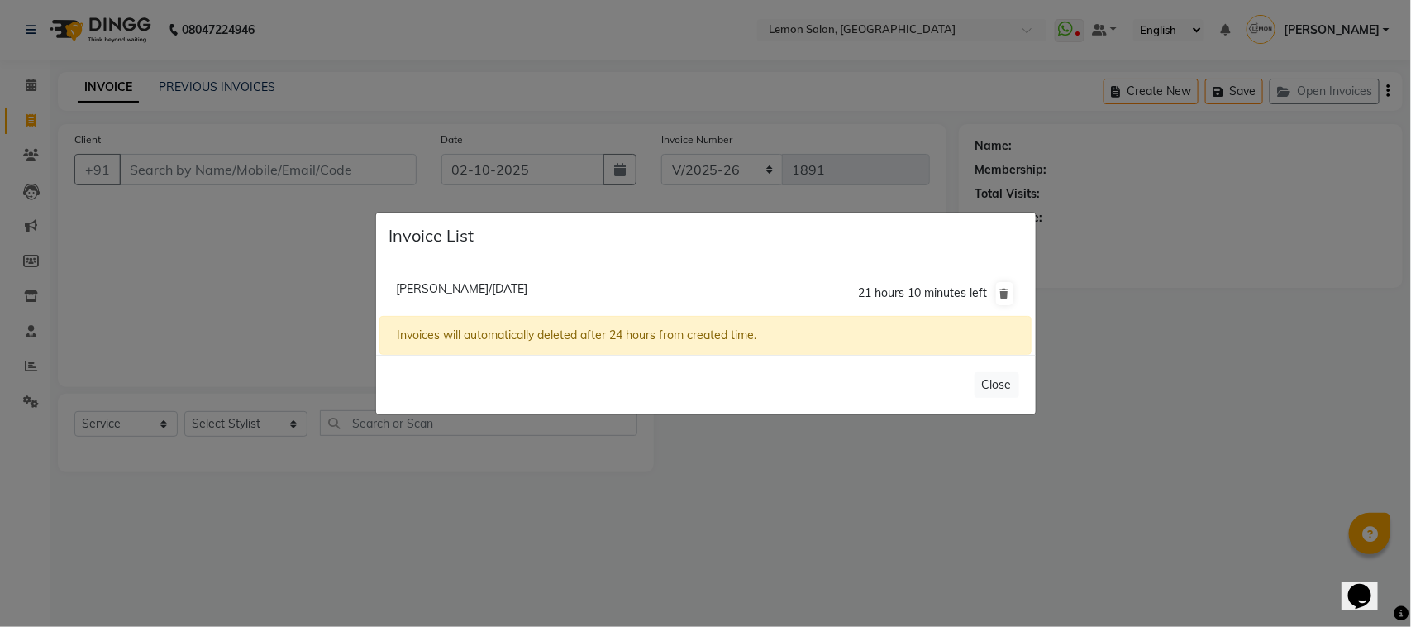
click at [464, 289] on span "[PERSON_NAME]/[DATE]" at bounding box center [461, 288] width 131 height 15
type input "9920834850"
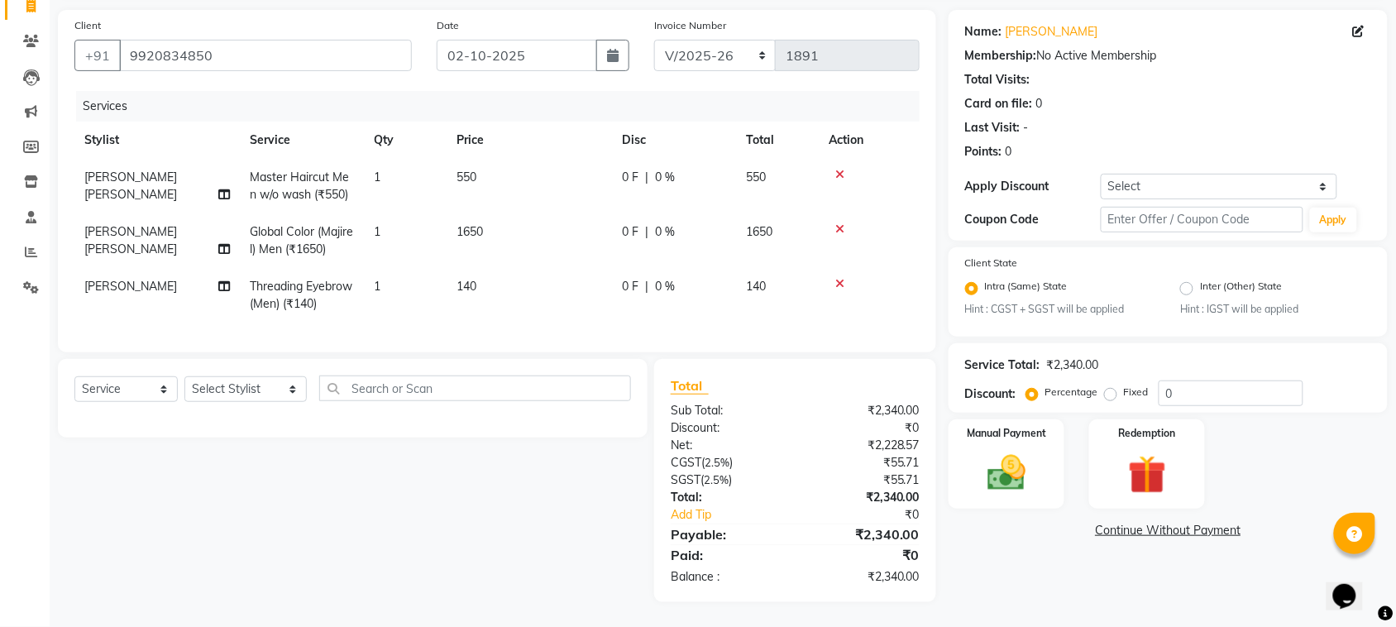
scroll to position [129, 0]
click at [121, 394] on select "Select Service Product Membership Package Voucher Prepaid Gift Card" at bounding box center [125, 389] width 103 height 26
click at [74, 376] on select "Select Service Product Membership Package Voucher Prepaid Gift Card" at bounding box center [125, 389] width 103 height 26
drag, startPoint x: 216, startPoint y: 394, endPoint x: 217, endPoint y: 382, distance: 11.6
click at [216, 394] on select "Select Stylist Arun Arndive [PERSON_NAME] Danish [PERSON_NAME] [PERSON_NAME] [P…" at bounding box center [245, 389] width 122 height 26
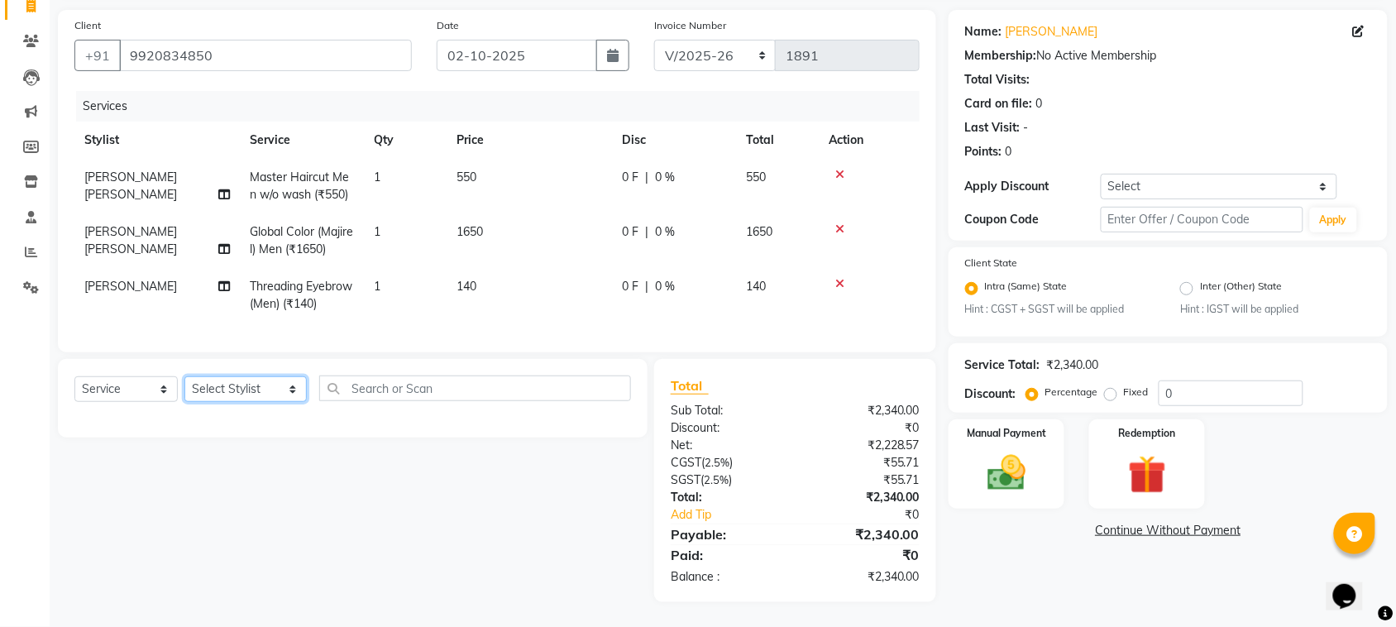
select select "7880"
click at [184, 376] on select "Select Stylist Arun Arndive [PERSON_NAME] Danish [PERSON_NAME] [PERSON_NAME] [P…" at bounding box center [245, 389] width 122 height 26
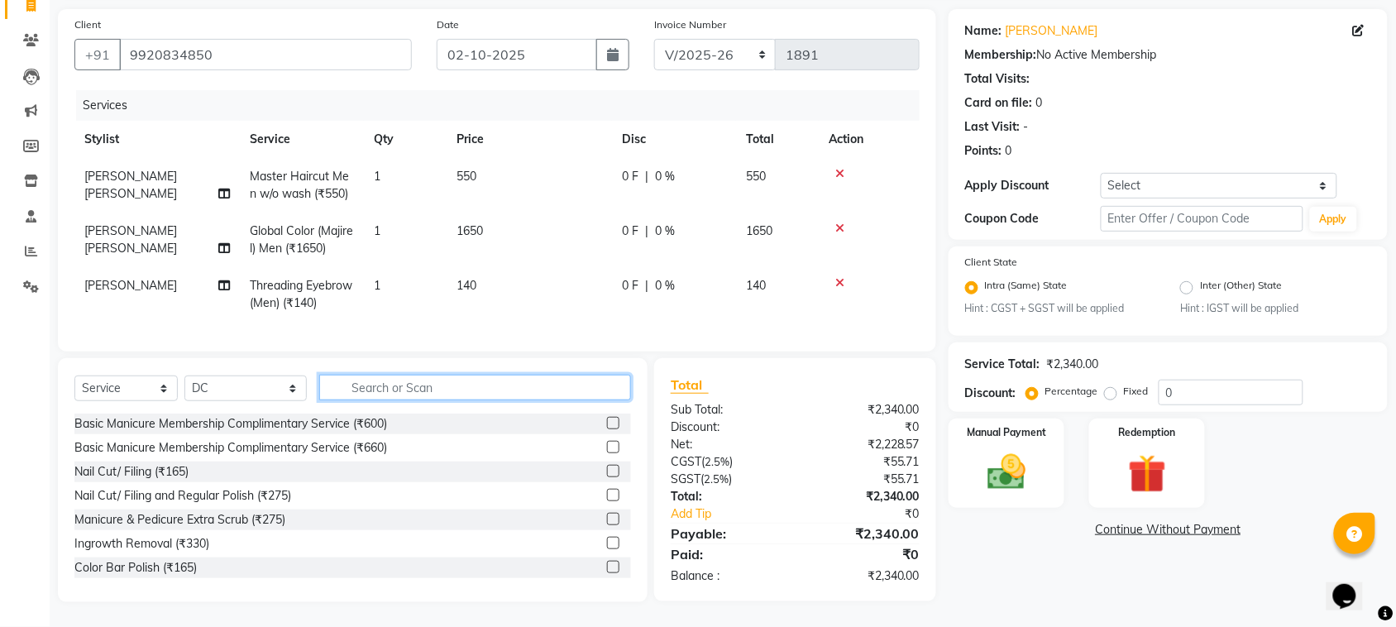
click at [366, 393] on input "text" at bounding box center [475, 388] width 312 height 26
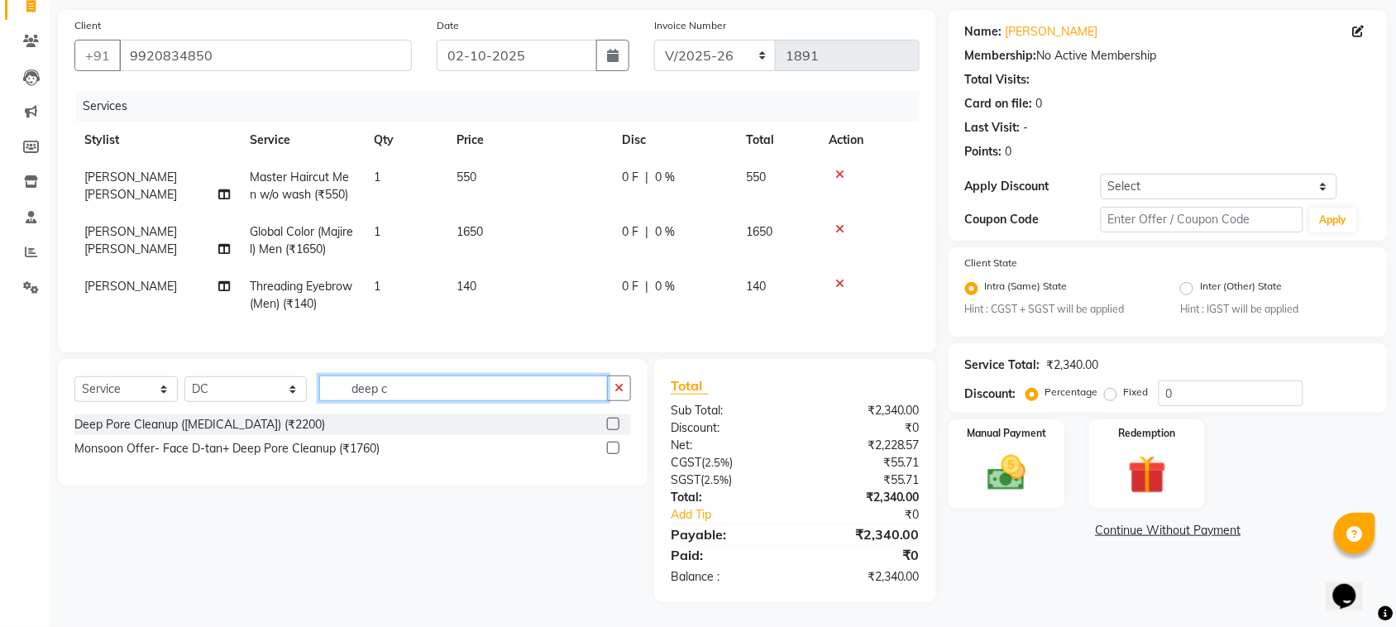
type input "deep c"
click at [33, 281] on icon at bounding box center [31, 287] width 16 height 12
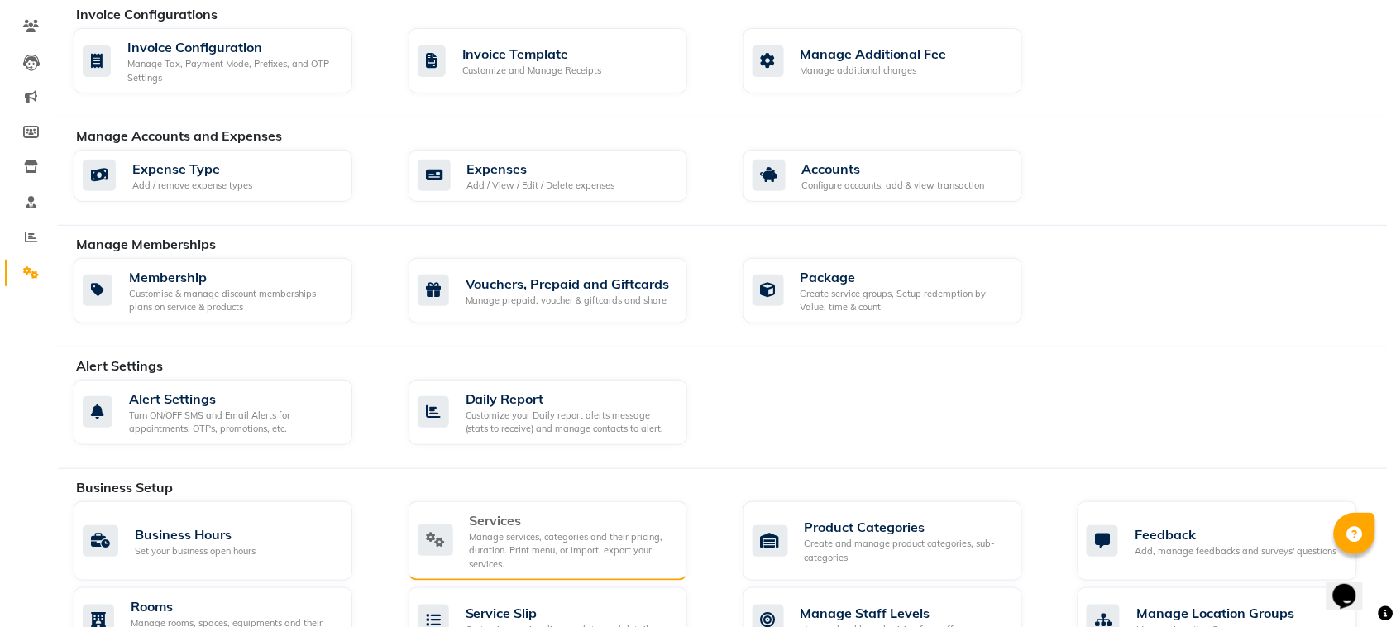
click at [543, 534] on div "Manage services, categories and their pricing, duration. Print menu, or import,…" at bounding box center [572, 550] width 204 height 41
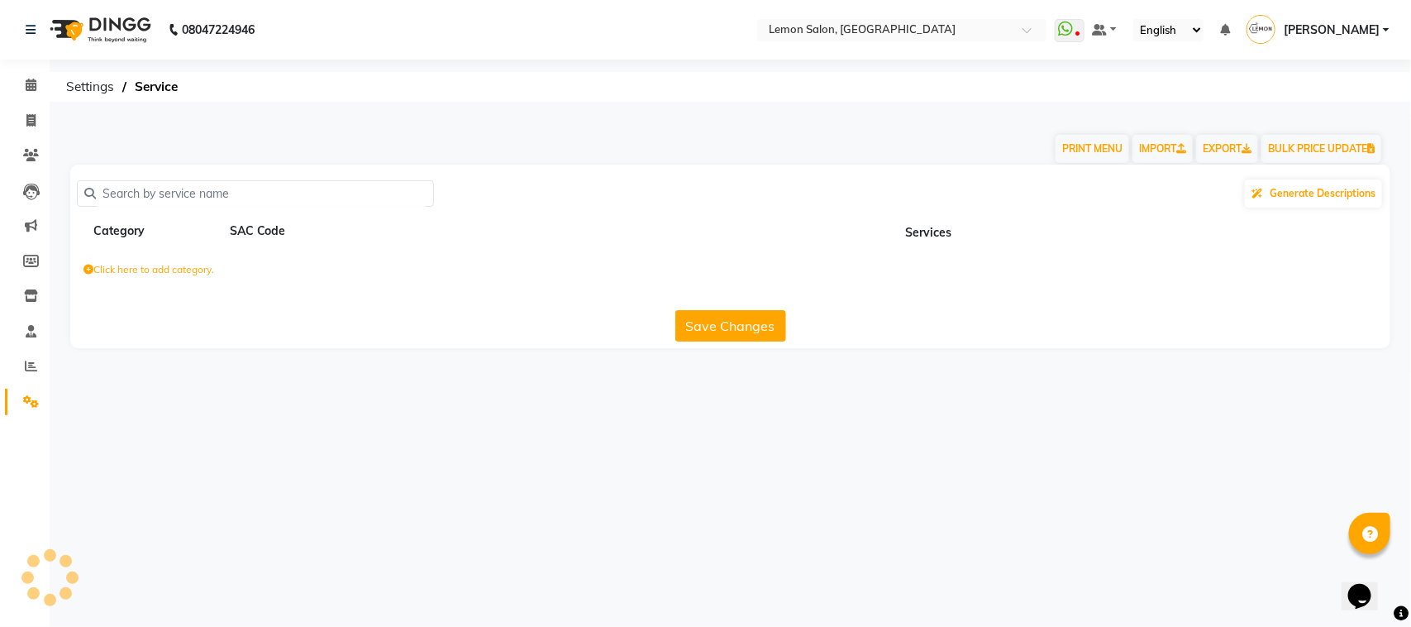
click at [308, 192] on input "text" at bounding box center [261, 194] width 331 height 26
type input "s"
type input "loreal"
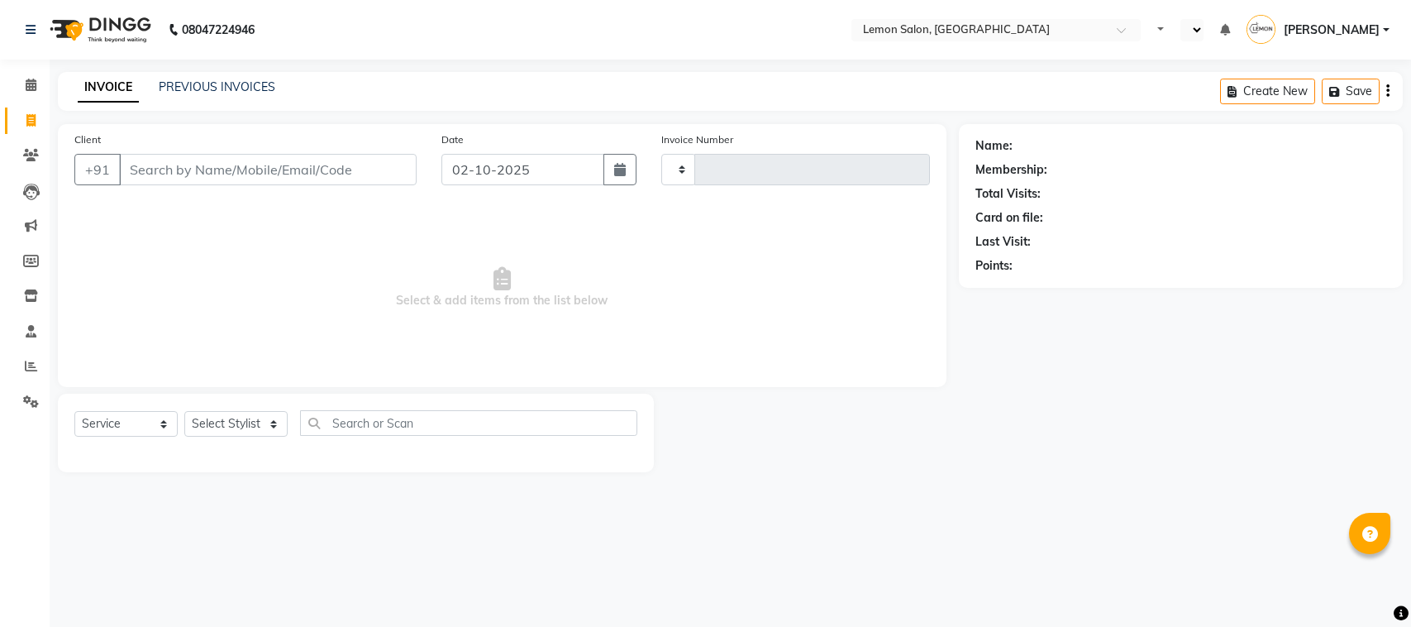
select select "service"
type input "1891"
select select "en"
select select "569"
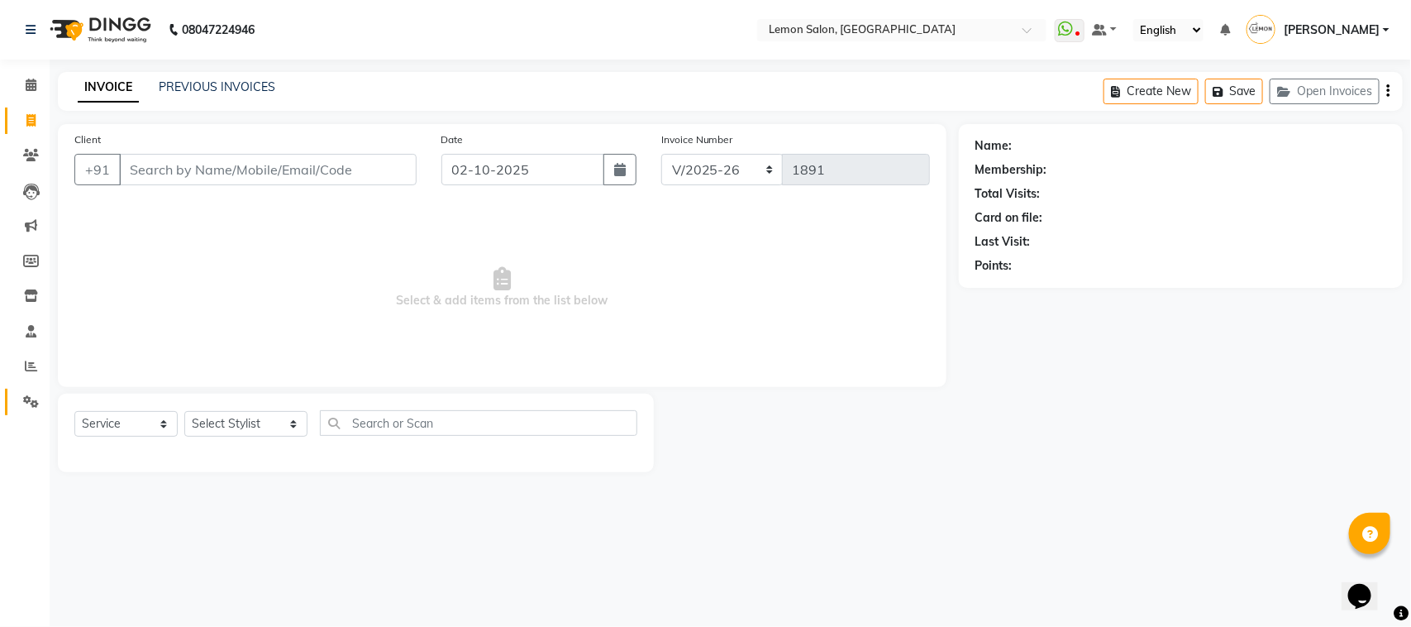
click at [31, 403] on icon at bounding box center [31, 401] width 16 height 12
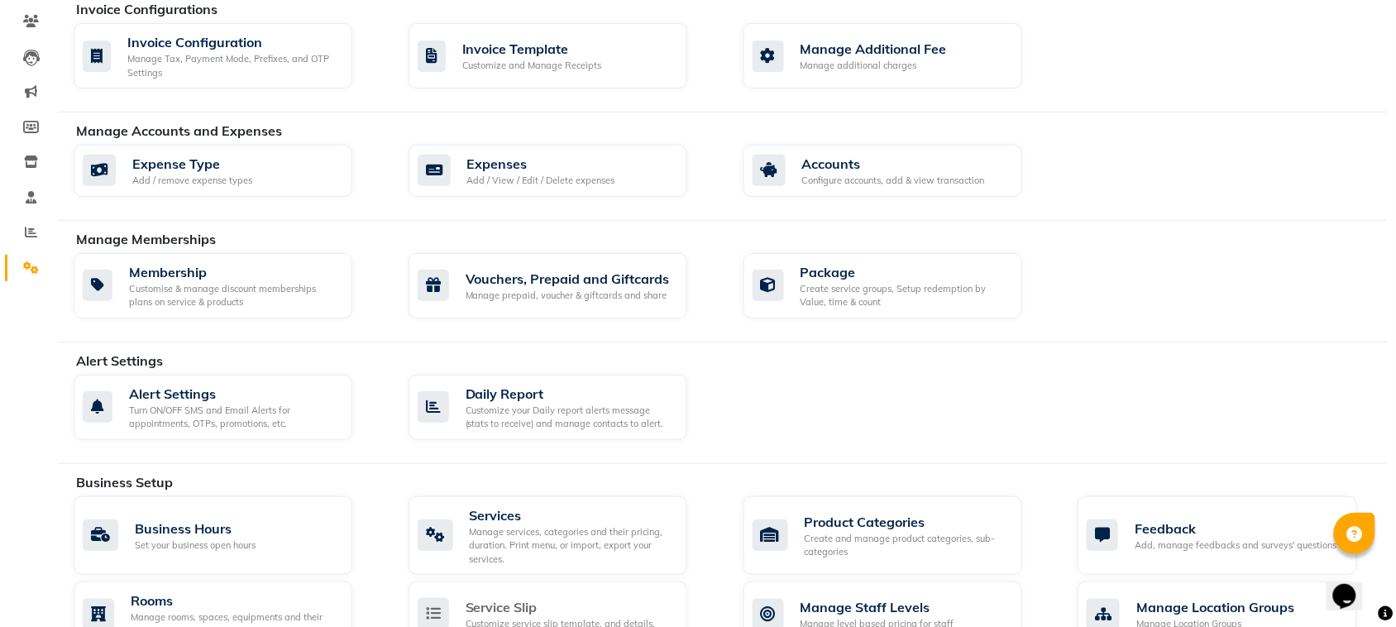
scroll to position [413, 0]
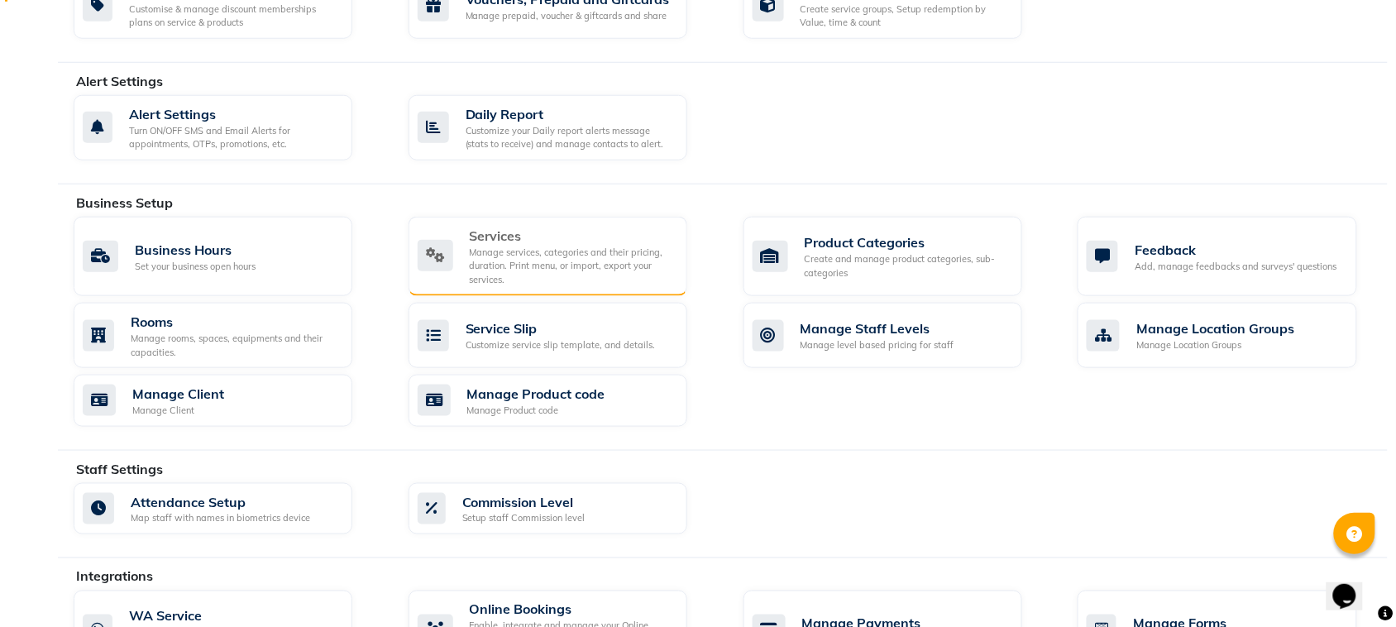
click at [540, 252] on div "Manage services, categories and their pricing, duration. Print menu, or import,…" at bounding box center [572, 266] width 204 height 41
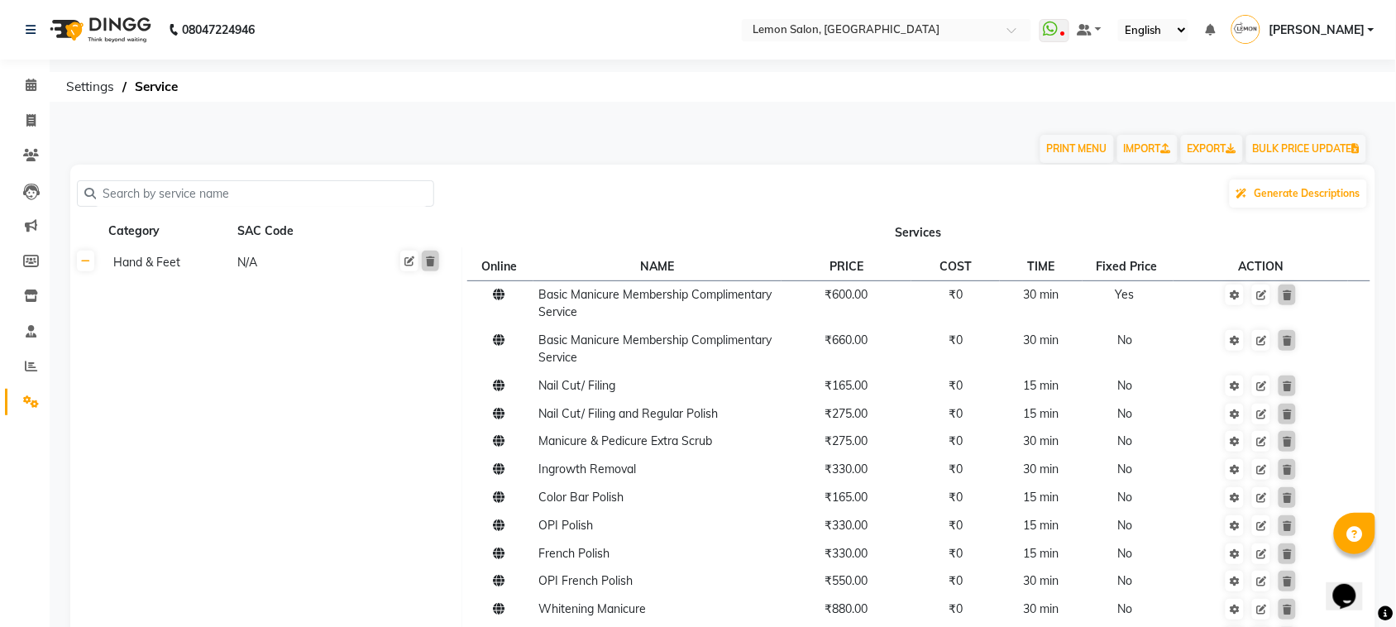
click at [337, 187] on input "text" at bounding box center [261, 194] width 331 height 26
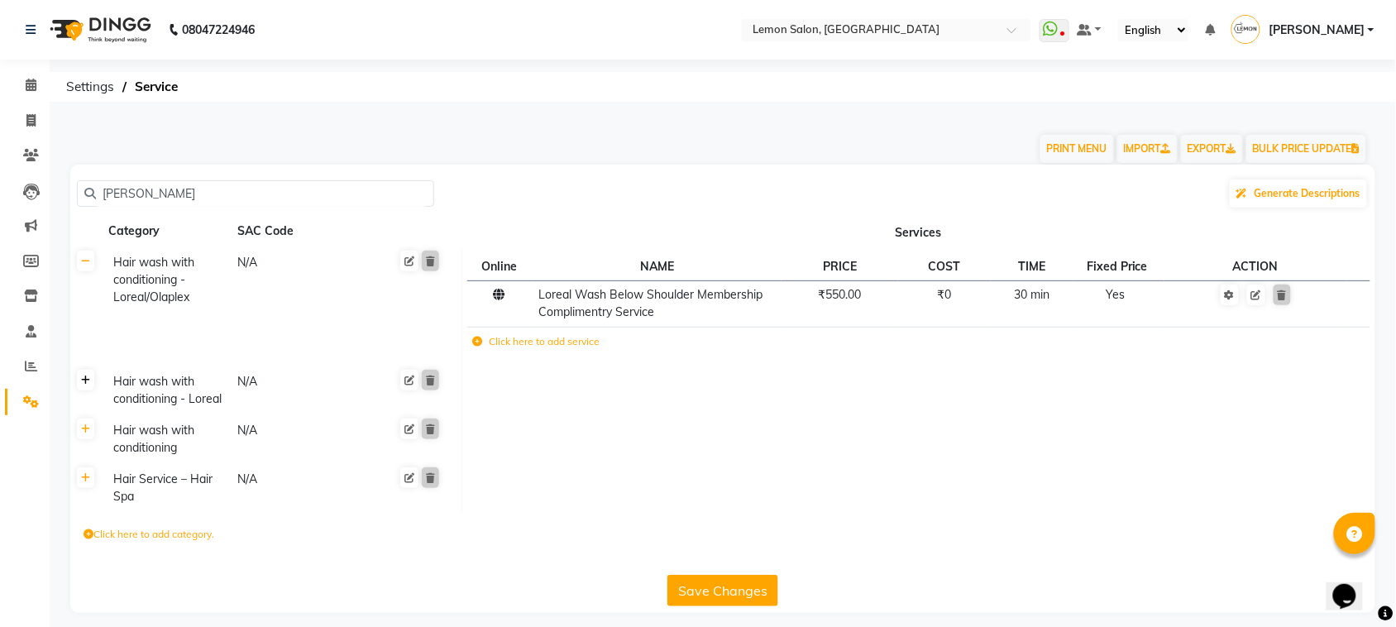
type input "[PERSON_NAME]"
click at [81, 384] on icon at bounding box center [85, 380] width 9 height 10
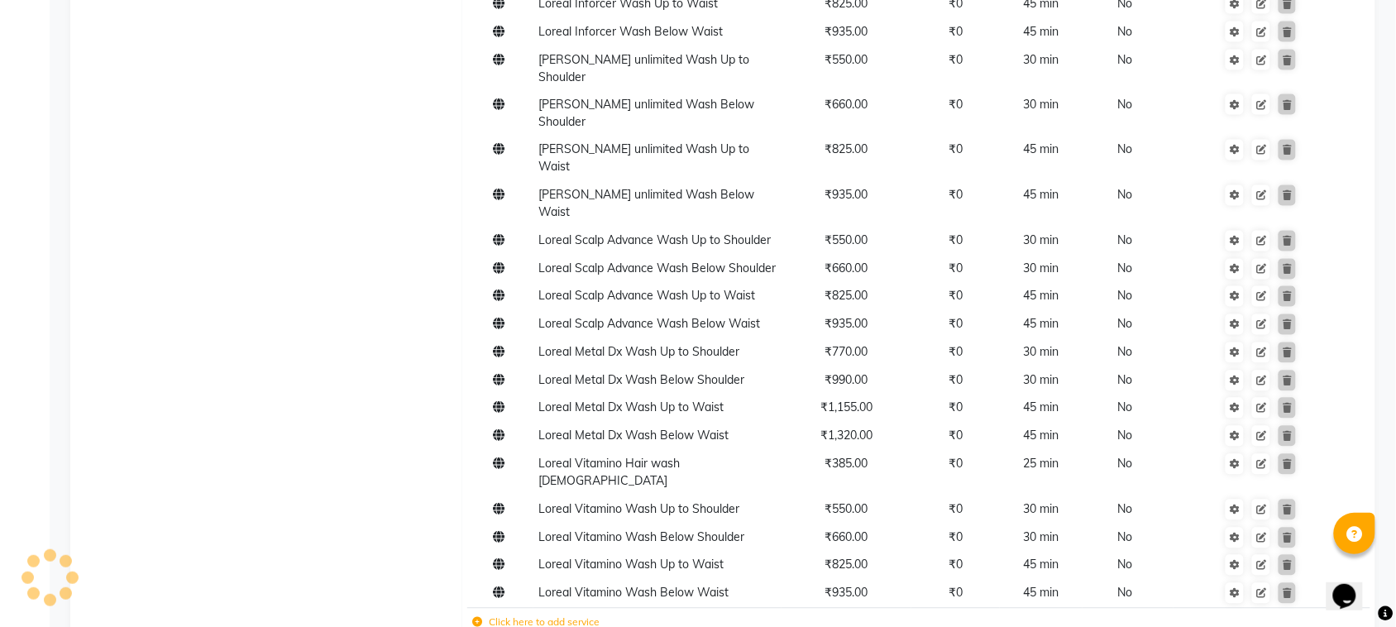
scroll to position [890, 0]
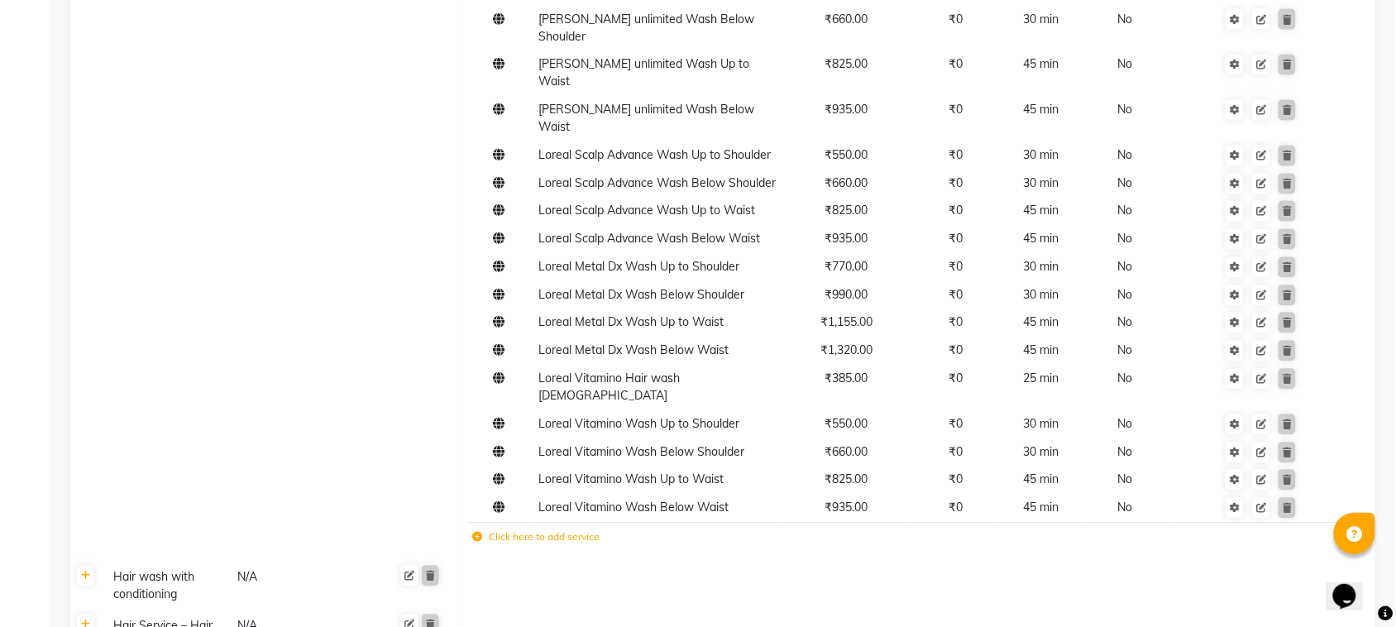
click at [569, 530] on label "Click here to add service" at bounding box center [536, 537] width 127 height 15
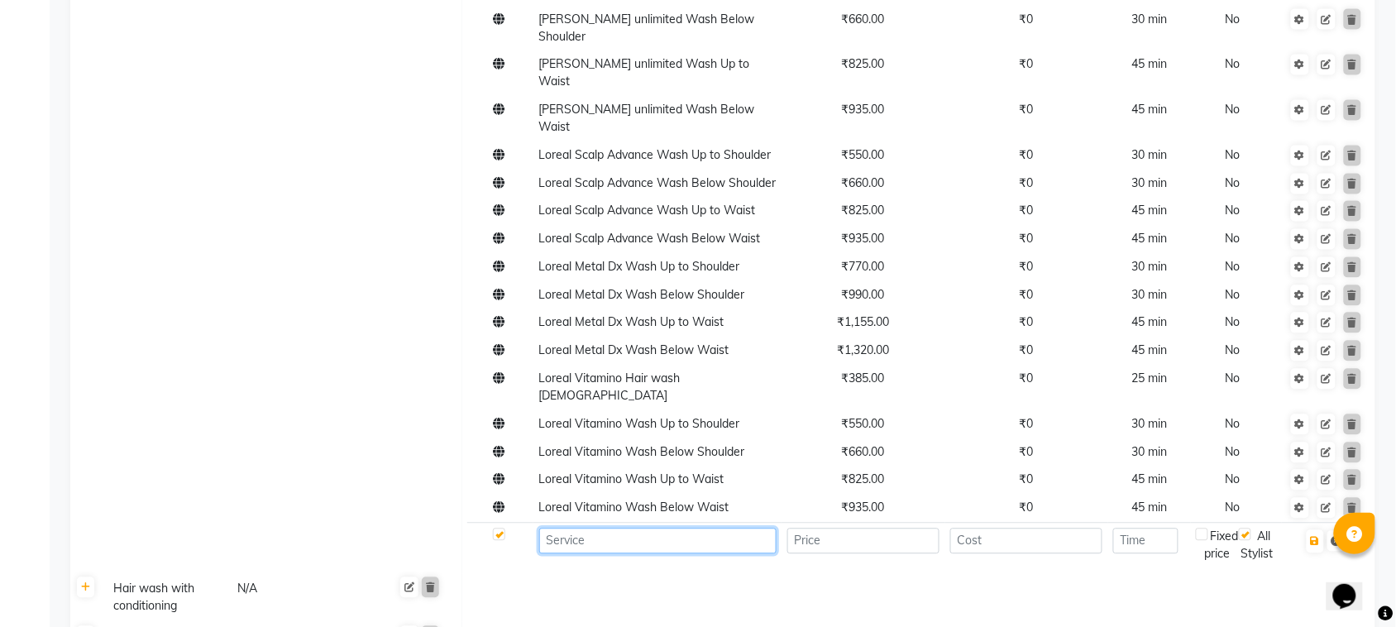
click at [587, 528] on input at bounding box center [657, 541] width 237 height 26
drag, startPoint x: 674, startPoint y: 397, endPoint x: 661, endPoint y: 383, distance: 18.7
click at [661, 528] on input "Loreal [DEMOGRAPHIC_DATA] Deep Coditioning" at bounding box center [657, 541] width 237 height 26
click at [659, 528] on input "Loreal [DEMOGRAPHIC_DATA] Deep Coditioning" at bounding box center [657, 541] width 237 height 26
click at [752, 528] on input "Loreal [DEMOGRAPHIC_DATA] Deep Conditioning" at bounding box center [657, 541] width 237 height 26
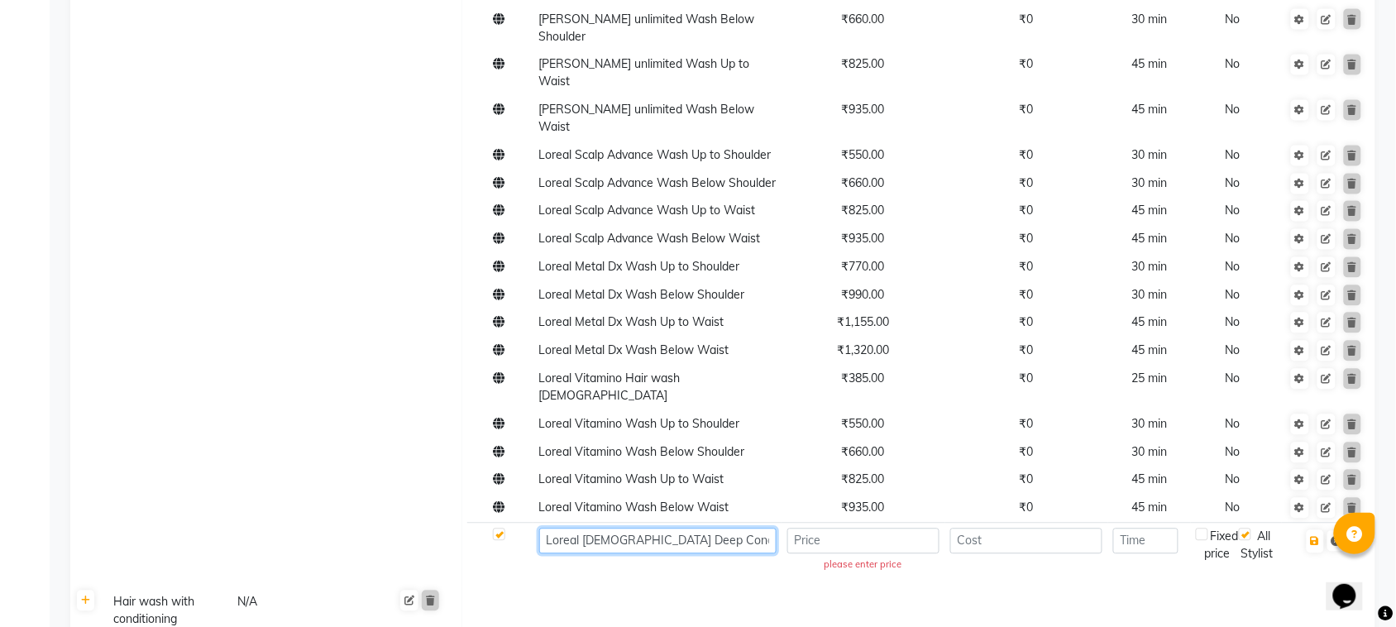
type input "Loreal Male Deep Conditioning"
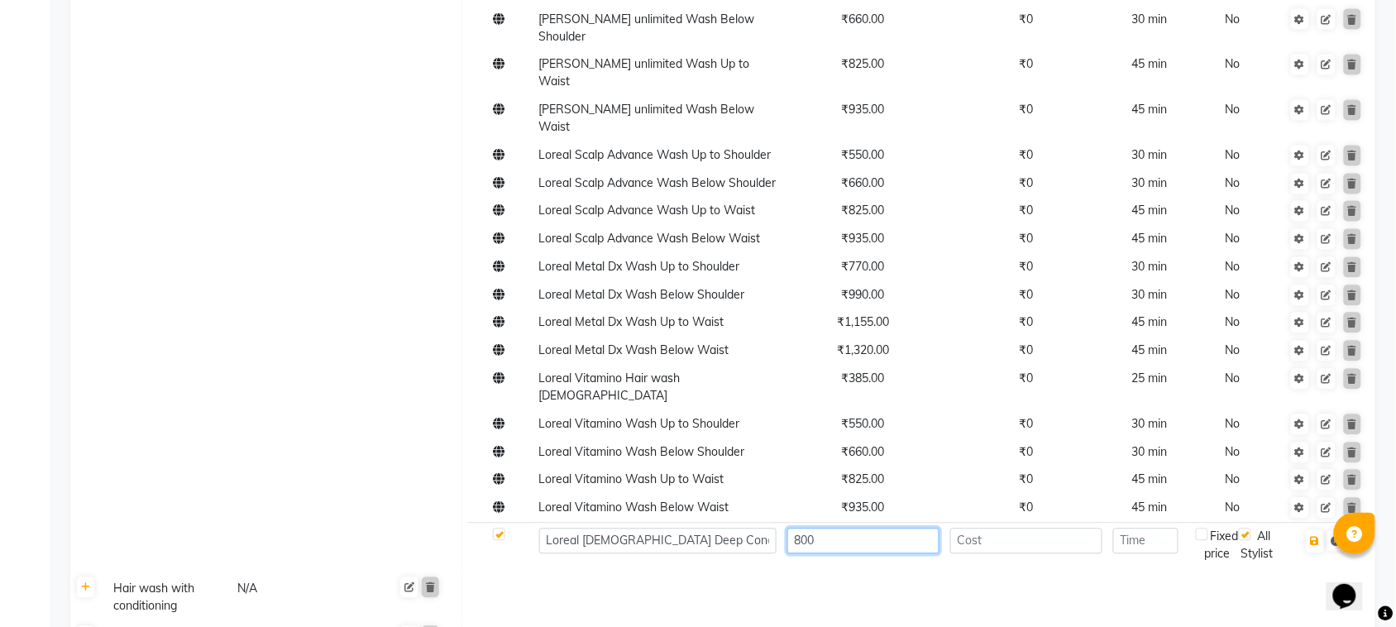
type input "800"
type input "0"
type input "30"
click at [1317, 537] on icon "button" at bounding box center [1314, 542] width 9 height 10
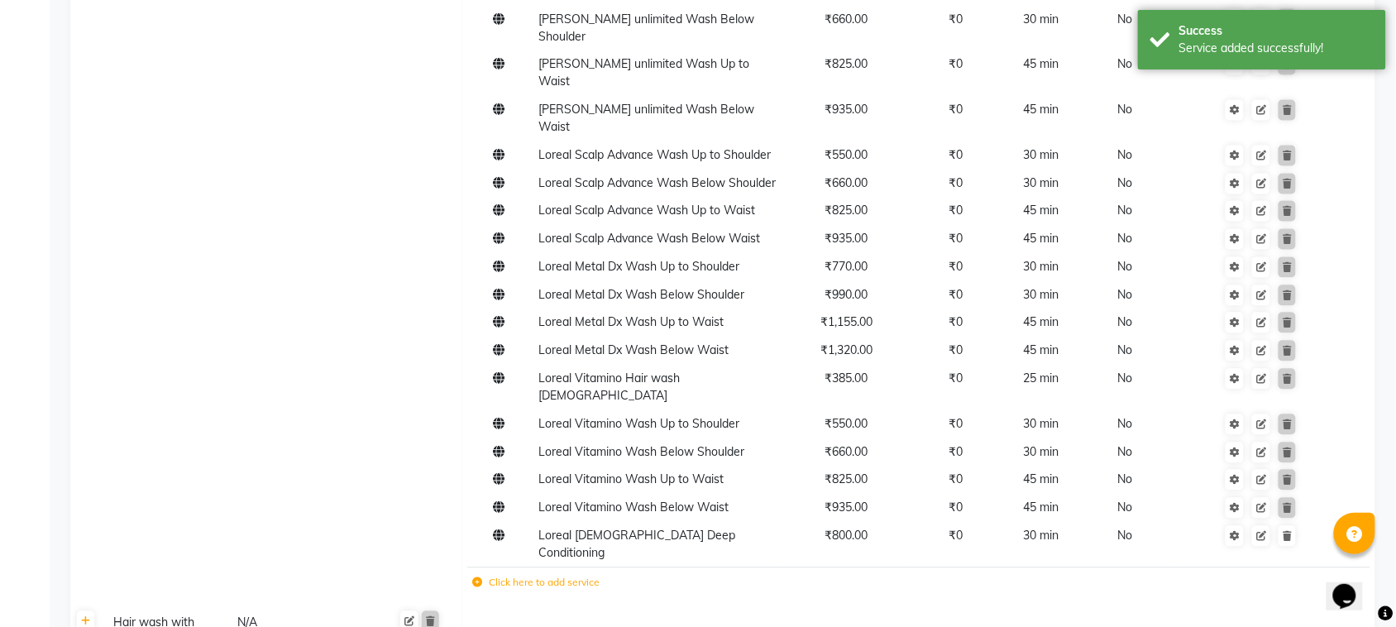
scroll to position [918, 0]
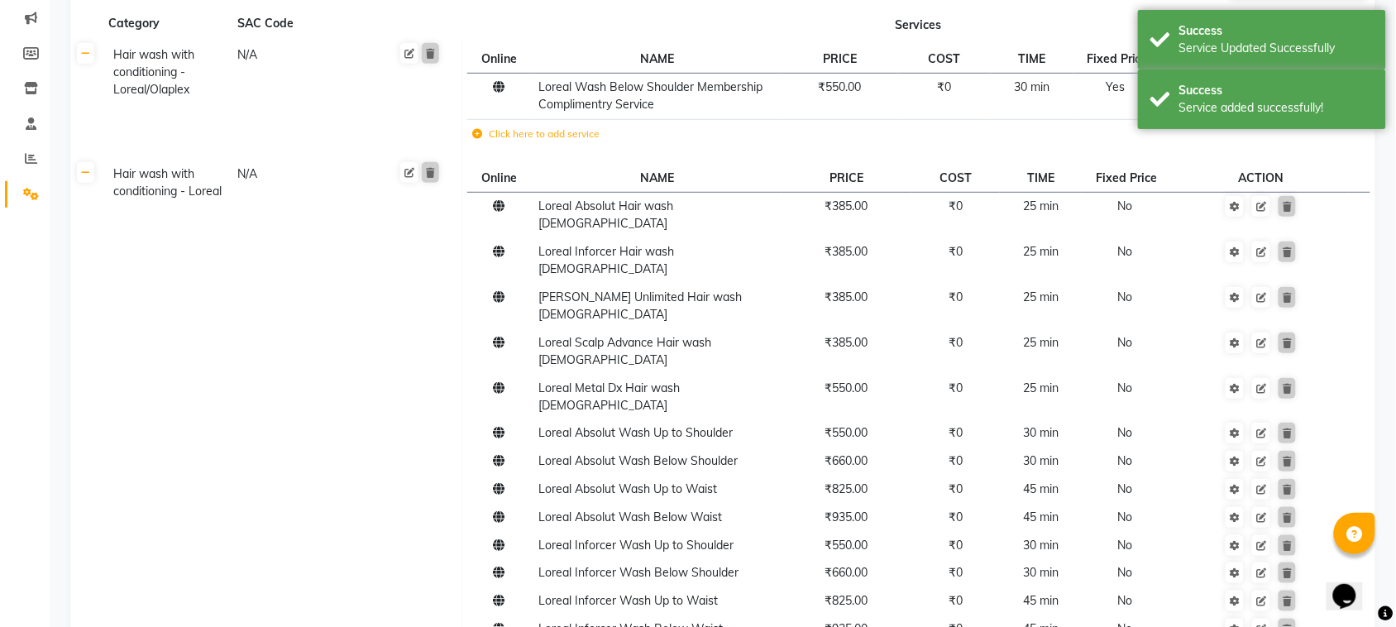
scroll to position [0, 0]
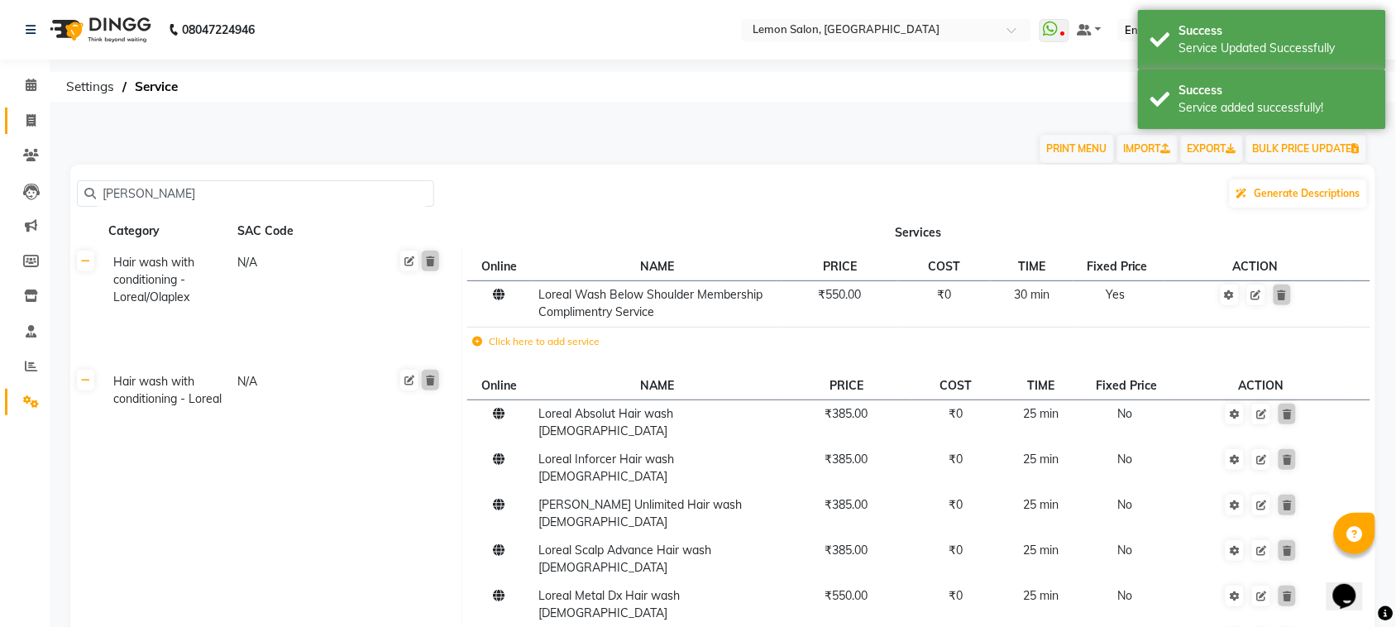
click at [33, 121] on icon at bounding box center [30, 120] width 9 height 12
select select "service"
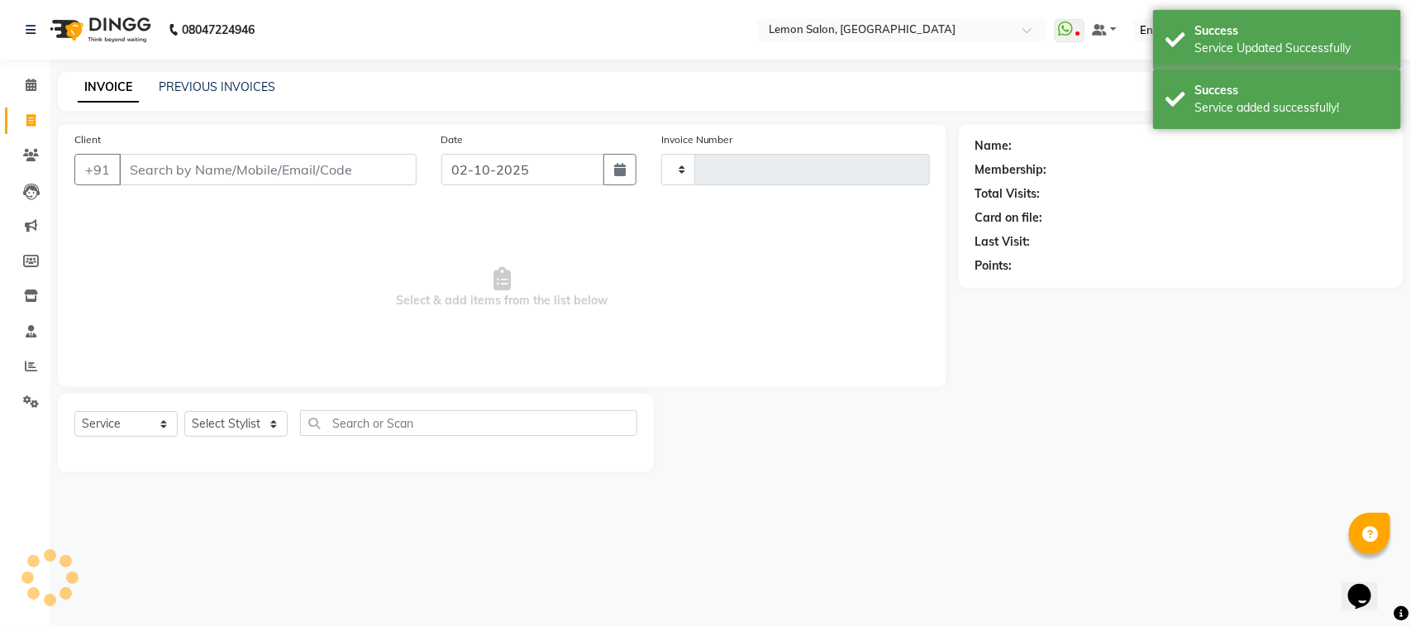
type input "1891"
select select "569"
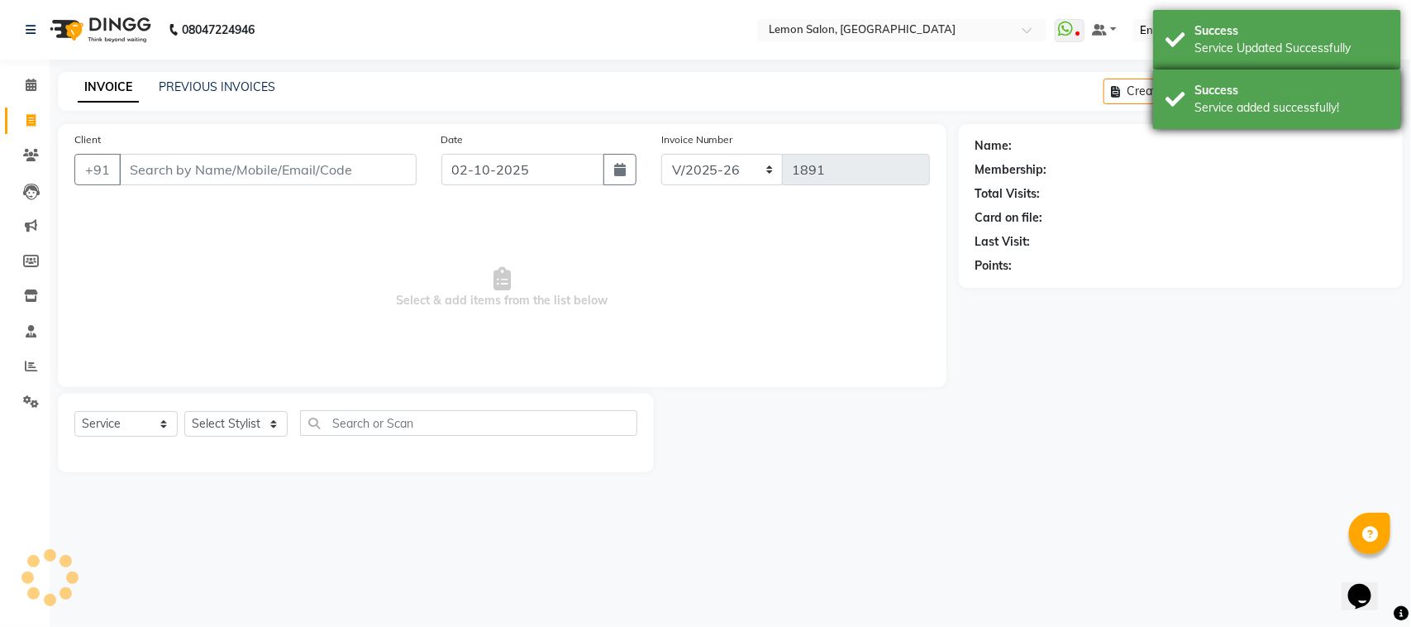
click at [1349, 126] on div "Success Service added successfully!" at bounding box center [1277, 99] width 248 height 60
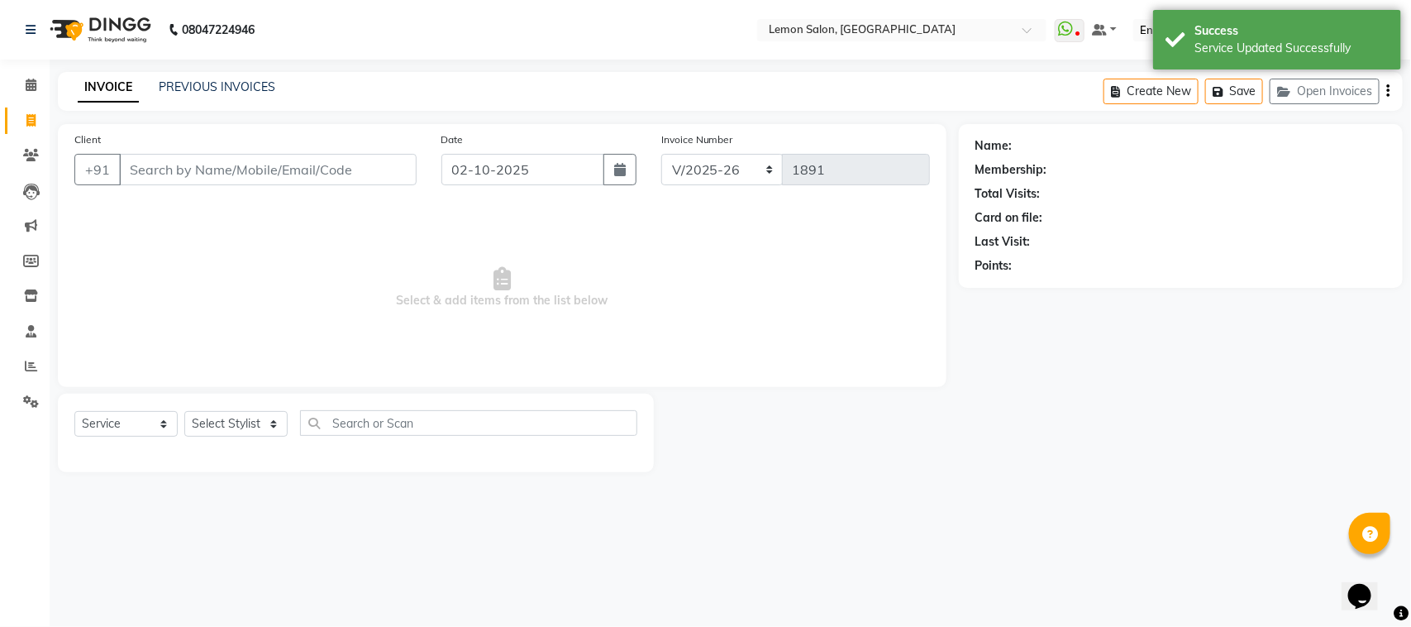
click at [1353, 98] on button "Open Invoices" at bounding box center [1325, 92] width 110 height 26
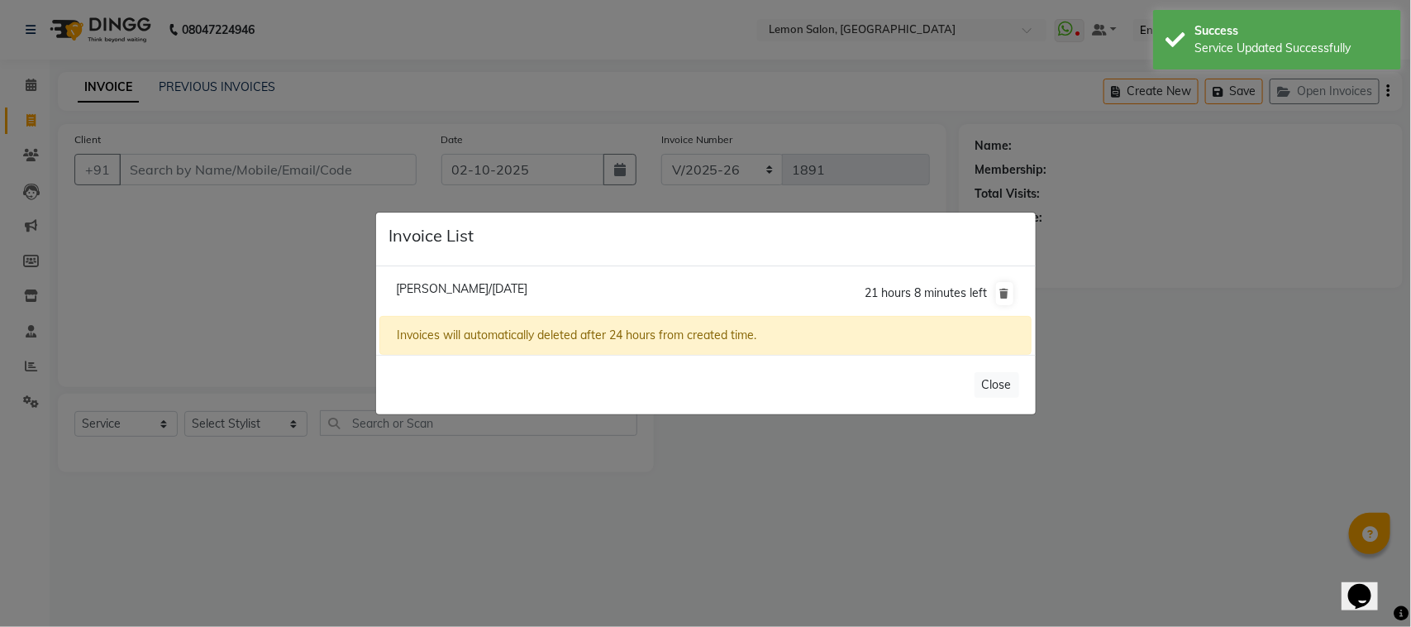
click at [502, 287] on span "Deven Travadi/02 October 2025" at bounding box center [461, 288] width 131 height 15
type input "9920834850"
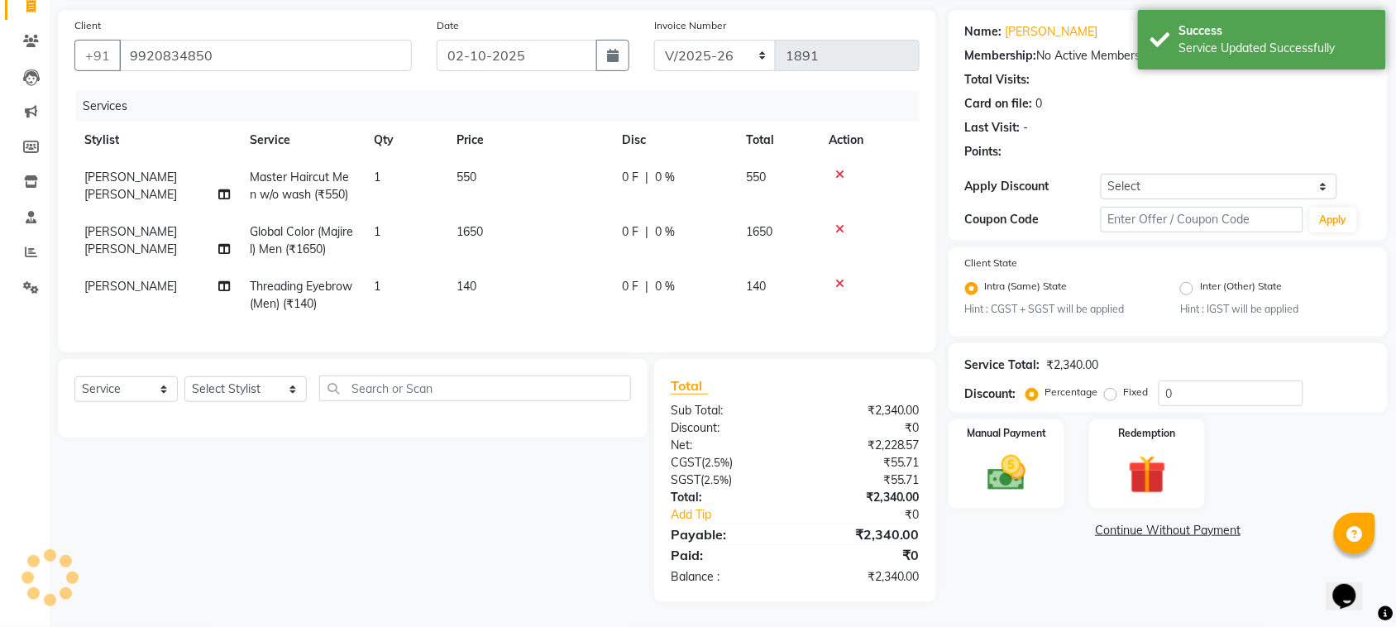
scroll to position [129, 0]
click at [146, 389] on select "Select Service Product Membership Package Voucher Prepaid Gift Card" at bounding box center [125, 389] width 103 height 26
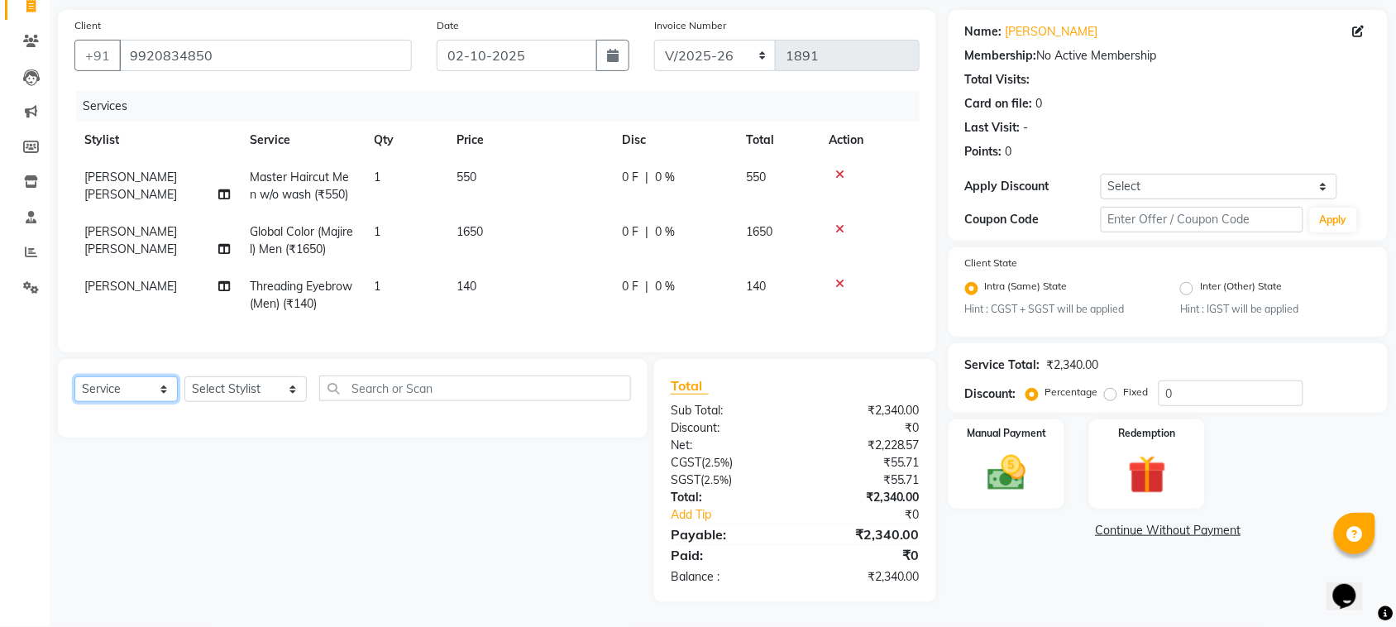
click at [74, 376] on select "Select Service Product Membership Package Voucher Prepaid Gift Card" at bounding box center [125, 389] width 103 height 26
click at [205, 374] on div "Select Service Product Membership Package Voucher Prepaid Gift Card Select Styl…" at bounding box center [353, 398] width 590 height 79
click at [207, 381] on select "Select Stylist Arun Arndive Ashfak Danish Mansoori DC Faheem Malik Kajal Pawar …" at bounding box center [245, 389] width 122 height 26
select select "92039"
click at [184, 376] on select "Select Stylist Arun Arndive Ashfak Danish Mansoori DC Faheem Malik Kajal Pawar …" at bounding box center [245, 389] width 122 height 26
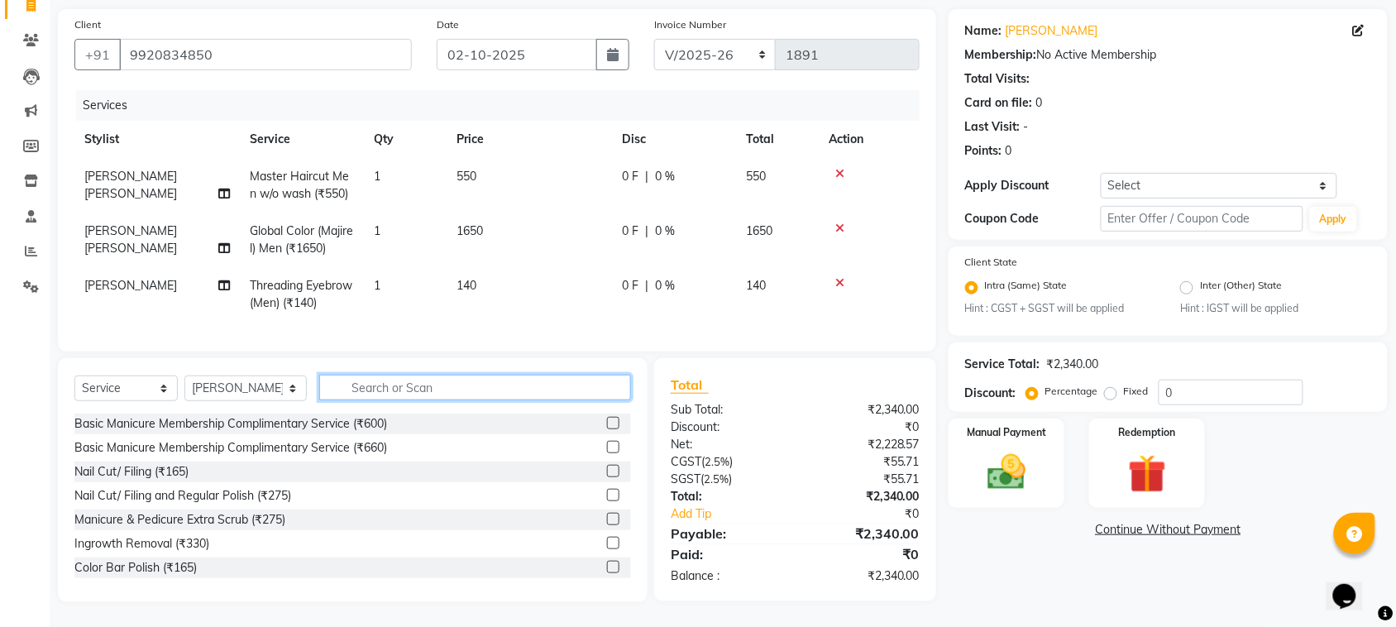
click at [375, 394] on input "text" at bounding box center [475, 388] width 312 height 26
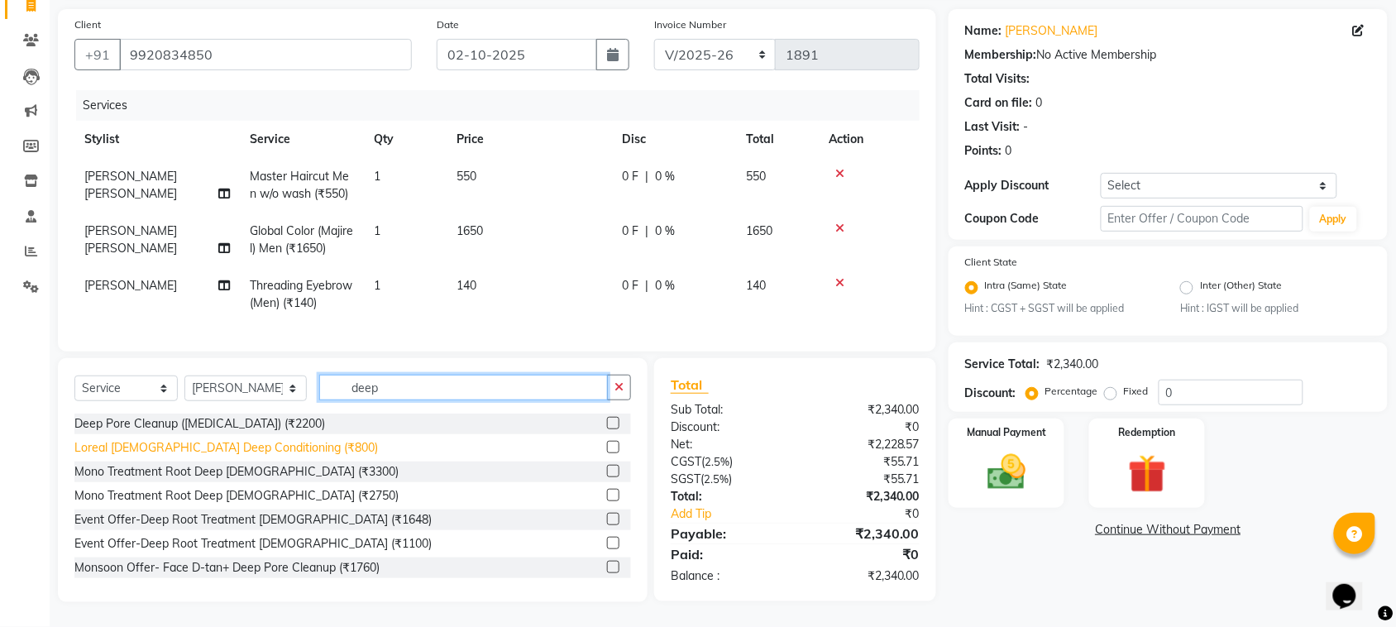
type input "deep"
click at [250, 449] on div "Loreal Male Deep Conditioning (₹800)" at bounding box center [225, 447] width 303 height 17
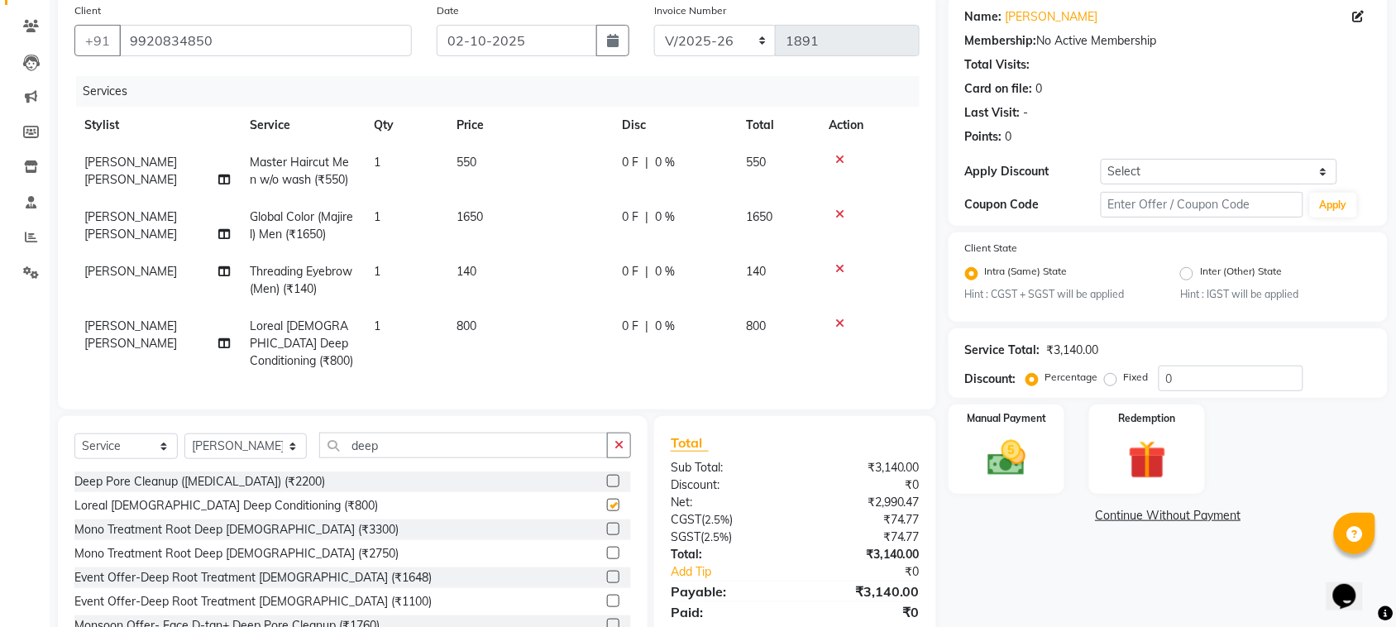
checkbox input "false"
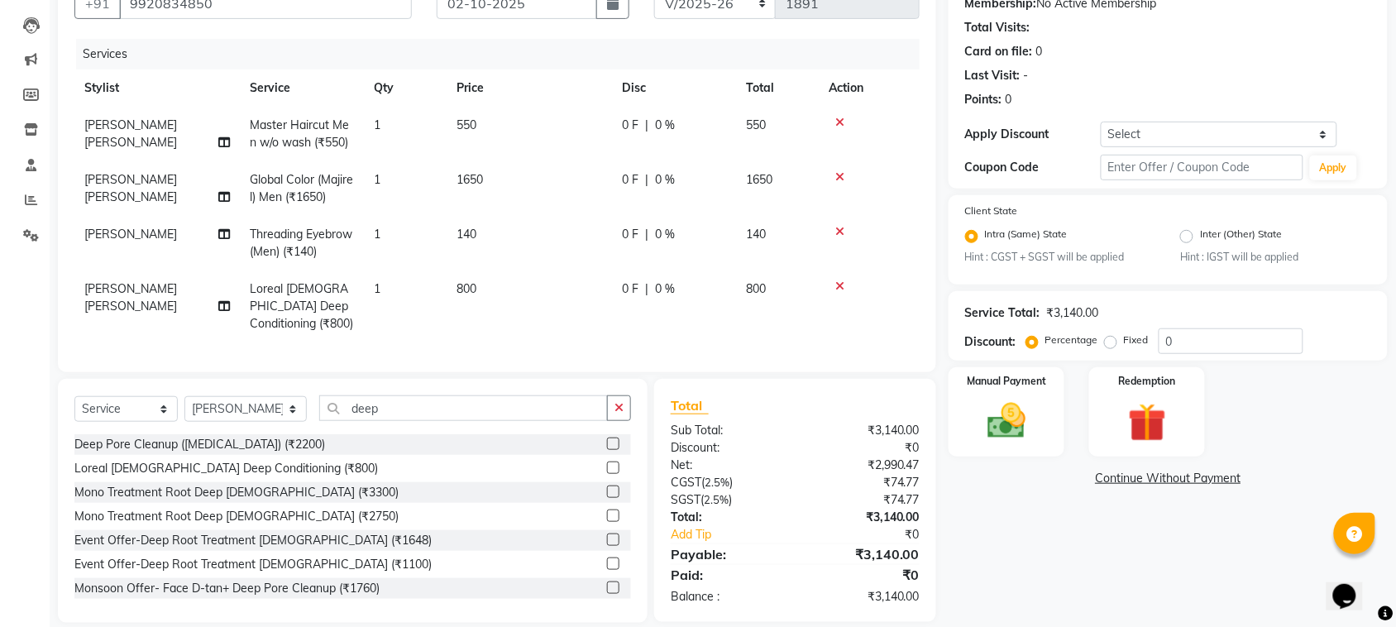
scroll to position [184, 0]
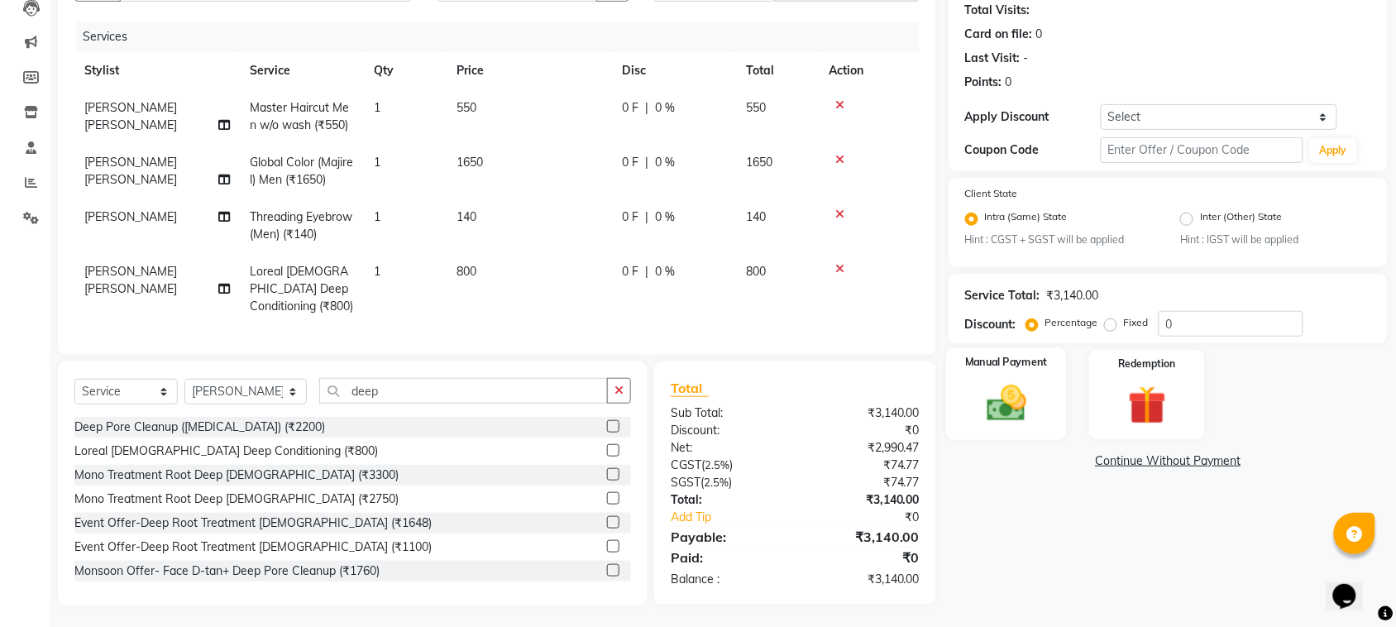
click at [990, 411] on img at bounding box center [1006, 403] width 64 height 45
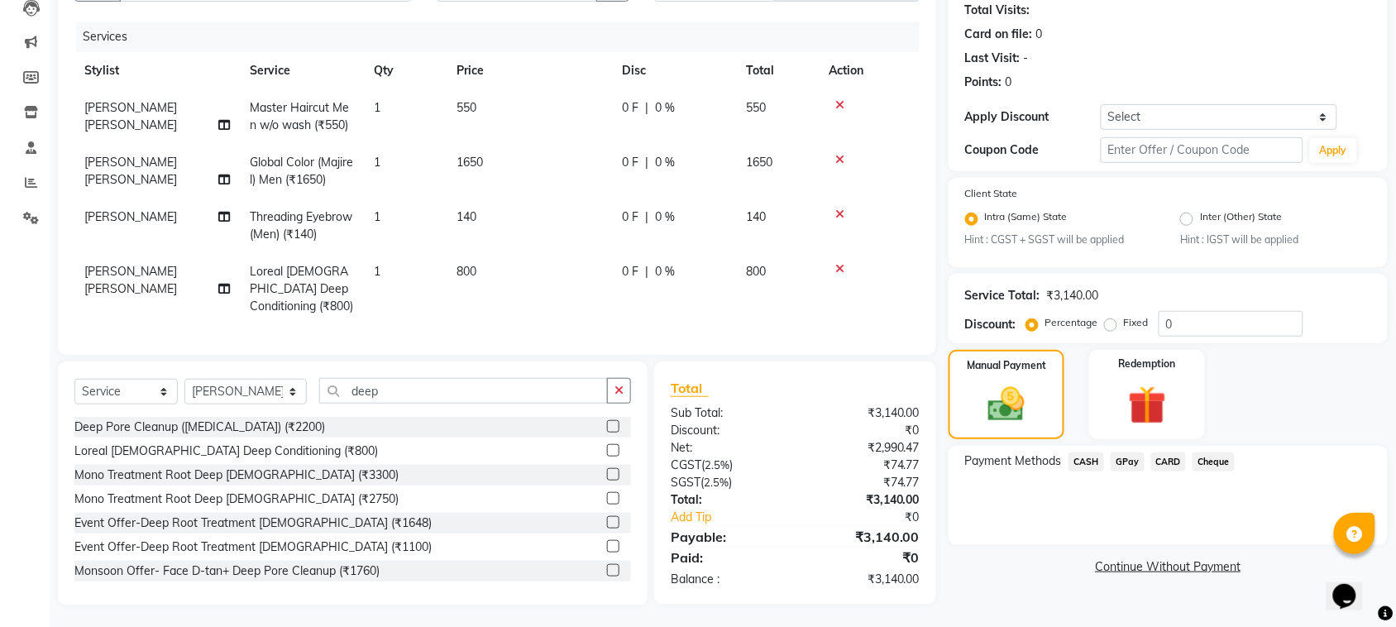
click at [1171, 456] on span "CARD" at bounding box center [1169, 461] width 36 height 19
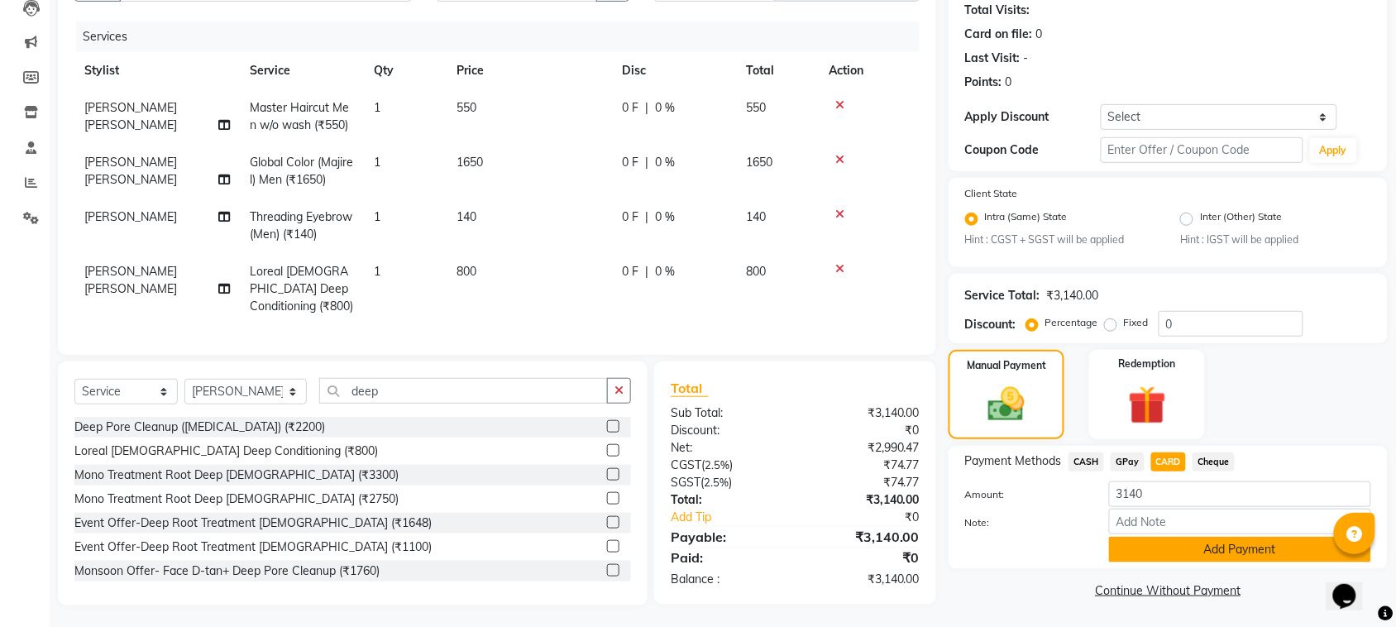
click at [1168, 544] on button "Add Payment" at bounding box center [1240, 550] width 262 height 26
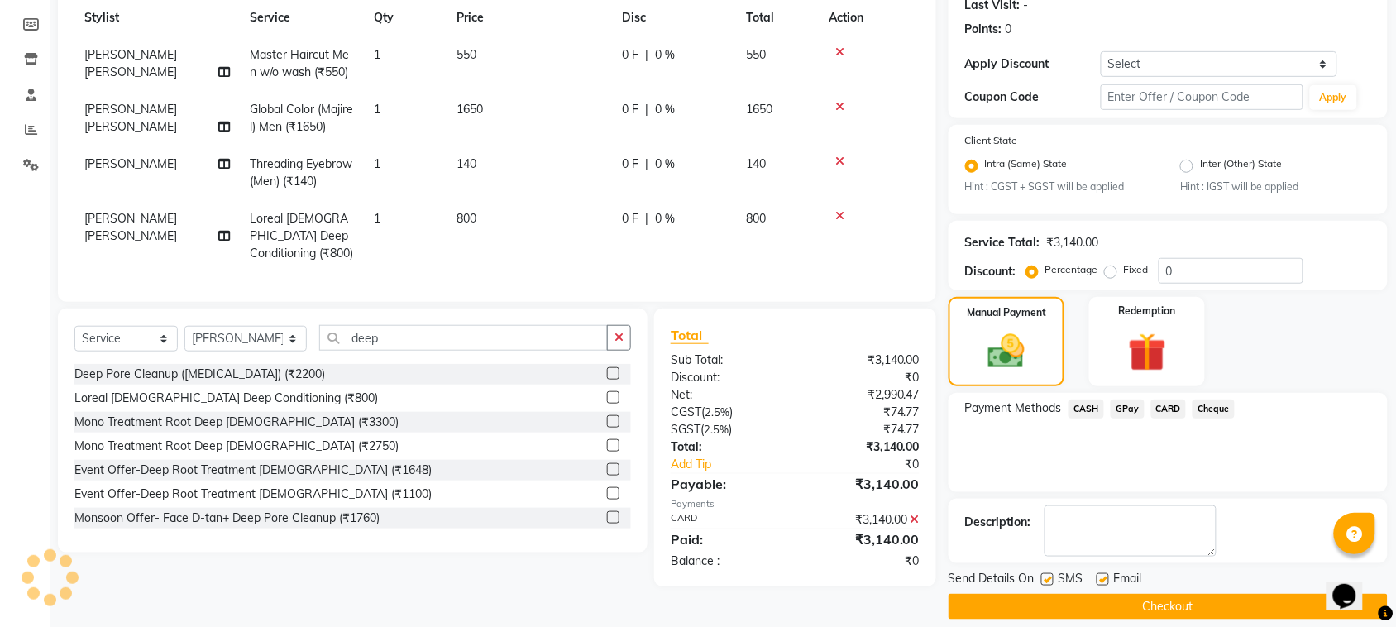
scroll to position [252, 0]
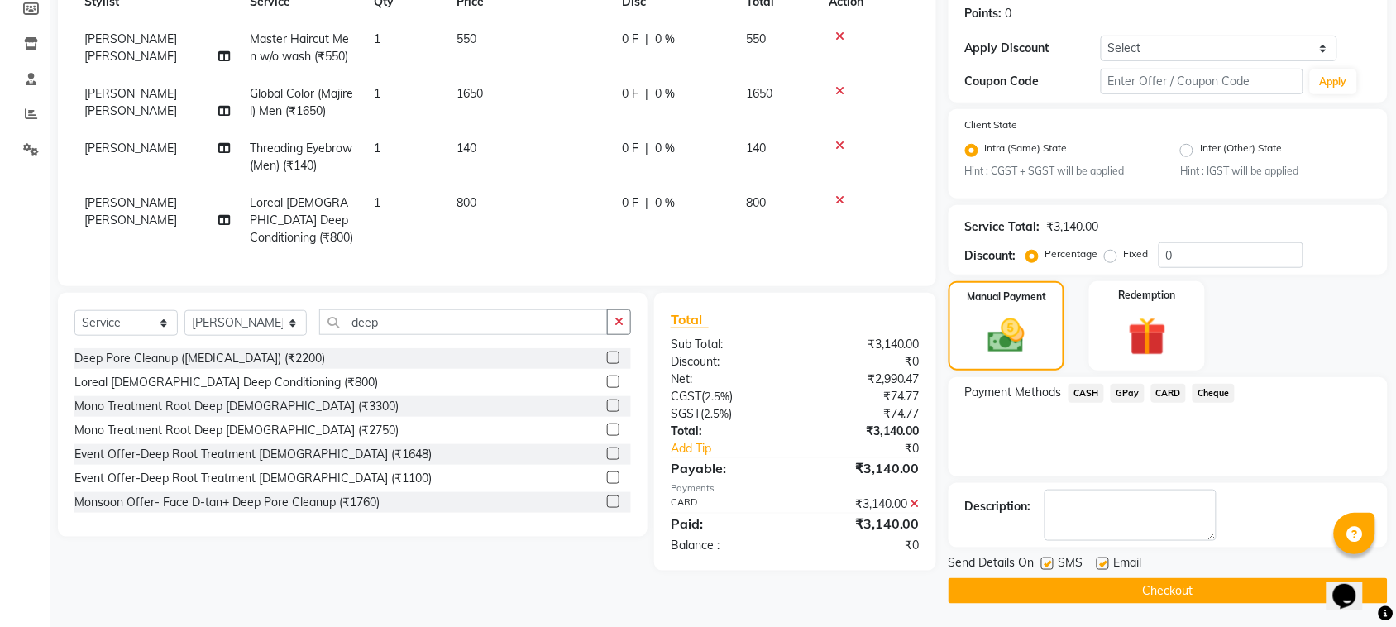
click at [1048, 566] on label at bounding box center [1047, 563] width 12 height 12
click at [1048, 566] on input "checkbox" at bounding box center [1046, 564] width 11 height 11
click at [1048, 561] on label at bounding box center [1047, 563] width 12 height 12
click at [1048, 561] on input "checkbox" at bounding box center [1046, 564] width 11 height 11
checkbox input "true"
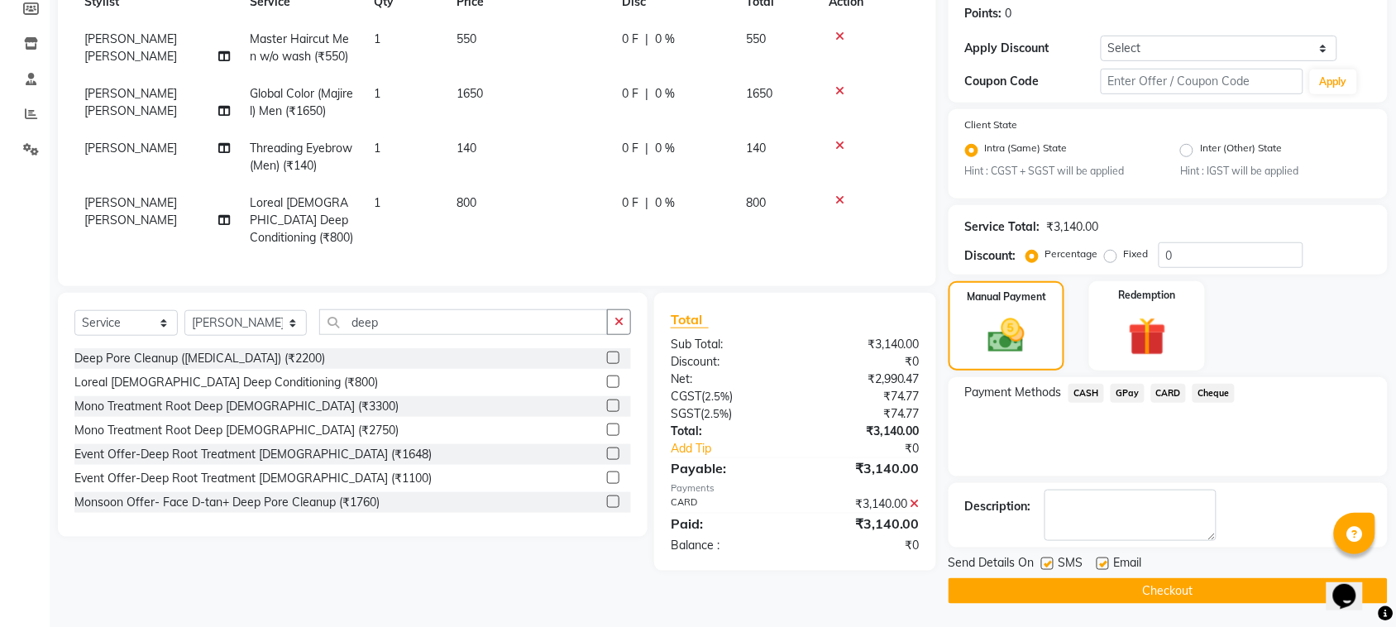
click at [1053, 583] on button "Checkout" at bounding box center [1167, 591] width 439 height 26
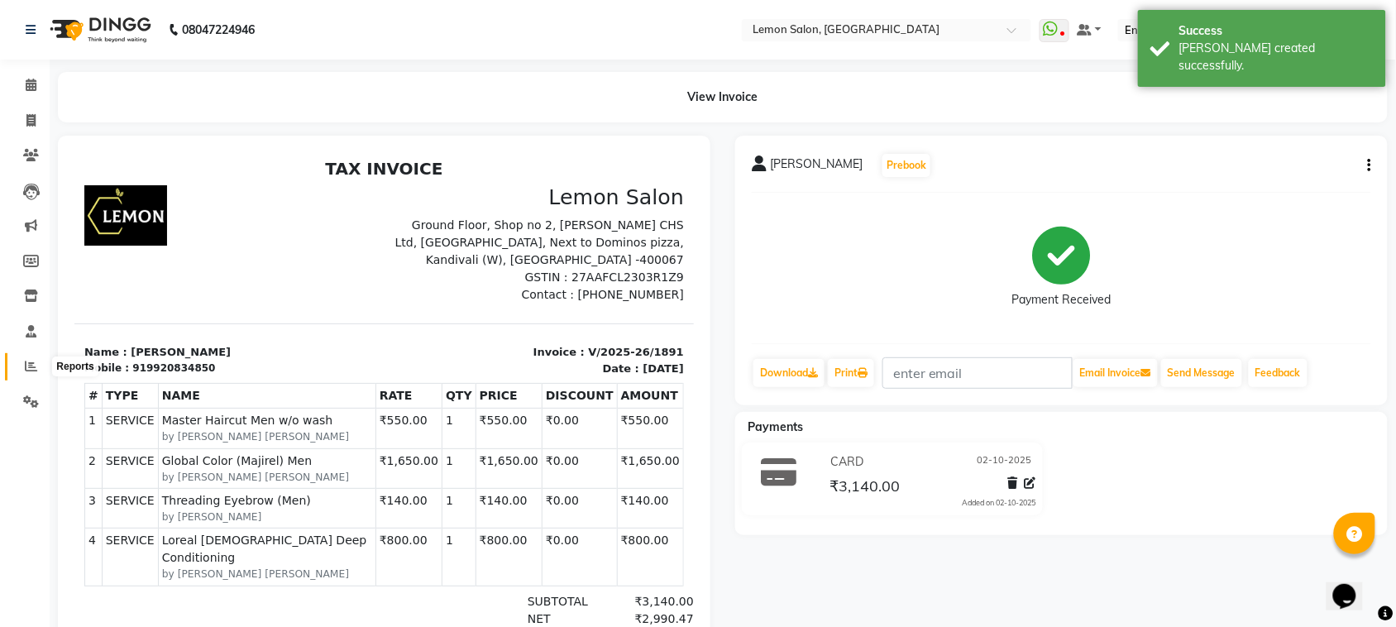
click at [31, 365] on icon at bounding box center [31, 366] width 12 height 12
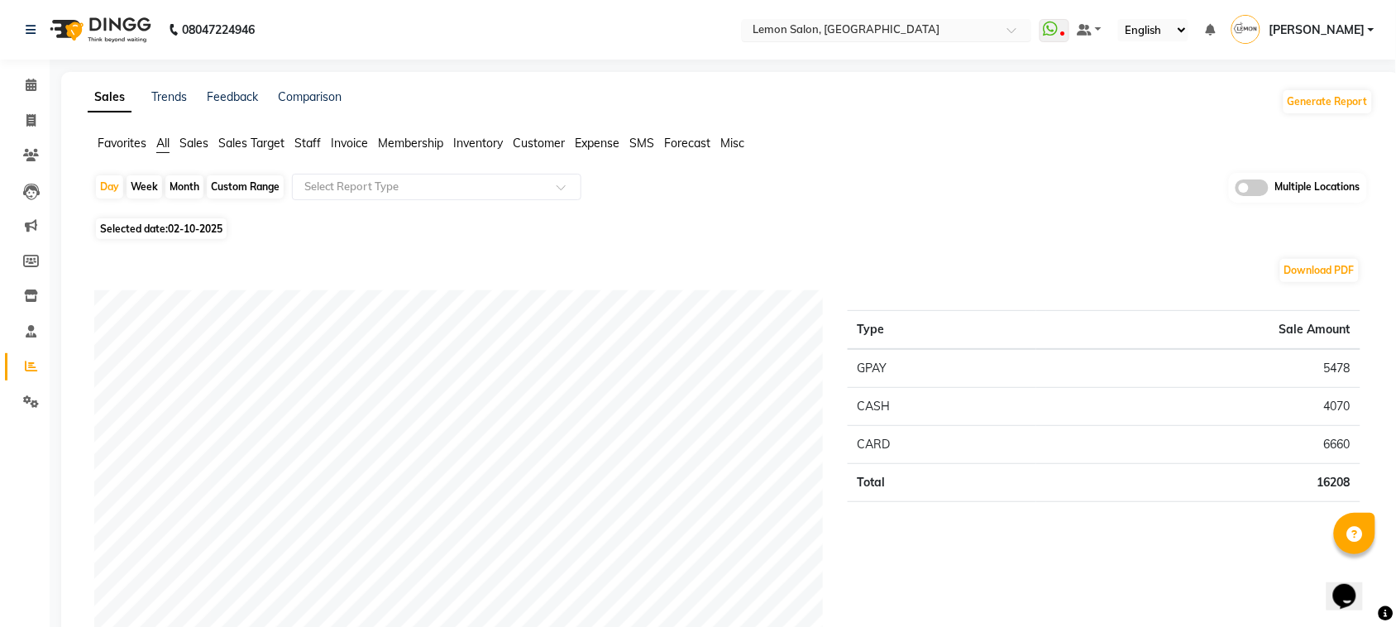
click at [852, 23] on input "text" at bounding box center [870, 31] width 240 height 17
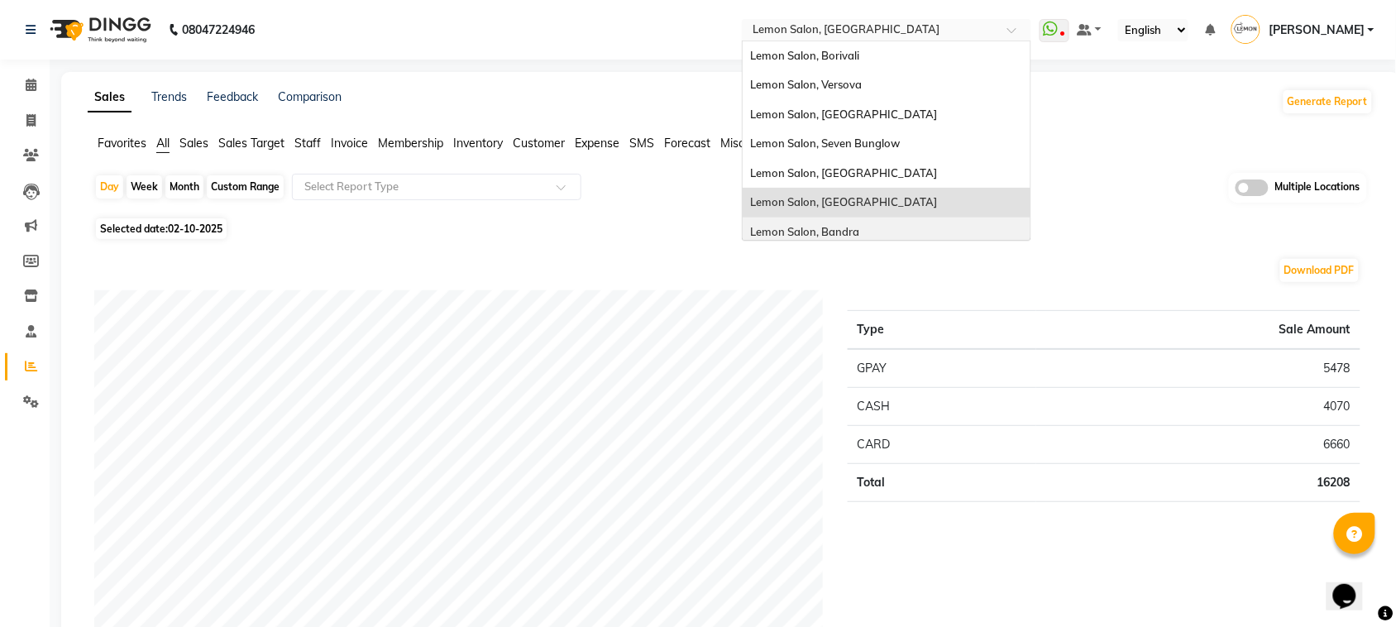
click at [858, 232] on span "Lemon Salon, Bandra" at bounding box center [805, 231] width 109 height 13
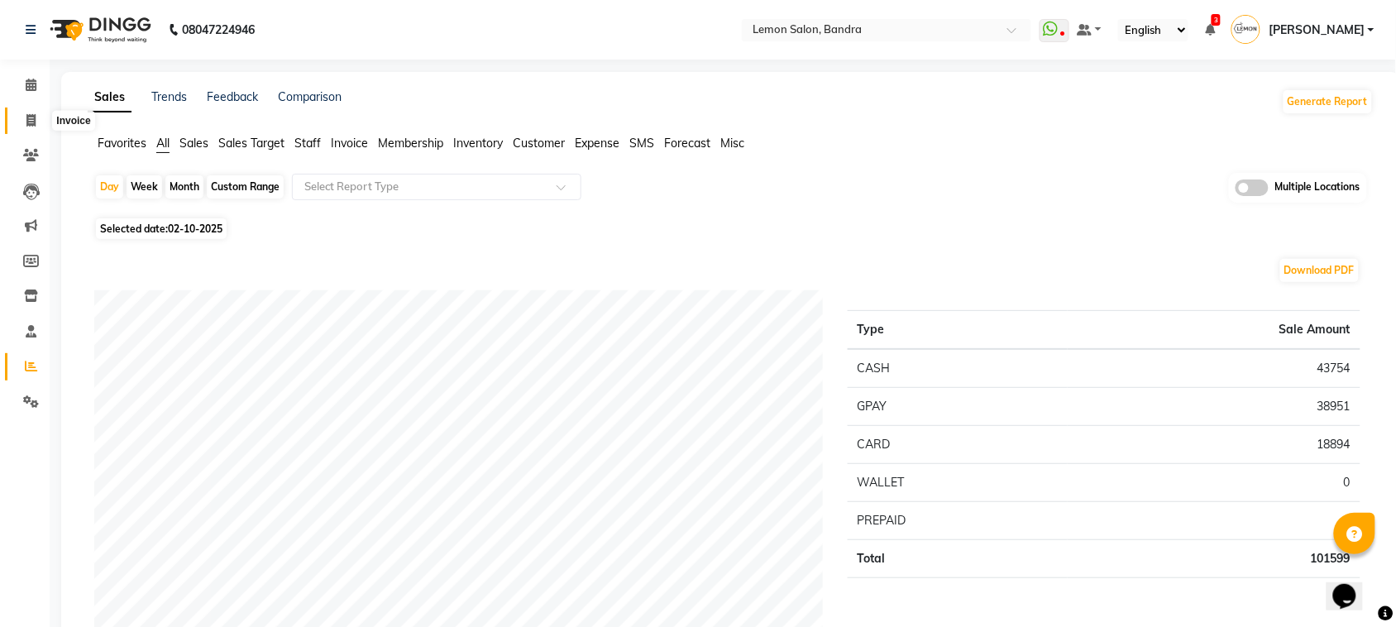
click at [26, 118] on icon at bounding box center [30, 120] width 9 height 12
select select "service"
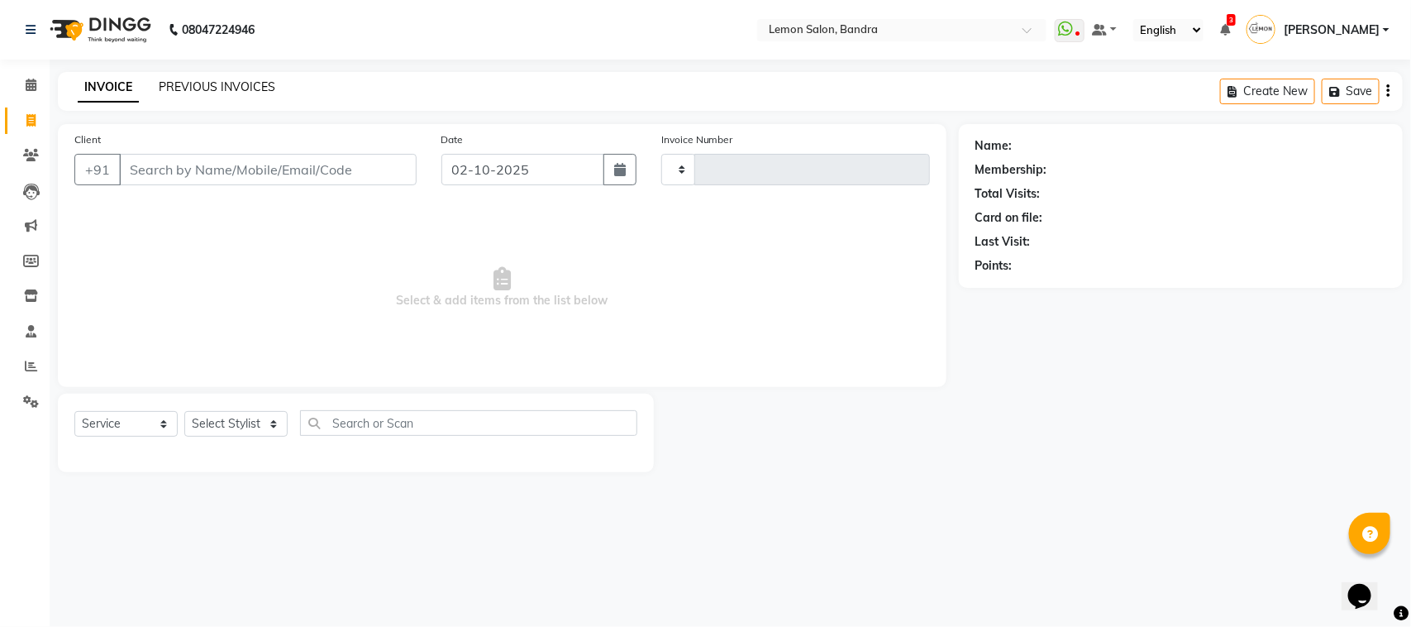
click at [254, 85] on link "PREVIOUS INVOICES" at bounding box center [217, 86] width 117 height 15
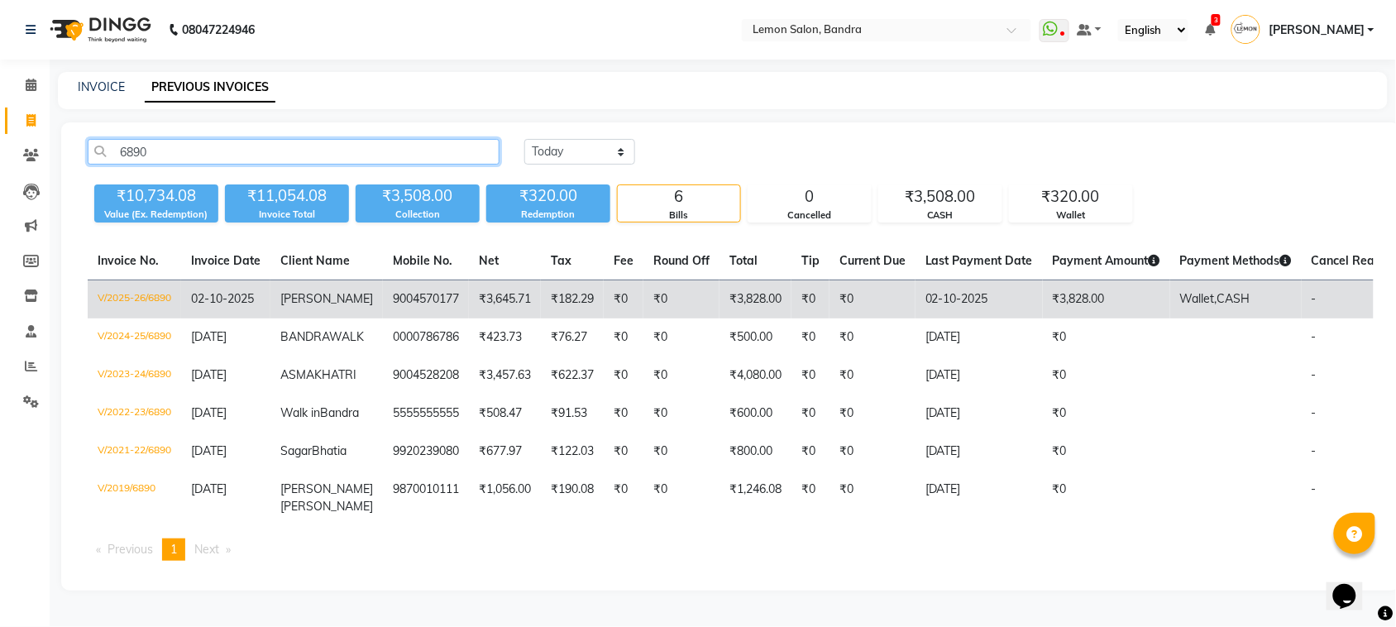
type input "6890"
click at [383, 290] on td "9004570177" at bounding box center [426, 299] width 86 height 39
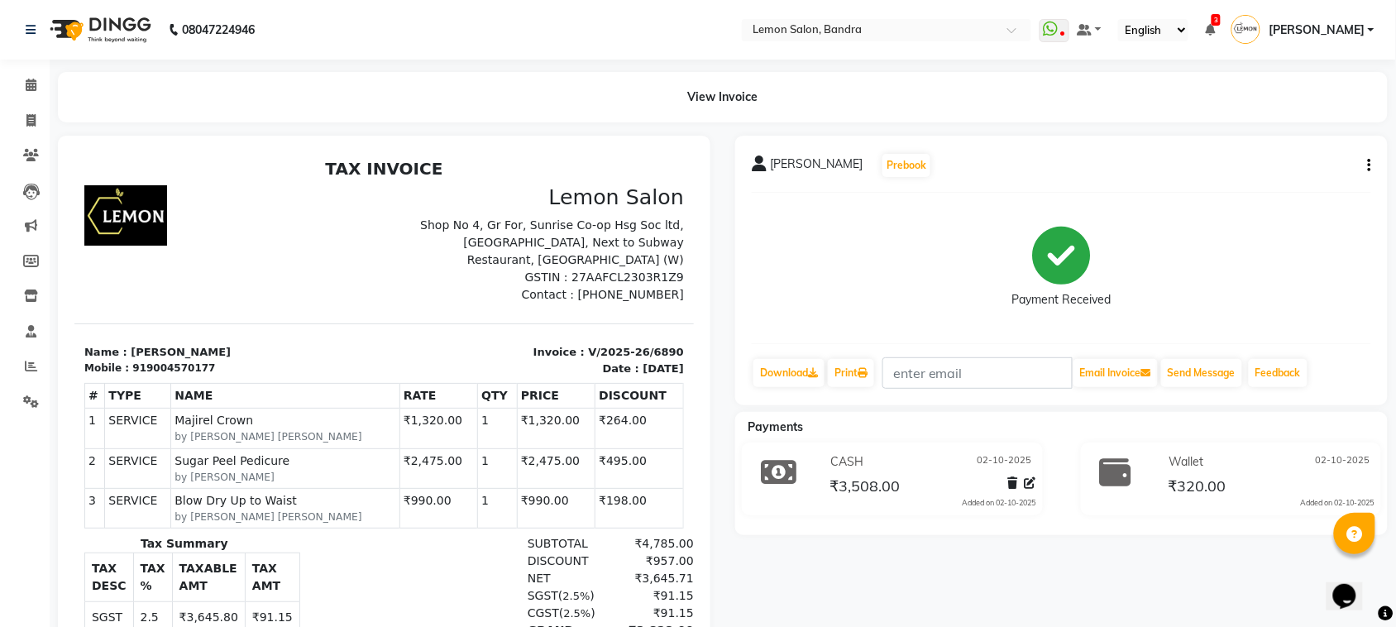
click at [1370, 165] on icon "button" at bounding box center [1369, 165] width 3 height 1
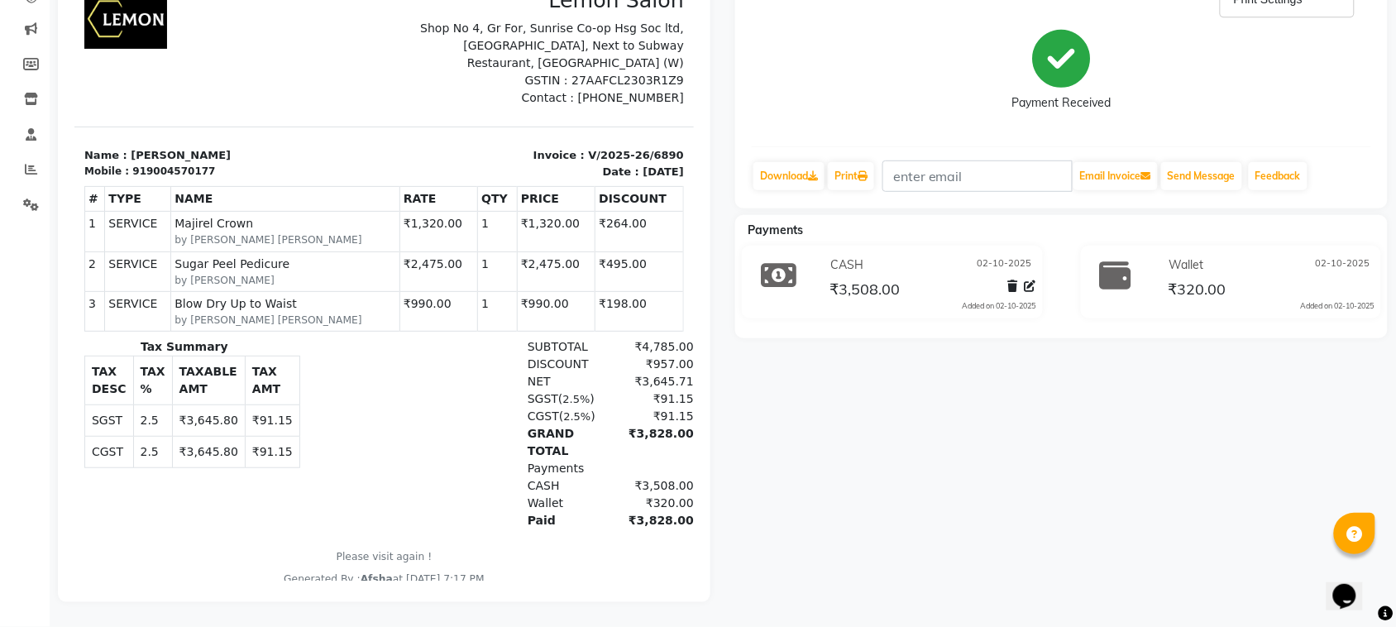
scroll to position [212, 0]
click at [1034, 280] on icon at bounding box center [1030, 286] width 12 height 12
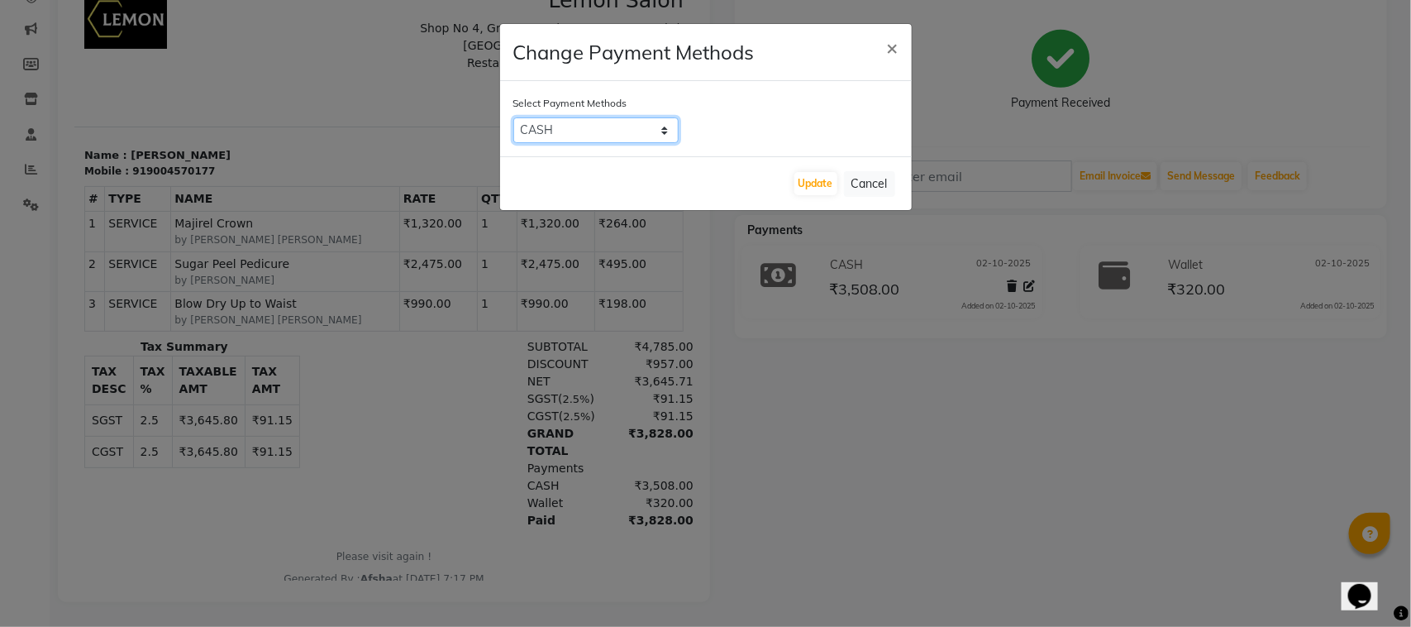
drag, startPoint x: 616, startPoint y: 125, endPoint x: 616, endPoint y: 141, distance: 15.7
click at [616, 125] on select "CASH GPay CARD Cheque" at bounding box center [595, 130] width 165 height 26
select select "2"
click at [513, 117] on select "CASH GPay CARD Cheque" at bounding box center [595, 130] width 165 height 26
click at [817, 178] on button "Update" at bounding box center [816, 183] width 43 height 23
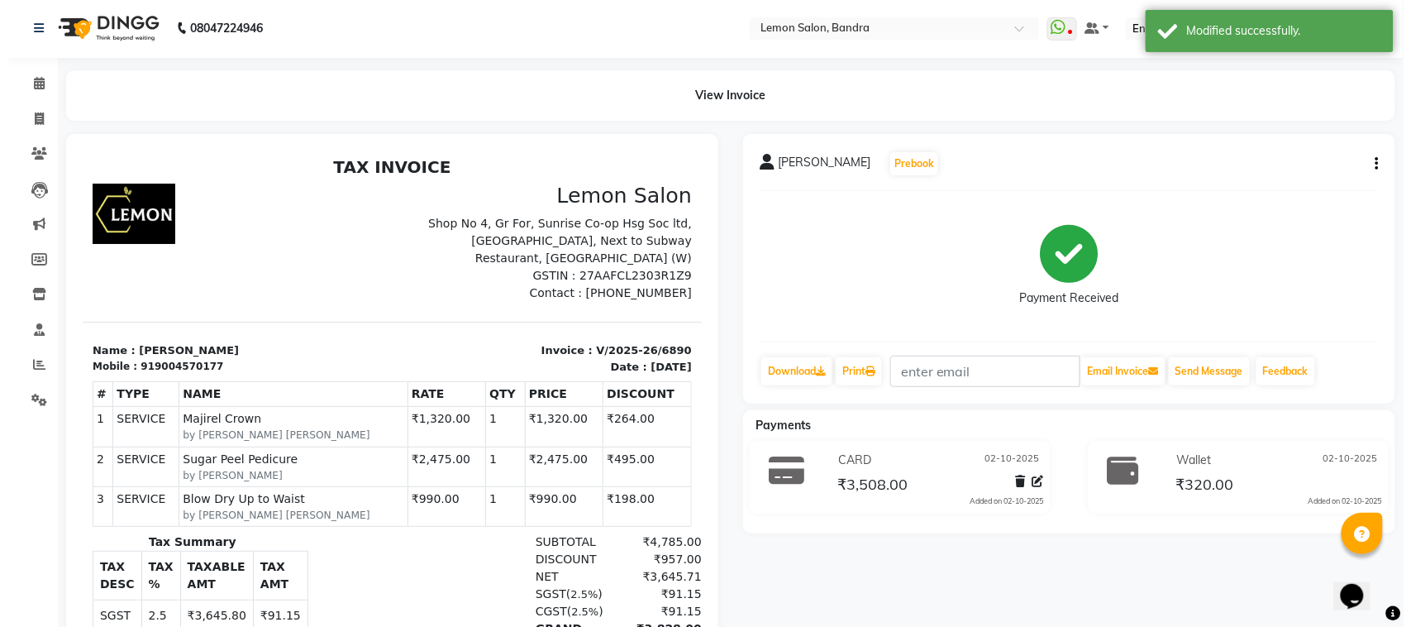
scroll to position [0, 0]
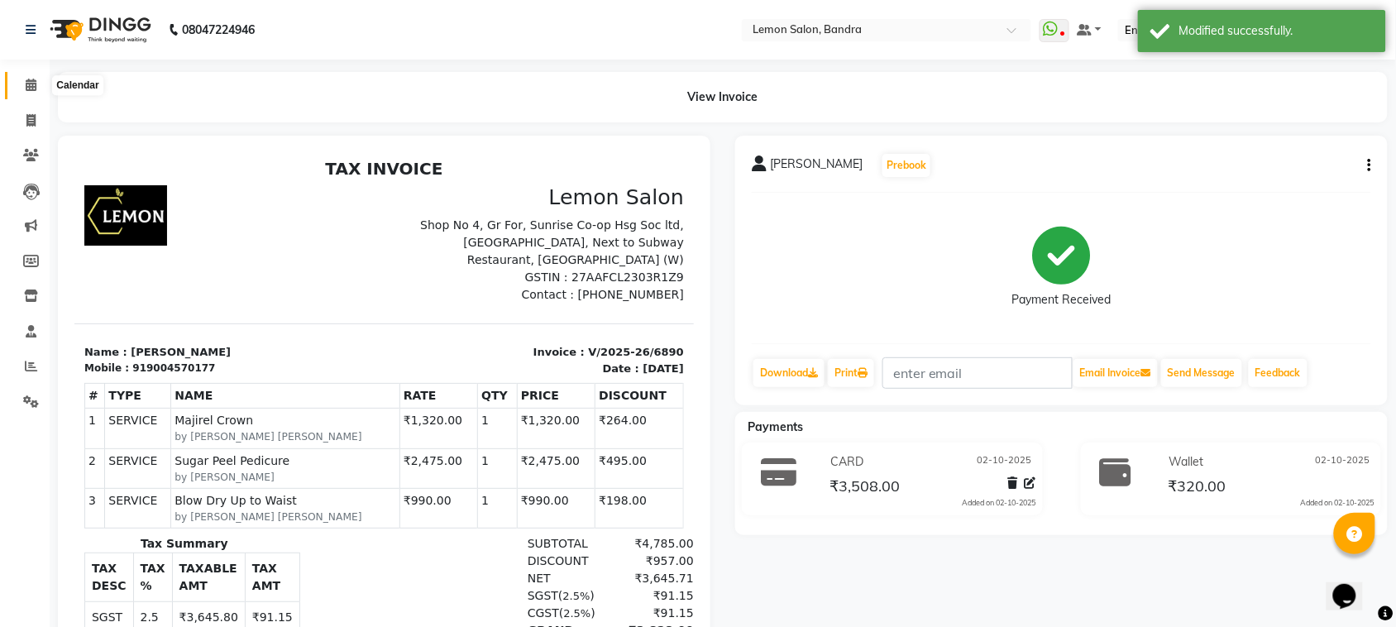
click at [43, 87] on span at bounding box center [31, 85] width 29 height 19
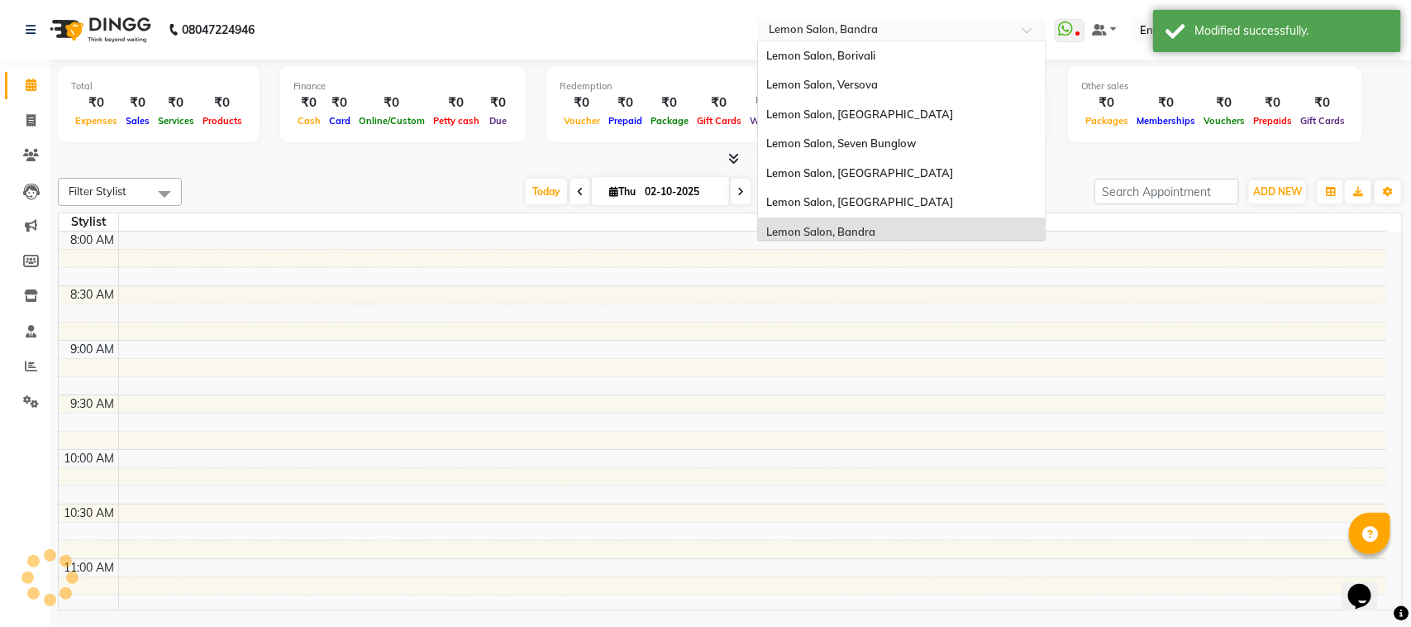
click at [923, 33] on input "text" at bounding box center [886, 31] width 240 height 17
click at [927, 77] on div "Lemon Salon, Versova" at bounding box center [902, 85] width 288 height 30
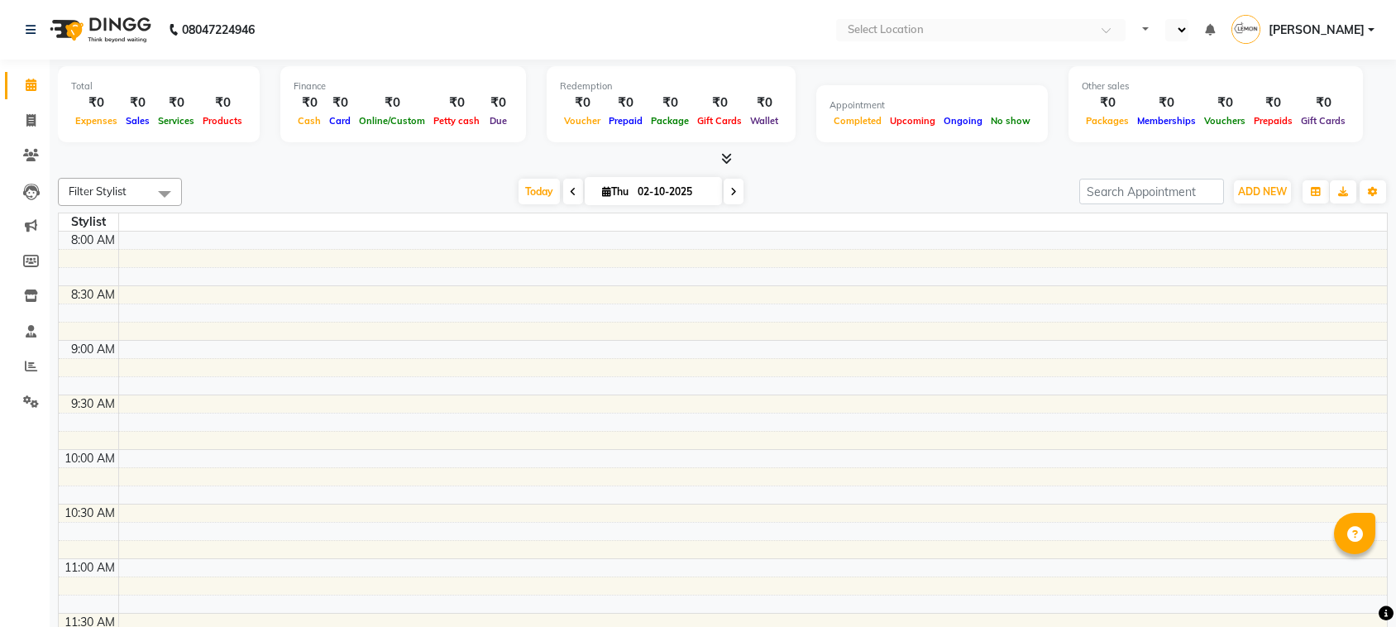
select select "en"
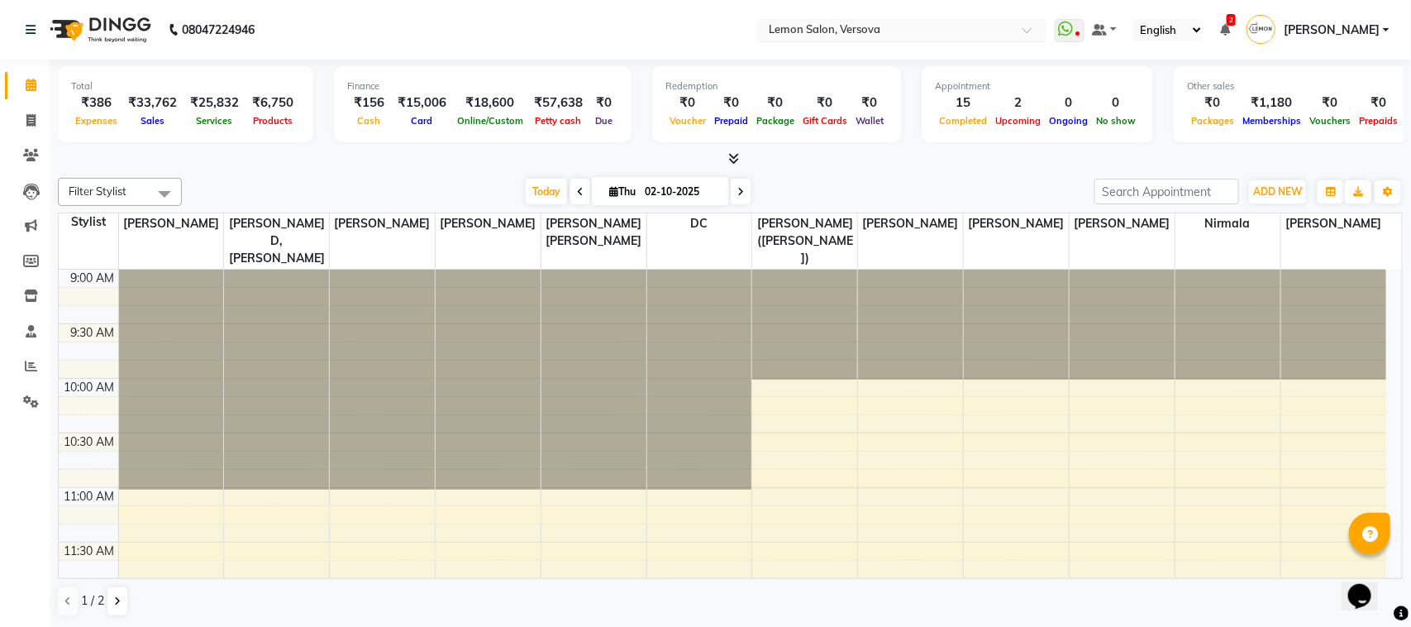
click at [840, 26] on input "text" at bounding box center [886, 31] width 240 height 17
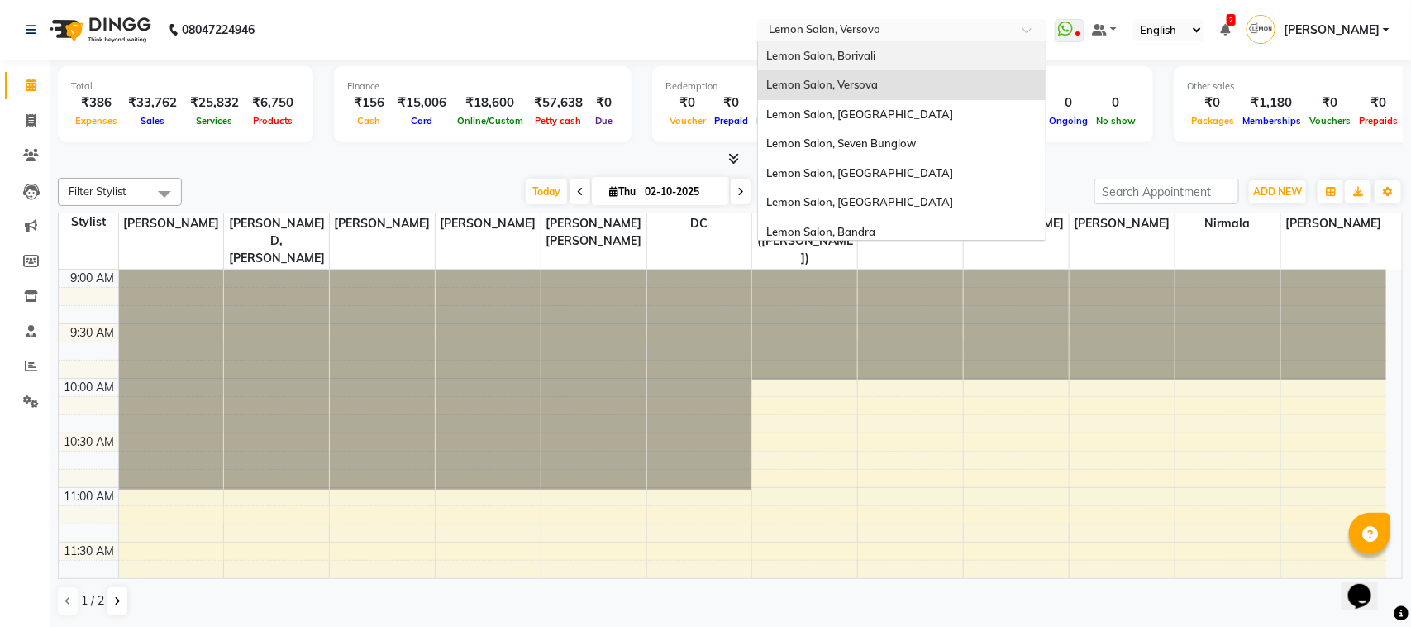
click at [876, 58] on span "Lemon Salon, Borivali" at bounding box center [820, 55] width 109 height 13
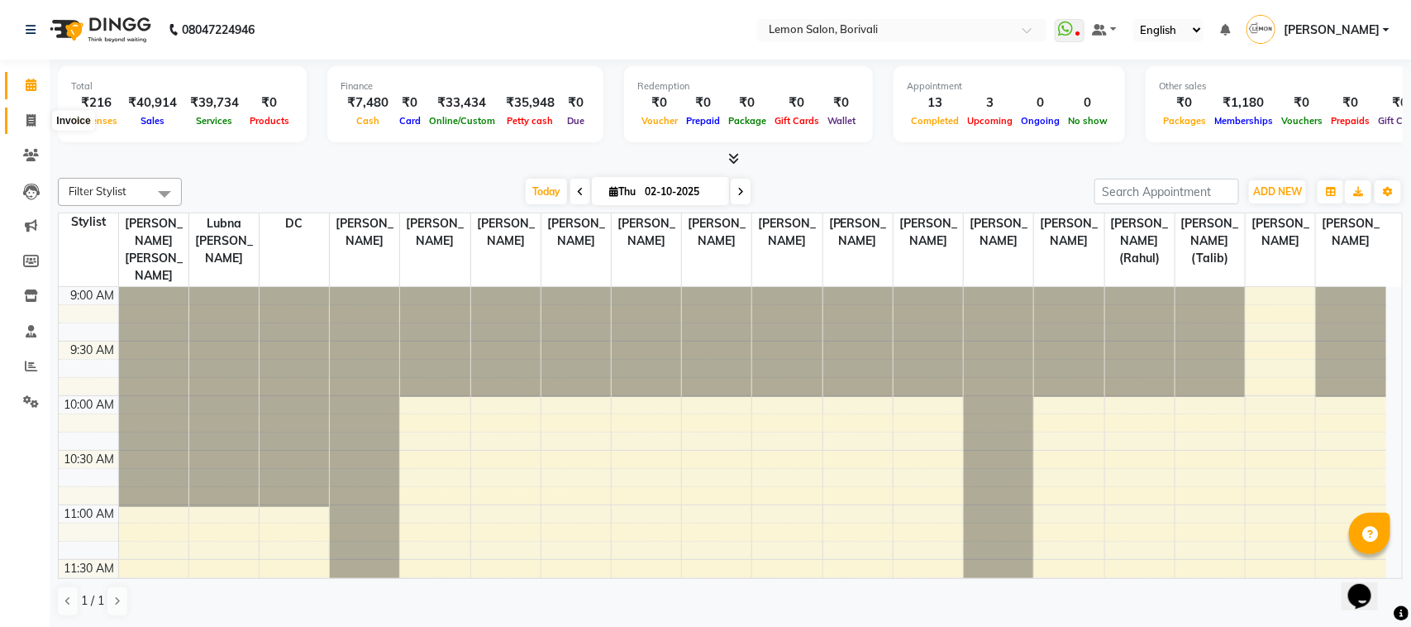
click at [37, 112] on span at bounding box center [31, 121] width 29 height 19
select select "567"
select select "service"
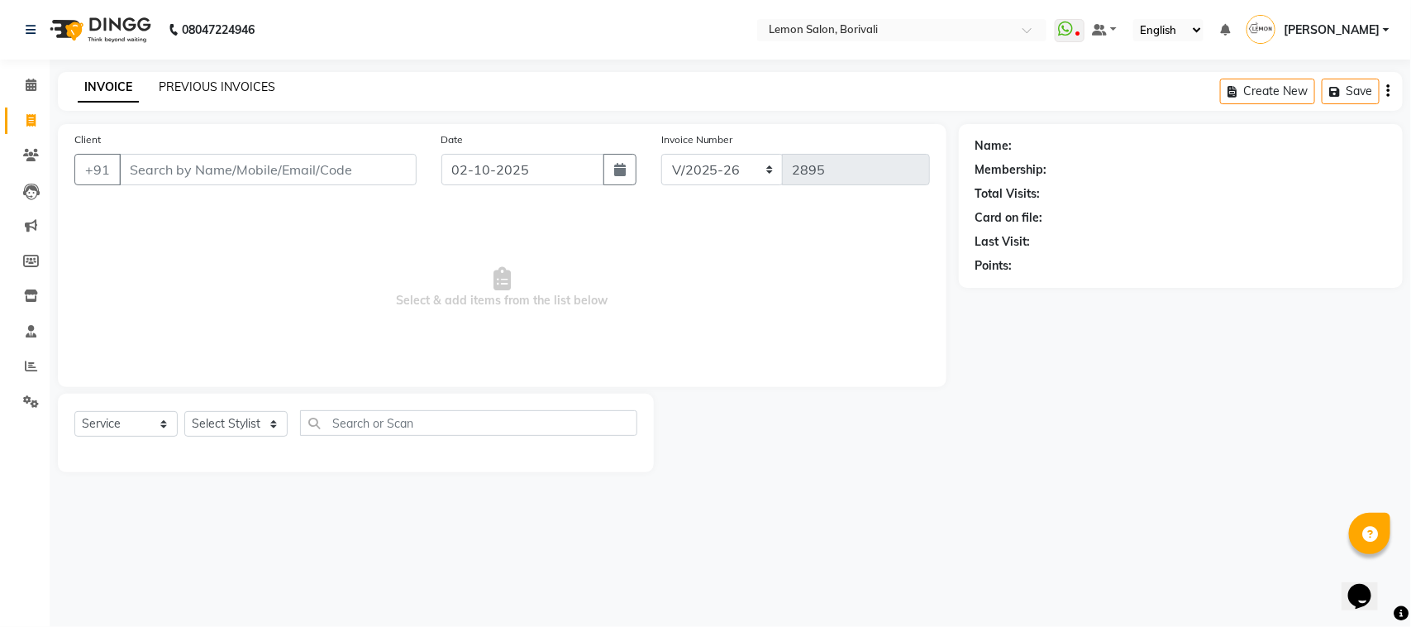
click at [166, 84] on link "PREVIOUS INVOICES" at bounding box center [217, 86] width 117 height 15
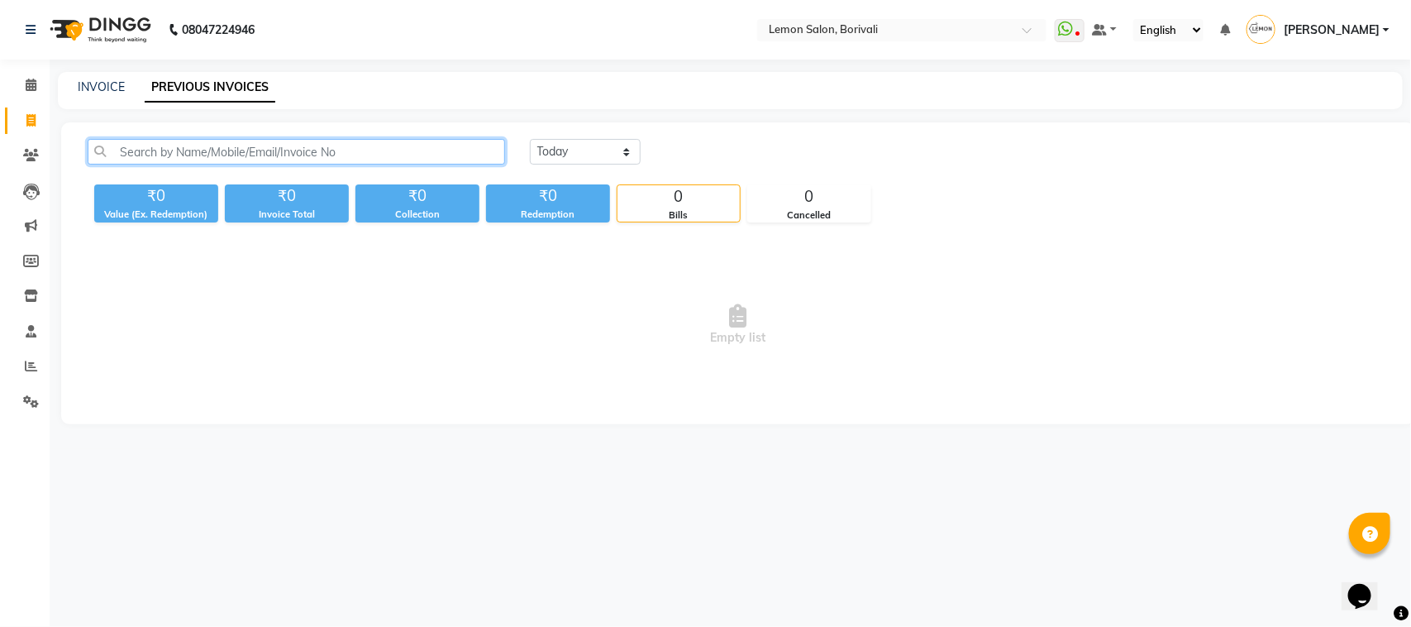
click at [306, 150] on input "text" at bounding box center [297, 152] width 418 height 26
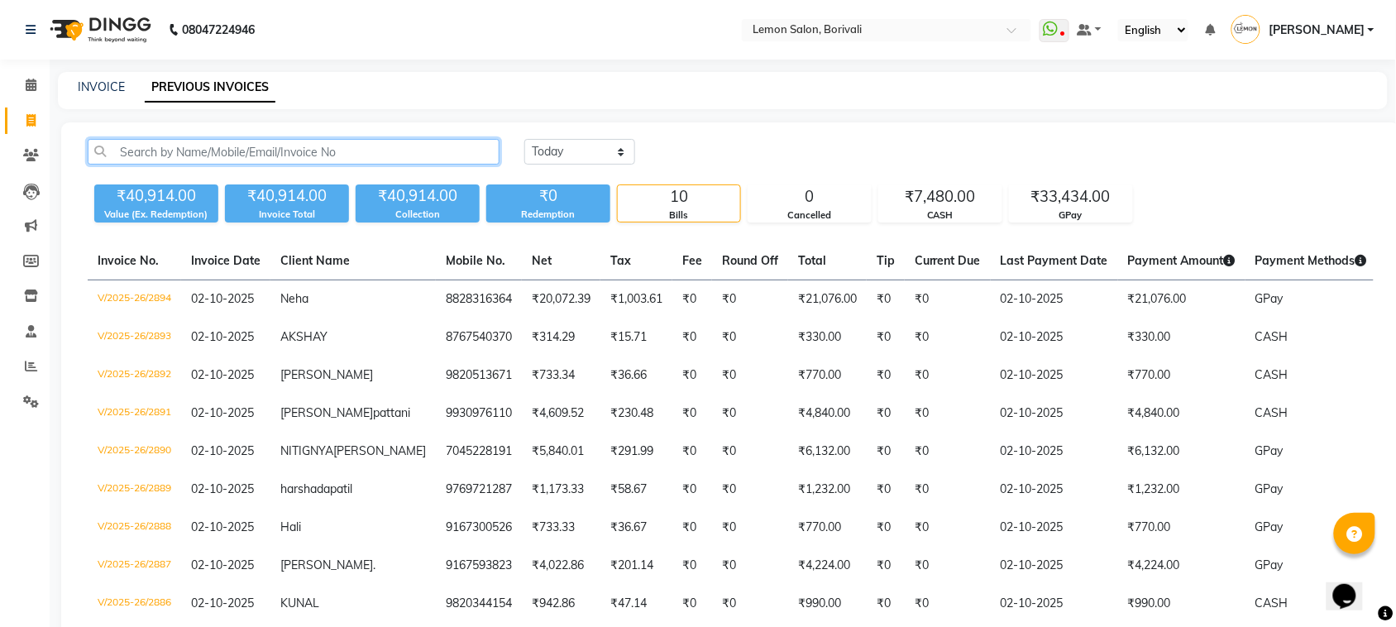
click at [373, 141] on input "text" at bounding box center [294, 152] width 412 height 26
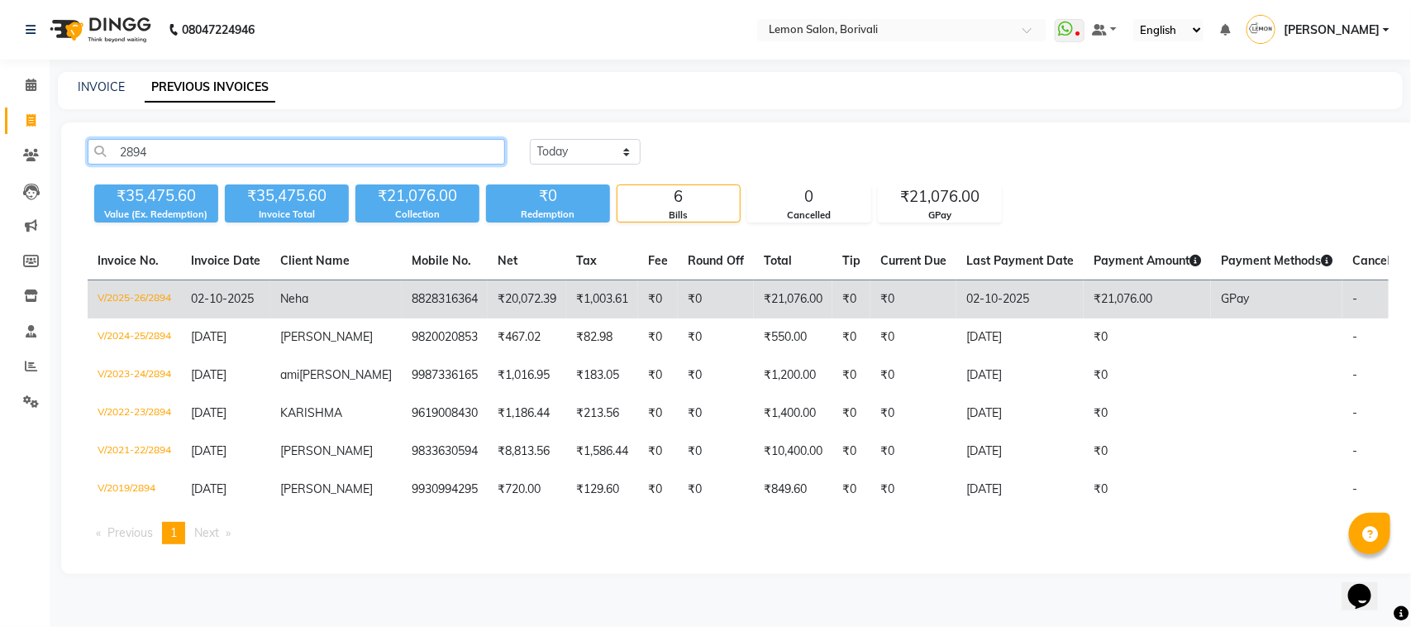
type input "2894"
click at [414, 303] on td "8828316364" at bounding box center [445, 299] width 86 height 39
click at [678, 295] on td "₹0" at bounding box center [716, 299] width 76 height 39
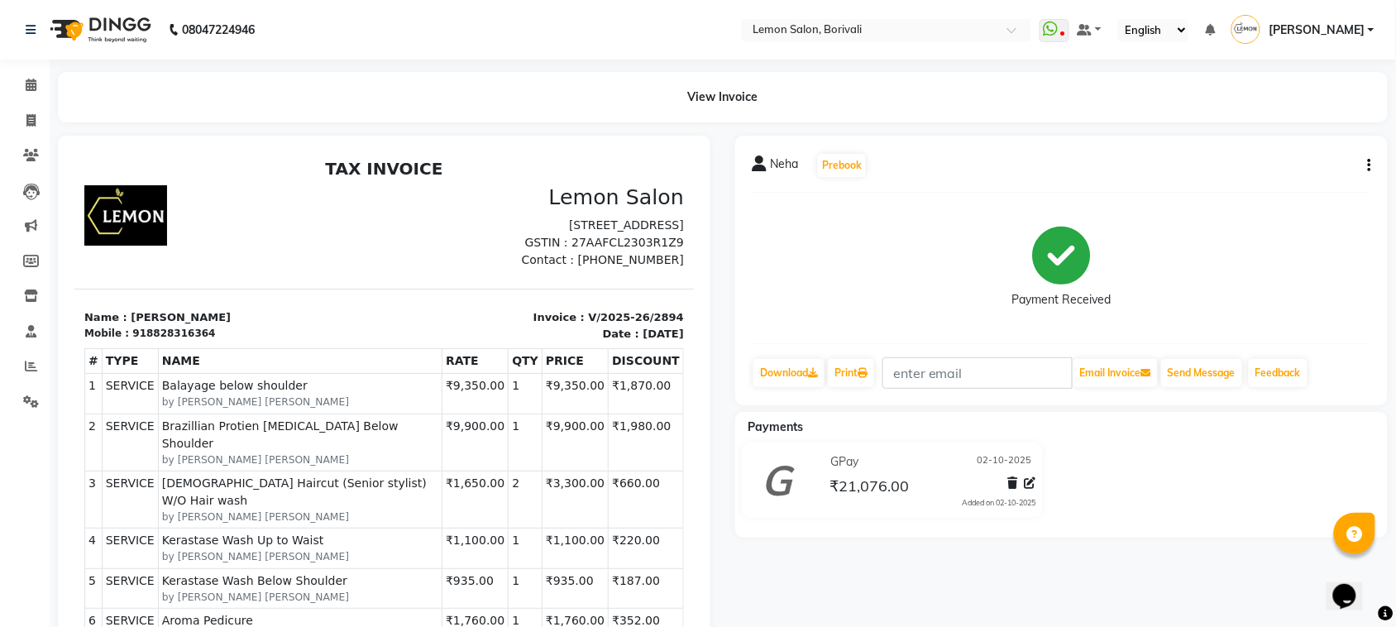
click at [1366, 170] on button "button" at bounding box center [1366, 165] width 10 height 17
click at [1247, 184] on div "Edit Invoice" at bounding box center [1286, 186] width 113 height 21
select select "service"
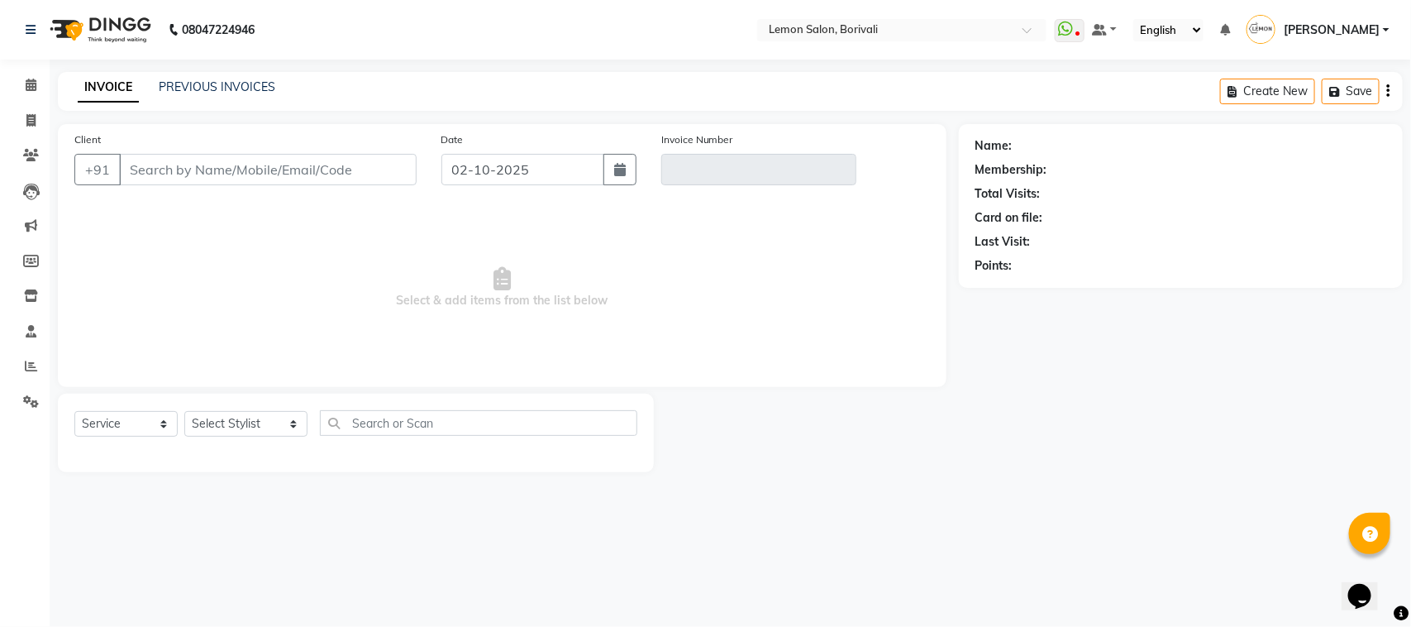
type input "8828316364"
type input "V/2025-26/2894"
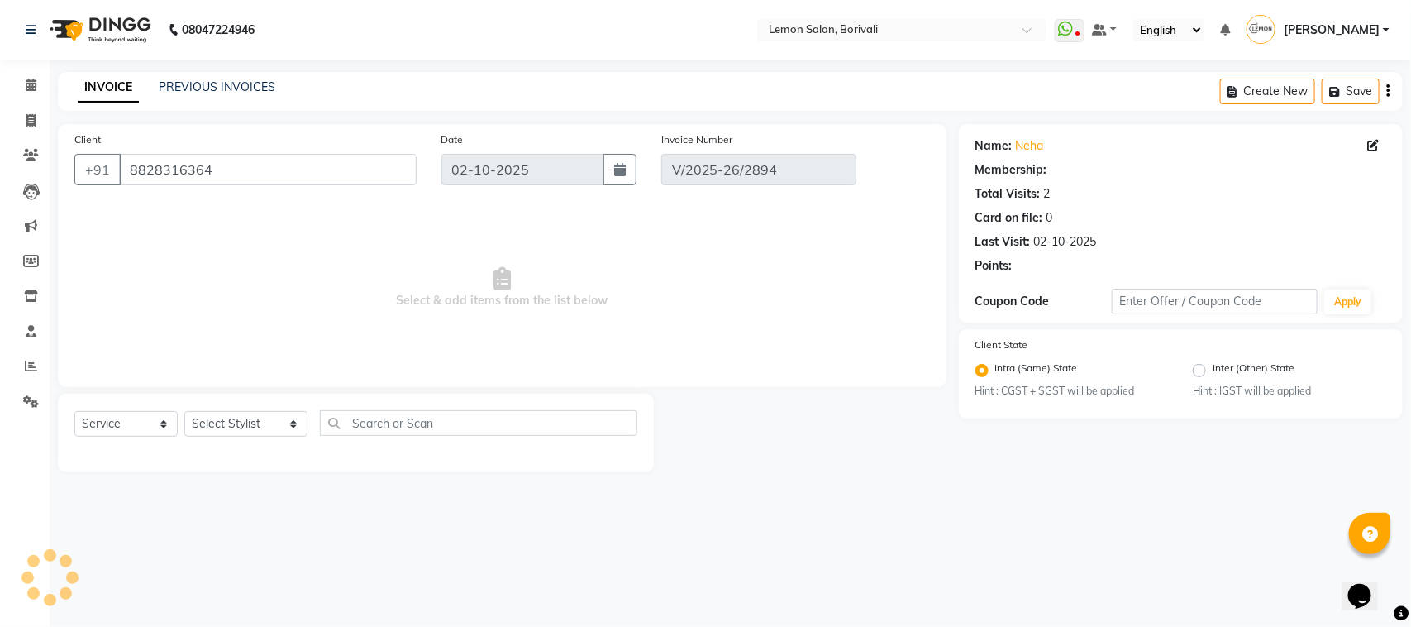
select select "select"
select select "1: Object"
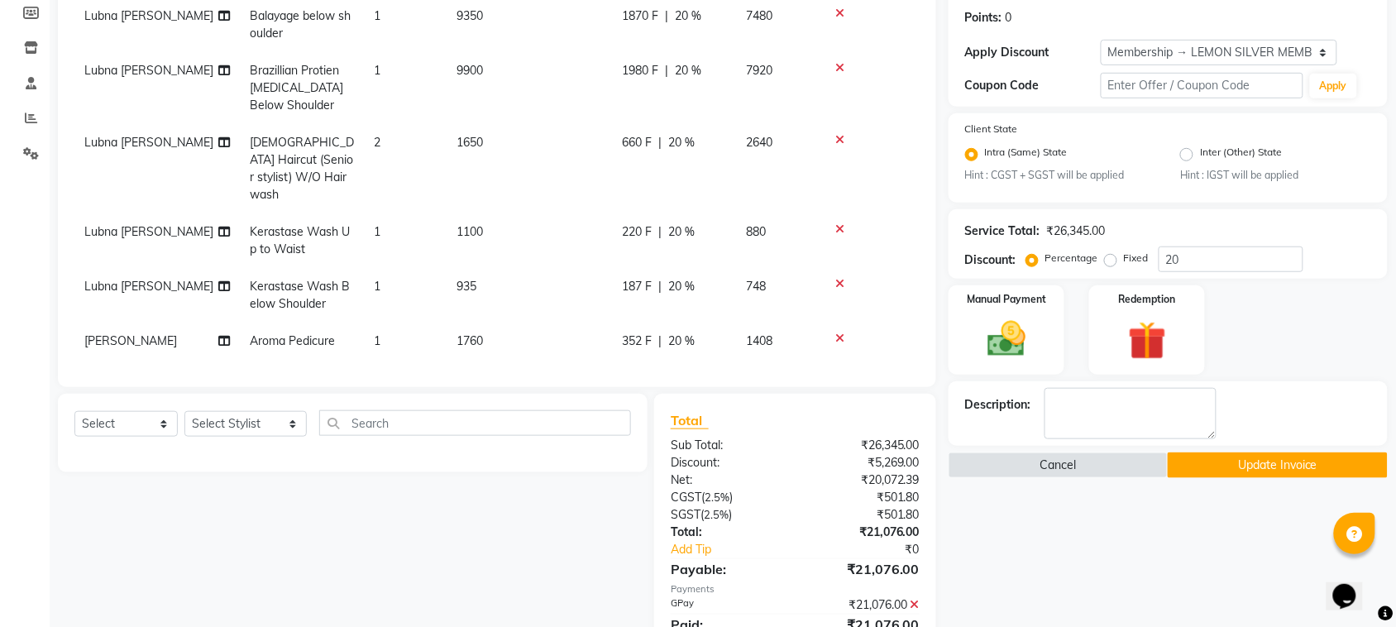
scroll to position [294, 0]
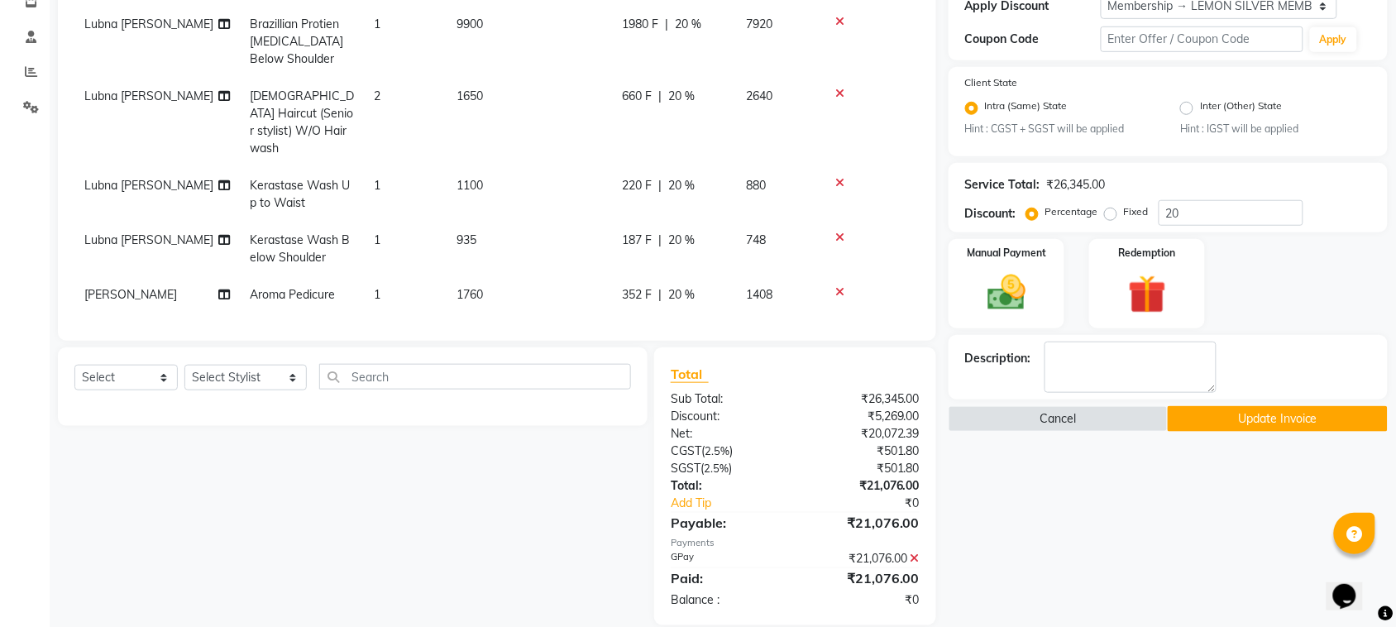
click at [493, 168] on td "1100" at bounding box center [528, 194] width 165 height 55
select select "7566"
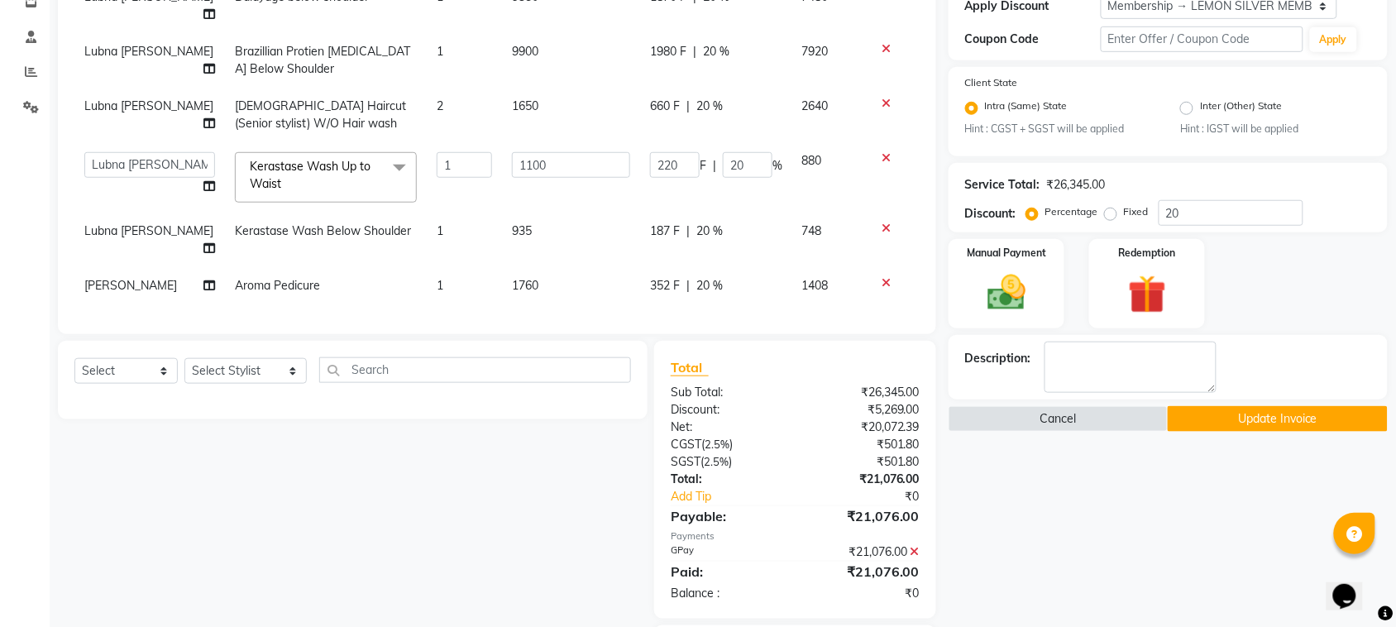
scroll to position [26, 0]
click at [654, 152] on input "220" at bounding box center [675, 165] width 50 height 26
type input "300"
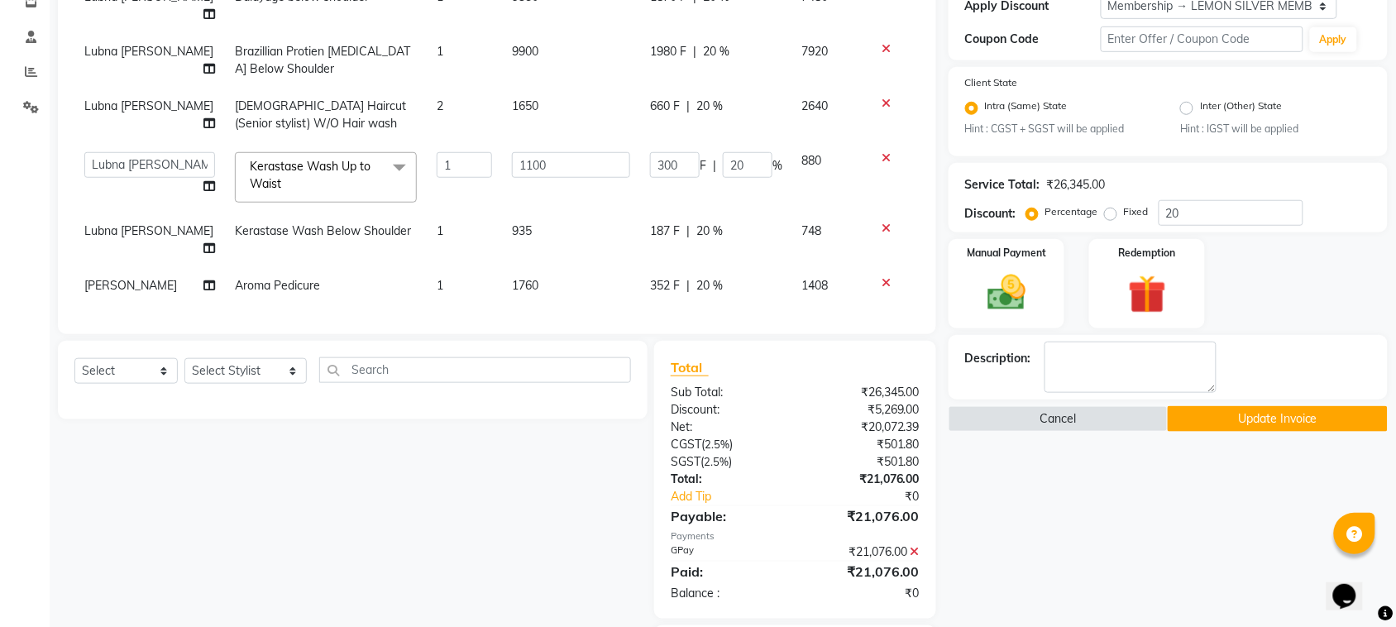
click at [1058, 475] on div "Name: Neha Membership: end on 22-07-2026 Total Visits: 2 Card on file: 0 Last V…" at bounding box center [1173, 265] width 451 height 871
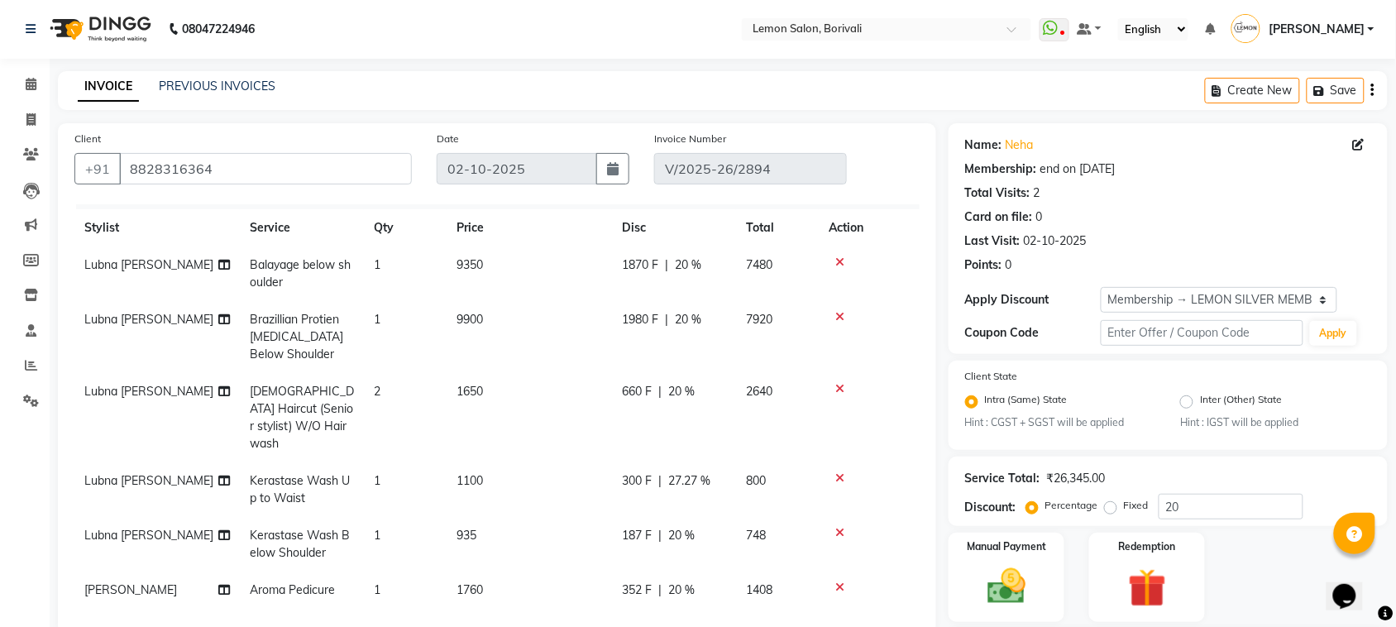
scroll to position [0, 0]
click at [642, 270] on span "1870 F" at bounding box center [640, 265] width 36 height 17
select select "7566"
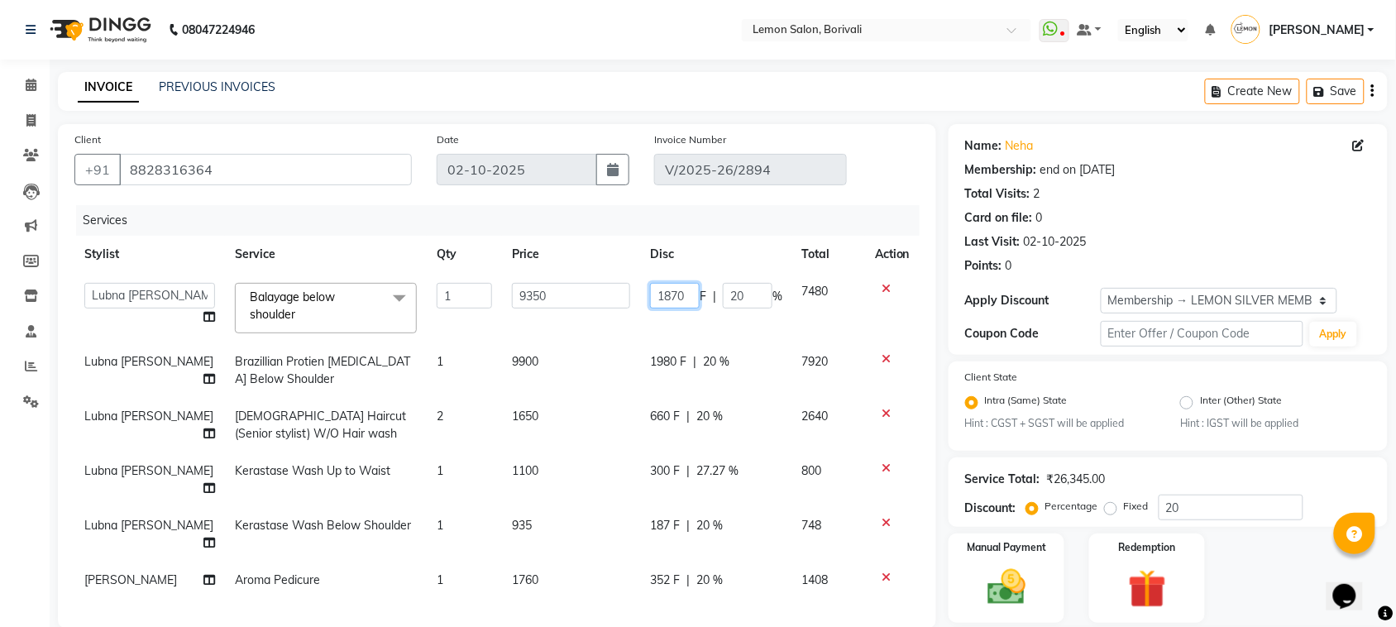
click at [650, 283] on input "1870" at bounding box center [675, 296] width 50 height 26
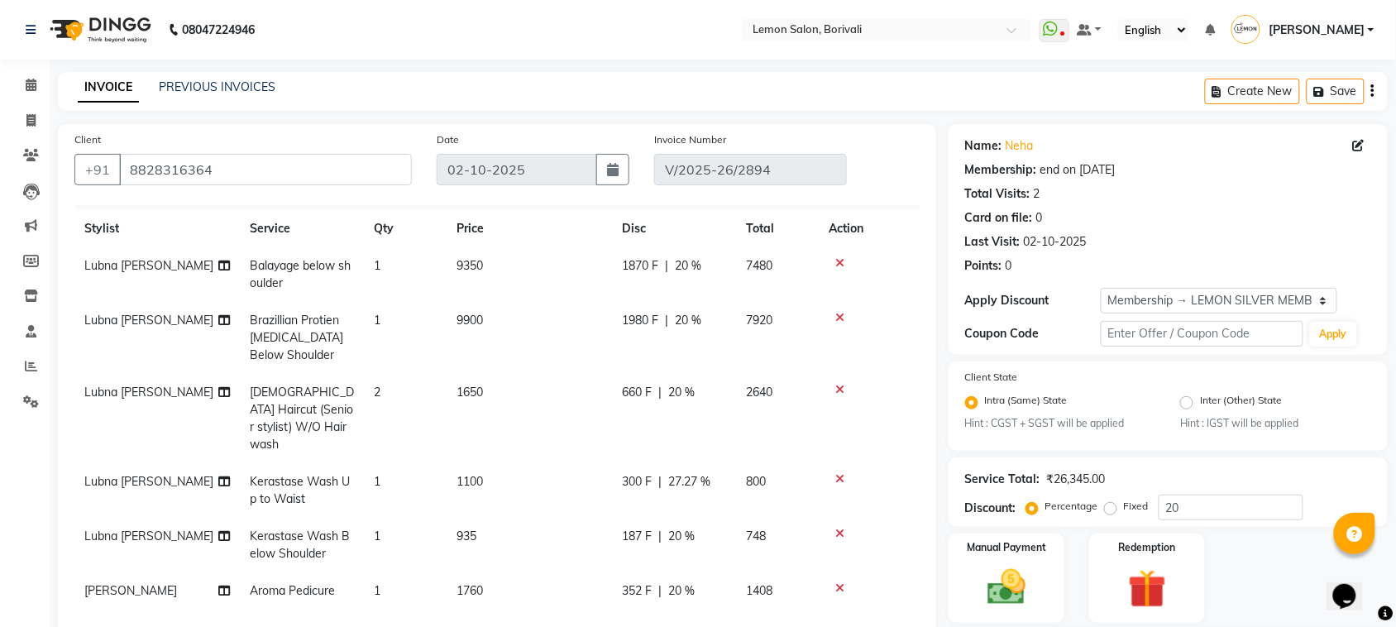
click at [506, 266] on td "9350" at bounding box center [528, 274] width 165 height 55
select select "7566"
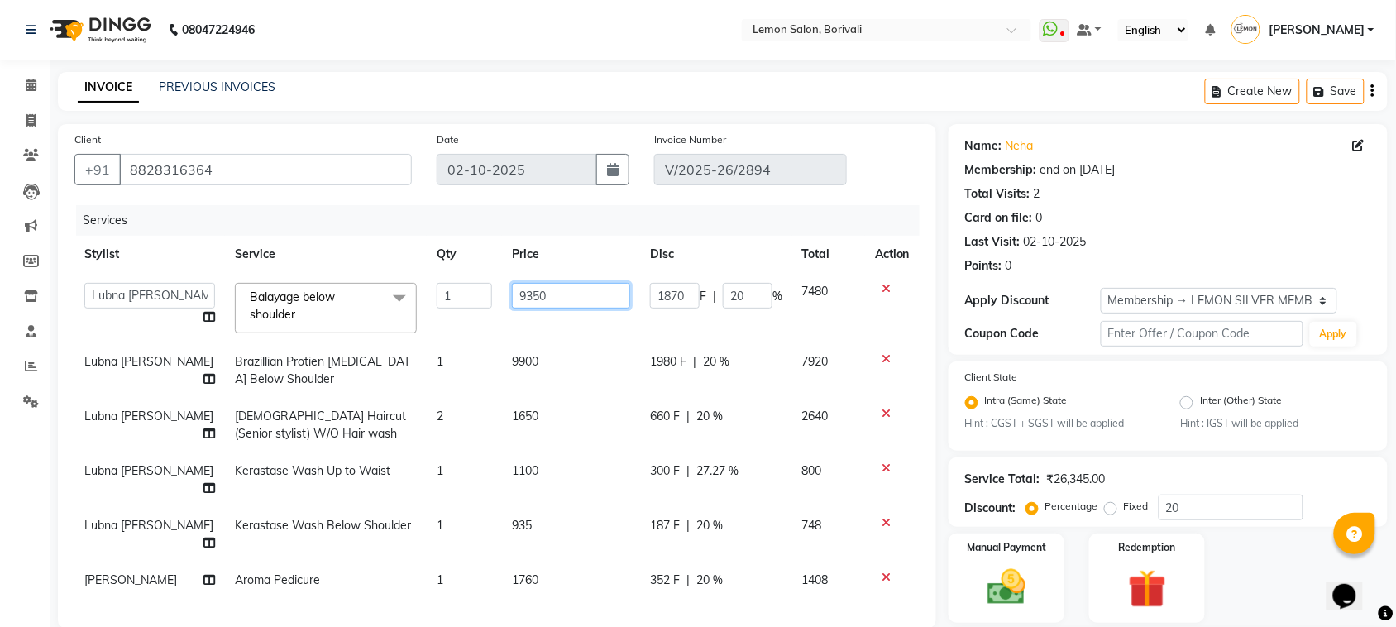
click at [515, 283] on input "9350" at bounding box center [571, 296] width 118 height 26
type input "9900"
click at [589, 242] on th "Price" at bounding box center [571, 254] width 138 height 37
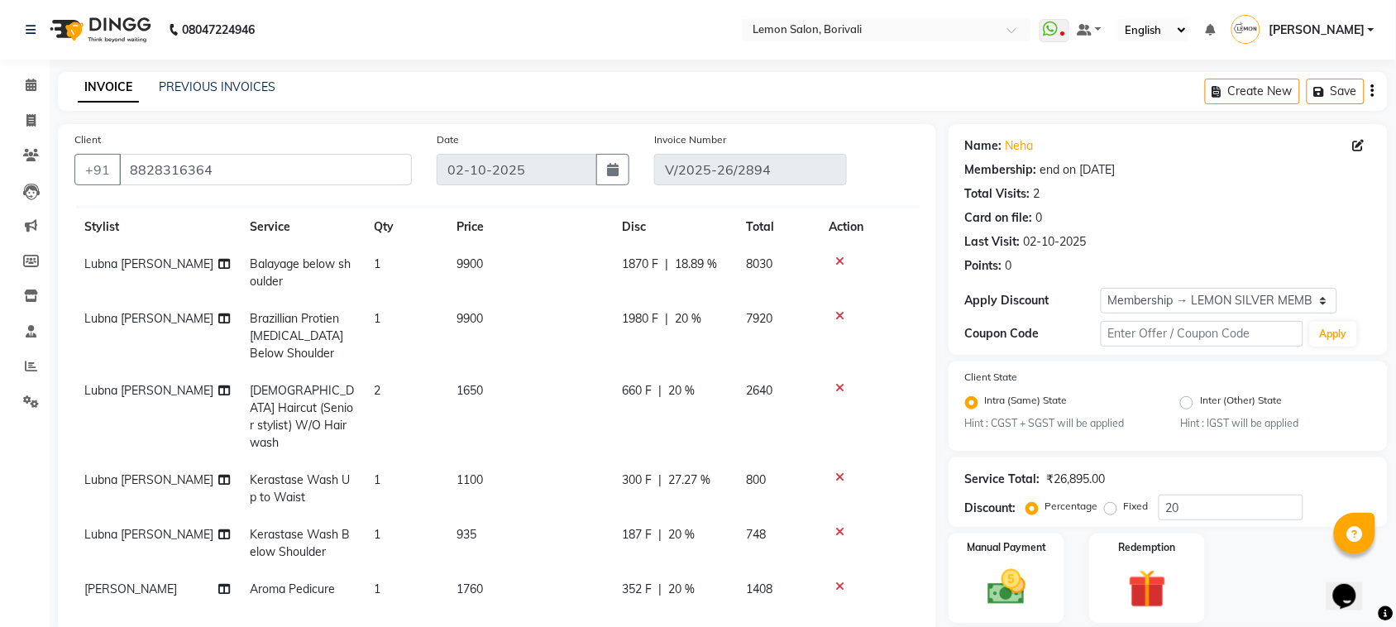
click at [680, 260] on span "18.89 %" at bounding box center [696, 263] width 42 height 17
select select "7566"
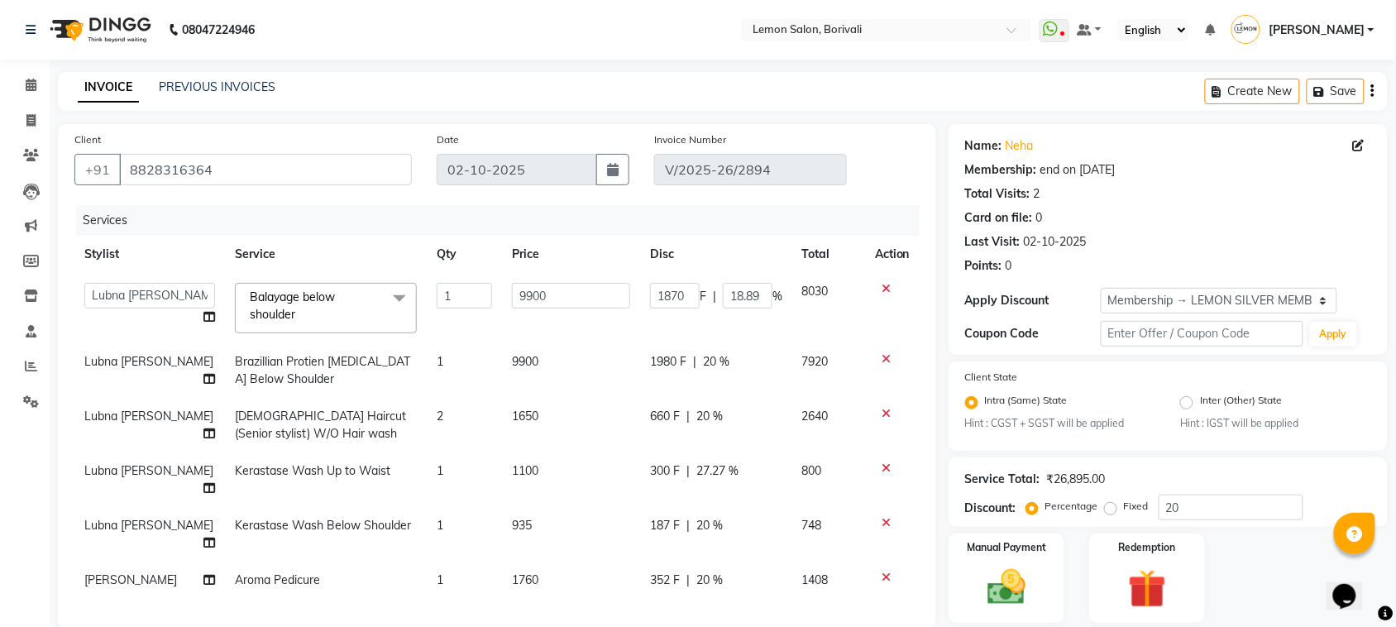
scroll to position [26, 0]
click at [726, 283] on input "18.89" at bounding box center [748, 296] width 50 height 26
click at [750, 207] on div "Services" at bounding box center [504, 220] width 856 height 31
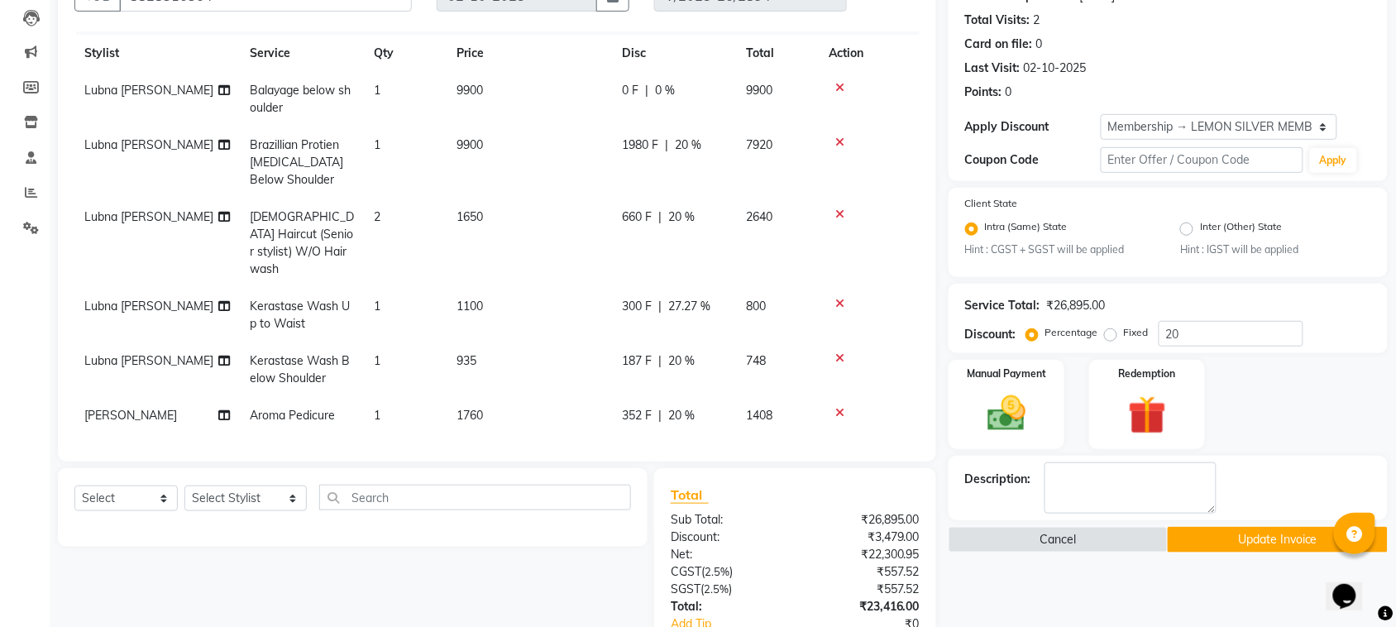
scroll to position [398, 0]
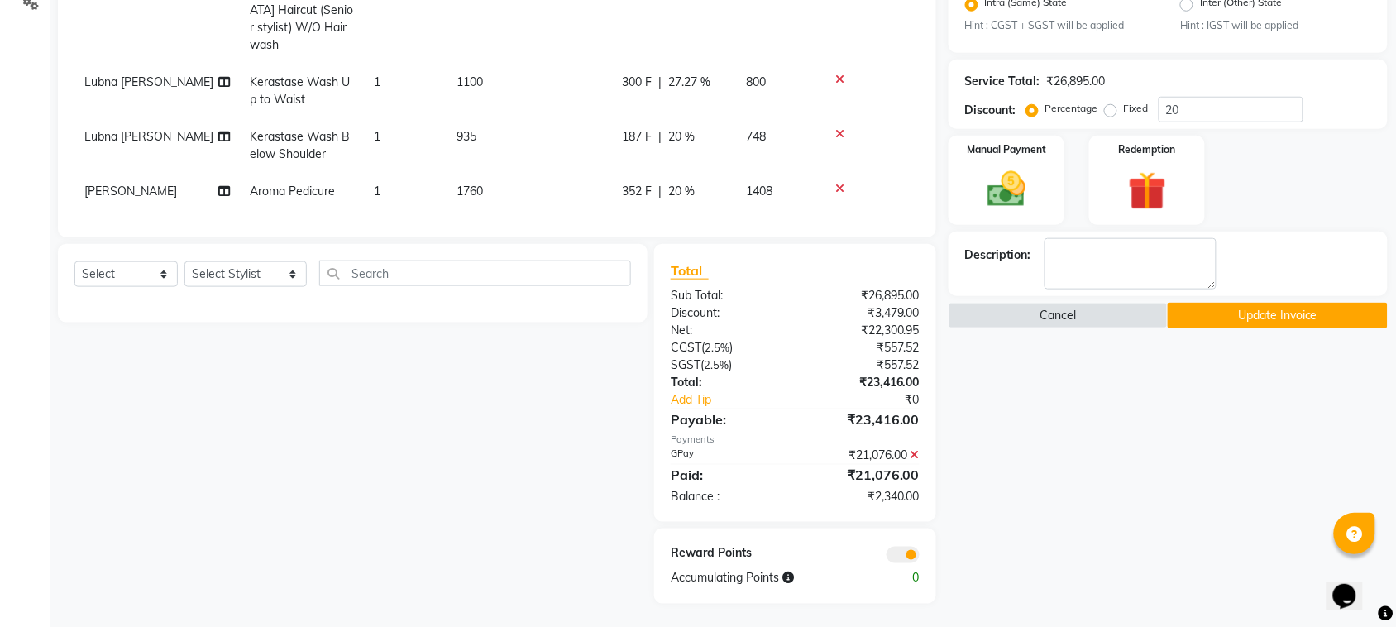
click at [914, 452] on icon at bounding box center [914, 455] width 9 height 12
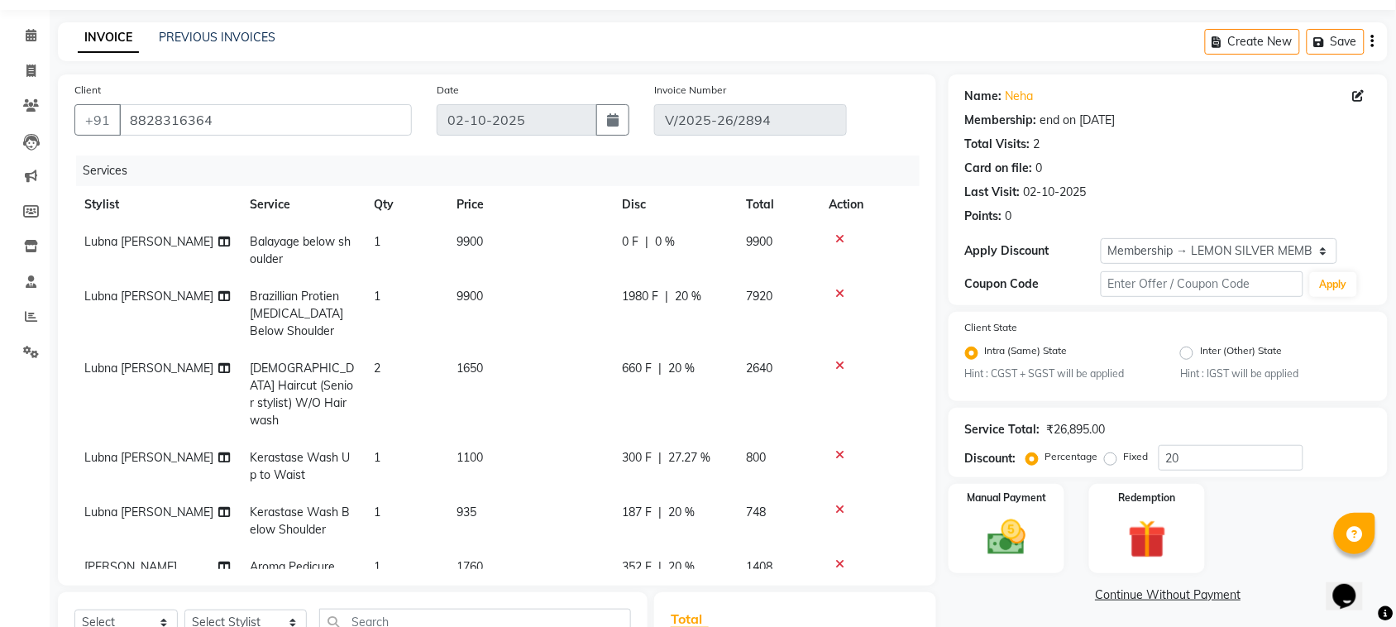
scroll to position [0, 0]
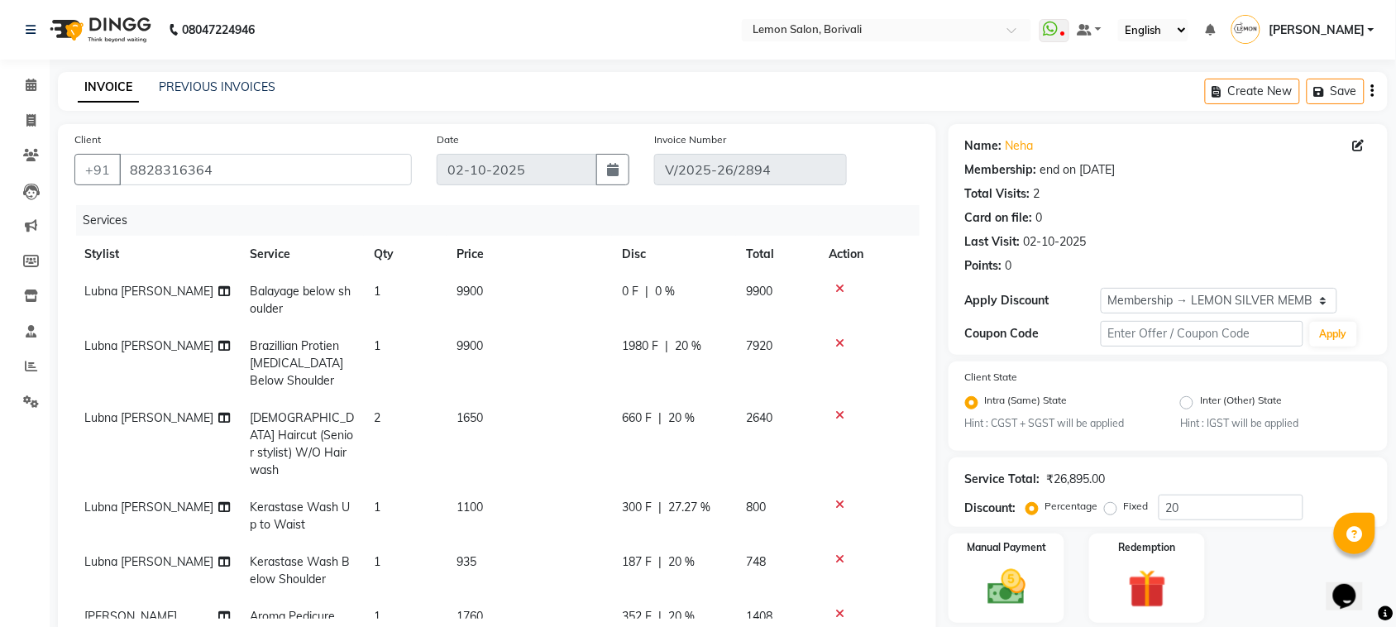
click at [658, 288] on span "0 %" at bounding box center [665, 291] width 20 height 17
select select "7566"
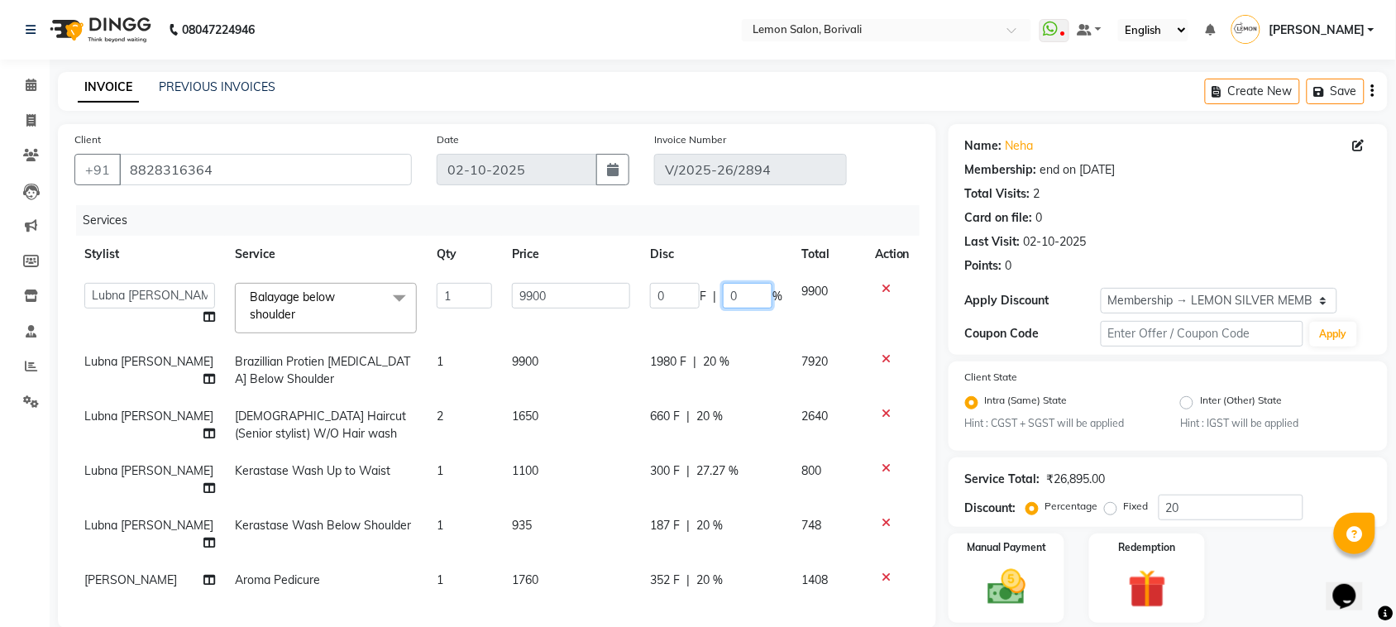
click at [723, 287] on input "0" at bounding box center [748, 296] width 50 height 26
type input "20"
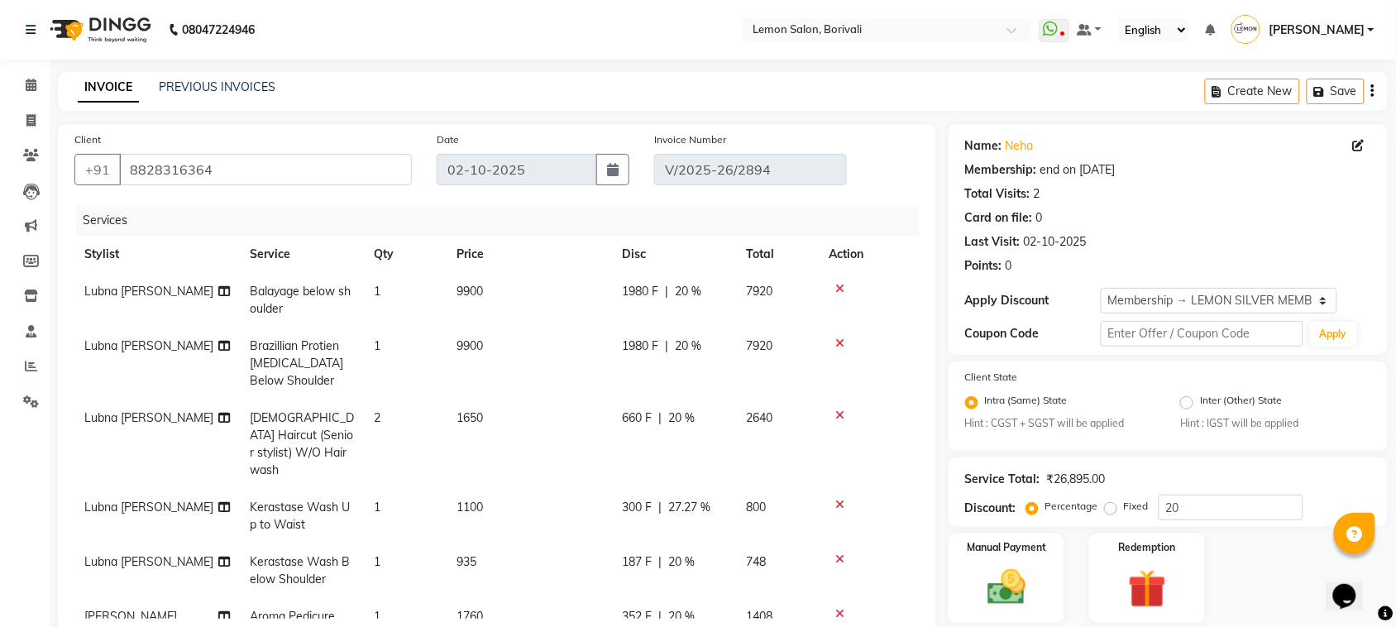
click at [717, 232] on div "Services" at bounding box center [504, 220] width 856 height 31
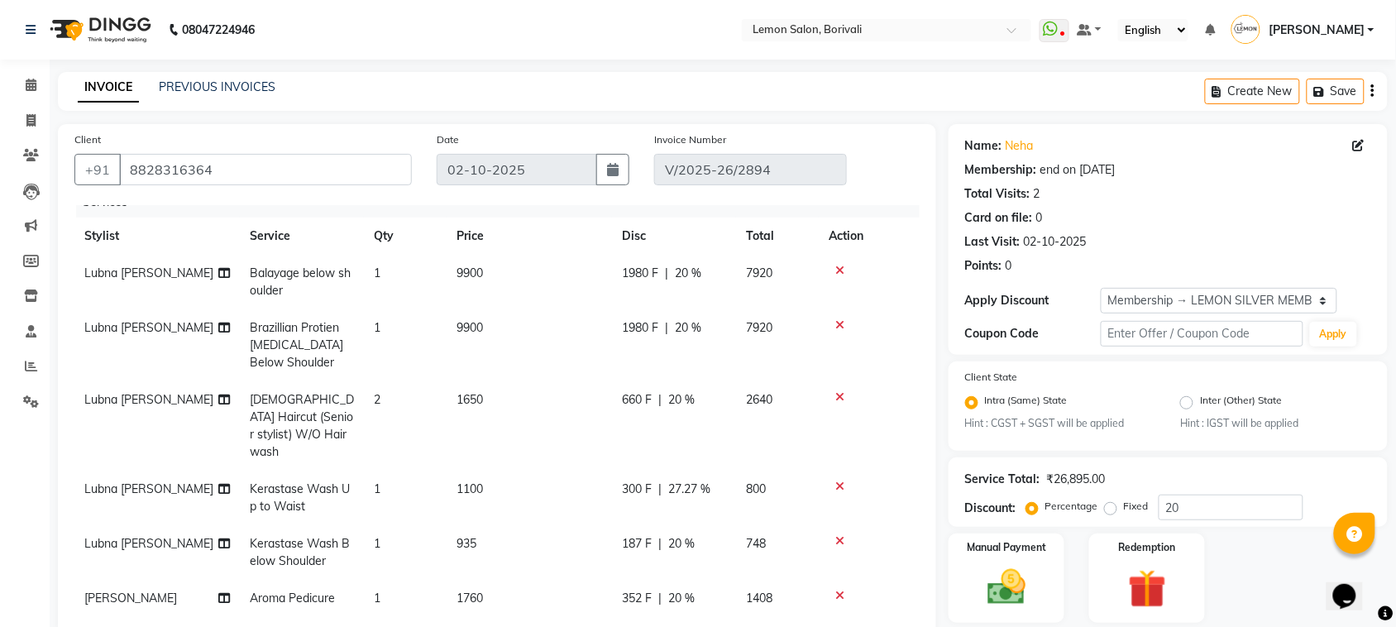
scroll to position [27, 0]
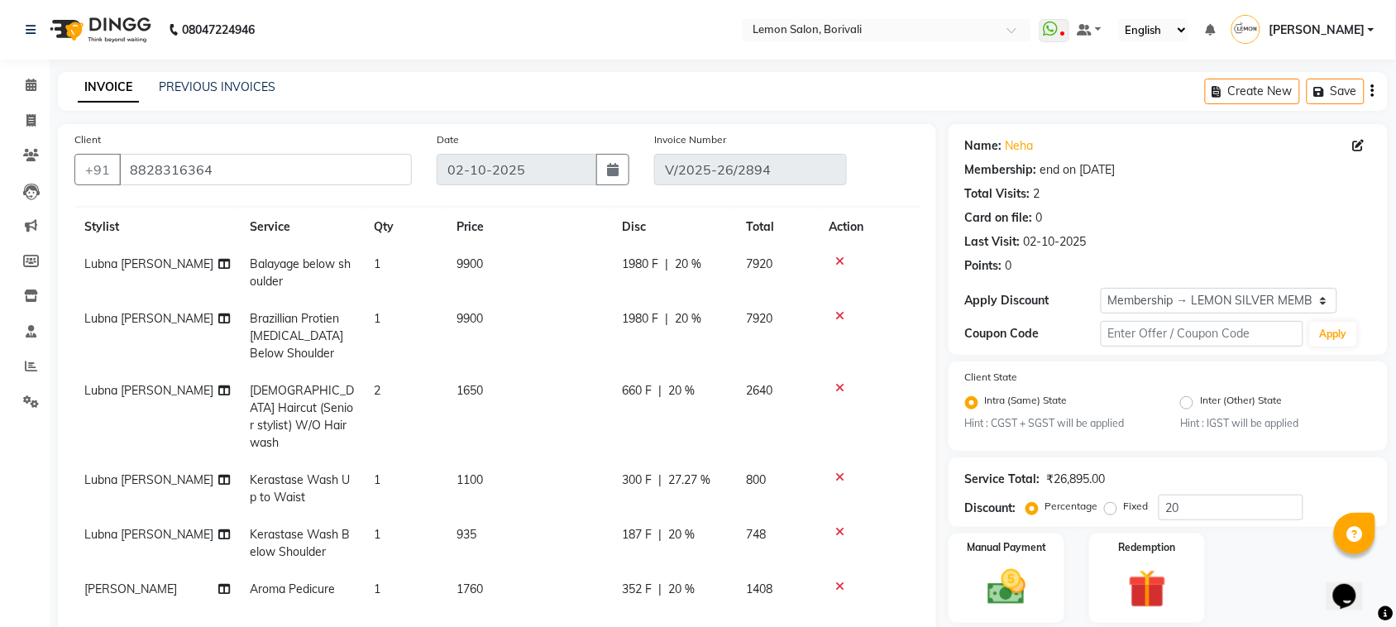
click at [473, 263] on span "9900" at bounding box center [469, 263] width 26 height 15
select select "7566"
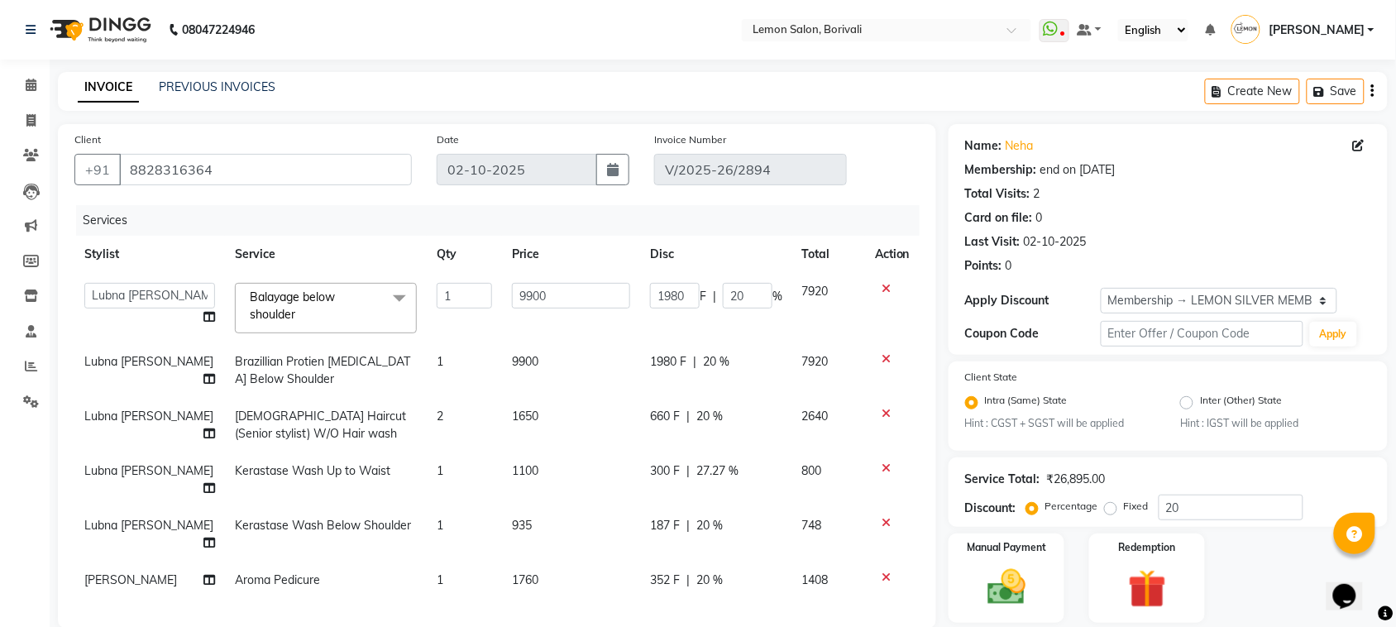
scroll to position [26, 0]
click at [513, 283] on input "9900" at bounding box center [571, 296] width 118 height 26
type input "9350"
click at [616, 236] on tr "Stylist Service Qty Price Disc Total Action" at bounding box center [496, 254] width 845 height 37
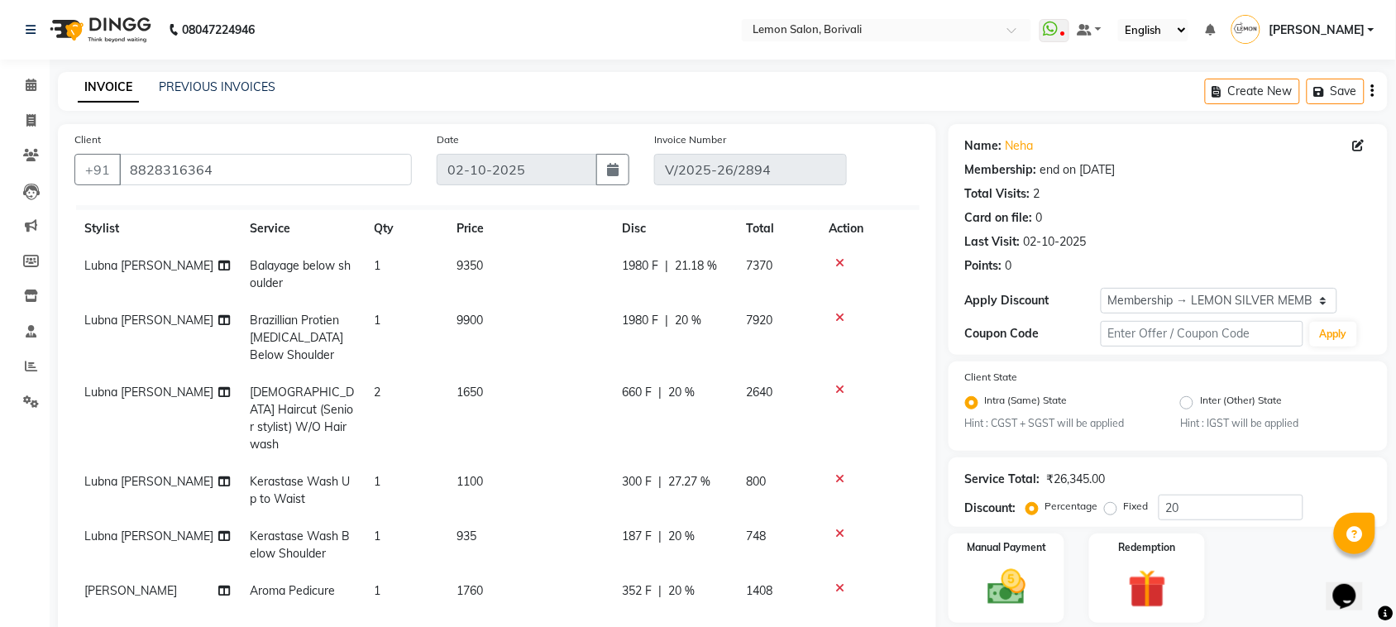
click at [629, 317] on span "1980 F" at bounding box center [640, 320] width 36 height 17
select select "7566"
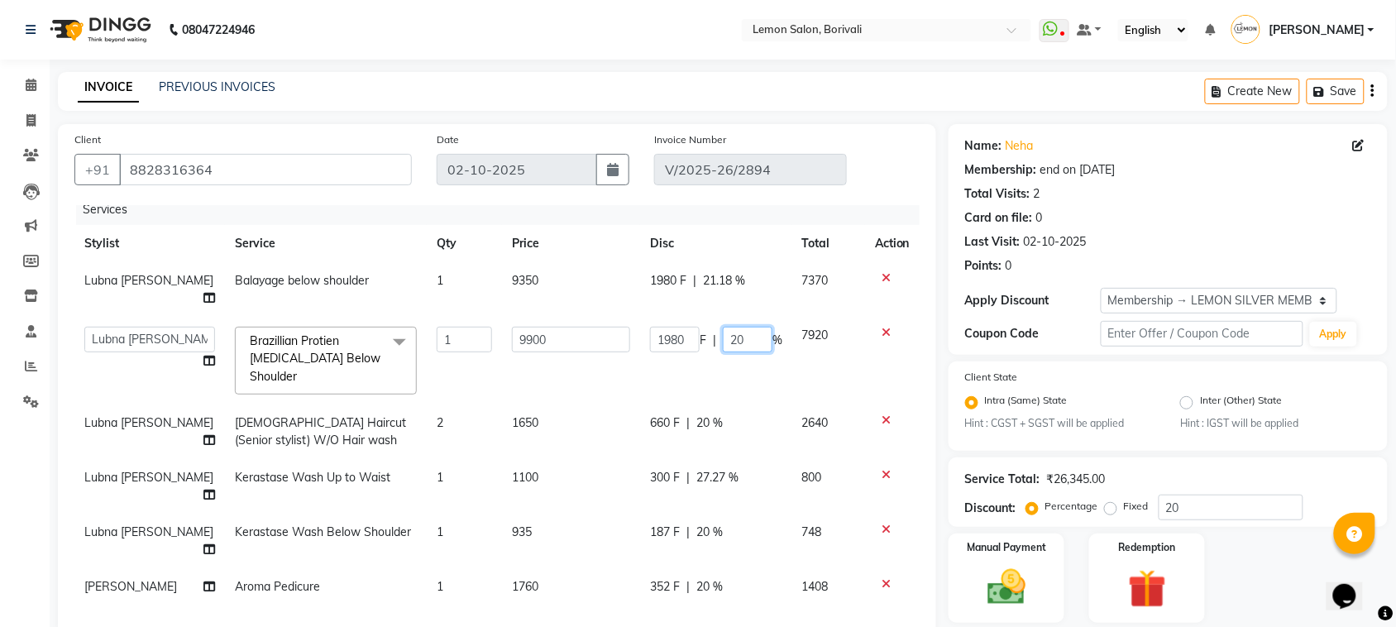
click at [723, 329] on input "20" at bounding box center [748, 340] width 50 height 26
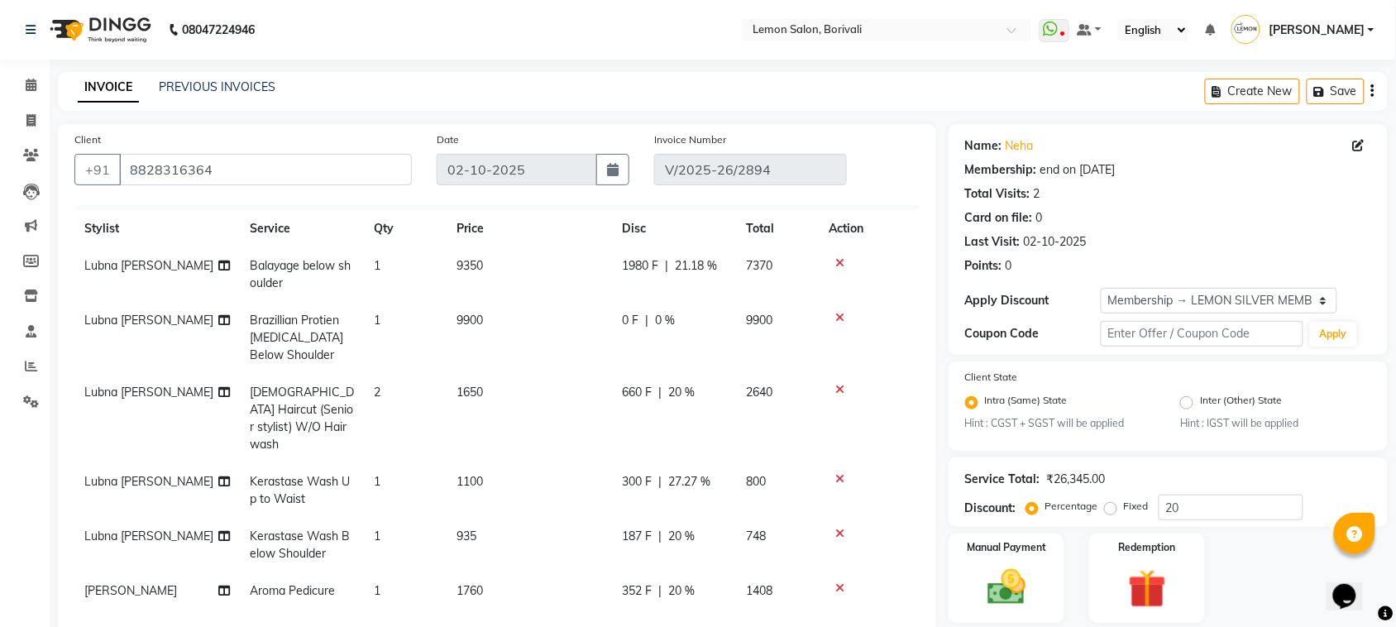
click at [724, 212] on th "Disc" at bounding box center [674, 228] width 124 height 37
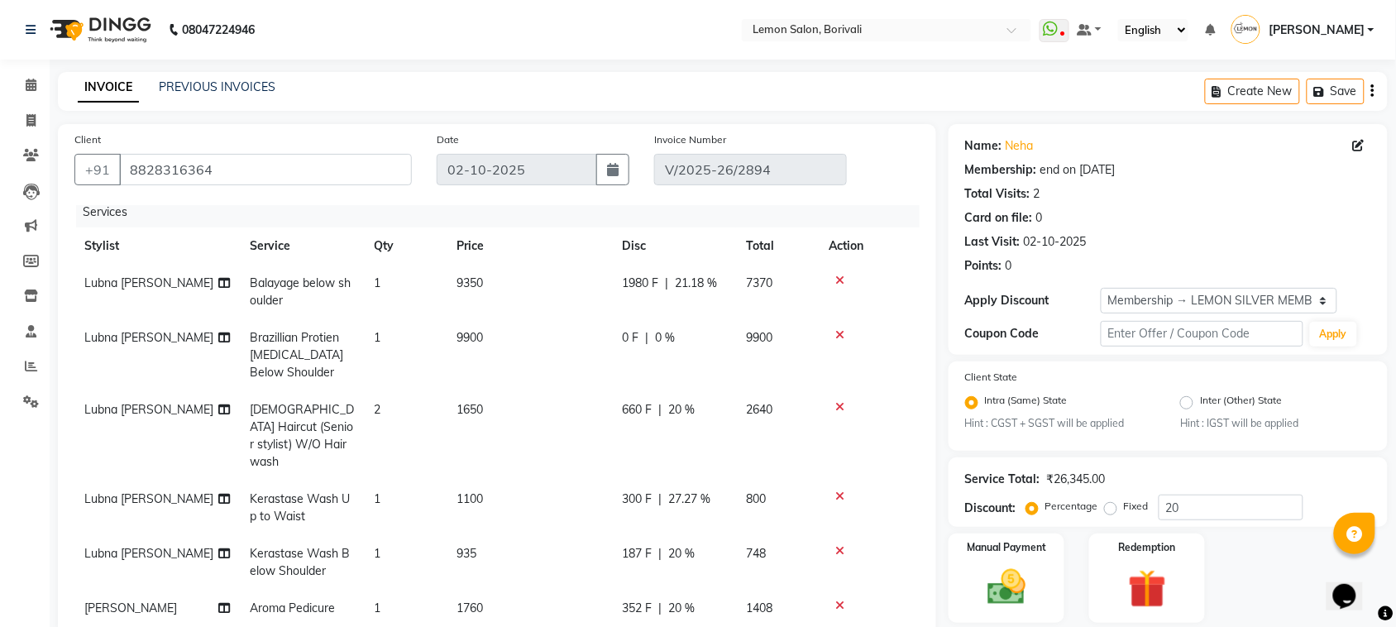
scroll to position [0, 0]
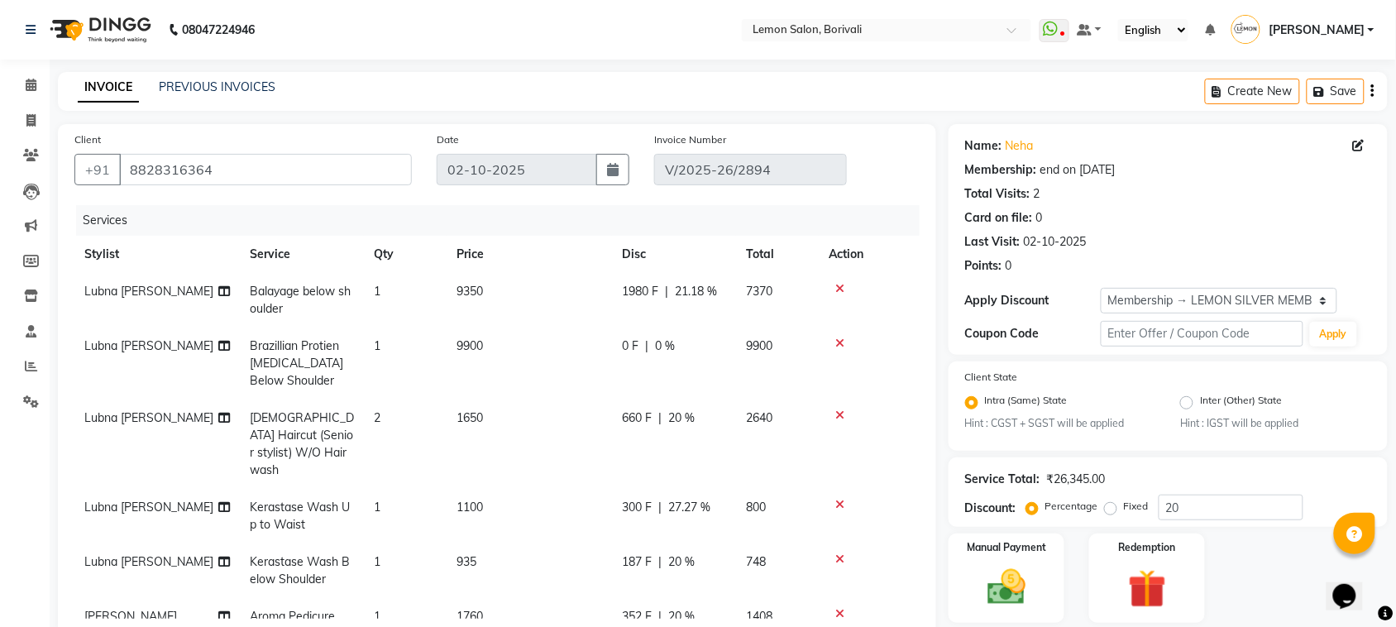
click at [475, 306] on td "9350" at bounding box center [528, 300] width 165 height 55
select select "7566"
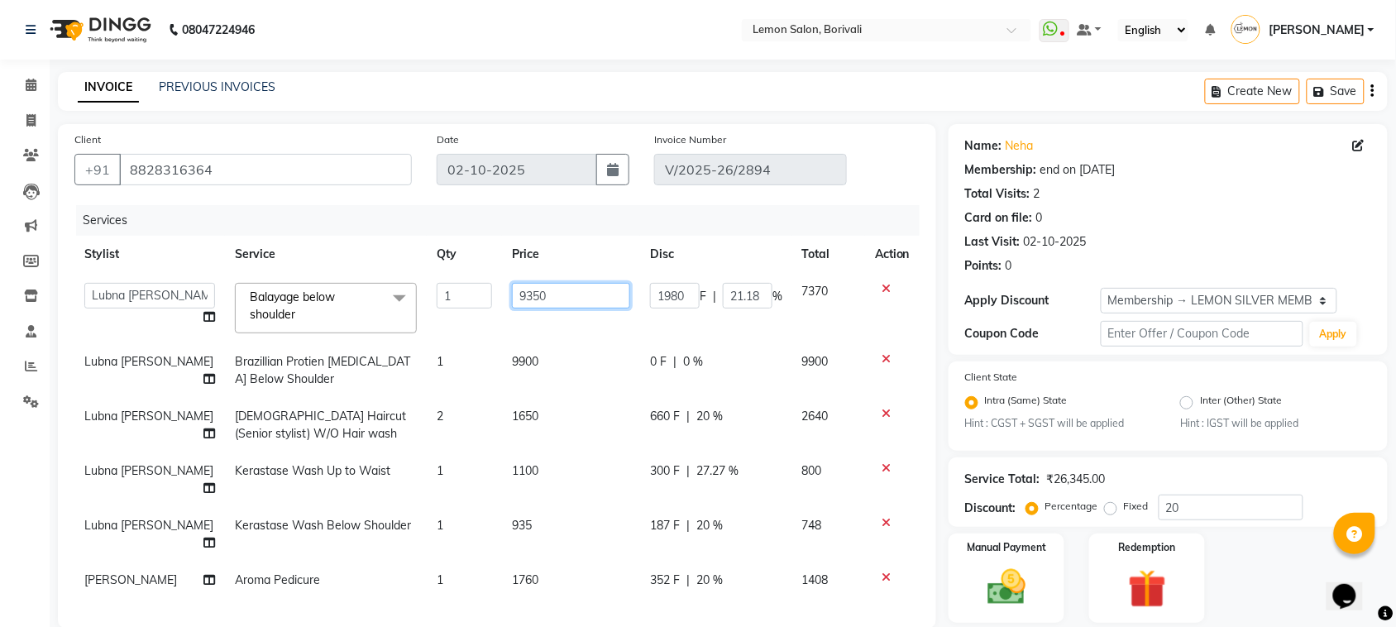
click at [523, 296] on input "9350" at bounding box center [571, 296] width 118 height 26
type input "9"
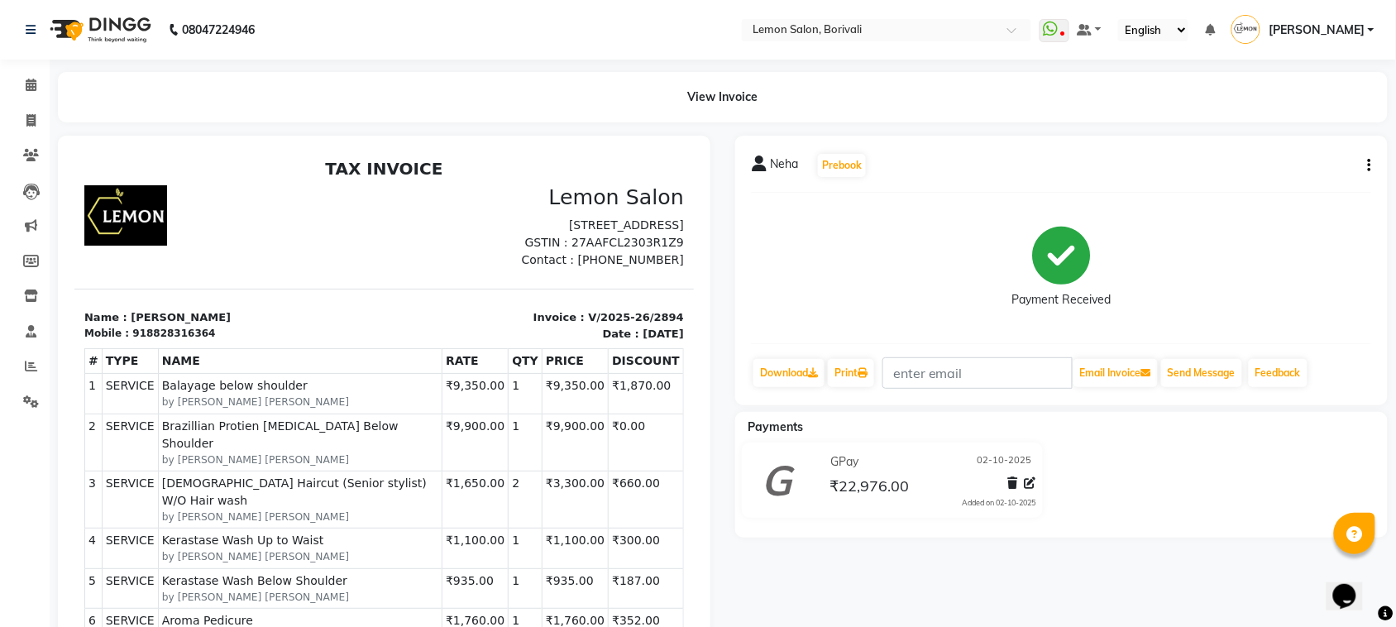
click at [1366, 163] on button "button" at bounding box center [1366, 165] width 10 height 17
click at [1275, 184] on div "Edit Invoice" at bounding box center [1286, 186] width 113 height 21
select select "service"
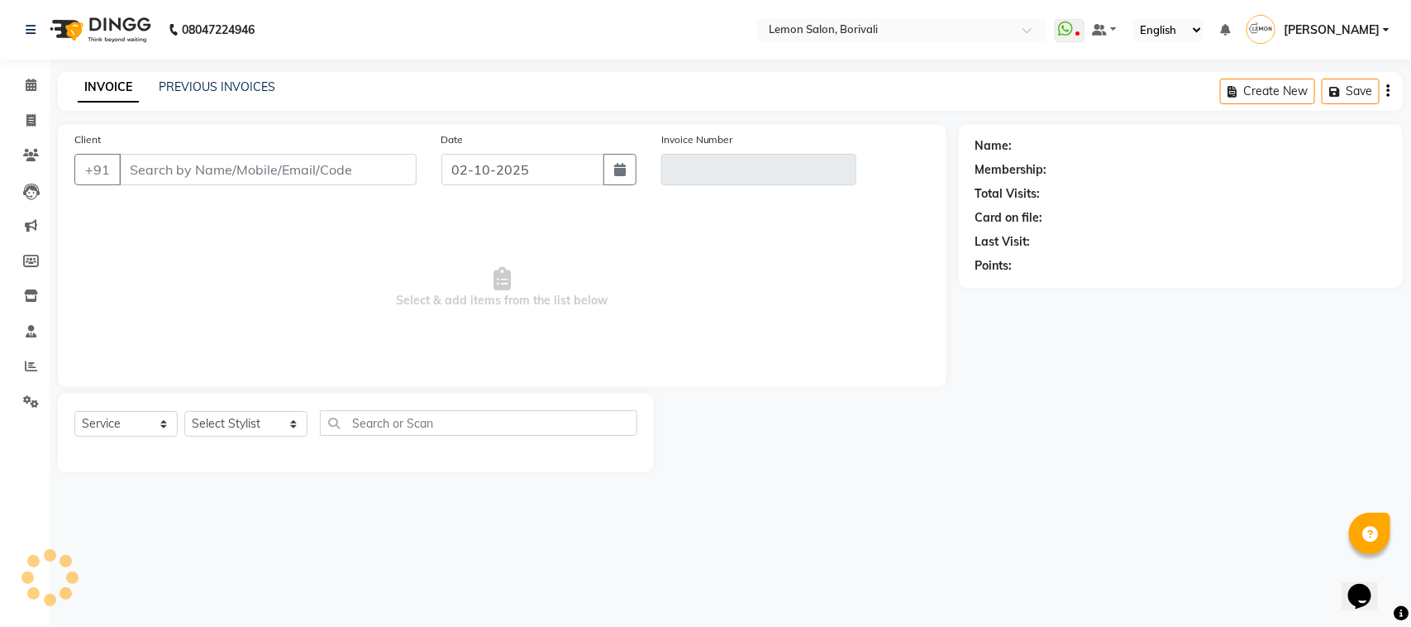
type input "8828316364"
type input "V/2025-26/2894"
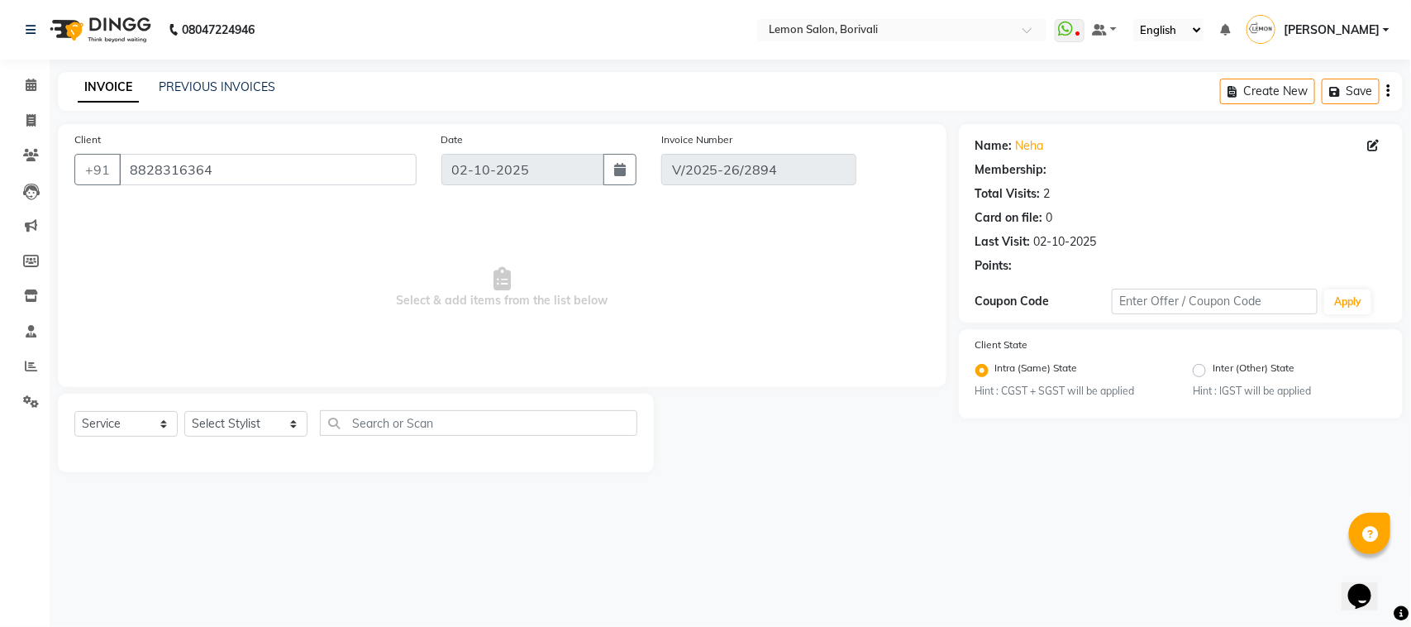
select select "1: Object"
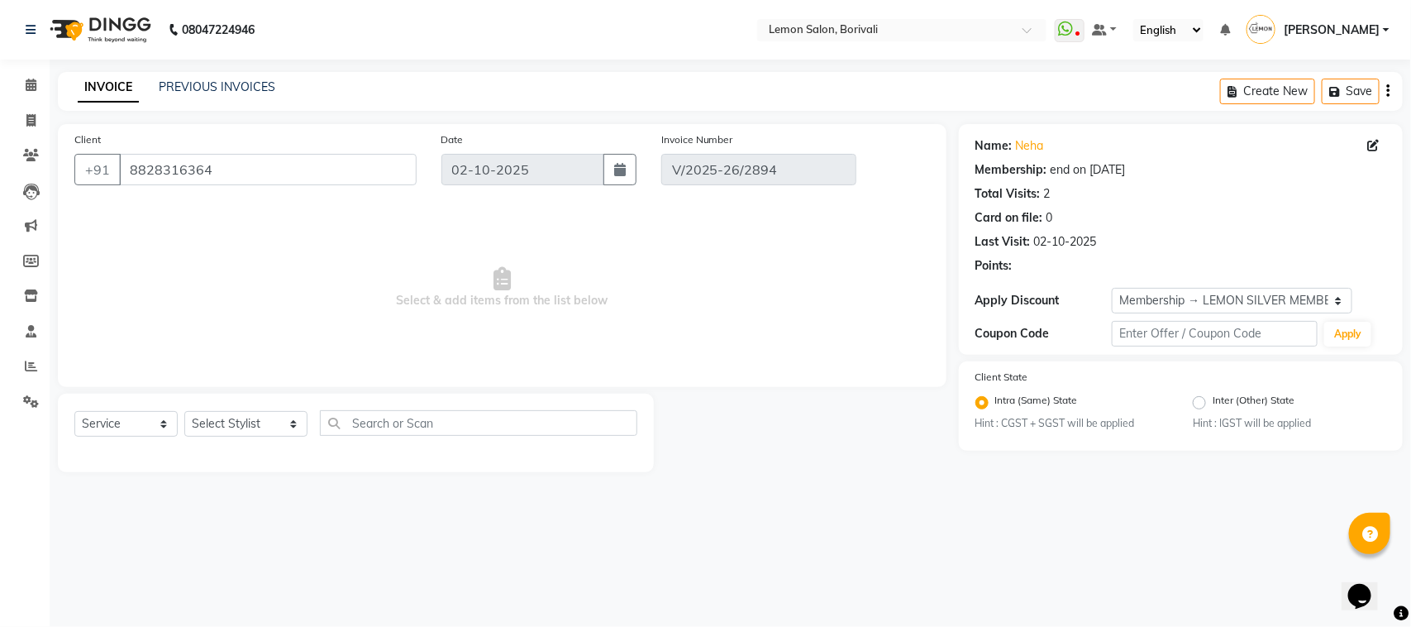
select select "select"
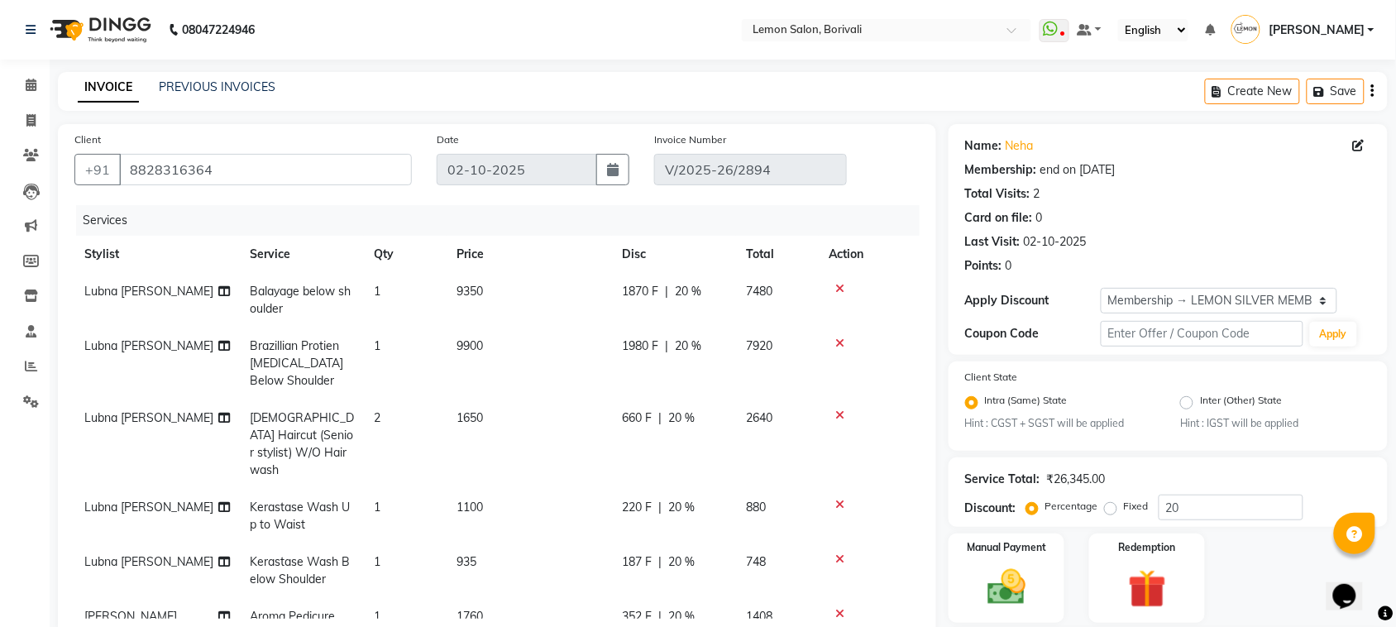
click at [471, 346] on span "9900" at bounding box center [469, 345] width 26 height 15
select select "7566"
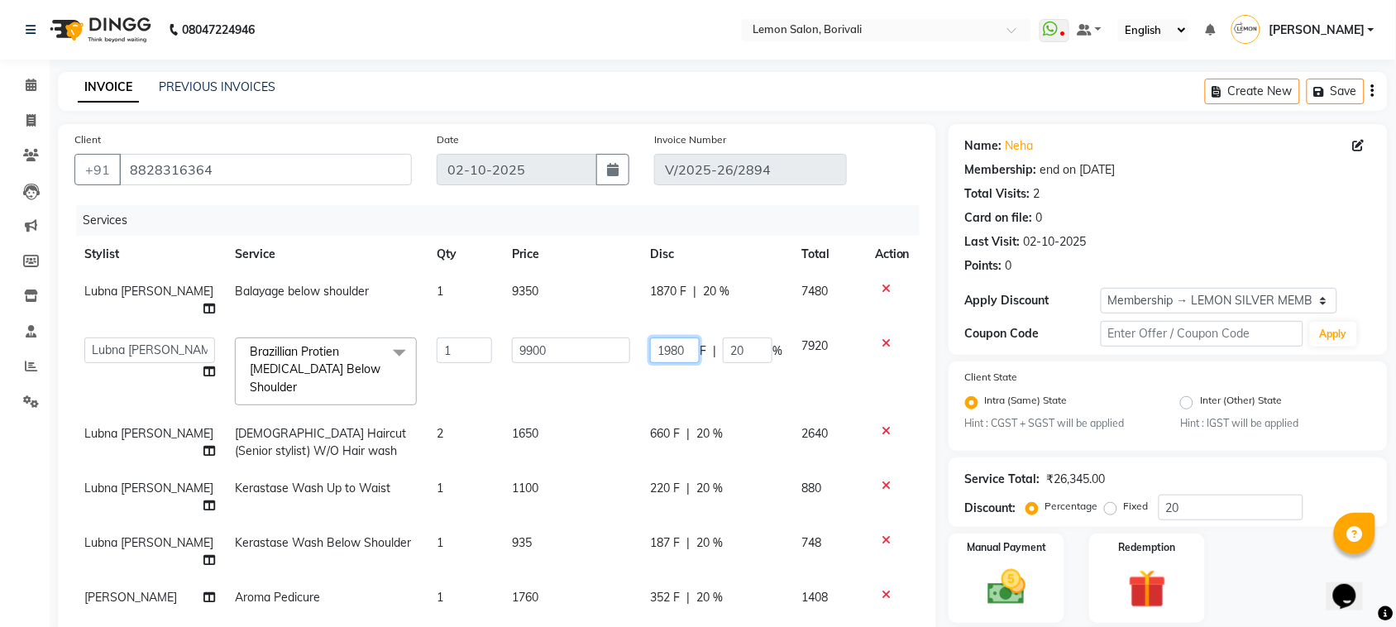
click at [679, 351] on input "1980" at bounding box center [675, 350] width 50 height 26
click at [666, 350] on input "1980" at bounding box center [675, 350] width 50 height 26
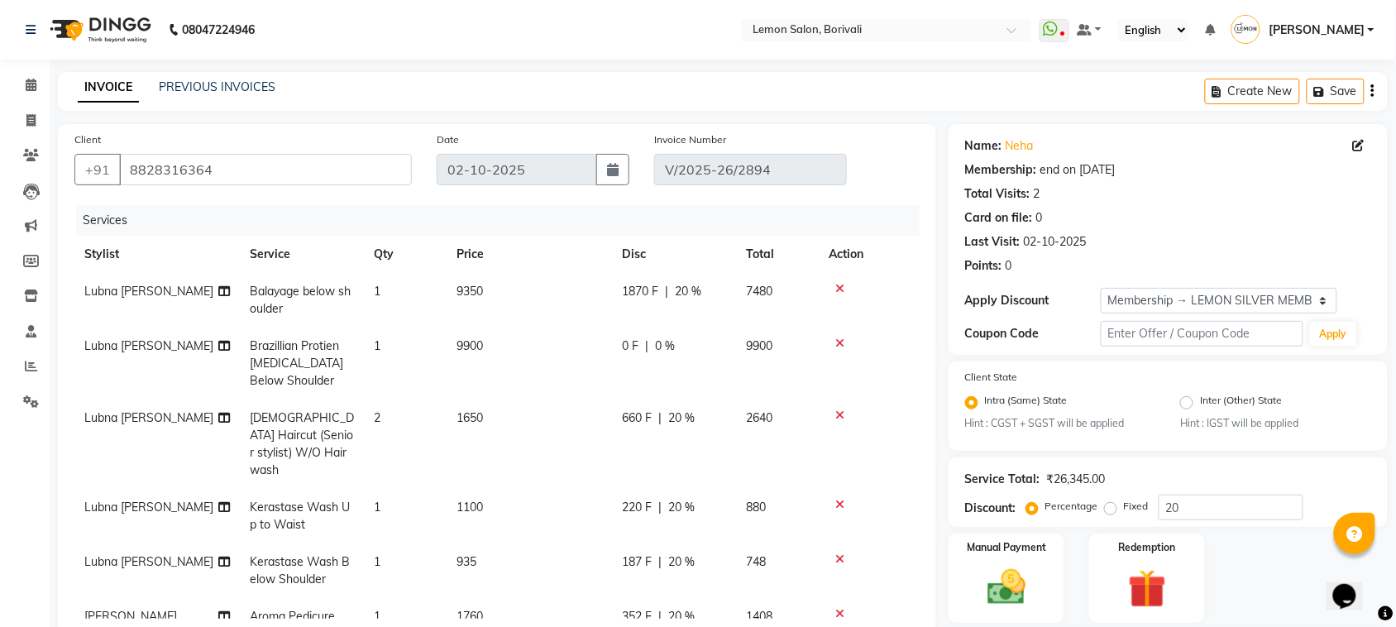
click at [683, 222] on div "Services" at bounding box center [504, 220] width 856 height 31
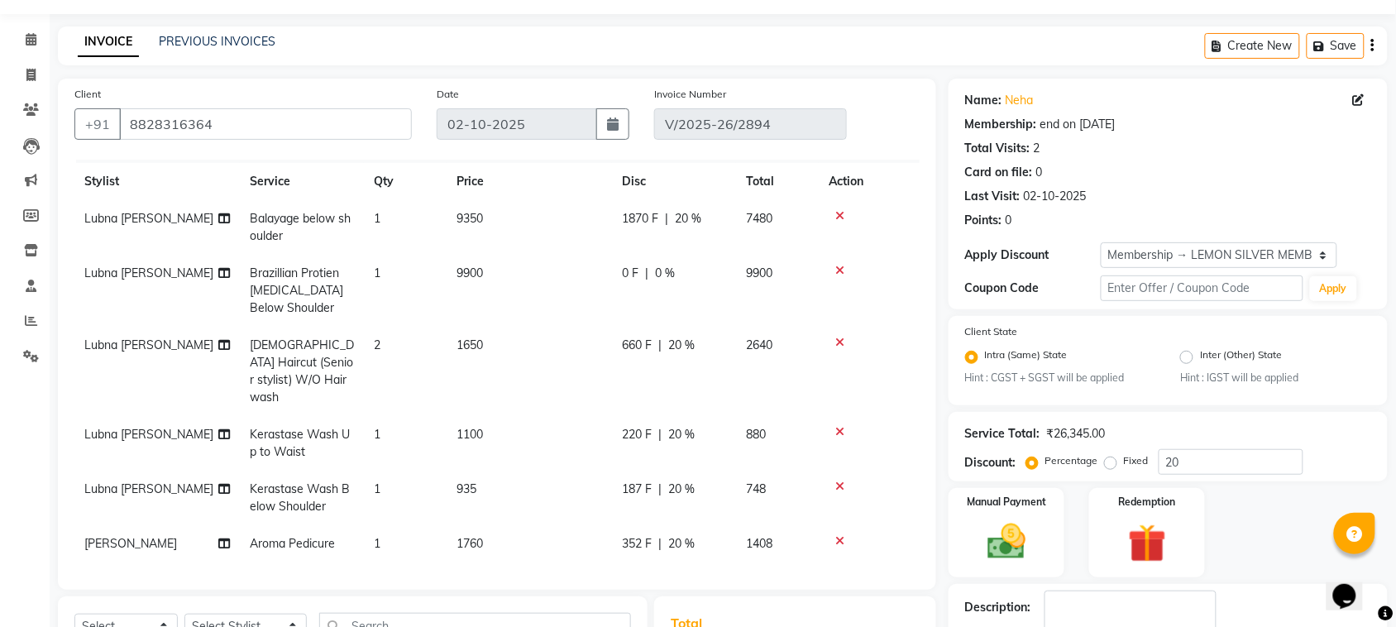
scroll to position [398, 0]
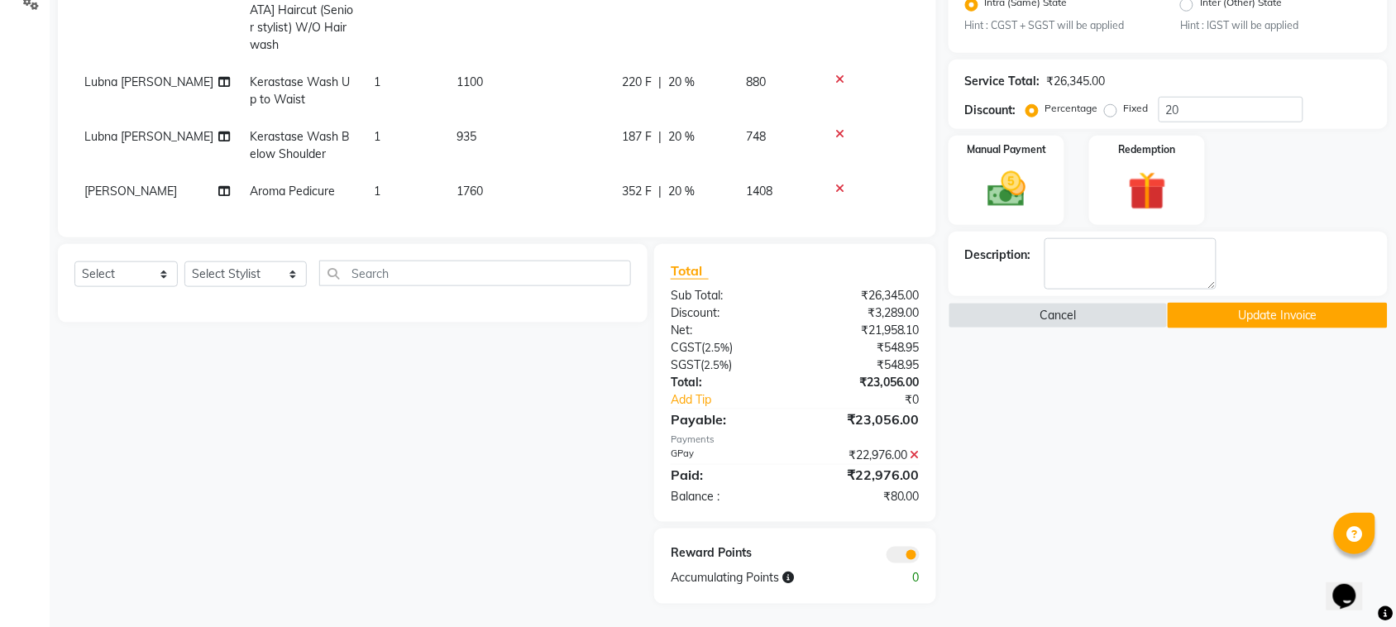
click at [631, 74] on span "220 F" at bounding box center [637, 82] width 30 height 17
select select "7566"
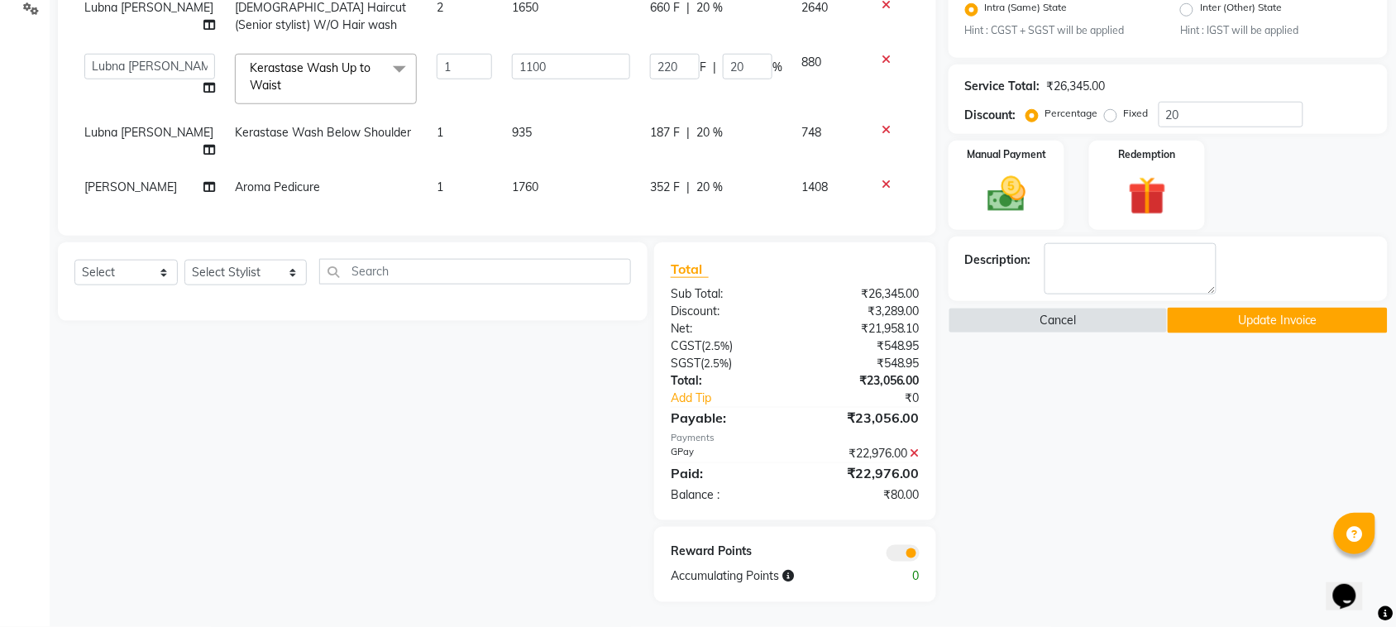
scroll to position [26, 0]
click at [654, 54] on input "220" at bounding box center [675, 67] width 50 height 26
type input "300"
click at [1019, 373] on div "Name: Neha Membership: end on [DATE] Total Visits: 2 Card on file: 0 Last Visit…" at bounding box center [1173, 166] width 451 height 871
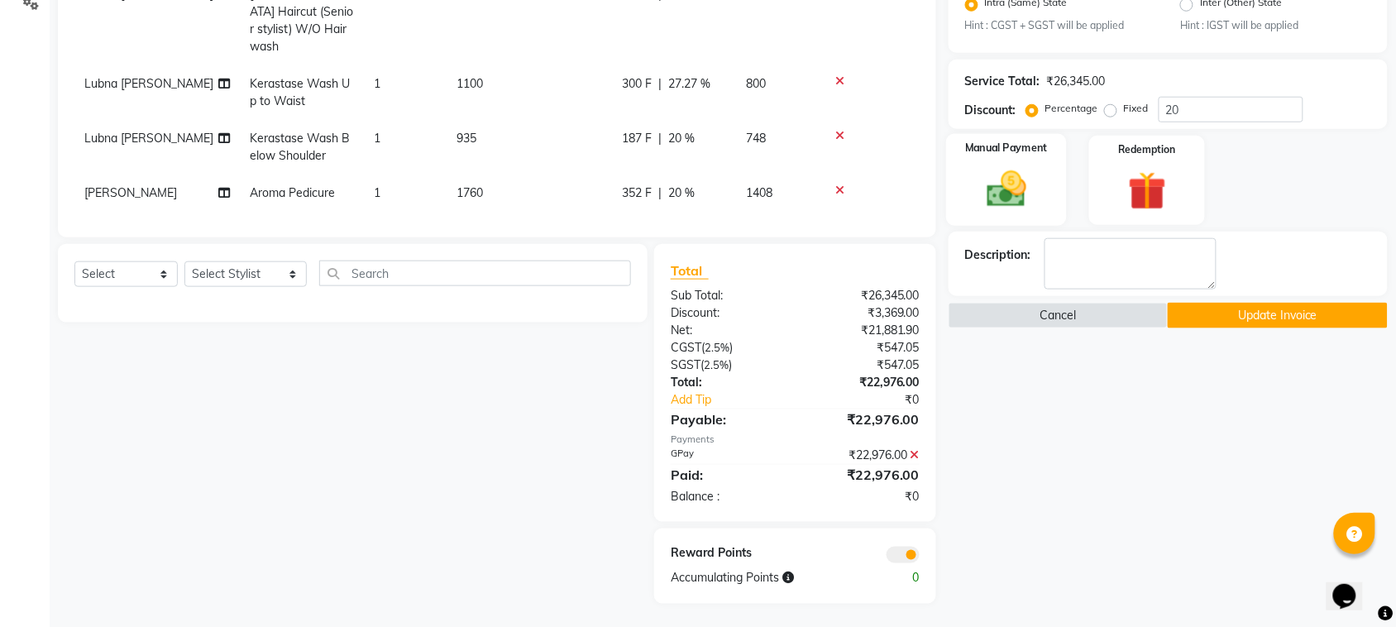
click at [1001, 172] on img at bounding box center [1006, 189] width 64 height 45
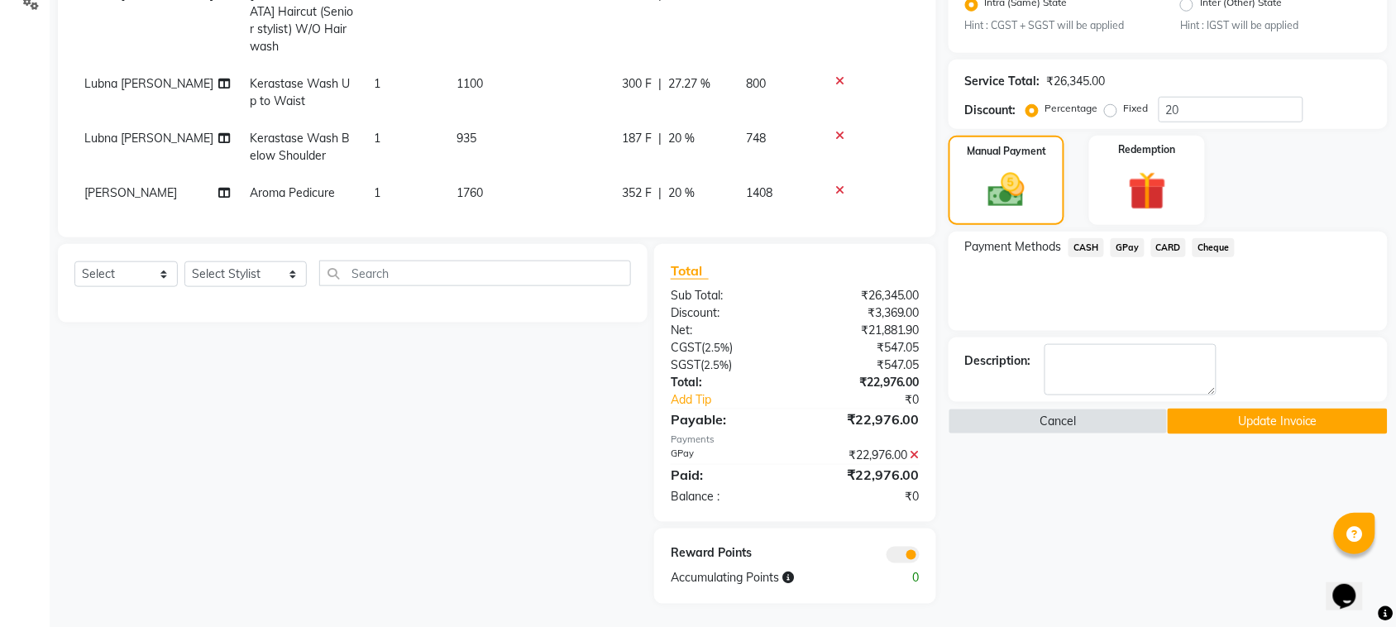
click at [1122, 259] on div "Payment Methods CASH GPay CARD Cheque" at bounding box center [1167, 281] width 439 height 99
click at [1129, 248] on span "GPay" at bounding box center [1127, 247] width 34 height 19
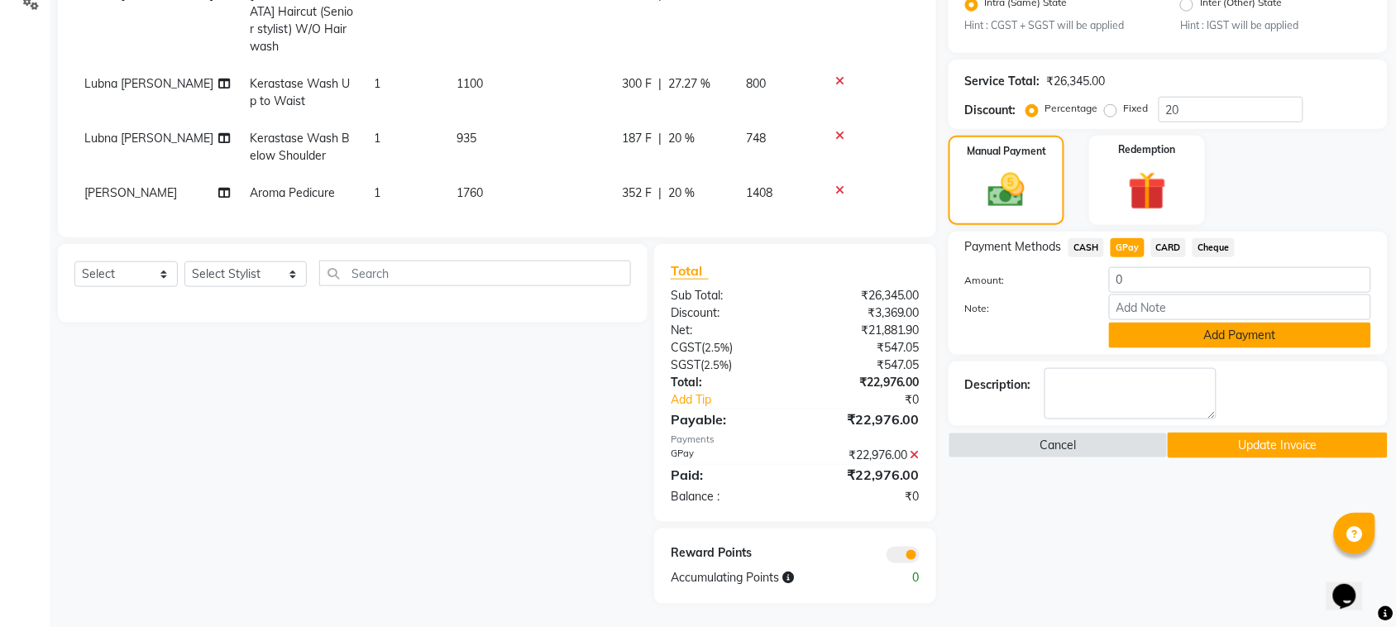
click at [1181, 327] on button "Add Payment" at bounding box center [1240, 335] width 262 height 26
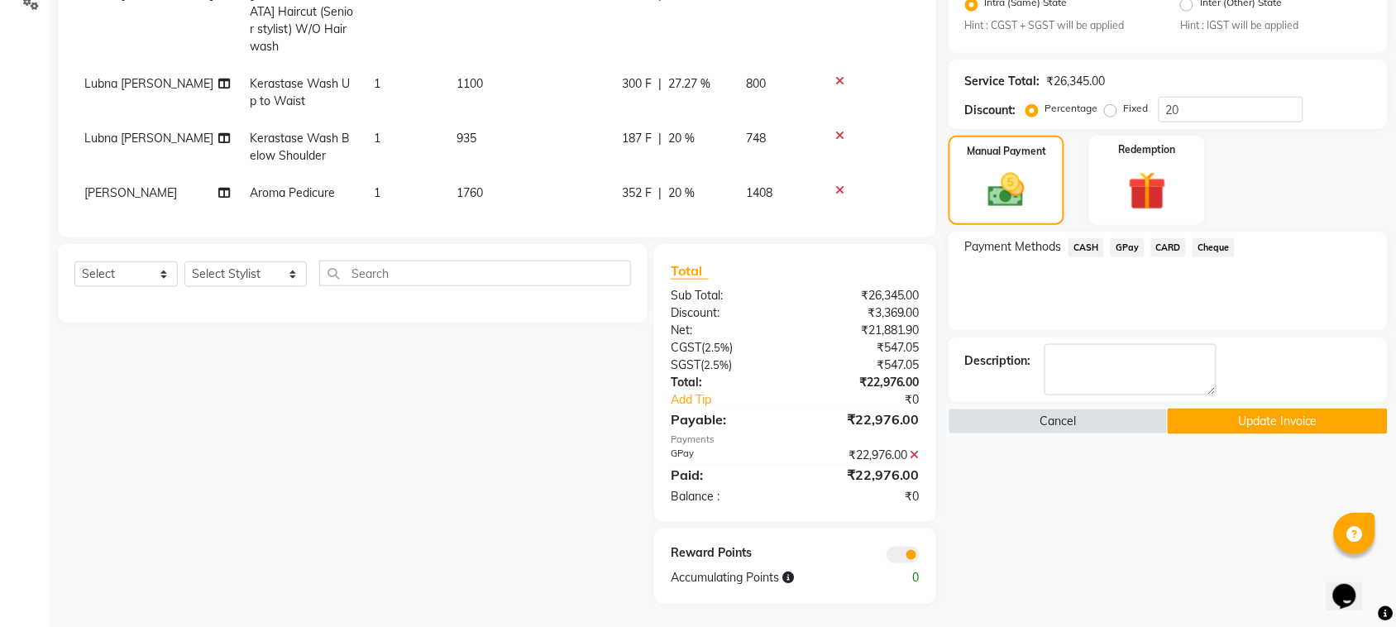
click at [1189, 411] on button "Update Invoice" at bounding box center [1276, 421] width 219 height 26
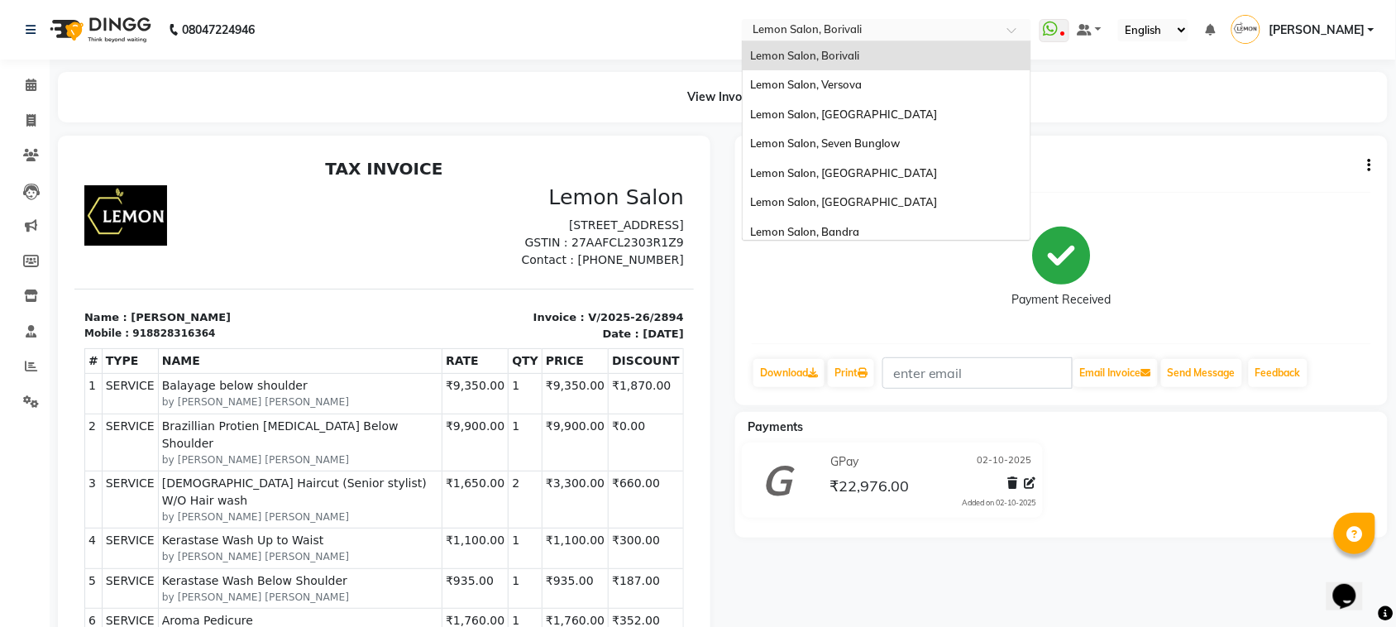
click at [869, 25] on input "text" at bounding box center [870, 31] width 240 height 17
click at [857, 84] on span "Lemon Salon, Versova" at bounding box center [807, 84] width 112 height 13
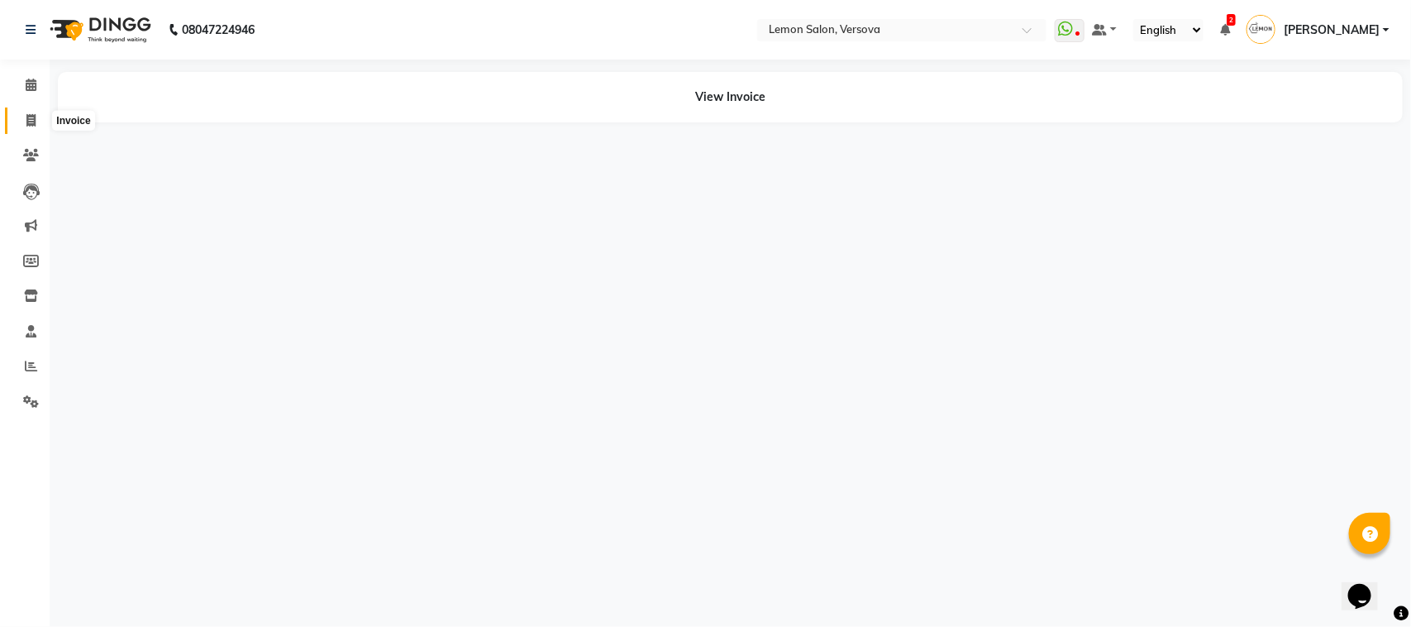
click at [33, 114] on icon at bounding box center [30, 120] width 9 height 12
select select "service"
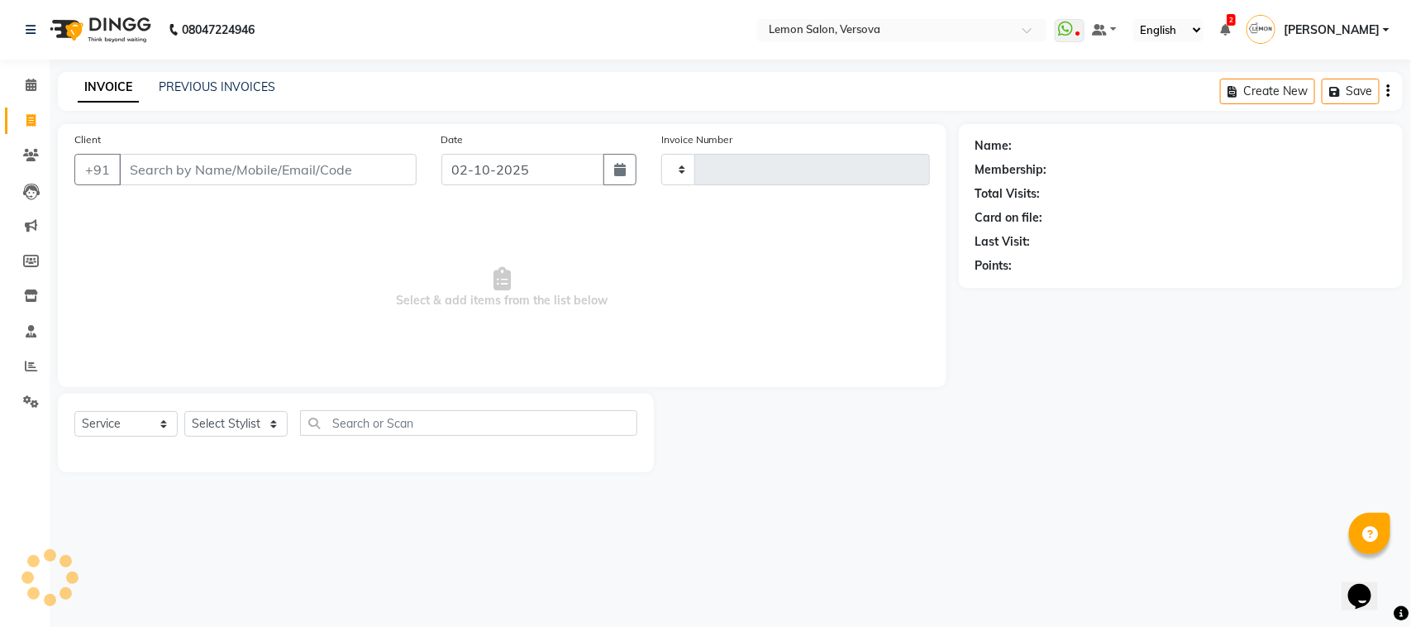
type input "2807"
select select "564"
click at [205, 419] on select "Select Stylist" at bounding box center [235, 424] width 103 height 26
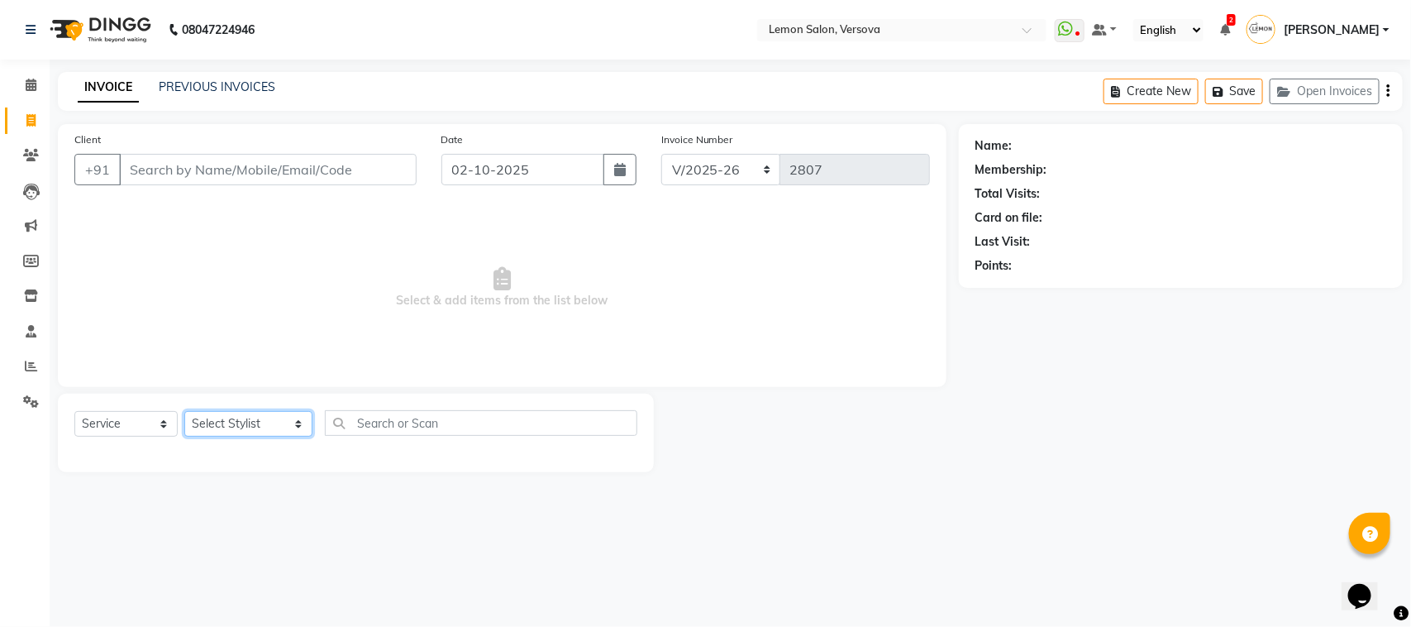
select select "7405"
click at [184, 411] on select "Select Stylist [PERSON_NAME] [PERSON_NAME] DC [PERSON_NAME] [PERSON_NAME] [PERS…" at bounding box center [248, 424] width 128 height 26
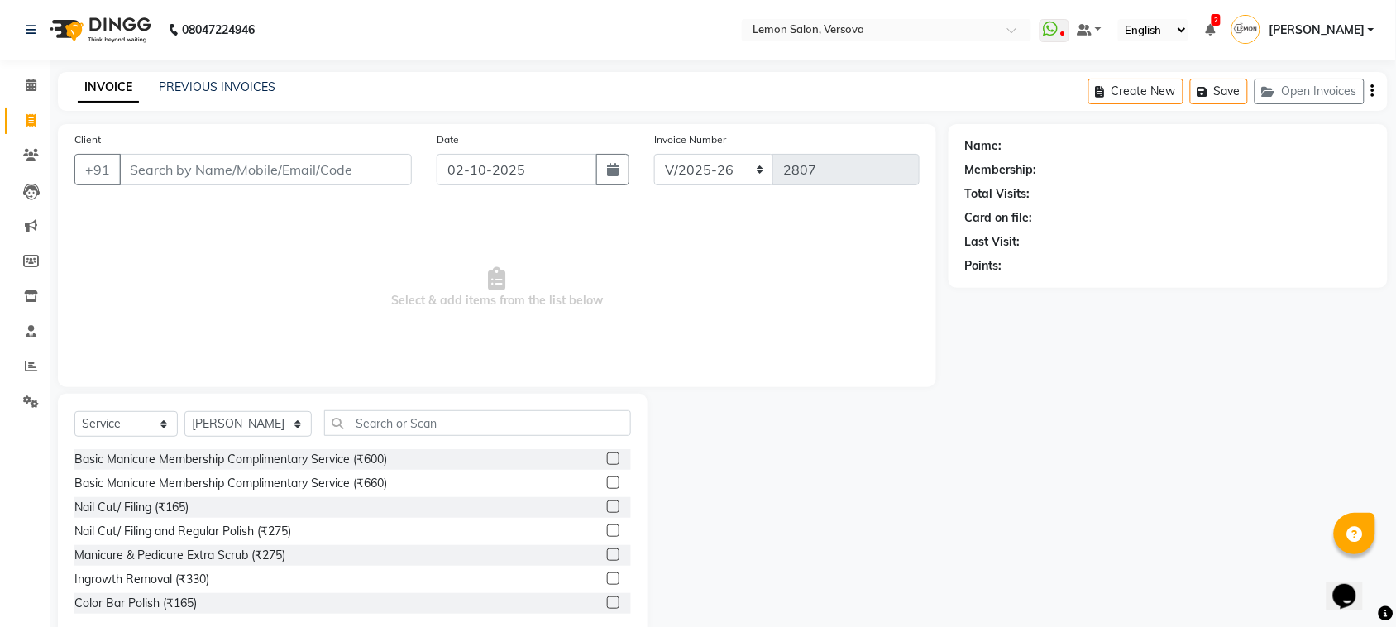
click at [366, 408] on div "Select Service Product Membership Package Voucher Prepaid Gift Card Select Styl…" at bounding box center [353, 516] width 590 height 244
click at [368, 418] on input "text" at bounding box center [477, 423] width 307 height 26
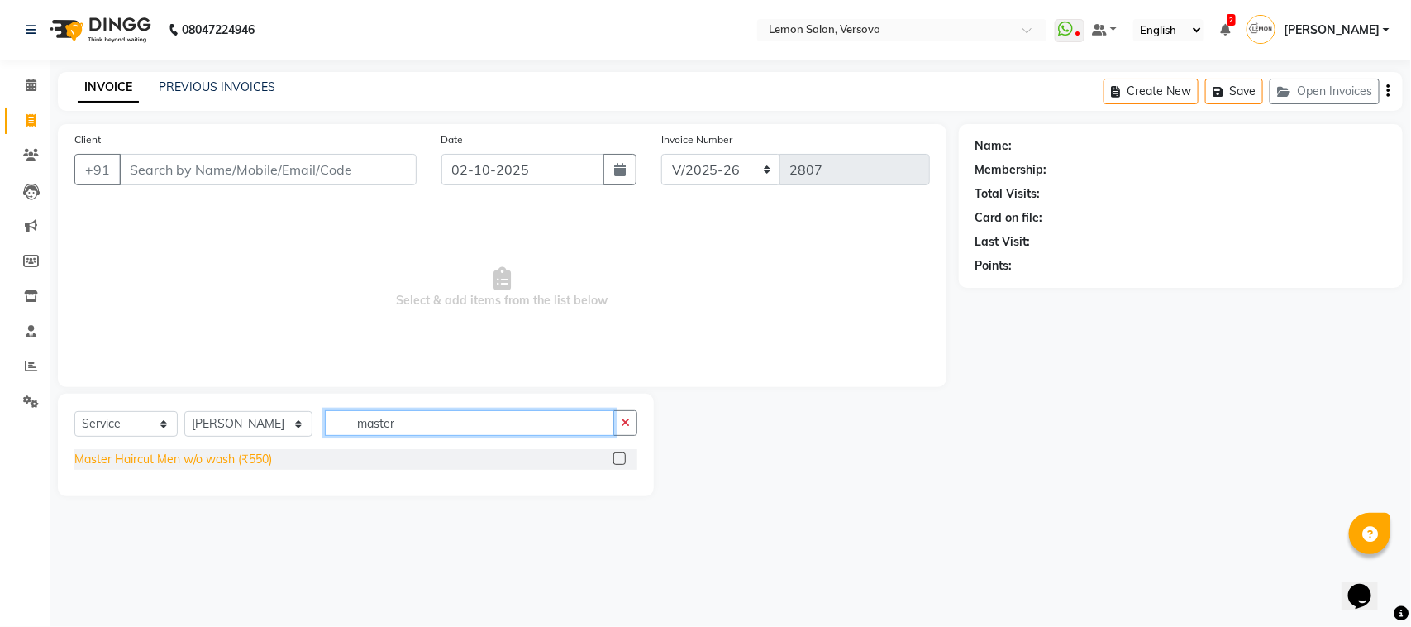
type input "master"
click at [260, 459] on div "Master Haircut Men w/o wash (₹550)" at bounding box center [173, 459] width 198 height 17
checkbox input "false"
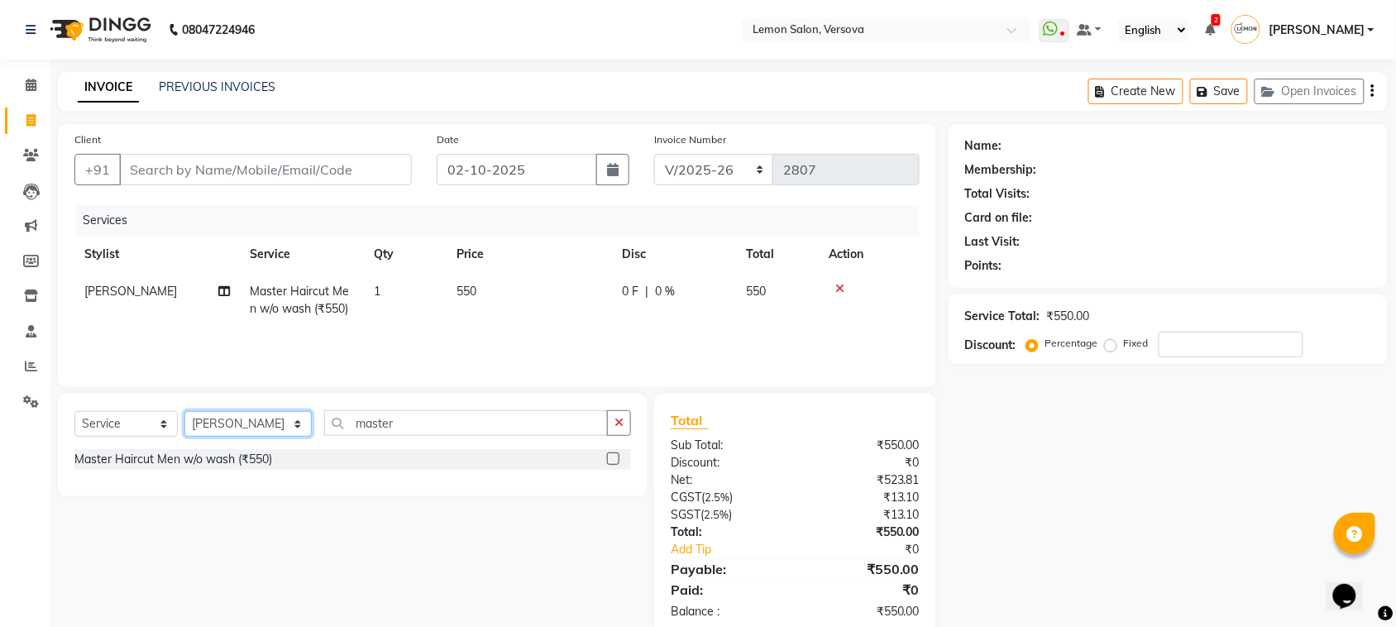
click at [262, 427] on select "Select Stylist [PERSON_NAME] [PERSON_NAME] DC [PERSON_NAME] [PERSON_NAME] [PERS…" at bounding box center [247, 424] width 127 height 26
select select "82368"
click at [184, 411] on select "Select Stylist [PERSON_NAME] [PERSON_NAME] DC [PERSON_NAME] [PERSON_NAME] [PERS…" at bounding box center [247, 424] width 127 height 26
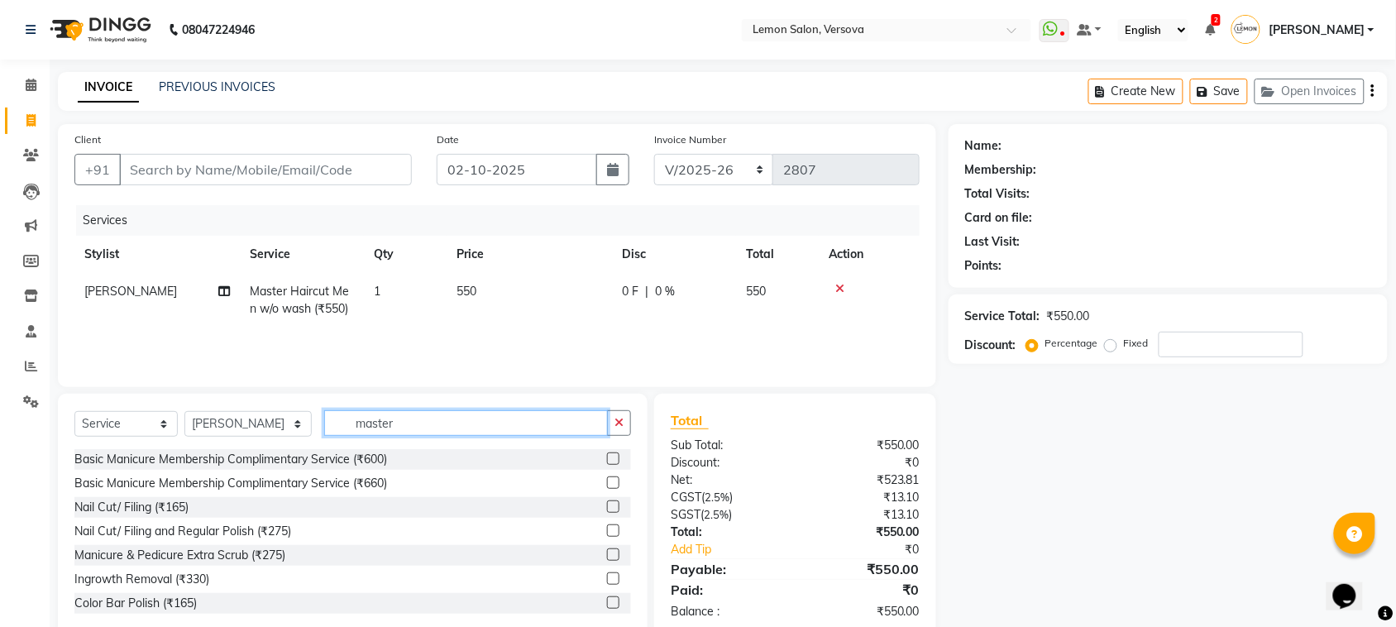
click at [377, 423] on input "master" at bounding box center [466, 423] width 284 height 26
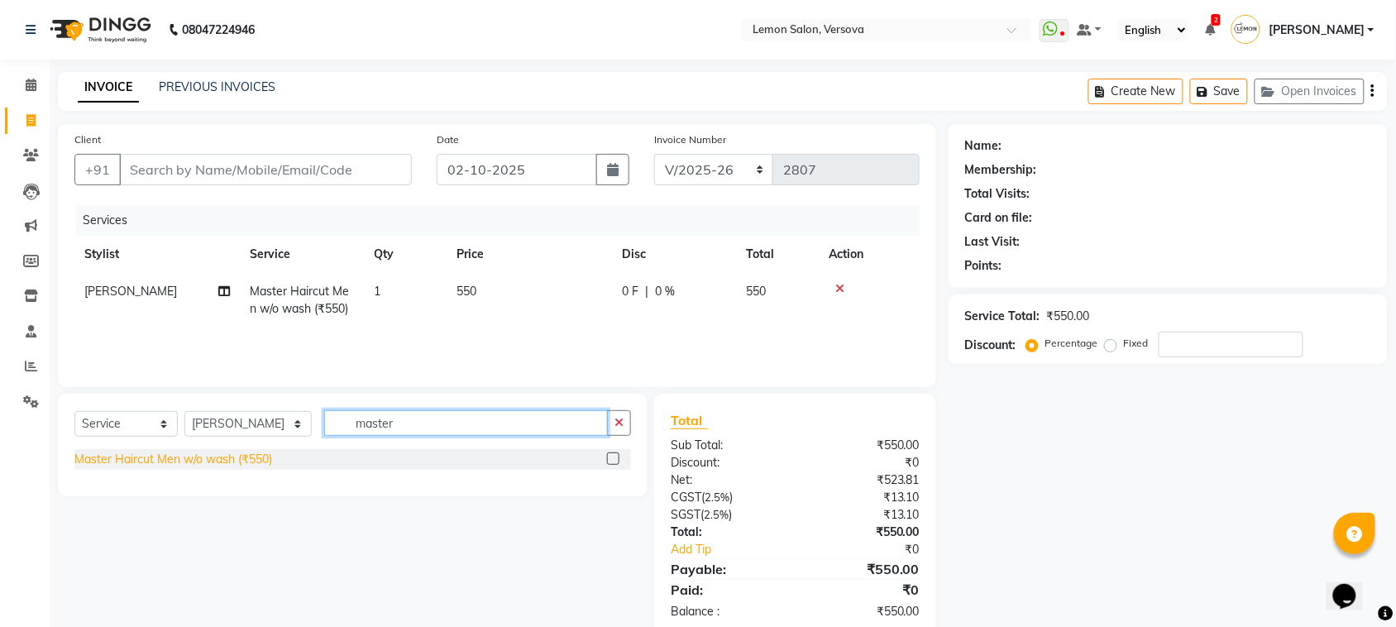
type input "master"
click at [215, 464] on div "Master Haircut Men w/o wash (₹550)" at bounding box center [173, 459] width 198 height 17
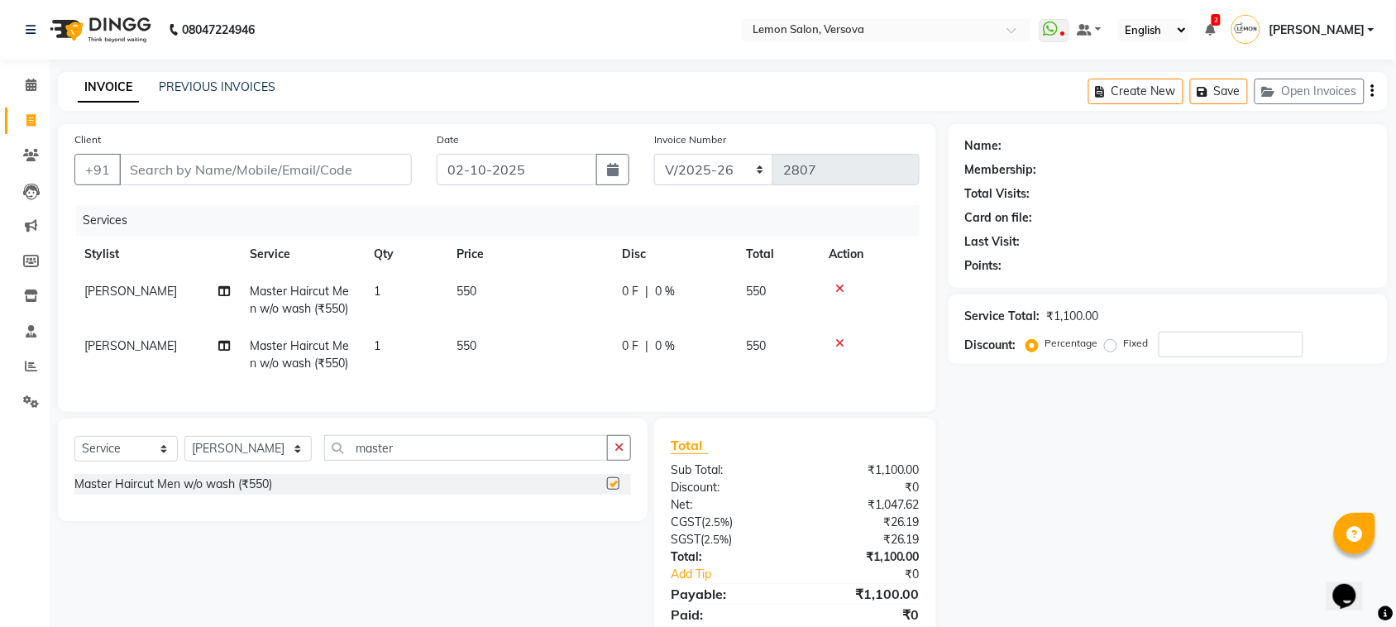
checkbox input "false"
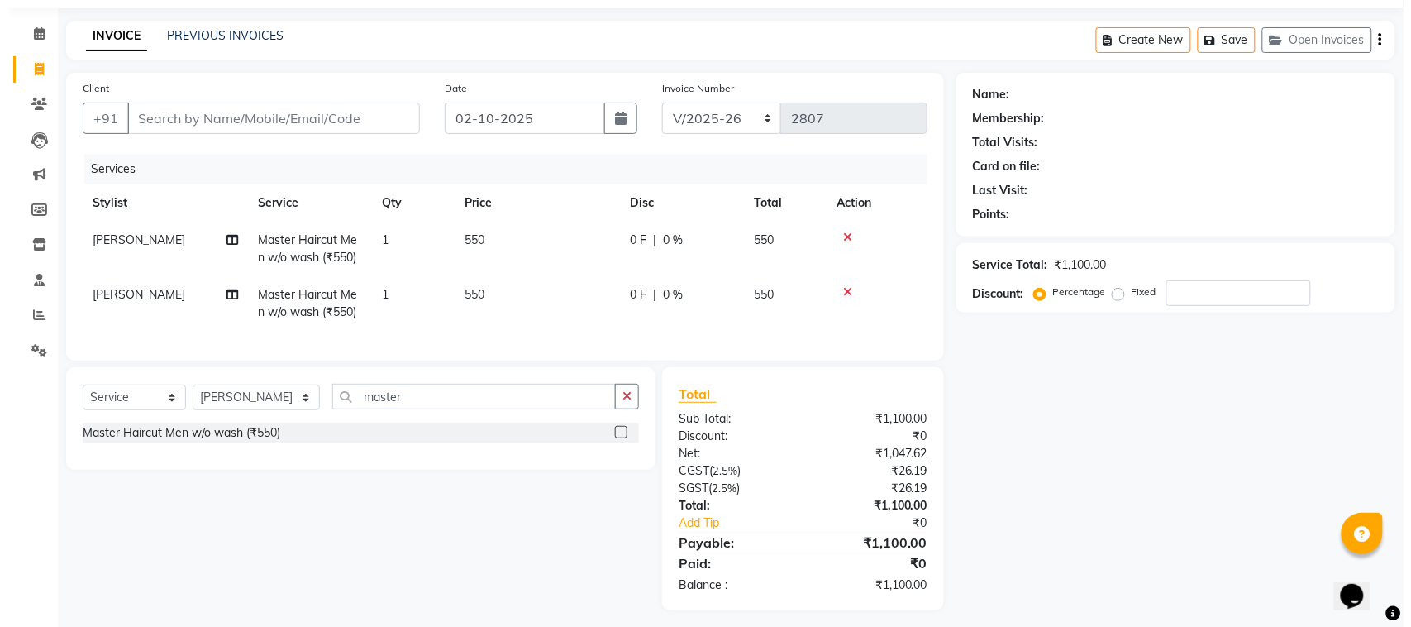
scroll to position [74, 0]
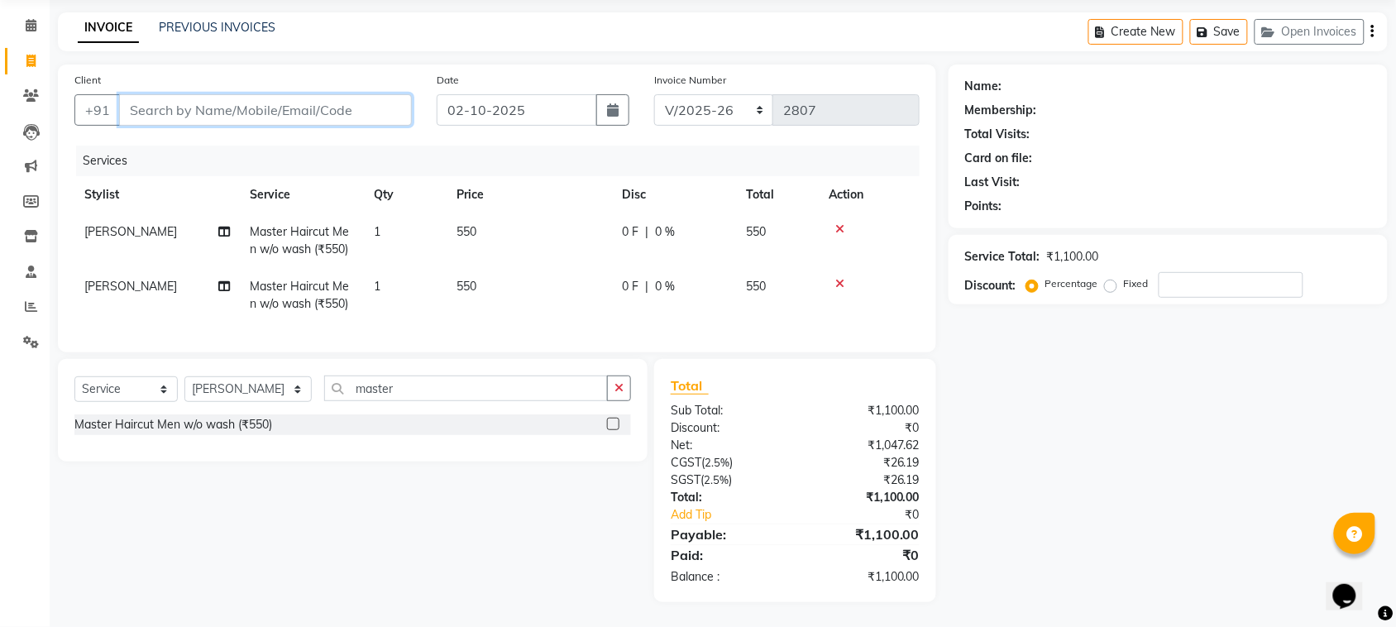
click at [317, 97] on input "Client" at bounding box center [265, 109] width 293 height 31
type input "9"
type input "0"
type input "9457711906"
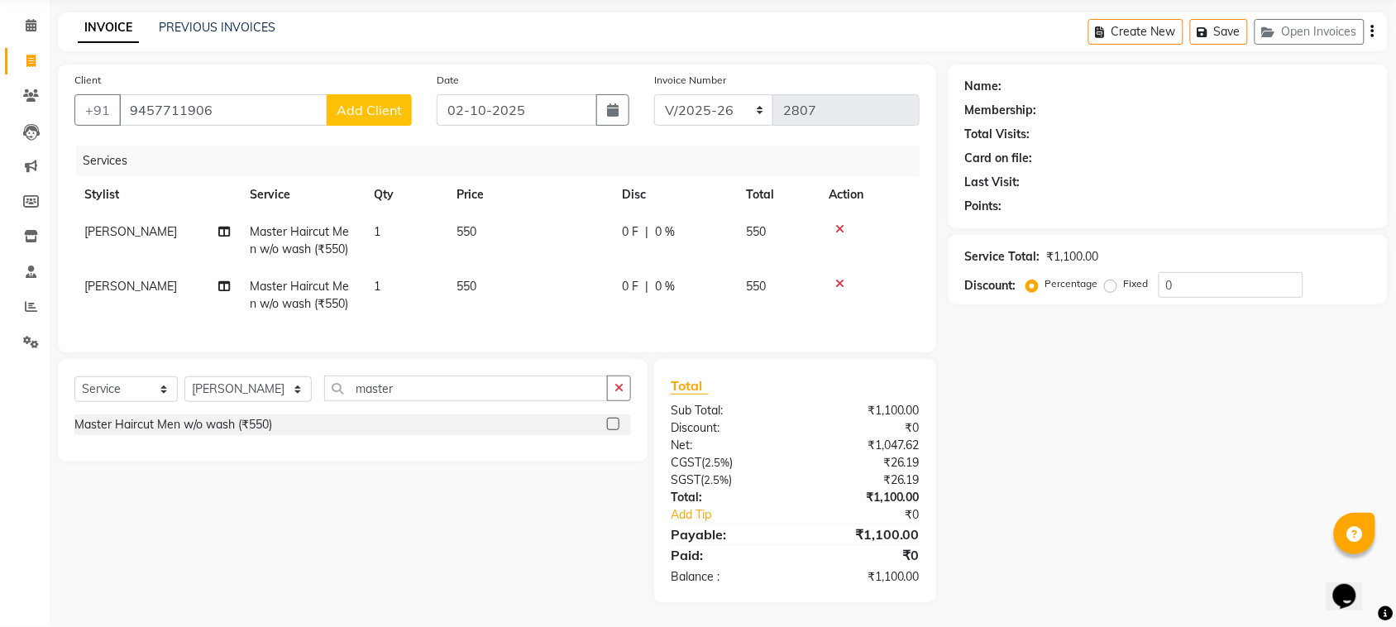
click at [352, 102] on span "Add Client" at bounding box center [369, 110] width 65 height 17
select select "22"
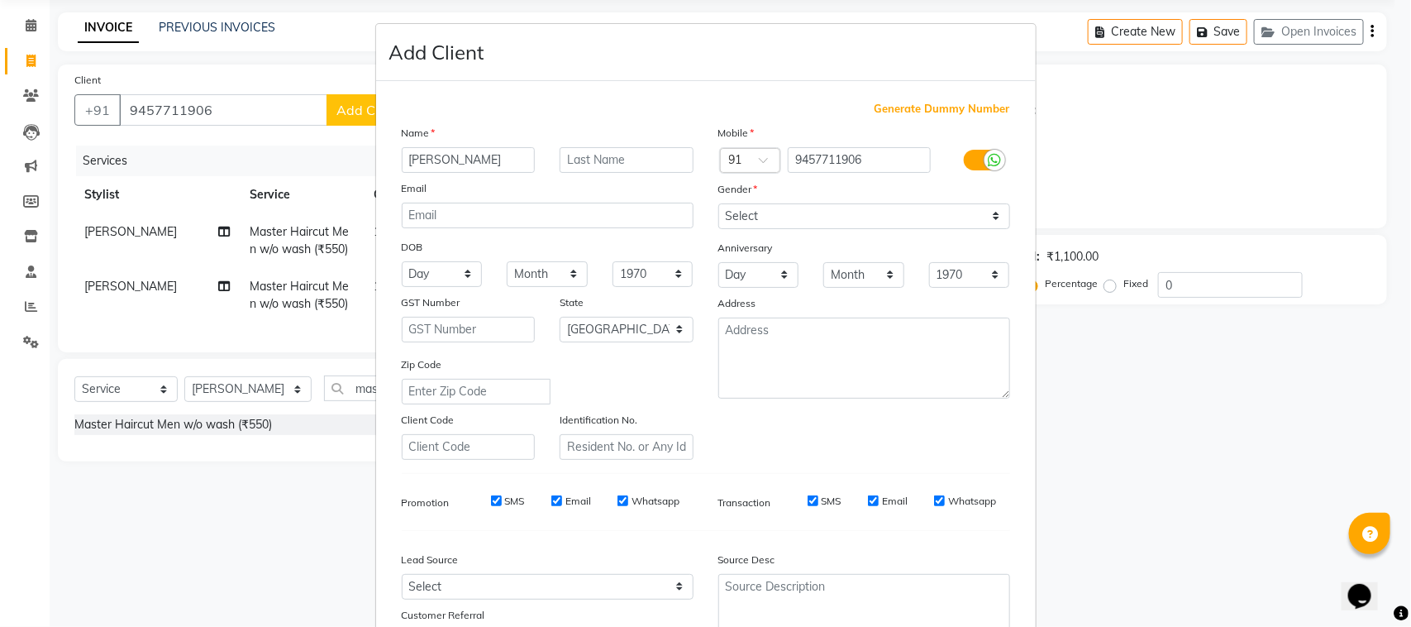
type input "[PERSON_NAME]"
type input "b"
type input "Bhatt"
click at [746, 197] on div "Gender" at bounding box center [732, 191] width 53 height 23
drag, startPoint x: 742, startPoint y: 203, endPoint x: 747, endPoint y: 223, distance: 21.1
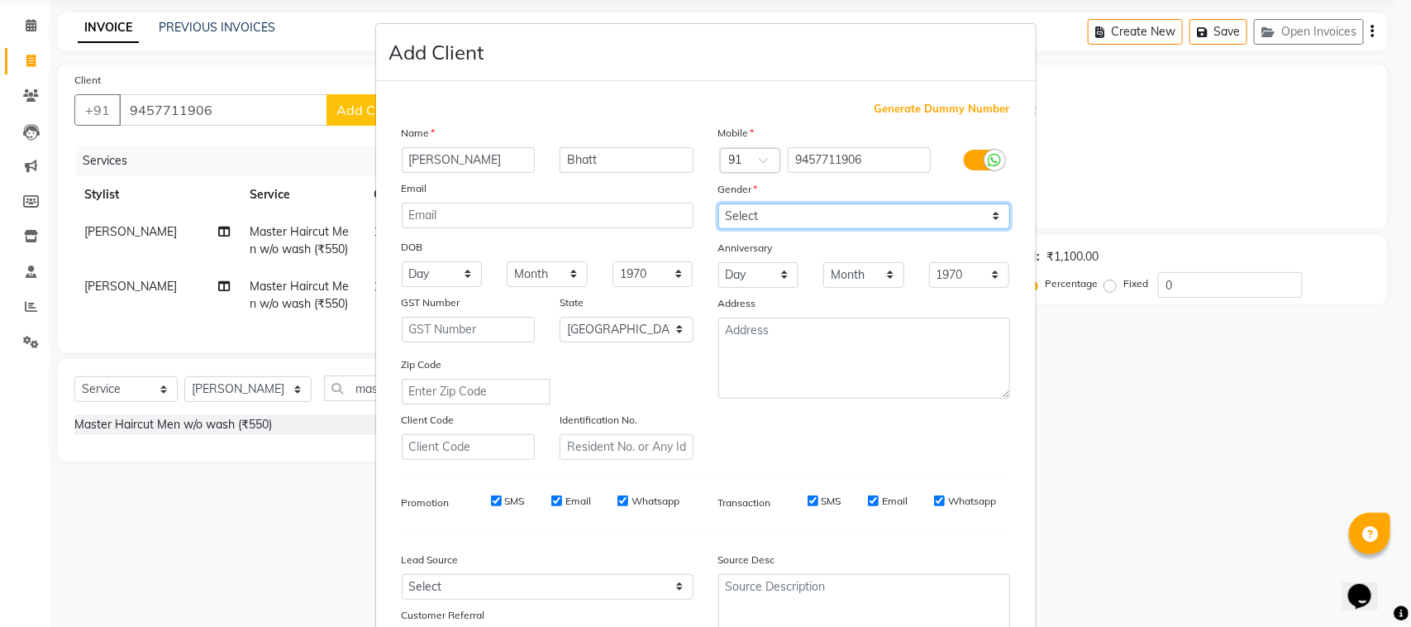
click at [742, 203] on select "Select [DEMOGRAPHIC_DATA] [DEMOGRAPHIC_DATA] Other Prefer Not To Say" at bounding box center [864, 216] width 292 height 26
select select "[DEMOGRAPHIC_DATA]"
click at [718, 203] on select "Select [DEMOGRAPHIC_DATA] [DEMOGRAPHIC_DATA] Other Prefer Not To Say" at bounding box center [864, 216] width 292 height 26
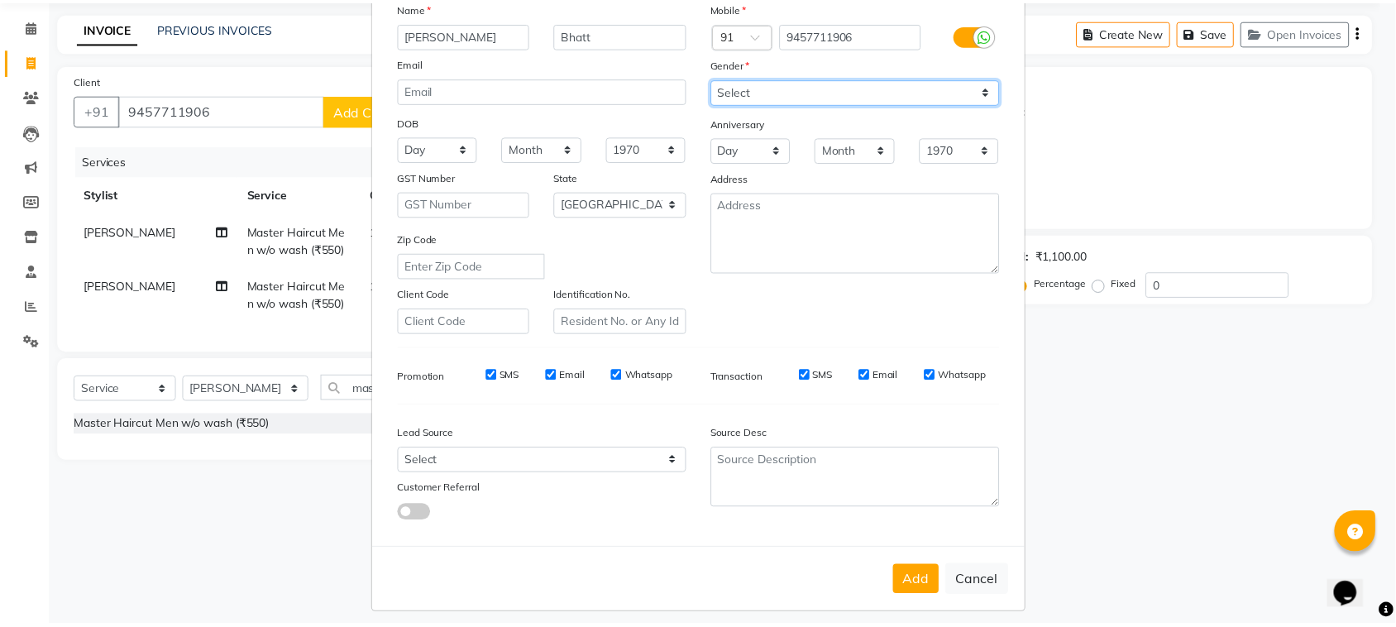
scroll to position [130, 0]
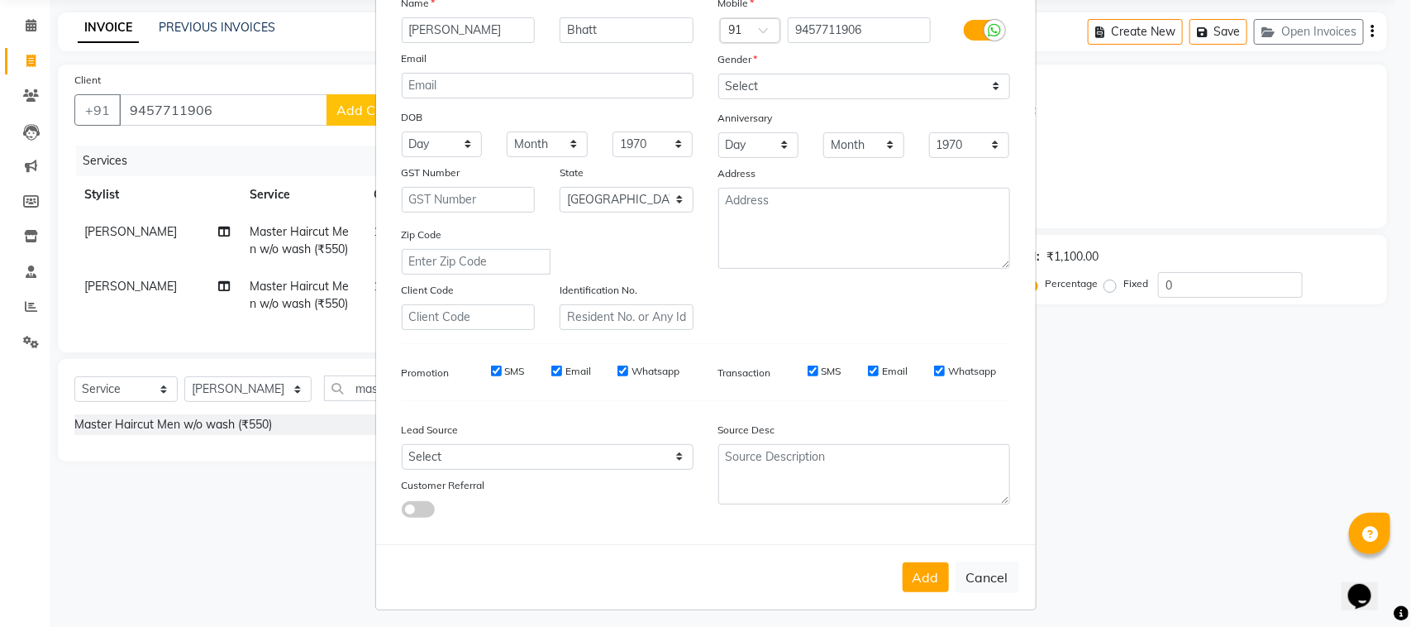
click at [914, 568] on button "Add" at bounding box center [926, 577] width 46 height 30
select select
select select "null"
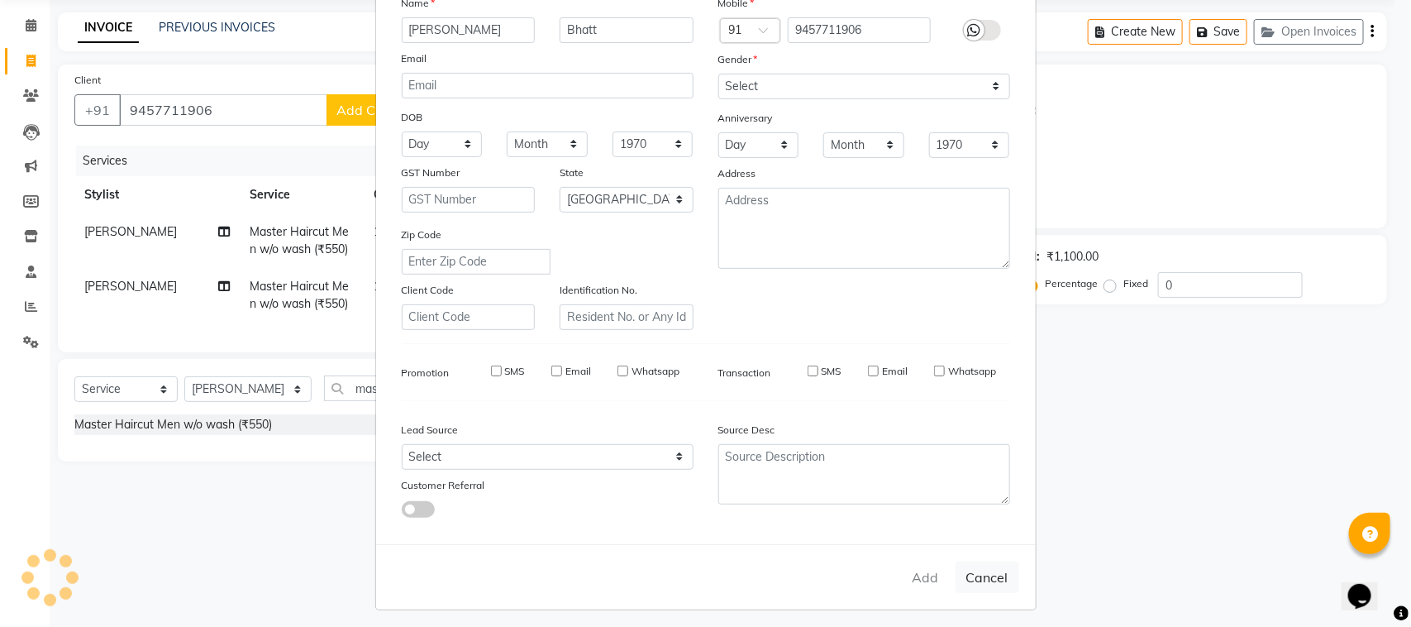
select select
checkbox input "false"
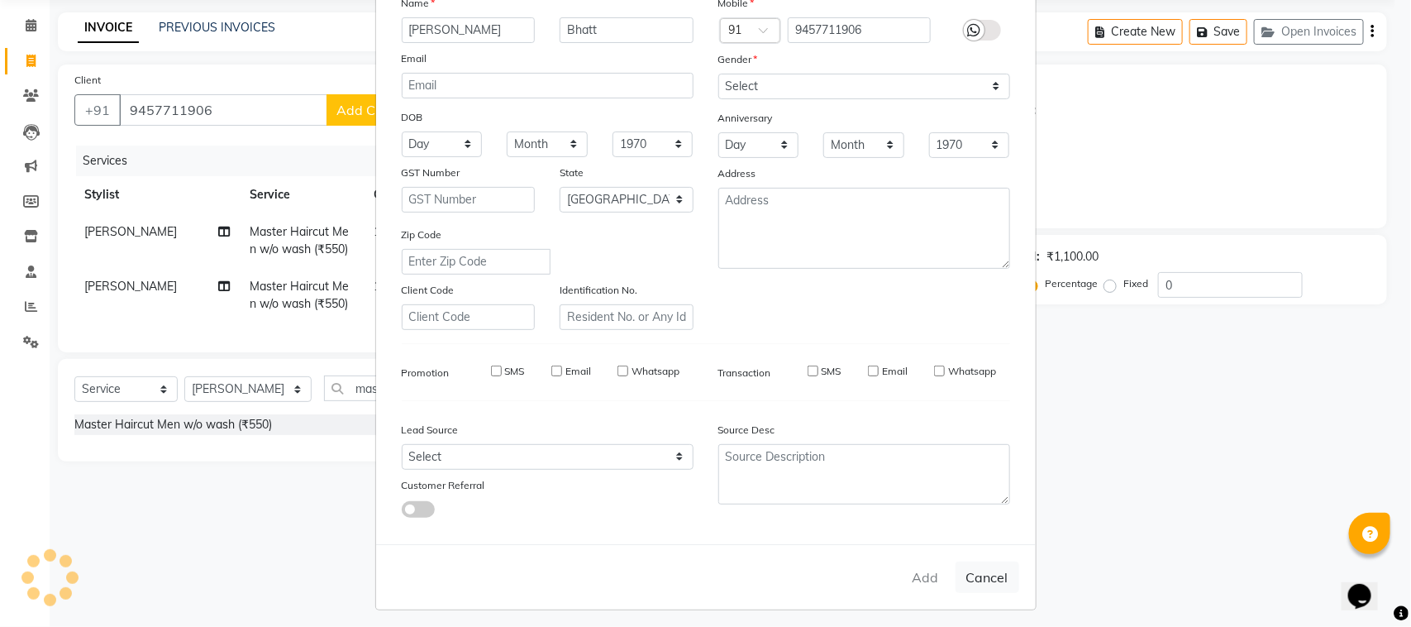
checkbox input "false"
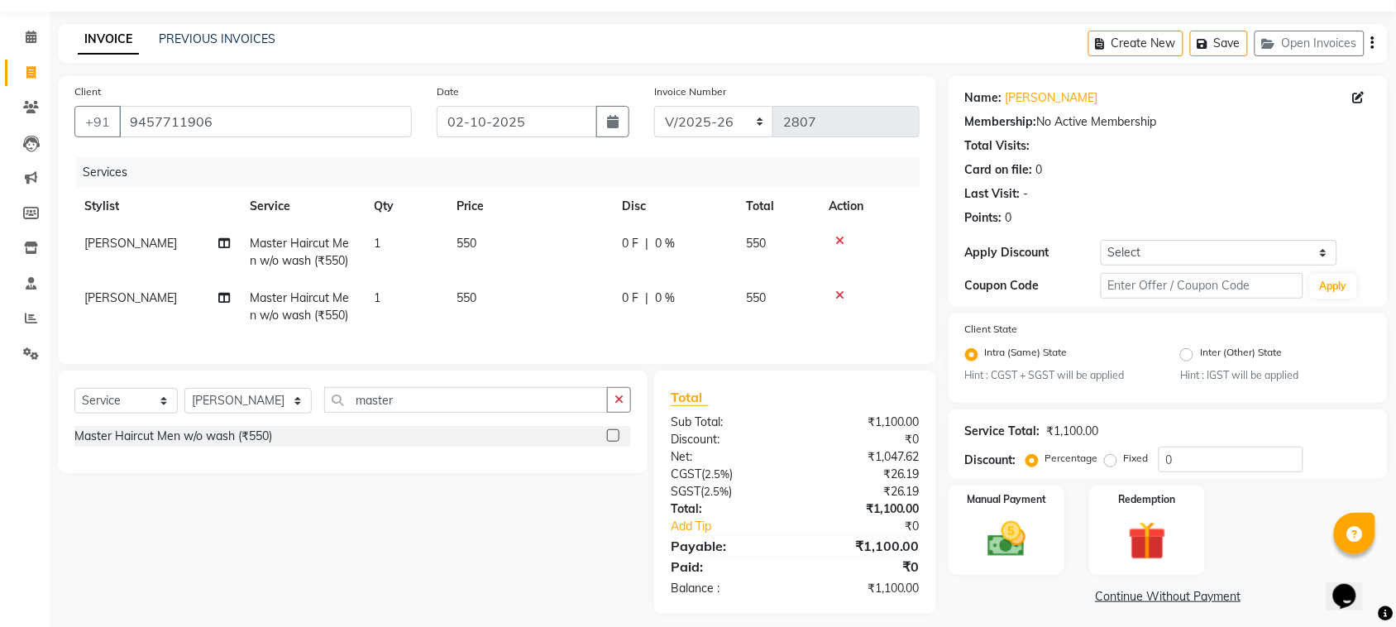
scroll to position [74, 0]
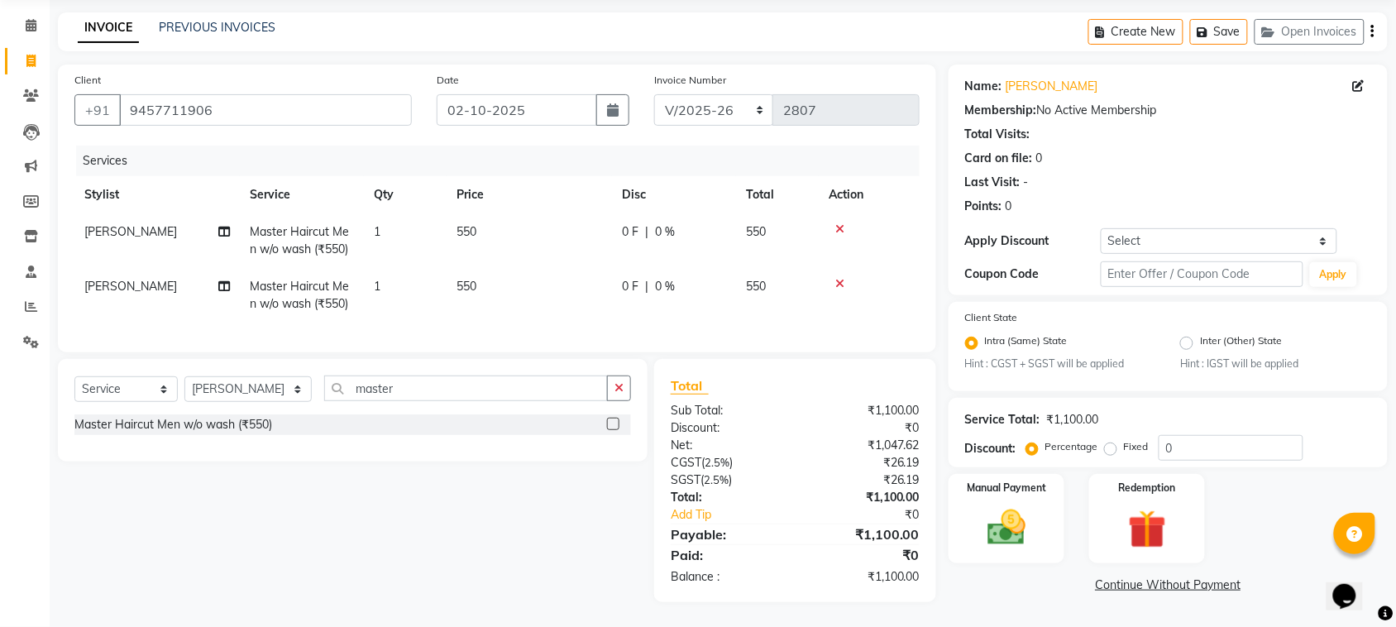
click at [312, 279] on span "Master Haircut Men w/o wash (₹550)" at bounding box center [299, 295] width 99 height 32
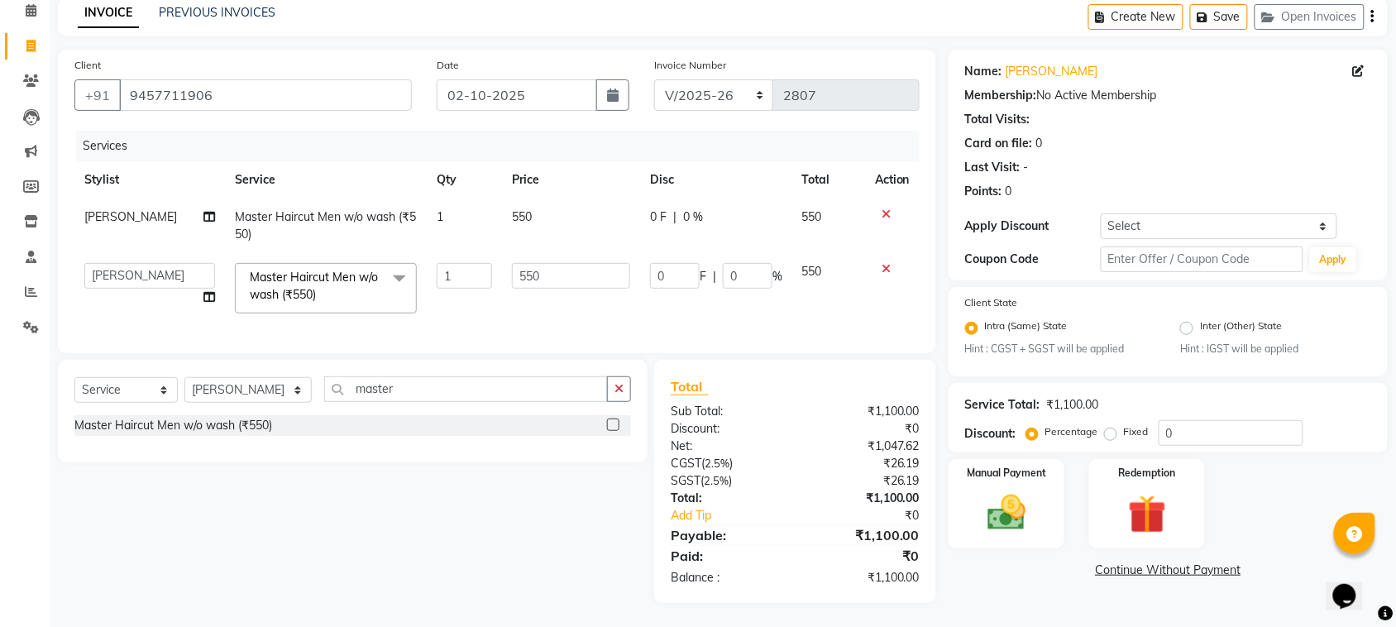
click at [314, 281] on span "Master Haircut Men w/o wash (₹550)" at bounding box center [314, 286] width 128 height 32
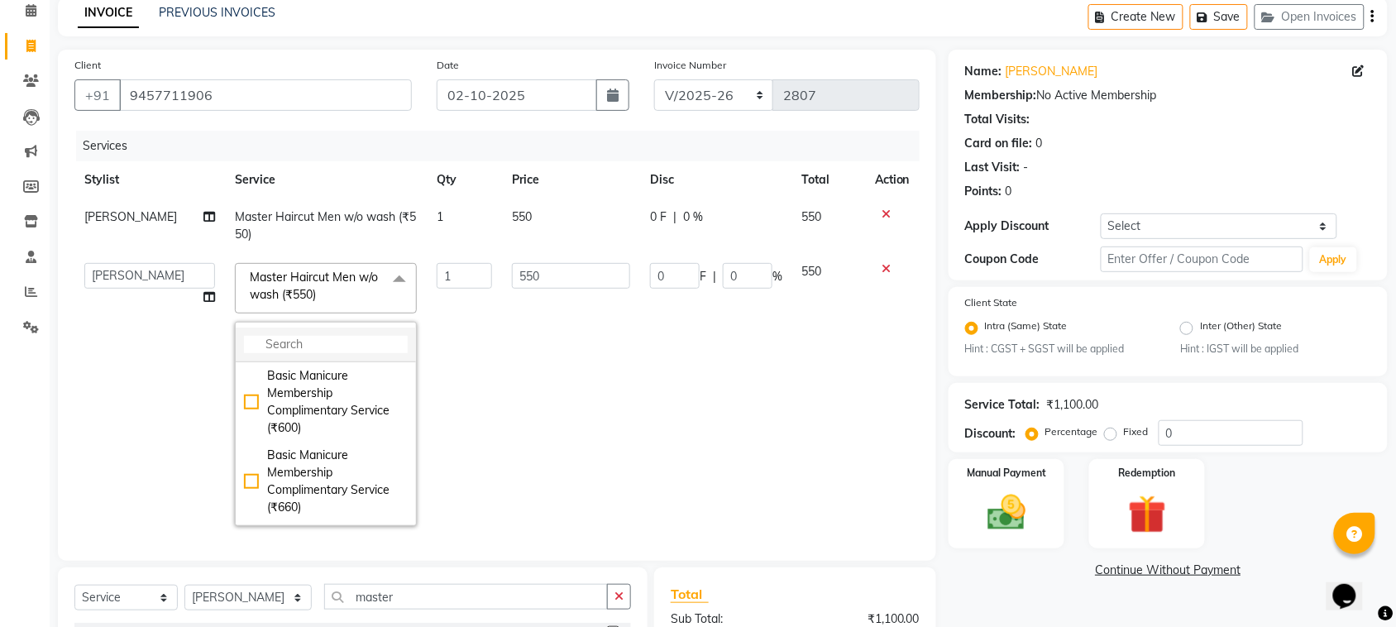
click at [307, 341] on input "multiselect-search" at bounding box center [326, 344] width 164 height 17
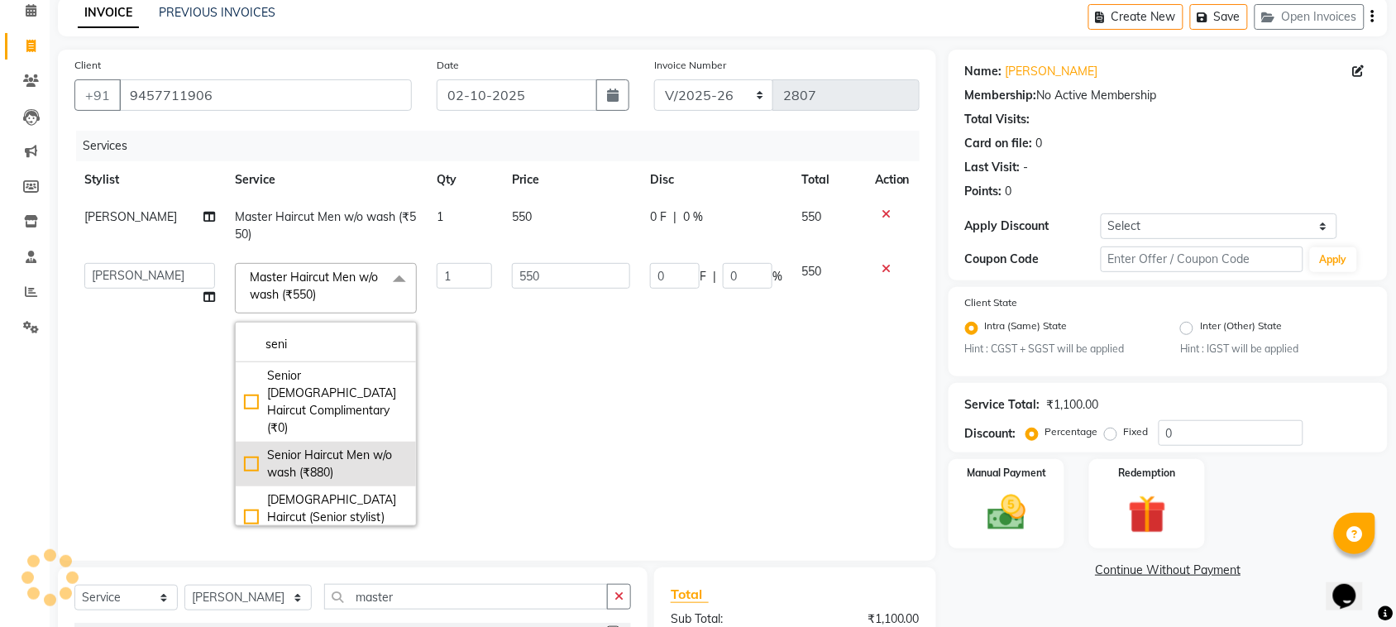
type input "seni"
click at [298, 446] on div "Senior Haircut Men w/o wash (₹880)" at bounding box center [326, 463] width 164 height 35
type input "880"
checkbox input "true"
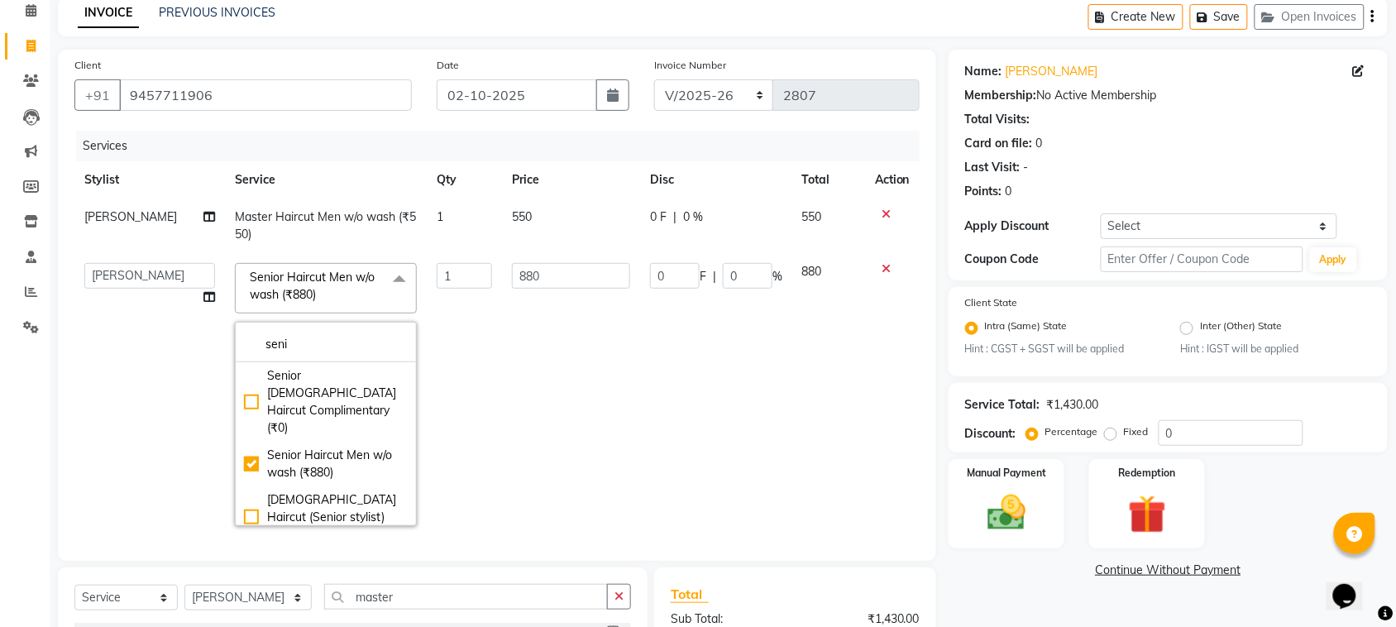
click at [184, 376] on td "[PERSON_NAME] [PERSON_NAME] DC [PERSON_NAME] [PERSON_NAME] [PERSON_NAME],[PERSO…" at bounding box center [149, 394] width 150 height 283
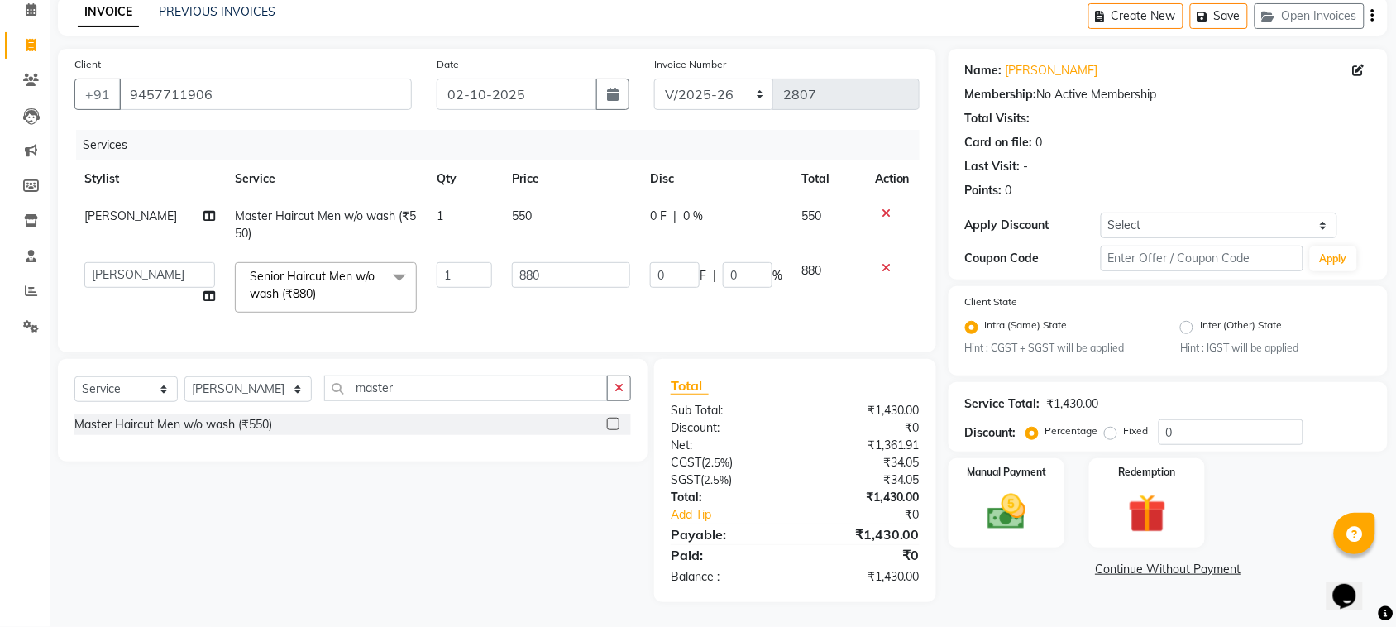
scroll to position [89, 0]
click at [992, 513] on img at bounding box center [1006, 511] width 64 height 45
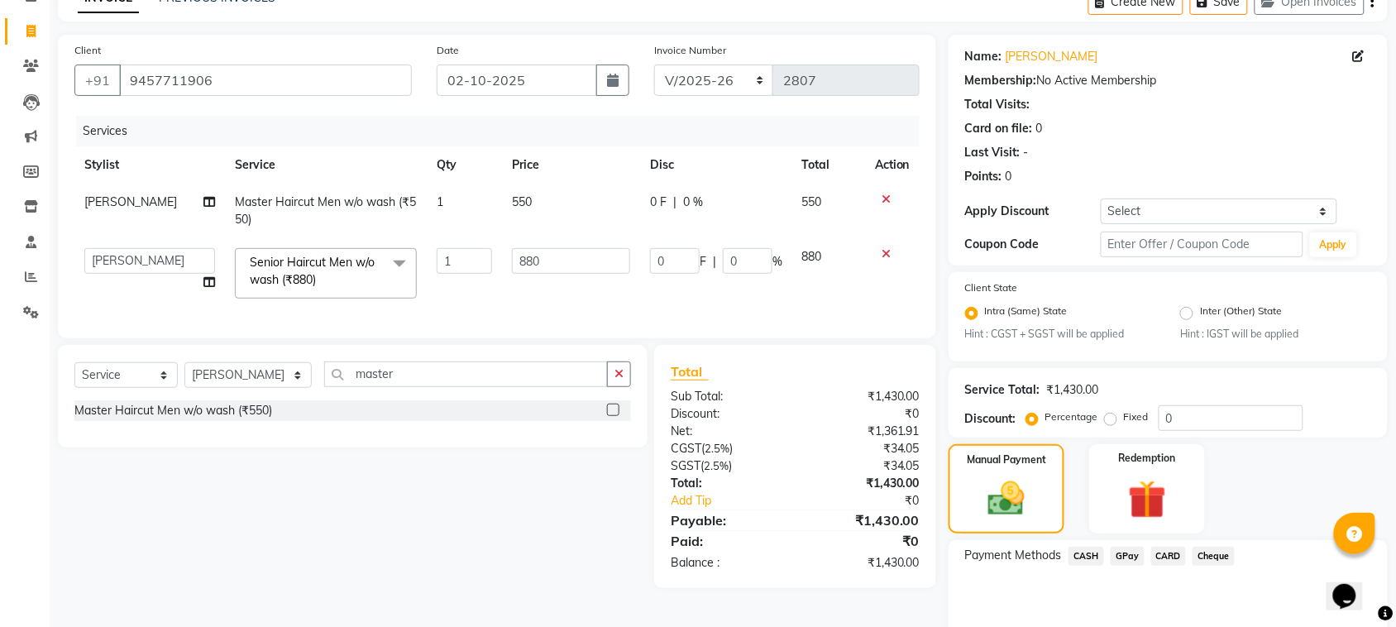
click at [1120, 547] on span "GPay" at bounding box center [1127, 556] width 34 height 19
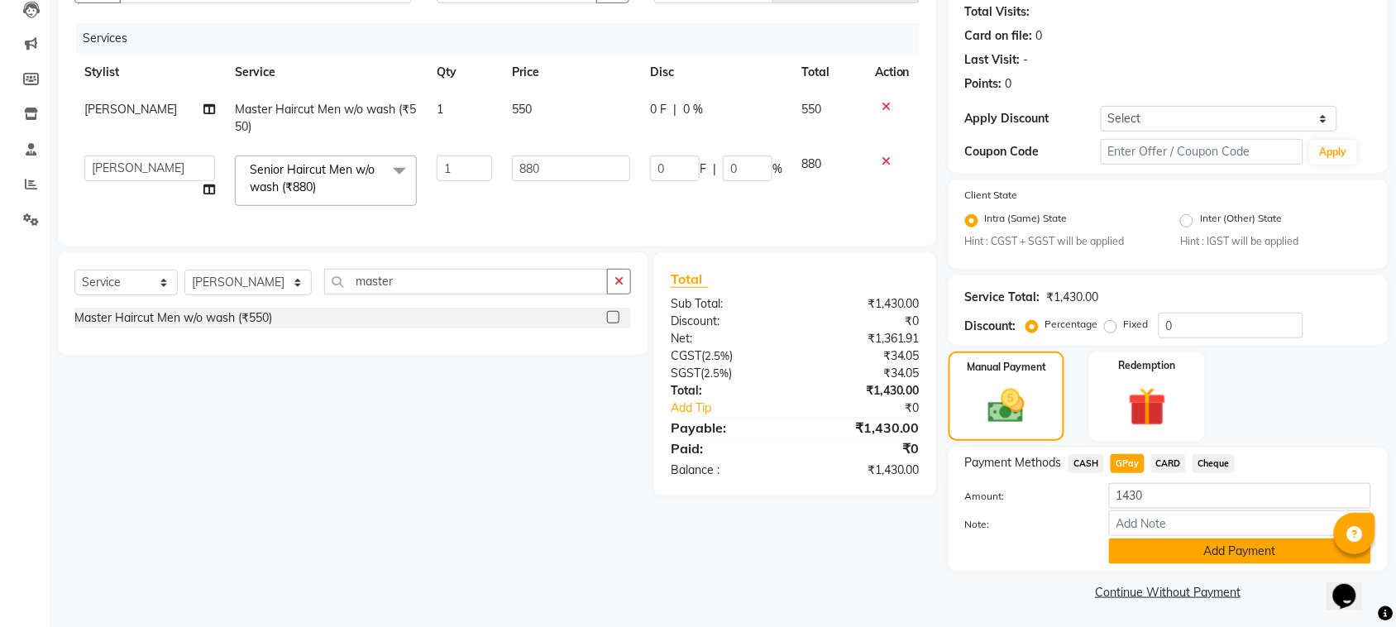
click at [1175, 538] on button "Add Payment" at bounding box center [1240, 551] width 262 height 26
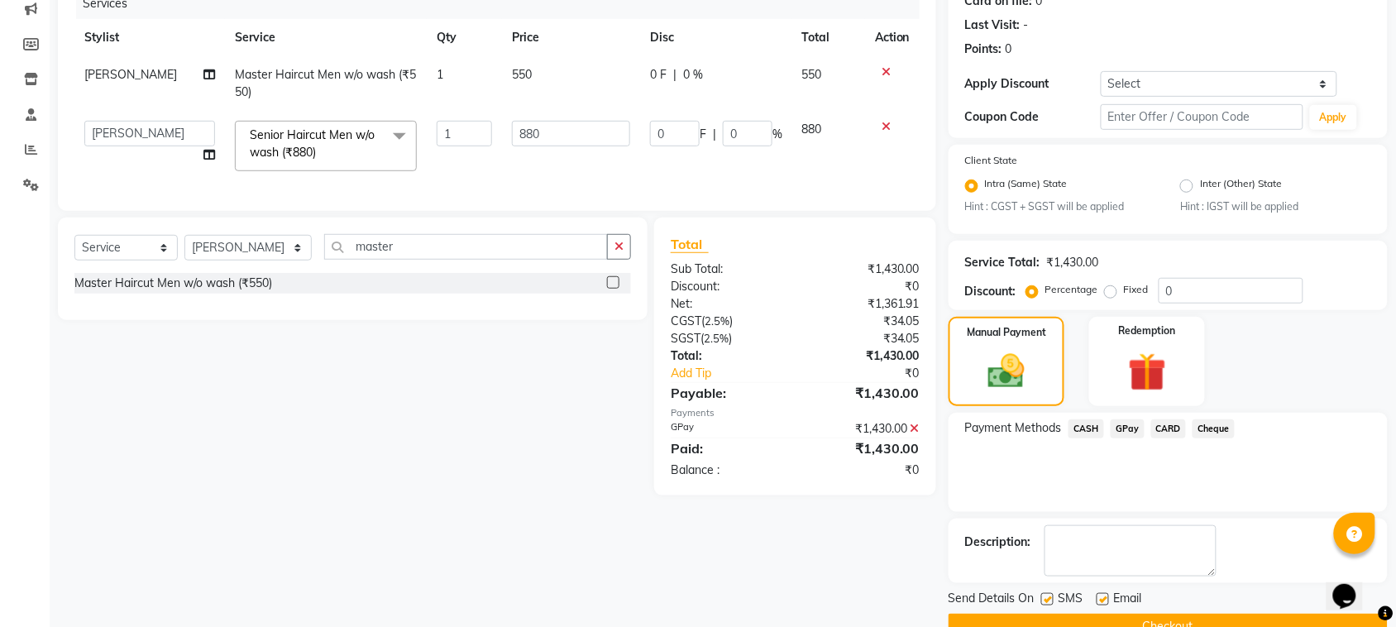
scroll to position [252, 0]
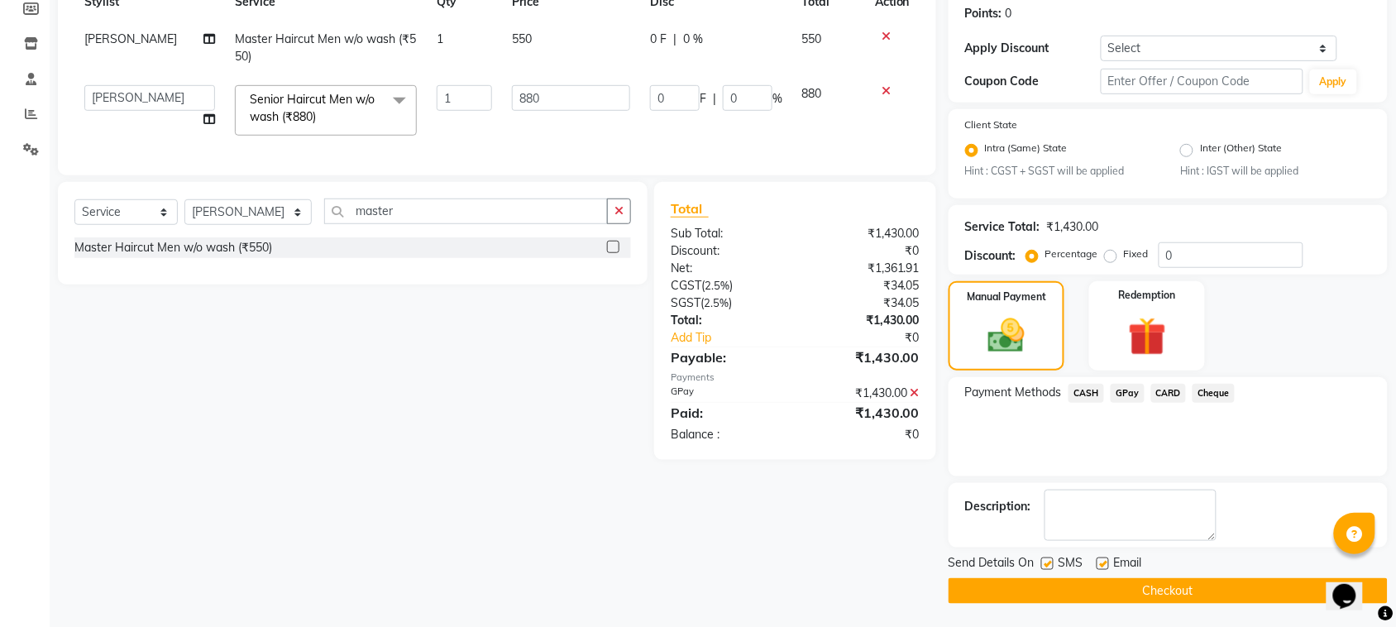
click at [1125, 590] on button "Checkout" at bounding box center [1167, 591] width 439 height 26
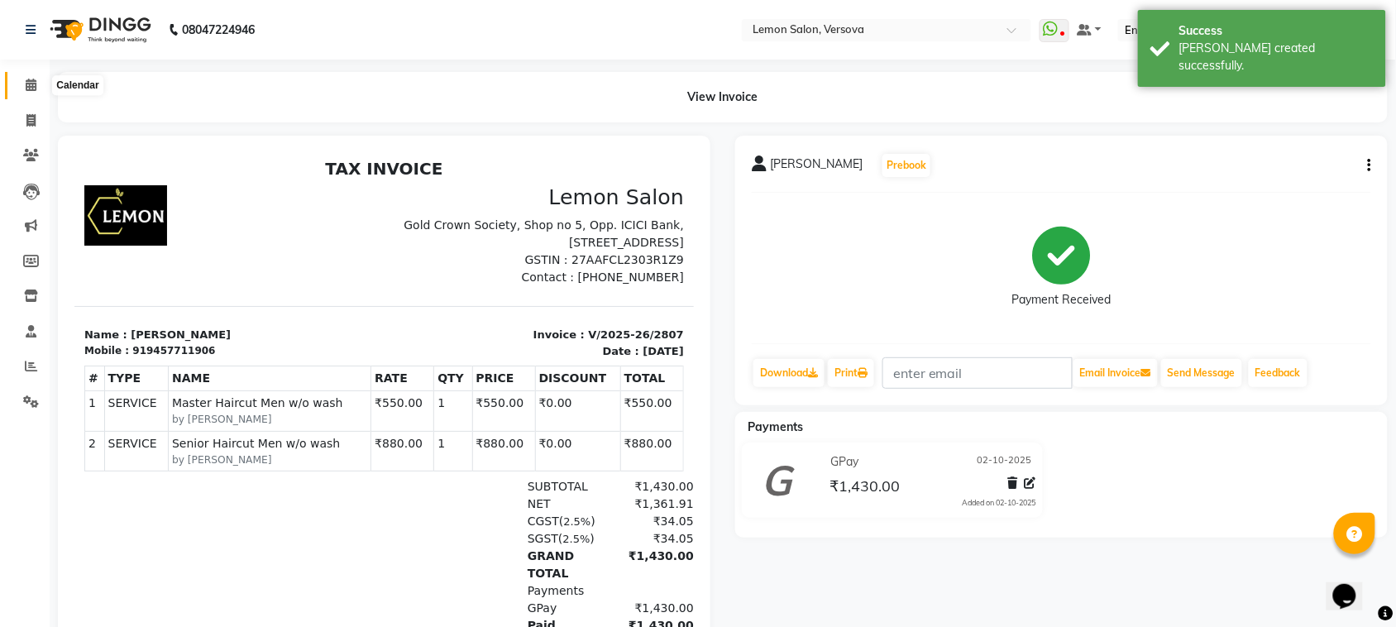
click at [26, 92] on span at bounding box center [31, 85] width 29 height 19
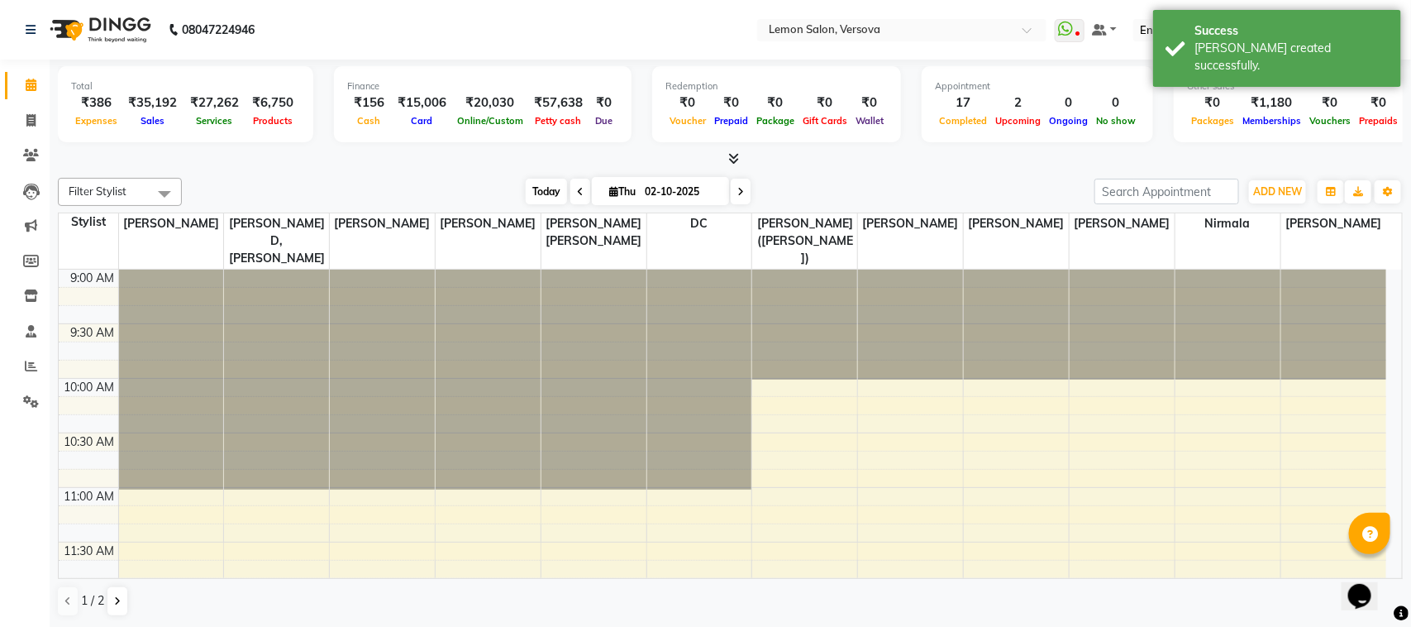
click at [537, 196] on span "Today" at bounding box center [546, 192] width 41 height 26
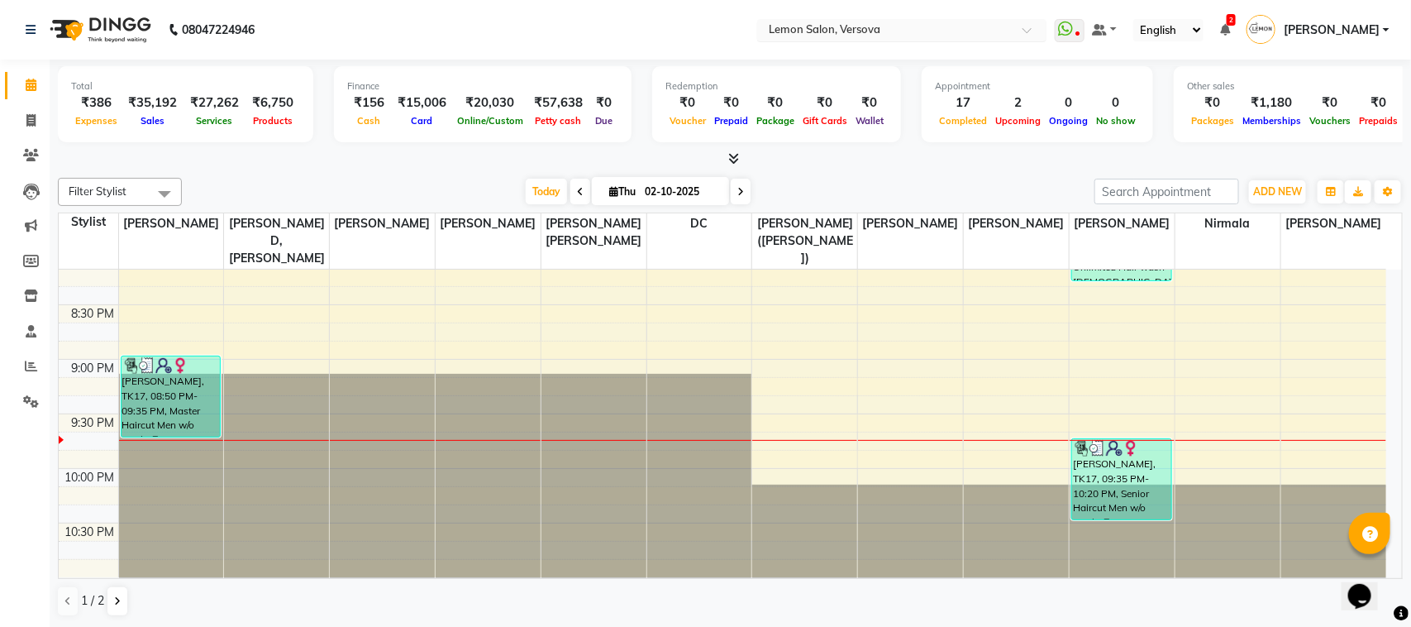
click at [870, 21] on div "× Lemon Salon, Versova" at bounding box center [825, 29] width 112 height 17
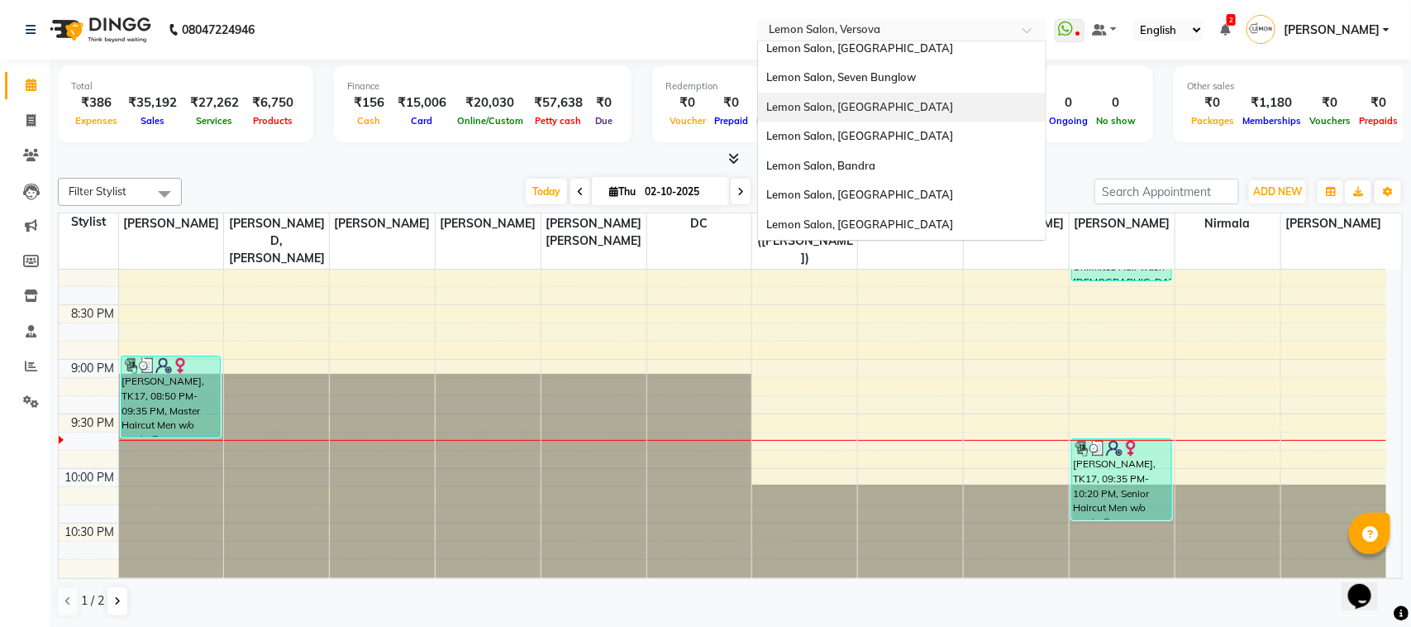
scroll to position [153, 0]
drag, startPoint x: 866, startPoint y: 128, endPoint x: 719, endPoint y: 157, distance: 150.0
click at [719, 157] on app-home "08047224946 Select Location × [GEOGRAPHIC_DATA], [GEOGRAPHIC_DATA] [GEOGRAPHIC_…" at bounding box center [705, 314] width 1411 height 628
click at [866, 135] on span "Lemon Salon, [GEOGRAPHIC_DATA]" at bounding box center [859, 137] width 187 height 13
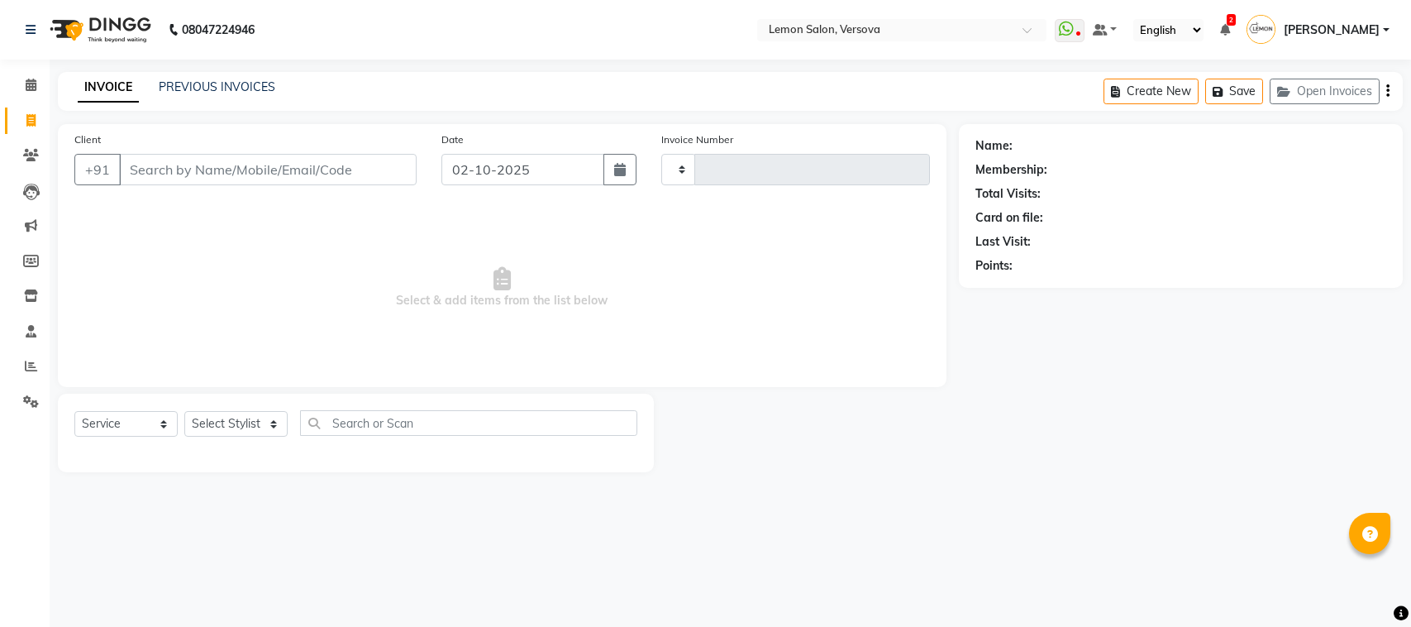
select select "service"
type input "2807"
select select "564"
click at [265, 167] on input "Client" at bounding box center [268, 169] width 298 height 31
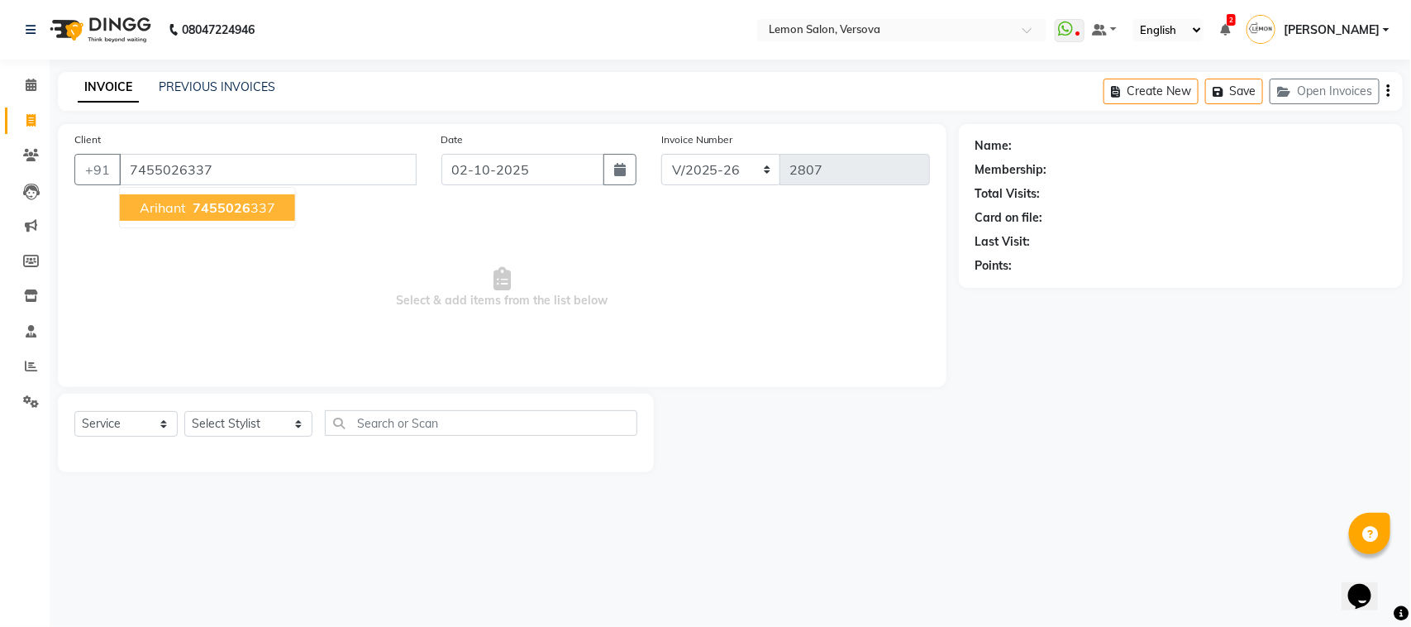
type input "7455026337"
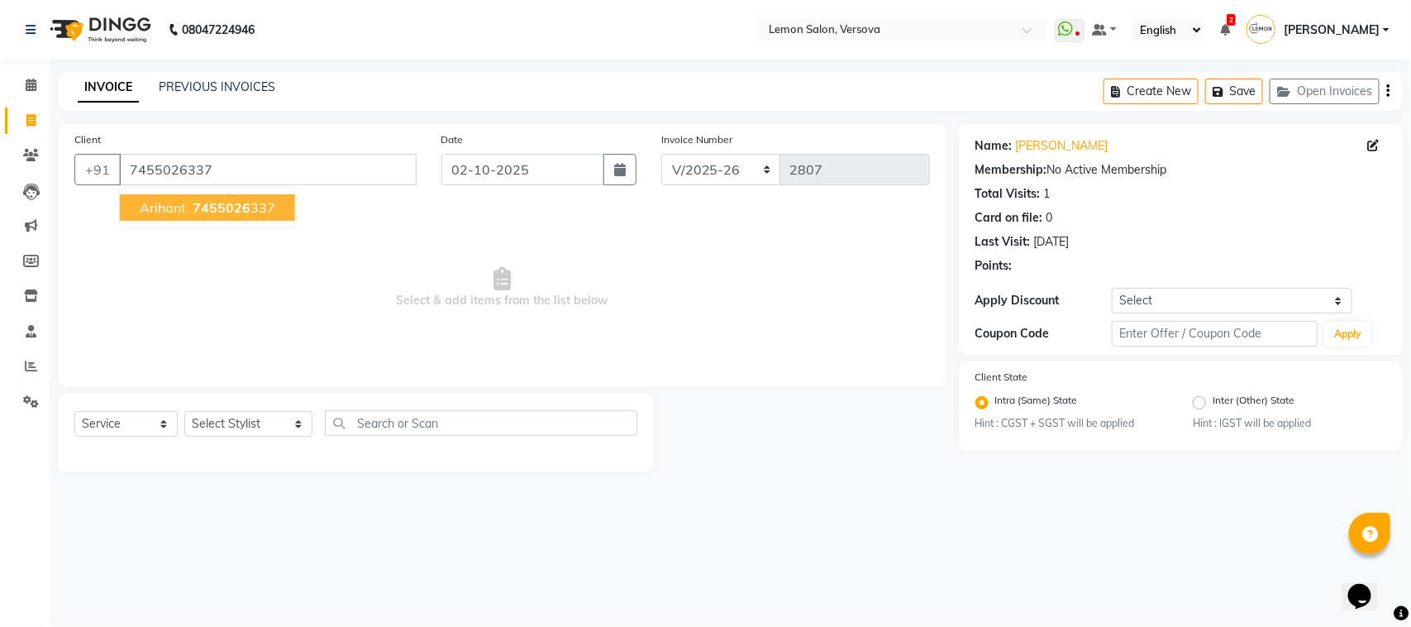
click at [278, 198] on button "arihant 7455026 337" at bounding box center [207, 207] width 175 height 26
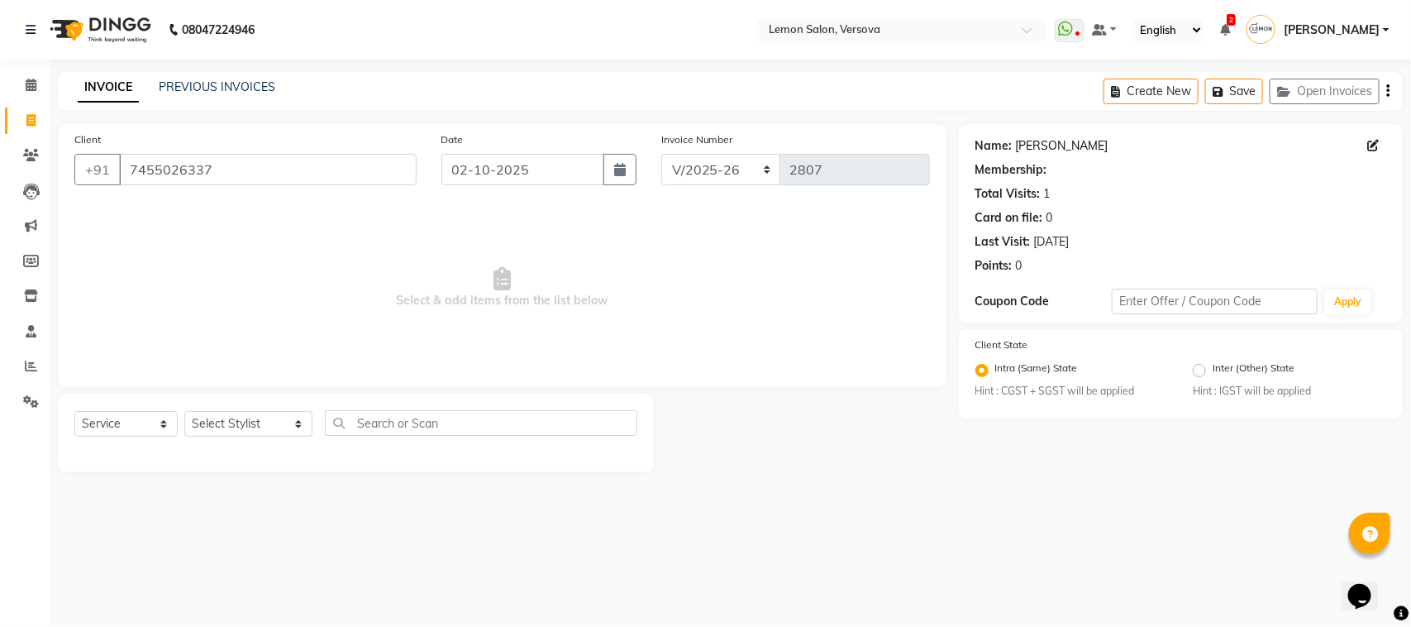
click at [1032, 143] on link "[PERSON_NAME]" at bounding box center [1062, 145] width 93 height 17
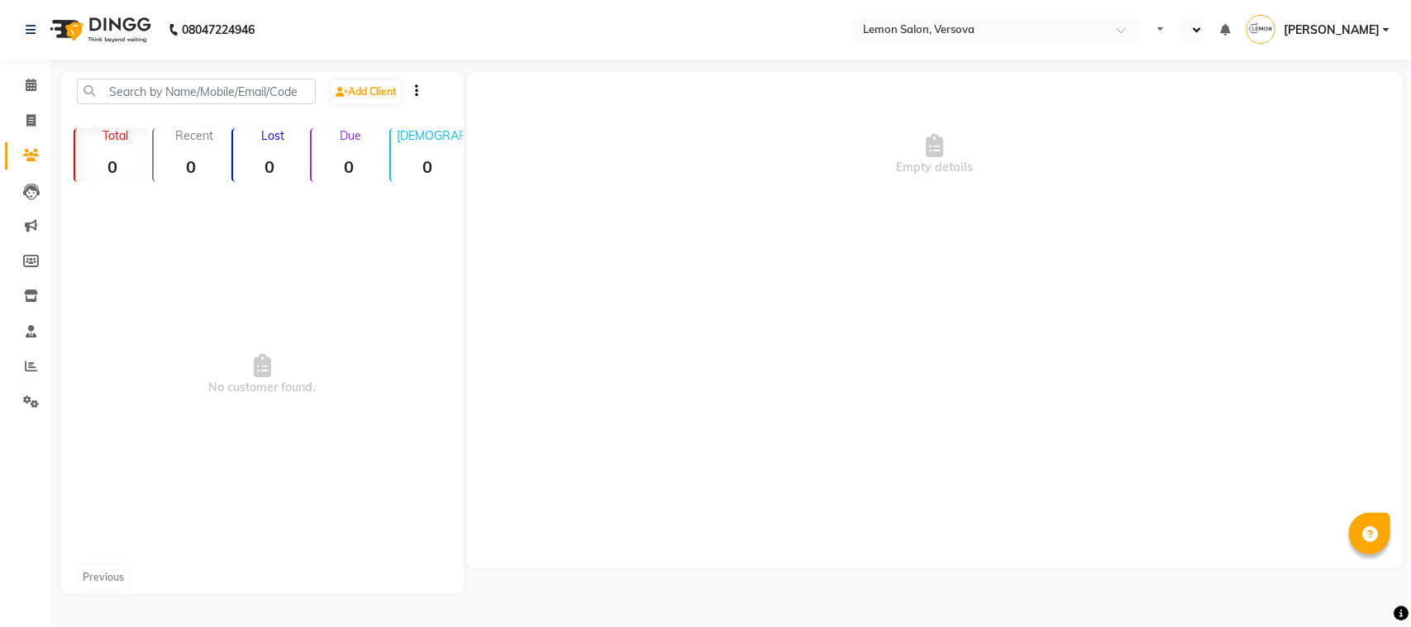
select select "en"
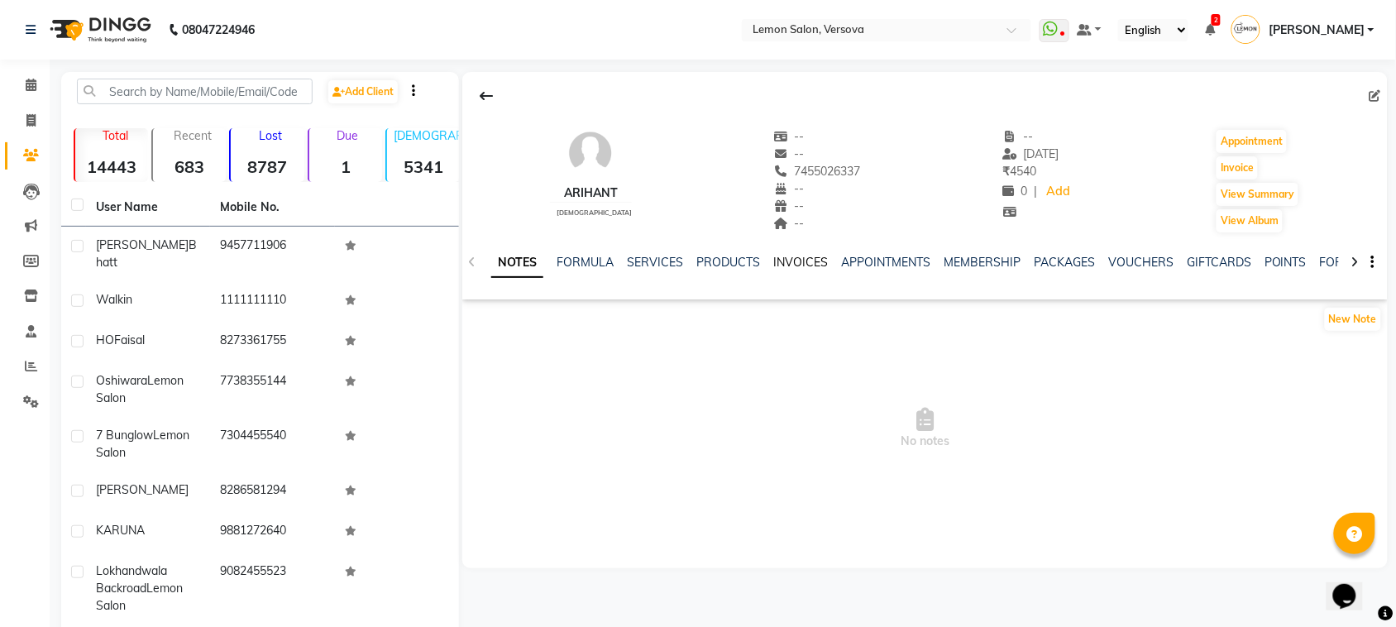
click at [802, 260] on link "INVOICES" at bounding box center [800, 262] width 55 height 15
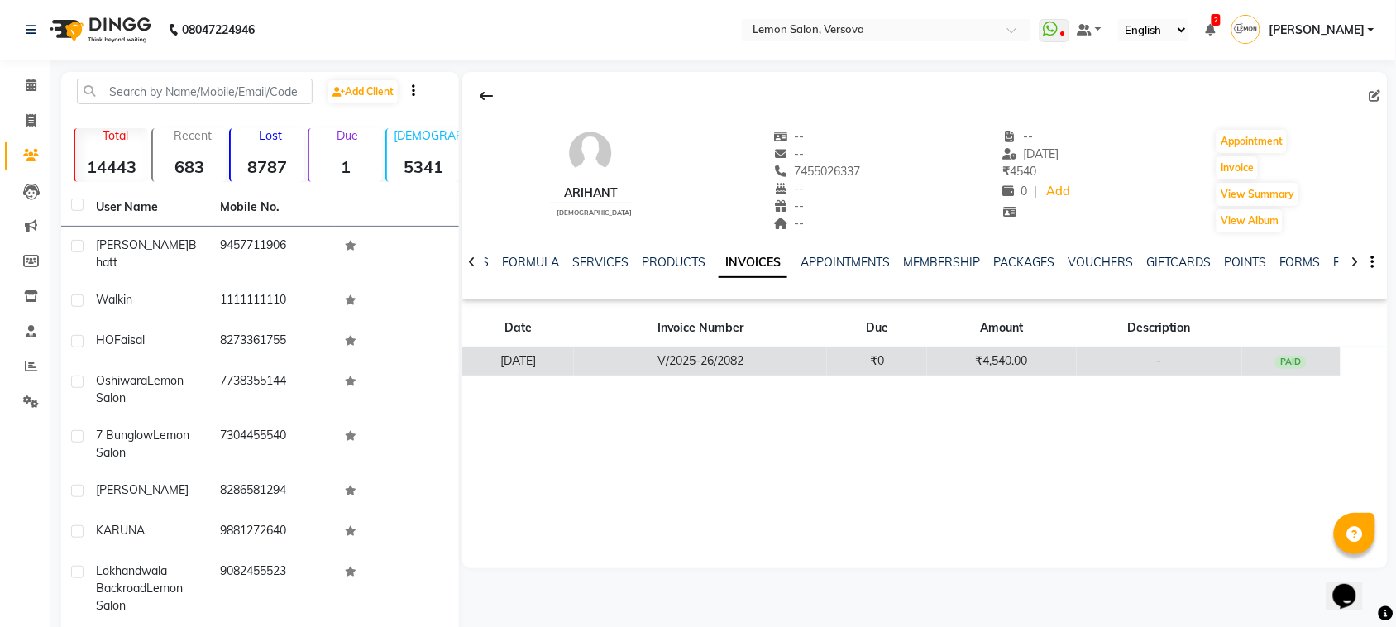
click at [927, 364] on td "₹0" at bounding box center [877, 361] width 100 height 29
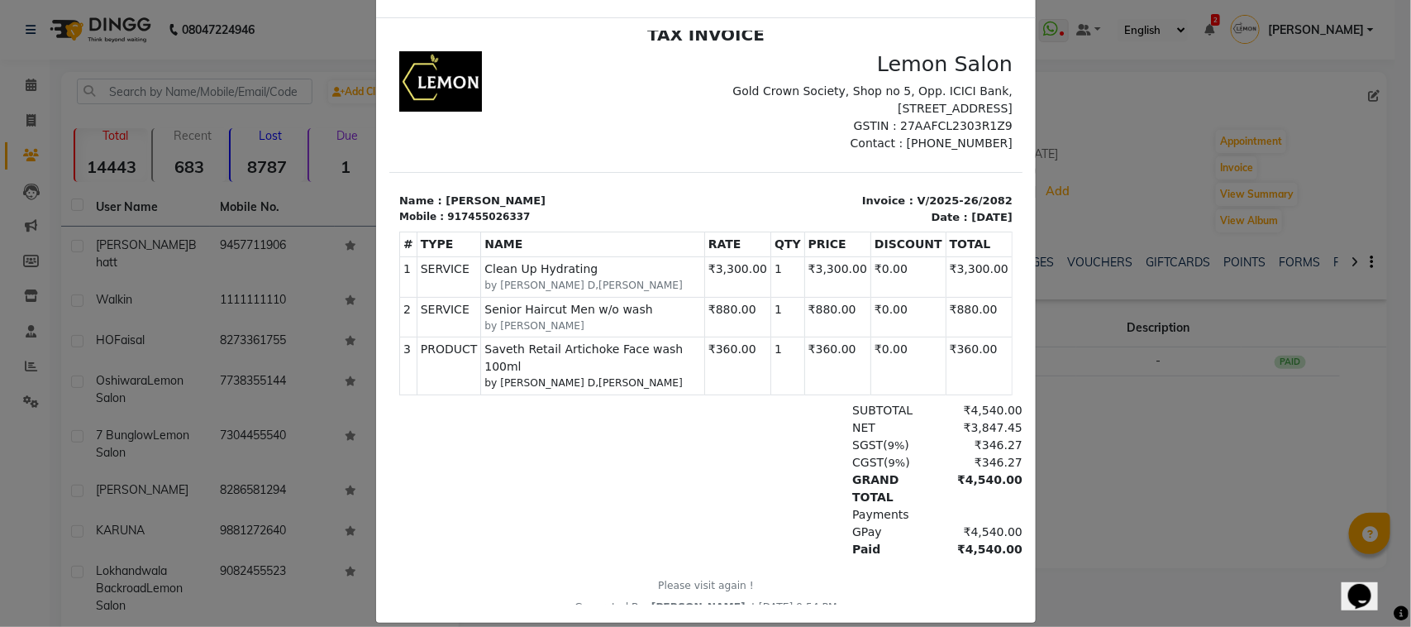
scroll to position [102, 0]
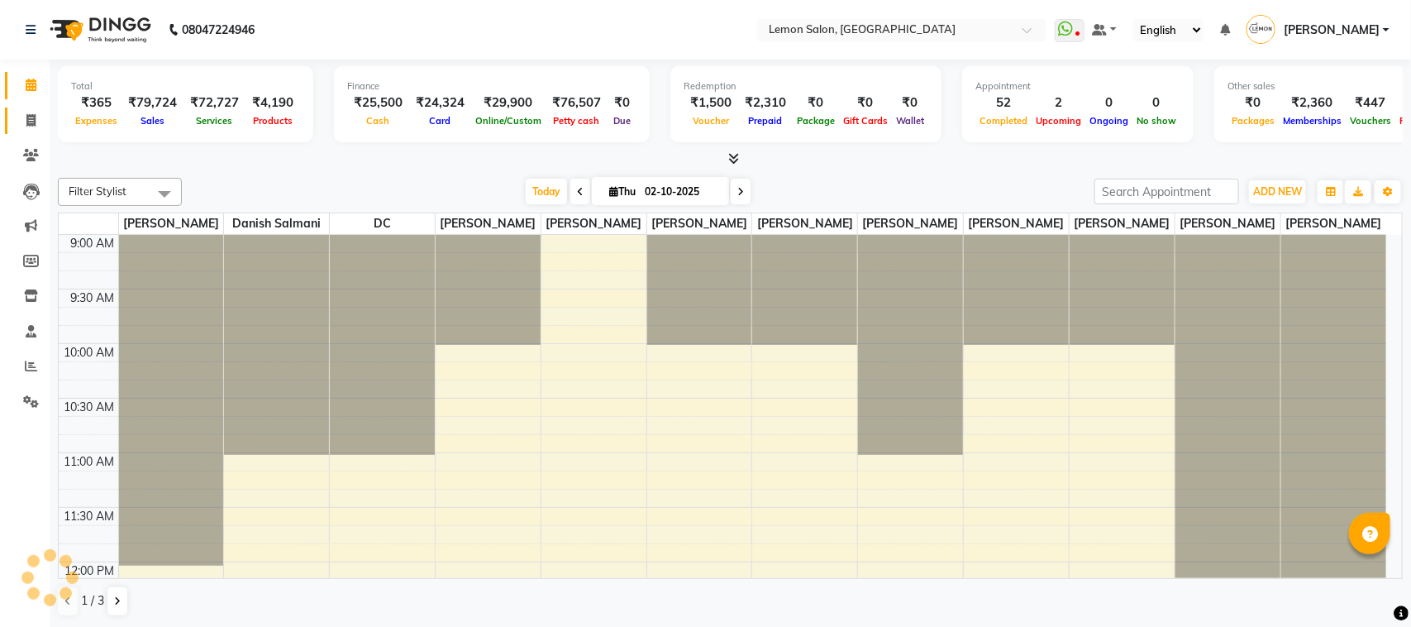
click at [17, 120] on span at bounding box center [31, 121] width 29 height 19
select select "service"
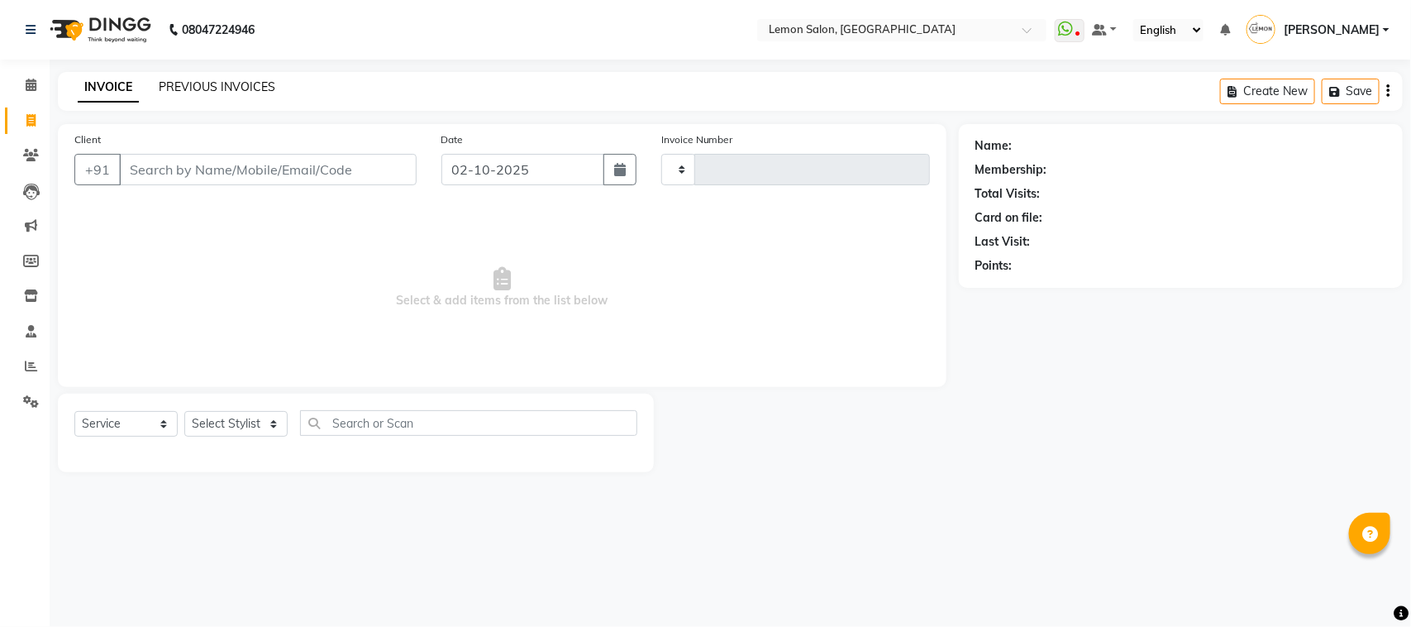
click at [204, 88] on link "PREVIOUS INVOICES" at bounding box center [217, 86] width 117 height 15
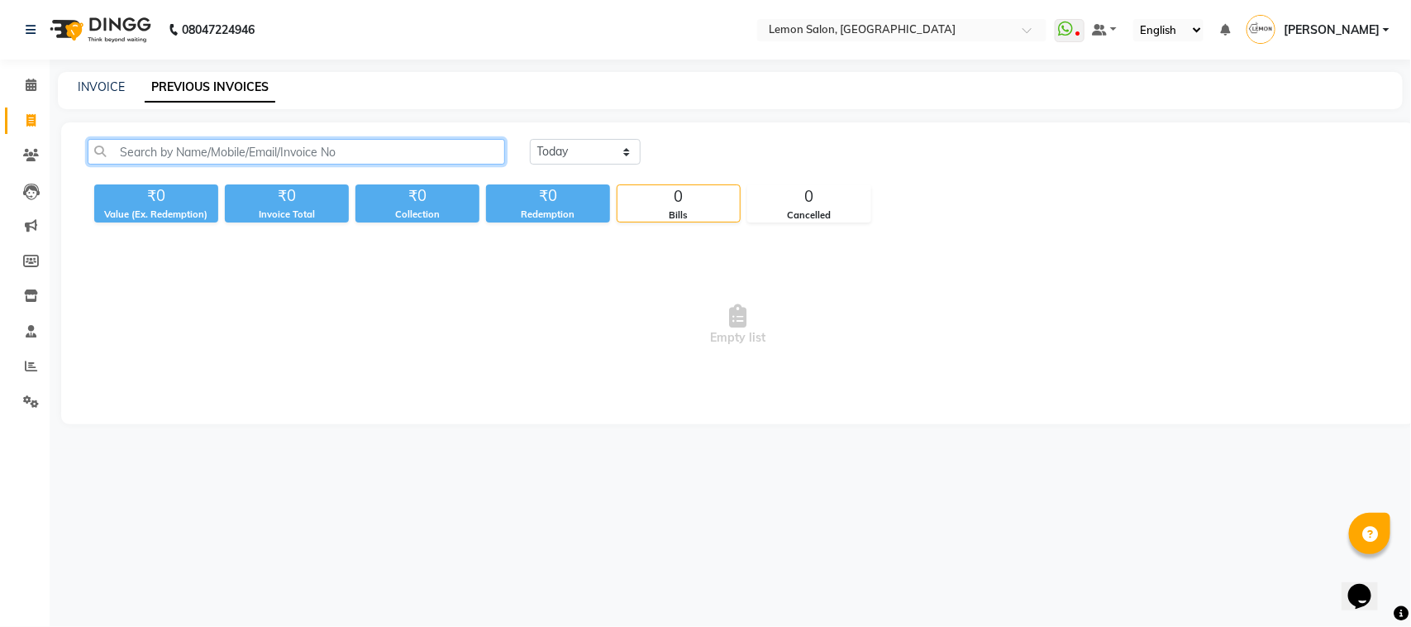
click at [274, 155] on input "text" at bounding box center [297, 152] width 418 height 26
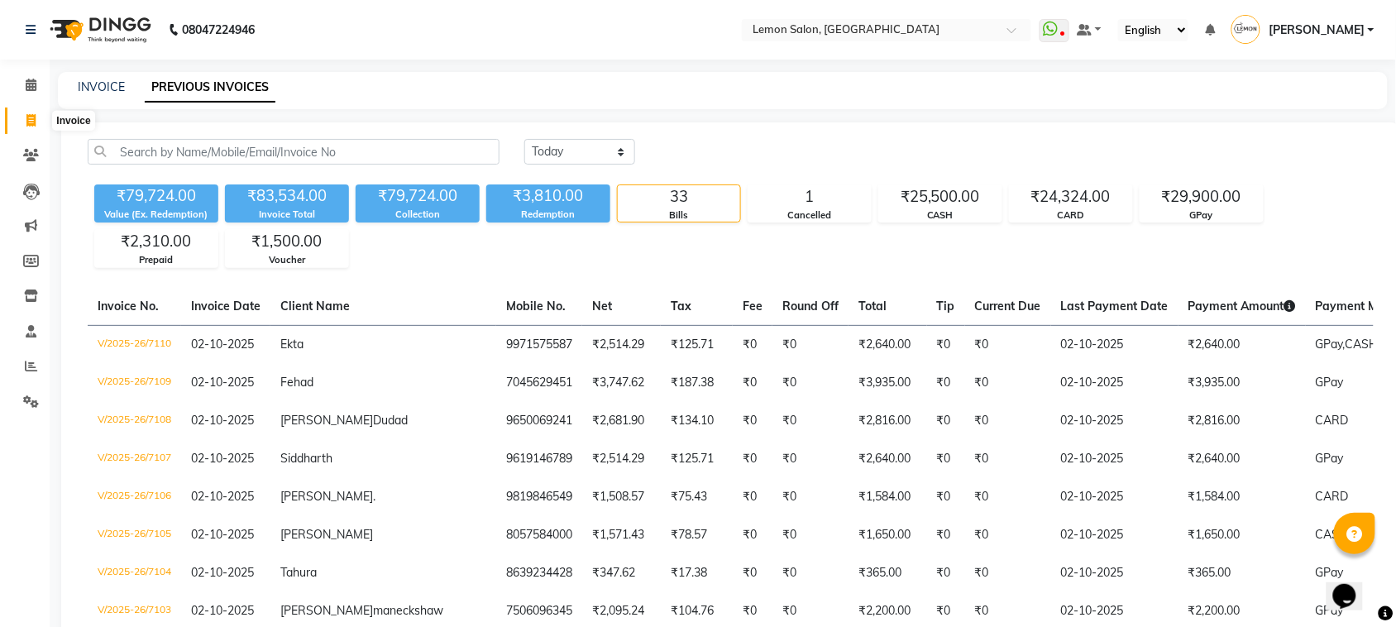
click at [23, 116] on span at bounding box center [31, 121] width 29 height 19
select select "service"
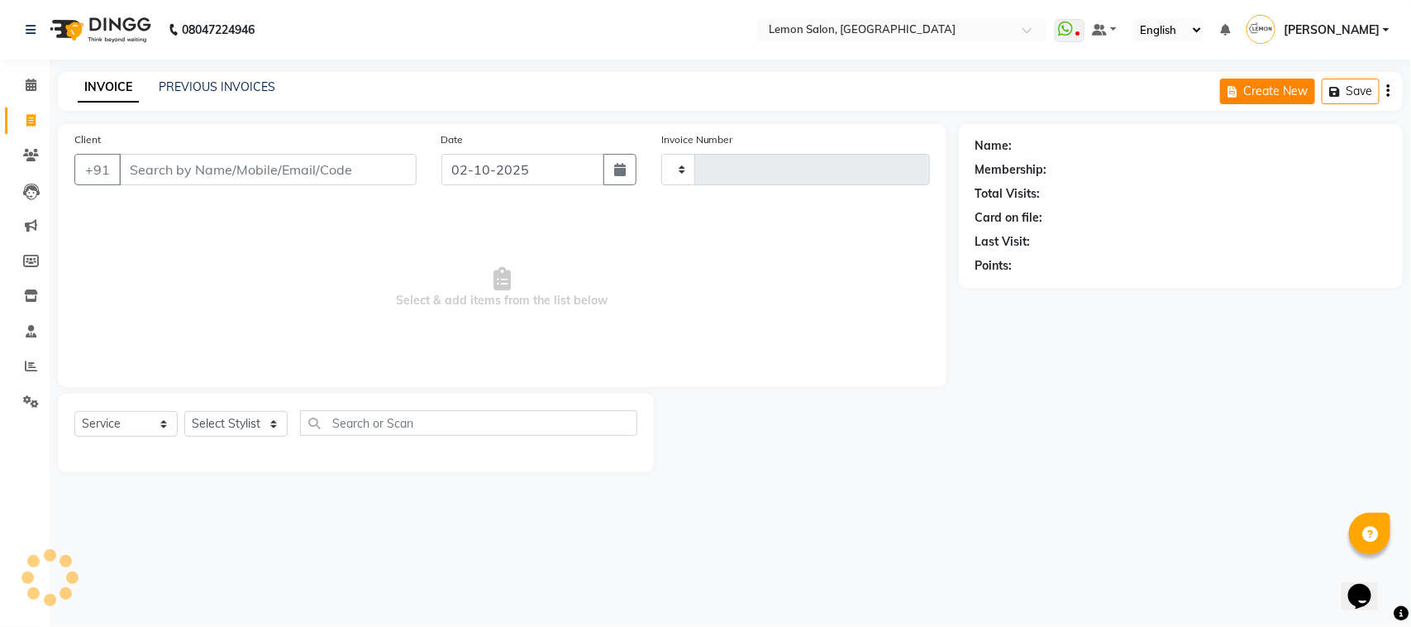
type input "7111"
select select "551"
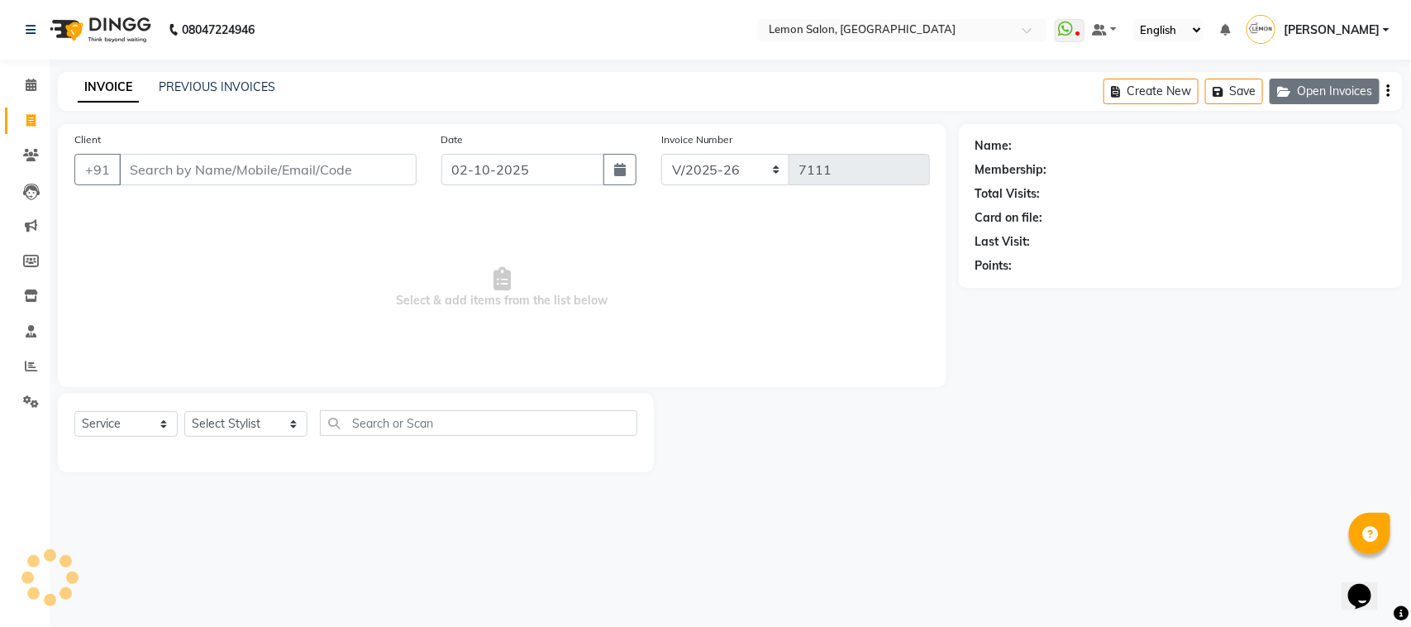
click at [1346, 91] on button "Open Invoices" at bounding box center [1325, 92] width 110 height 26
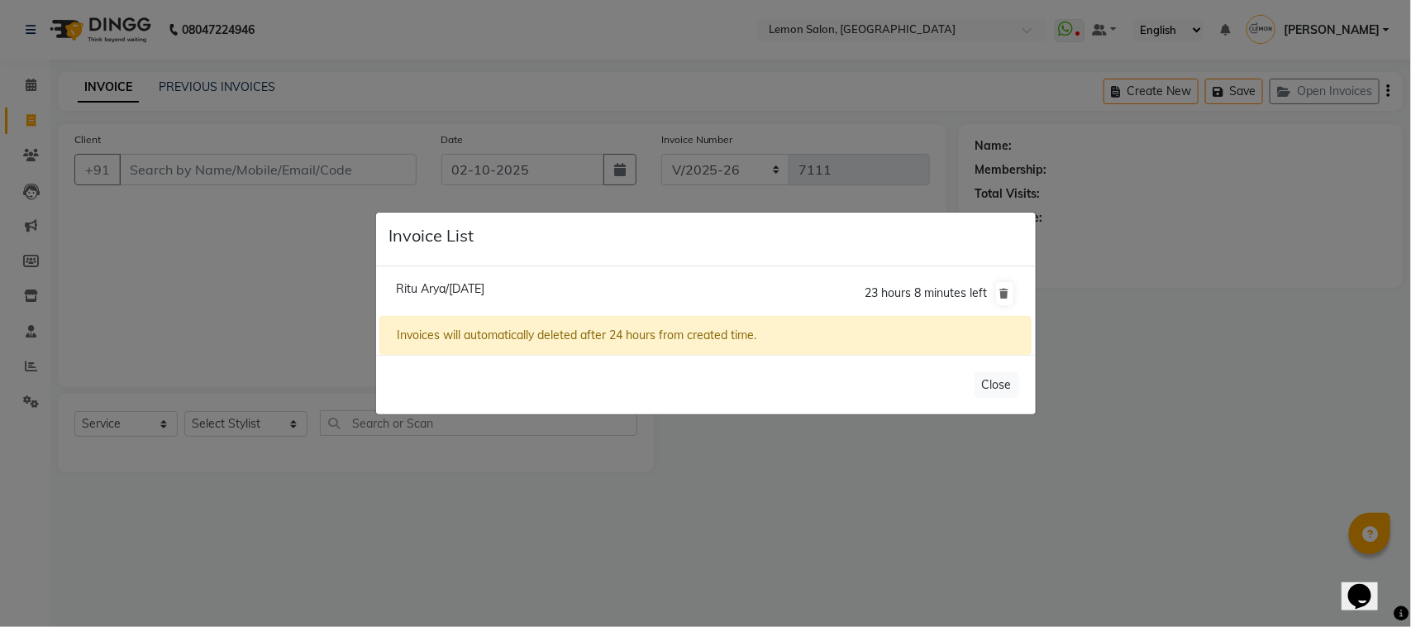
click at [448, 291] on span "Ritu Arya/02 October 2025" at bounding box center [440, 288] width 88 height 15
type input "9930607213"
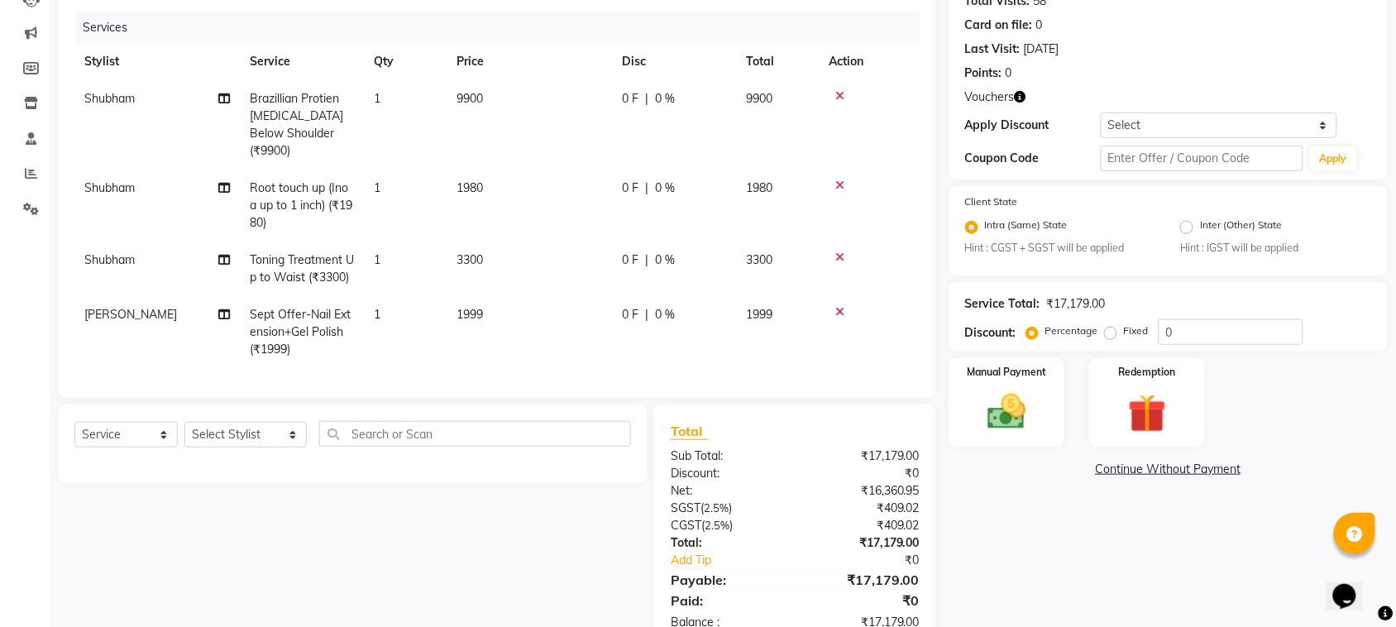
scroll to position [207, 0]
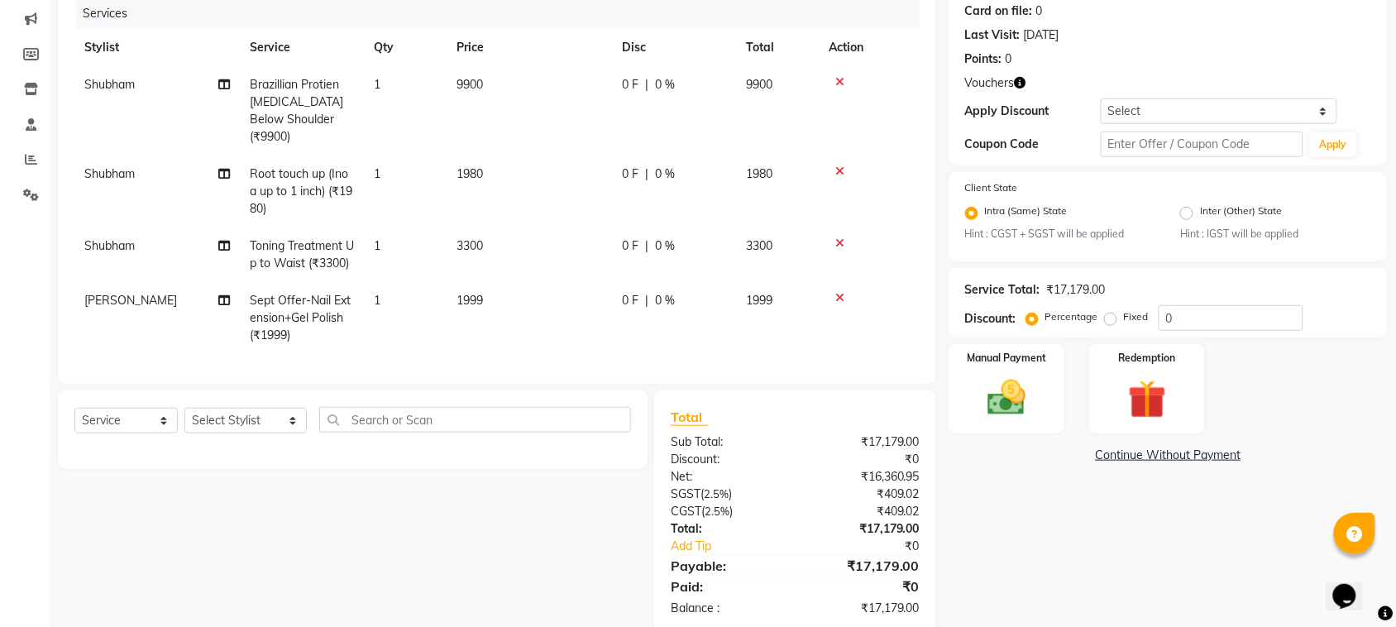
click at [1051, 435] on div "Name: Ritu Arya Membership: No Active Membership Total Visits: 58 Card on file:…" at bounding box center [1173, 275] width 451 height 716
click at [492, 87] on td "9900" at bounding box center [528, 110] width 165 height 89
select select "48406"
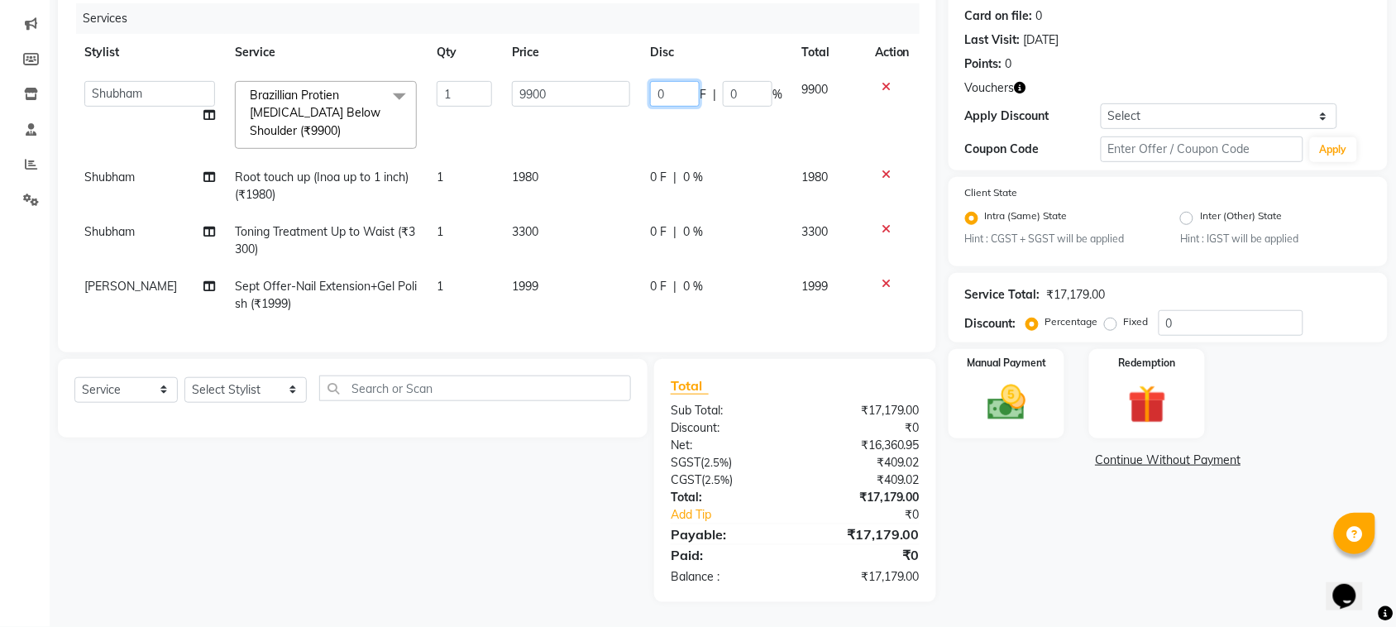
click at [655, 87] on input "0" at bounding box center [675, 94] width 50 height 26
type input "400"
click at [742, 46] on tr "Stylist Service Qty Price Disc Total Action" at bounding box center [496, 52] width 845 height 37
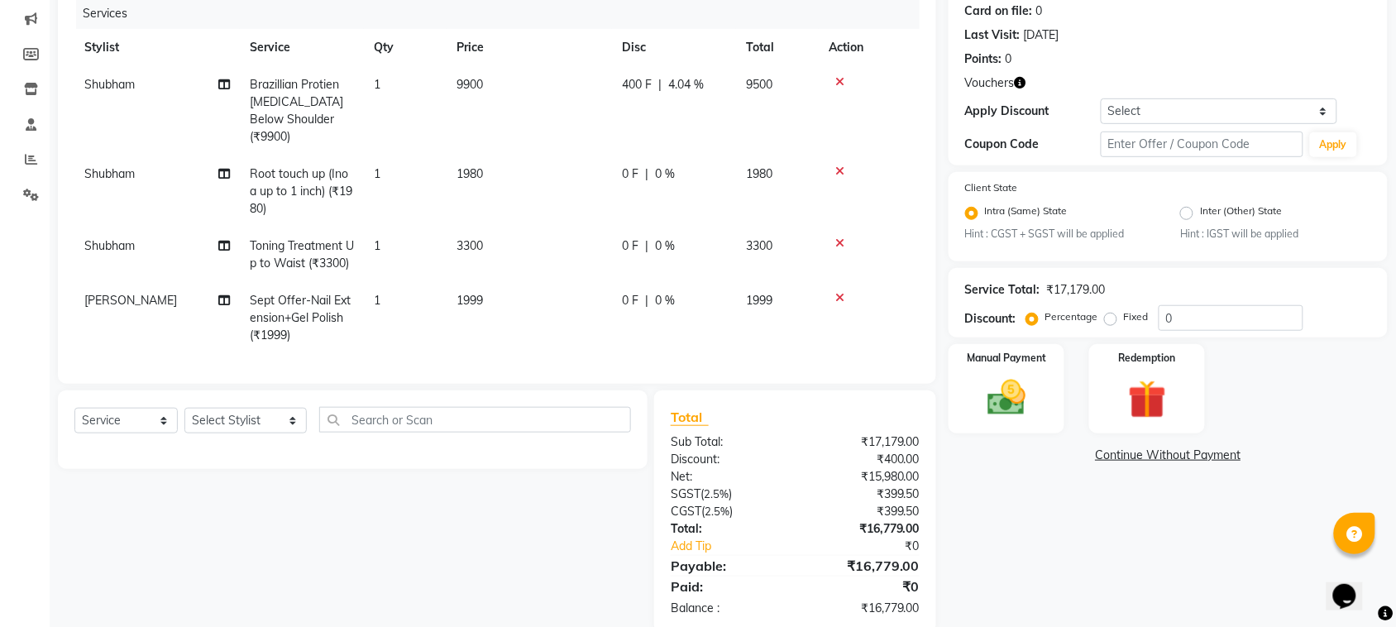
scroll to position [253, 0]
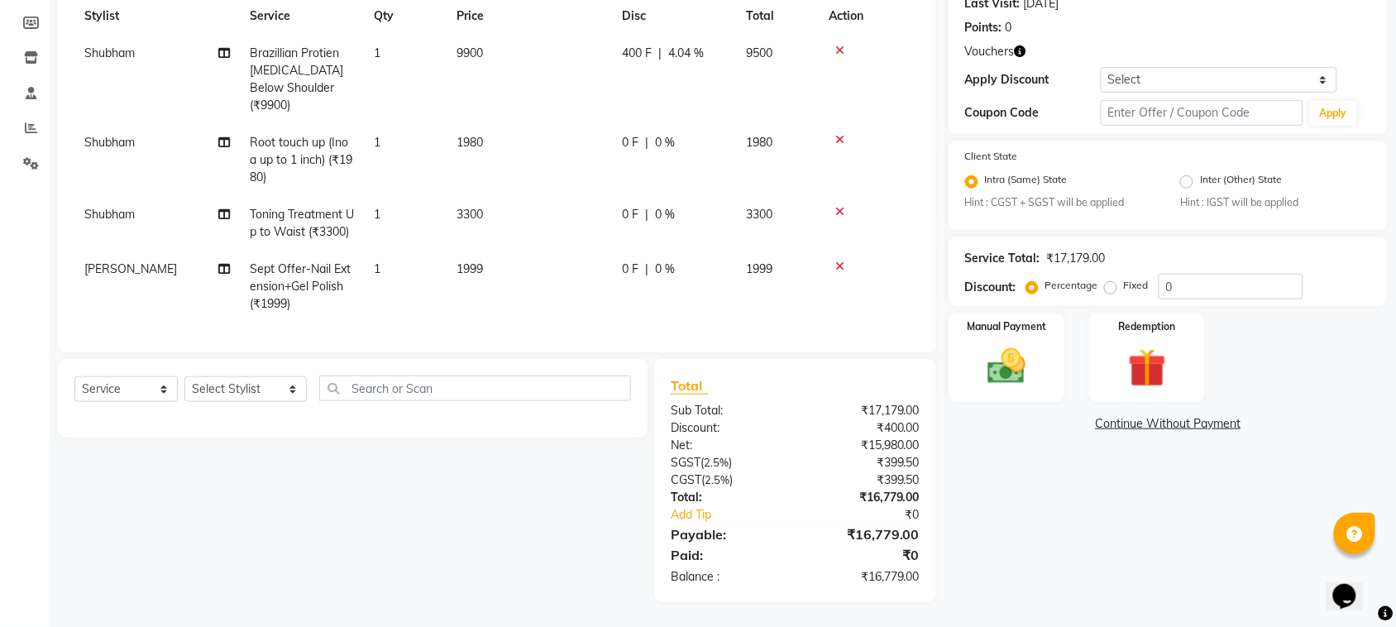
click at [639, 134] on div "0 F | 0 %" at bounding box center [674, 142] width 104 height 17
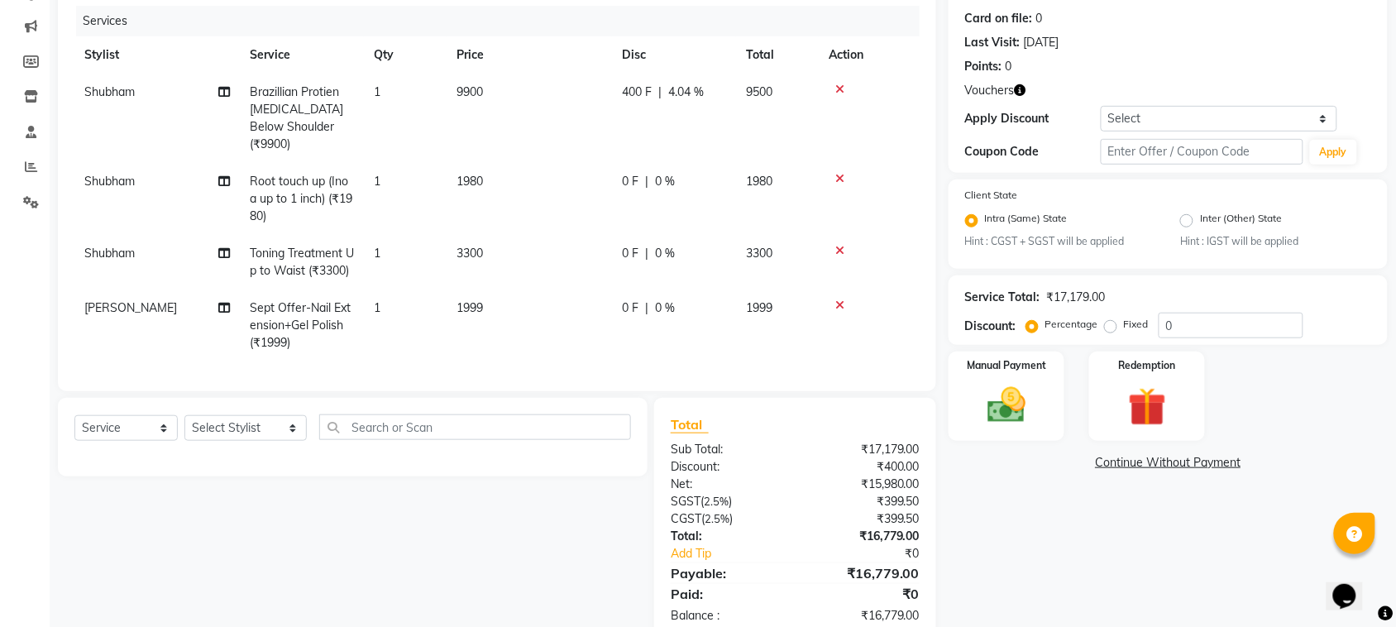
select select "48406"
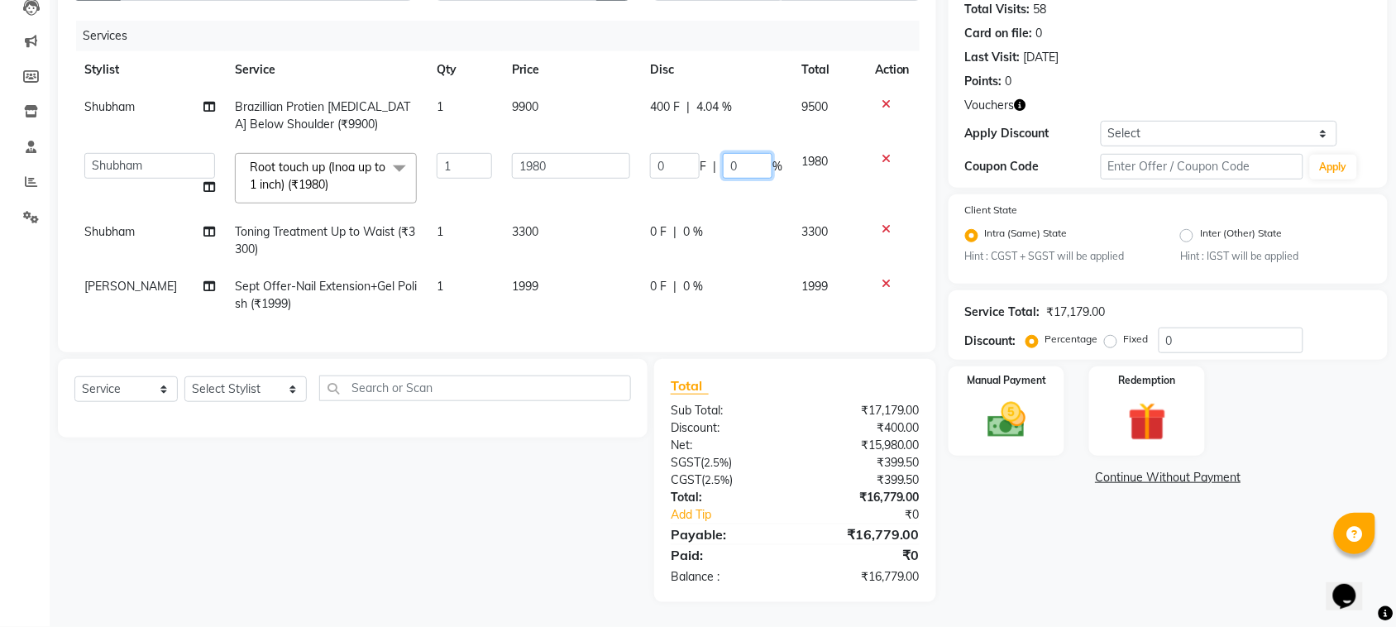
click at [723, 153] on input "0" at bounding box center [748, 166] width 50 height 26
type input "20"
click at [1058, 505] on div "Name: Ritu Arya Membership: No Active Membership Total Visits: 58 Card on file:…" at bounding box center [1173, 271] width 451 height 662
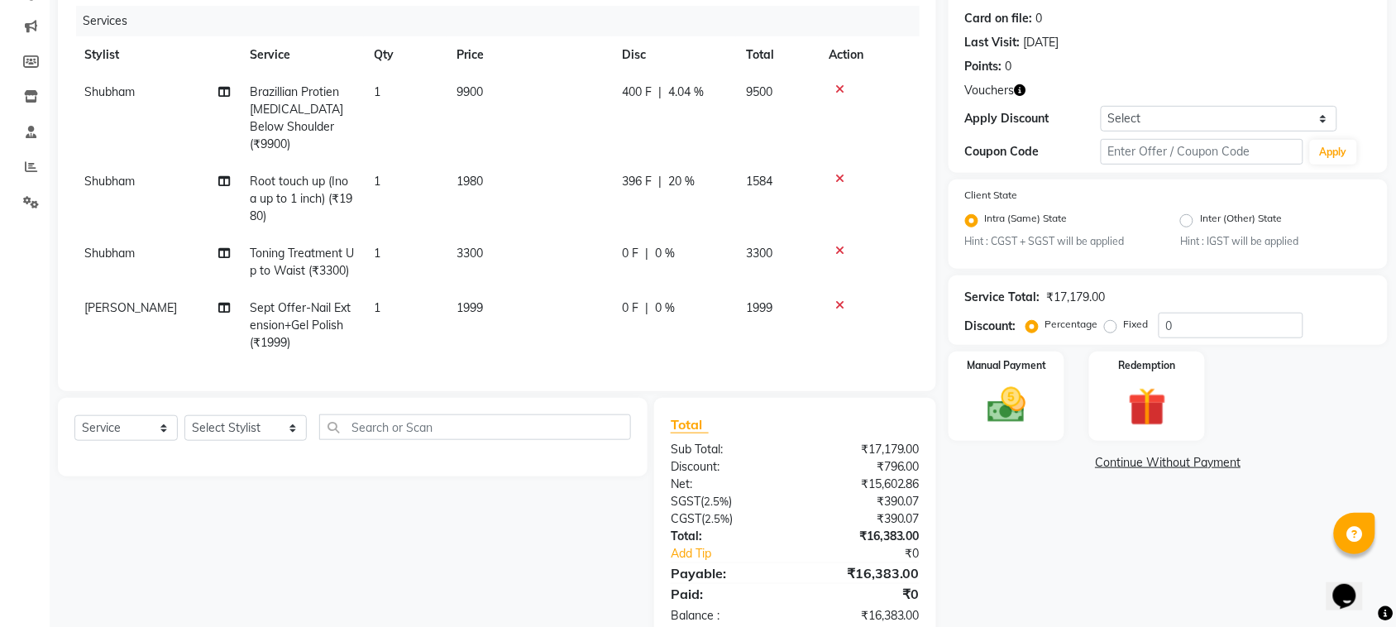
click at [618, 246] on td "0 F | 0 %" at bounding box center [674, 262] width 124 height 55
select select "48406"
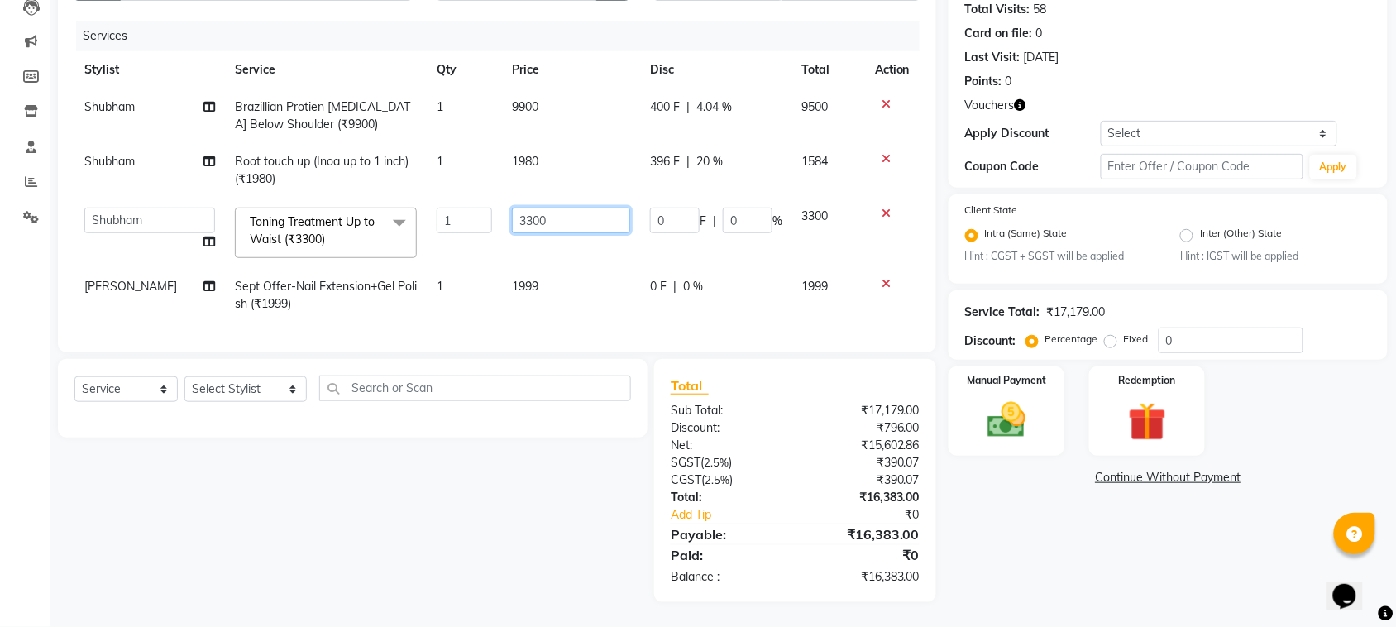
click at [535, 208] on input "3300" at bounding box center [571, 221] width 118 height 26
type input "4424"
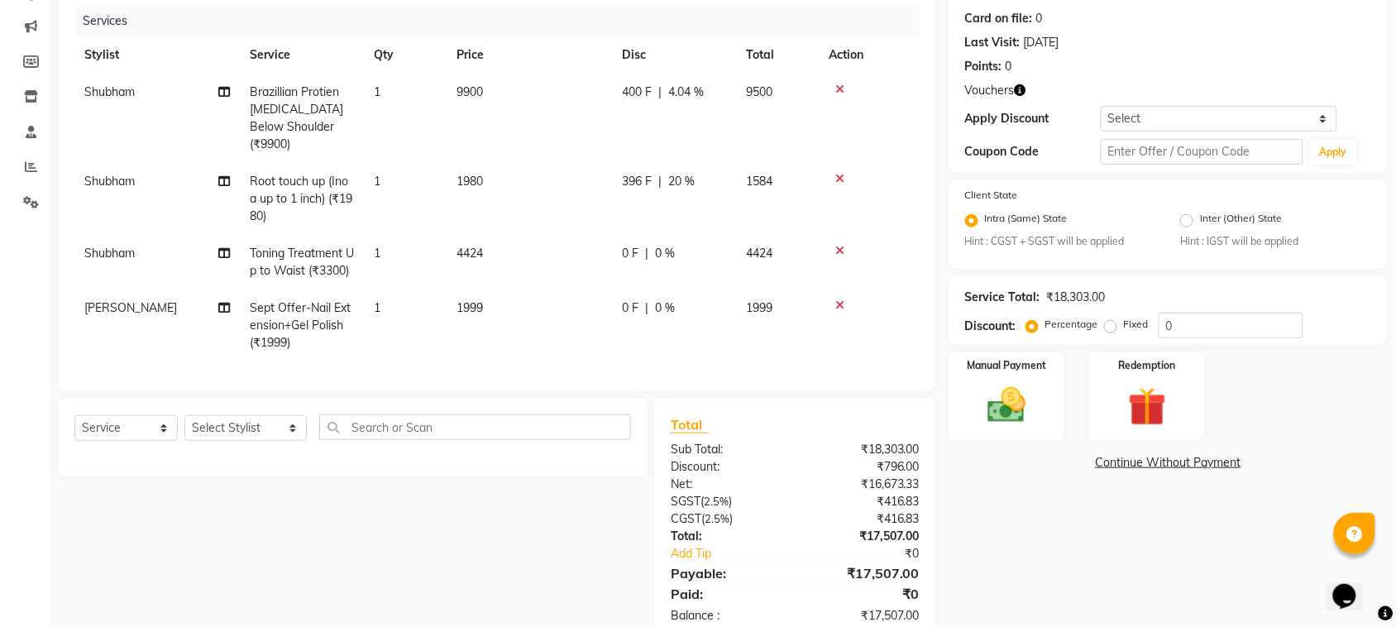
click at [502, 460] on div "Select Service Product Membership Package Voucher Prepaid Gift Card Select Styl…" at bounding box center [346, 519] width 602 height 243
click at [475, 314] on td "1999" at bounding box center [528, 325] width 165 height 72
select select "90927"
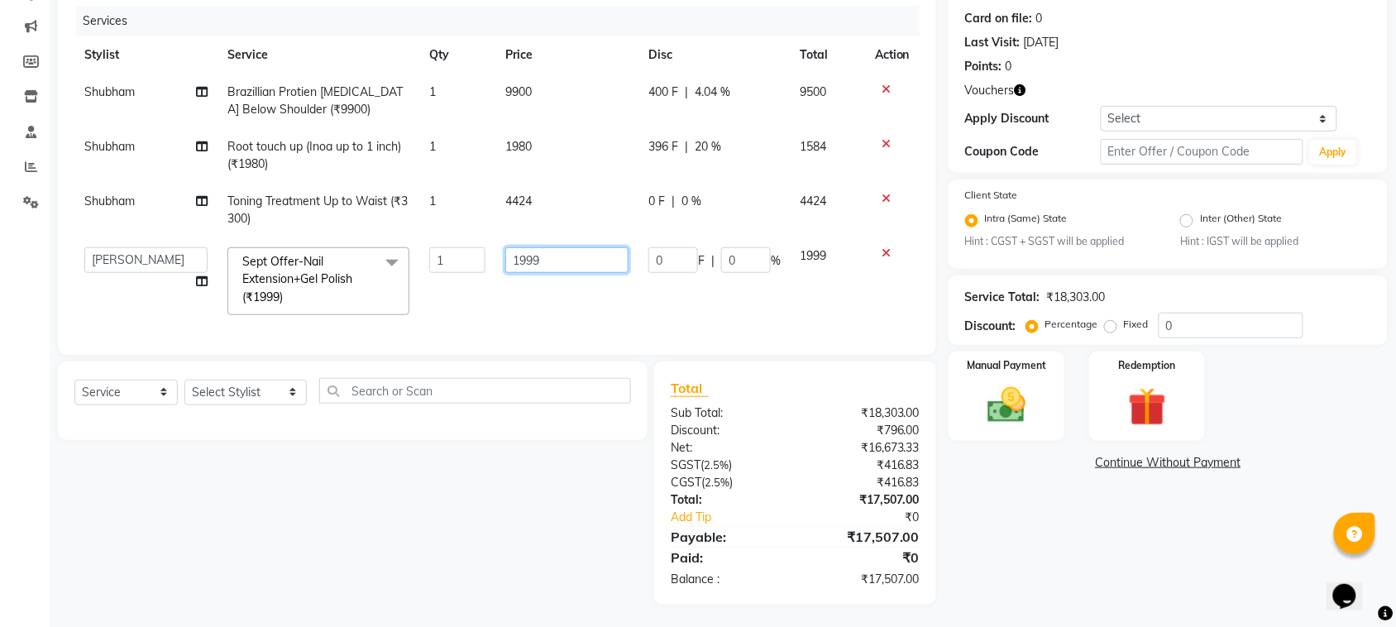
click at [518, 255] on input "1999" at bounding box center [566, 260] width 123 height 26
type input "2500"
click at [556, 515] on div "Select Service Product Membership Package Voucher Prepaid Gift Card Select Styl…" at bounding box center [346, 482] width 602 height 243
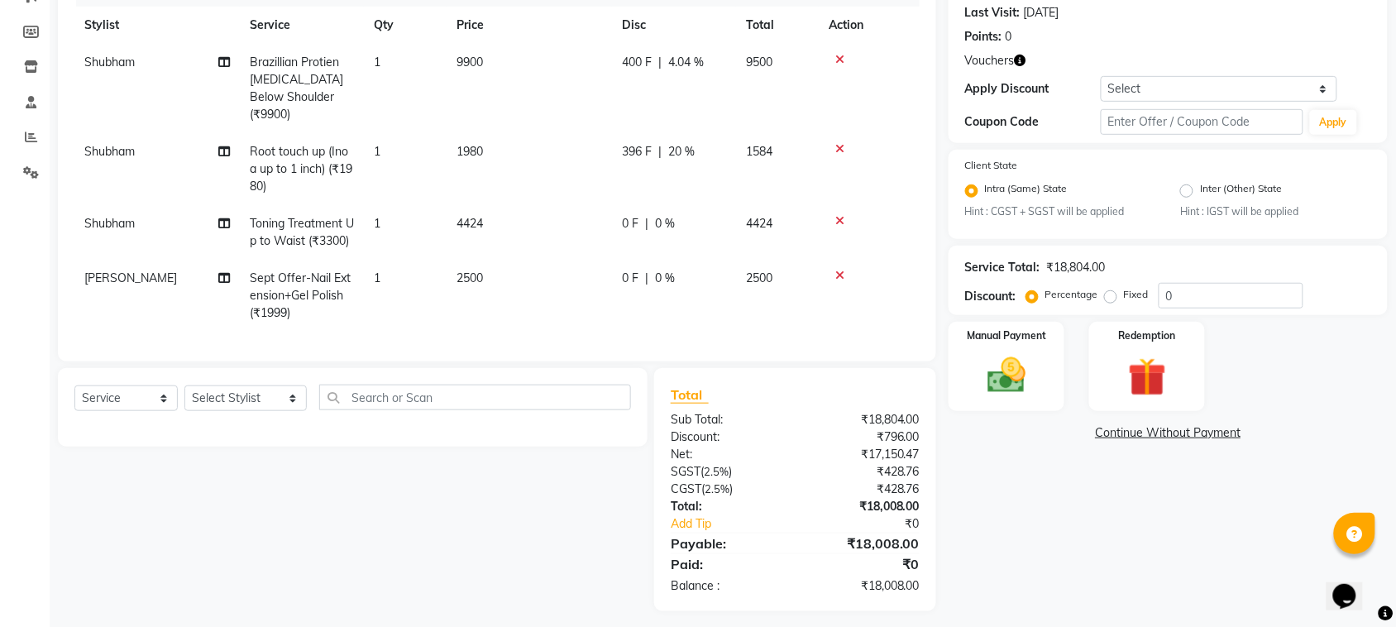
scroll to position [253, 0]
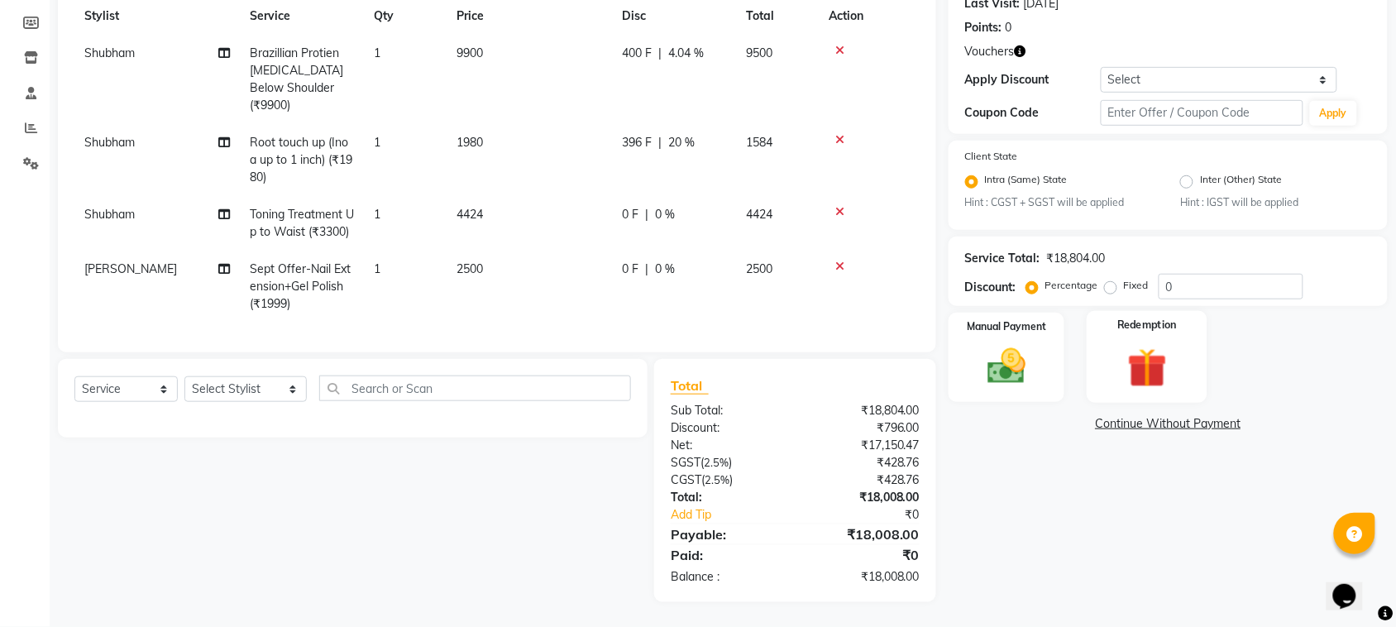
click at [1158, 344] on img at bounding box center [1147, 369] width 64 height 50
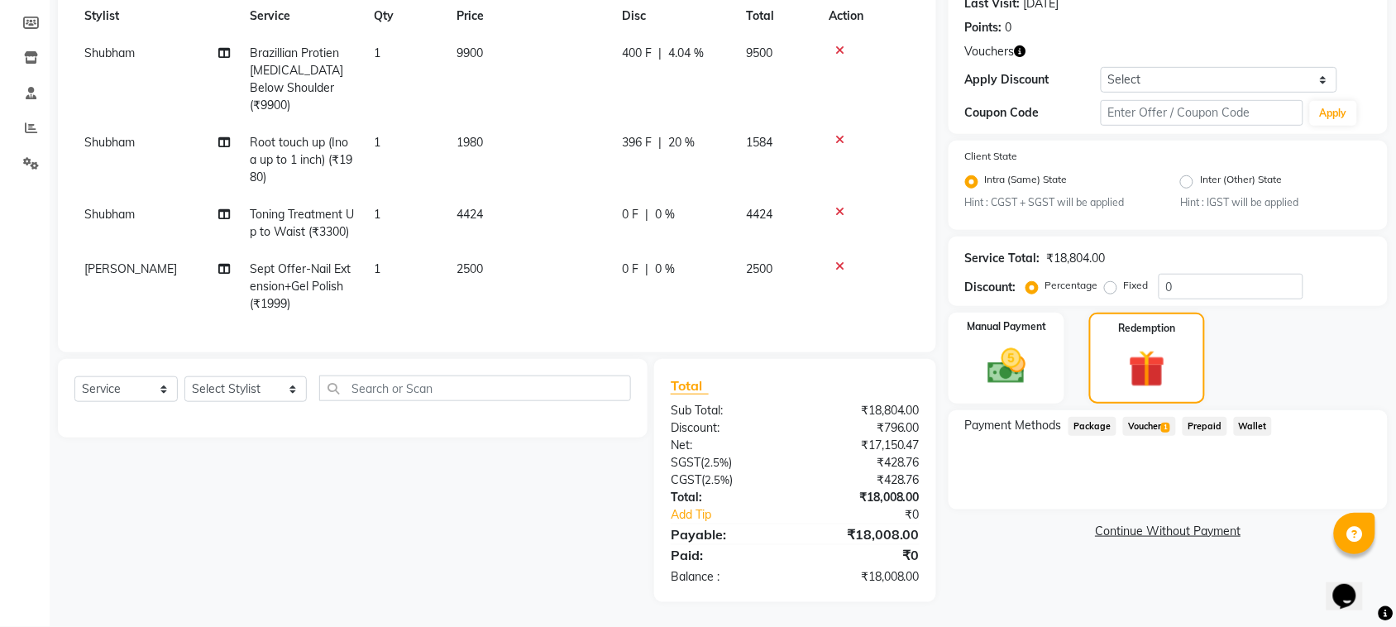
click at [1159, 417] on span "Voucher 1" at bounding box center [1149, 426] width 53 height 19
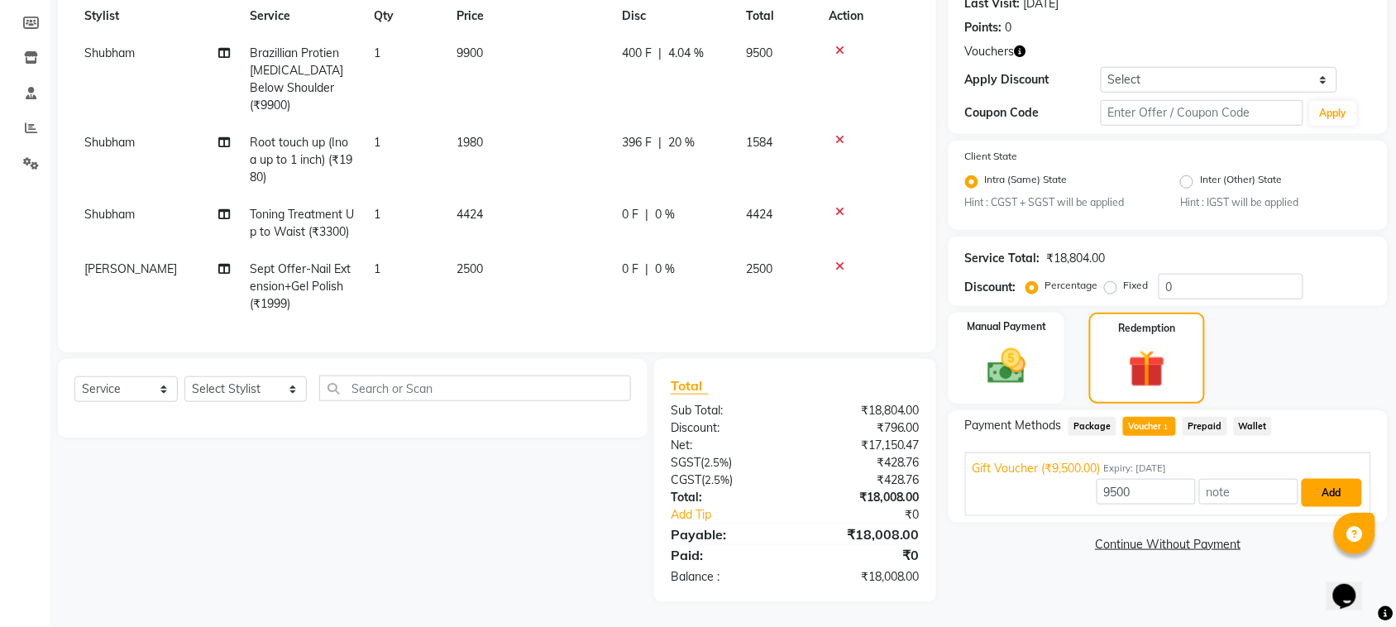
click at [1331, 479] on button "Add" at bounding box center [1331, 493] width 60 height 28
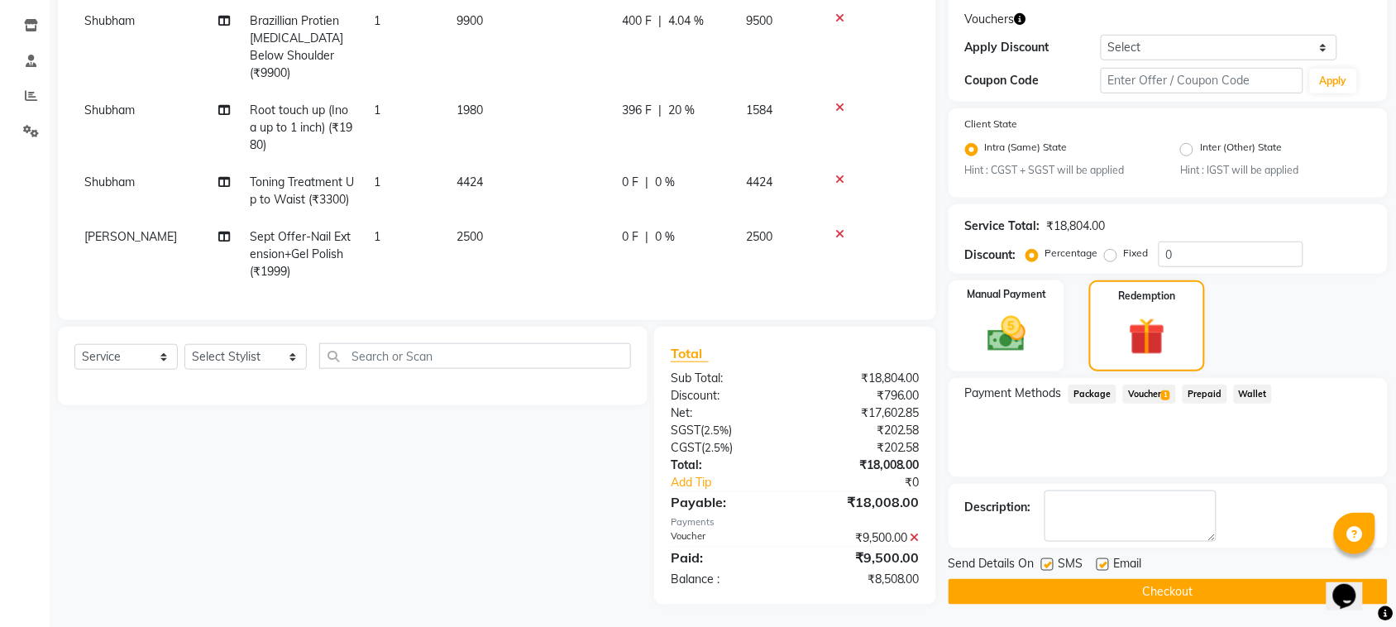
scroll to position [287, 0]
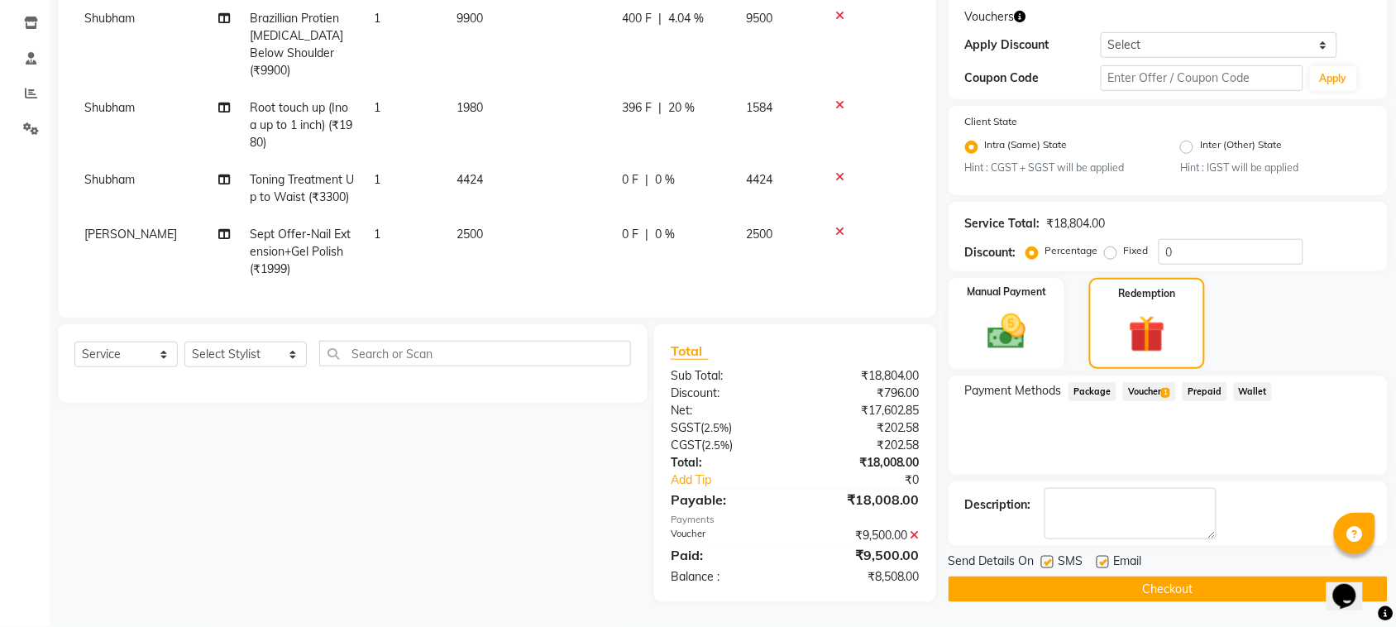
click at [474, 172] on span "4424" at bounding box center [469, 179] width 26 height 15
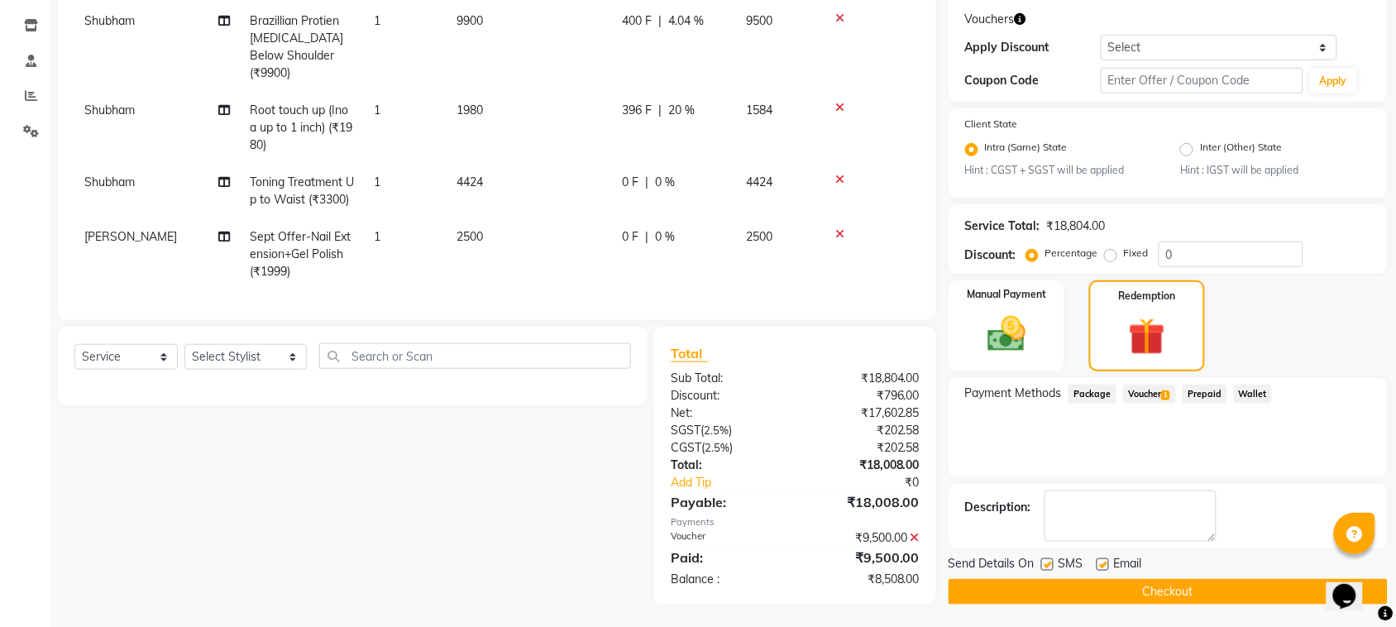
select select "48406"
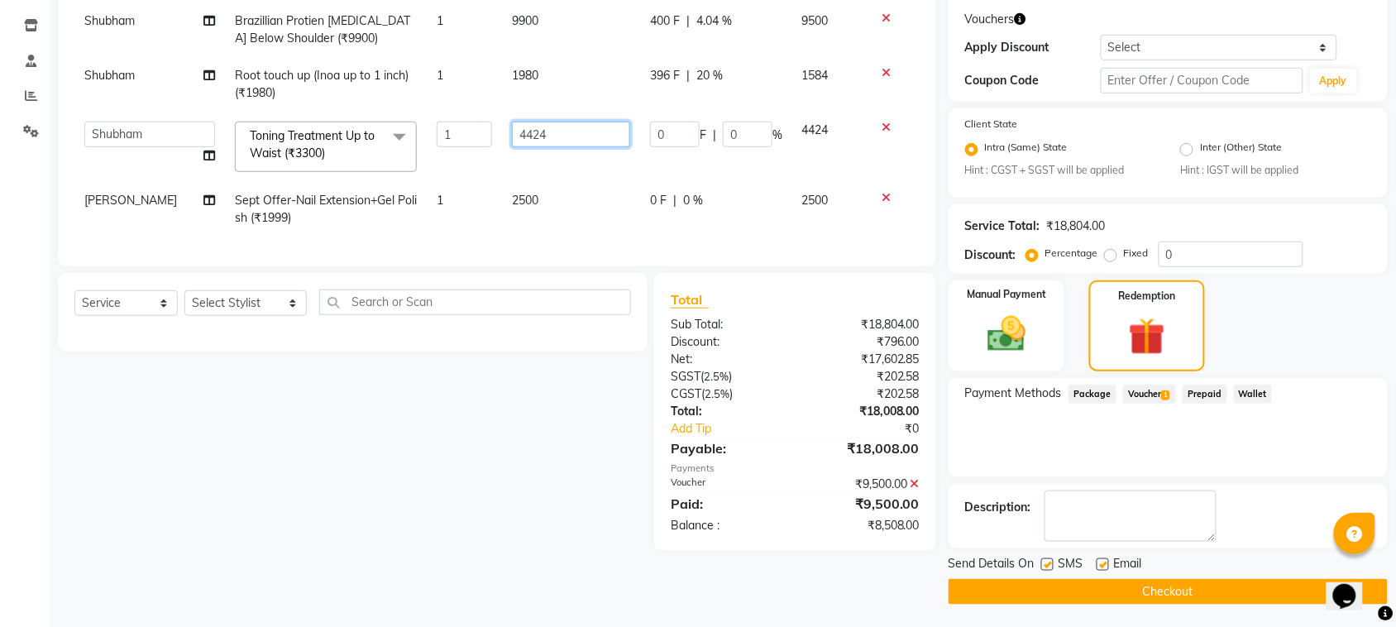
click at [529, 134] on input "4424" at bounding box center [571, 135] width 118 height 26
type input "3300"
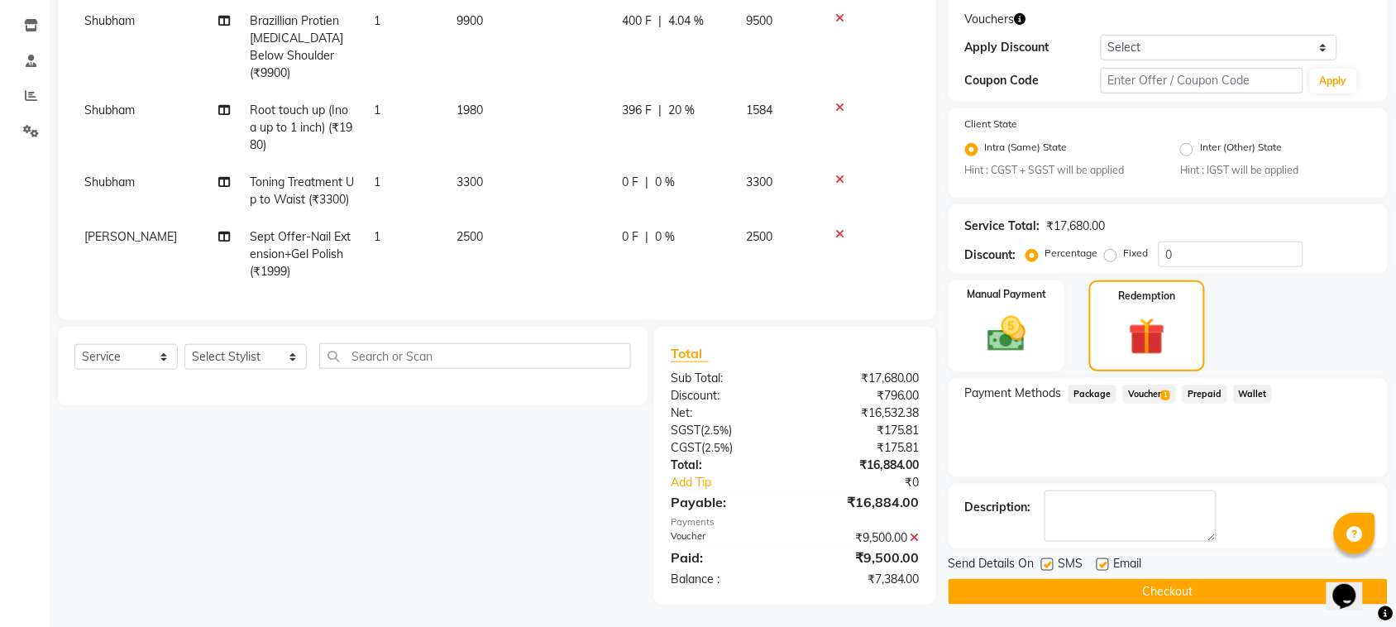
click at [488, 365] on div "Select Service Product Membership Package Voucher Prepaid Gift Card Select Styl…" at bounding box center [353, 366] width 590 height 79
click at [663, 174] on span "0 %" at bounding box center [665, 182] width 20 height 17
select select "48406"
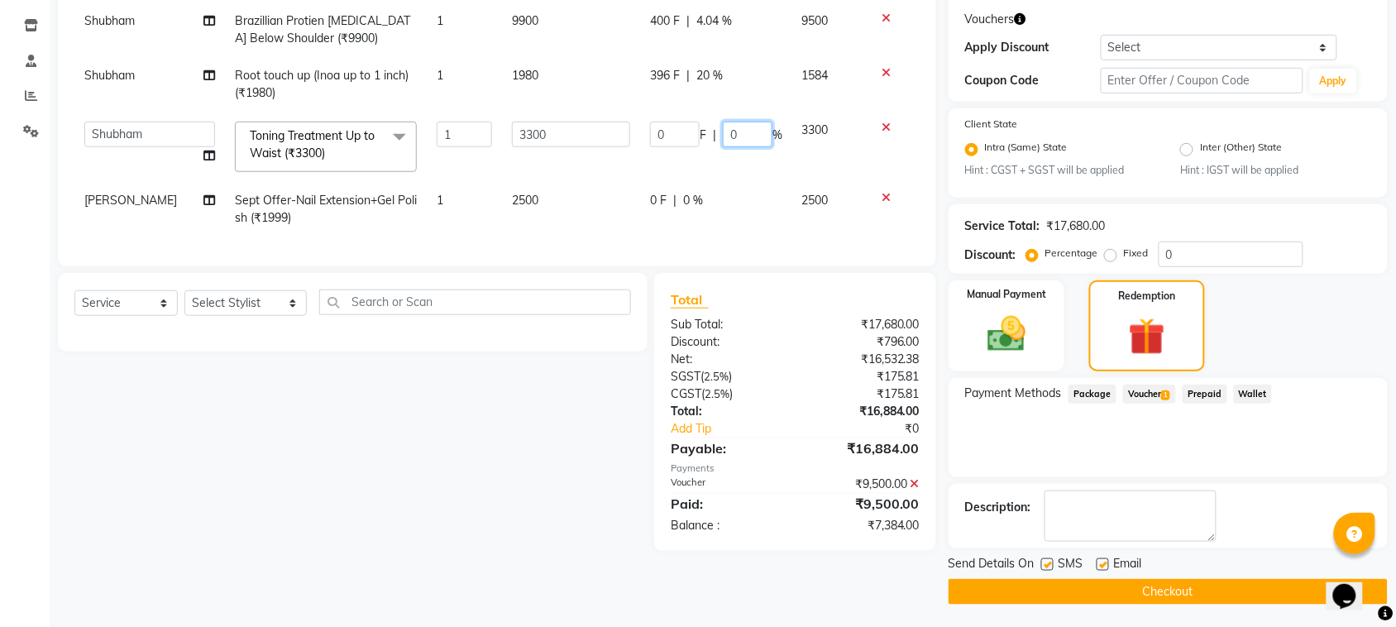
click at [730, 135] on input "0" at bounding box center [748, 135] width 50 height 26
type input "20"
click at [594, 438] on div "Select Service Product Membership Package Voucher Prepaid Gift Card Select Styl…" at bounding box center [346, 412] width 602 height 278
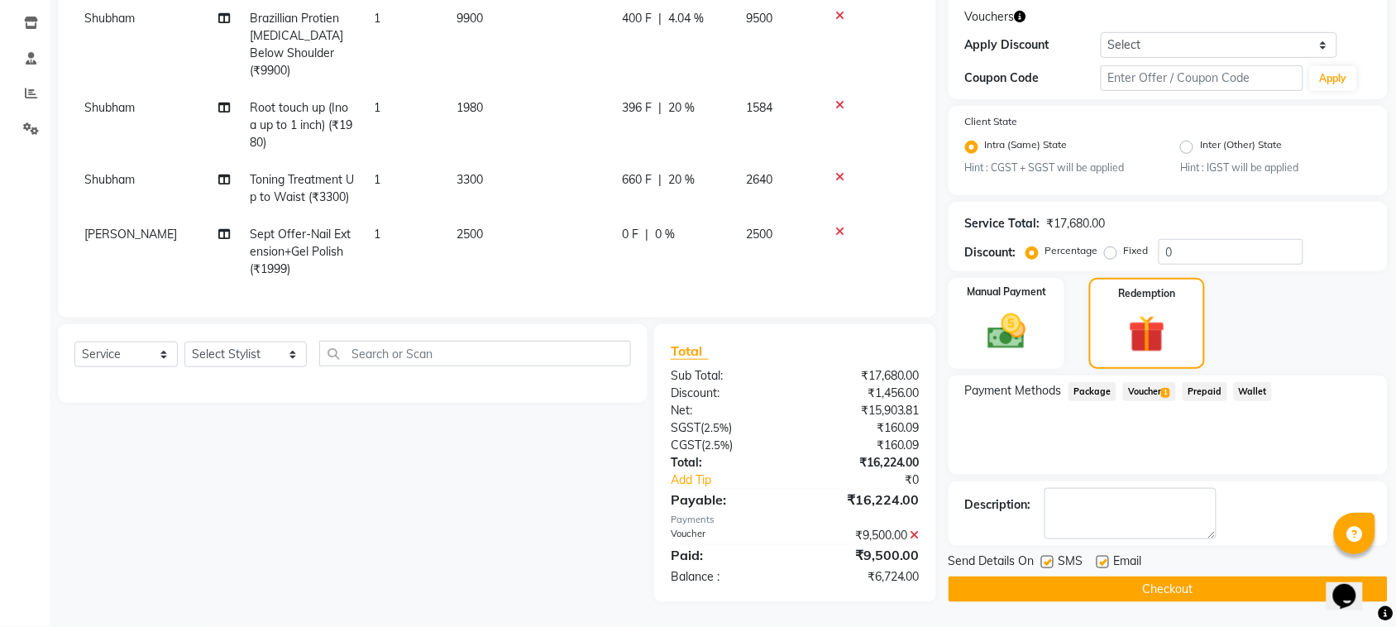
scroll to position [287, 0]
click at [1009, 284] on div "Manual Payment" at bounding box center [1006, 323] width 121 height 94
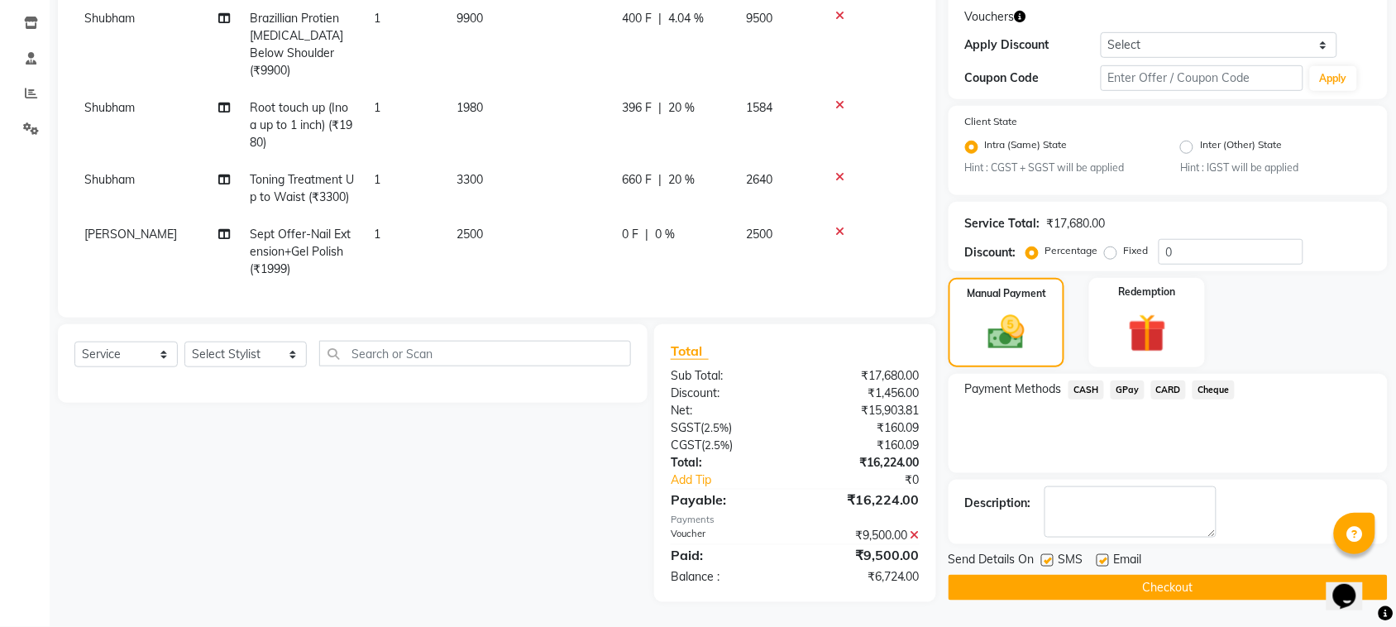
click at [1129, 380] on span "GPay" at bounding box center [1127, 389] width 34 height 19
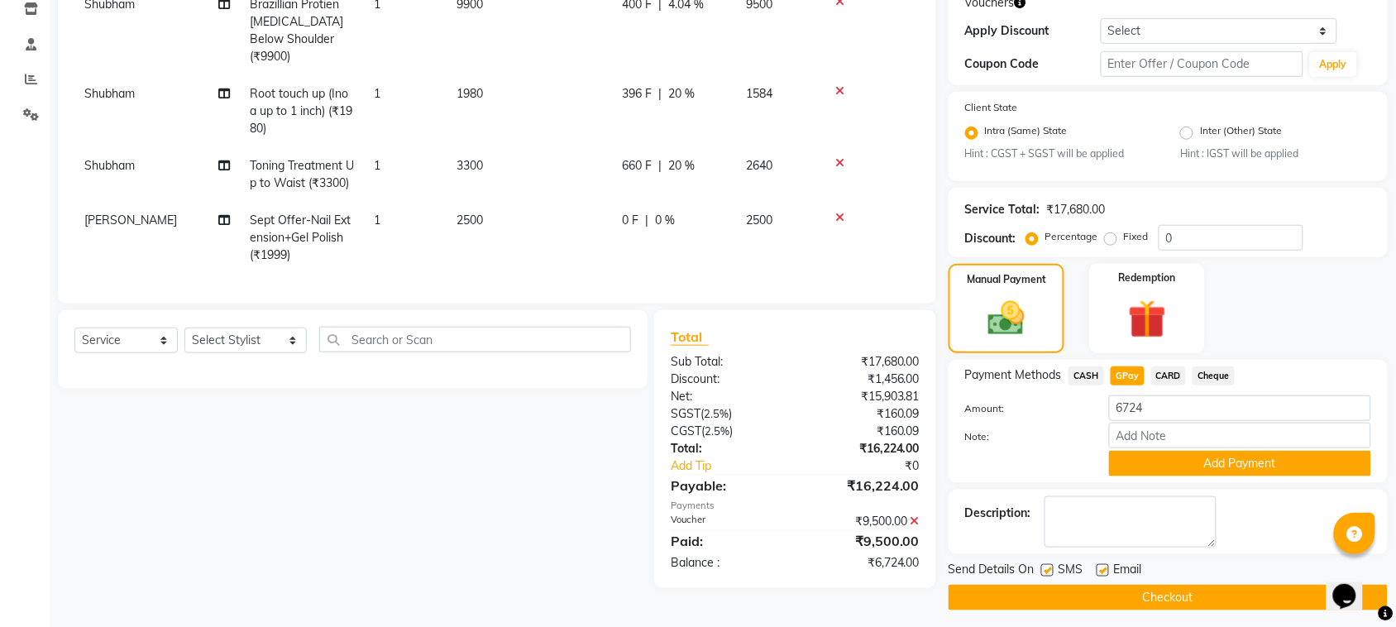
click at [1172, 373] on span "CARD" at bounding box center [1169, 375] width 36 height 19
click at [1146, 456] on button "Add Payment" at bounding box center [1240, 464] width 262 height 26
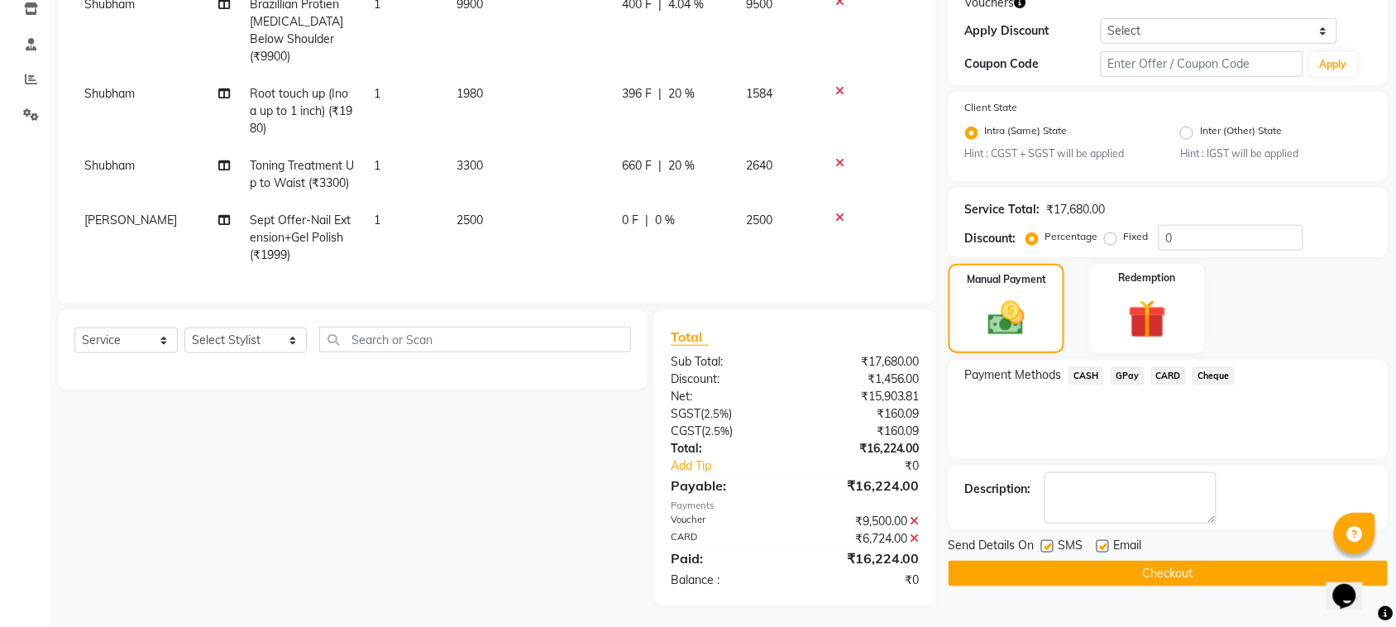
click at [1083, 575] on button "Checkout" at bounding box center [1167, 574] width 439 height 26
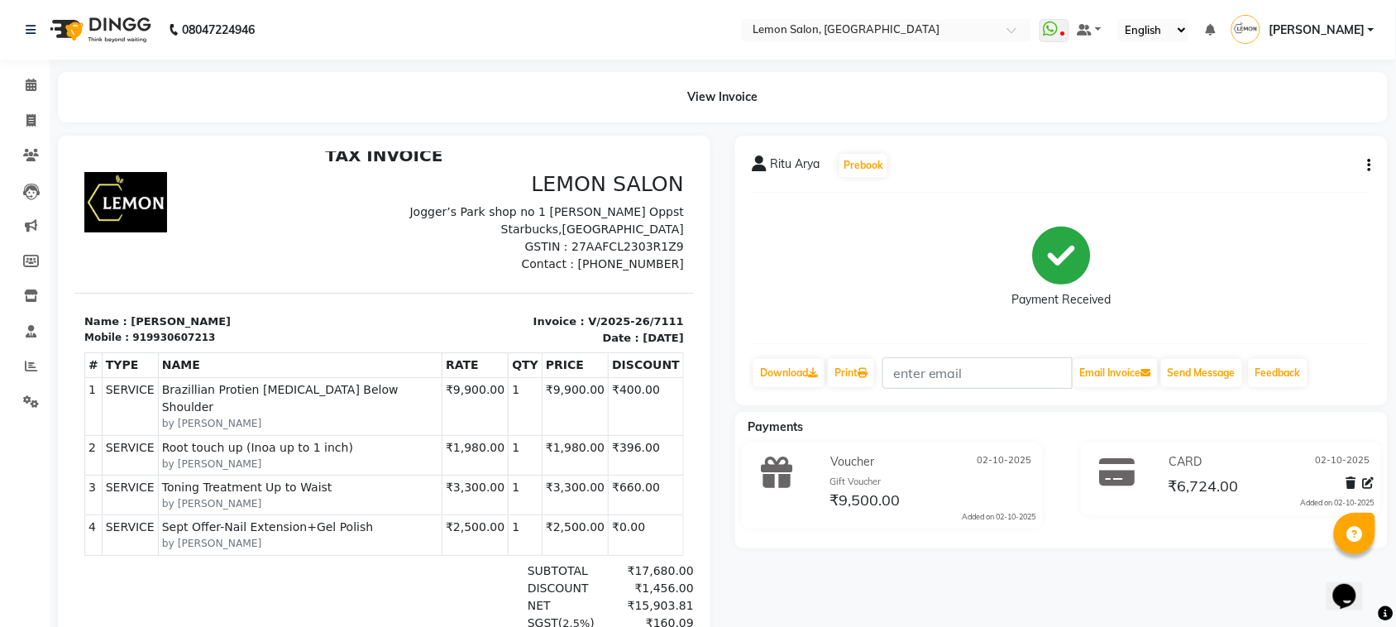
click at [1367, 166] on button "button" at bounding box center [1366, 165] width 10 height 17
click at [1241, 183] on div "Edit Invoice" at bounding box center [1286, 186] width 113 height 21
select select "service"
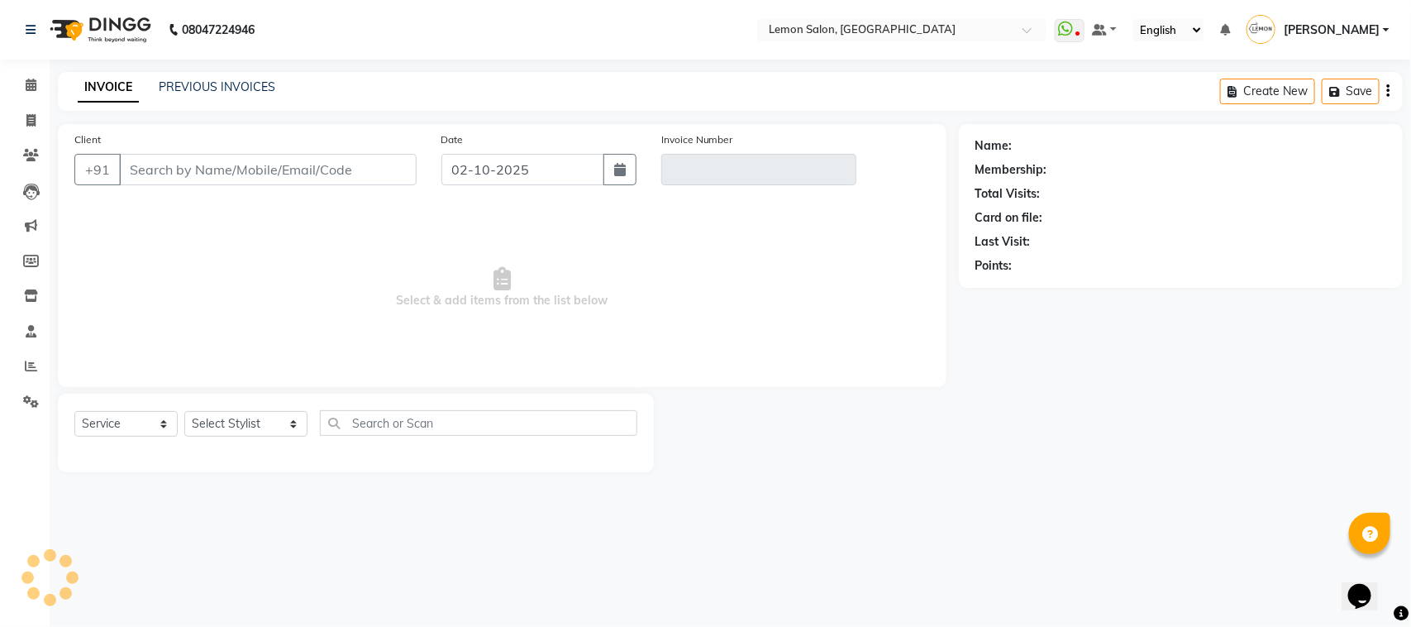
type input "9930607213"
type input "V/2025-26/7111"
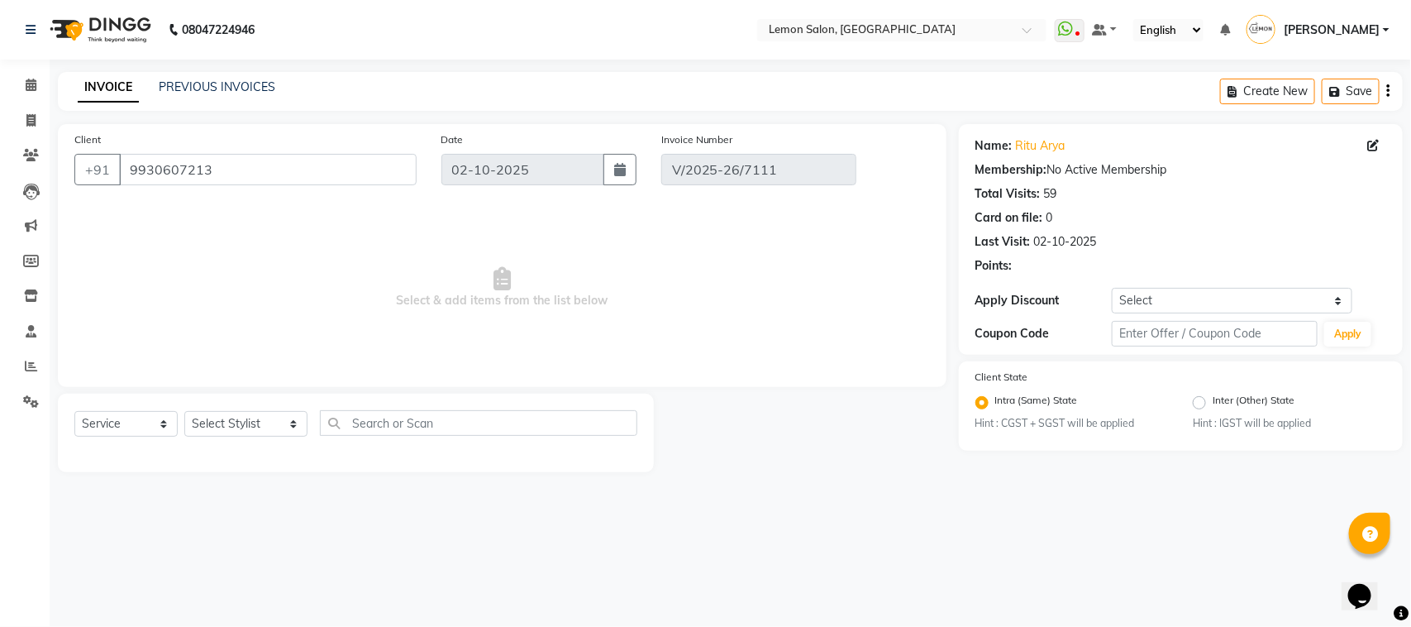
select select "select"
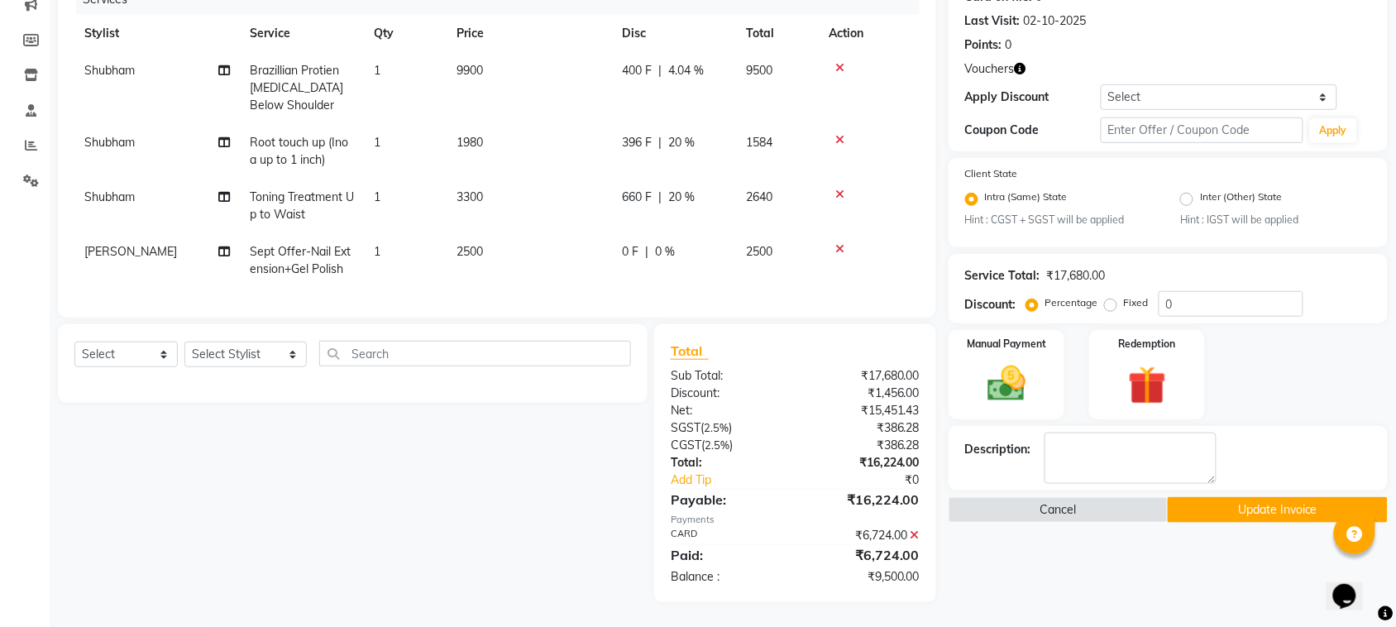
scroll to position [236, 0]
click at [476, 64] on td "9900" at bounding box center [528, 88] width 165 height 72
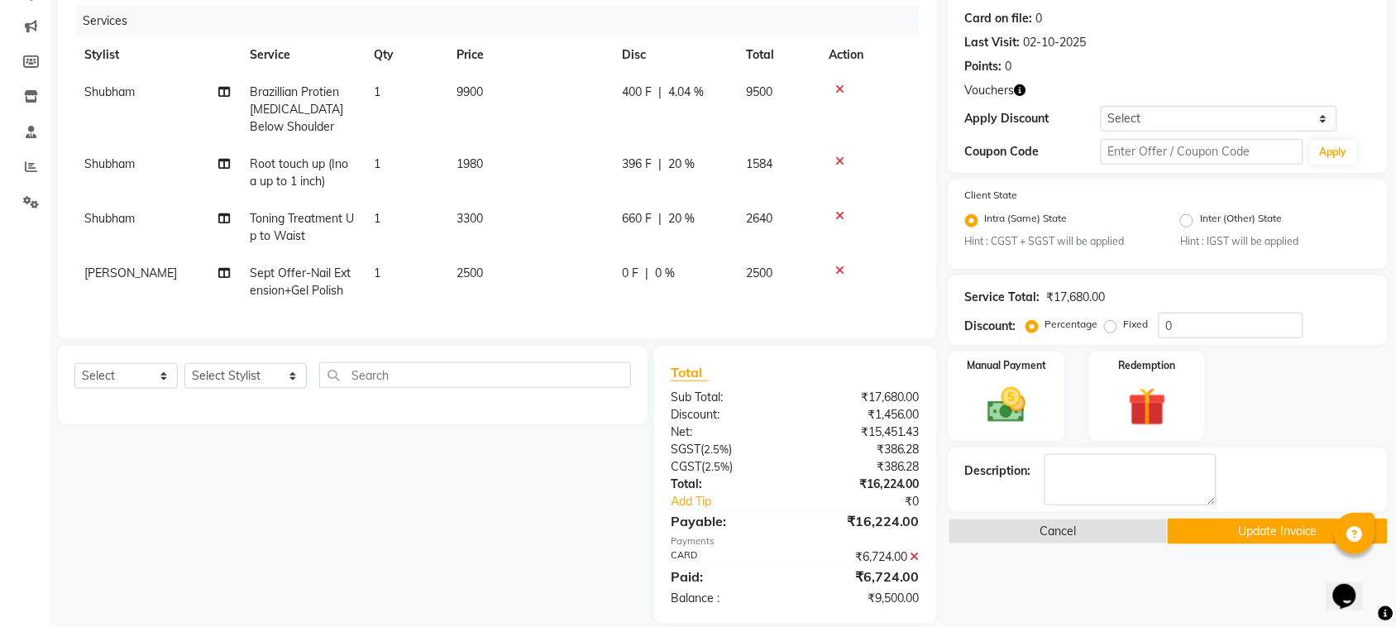
select select "48406"
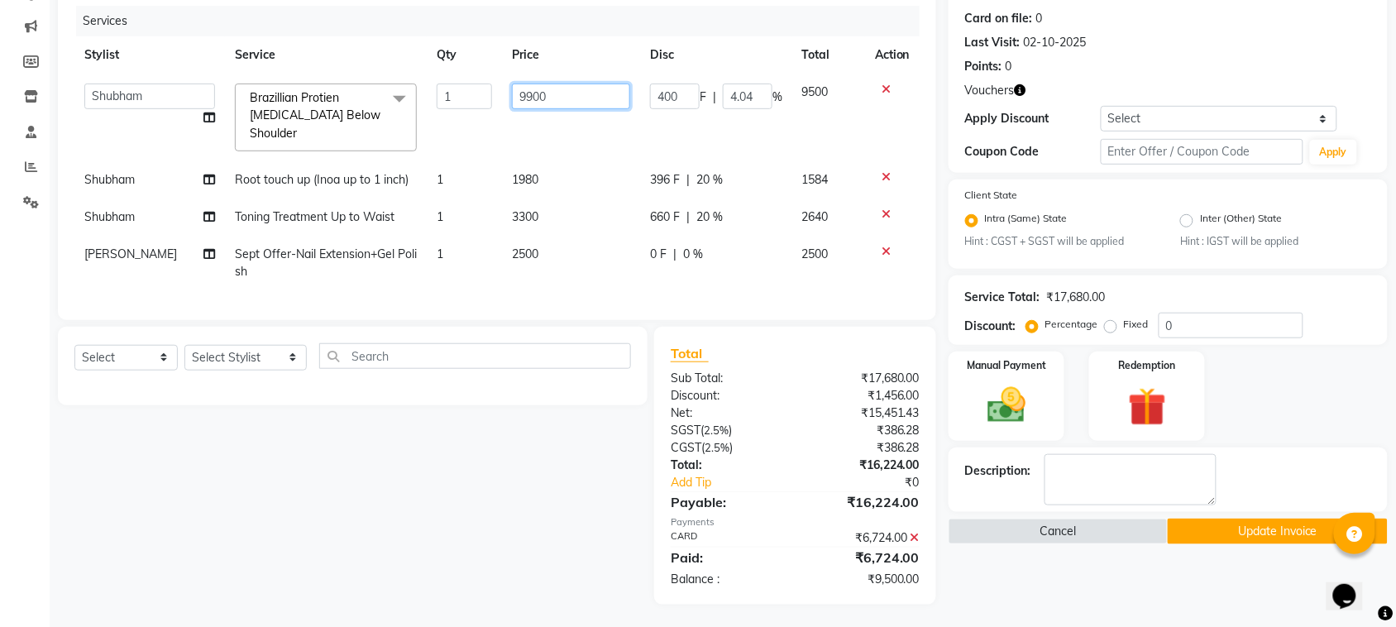
click at [517, 88] on input "9900" at bounding box center [571, 97] width 118 height 26
type input "1"
type input "12500"
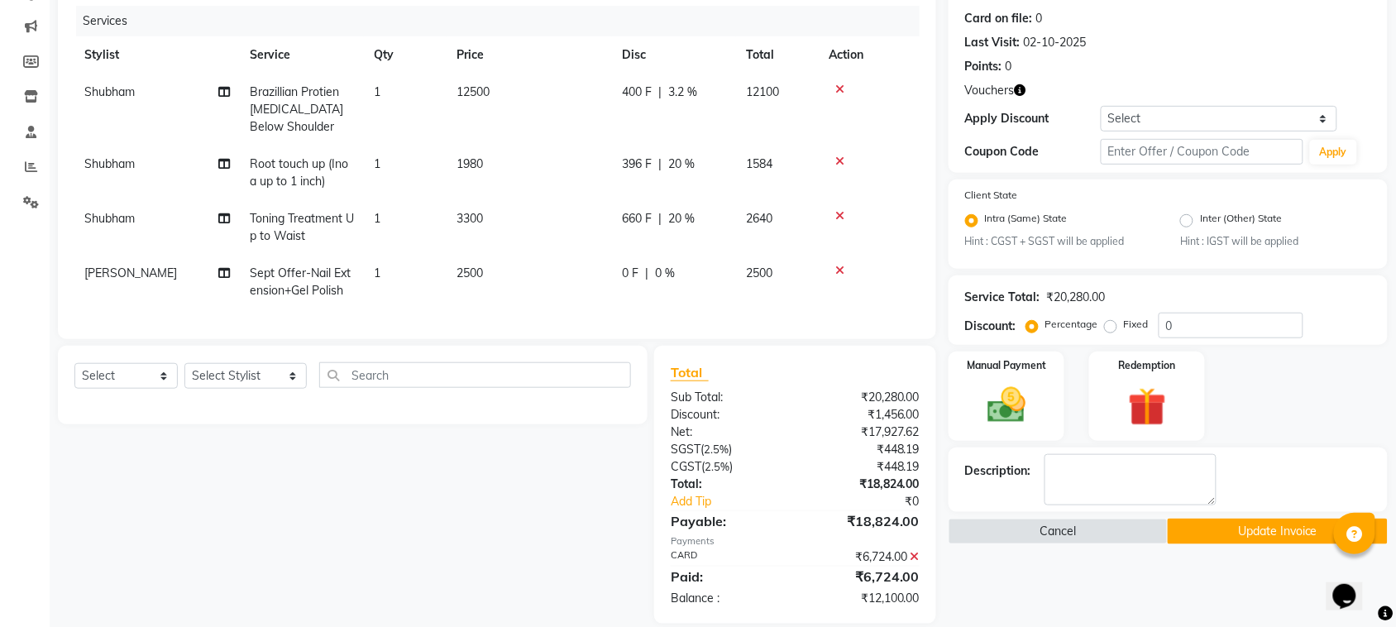
click at [613, 51] on tr "Stylist Service Qty Price Disc Total Action" at bounding box center [496, 54] width 845 height 37
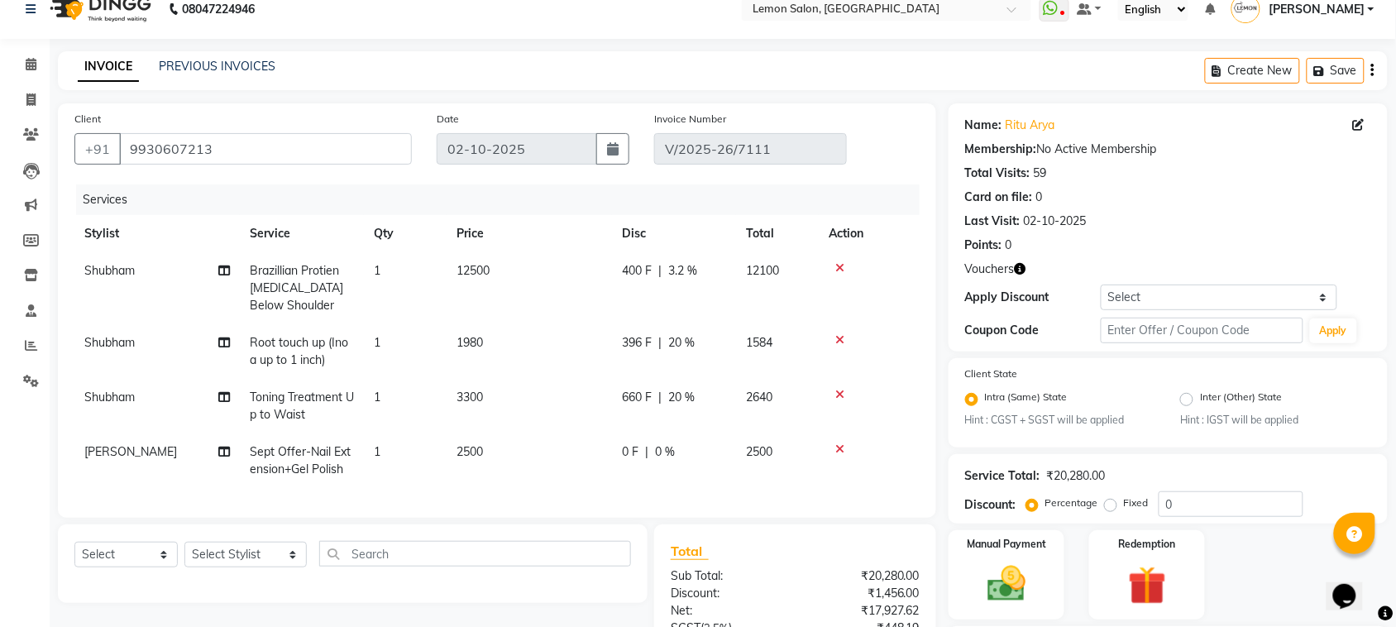
scroll to position [0, 0]
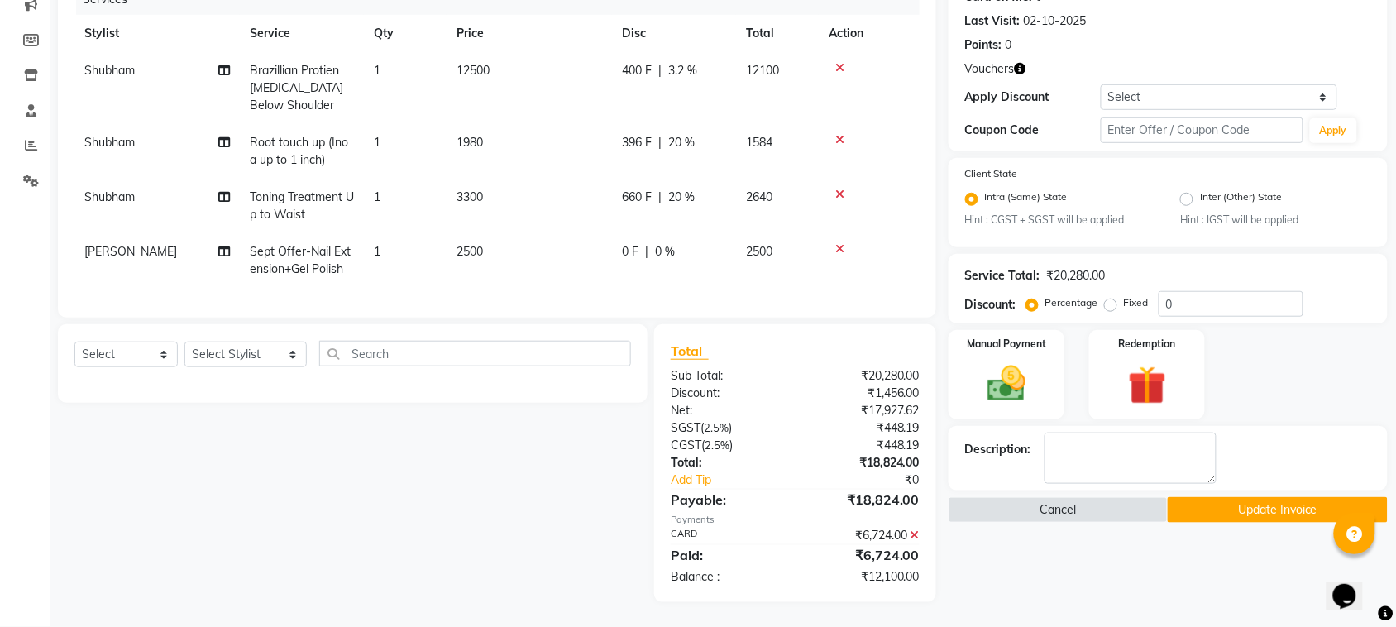
click at [471, 246] on td "2500" at bounding box center [528, 260] width 165 height 55
select select "90927"
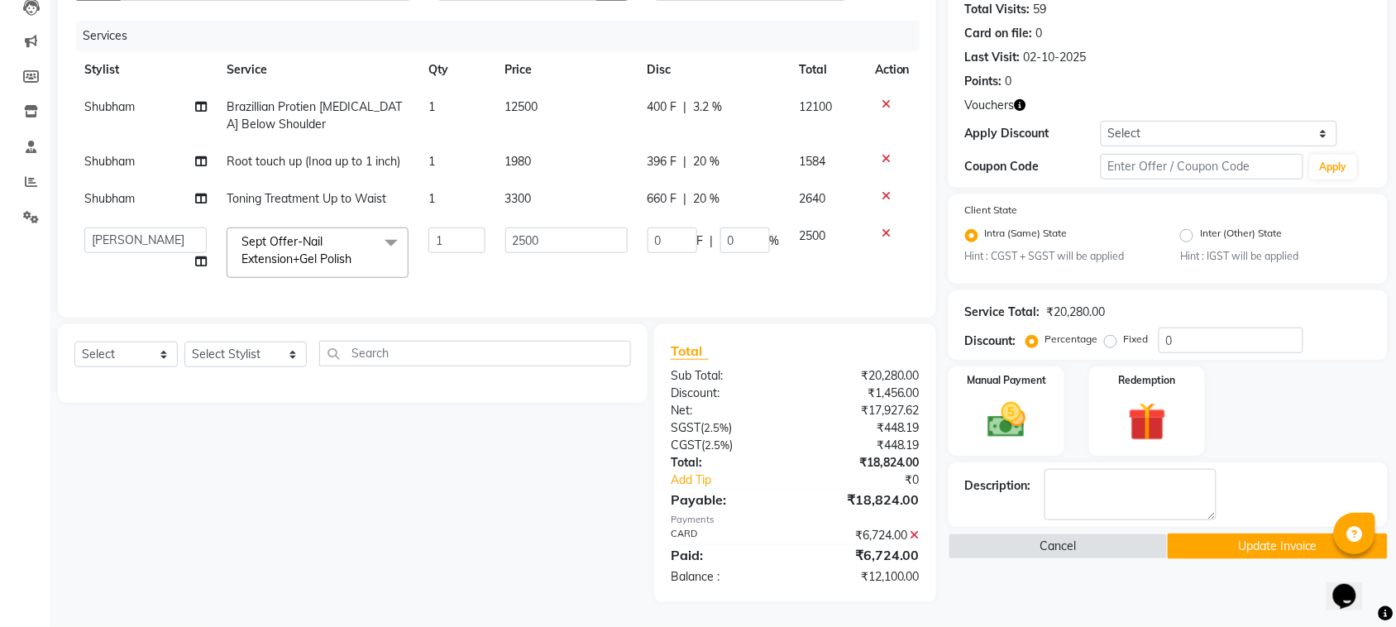
scroll to position [199, 0]
click at [536, 227] on input "2500" at bounding box center [566, 240] width 122 height 26
type input "1999"
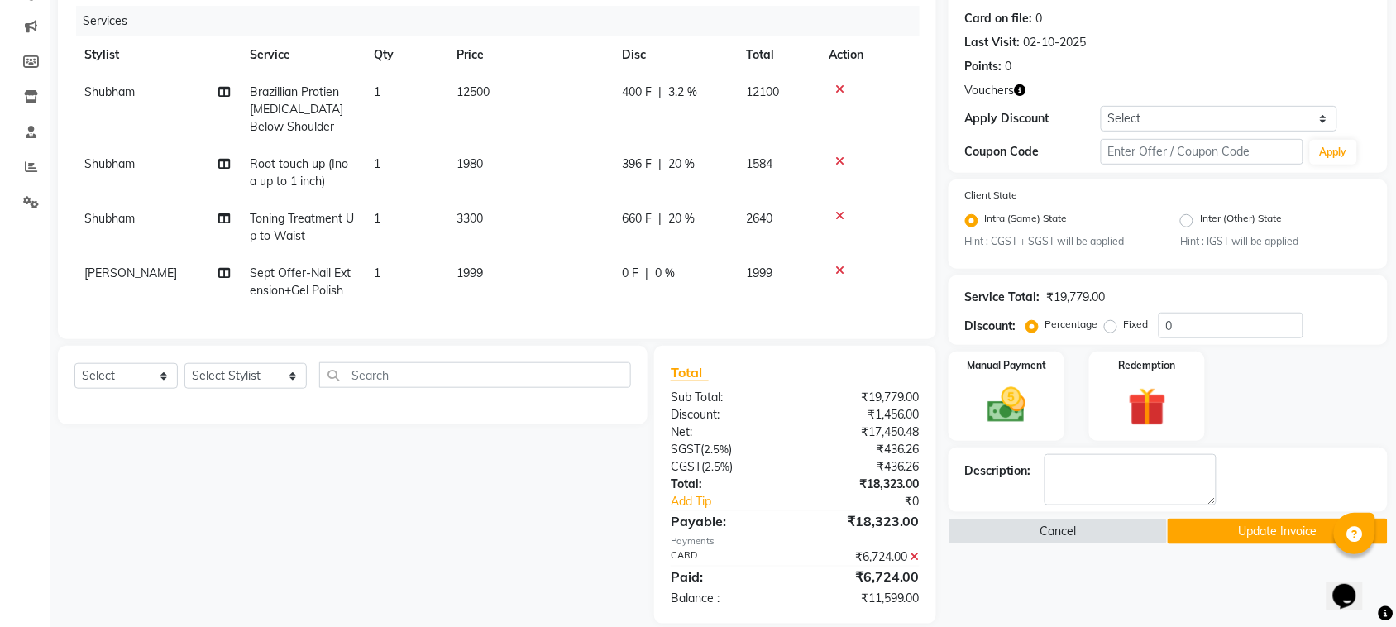
click at [499, 444] on div "Select Service Product Membership Package Voucher Prepaid Gift Card Select Styl…" at bounding box center [346, 485] width 602 height 278
click at [480, 81] on td "12500" at bounding box center [528, 110] width 165 height 72
select select "48406"
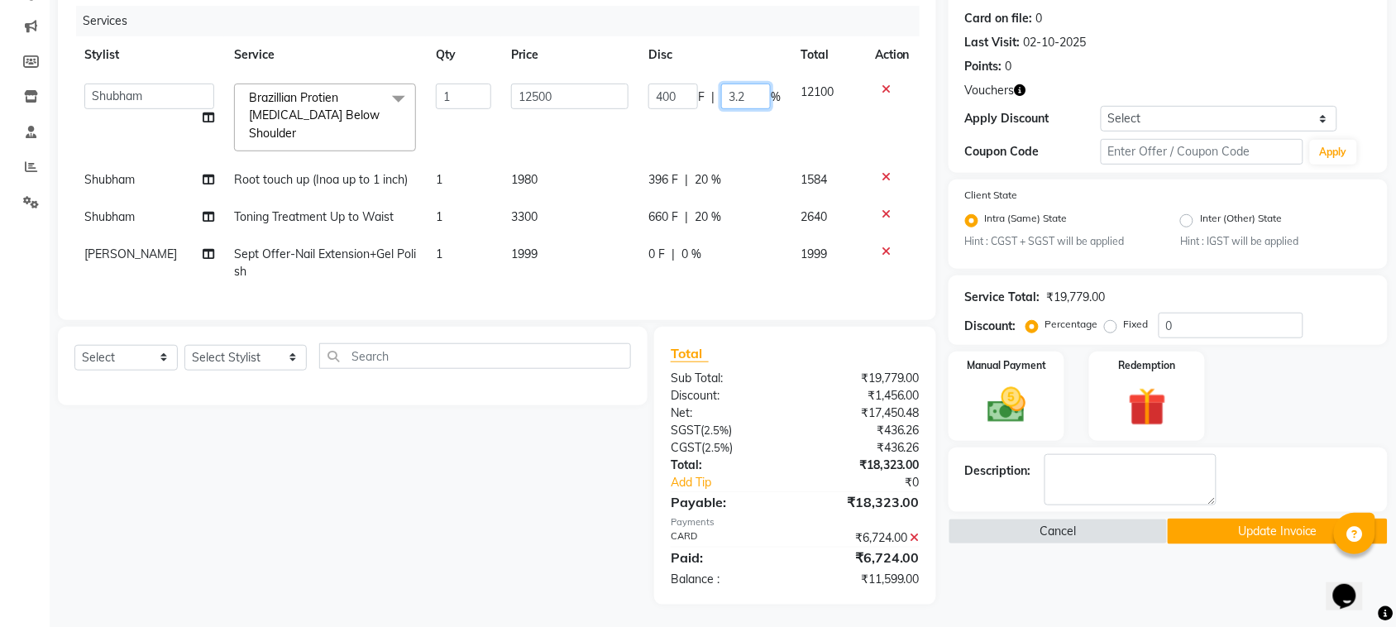
click at [730, 96] on input "3.2" at bounding box center [746, 97] width 50 height 26
type input "20"
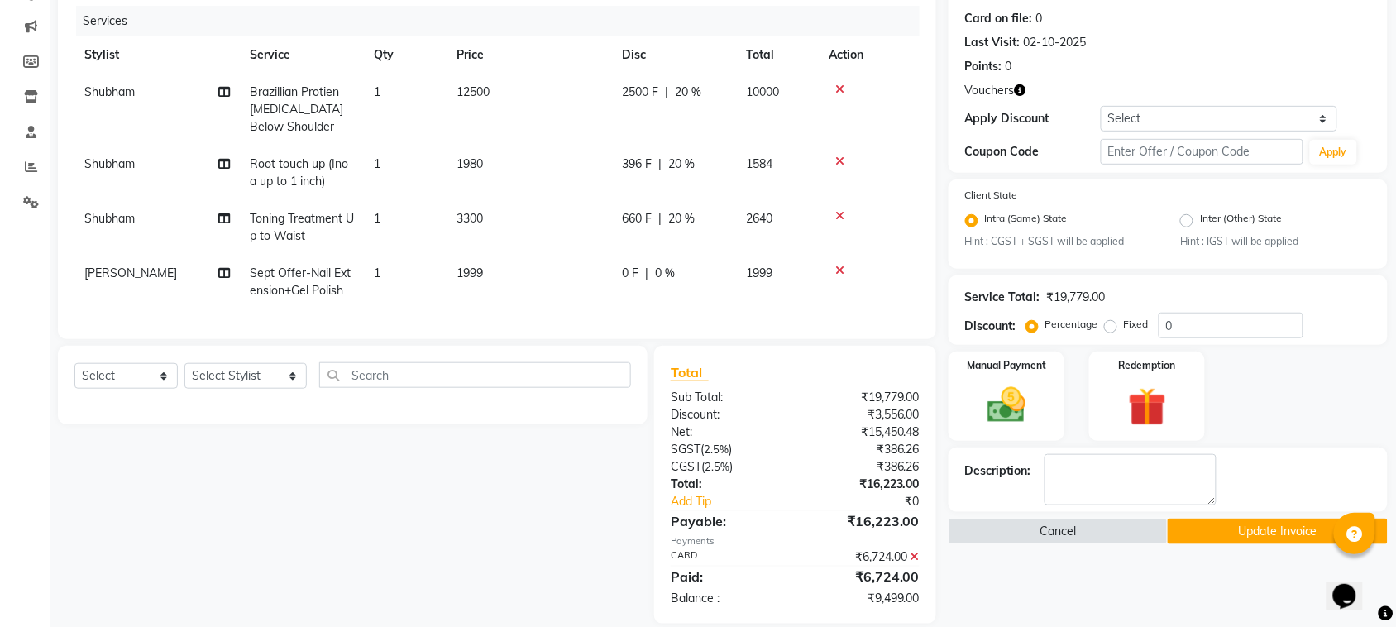
click at [563, 456] on div "Select Service Product Membership Package Voucher Prepaid Gift Card Select Styl…" at bounding box center [346, 485] width 602 height 278
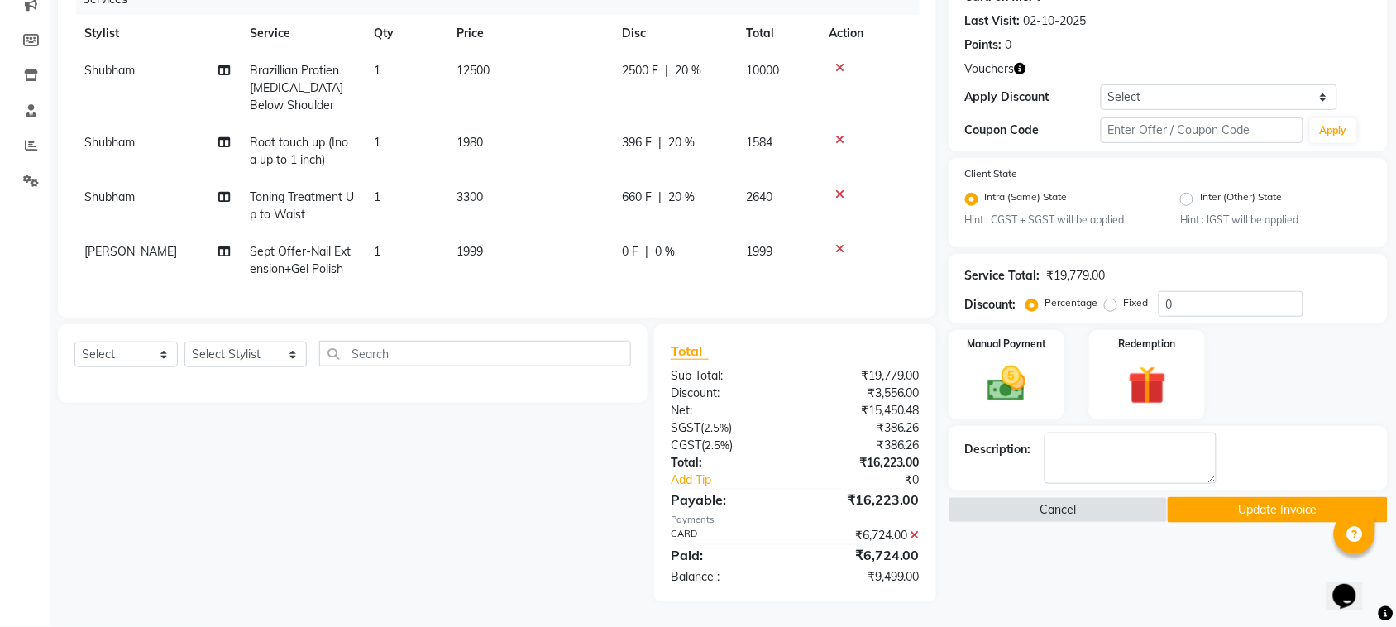
scroll to position [236, 0]
click at [914, 532] on icon at bounding box center [914, 535] width 9 height 12
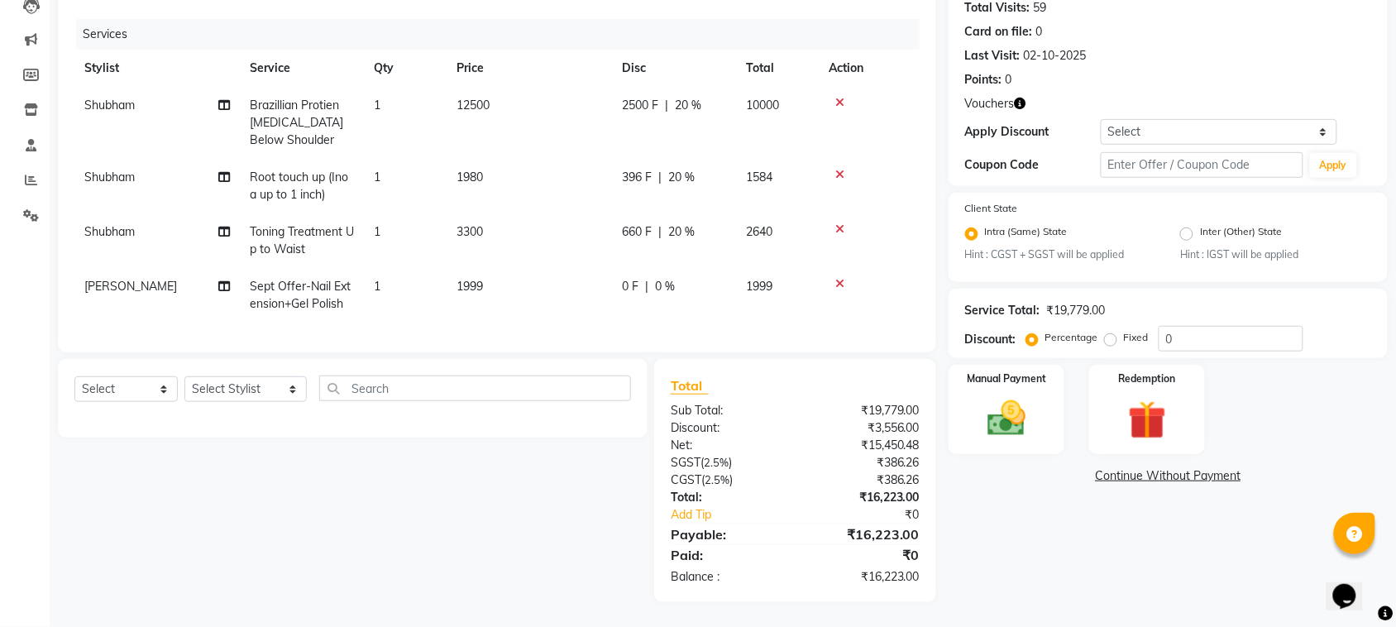
scroll to position [200, 0]
click at [1172, 413] on img at bounding box center [1147, 421] width 64 height 50
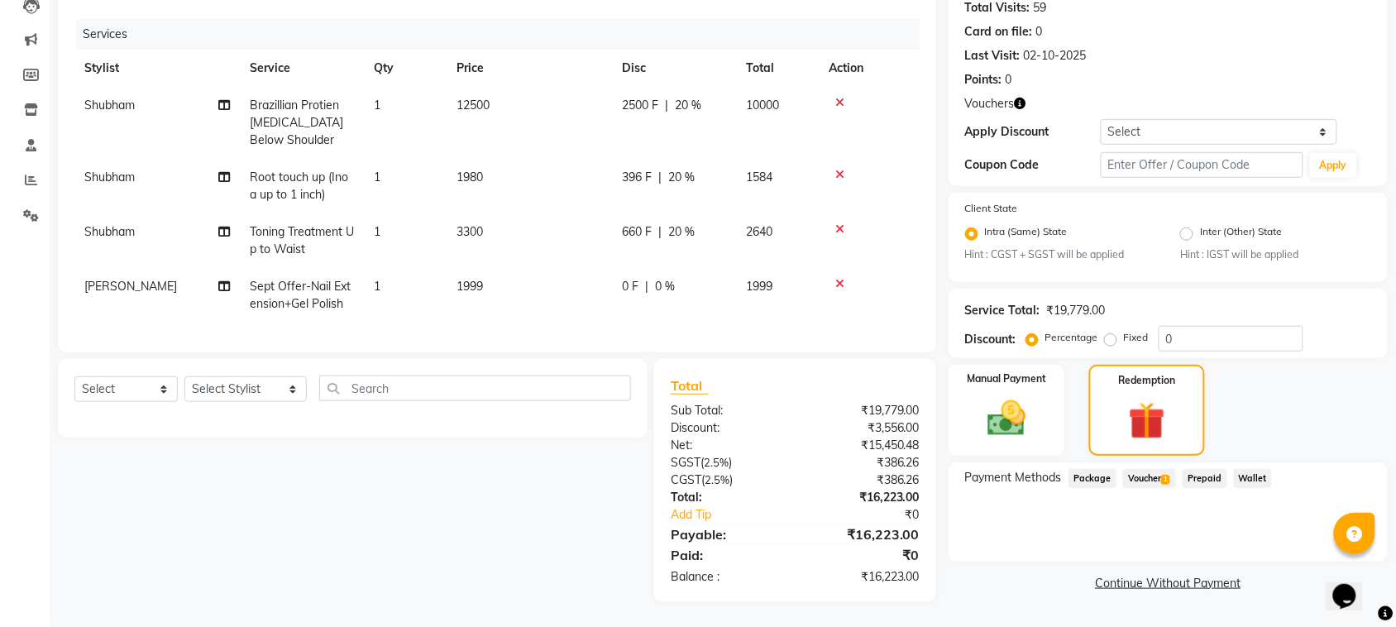
click at [1137, 469] on span "Voucher 1" at bounding box center [1149, 478] width 53 height 19
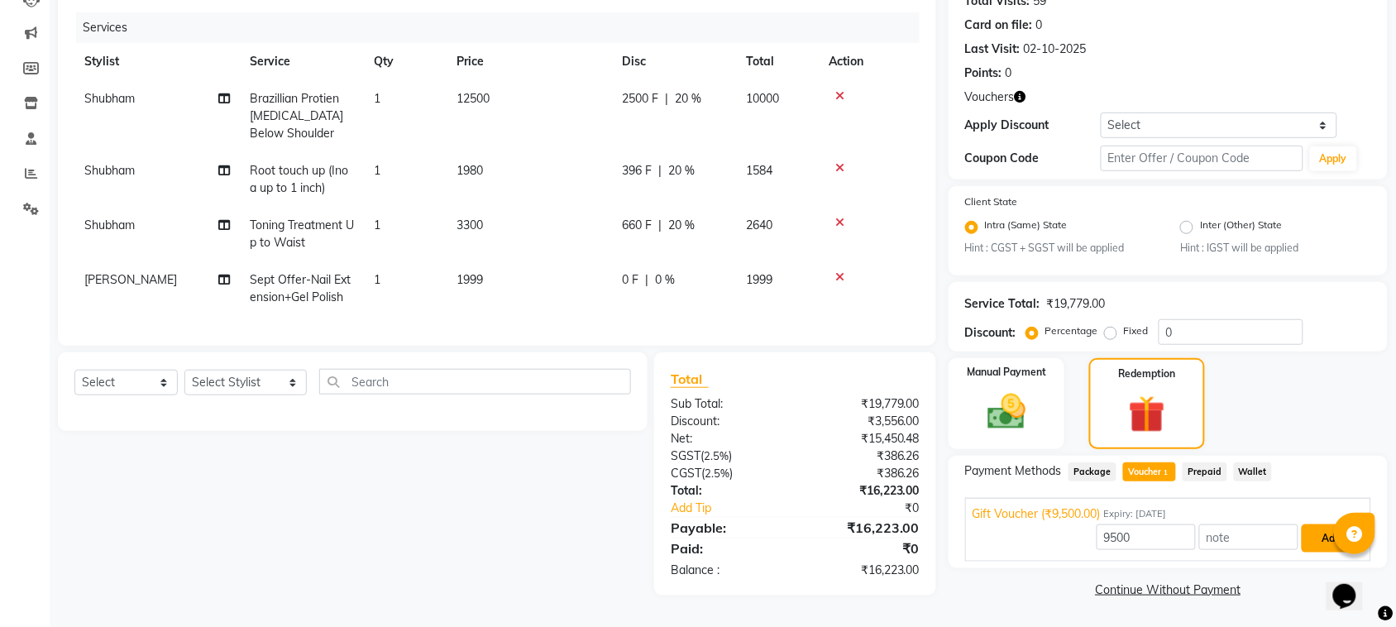
click at [1320, 526] on button "Add" at bounding box center [1331, 538] width 60 height 28
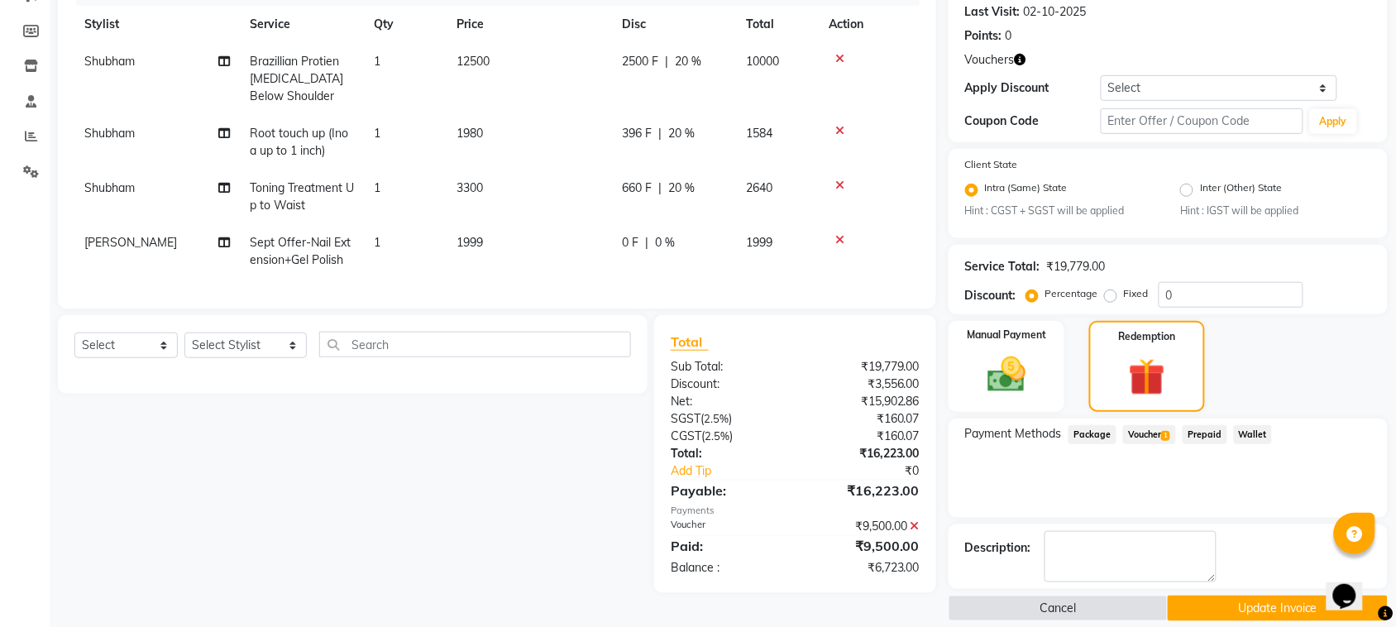
scroll to position [246, 0]
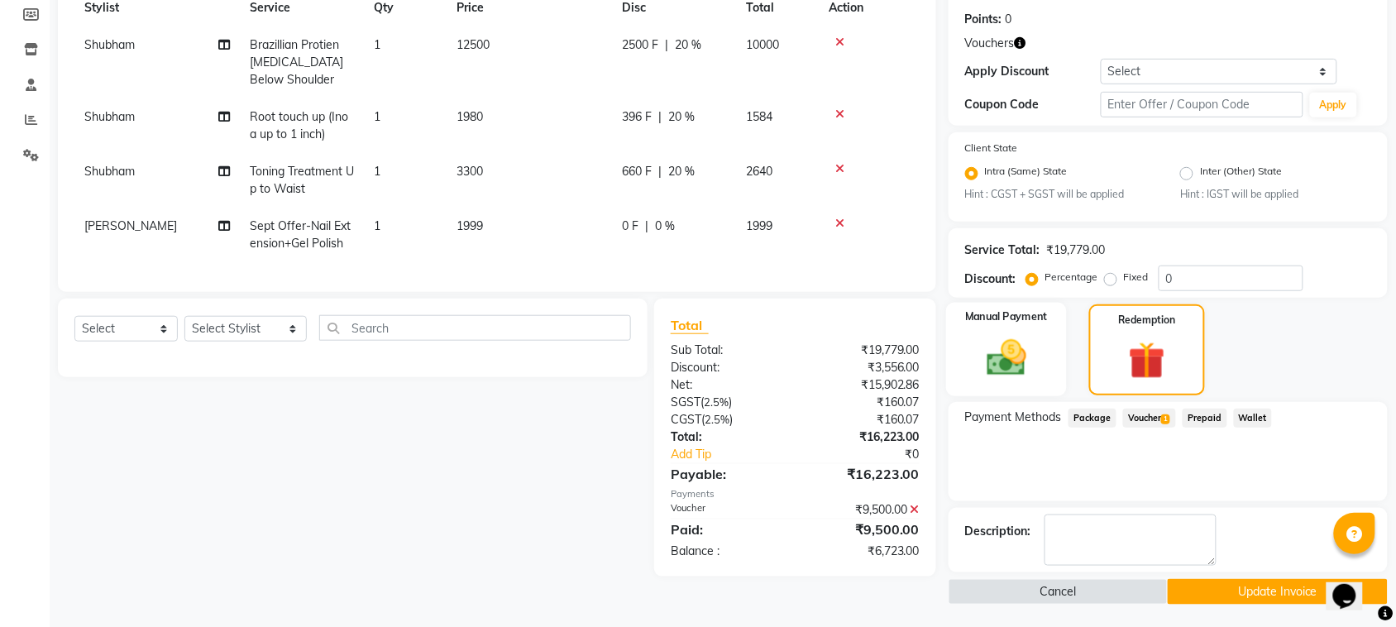
click at [1025, 347] on img at bounding box center [1006, 358] width 64 height 45
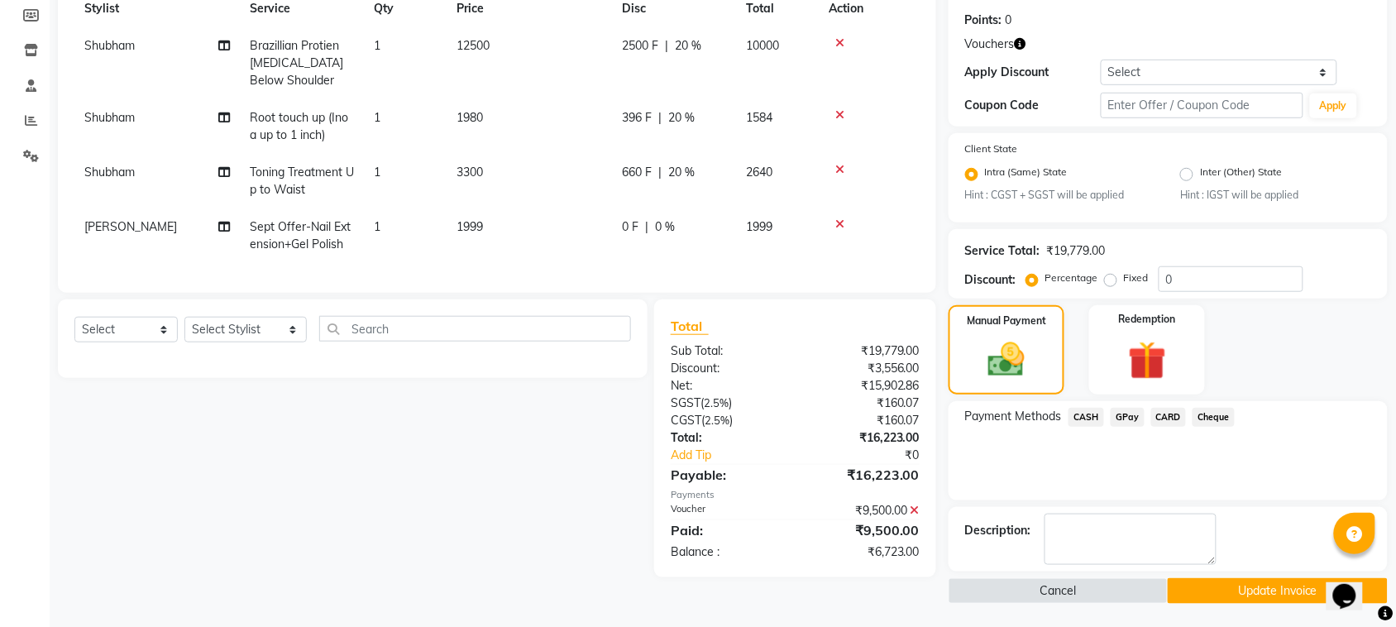
drag, startPoint x: 1159, startPoint y: 405, endPoint x: 1167, endPoint y: 426, distance: 22.3
click at [1162, 408] on span "CARD" at bounding box center [1169, 417] width 36 height 19
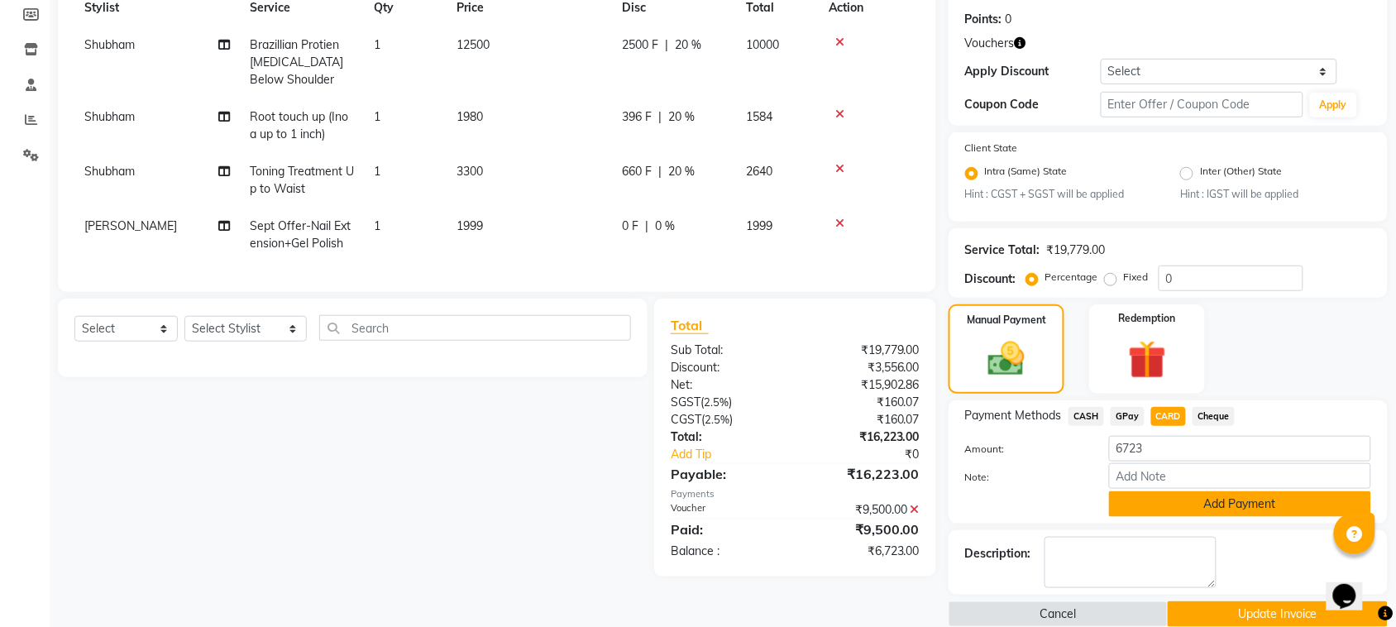
click at [1158, 501] on button "Add Payment" at bounding box center [1240, 504] width 262 height 26
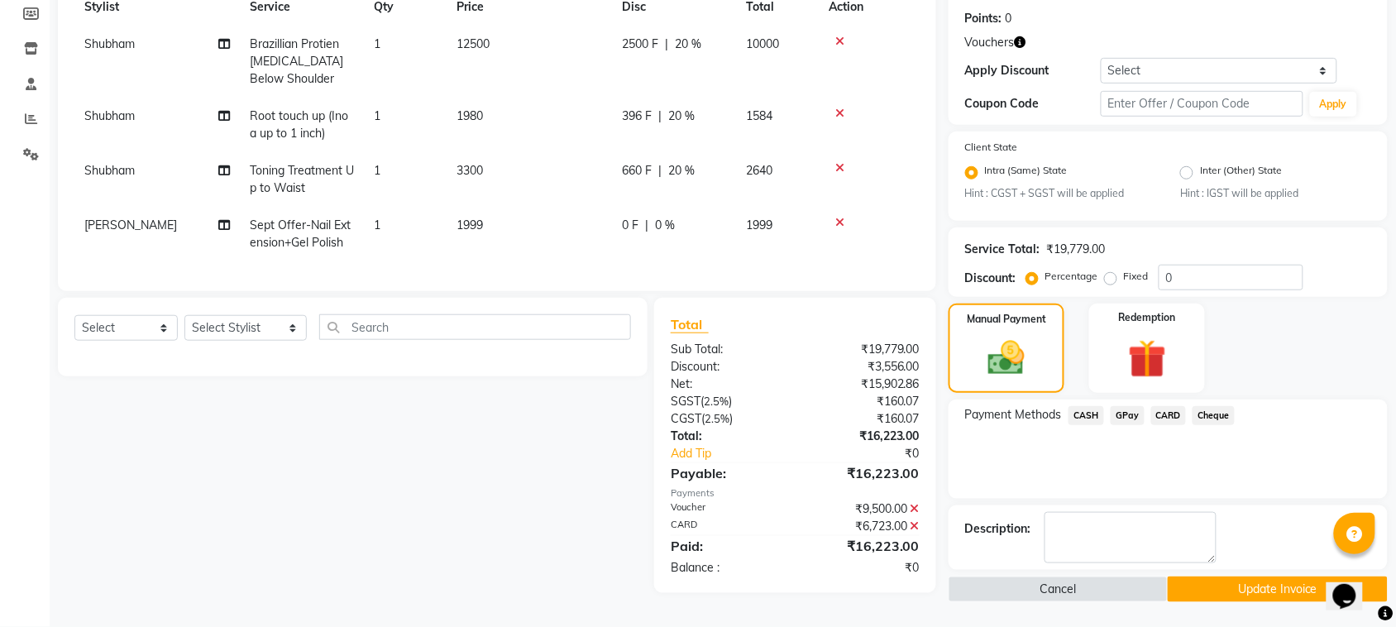
scroll to position [252, 0]
click at [1215, 581] on button "Update Invoice" at bounding box center [1276, 589] width 219 height 26
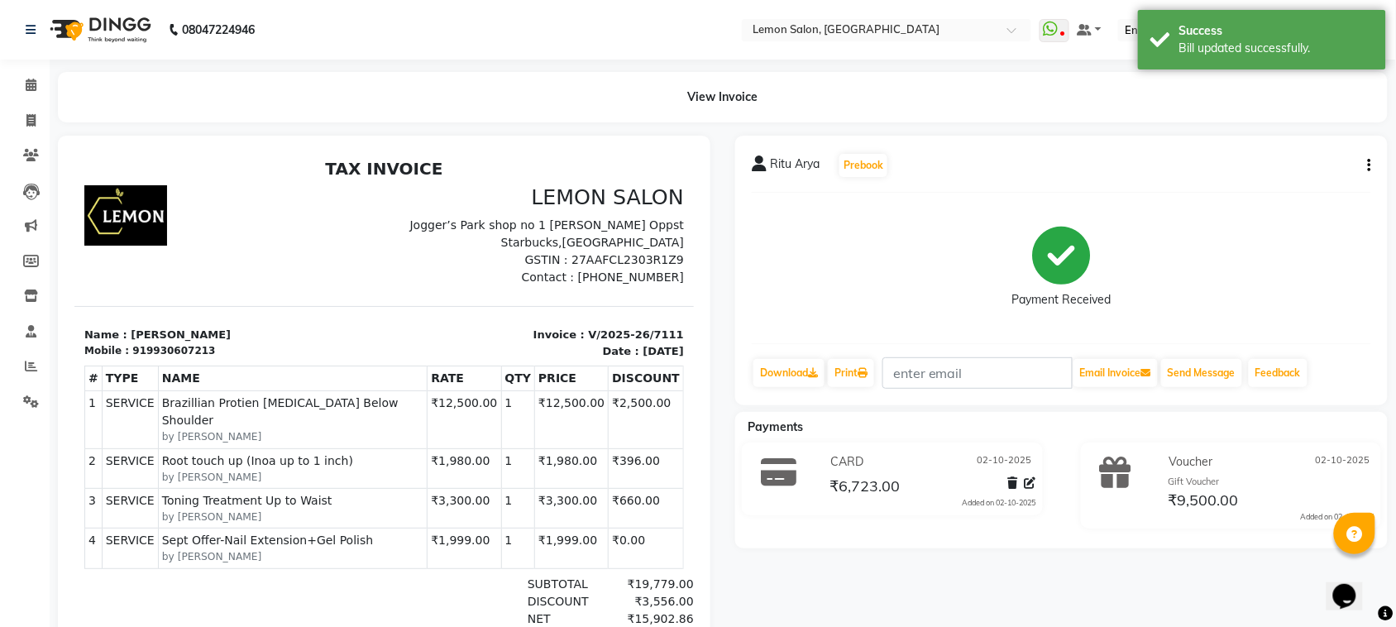
click at [1365, 165] on button "button" at bounding box center [1366, 165] width 10 height 17
click at [553, 276] on p "Contact : 9082455523" at bounding box center [539, 276] width 290 height 17
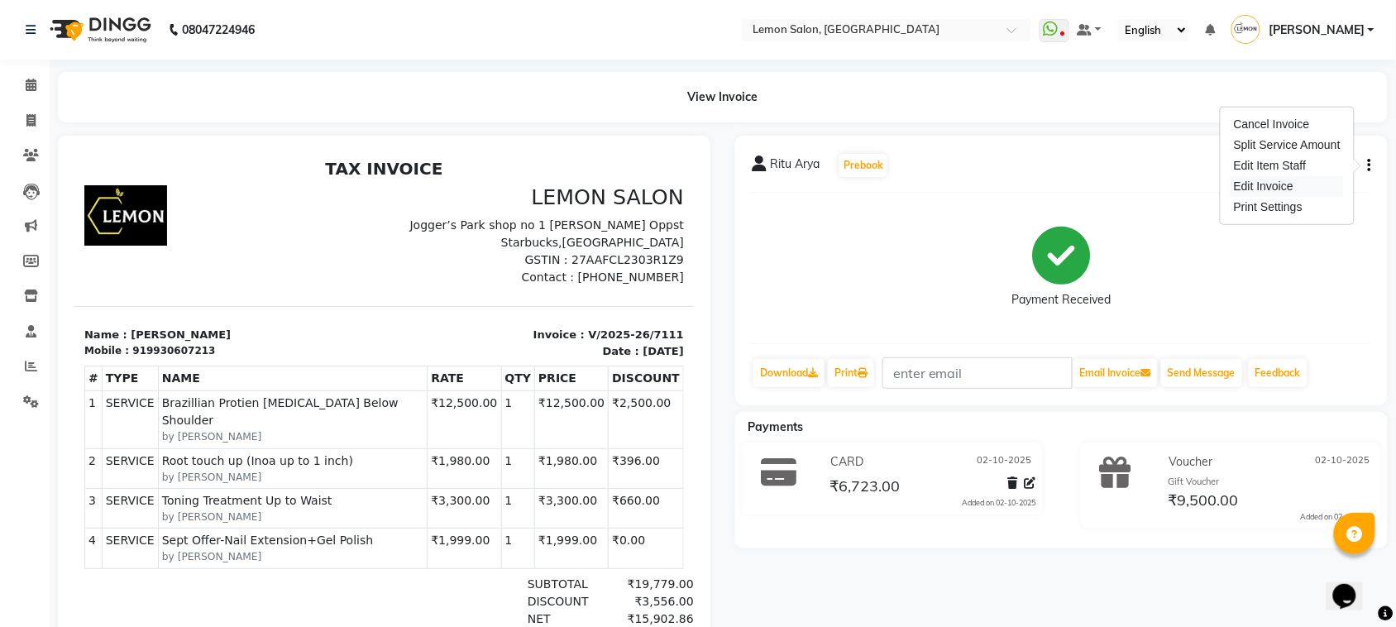
click at [1276, 182] on div "Edit Invoice" at bounding box center [1286, 186] width 113 height 21
select select "service"
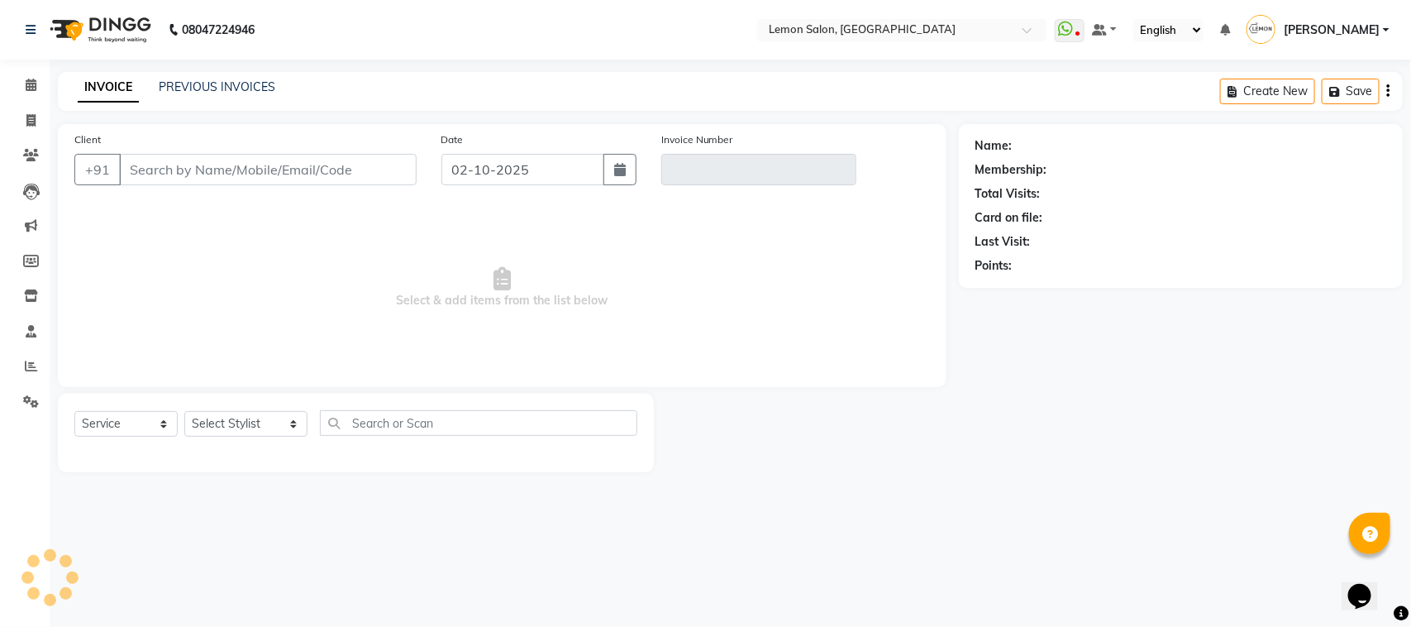
type input "9930607213"
type input "V/2025-26/7111"
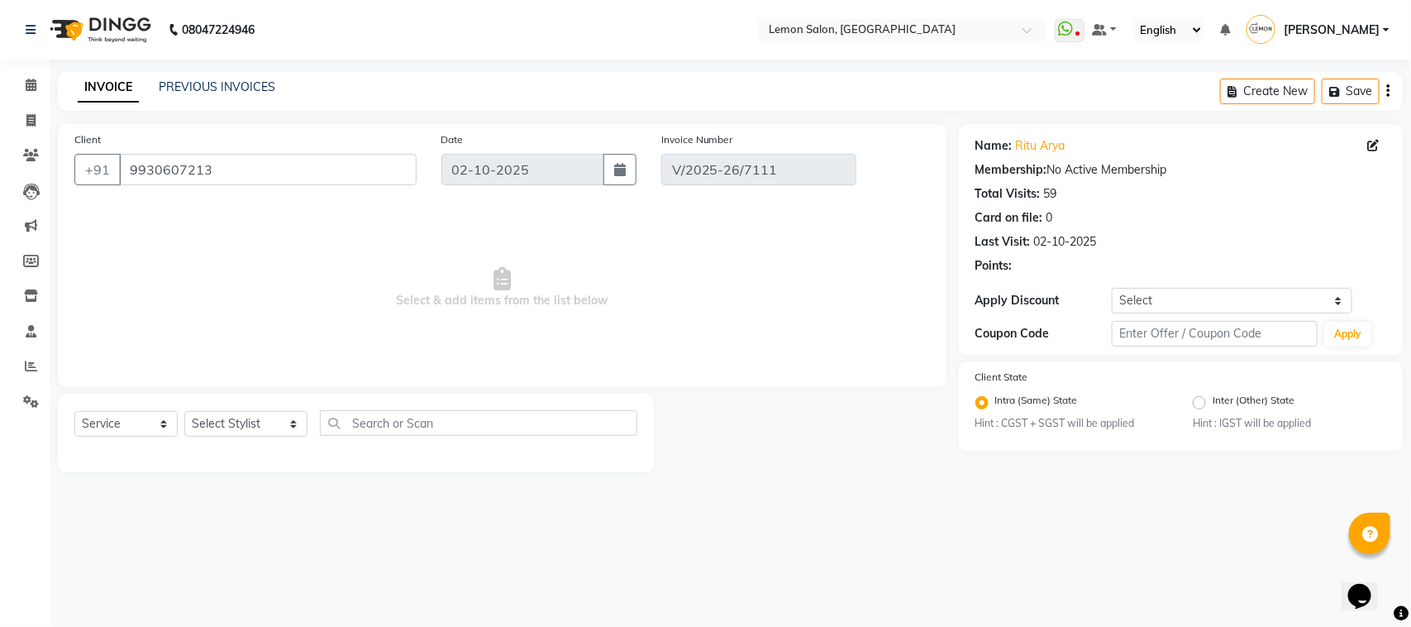
select select "select"
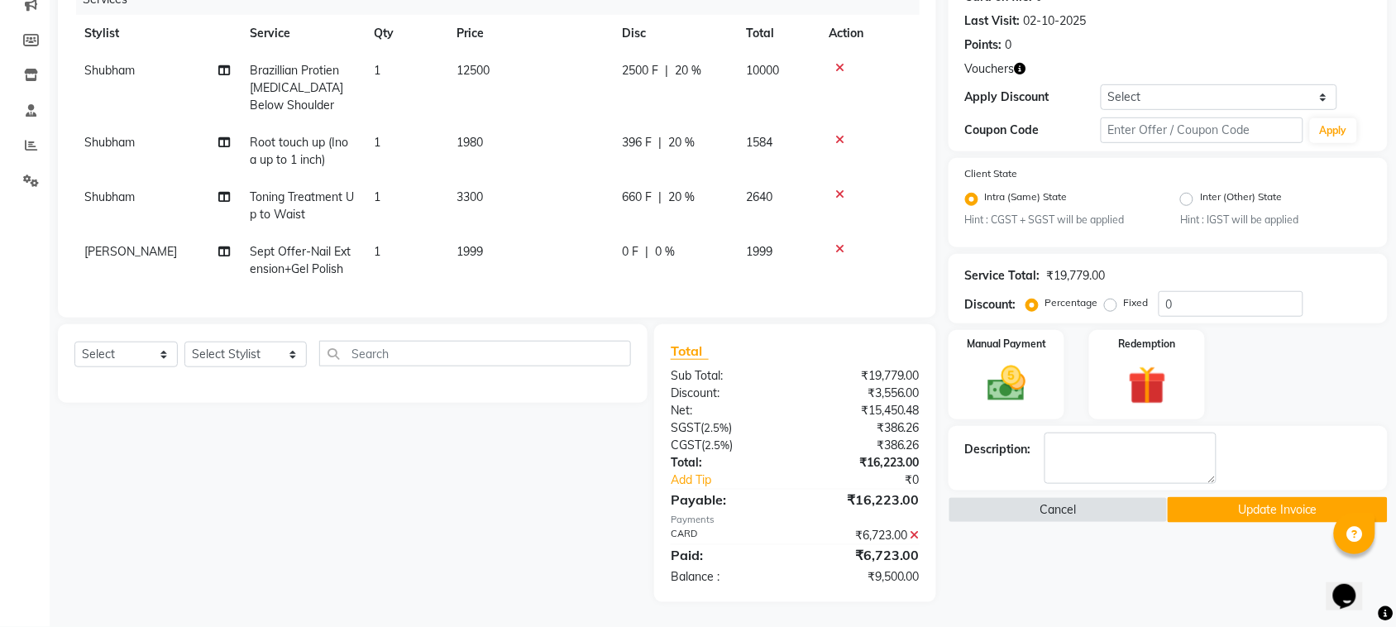
click at [324, 198] on td "Toning Treatment Up to Waist" at bounding box center [302, 206] width 124 height 55
select select "48406"
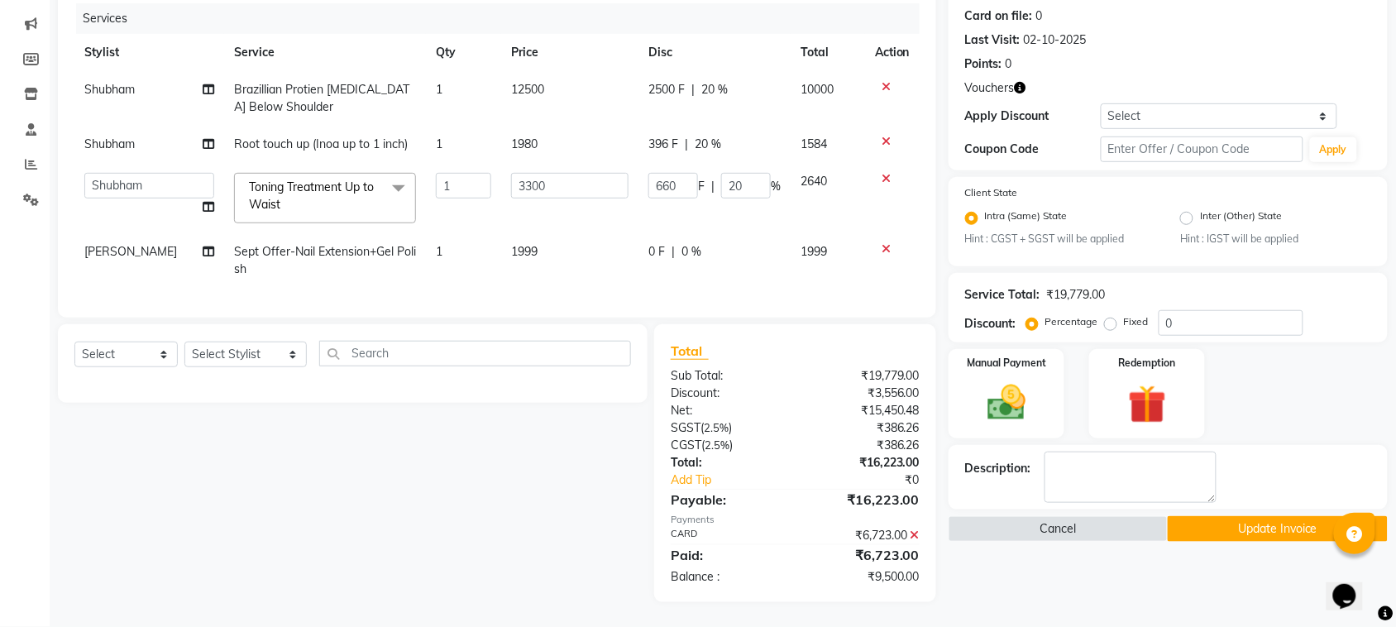
scroll to position [216, 0]
click at [302, 179] on span "Toning Treatment Up to Waist" at bounding box center [311, 195] width 125 height 32
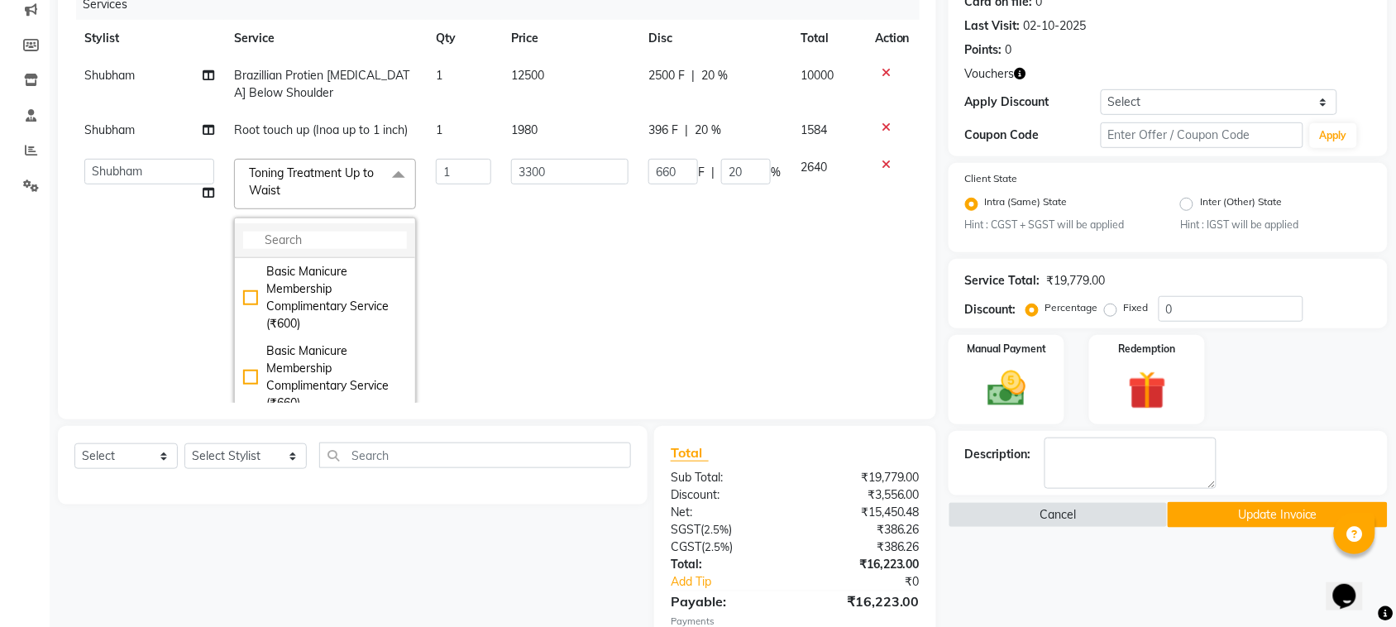
click at [296, 238] on input "multiselect-search" at bounding box center [325, 240] width 164 height 17
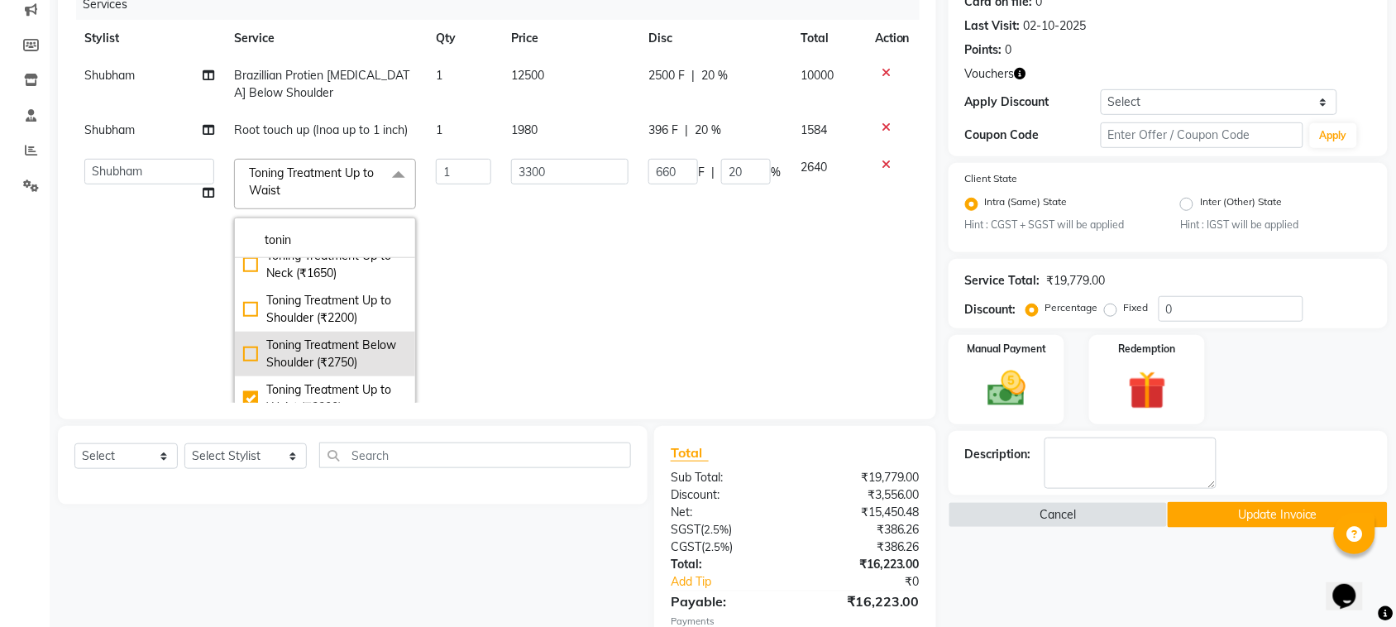
scroll to position [103, 0]
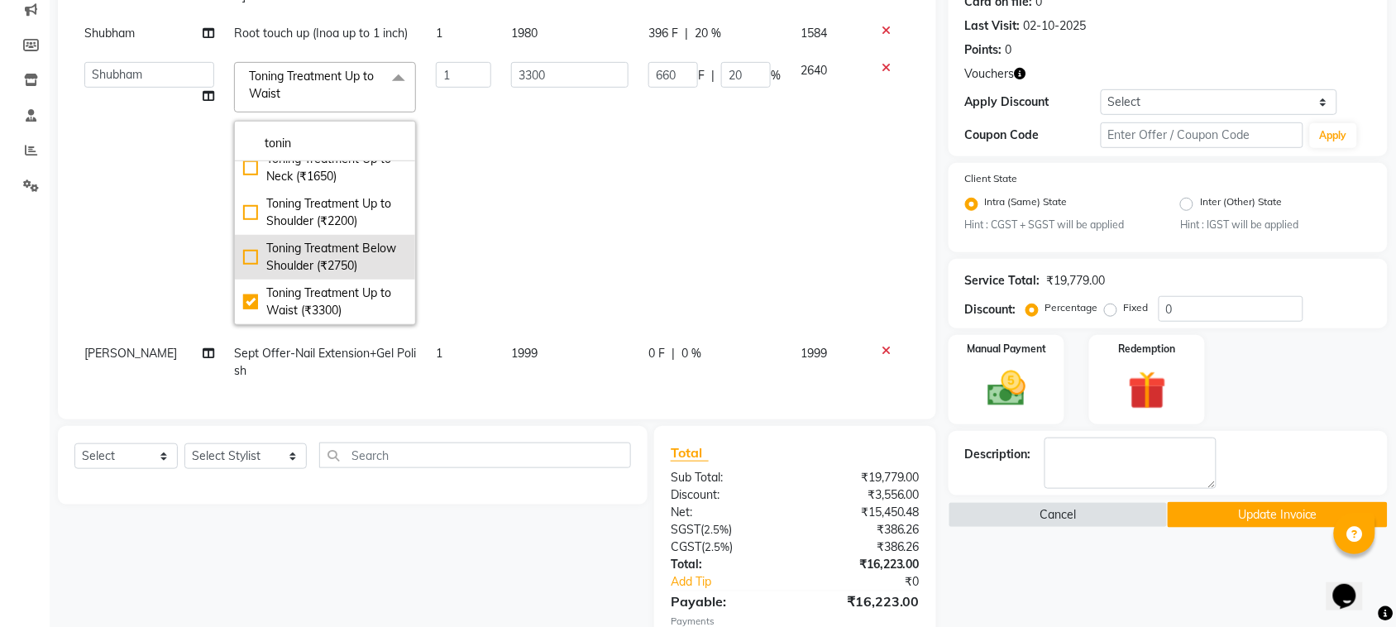
type input "tonin"
click at [311, 240] on div "Toning Treatment Below Shoulder (₹2750)" at bounding box center [325, 257] width 164 height 35
checkbox input "true"
checkbox input "false"
type input "2750"
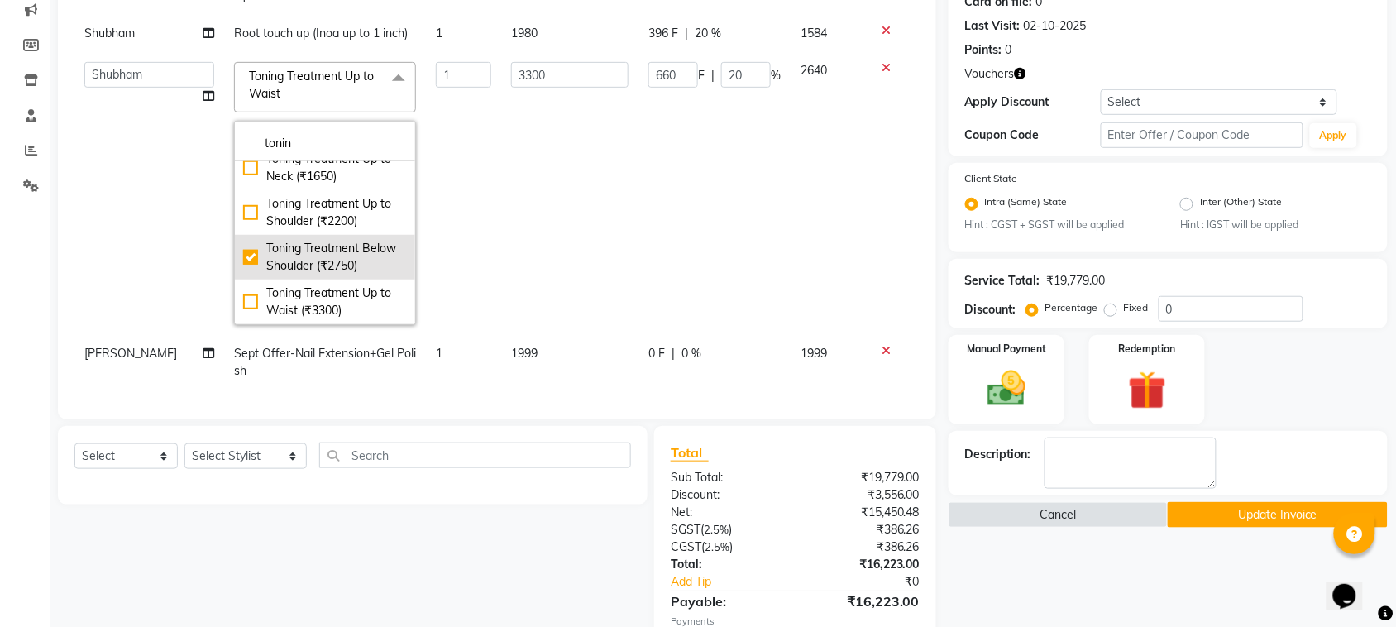
type input "0"
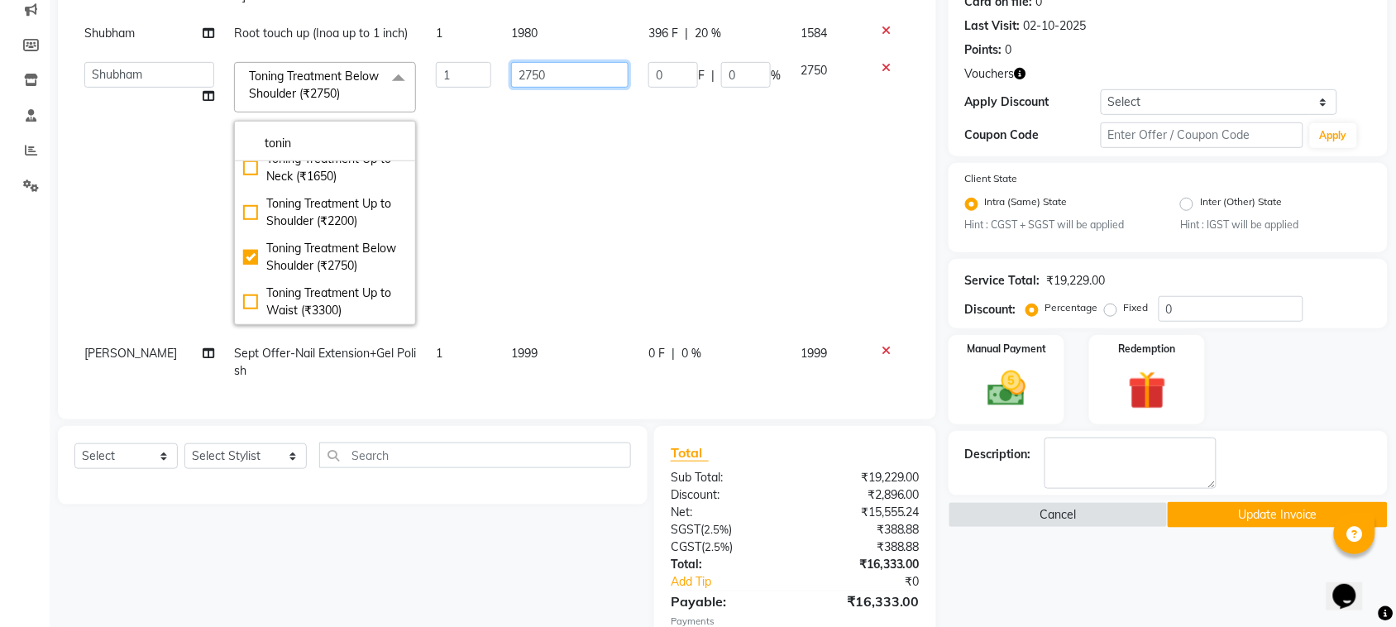
click at [515, 67] on input "2750" at bounding box center [569, 75] width 117 height 26
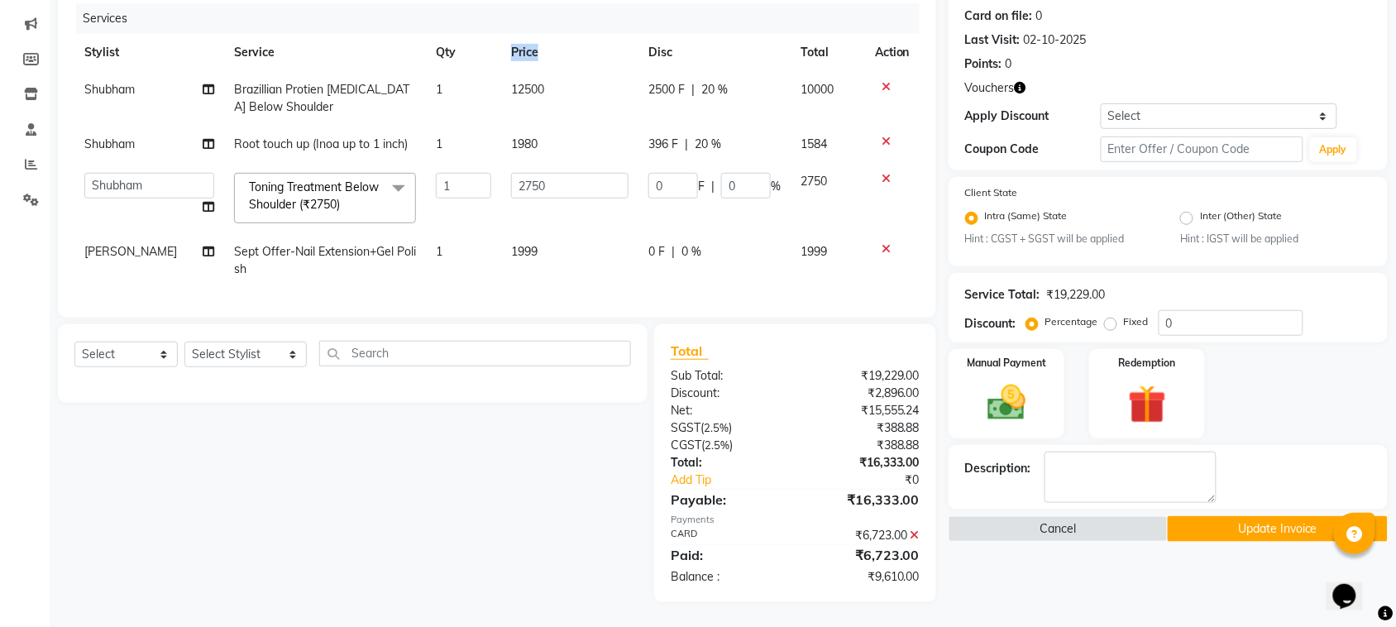
scroll to position [0, 0]
click at [515, 67] on table "Stylist Service Qty Price Disc Total Action Shubham Brazillian Protien Botox Be…" at bounding box center [496, 161] width 845 height 254
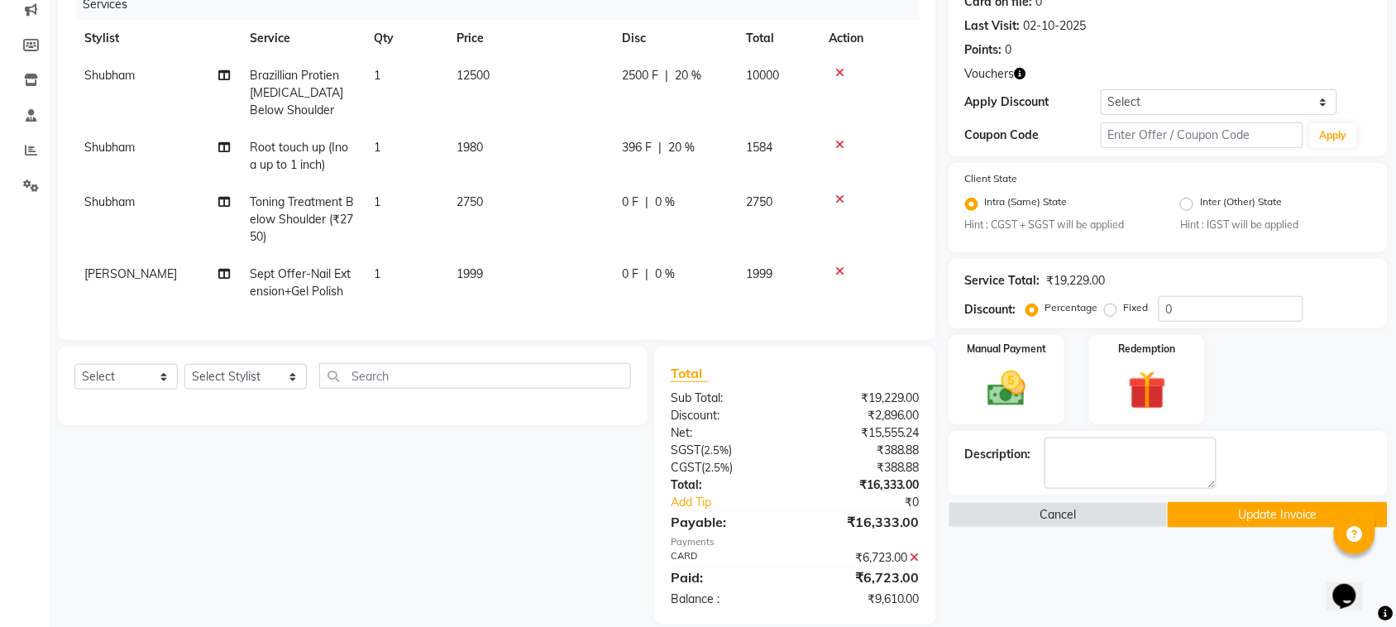
click at [471, 192] on td "2750" at bounding box center [528, 220] width 165 height 72
select select "48406"
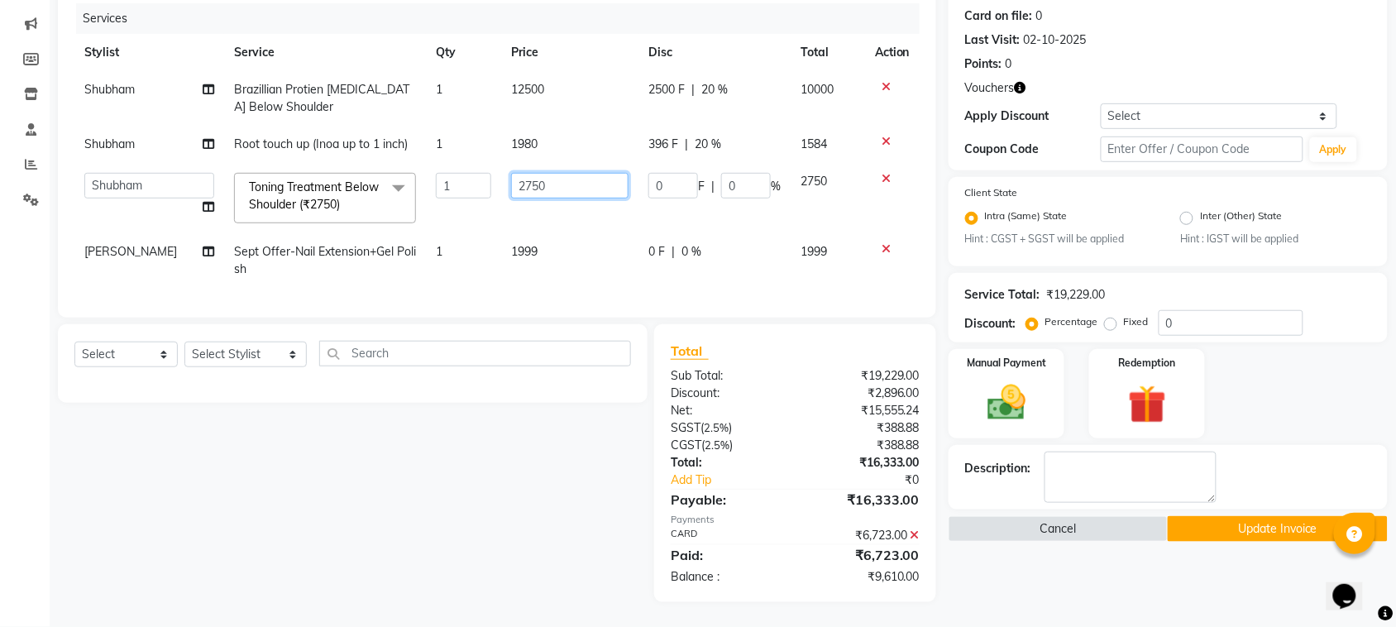
click at [532, 173] on input "2750" at bounding box center [569, 186] width 117 height 26
type input "3300"
click at [472, 556] on div "Select Service Product Membership Package Voucher Prepaid Gift Card Select Styl…" at bounding box center [346, 463] width 602 height 278
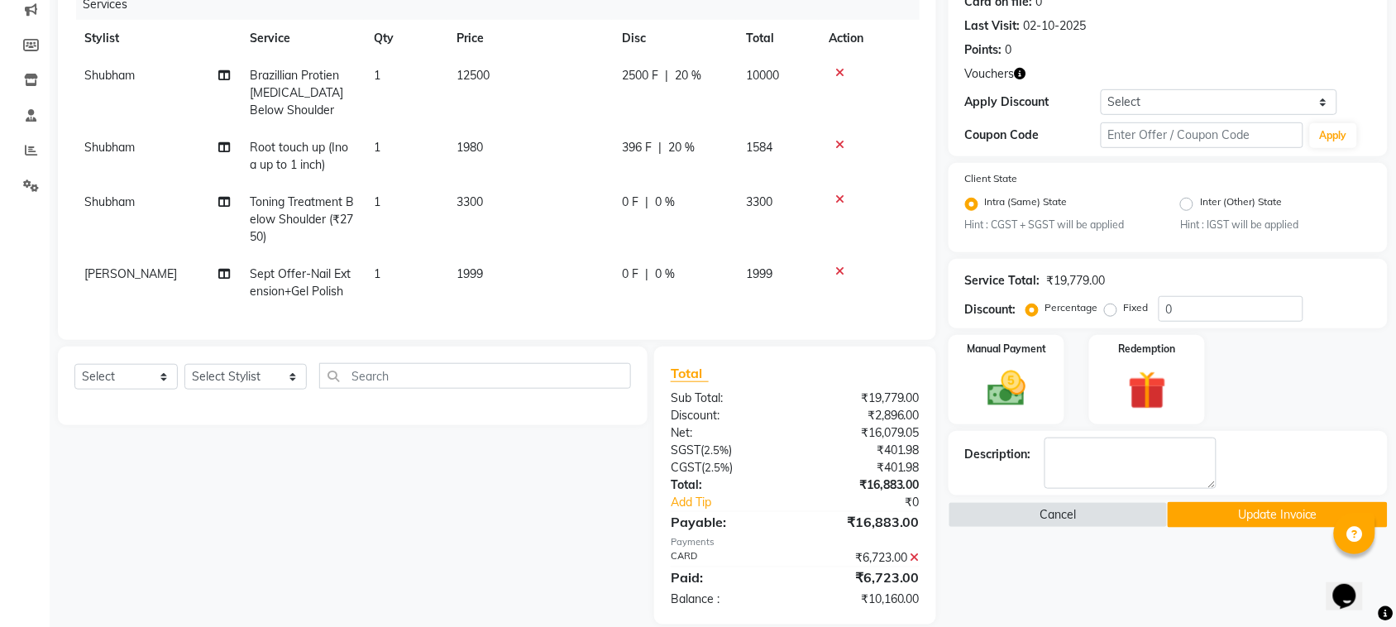
drag, startPoint x: 659, startPoint y: 208, endPoint x: 689, endPoint y: 209, distance: 29.8
click at [660, 208] on span "0 %" at bounding box center [665, 201] width 20 height 17
select select "48406"
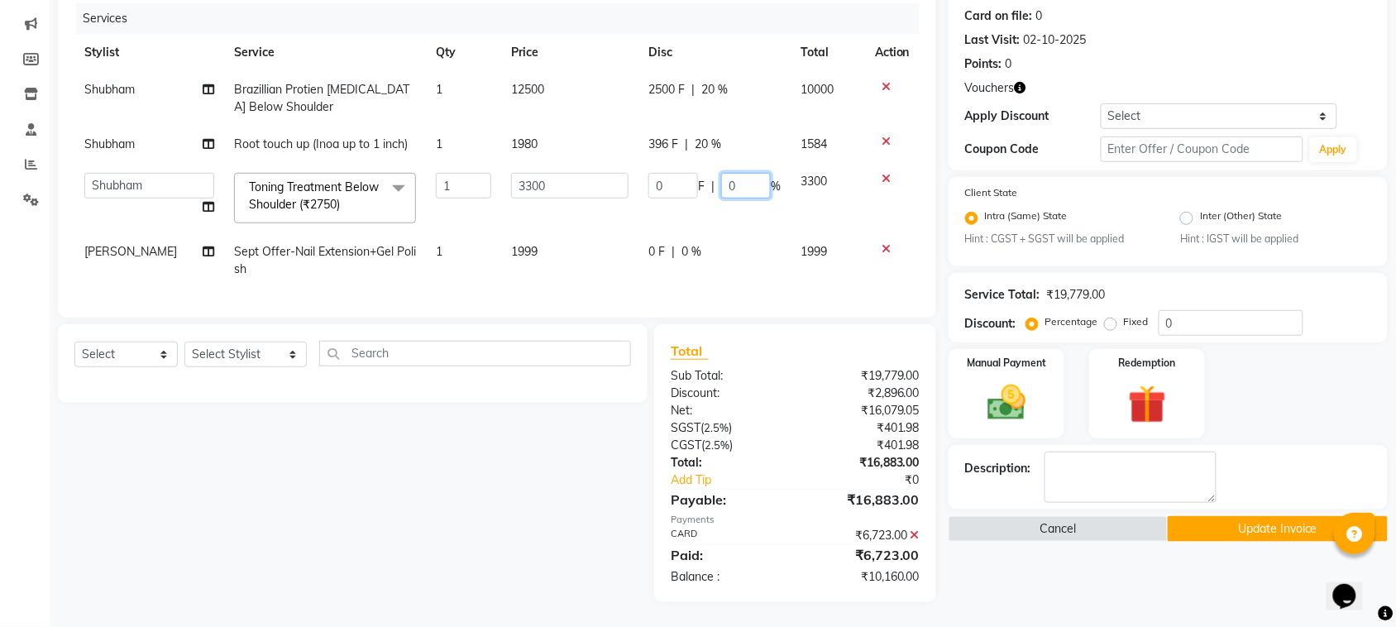
click at [728, 173] on input "0" at bounding box center [746, 186] width 50 height 26
type input "20"
click at [594, 426] on div "Select Service Product Membership Package Voucher Prepaid Gift Card Select Styl…" at bounding box center [346, 463] width 602 height 278
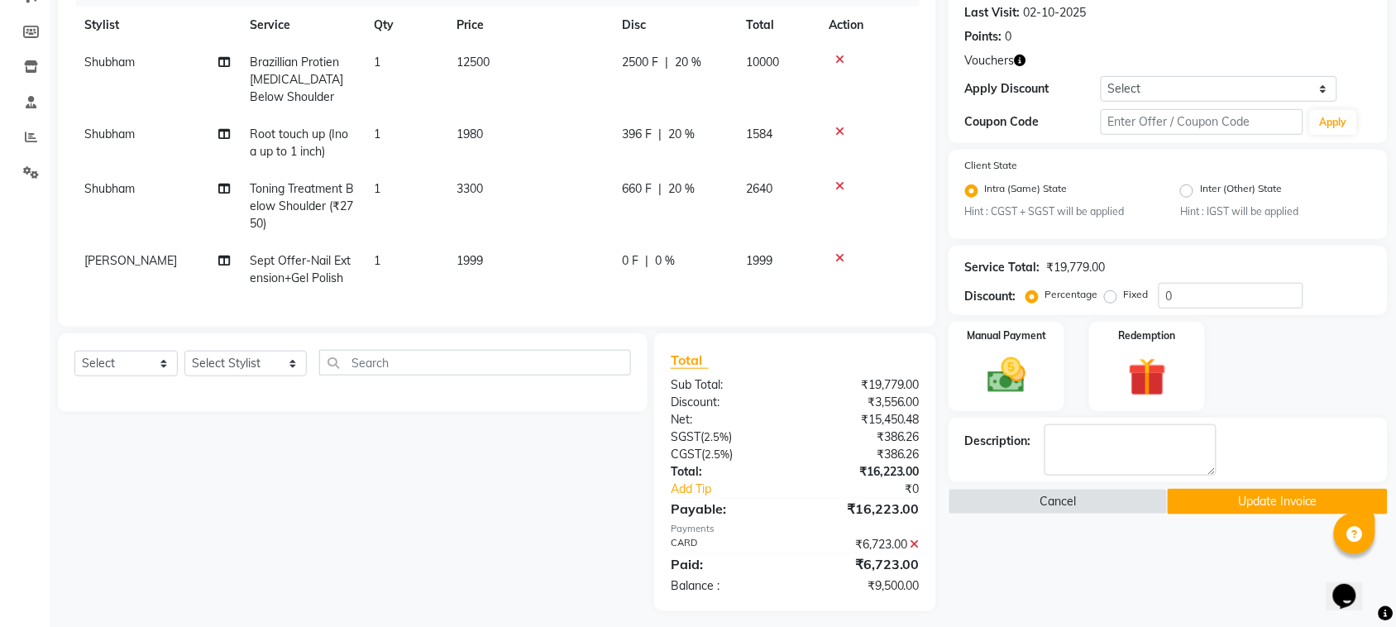
scroll to position [252, 0]
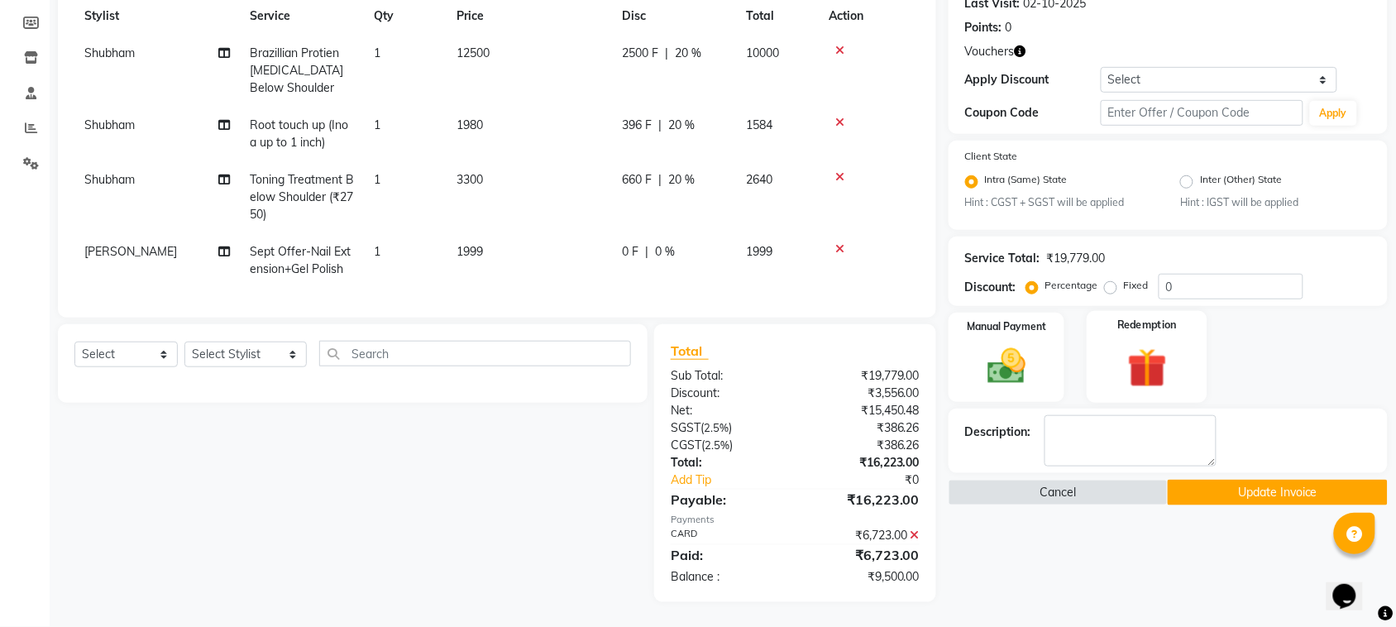
click at [1127, 344] on img at bounding box center [1147, 369] width 64 height 50
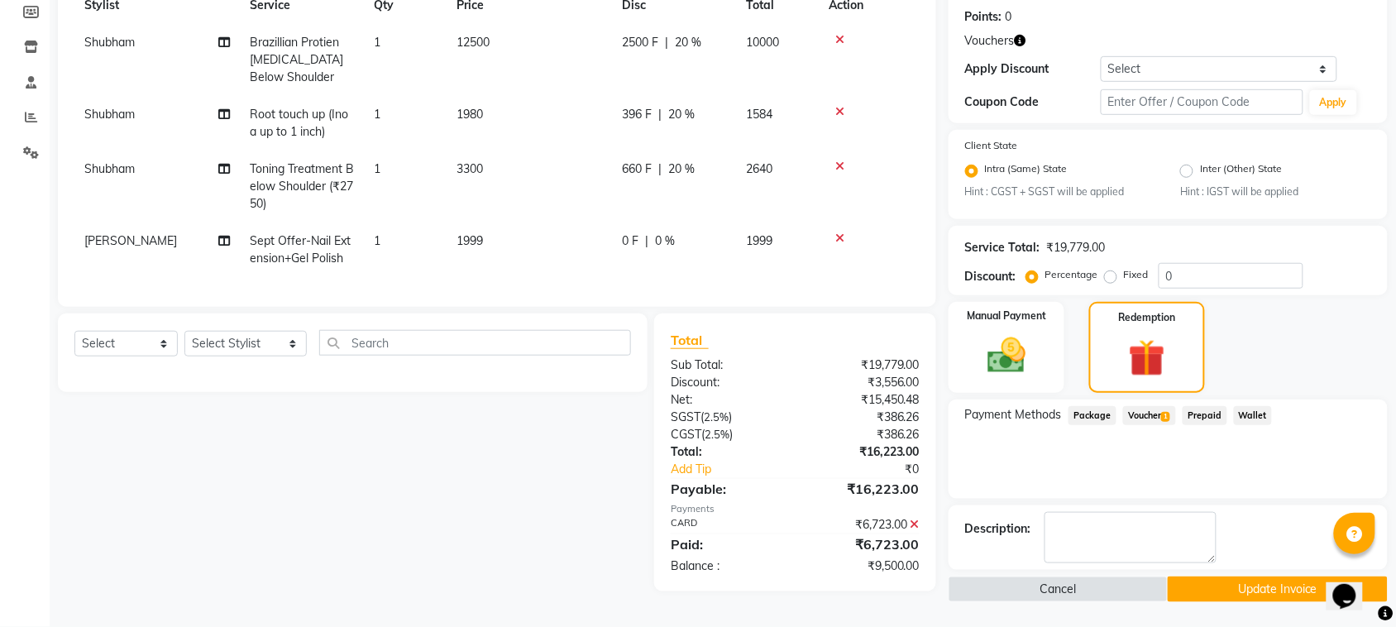
click at [1146, 406] on span "Voucher 1" at bounding box center [1149, 415] width 53 height 19
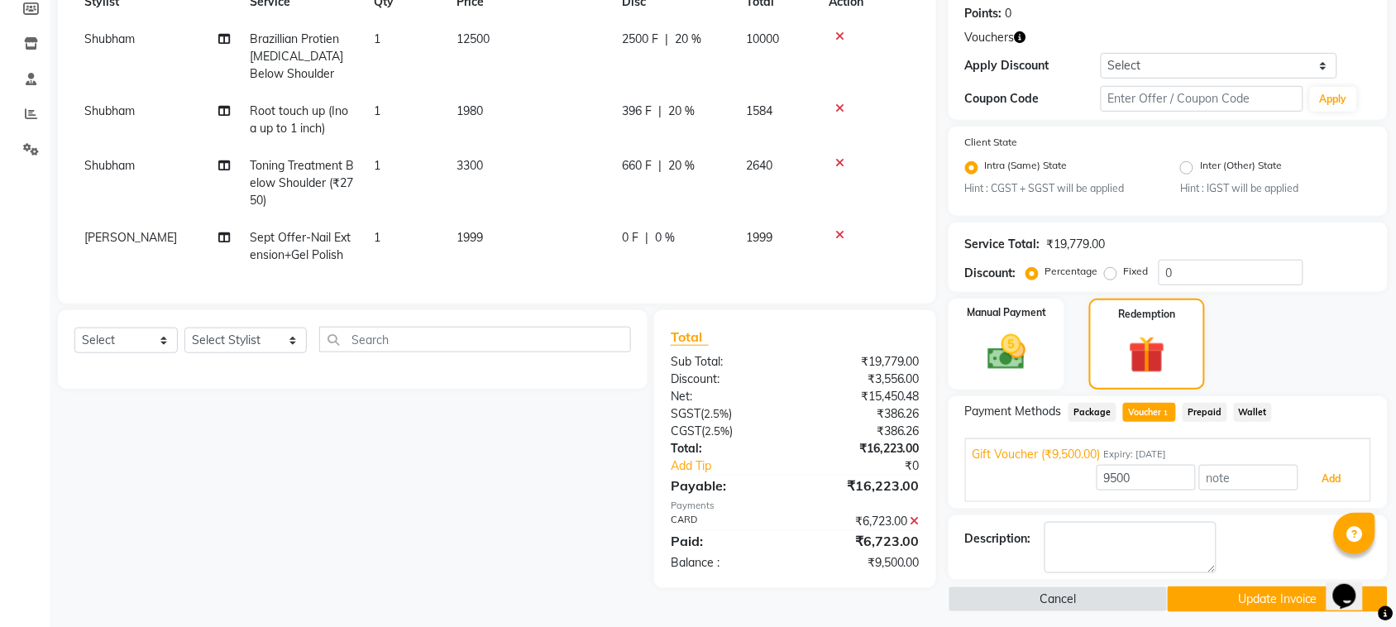
click at [1319, 480] on button "Add" at bounding box center [1331, 479] width 60 height 28
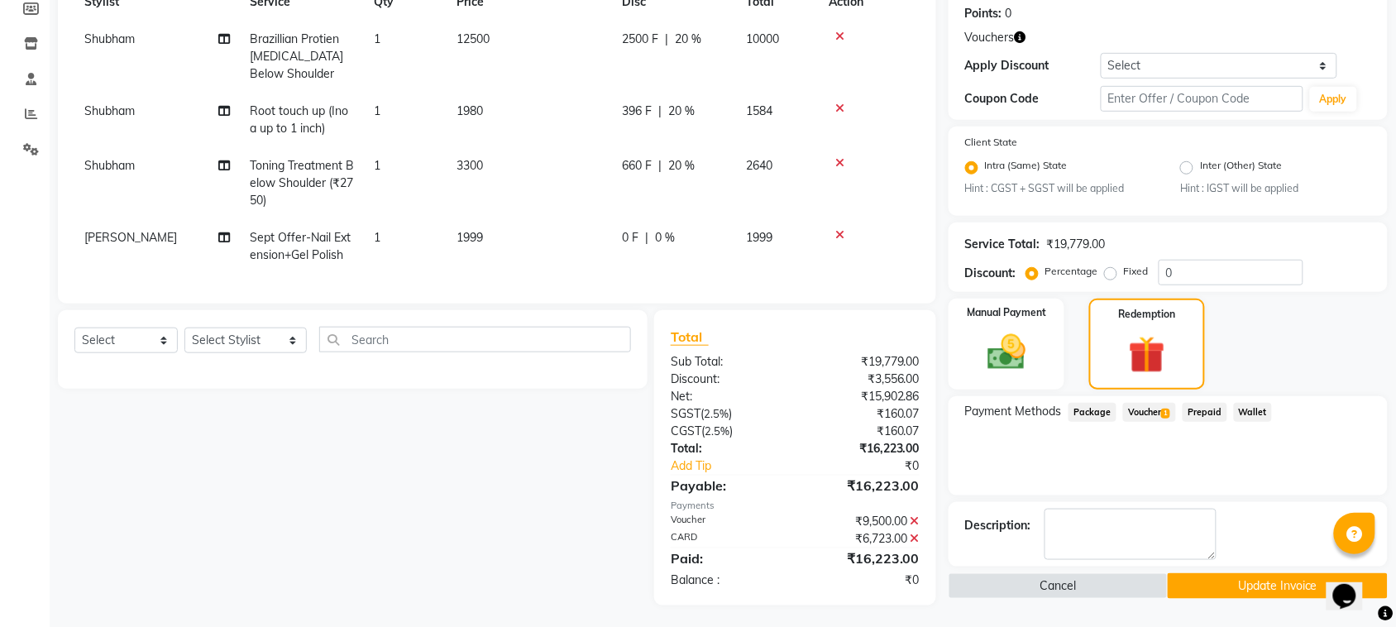
click at [1229, 585] on button "Update Invoice" at bounding box center [1276, 586] width 219 height 26
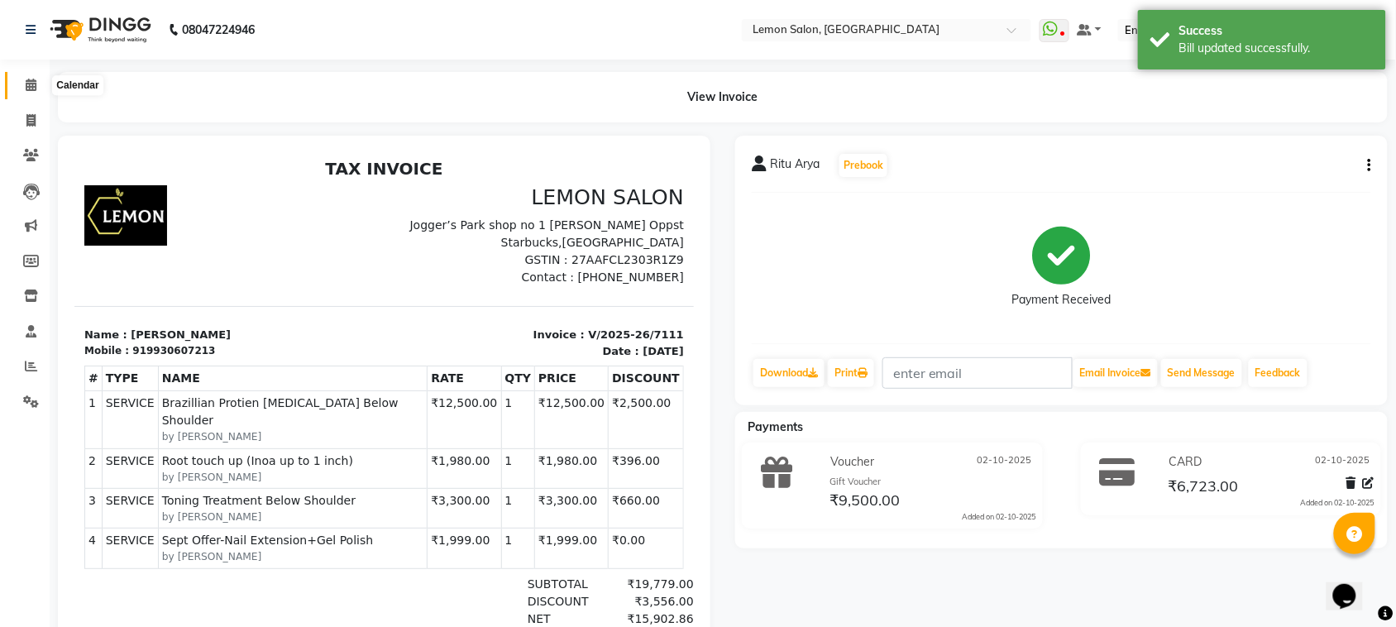
click at [29, 81] on icon at bounding box center [31, 85] width 11 height 12
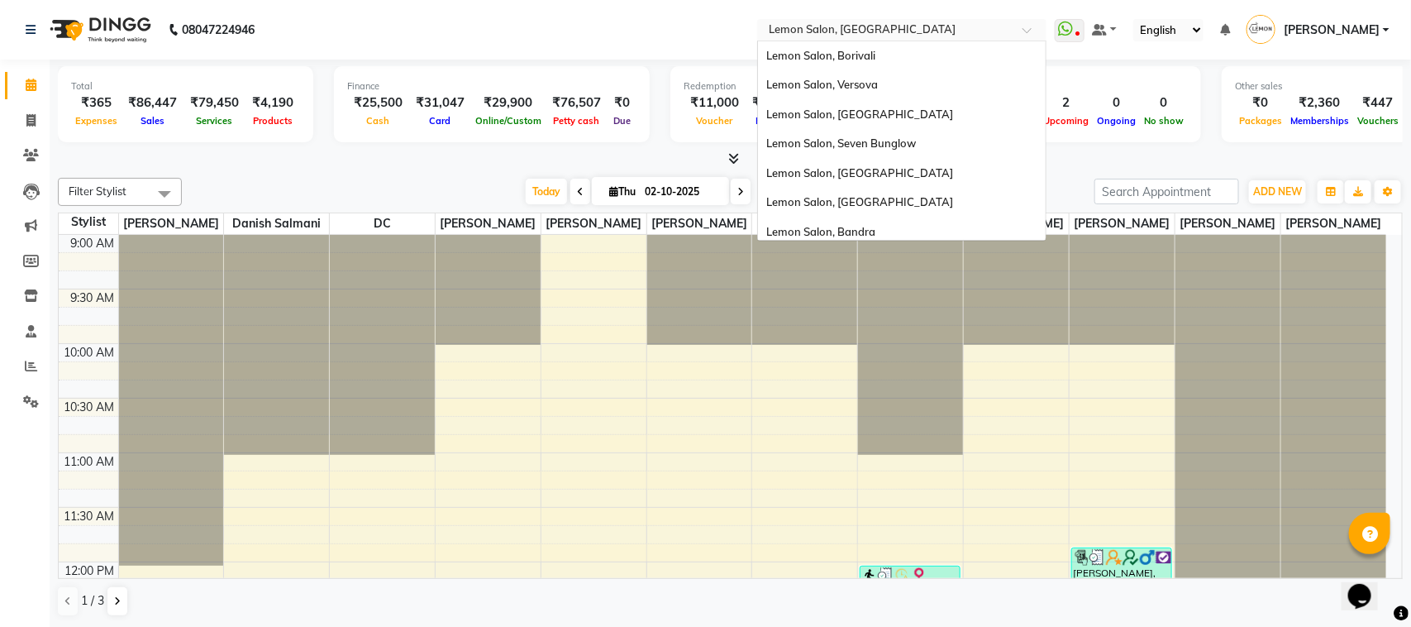
drag, startPoint x: 902, startPoint y: 36, endPoint x: 920, endPoint y: 56, distance: 27.5
click at [902, 35] on input "text" at bounding box center [886, 31] width 240 height 17
click at [901, 89] on div "Lemon Salon, Versova" at bounding box center [902, 85] width 288 height 30
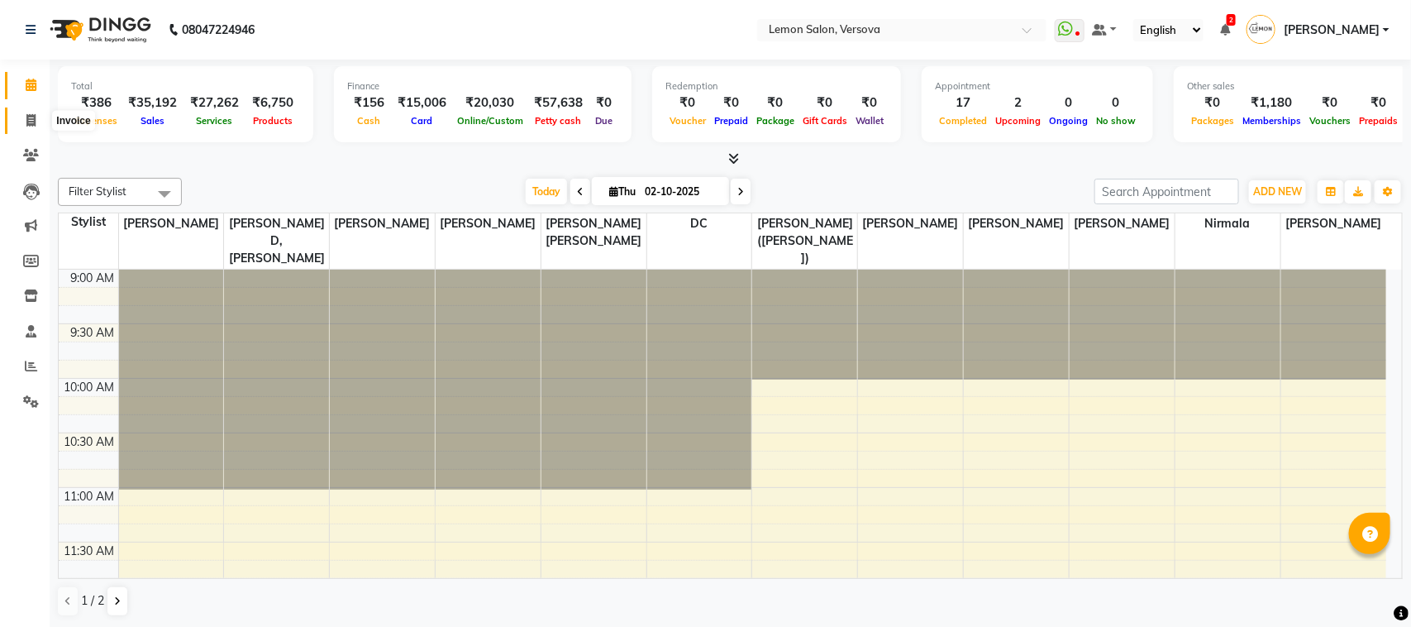
click at [21, 112] on span at bounding box center [31, 121] width 29 height 19
select select "564"
select select "service"
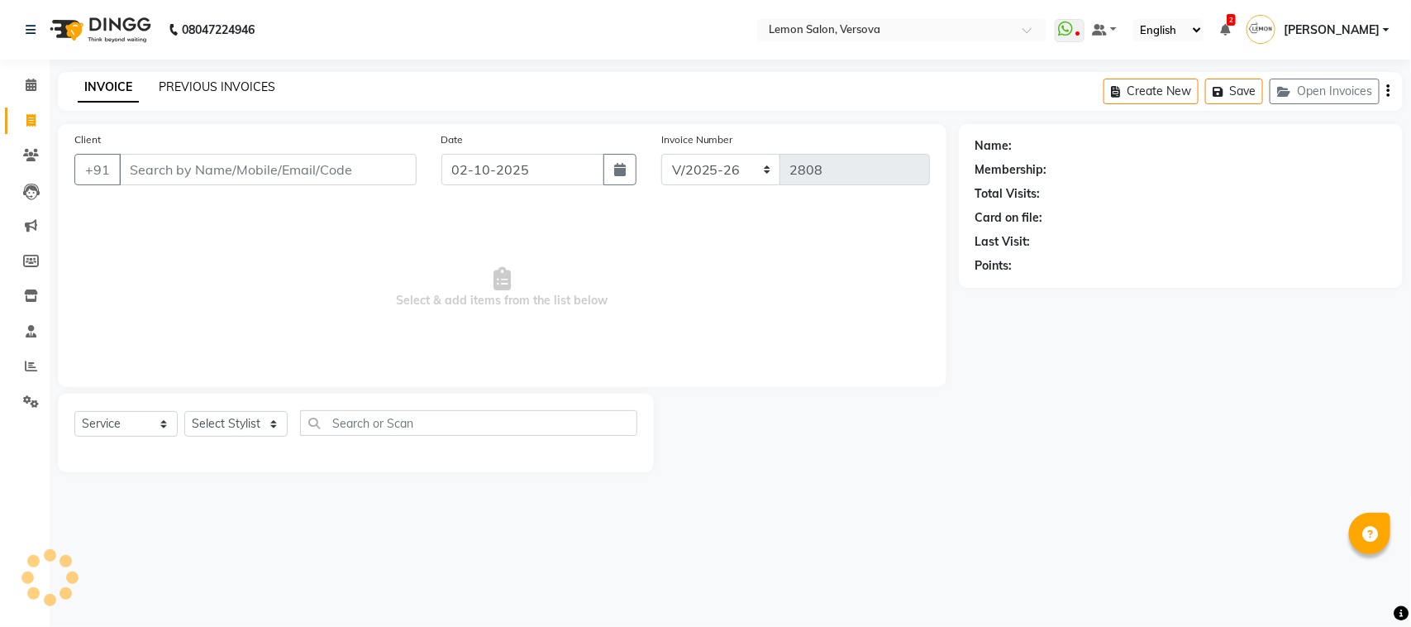
click at [188, 79] on link "PREVIOUS INVOICES" at bounding box center [217, 86] width 117 height 15
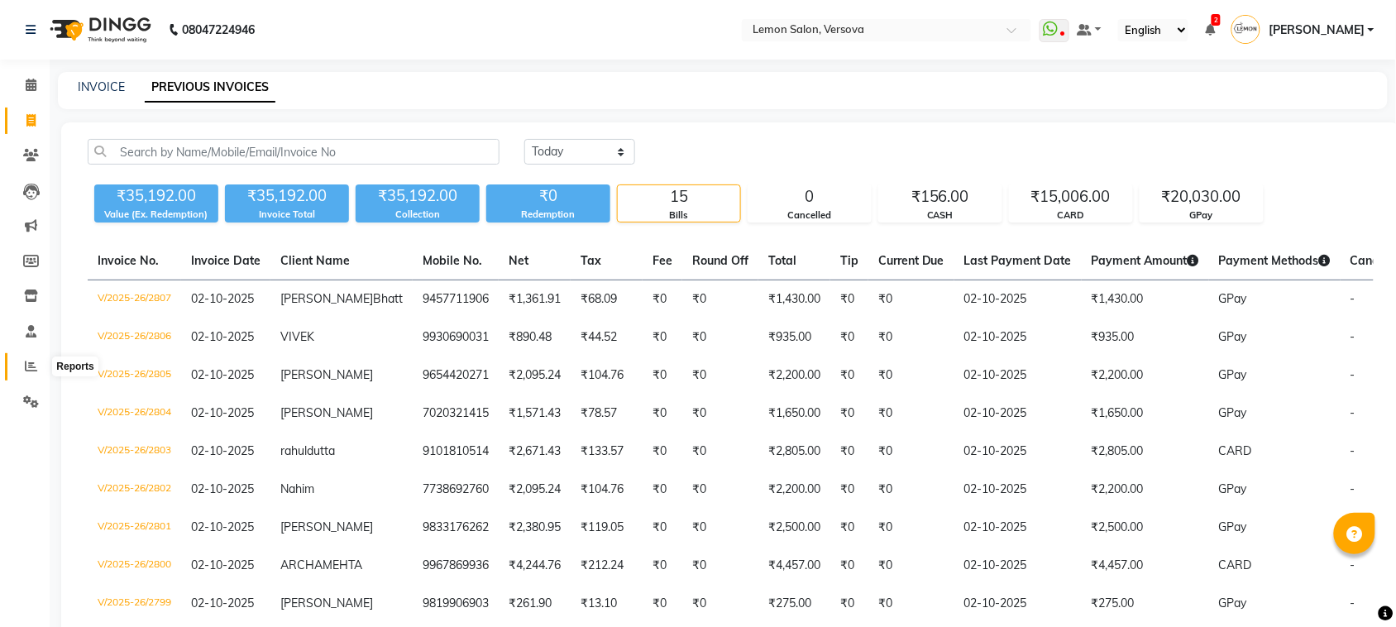
click at [27, 369] on icon at bounding box center [31, 366] width 12 height 12
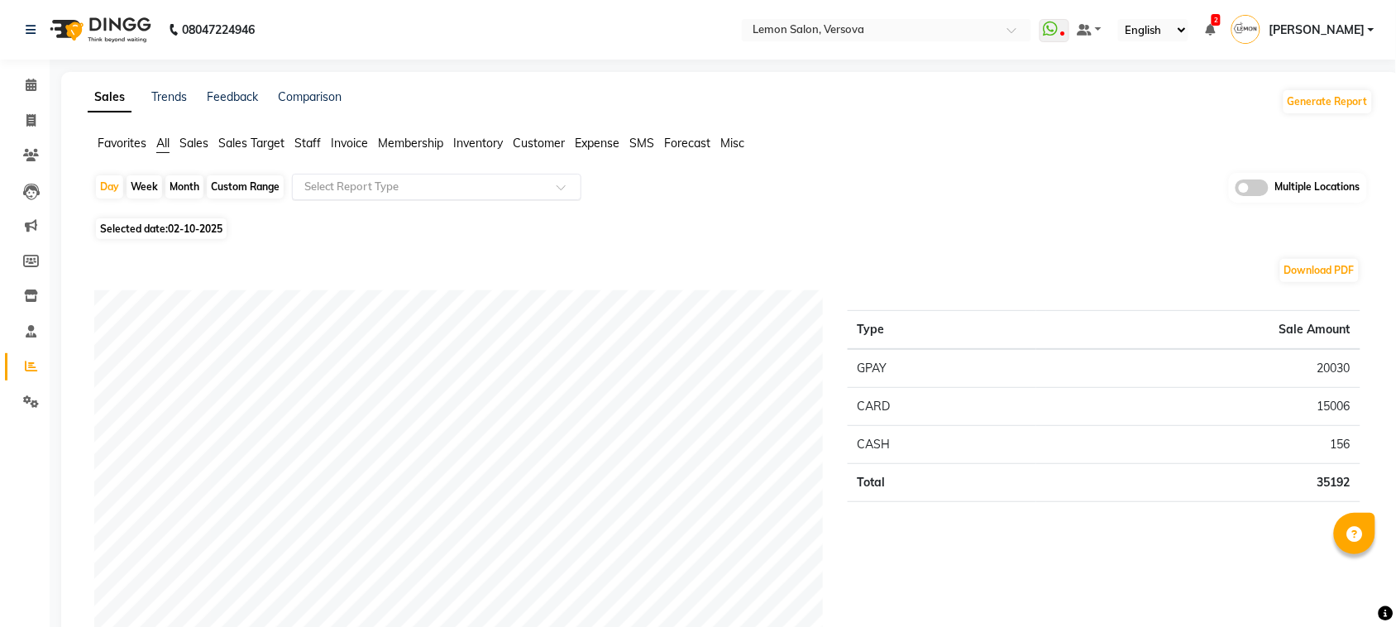
click at [364, 186] on input "text" at bounding box center [420, 187] width 238 height 17
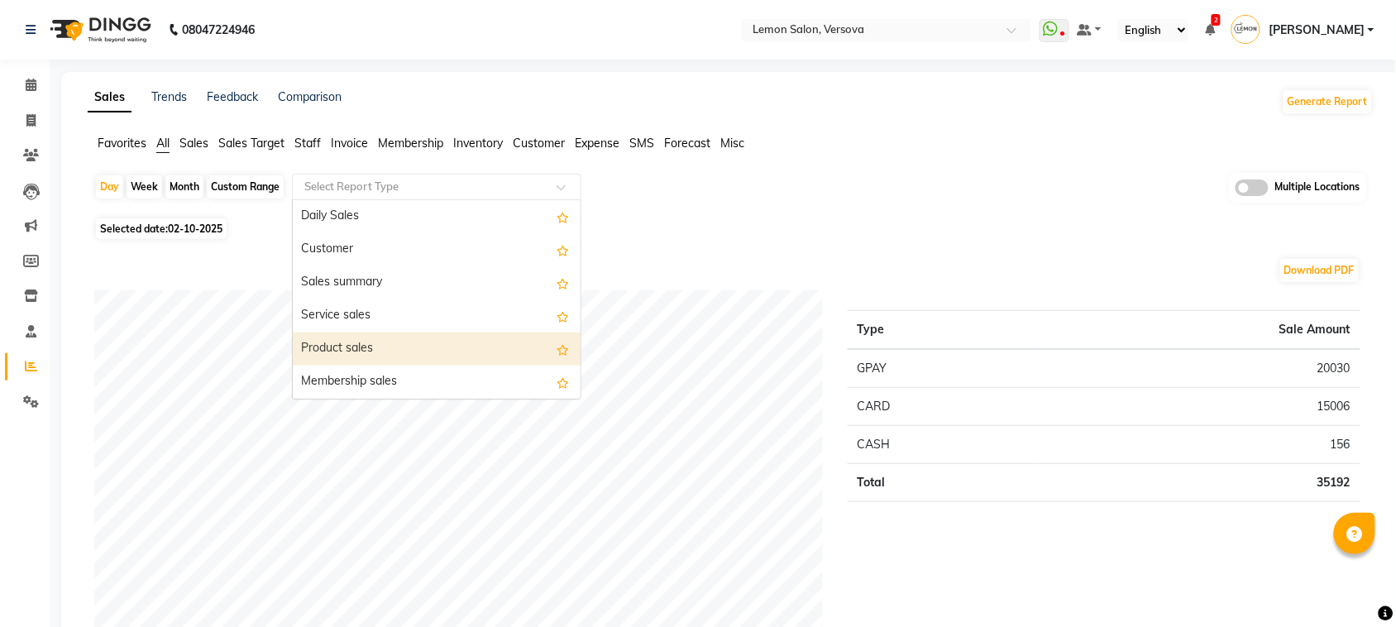
click at [352, 349] on div "Product sales" at bounding box center [437, 348] width 288 height 33
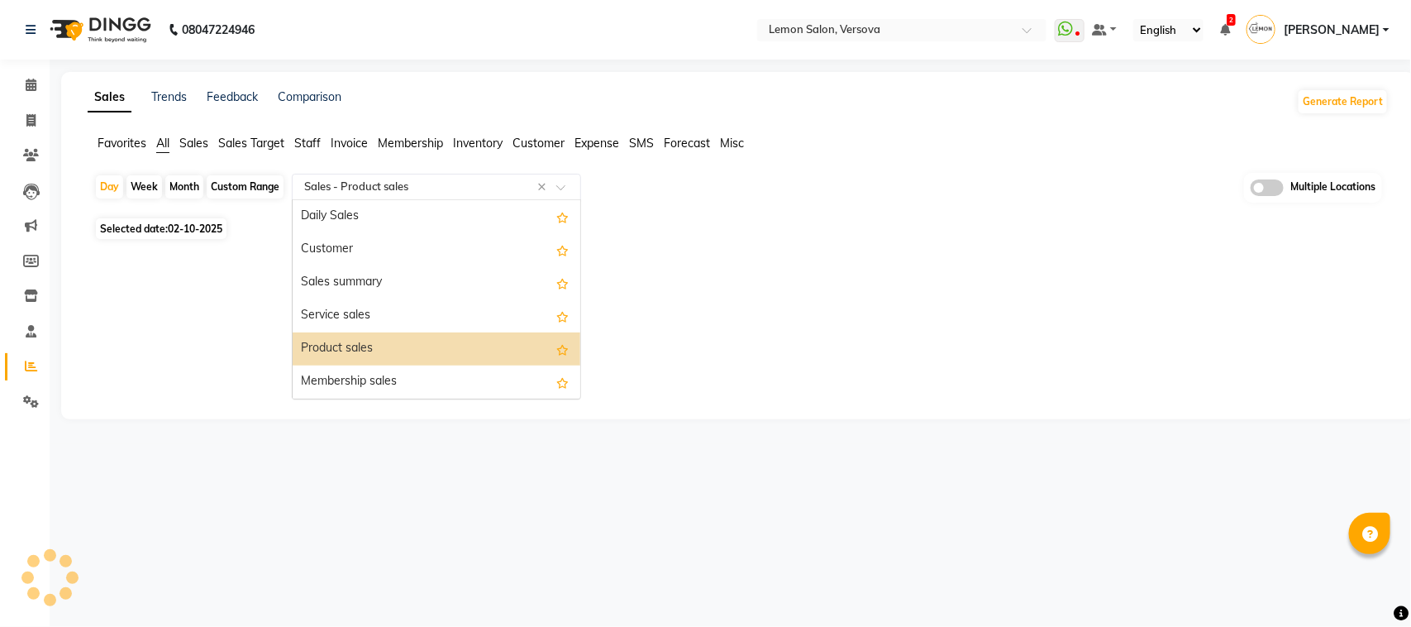
click at [391, 184] on input "text" at bounding box center [420, 187] width 238 height 17
select select "full_report"
select select "csv"
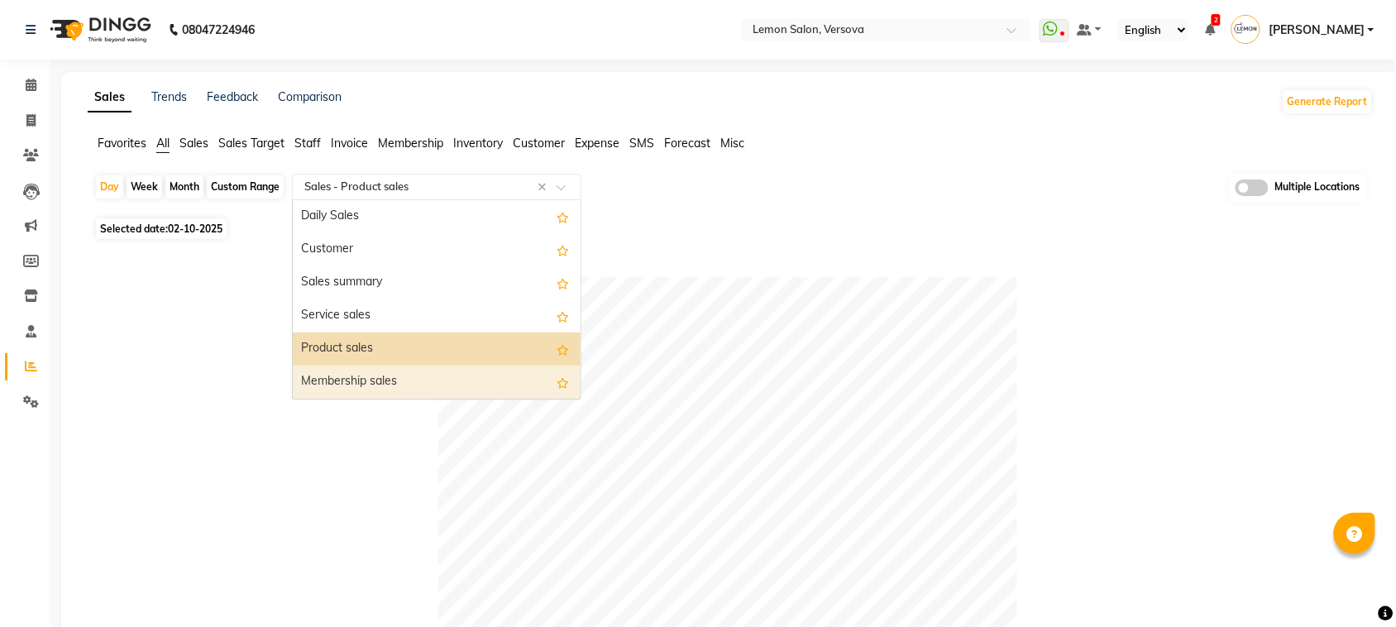
click at [346, 372] on div "Membership sales" at bounding box center [437, 381] width 288 height 33
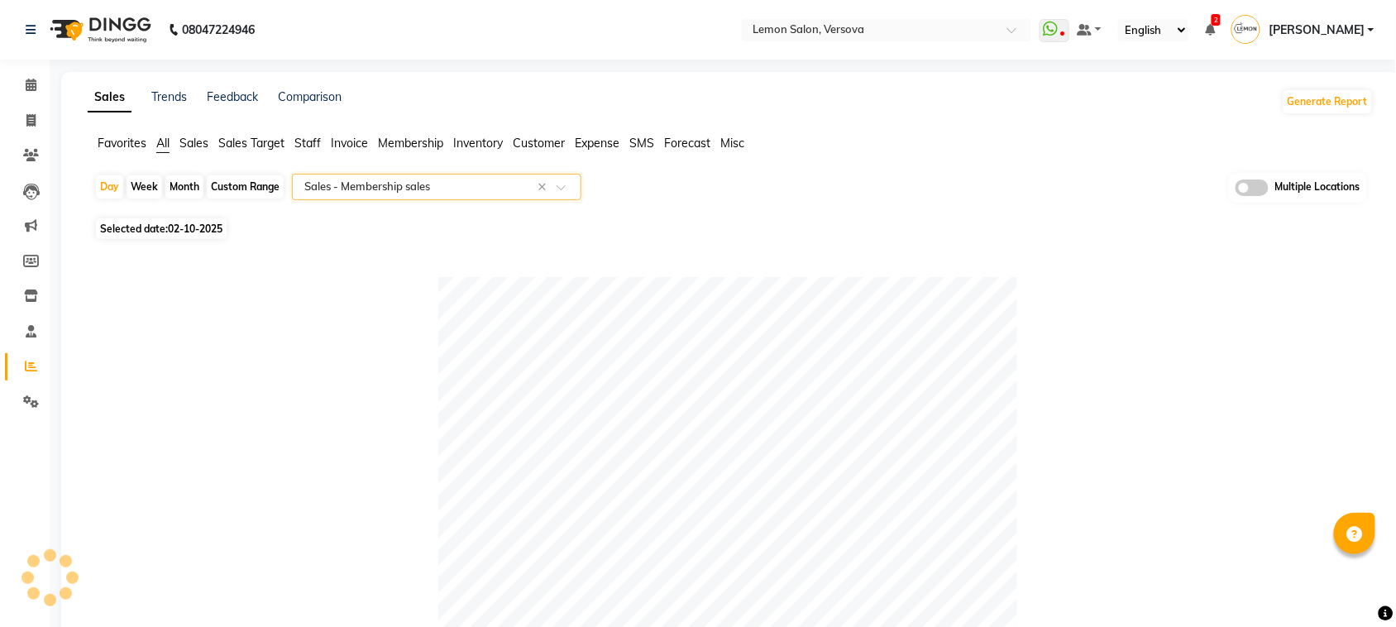
click at [164, 147] on span "All" at bounding box center [162, 143] width 13 height 15
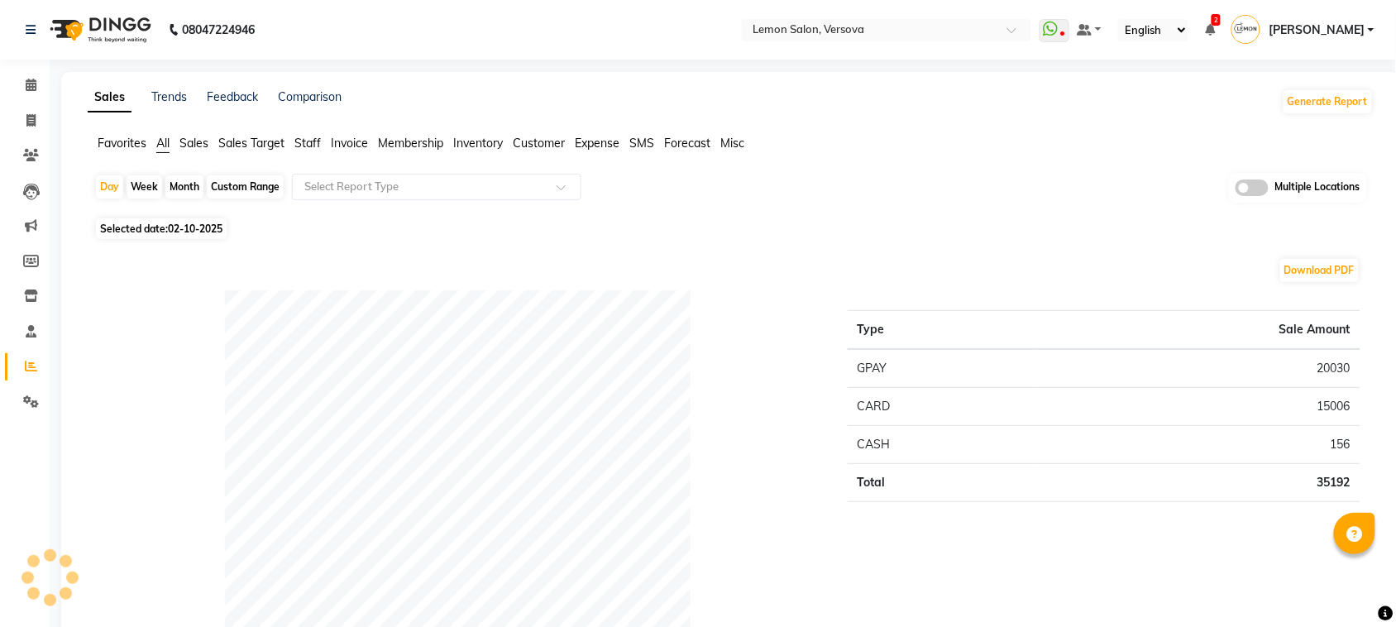
click at [174, 184] on div "Month" at bounding box center [184, 186] width 38 height 23
select select "10"
select select "2025"
click at [161, 313] on div "Payment mode" at bounding box center [458, 546] width 753 height 513
click at [190, 191] on div "Month" at bounding box center [184, 186] width 38 height 23
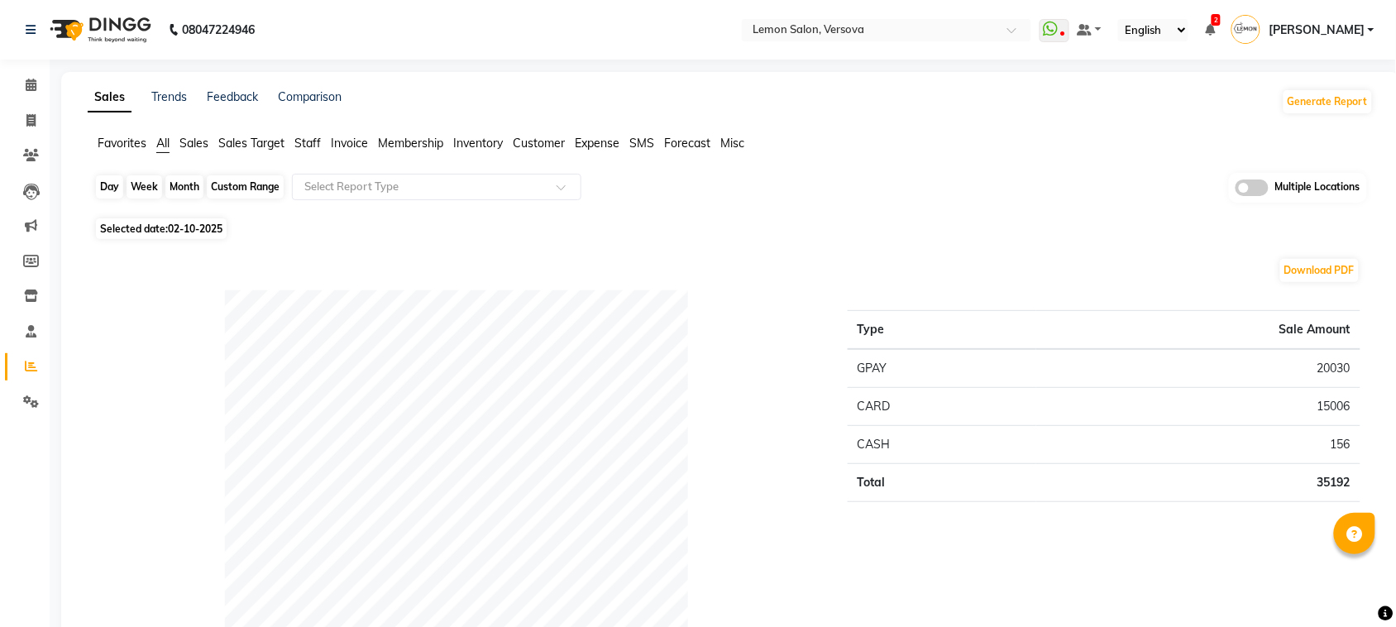
select select "10"
select select "2025"
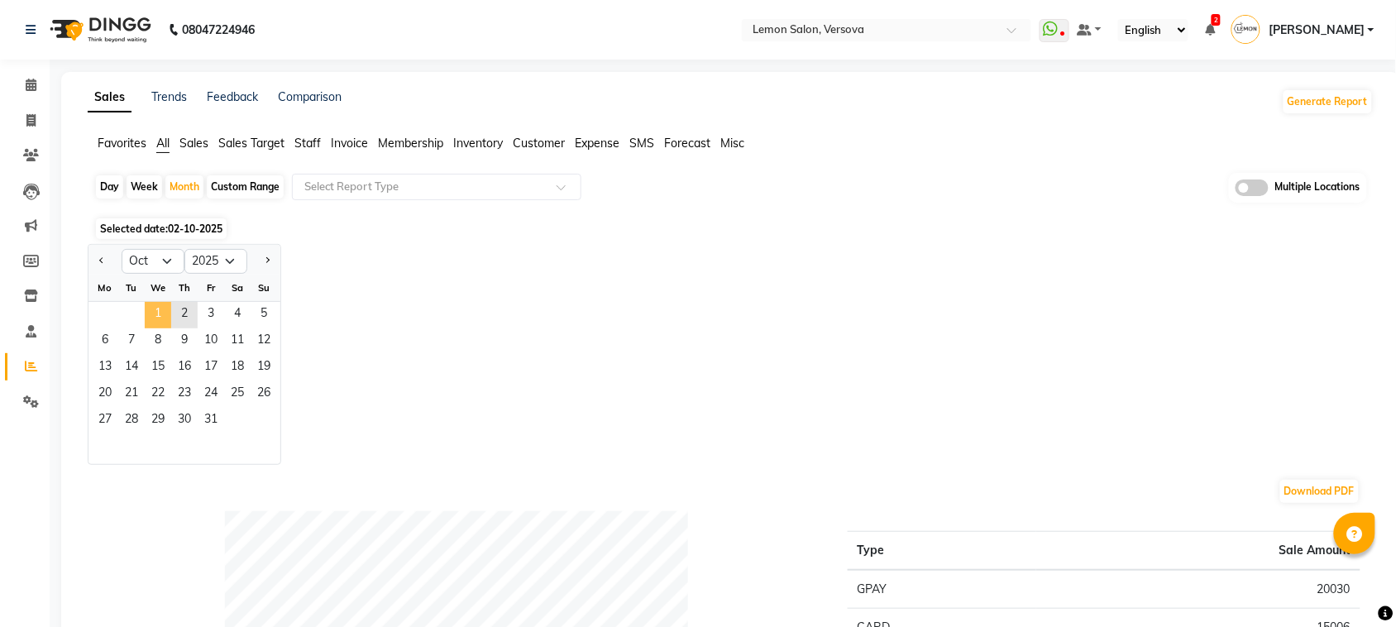
click at [165, 308] on span "1" at bounding box center [158, 315] width 26 height 26
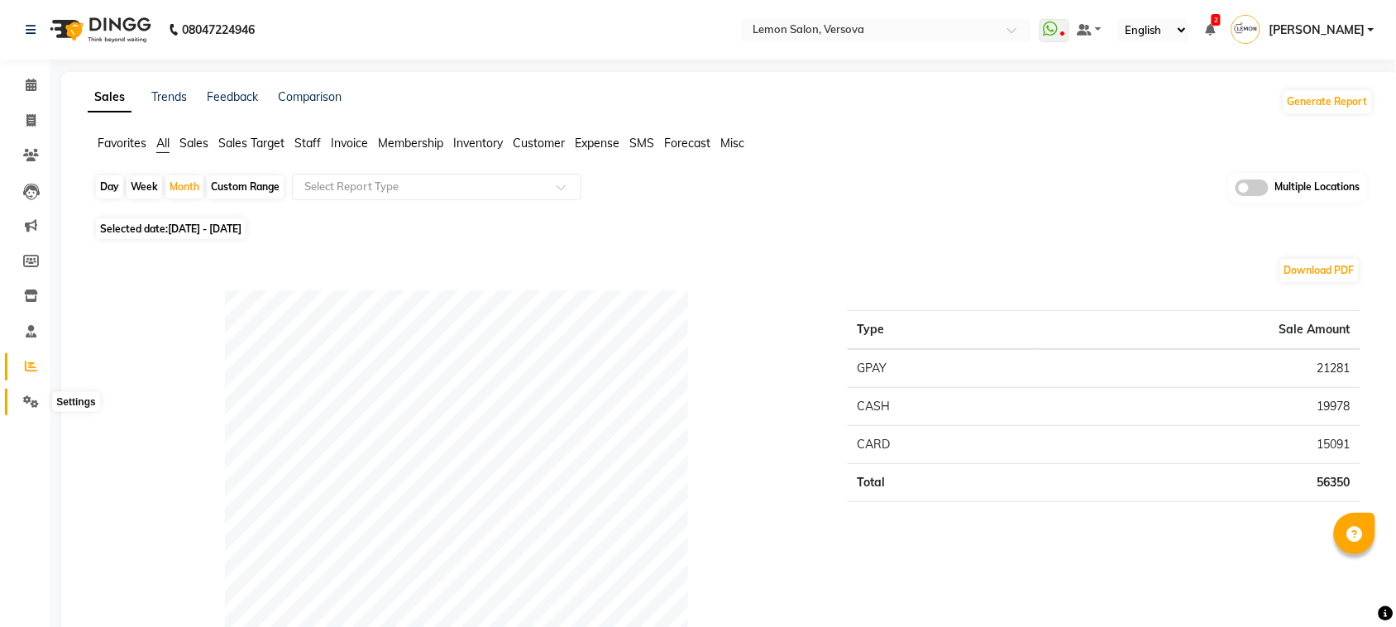
click at [17, 401] on span at bounding box center [31, 402] width 29 height 19
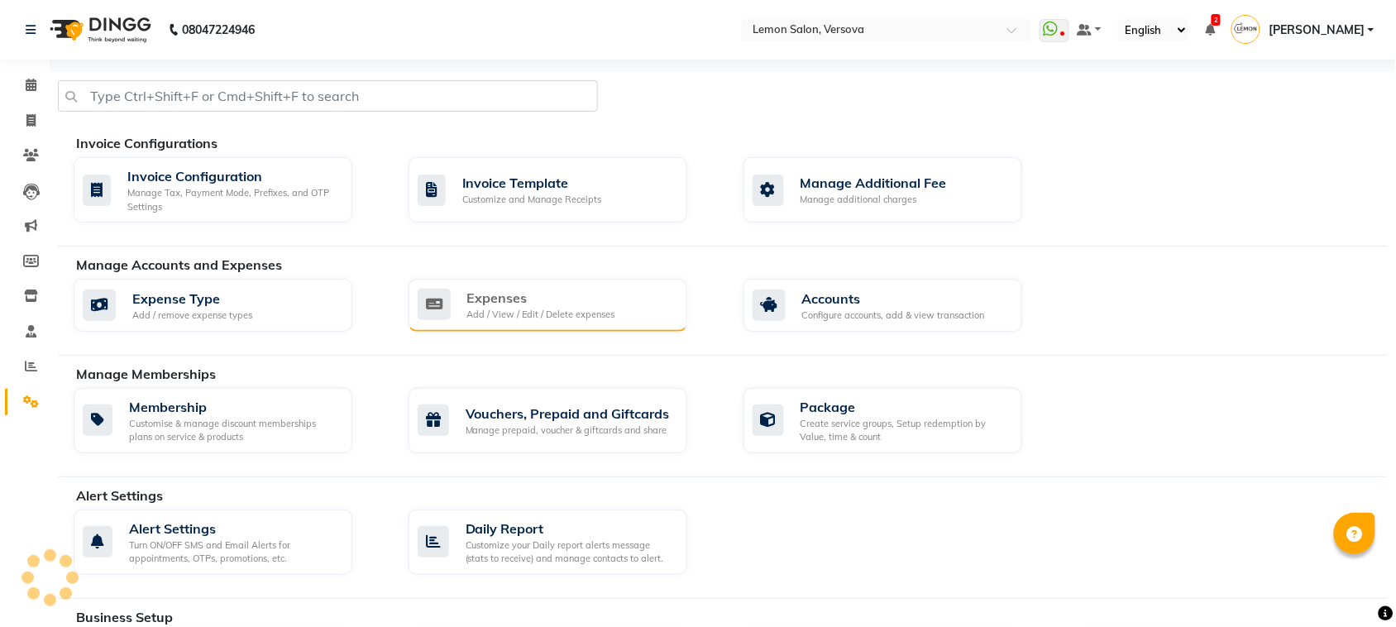
click at [572, 307] on div "Expenses" at bounding box center [541, 298] width 148 height 20
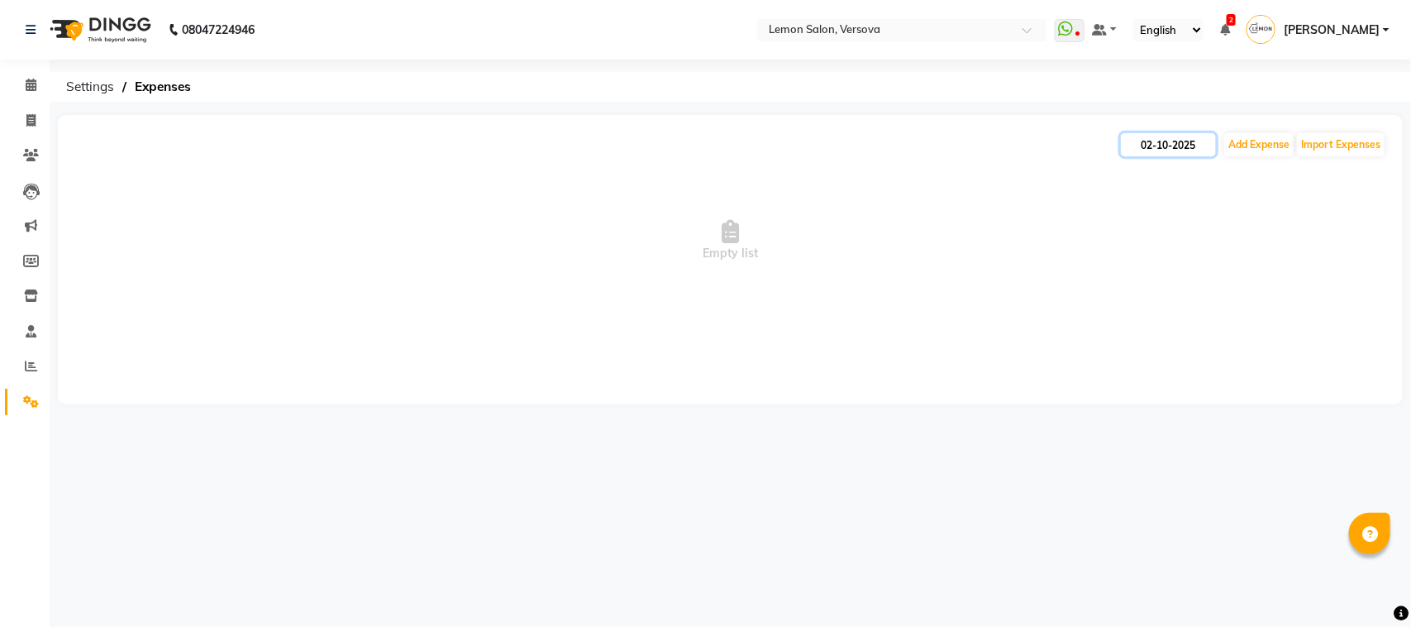
click at [1185, 150] on input "02-10-2025" at bounding box center [1168, 144] width 95 height 23
select select "10"
select select "2025"
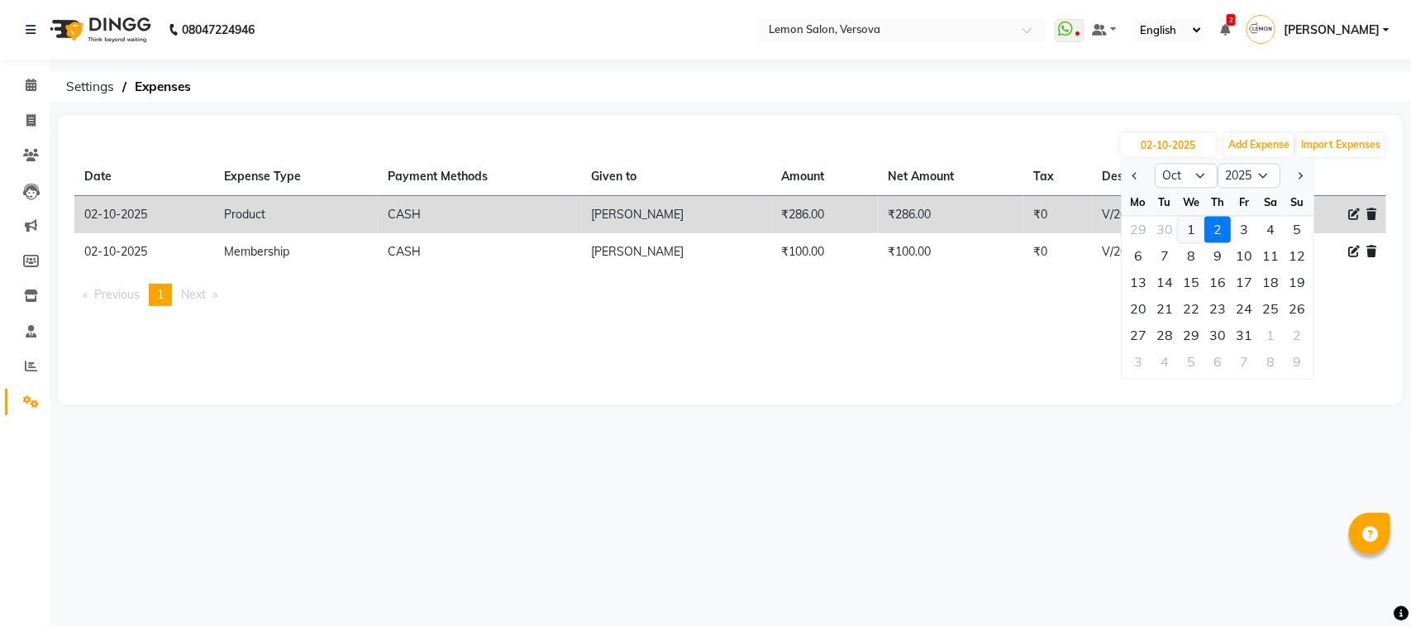
click at [1201, 233] on div "1" at bounding box center [1191, 230] width 26 height 26
type input "01-10-2025"
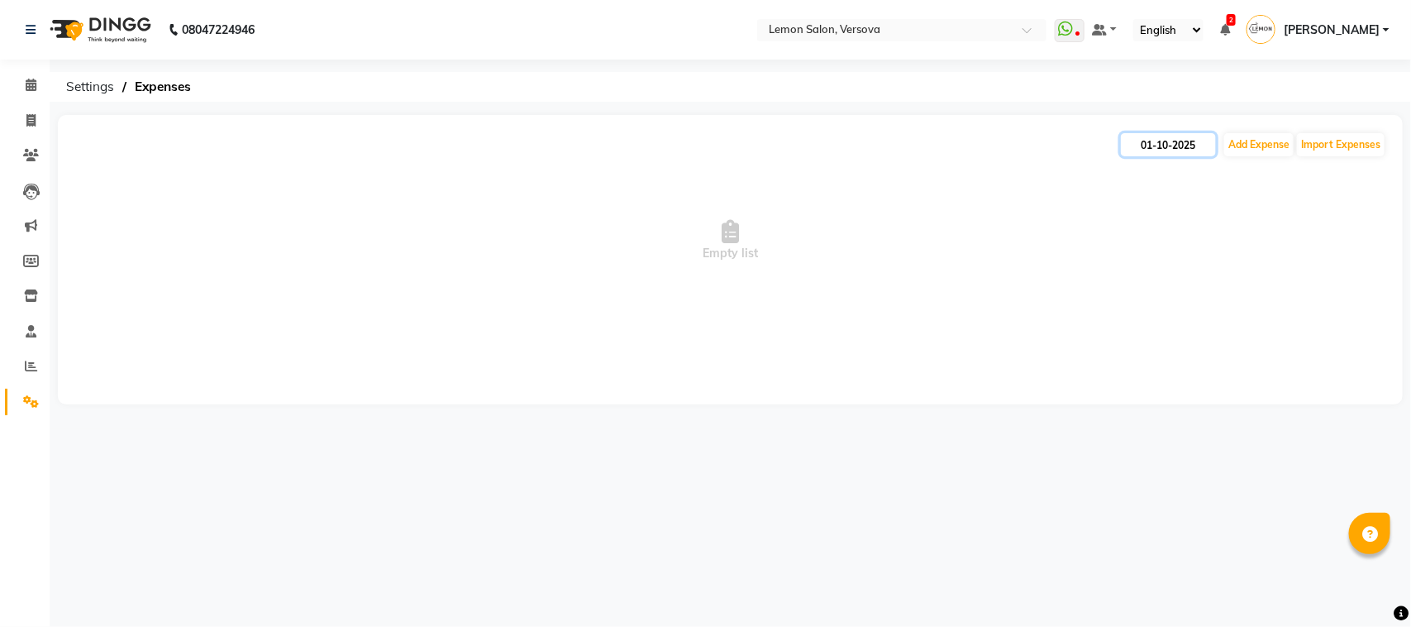
click at [1195, 145] on input "01-10-2025" at bounding box center [1168, 144] width 95 height 23
select select "10"
select select "2025"
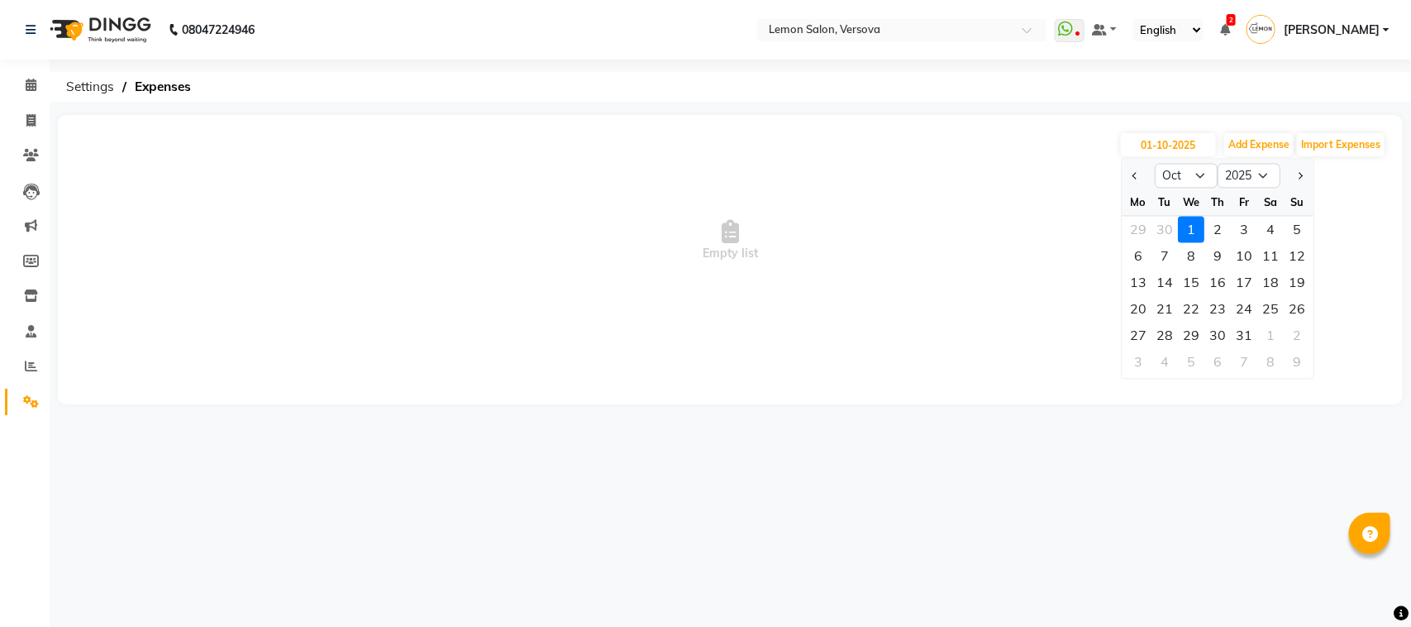
click at [1217, 224] on div "2" at bounding box center [1218, 230] width 26 height 26
type input "02-10-2025"
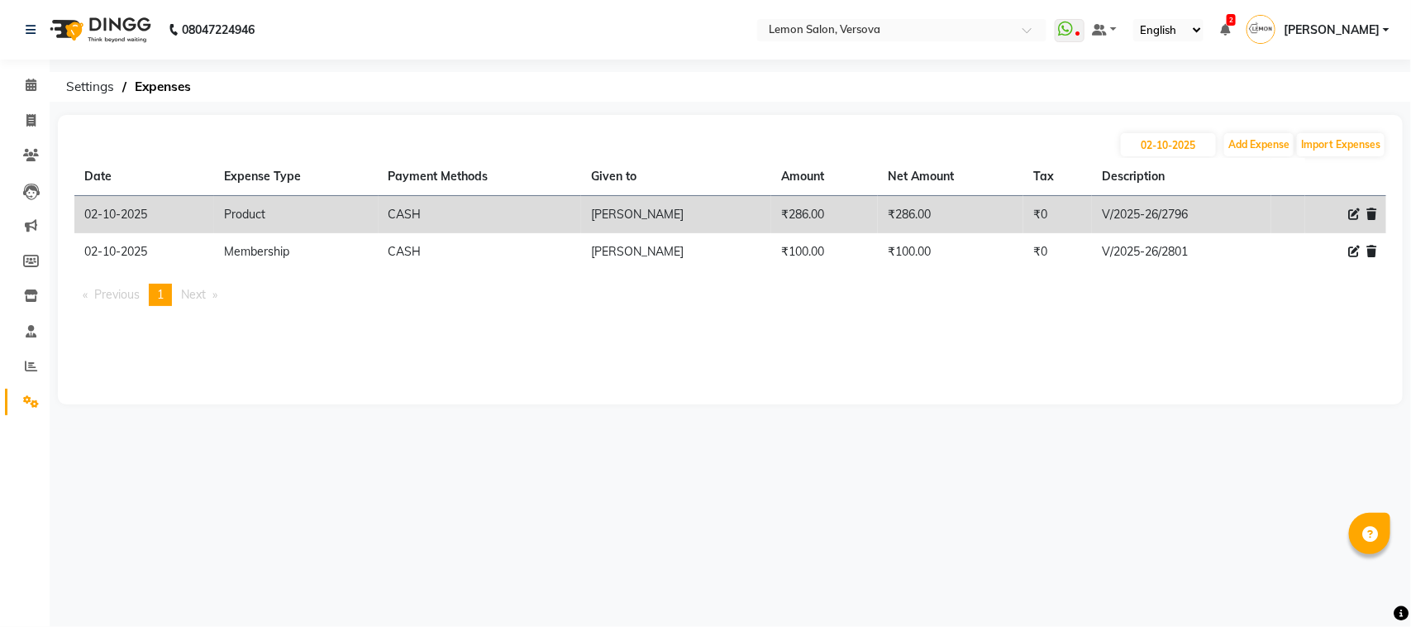
click at [1375, 212] on icon at bounding box center [1372, 214] width 10 height 12
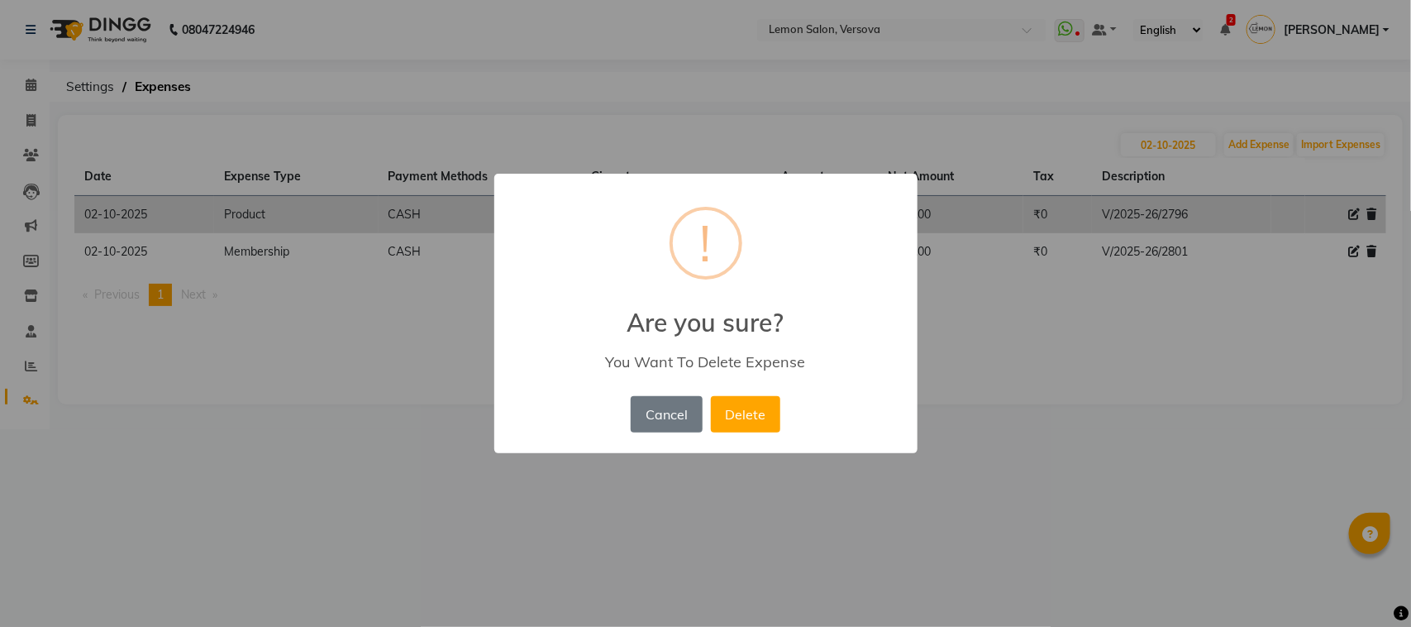
click at [1375, 212] on div "× ! Are you sure? You Want To Delete Expense Cancel No Delete" at bounding box center [705, 313] width 1411 height 627
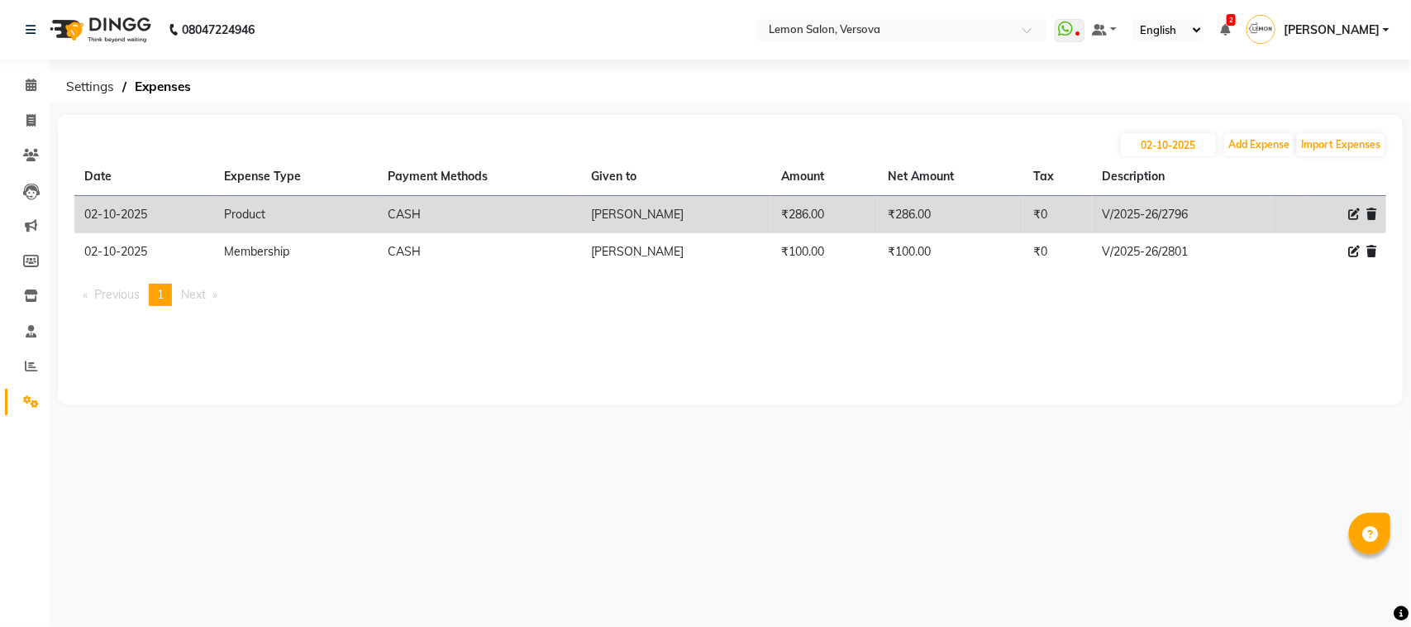
click at [1368, 211] on icon at bounding box center [1372, 214] width 10 height 12
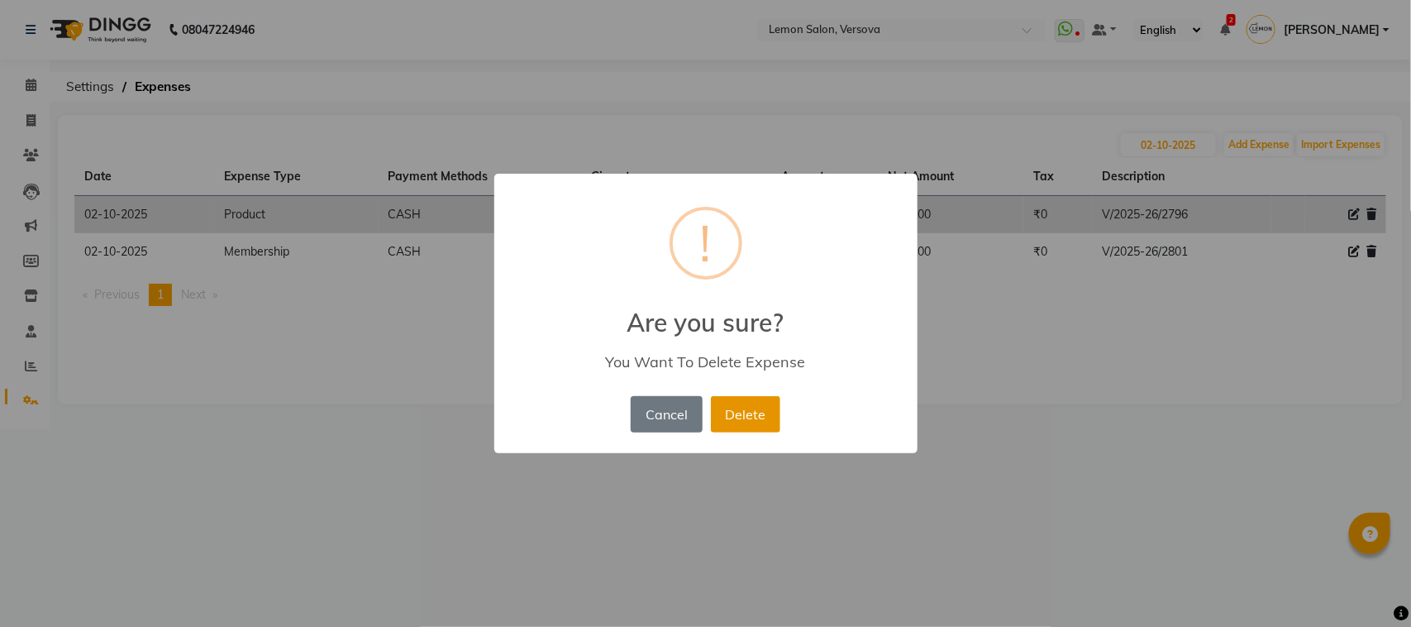
click at [725, 413] on button "Delete" at bounding box center [745, 414] width 69 height 36
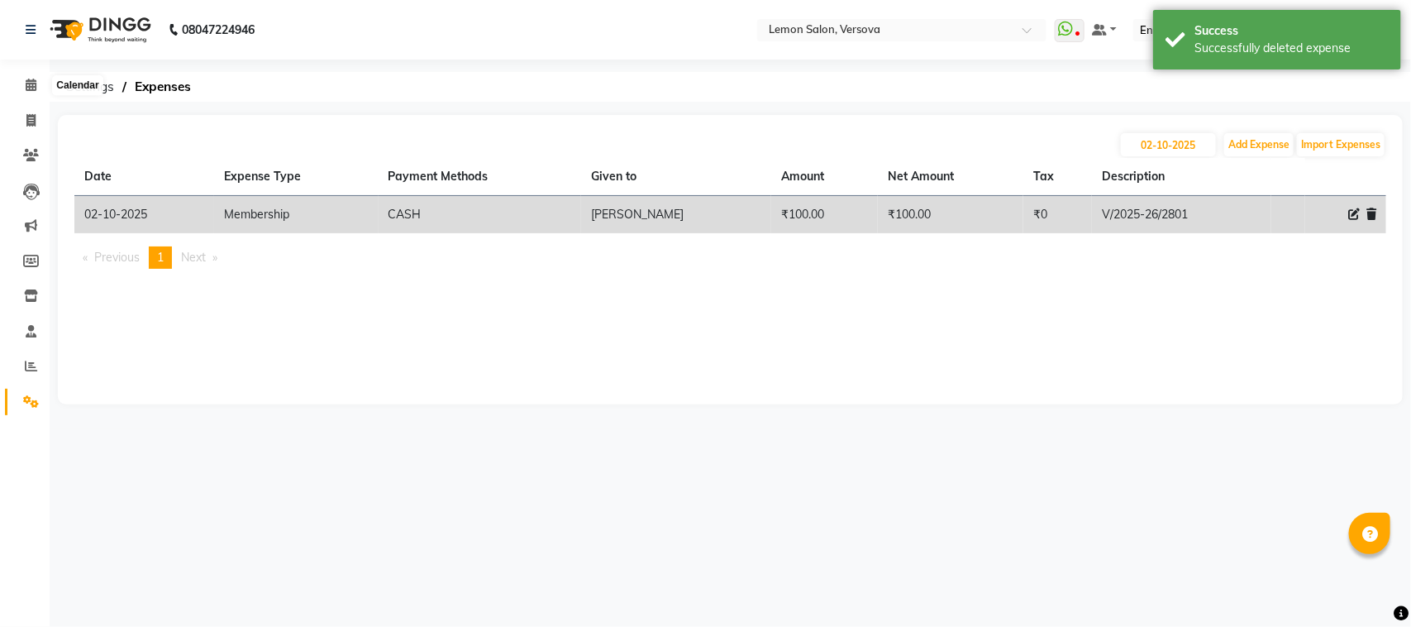
click at [33, 69] on li "Calendar" at bounding box center [25, 86] width 50 height 36
click at [31, 79] on icon at bounding box center [31, 85] width 11 height 12
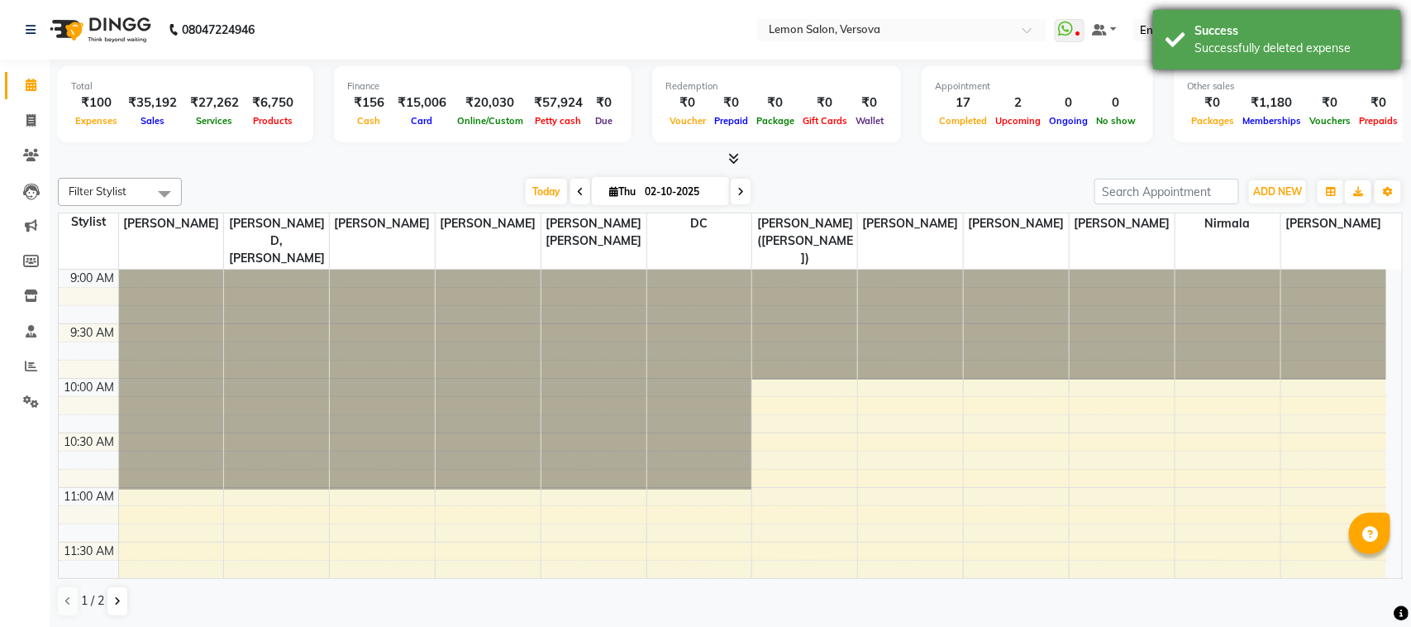
click at [1373, 45] on div "Successfully deleted expense" at bounding box center [1292, 48] width 194 height 17
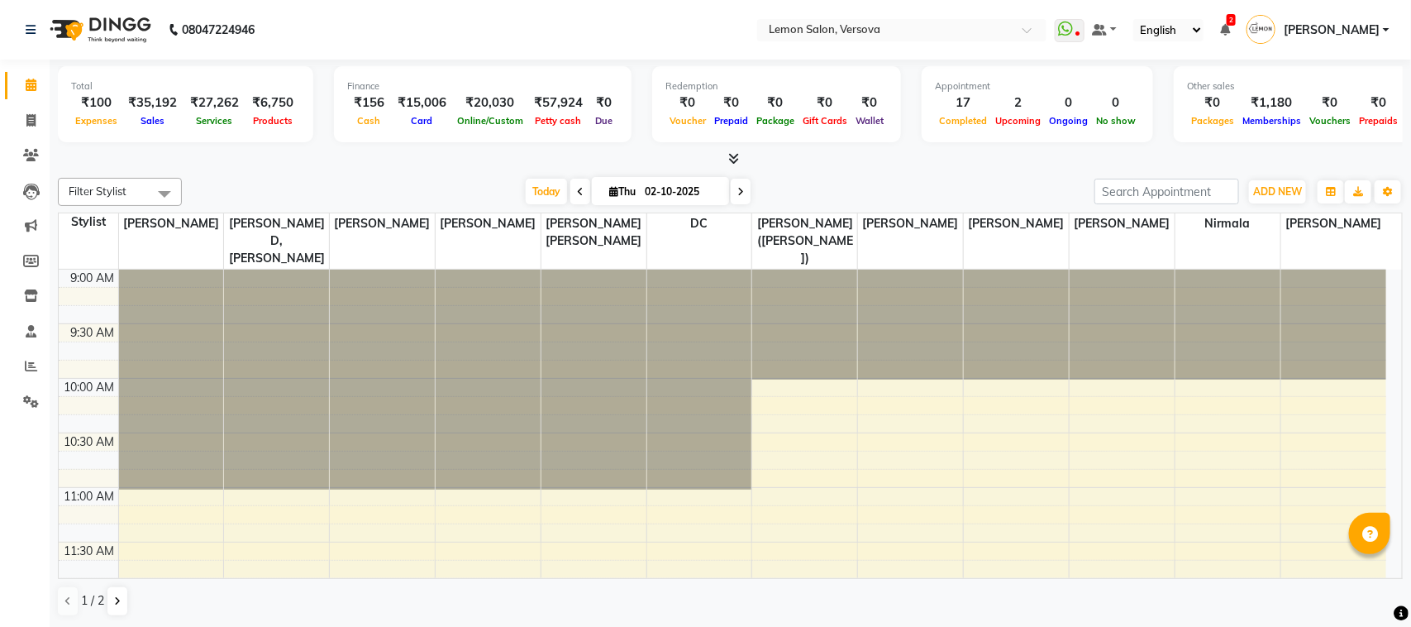
click at [1378, 26] on span "[PERSON_NAME]" at bounding box center [1332, 29] width 96 height 17
click at [1290, 118] on link "Sign out" at bounding box center [1304, 119] width 151 height 26
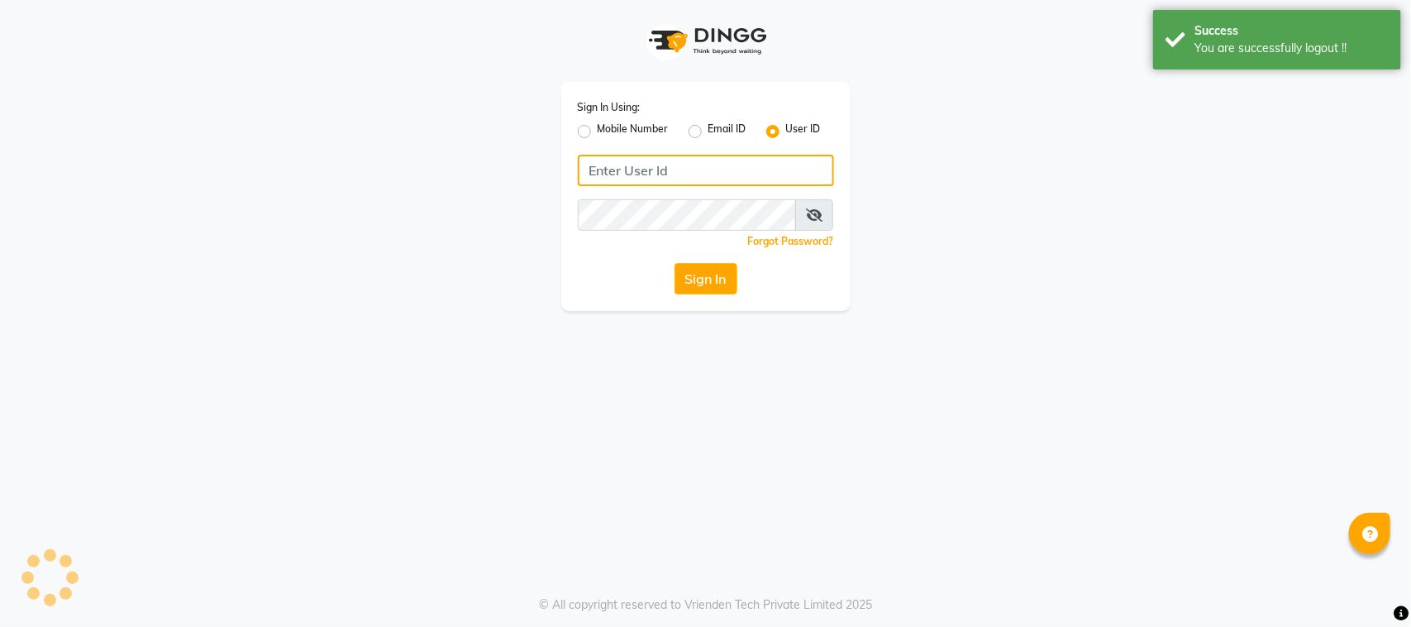
type input "9167849534"
